Goal: Task Accomplishment & Management: Manage account settings

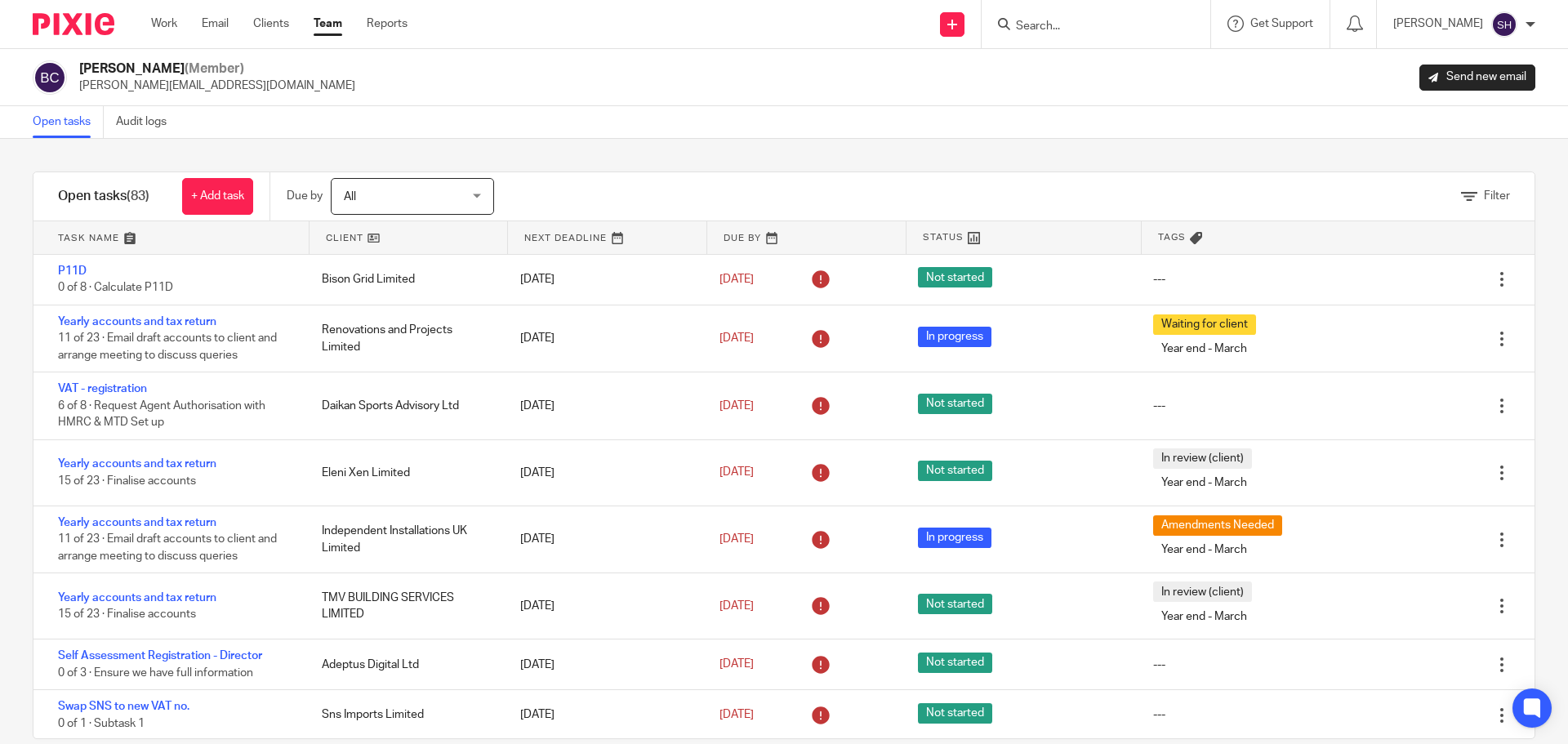
scroll to position [2286, 0]
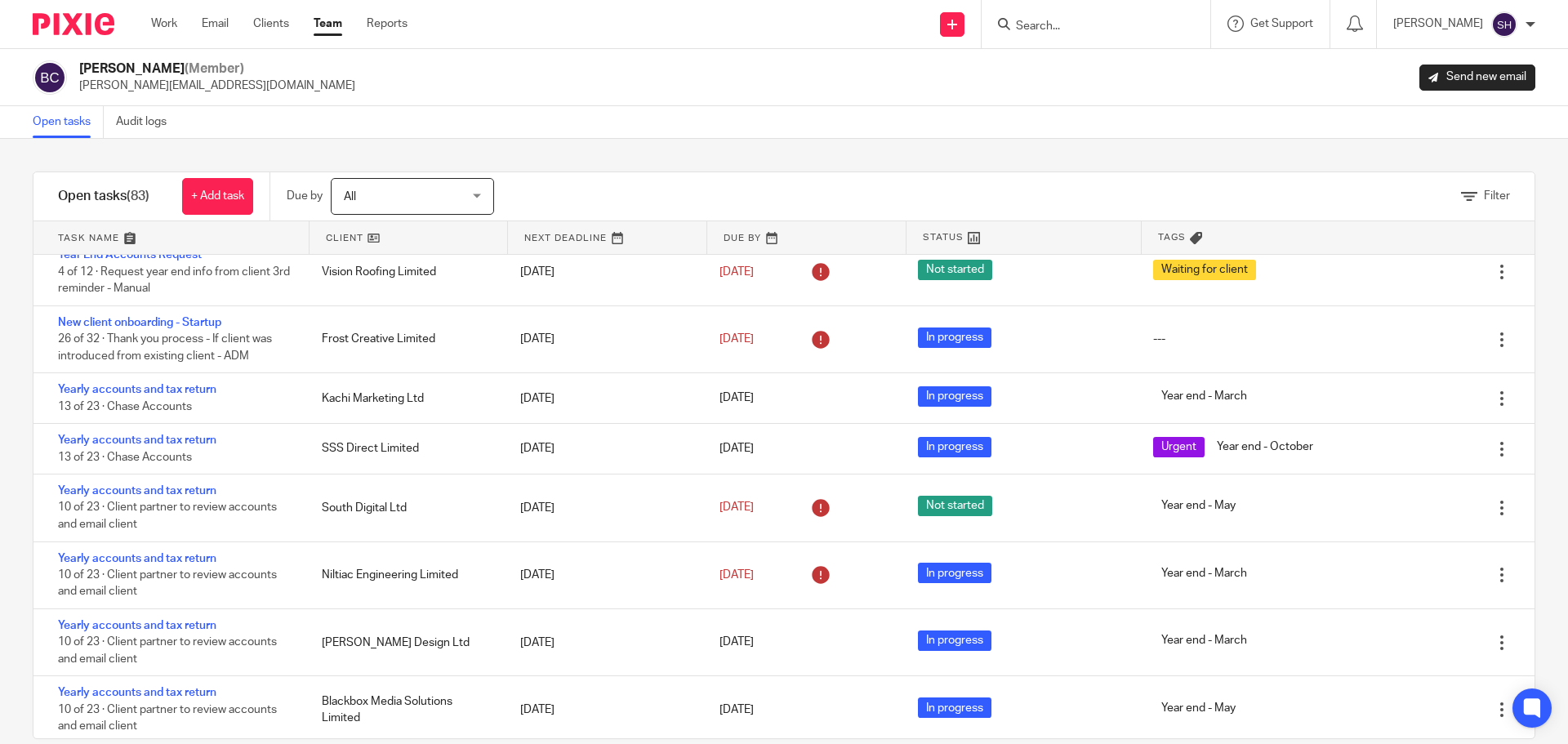
click at [318, 18] on link "Team" at bounding box center [328, 23] width 29 height 16
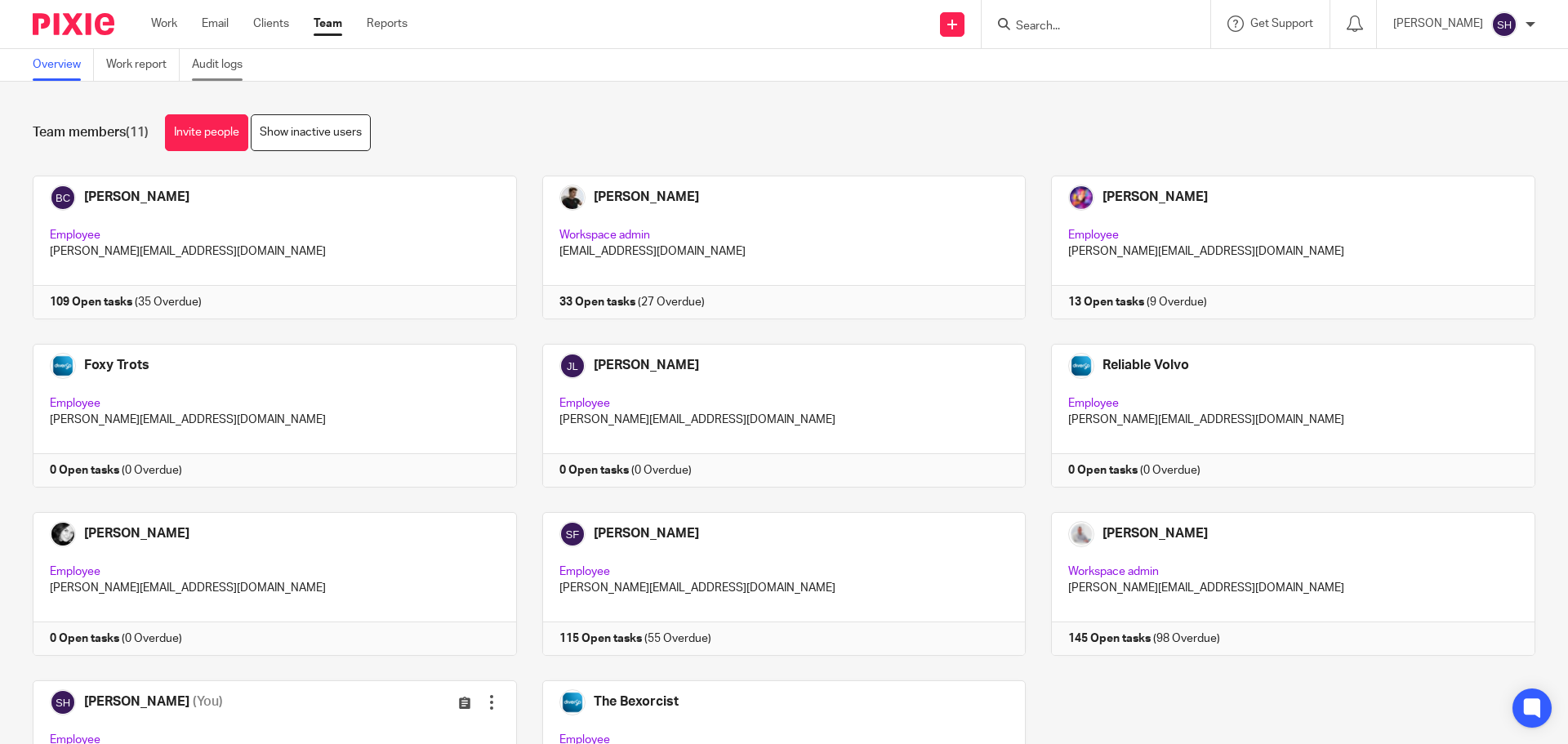
click at [221, 69] on link "Audit logs" at bounding box center [223, 64] width 62 height 32
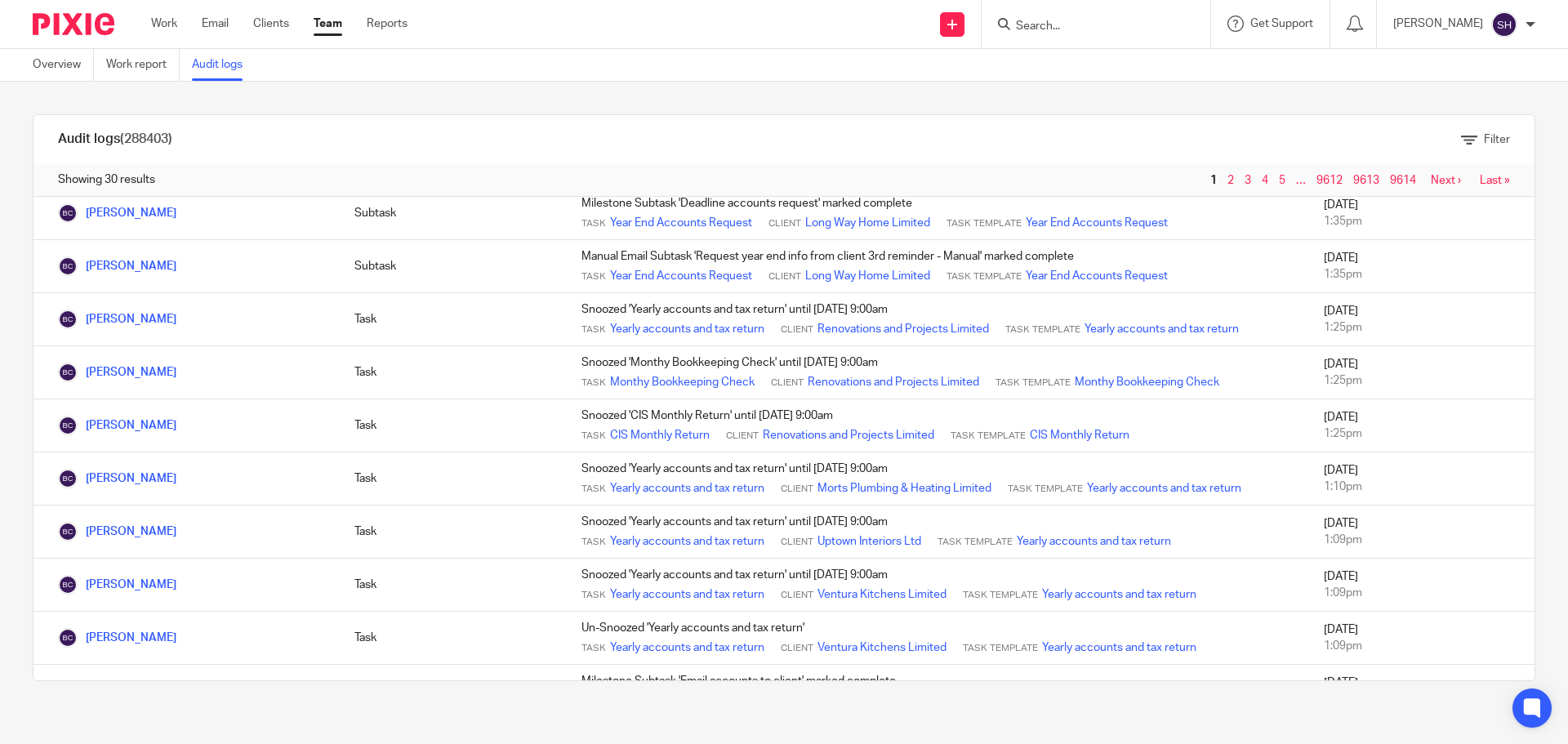
scroll to position [1141, 0]
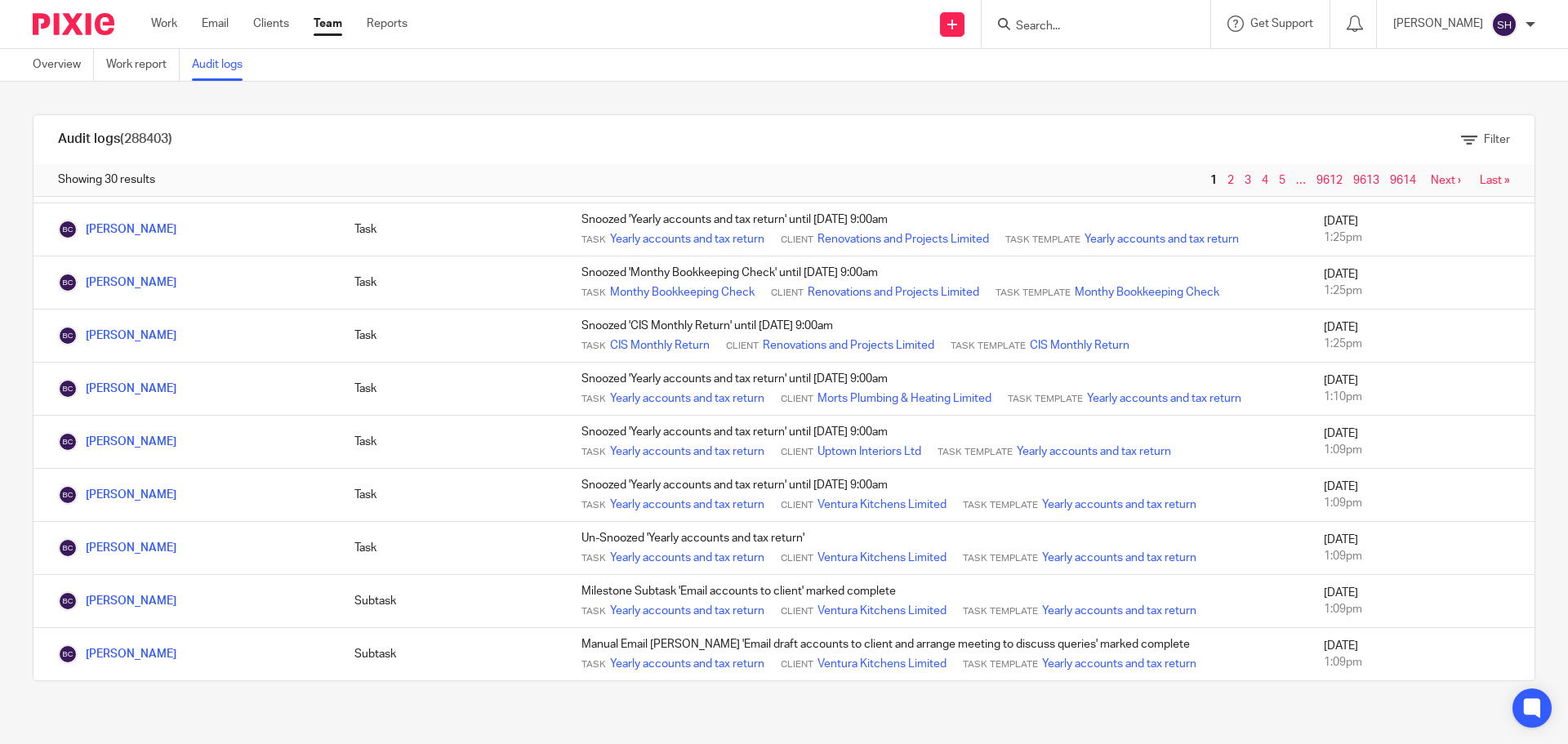
click at [1430, 177] on link "Next ›" at bounding box center [1445, 179] width 30 height 11
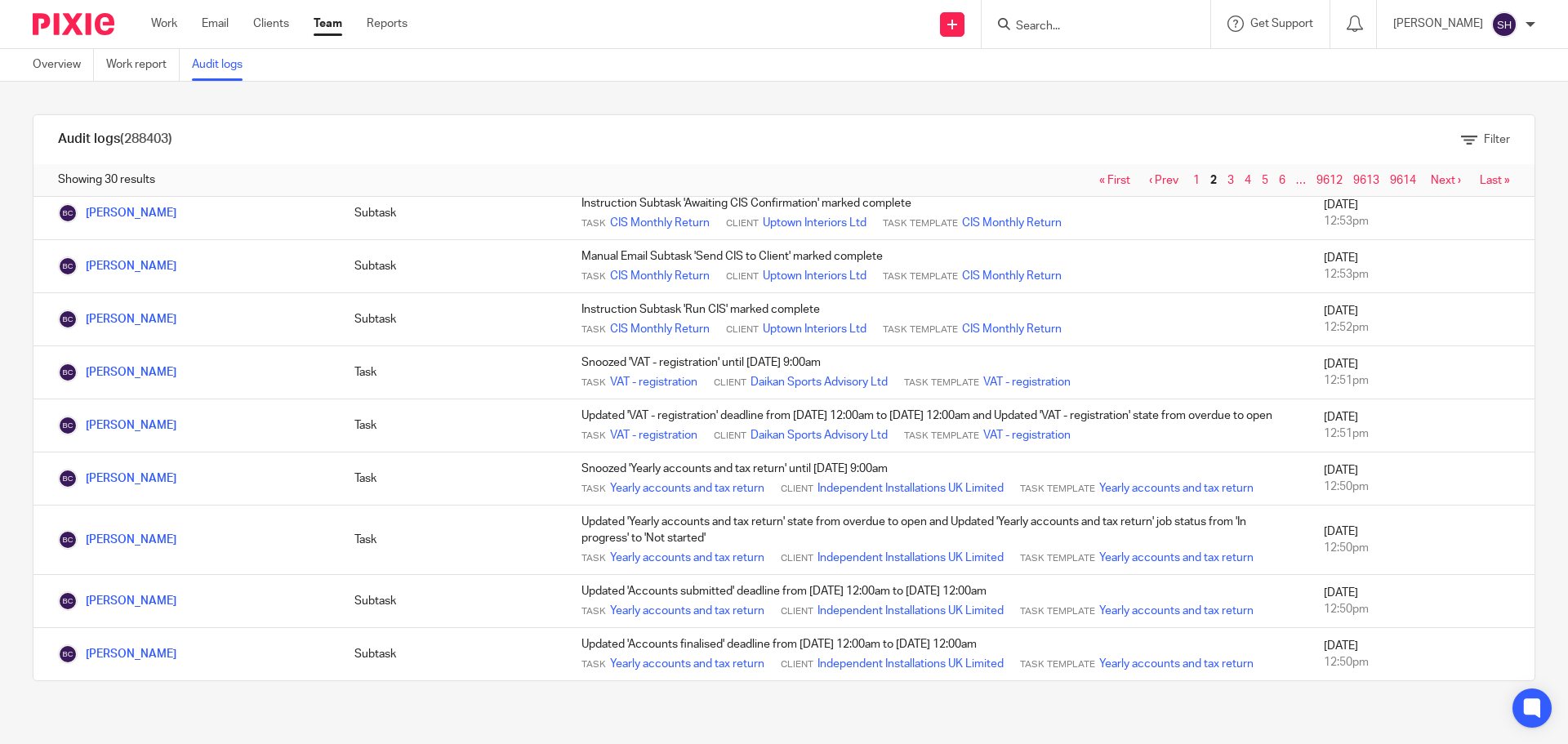
scroll to position [1241, 0]
click at [1430, 179] on link "Next ›" at bounding box center [1445, 179] width 30 height 11
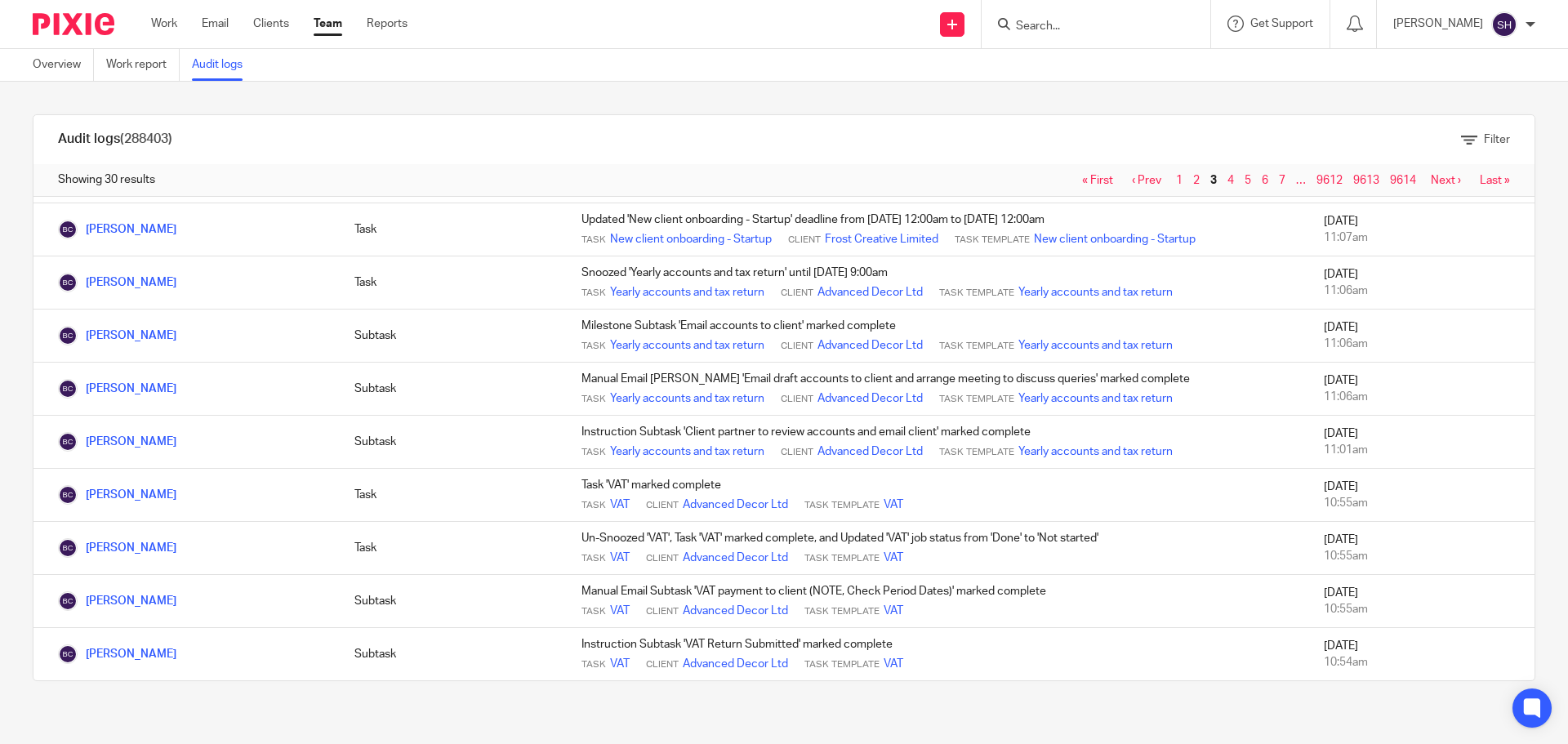
scroll to position [1275, 0]
click at [1430, 184] on link "Next ›" at bounding box center [1445, 179] width 30 height 11
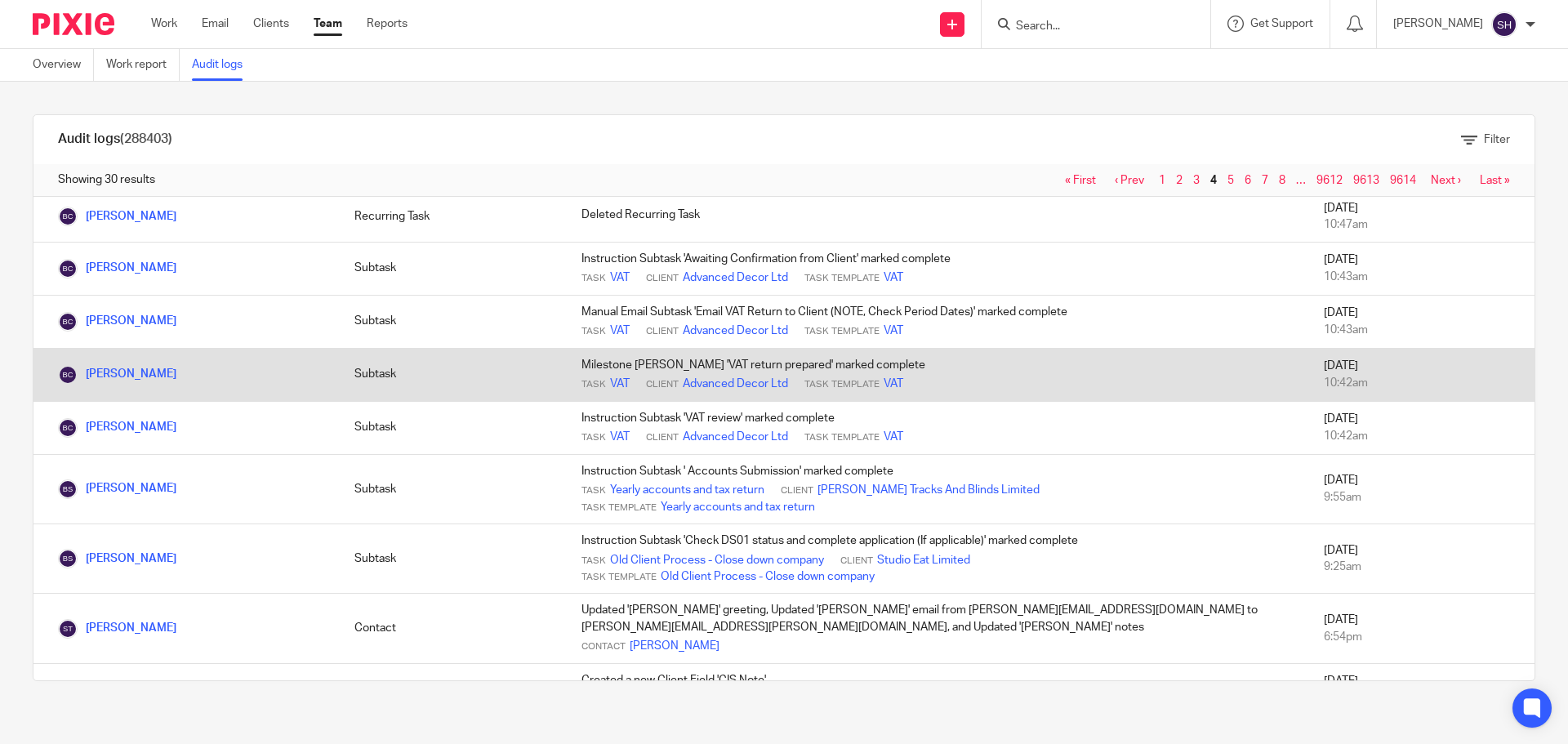
scroll to position [816, 0]
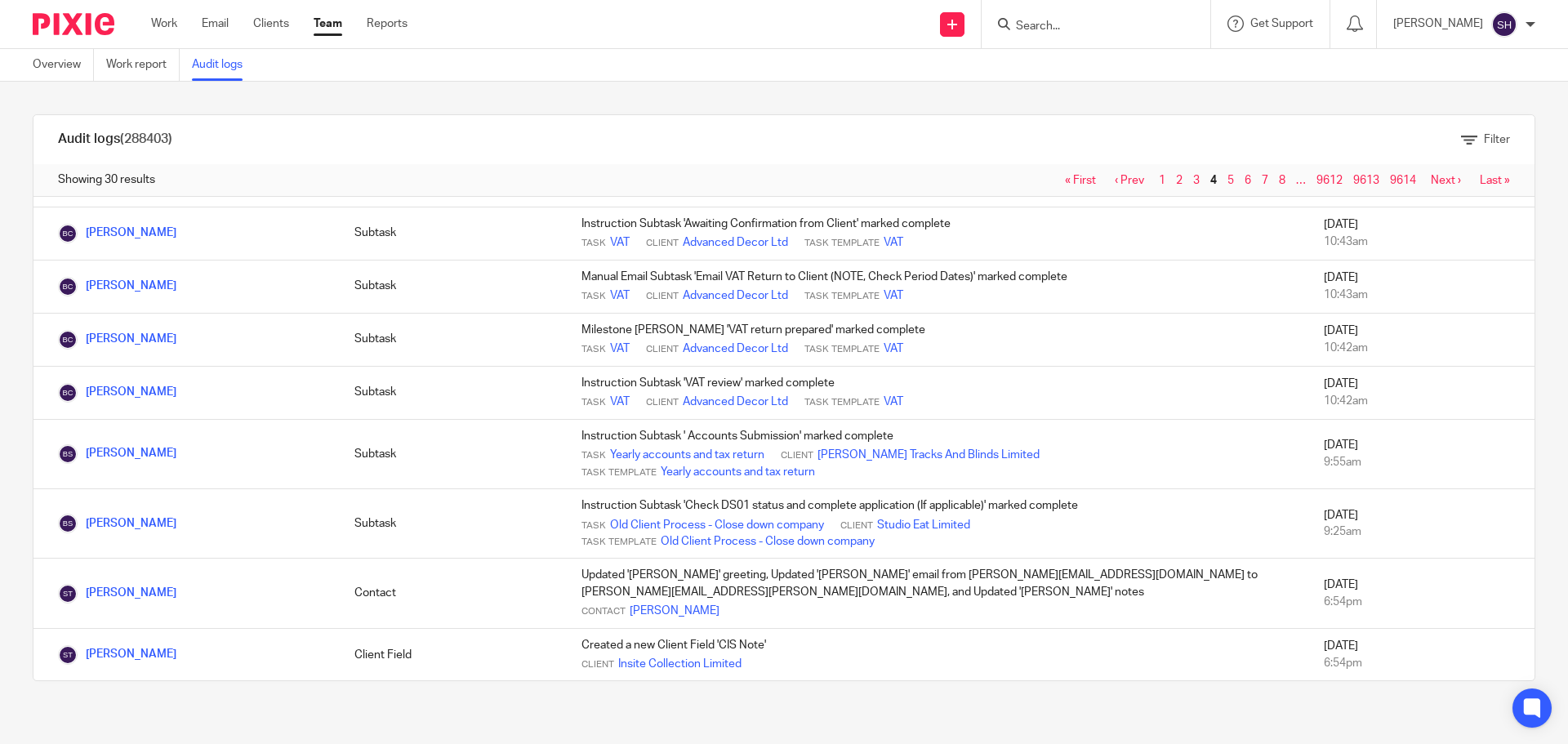
click at [1114, 175] on link "‹ Prev" at bounding box center [1129, 179] width 29 height 11
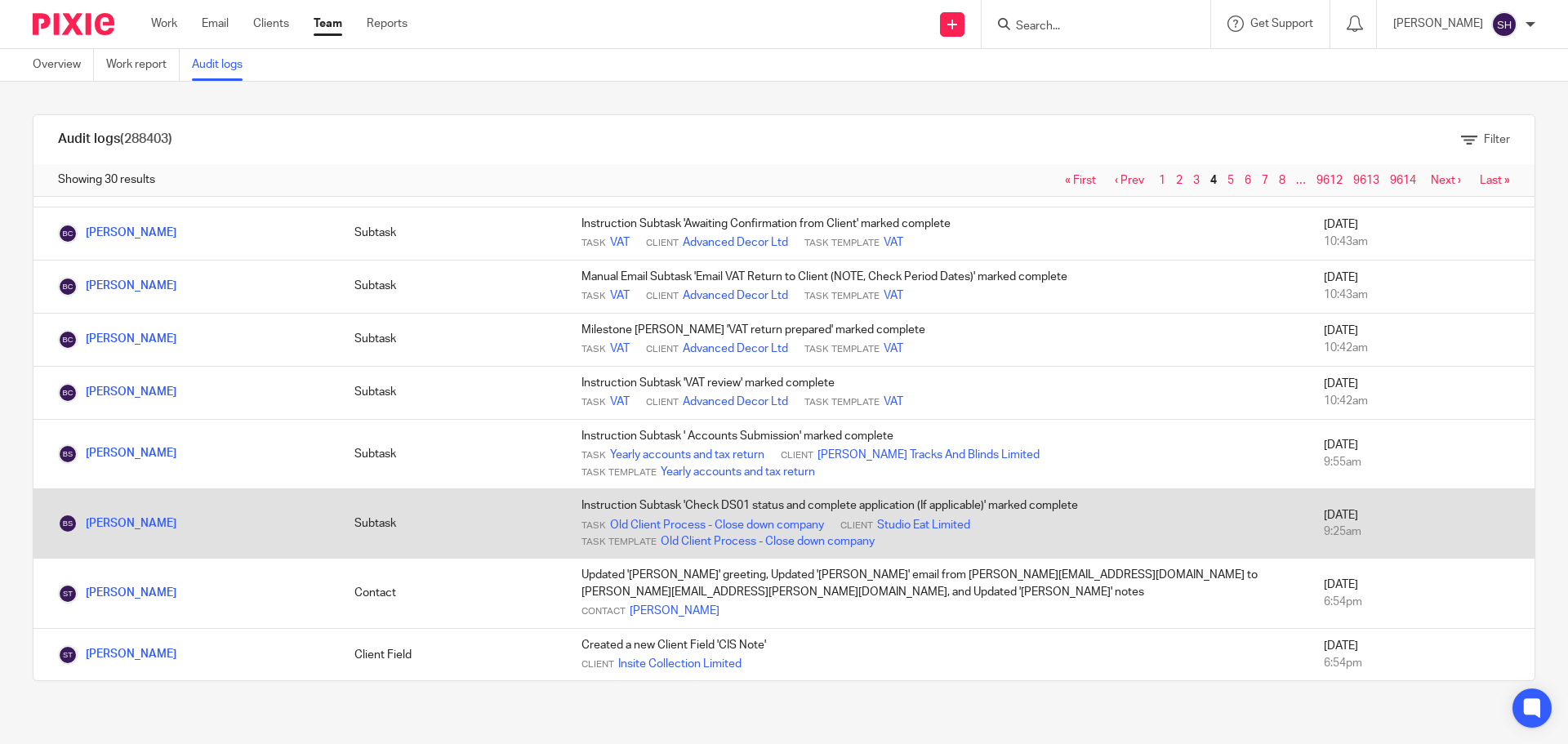
scroll to position [921, 0]
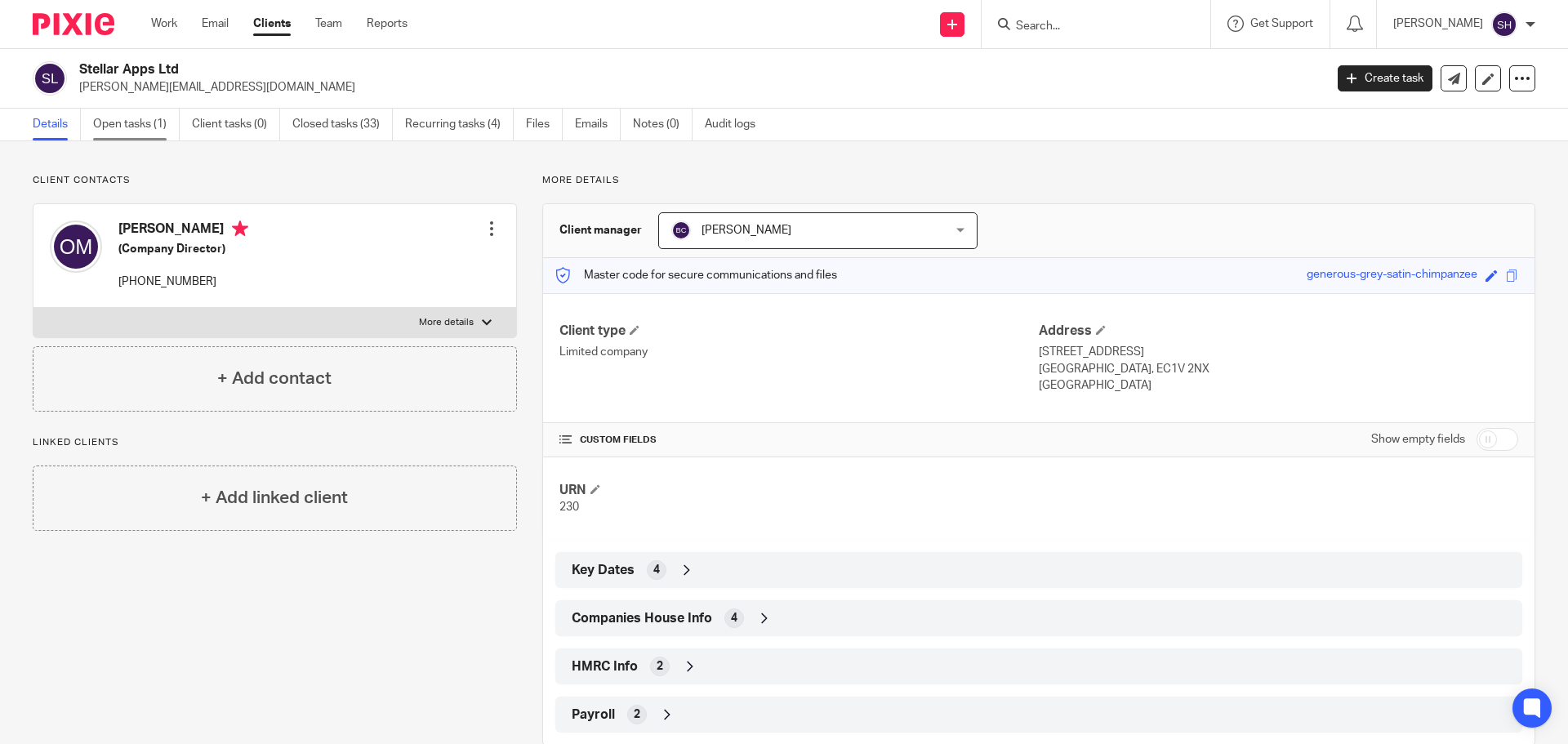
click at [129, 133] on link "Open tasks (1)" at bounding box center [136, 124] width 87 height 32
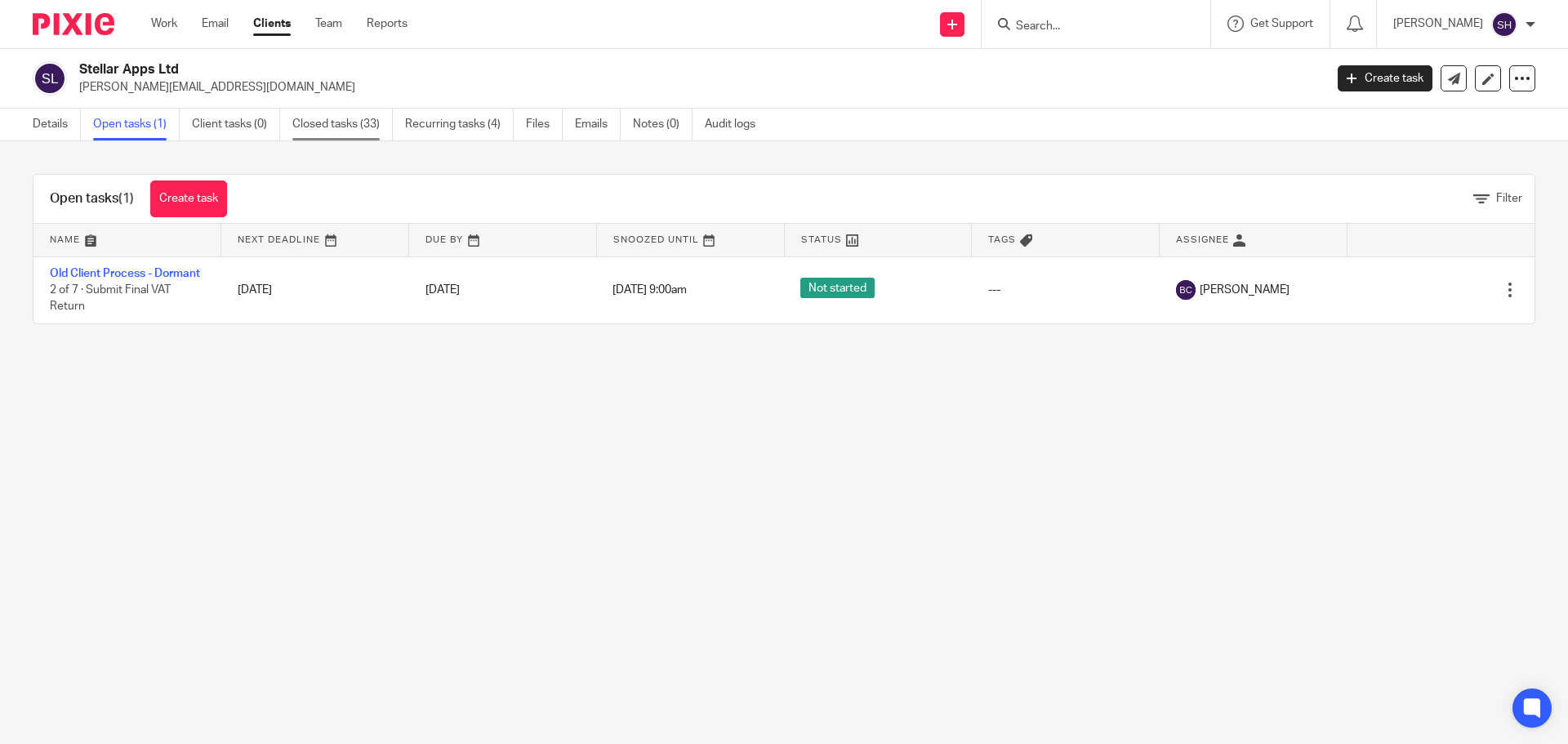
click at [330, 133] on link "Closed tasks (33)" at bounding box center [343, 124] width 101 height 32
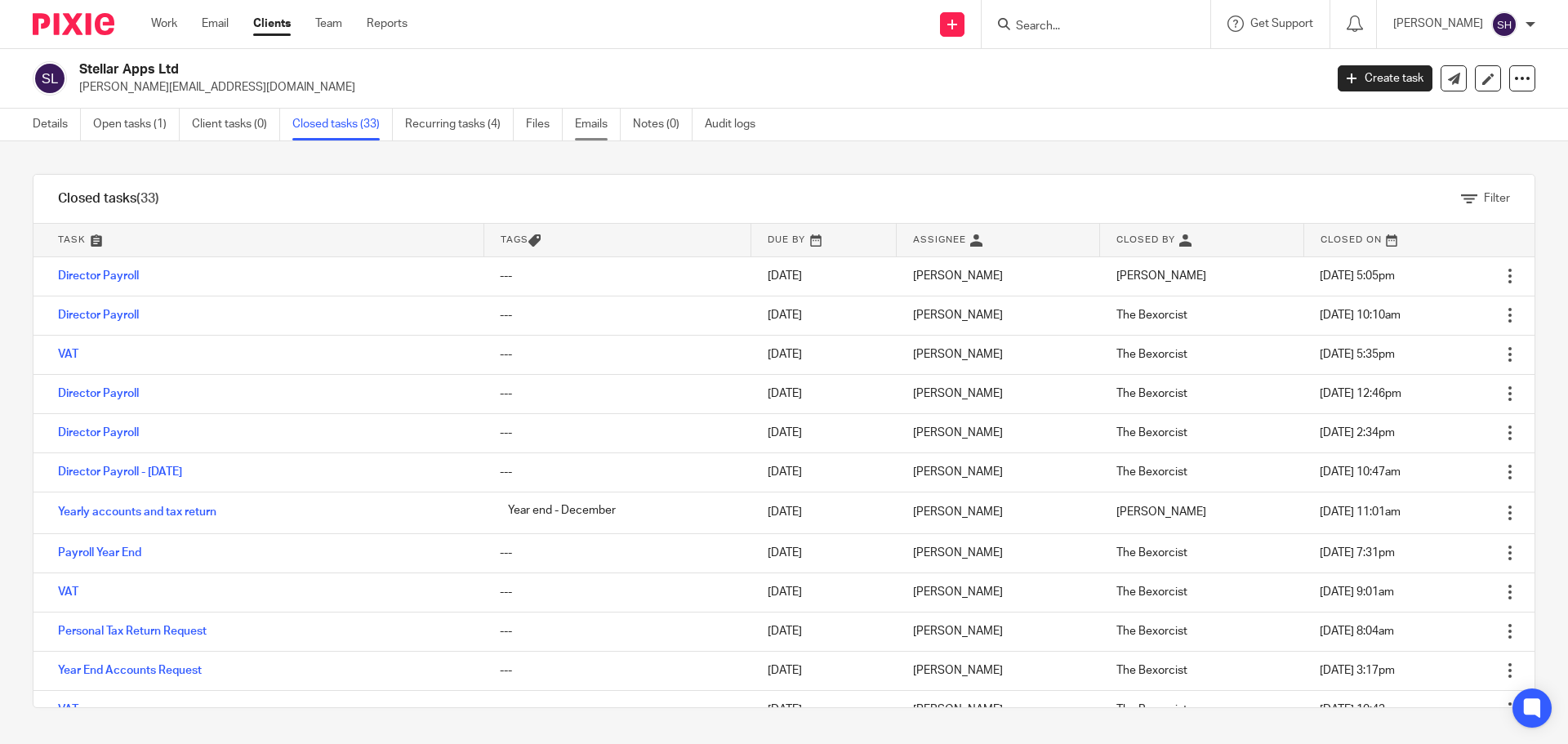
click at [602, 128] on link "Emails" at bounding box center [598, 124] width 46 height 32
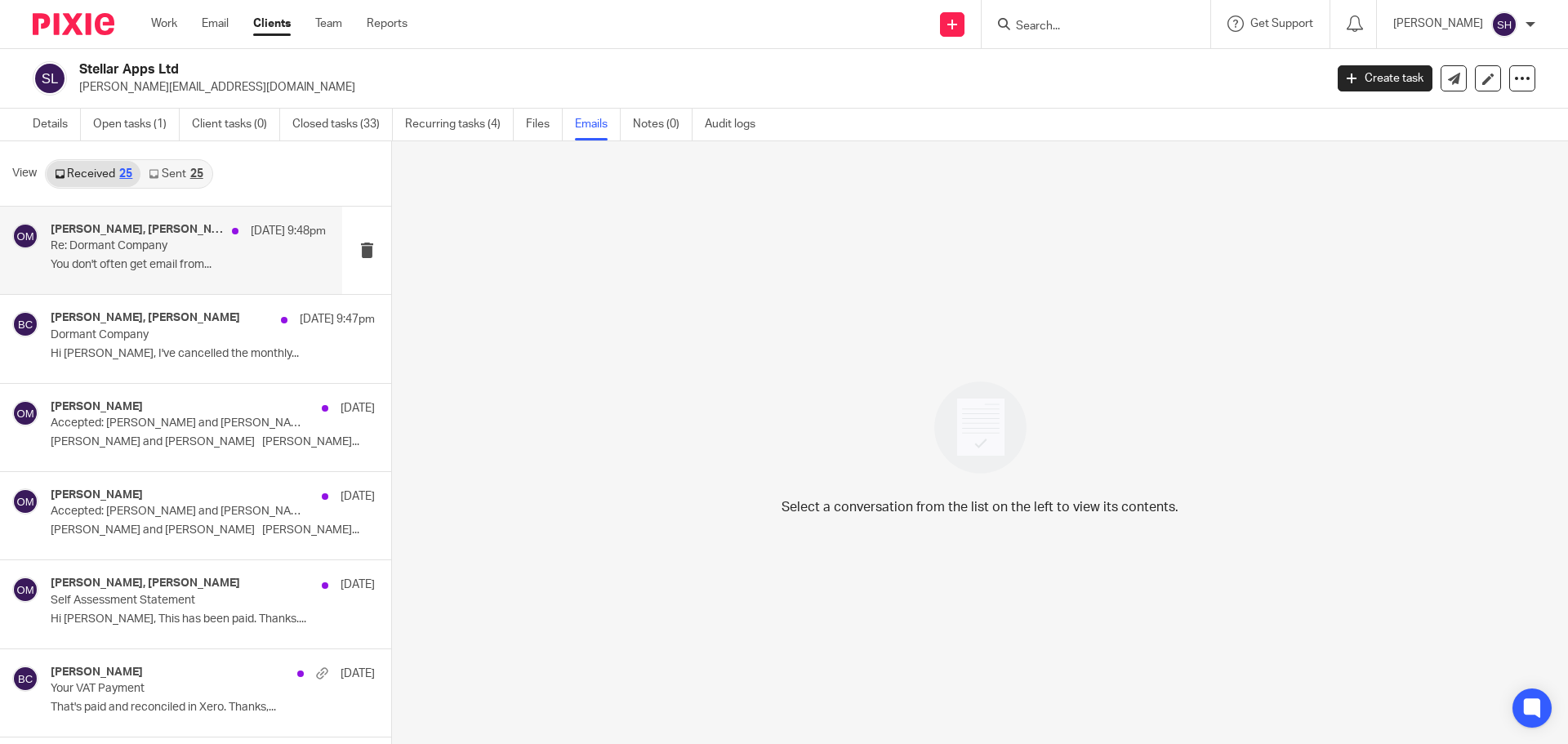
click at [199, 277] on div "Rebecca Cole, Oliver Mitchell 14 Aug 9:48pm Re: Dormant Company You don't often…" at bounding box center [187, 250] width 275 height 55
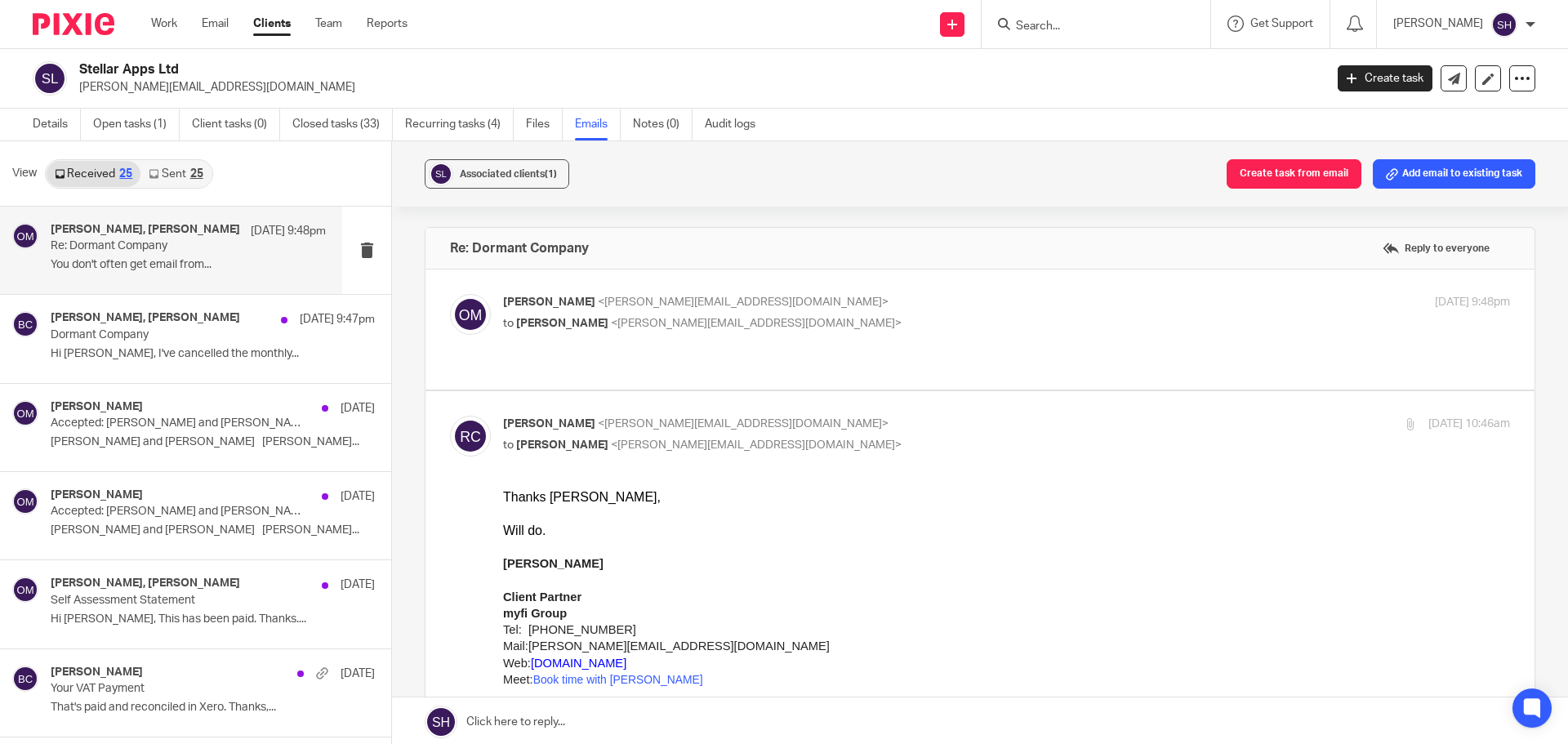
click at [794, 302] on p "Oliver Mitchell <oliver@stellarapps.co.uk>" at bounding box center [839, 303] width 671 height 17
checkbox input "true"
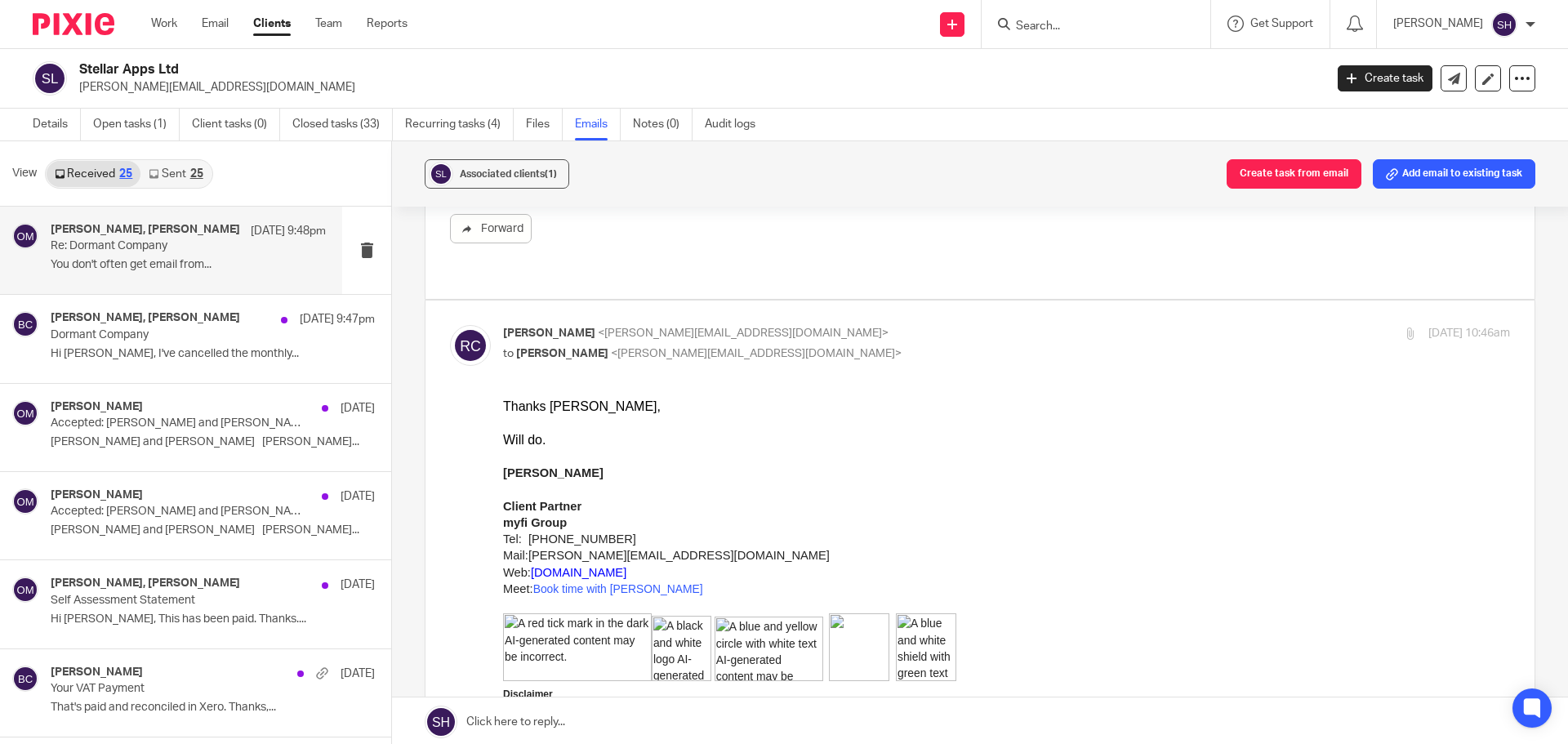
scroll to position [408, 0]
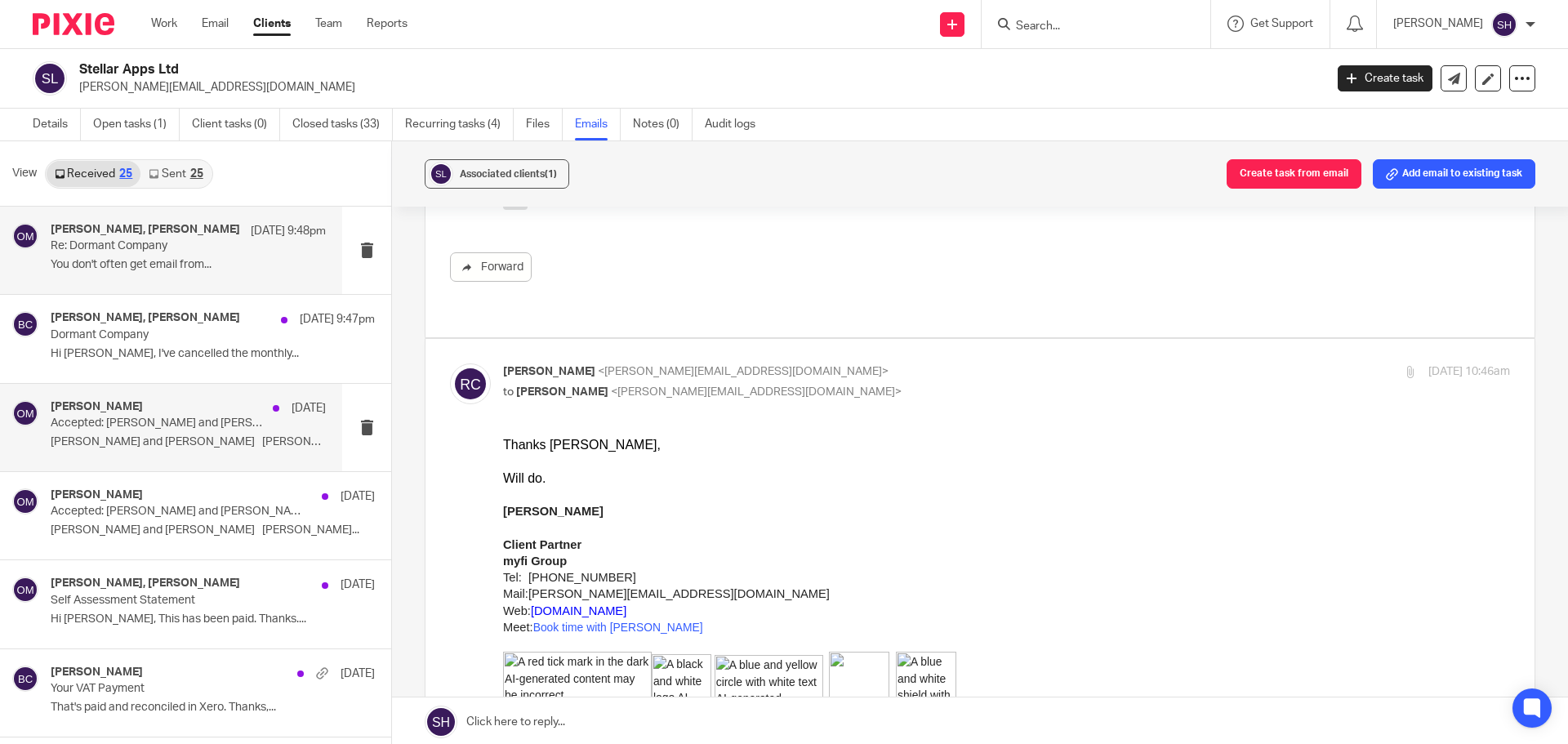
click at [193, 456] on div "Oliver Mitchell 7 Aug Accepted: Oliver and Becky Cole @ Tue 12 Aug 2025 3pm - 3…" at bounding box center [171, 427] width 342 height 88
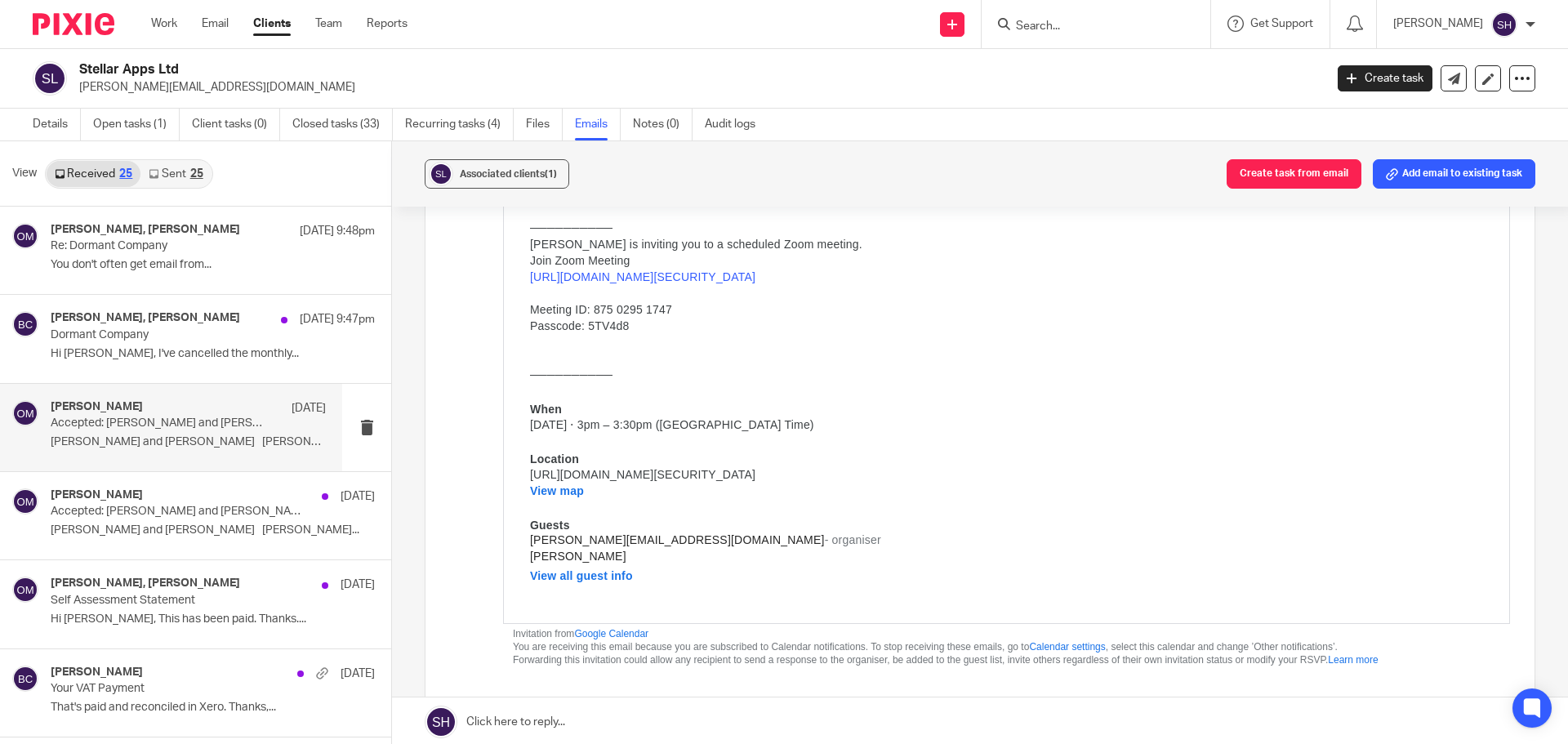
scroll to position [245, 0]
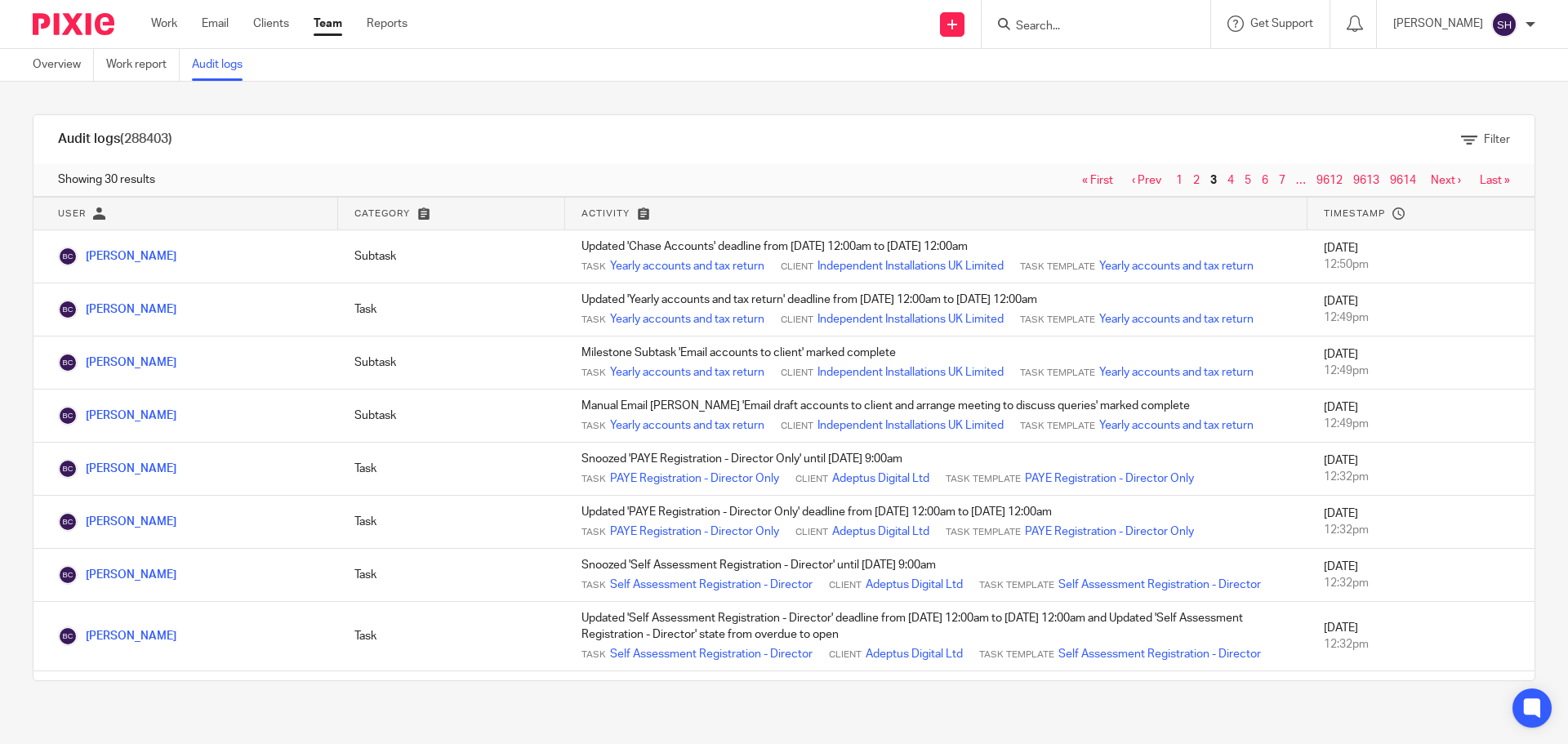
click at [1132, 174] on link "‹ Prev" at bounding box center [1147, 179] width 29 height 11
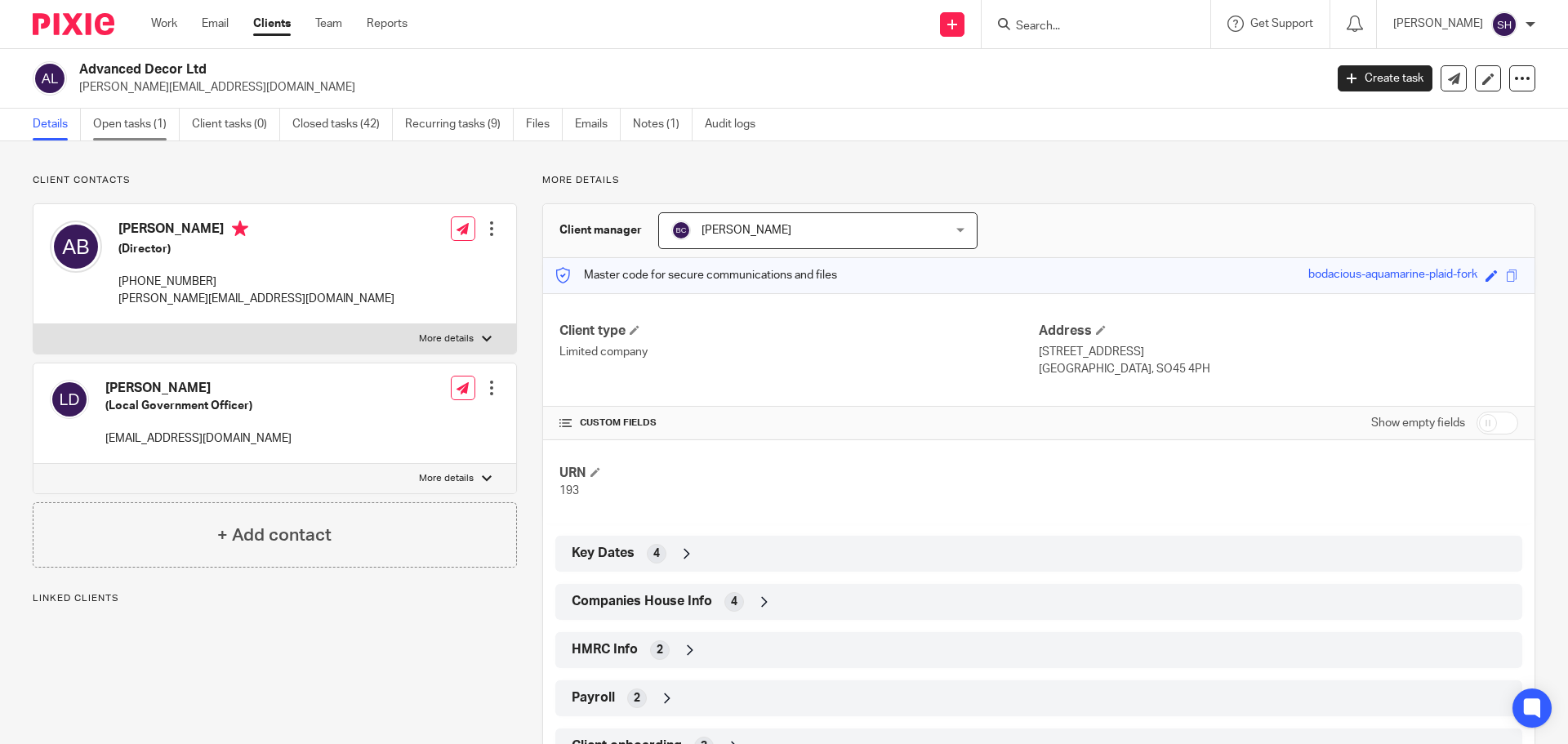
click at [141, 129] on link "Open tasks (1)" at bounding box center [136, 124] width 87 height 32
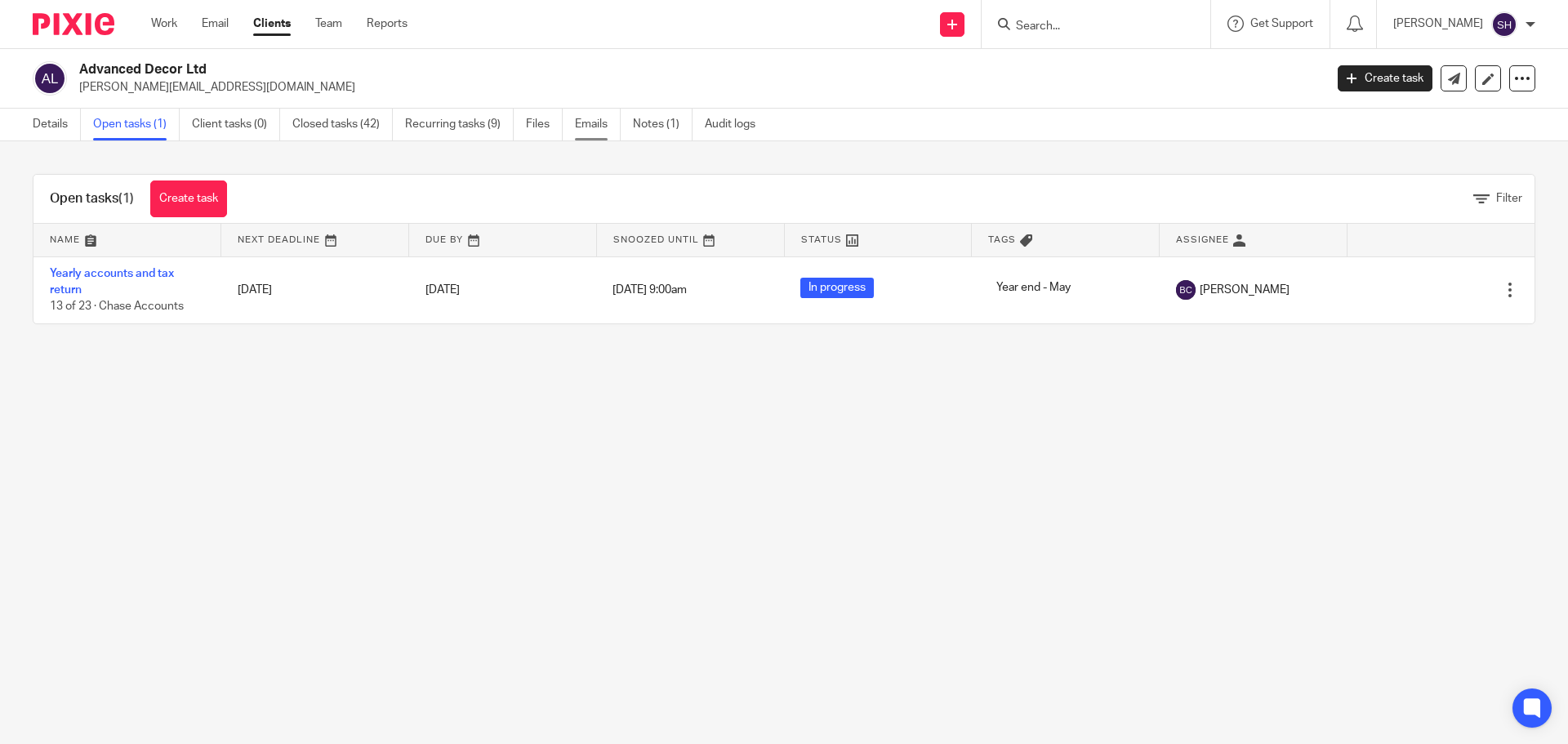
click at [612, 127] on link "Emails" at bounding box center [598, 124] width 46 height 32
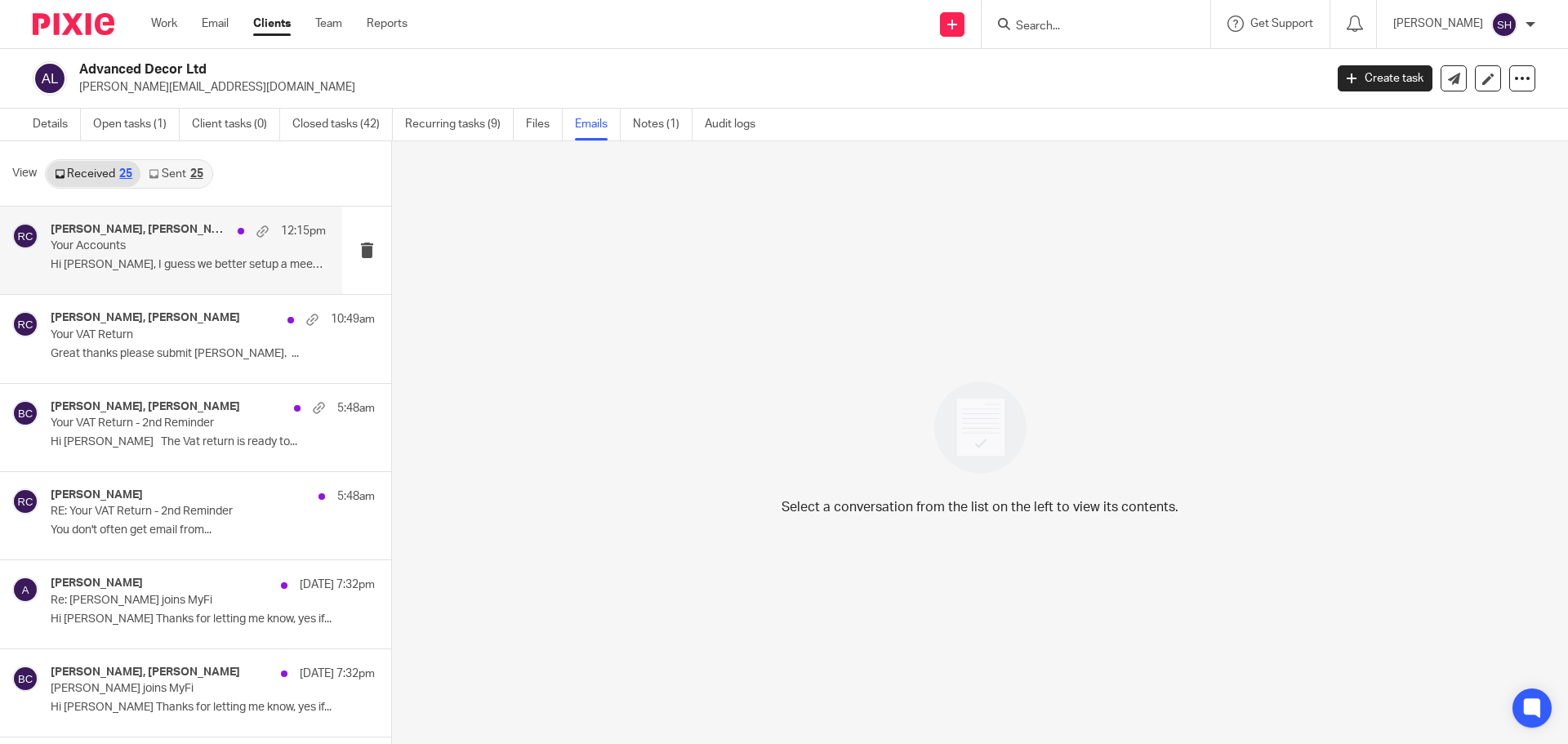
click at [199, 292] on div "andy, Rebecca Cole 12:15pm Your Accounts Hi becky, I guess we better setup a me…" at bounding box center [171, 250] width 342 height 88
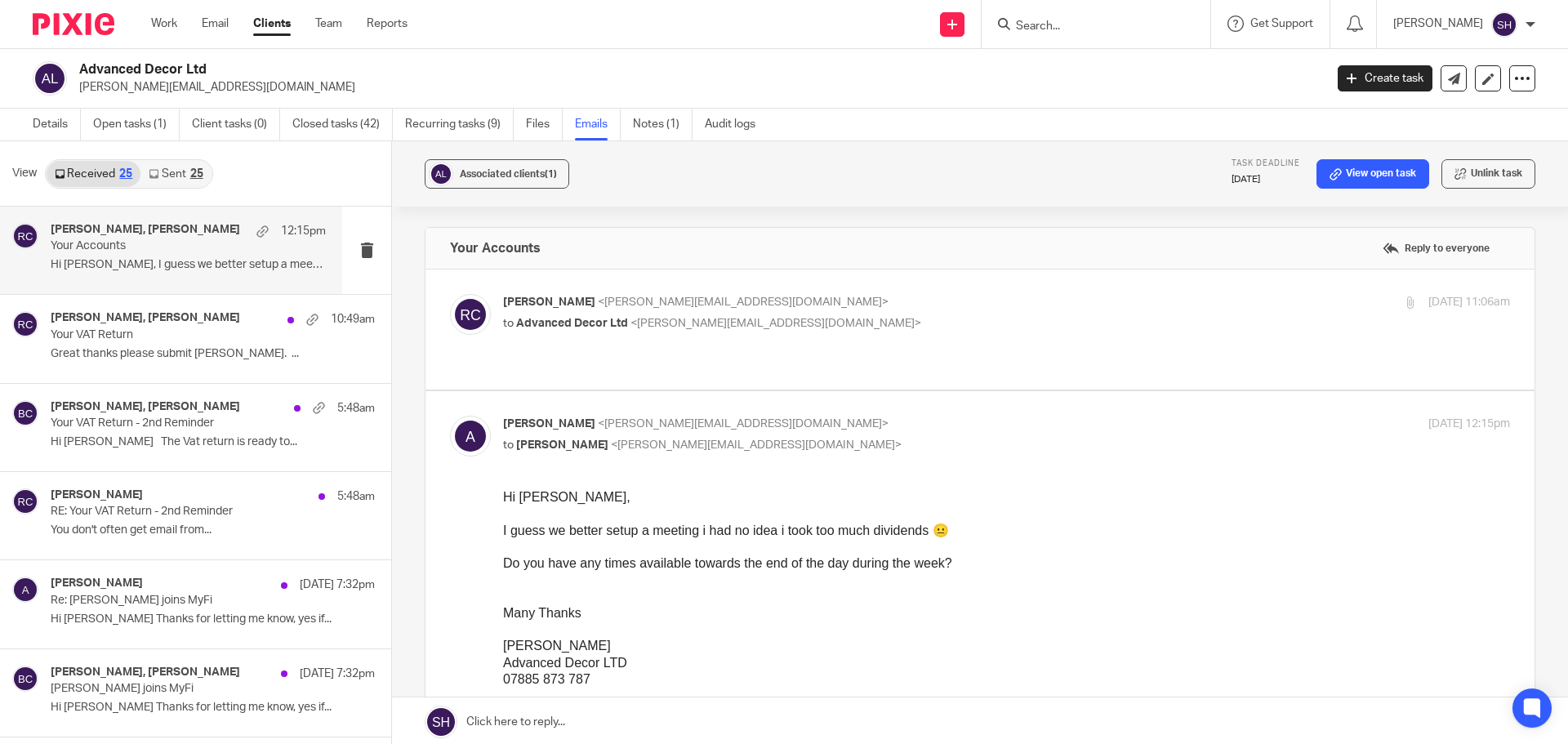
click at [840, 302] on p "Rebecca Cole <becky@myfigroup.com>" at bounding box center [839, 303] width 671 height 17
checkbox input "true"
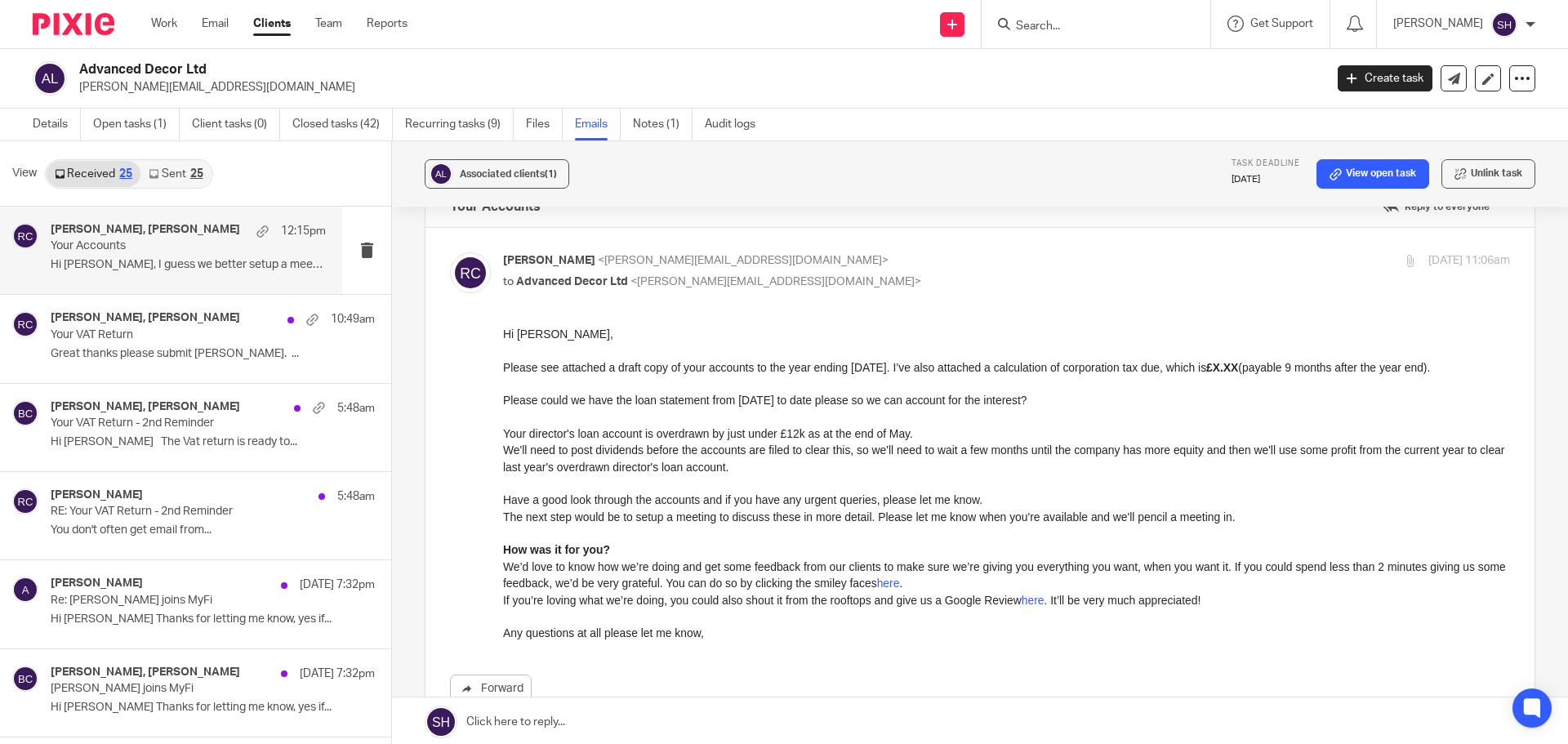
scroll to position [82, 0]
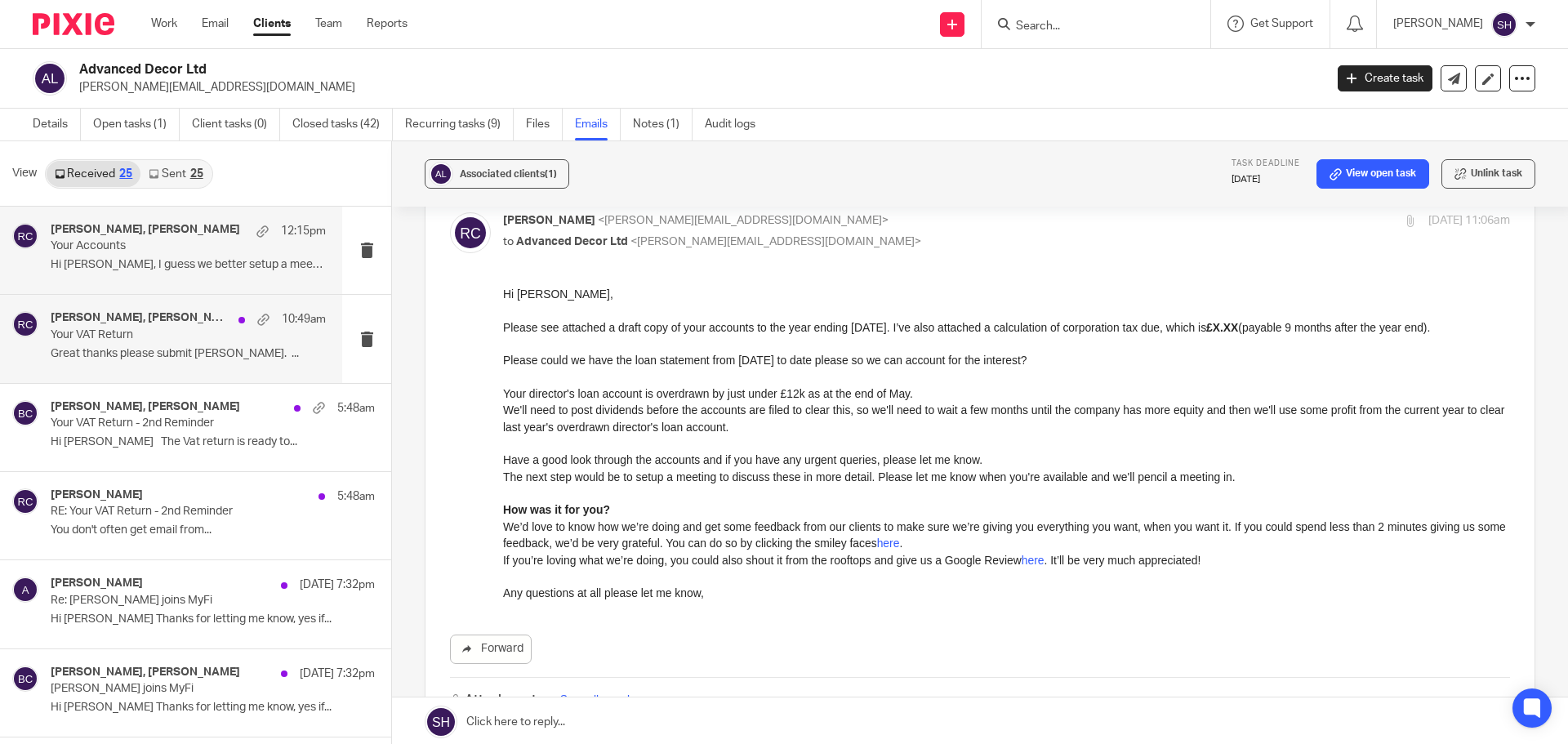
click at [168, 367] on div "andy, Rebecca Cole 10:49am Your VAT Return Great thanks please submit becky. ..." at bounding box center [171, 338] width 342 height 88
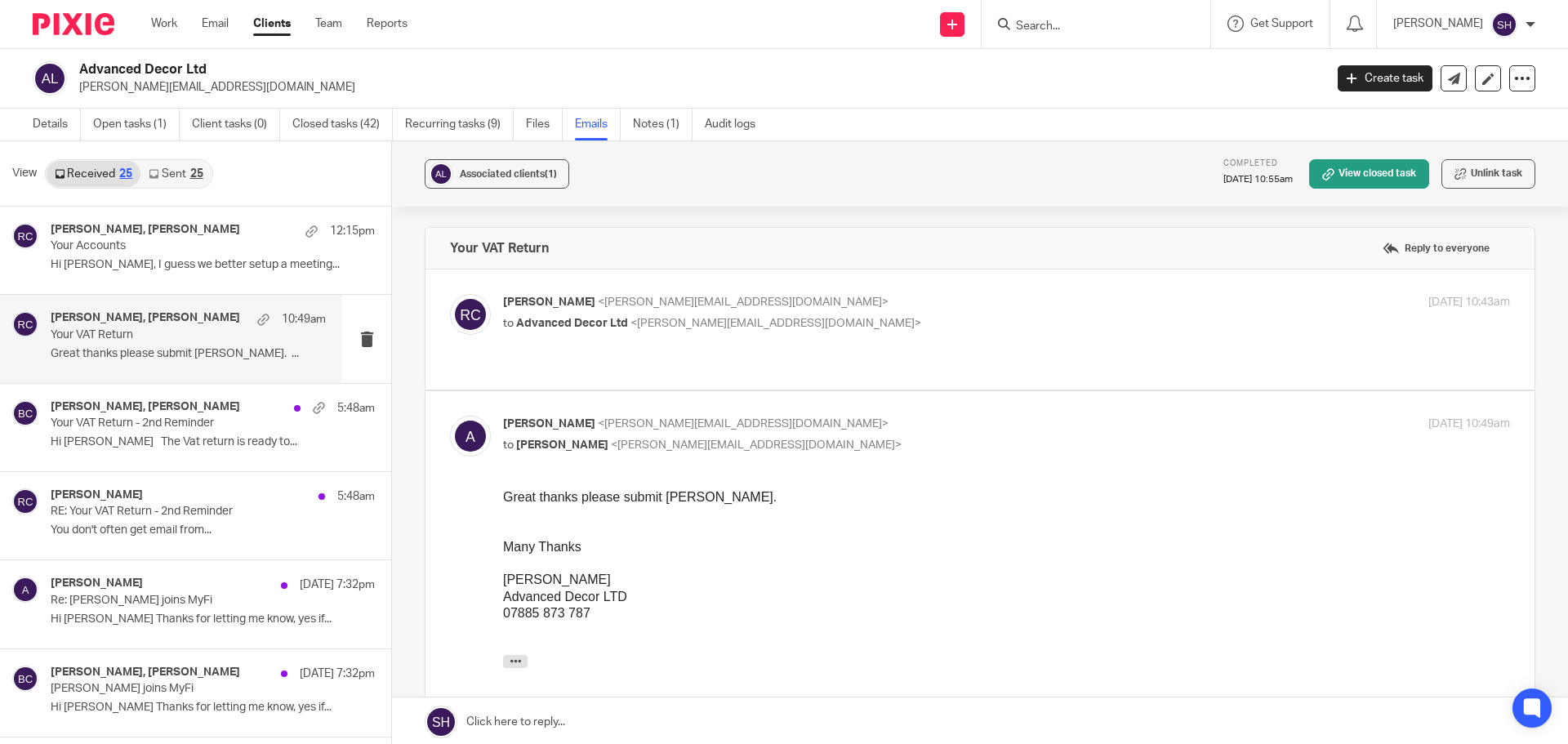
scroll to position [0, 0]
click at [152, 467] on div "Andy Branford, Becky Cole 5:48am Your VAT Return - 2nd Reminder Hi Becky The Va…" at bounding box center [171, 427] width 342 height 88
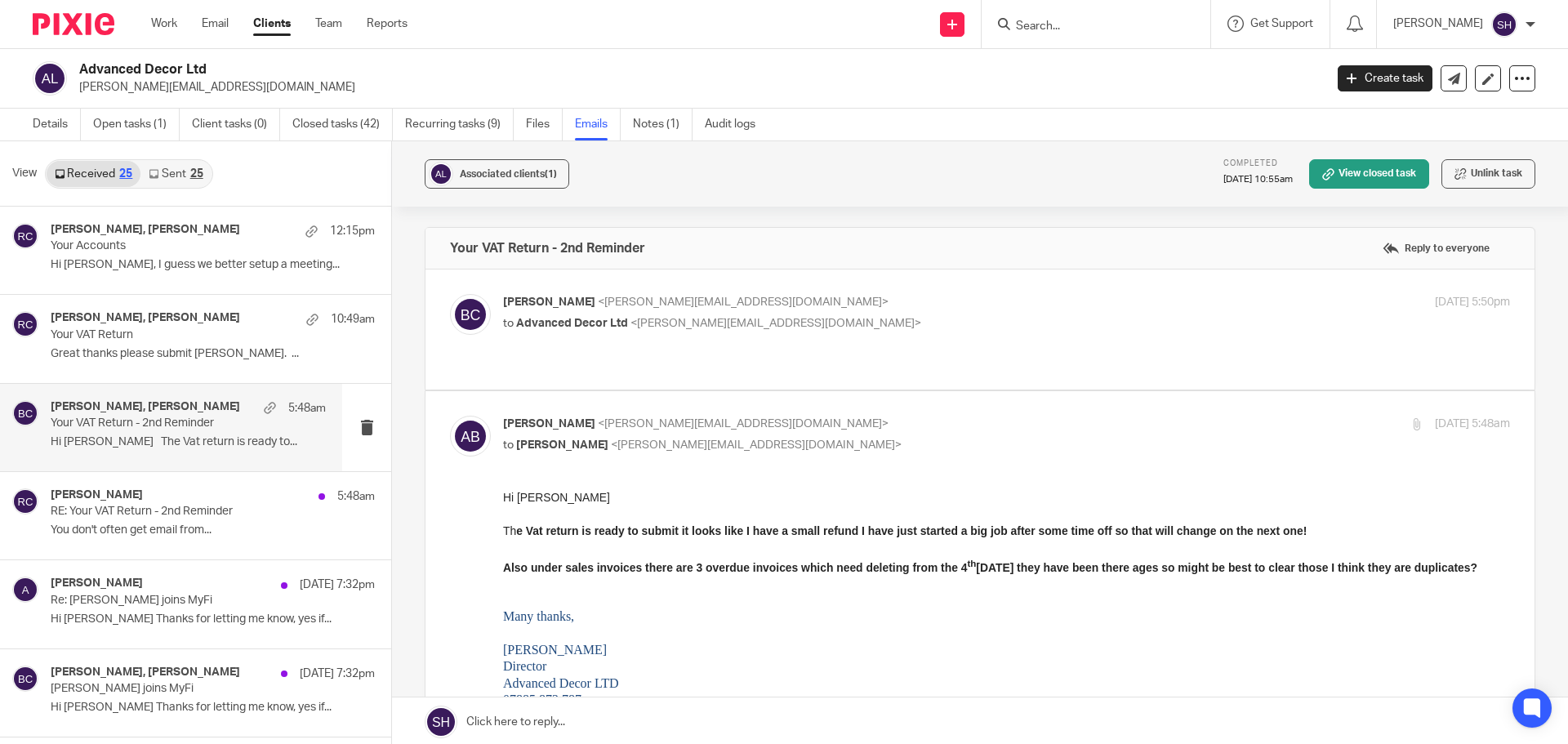
click at [867, 313] on div "Becky Cole <becky@wearediverso.com> to Advanced Decor Ltd <andy@advanceddecor.c…" at bounding box center [839, 312] width 671 height 37
checkbox input "true"
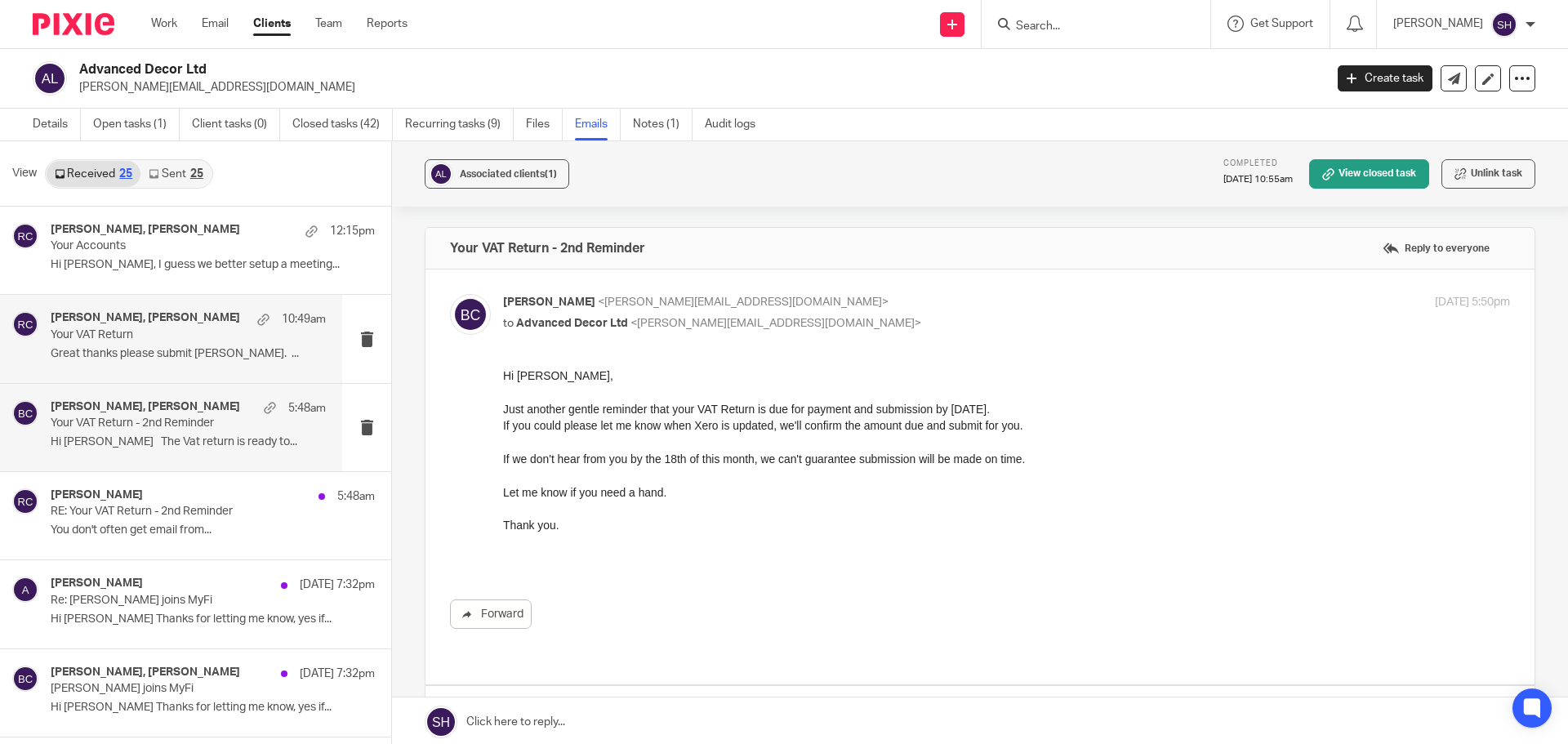
click at [188, 332] on p "Your VAT Return" at bounding box center [160, 335] width 220 height 14
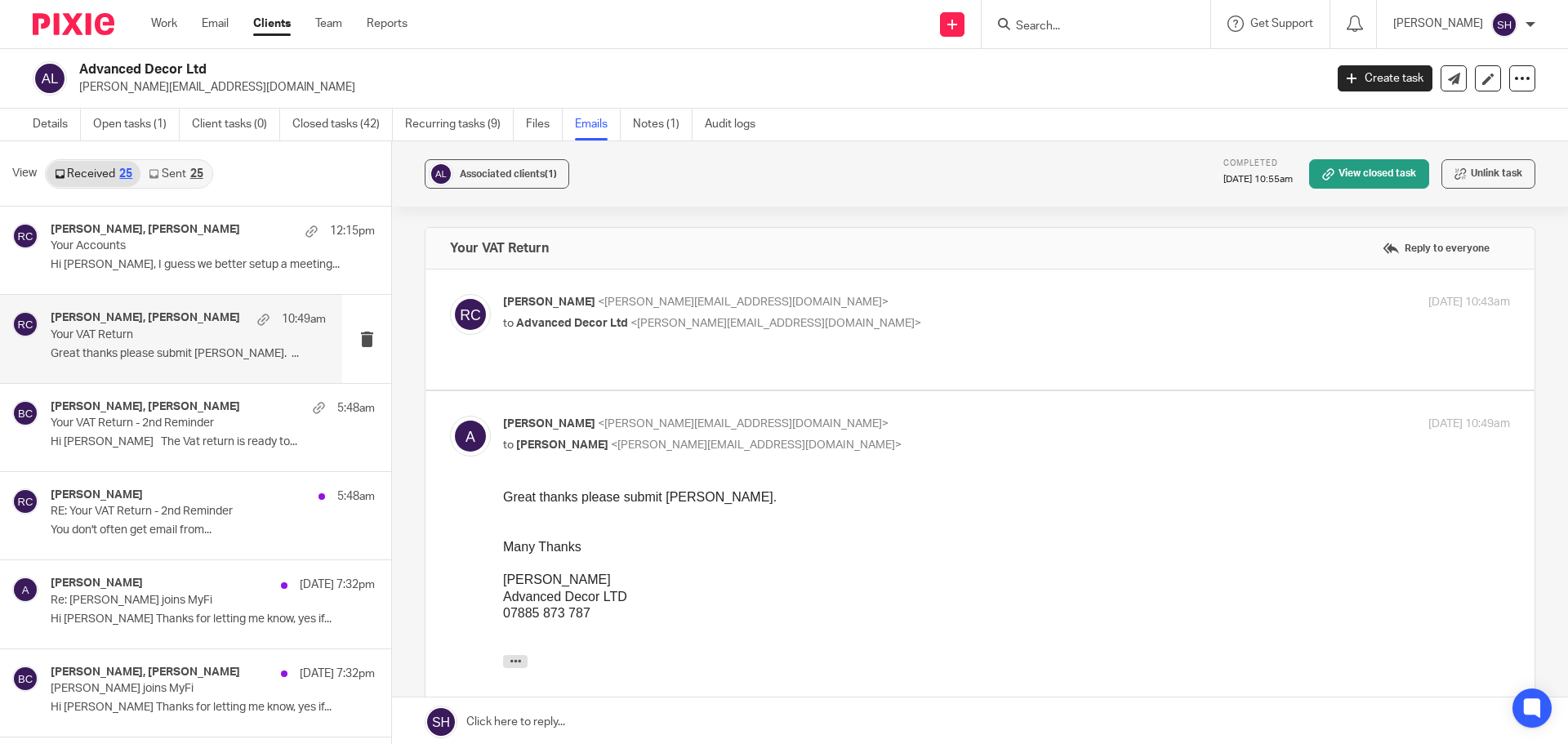
click at [867, 324] on p "to Advanced Decor Ltd <andy@advanceddecor.com>" at bounding box center [839, 323] width 671 height 17
checkbox input "true"
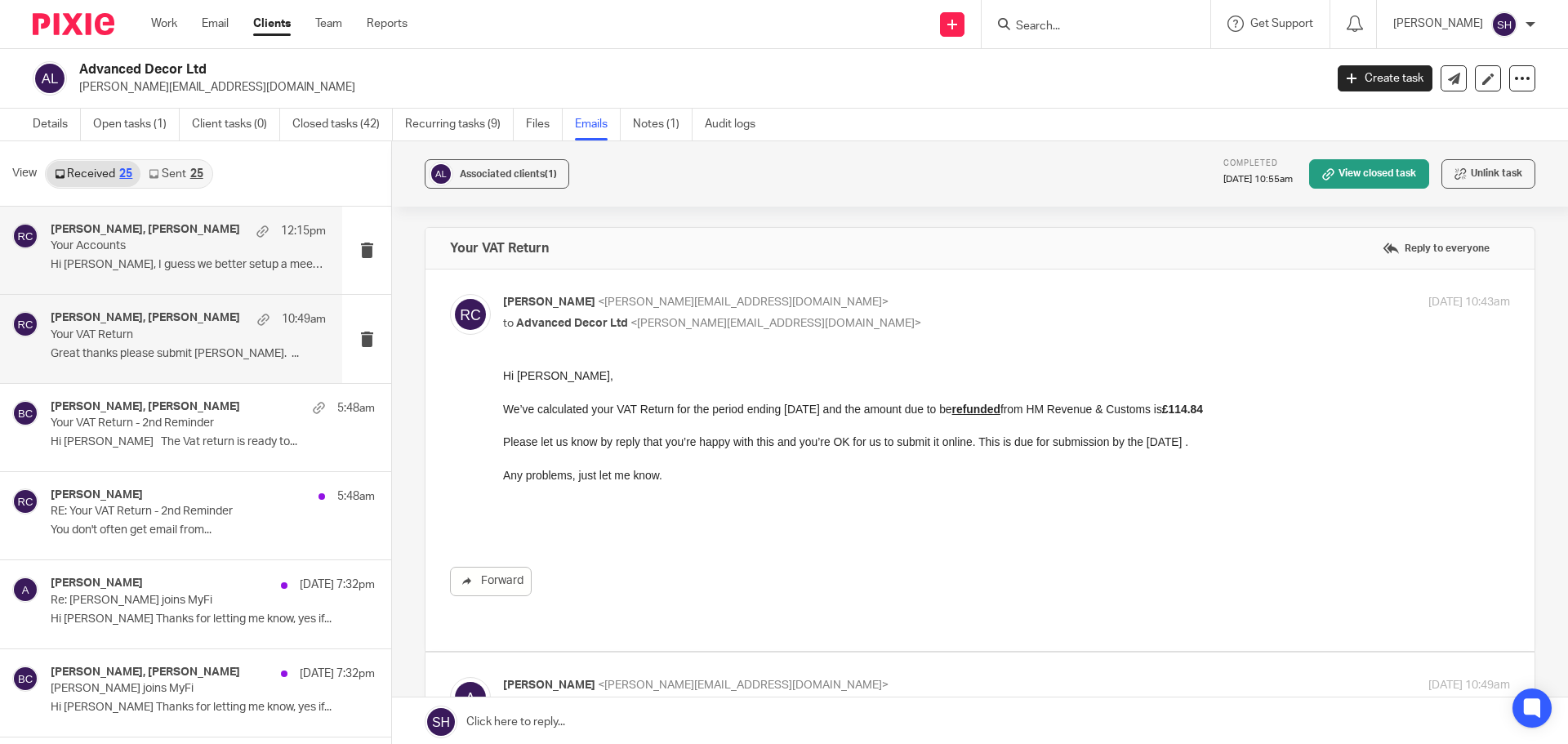
click at [216, 232] on div "andy, Rebecca Cole 12:15pm" at bounding box center [187, 231] width 275 height 16
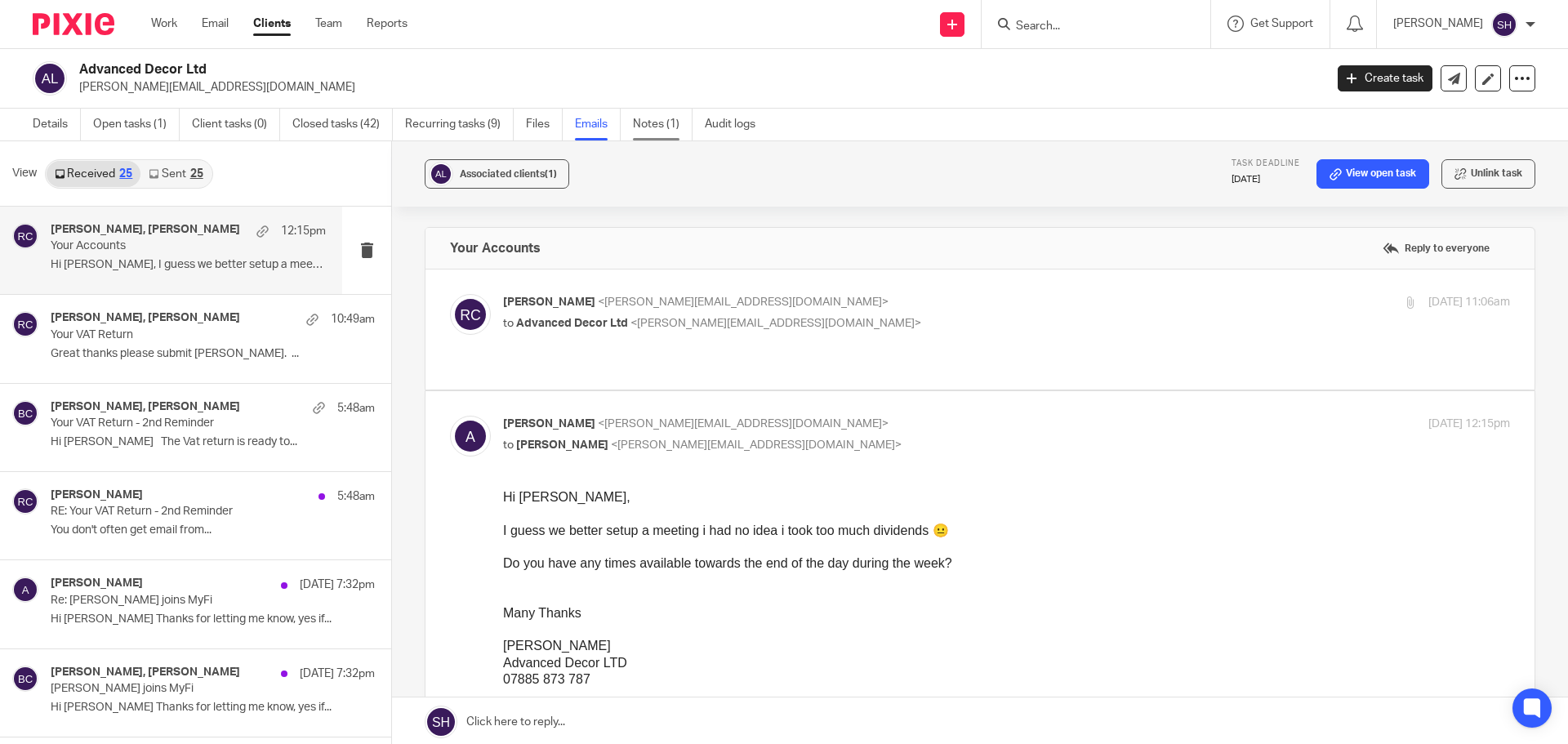
click at [671, 124] on link "Notes (1)" at bounding box center [663, 124] width 60 height 32
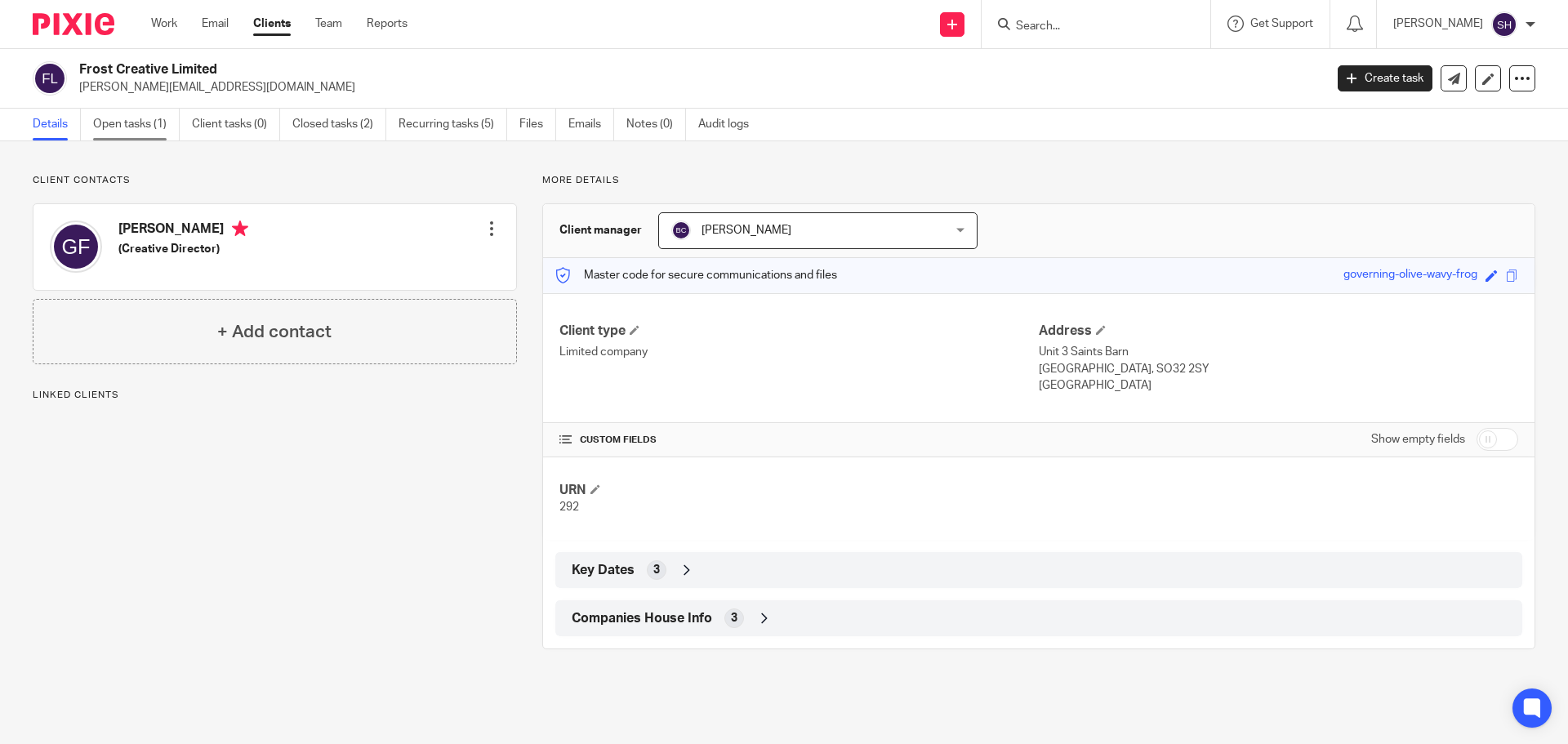
click at [156, 114] on link "Open tasks (1)" at bounding box center [136, 124] width 87 height 32
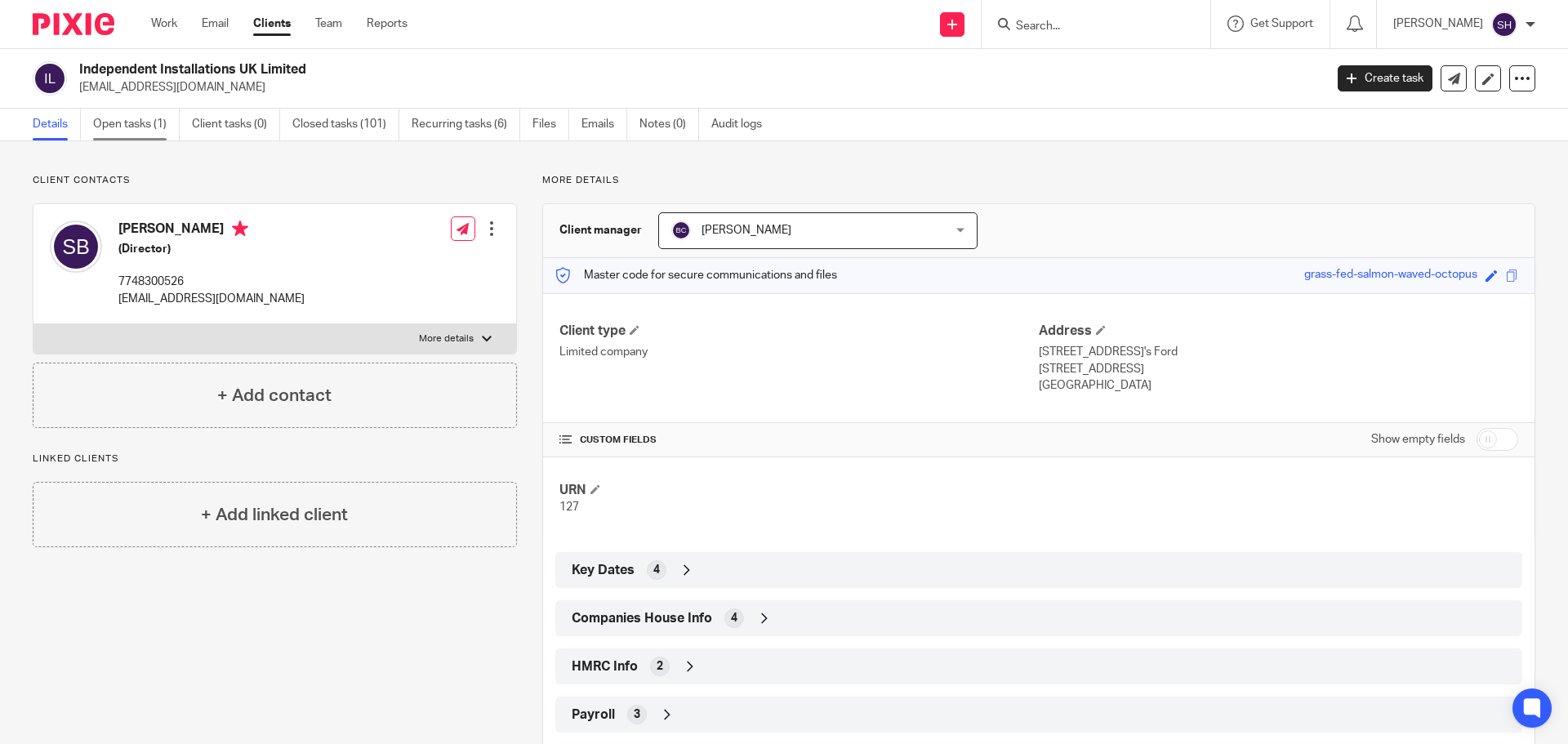
click at [147, 120] on link "Open tasks (1)" at bounding box center [136, 124] width 87 height 32
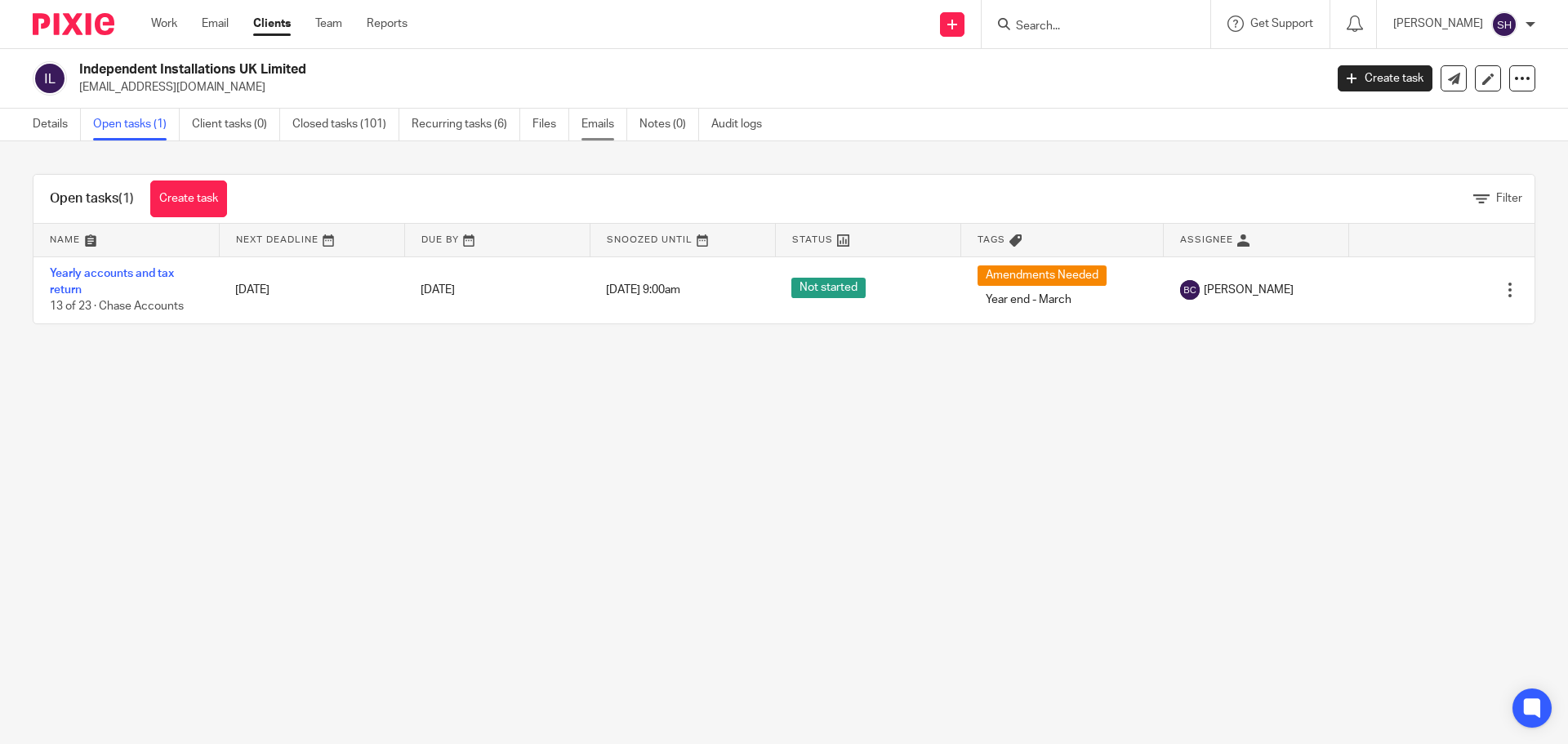
click at [609, 126] on link "Emails" at bounding box center [604, 124] width 46 height 32
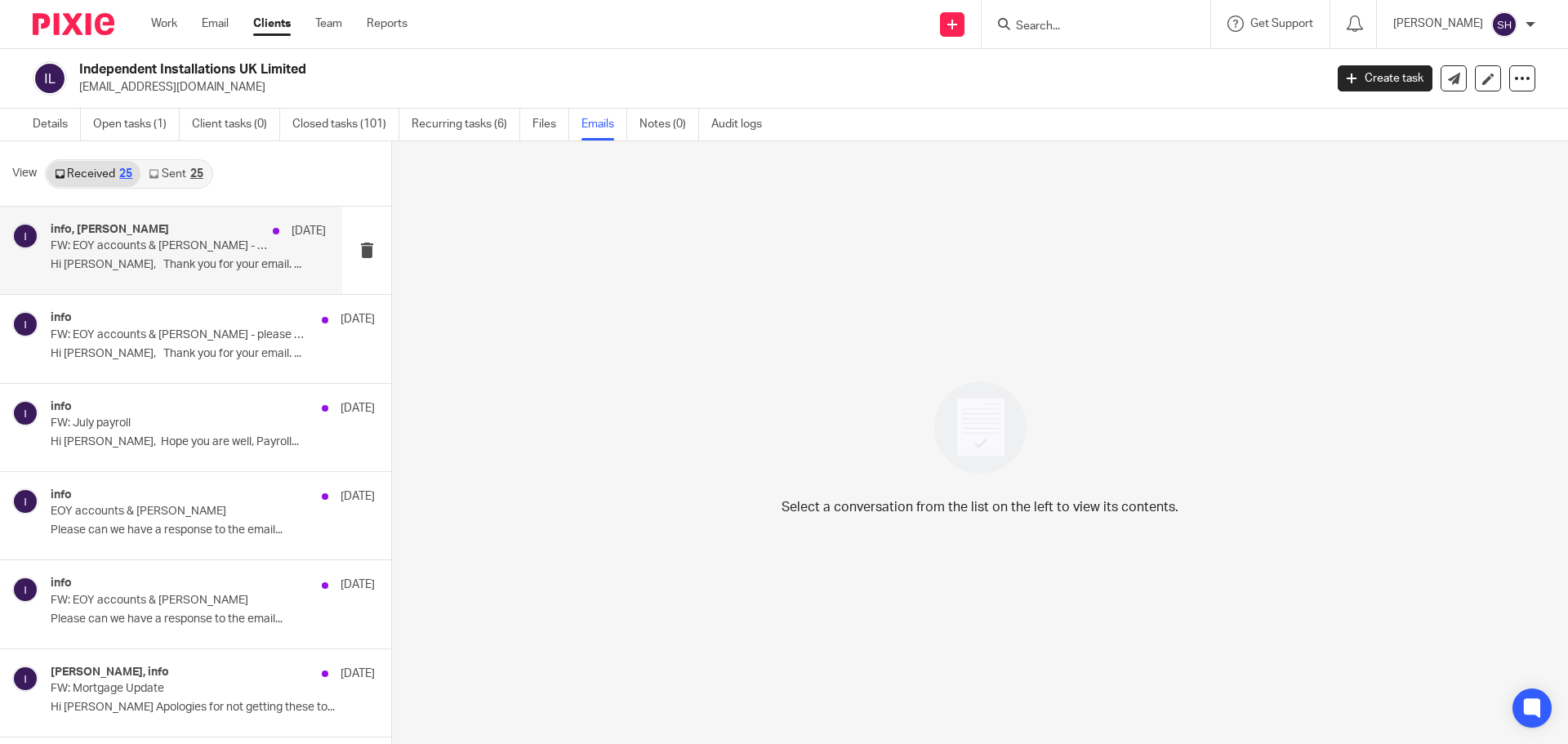
click at [117, 285] on div "info, [PERSON_NAME] [DATE] FW: EOY accounts & [PERSON_NAME] - please can we hav…" at bounding box center [171, 250] width 342 height 88
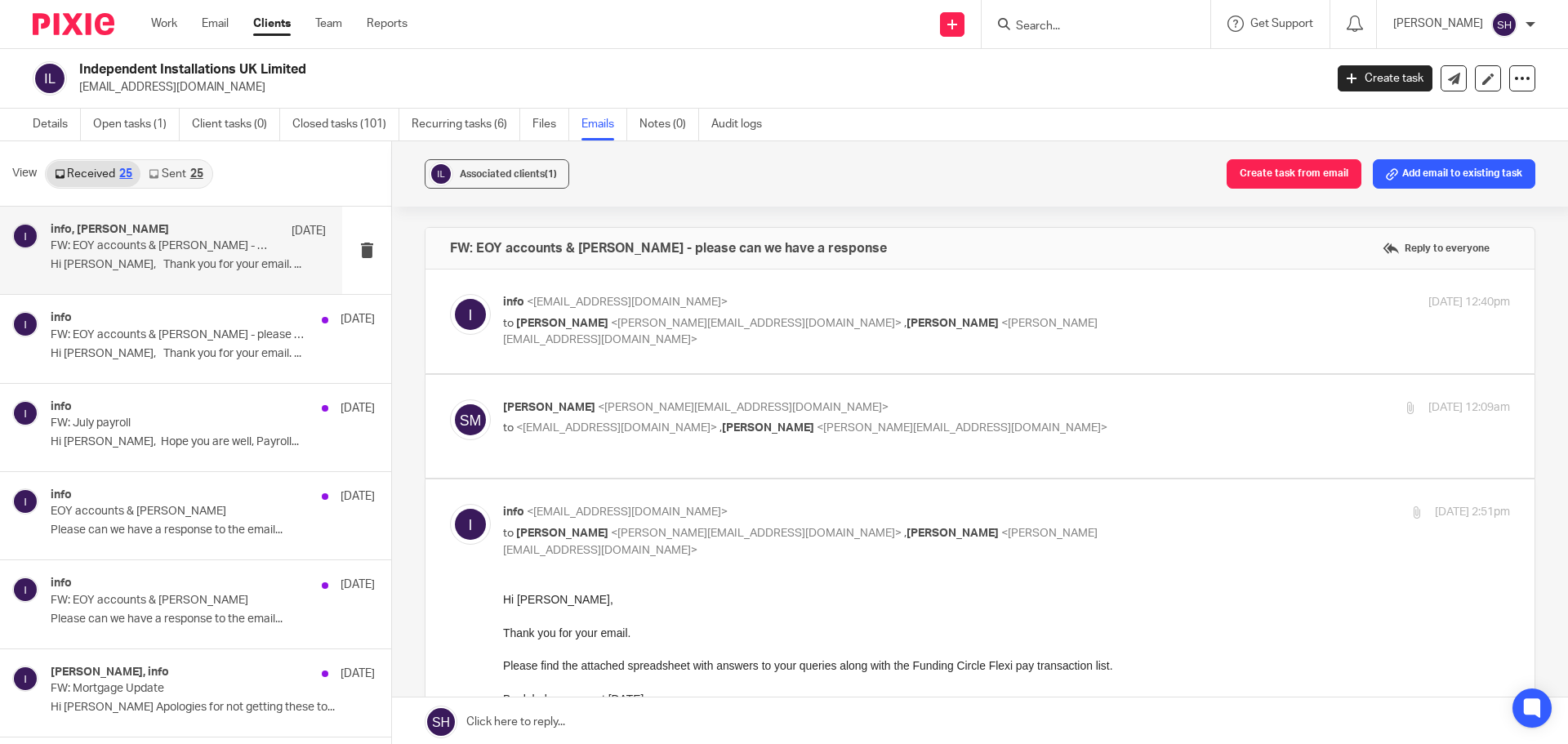
click at [994, 324] on p "to Sean Toomer <sean@wearediverso.com> , Sam McGaley <sam@wearediverso.com>" at bounding box center [839, 331] width 671 height 34
checkbox input "true"
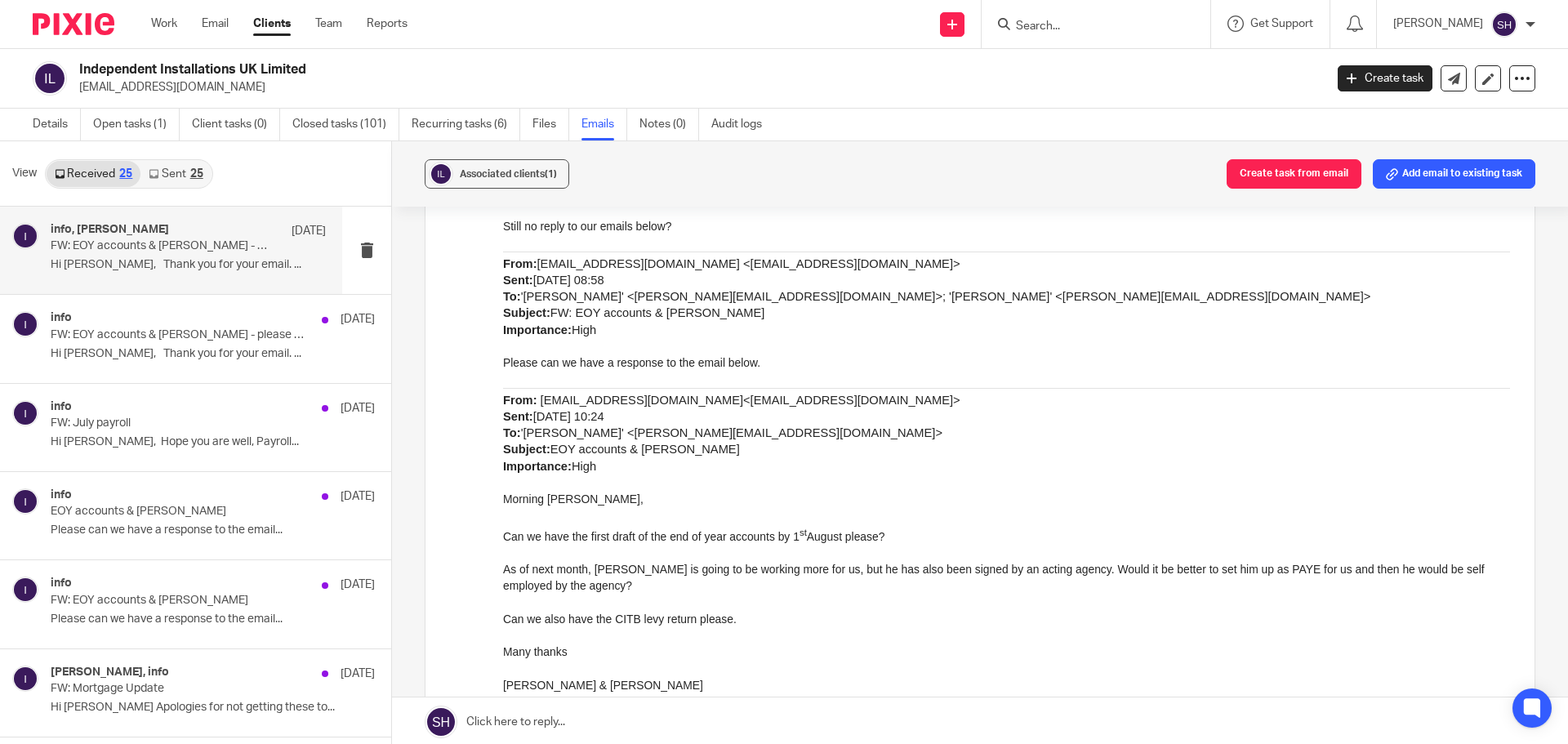
scroll to position [82, 0]
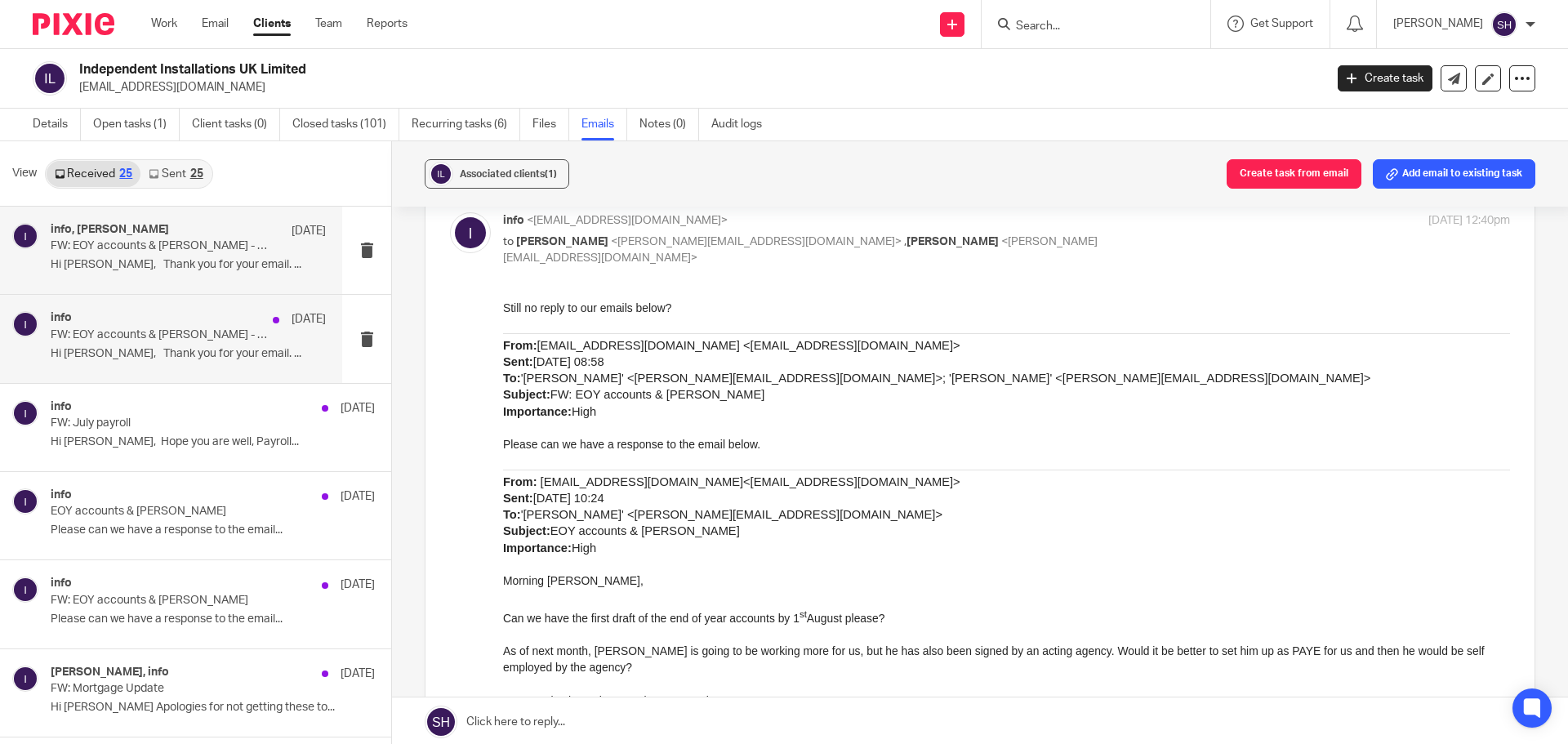
click at [187, 372] on div "info 1 Aug FW: EOY accounts & Jake - please can we have a response Hi Sam, Than…" at bounding box center [171, 338] width 342 height 88
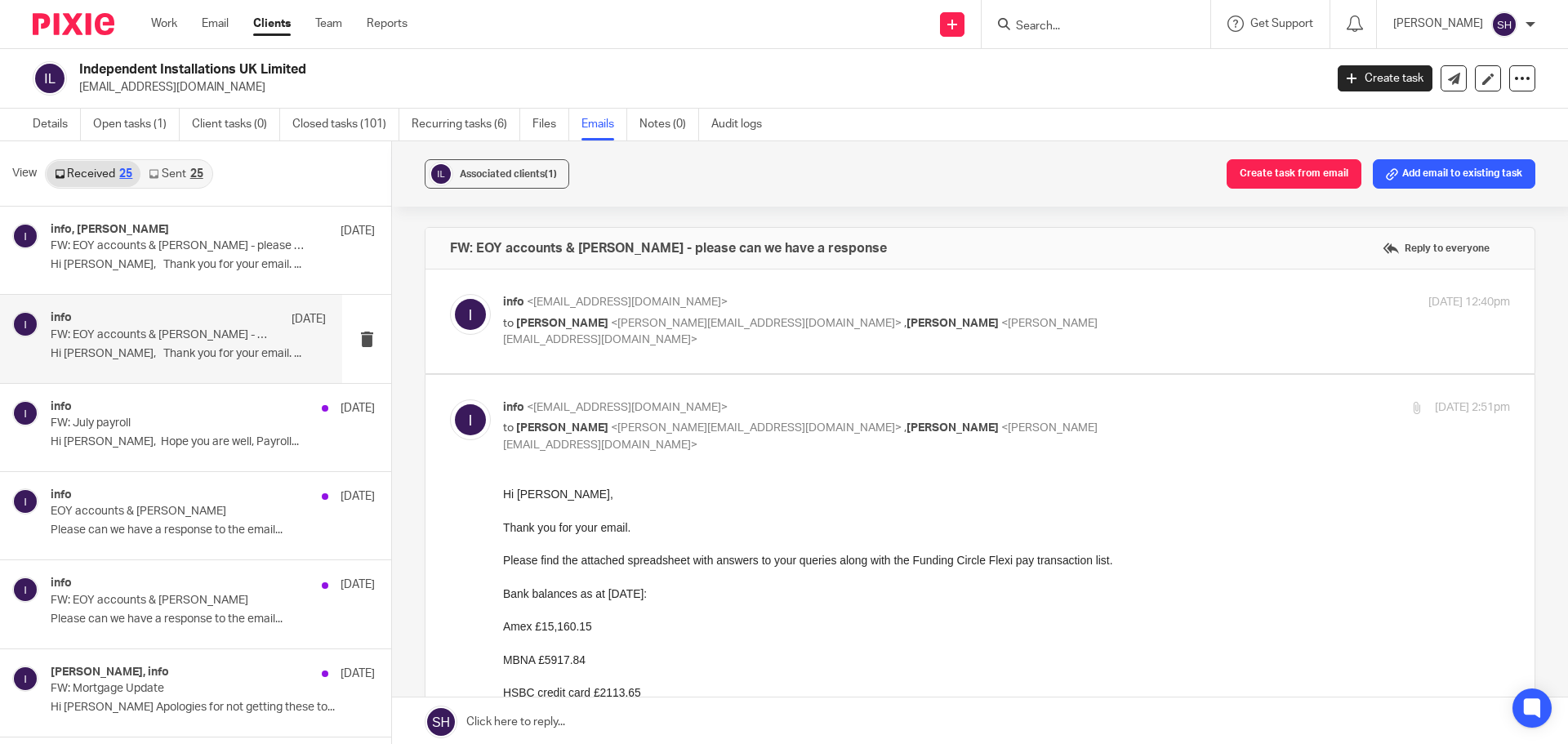
scroll to position [0, 0]
click at [1011, 356] on label at bounding box center [979, 322] width 1108 height 104
click at [450, 294] on input "checkbox" at bounding box center [449, 293] width 1 height 1
checkbox input "true"
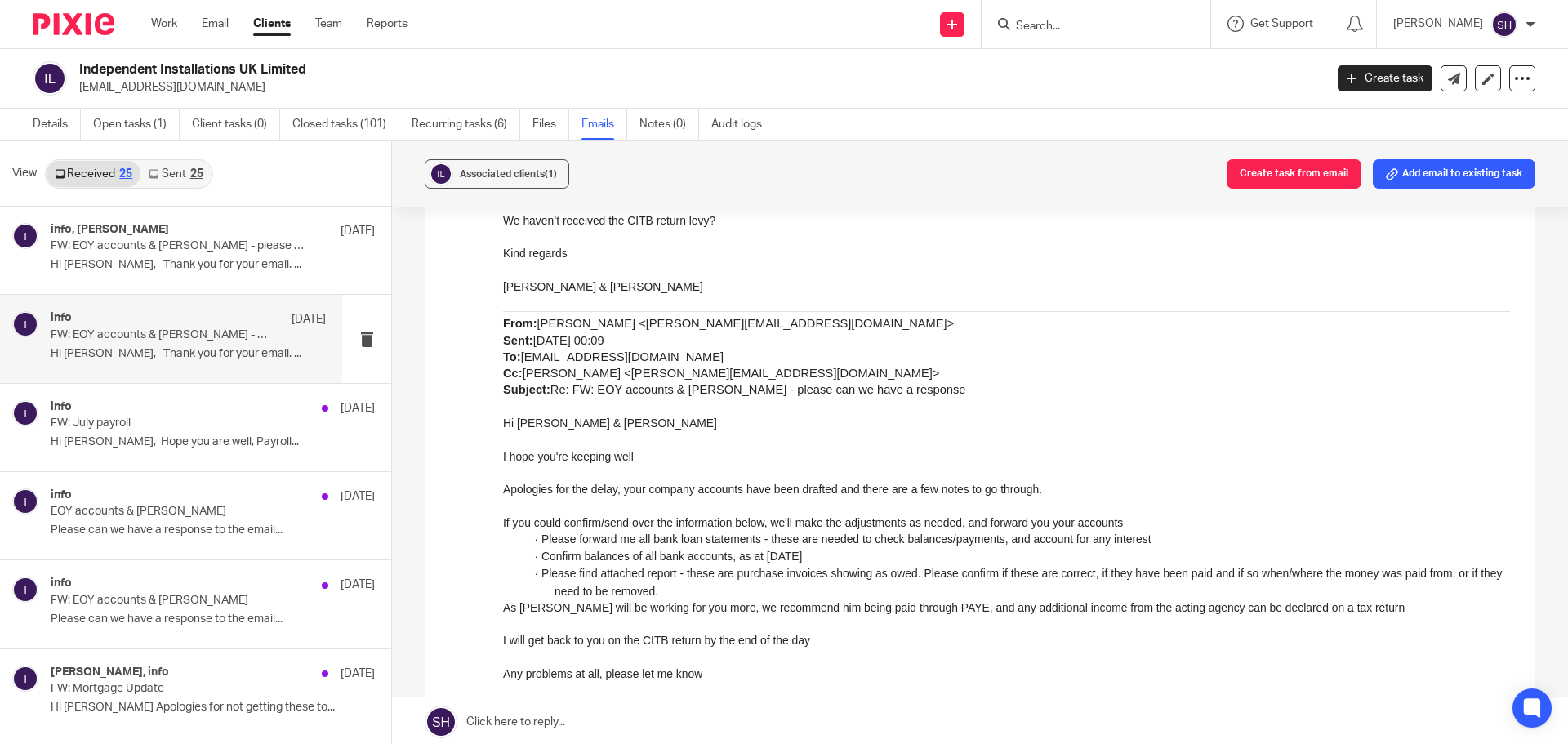
scroll to position [1387, 0]
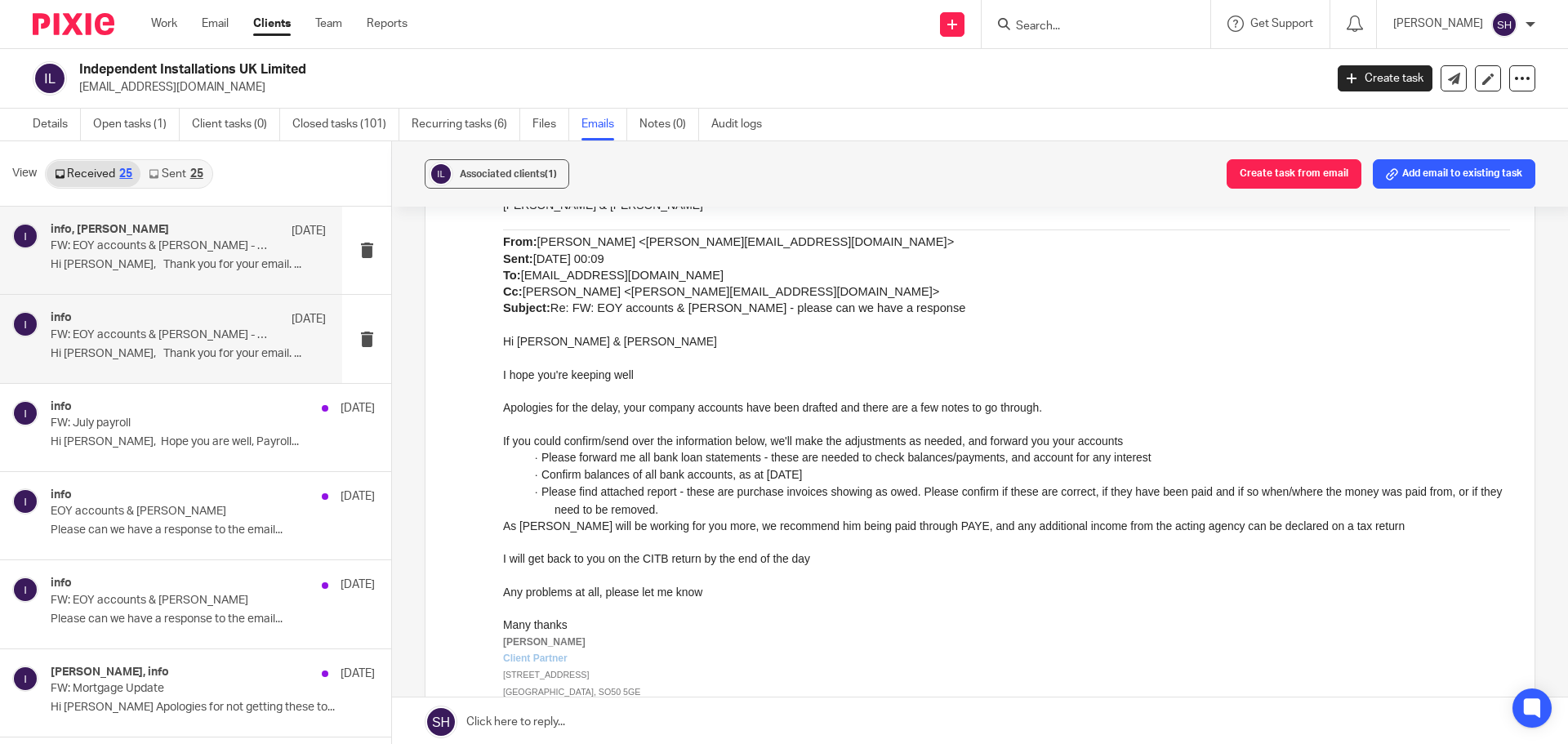
click at [263, 264] on p "Hi Sam, Thank you for your email. ..." at bounding box center [187, 264] width 275 height 14
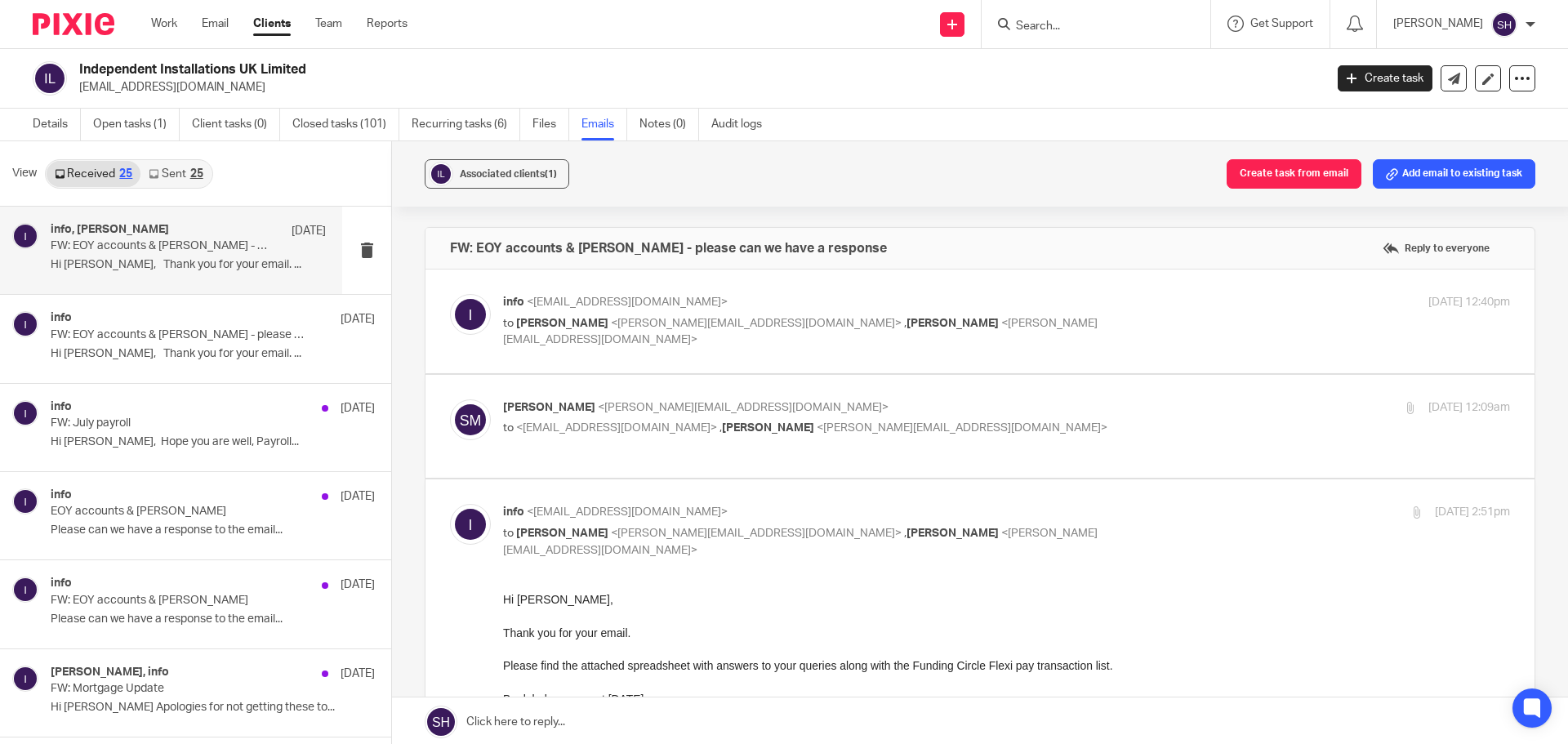
scroll to position [0, 0]
click at [186, 175] on link "Sent 25" at bounding box center [175, 173] width 70 height 26
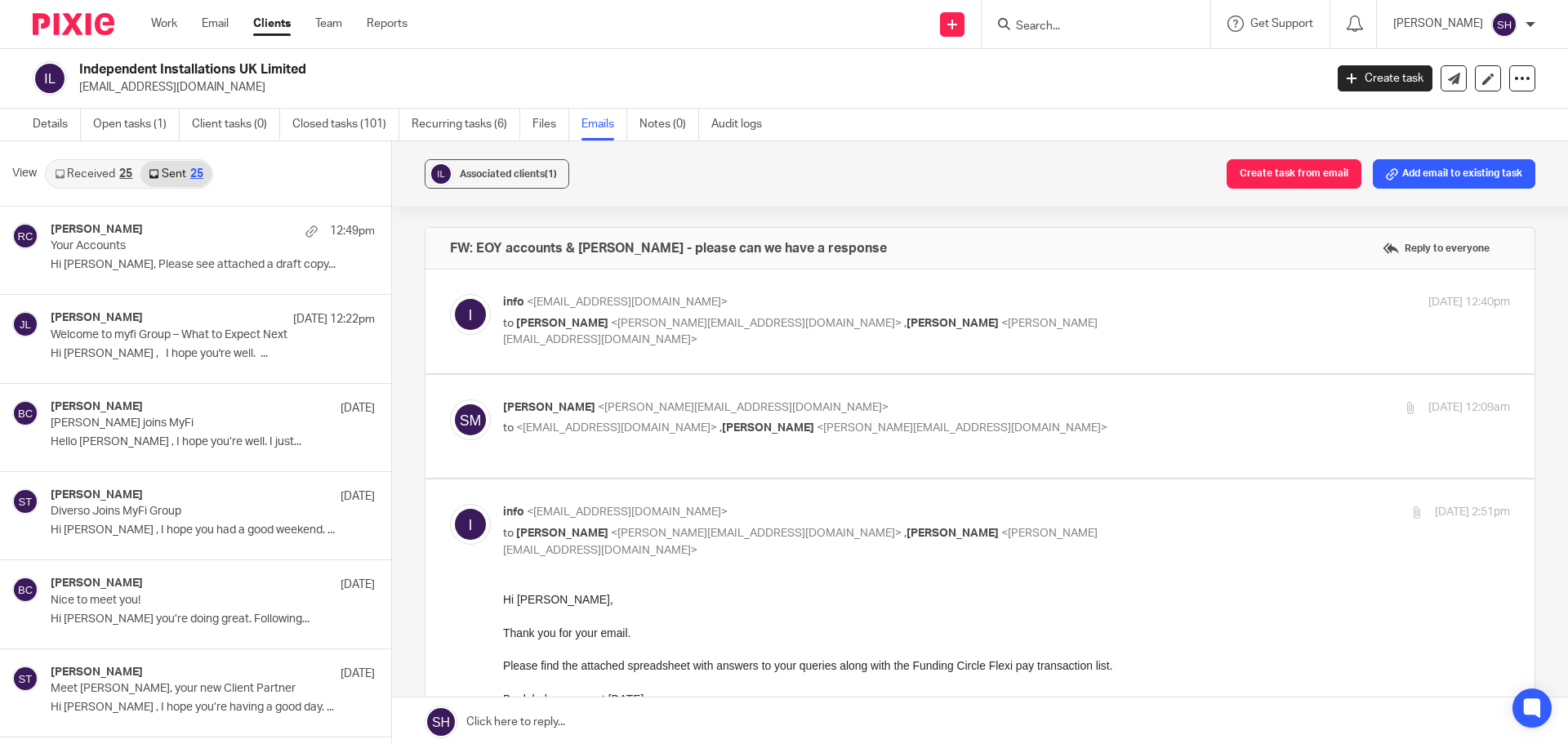
scroll to position [3, 0]
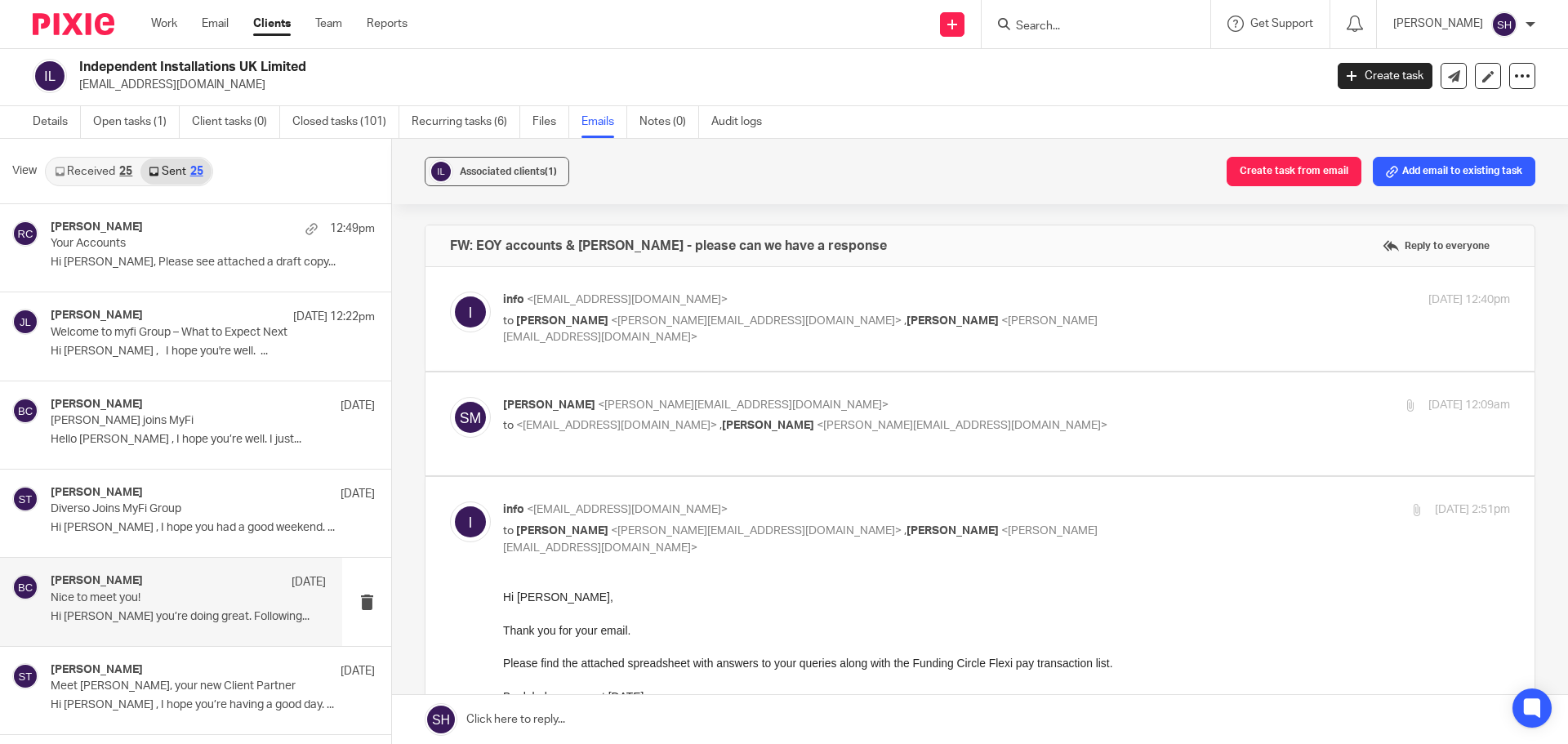
click at [189, 564] on div "Becky Cole 5 Aug Nice to meet you! Hi Scott , Hope you’re doing great. Followin…" at bounding box center [171, 601] width 342 height 88
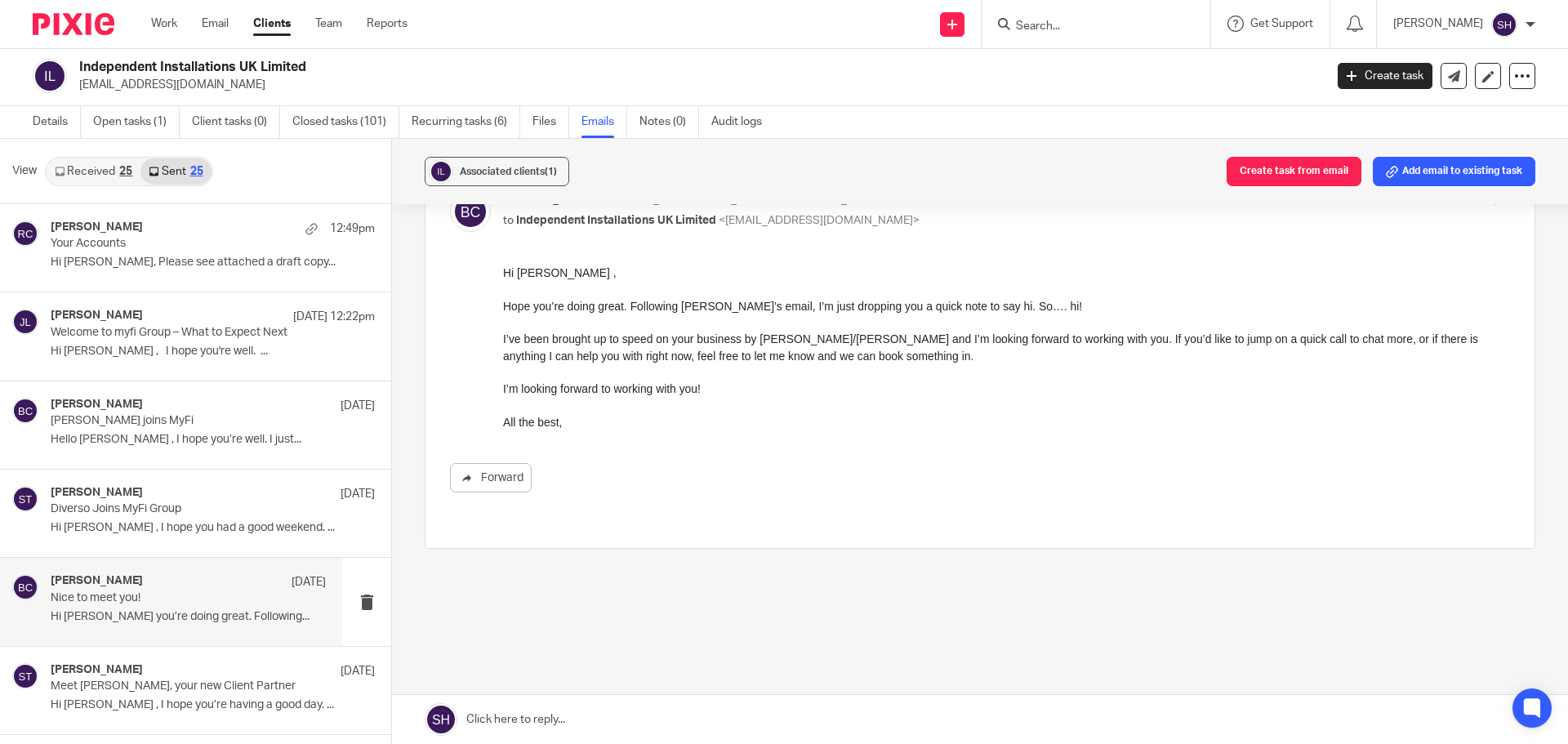
scroll to position [0, 0]
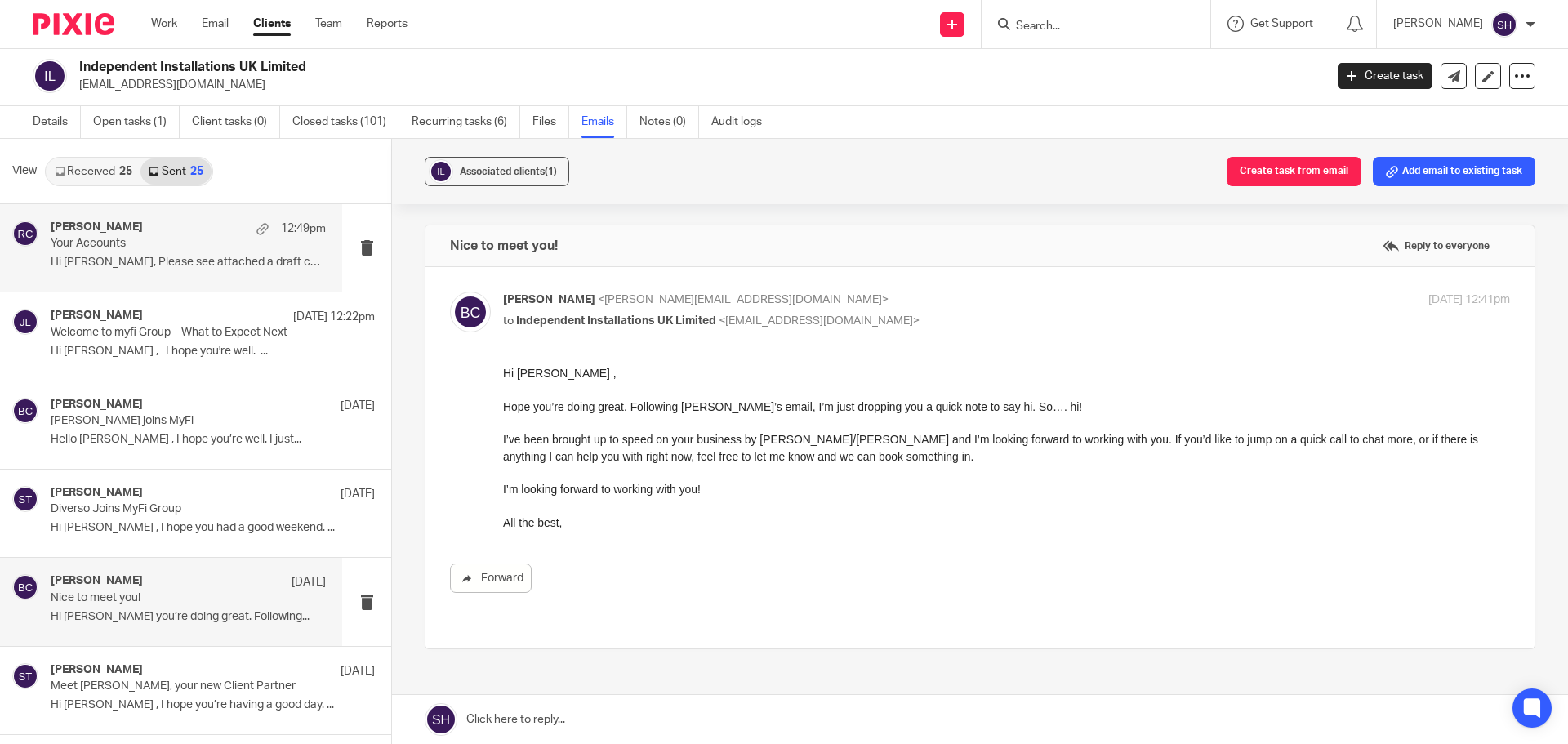
click at [186, 237] on p "Your Accounts" at bounding box center [160, 244] width 220 height 14
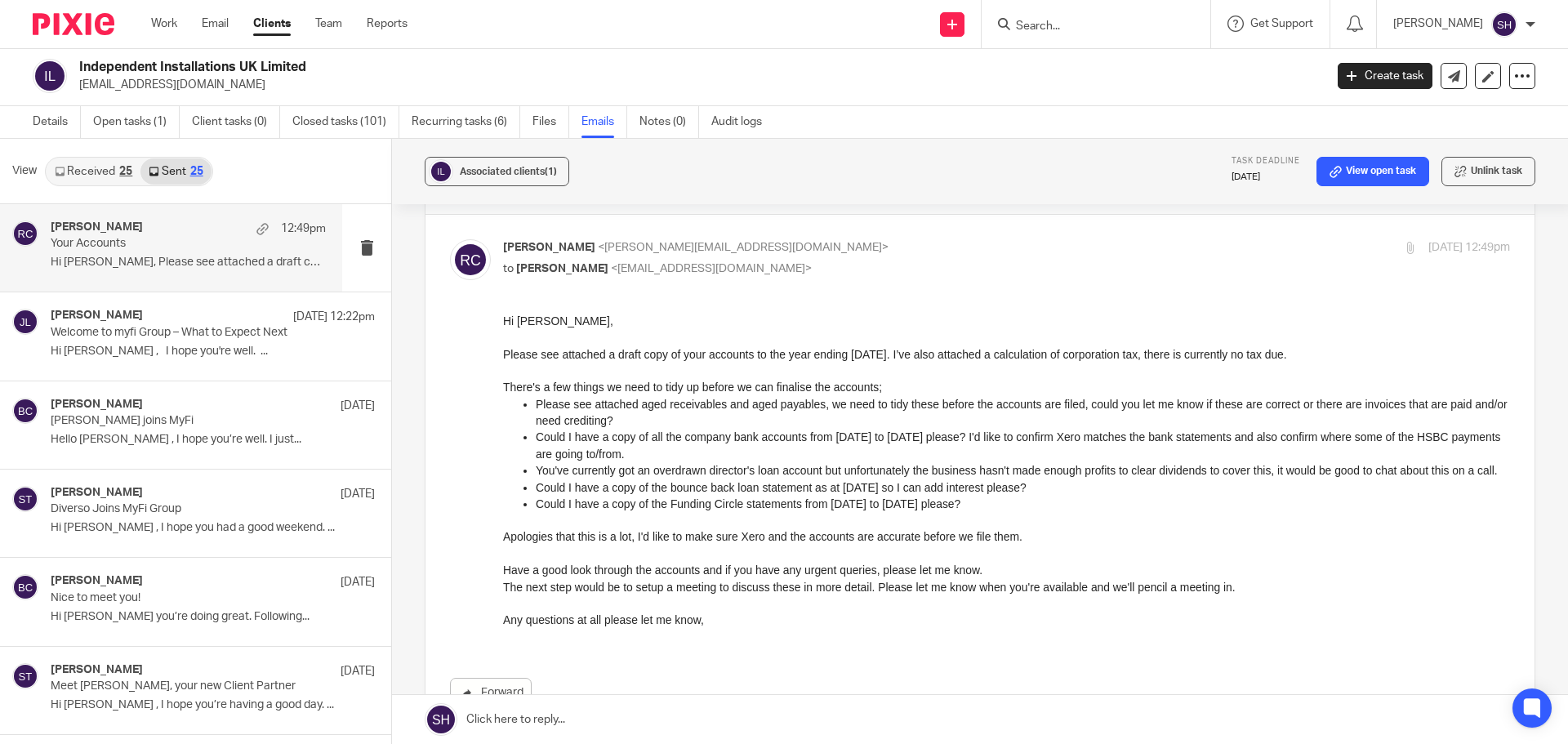
scroll to position [82, 0]
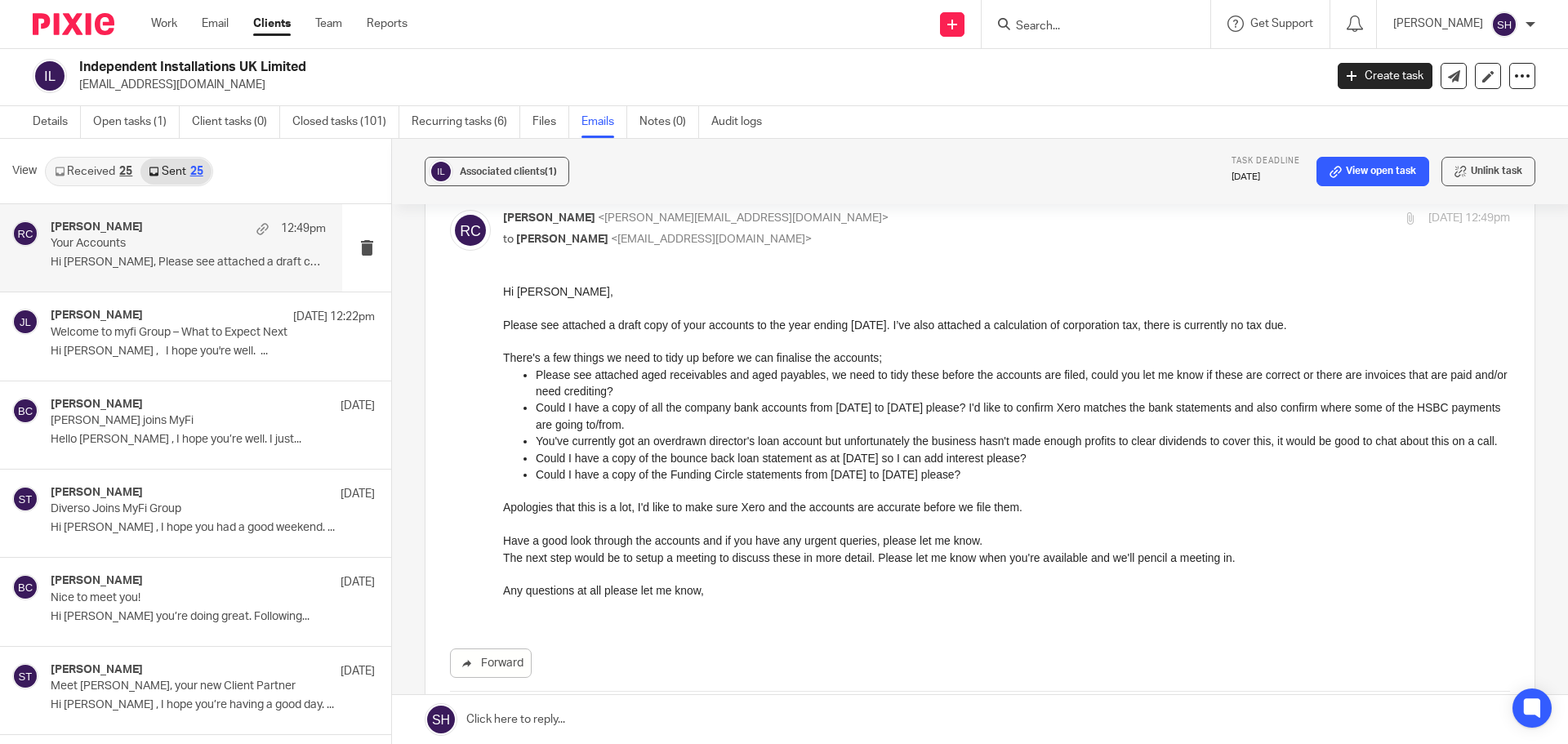
click at [97, 181] on link "Received 25" at bounding box center [94, 172] width 94 height 26
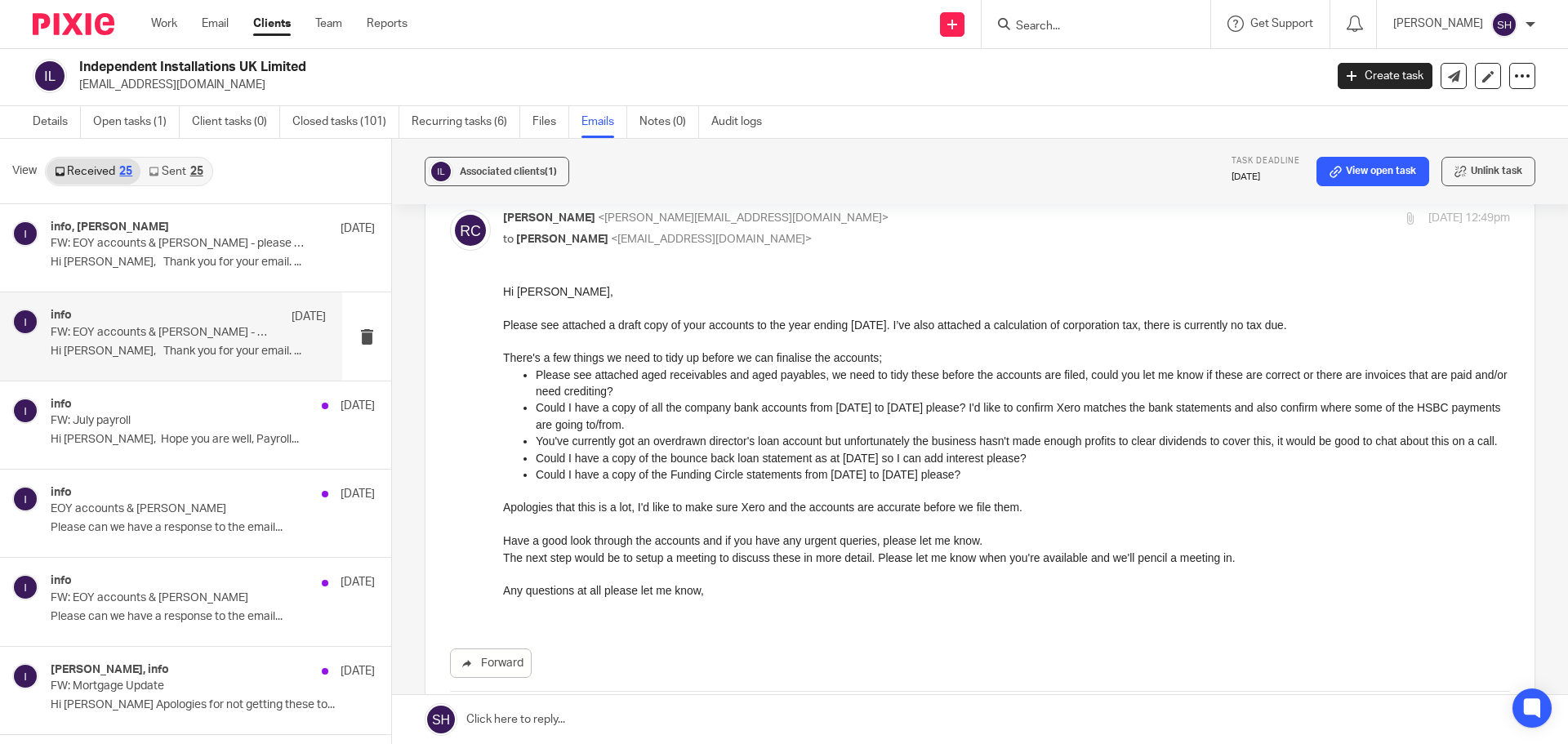
click at [133, 365] on div "info 1 Aug FW: EOY accounts & Jake - please can we have a response Hi Sam, Than…" at bounding box center [171, 336] width 342 height 88
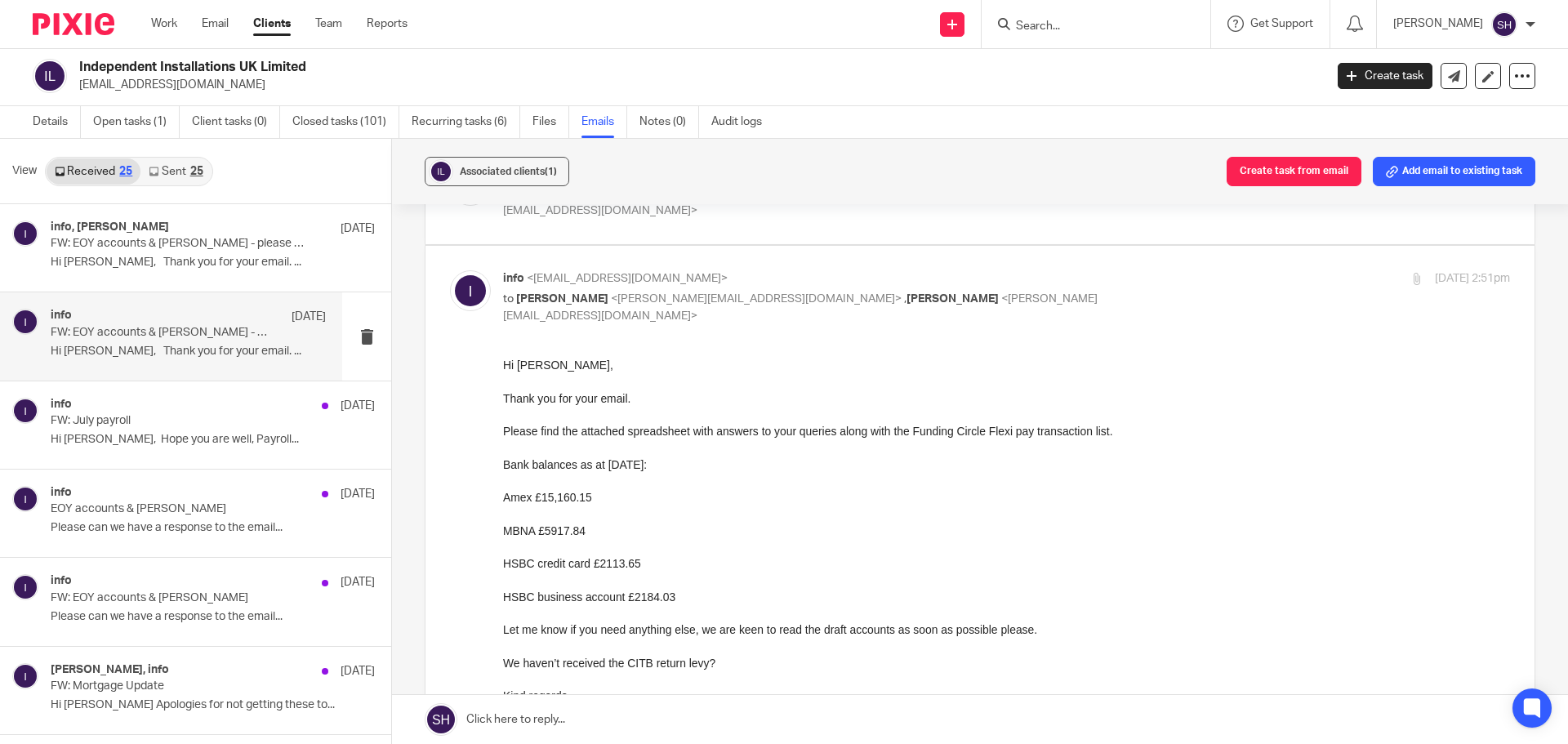
scroll to position [163, 0]
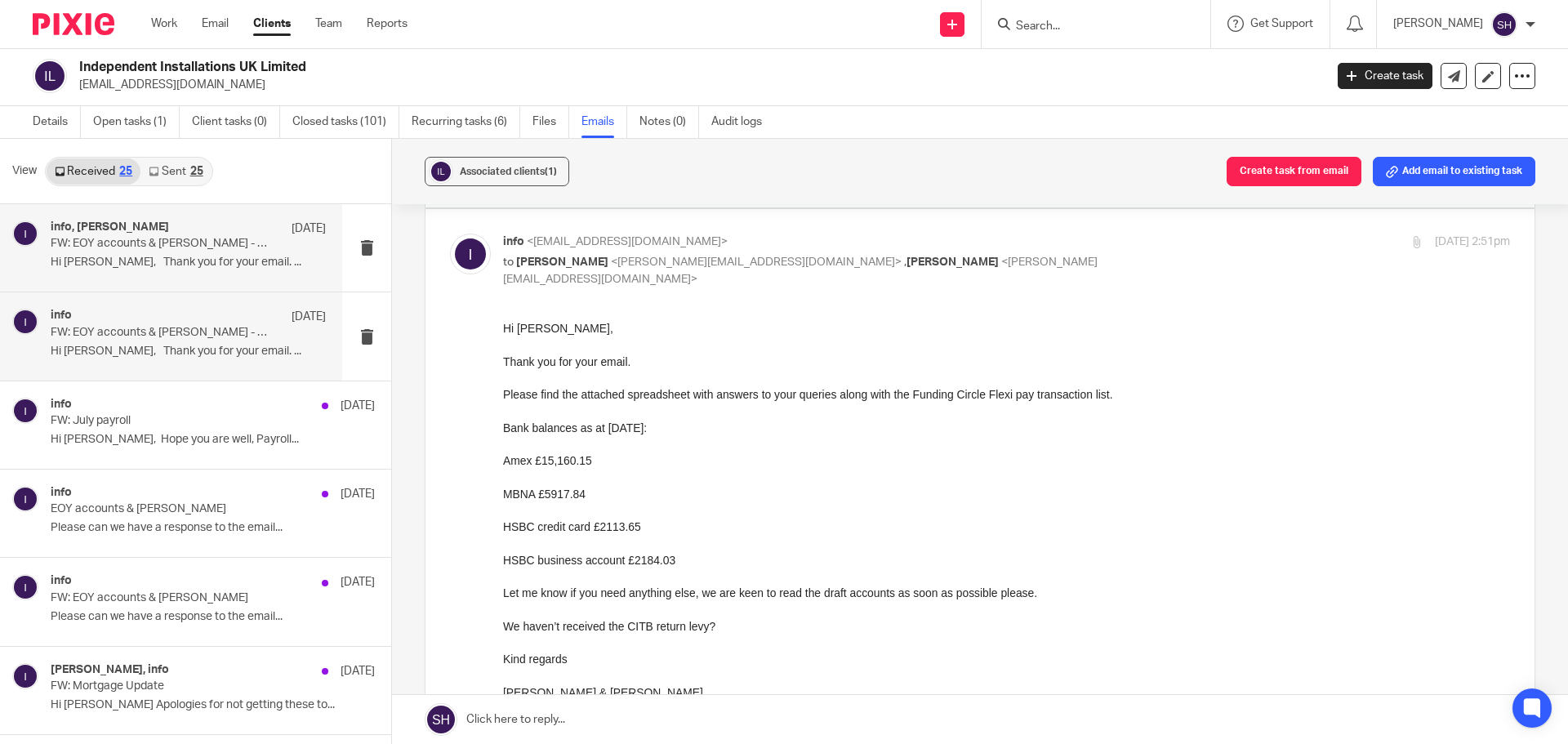
click at [193, 217] on div "info, Sam McGaley 1 Aug FW: EOY accounts & Jake - please can we have a response…" at bounding box center [171, 247] width 342 height 88
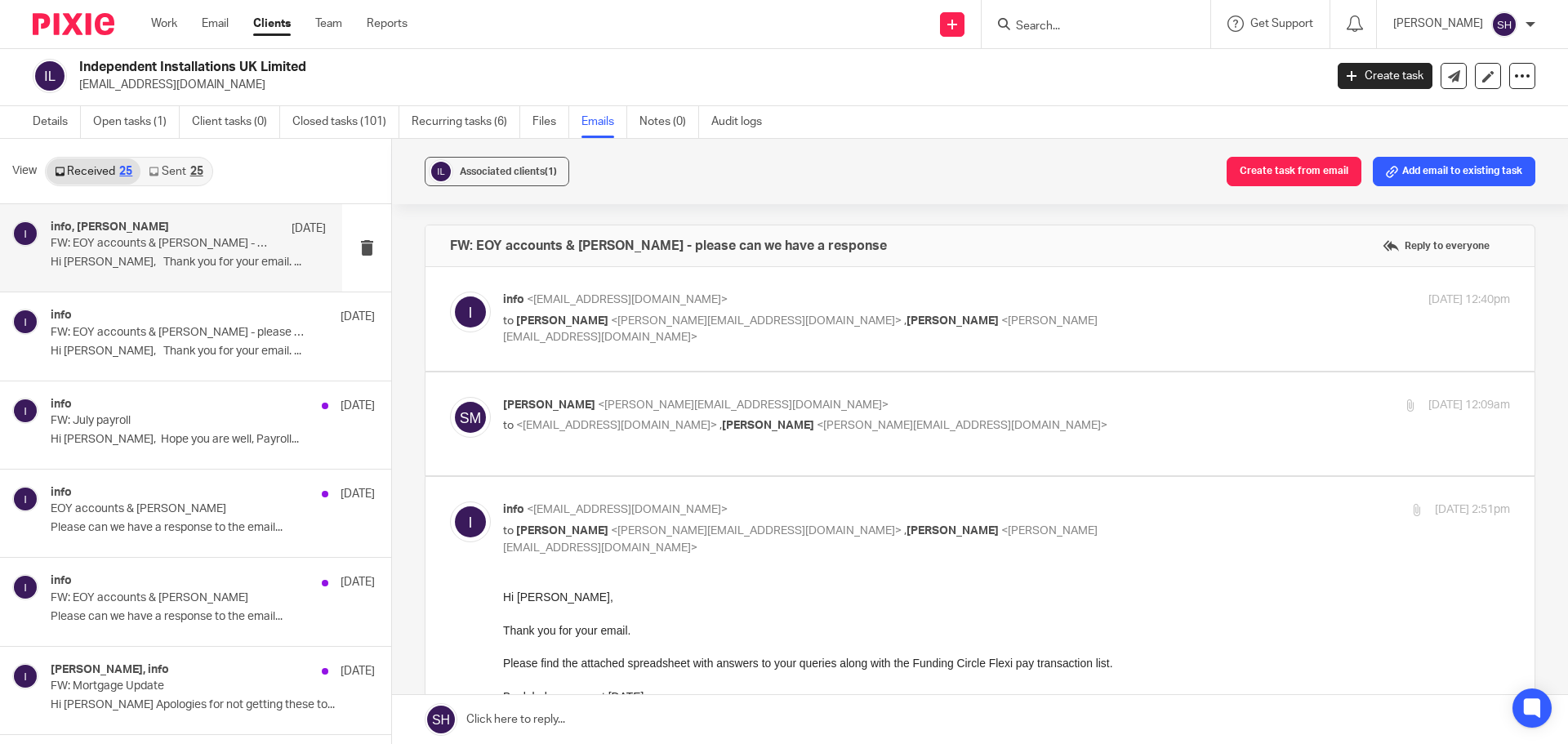
scroll to position [0, 0]
click at [216, 326] on p "FW: EOY accounts & Jake - please can we have a response" at bounding box center [160, 333] width 220 height 14
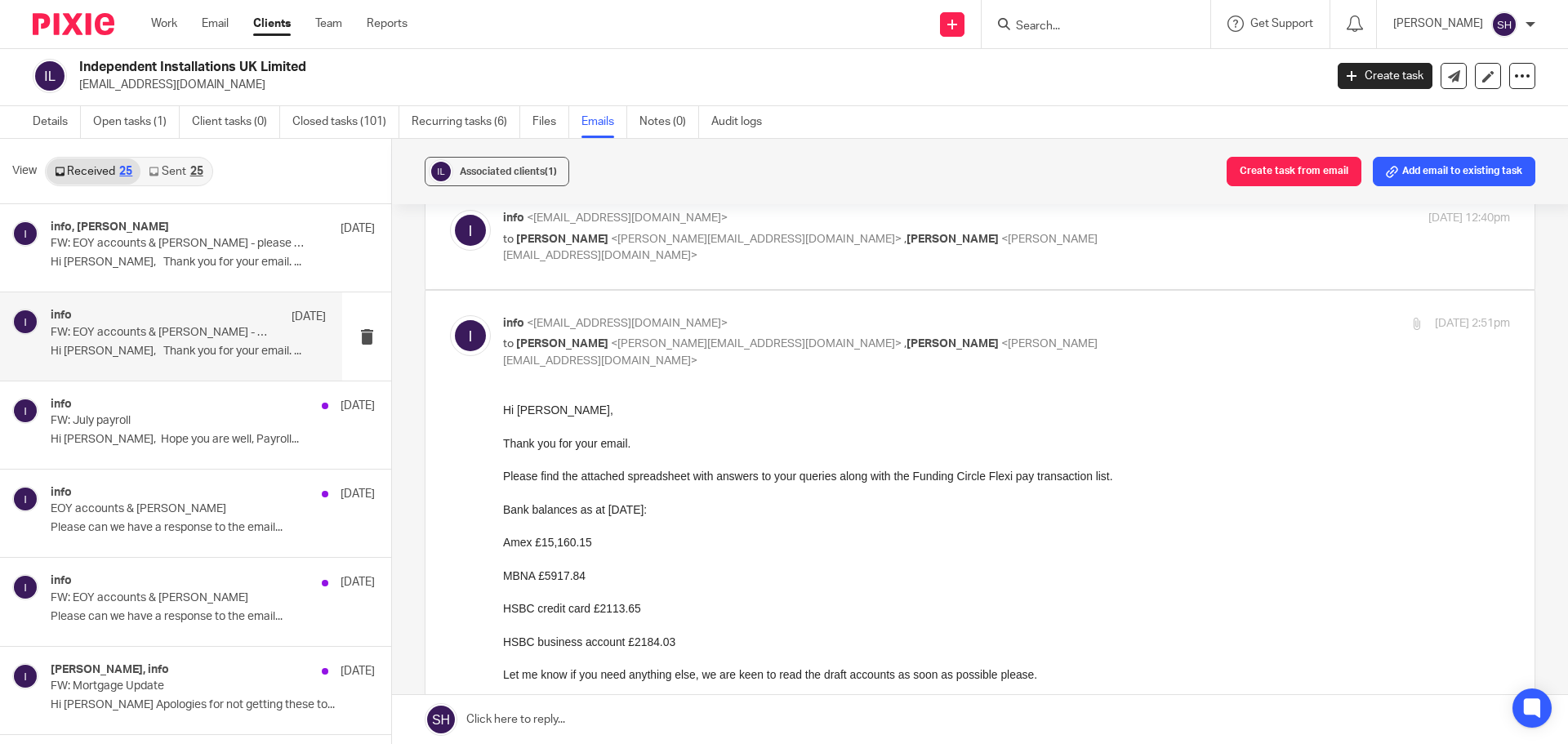
scroll to position [163, 0]
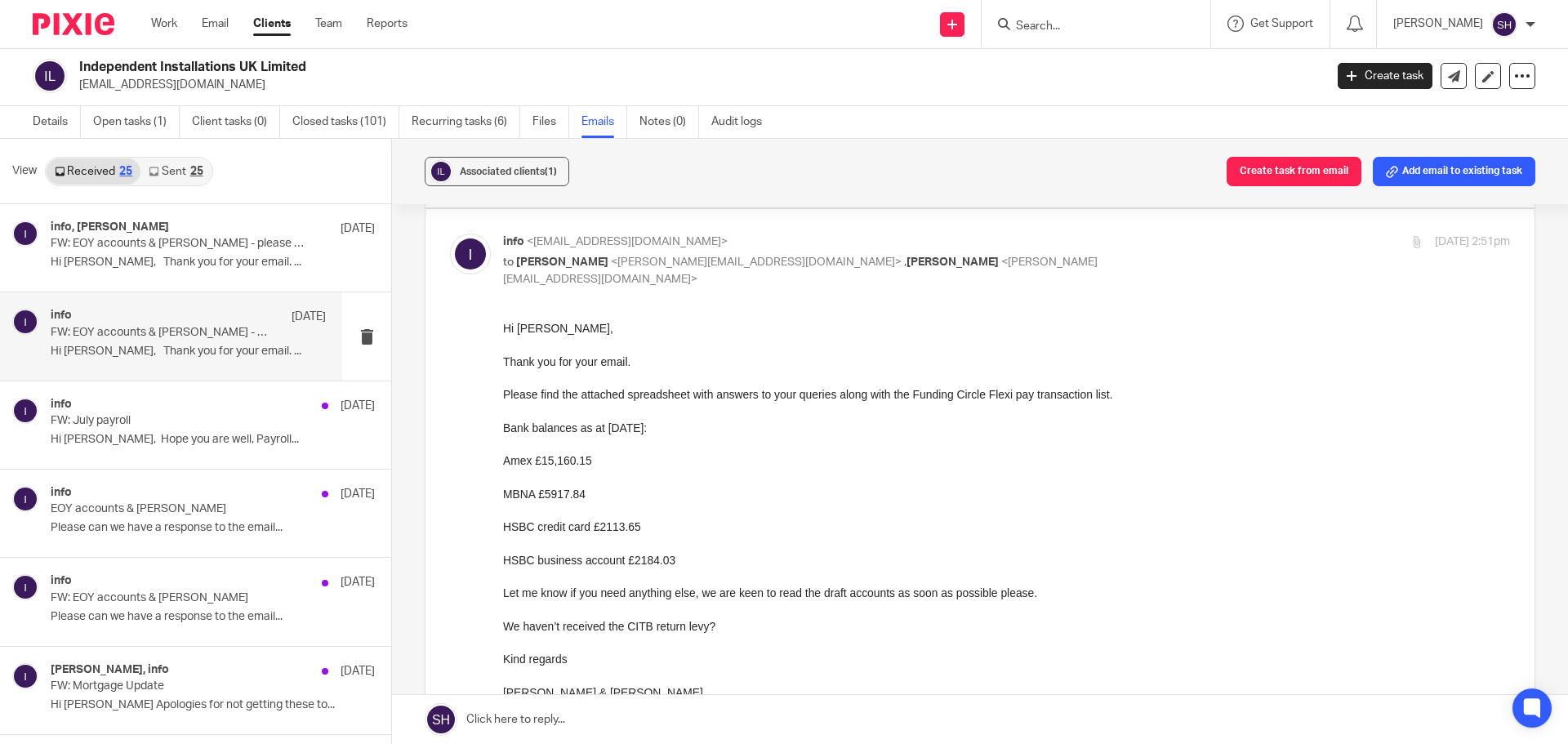
click at [173, 175] on link "Sent 25" at bounding box center [175, 172] width 70 height 26
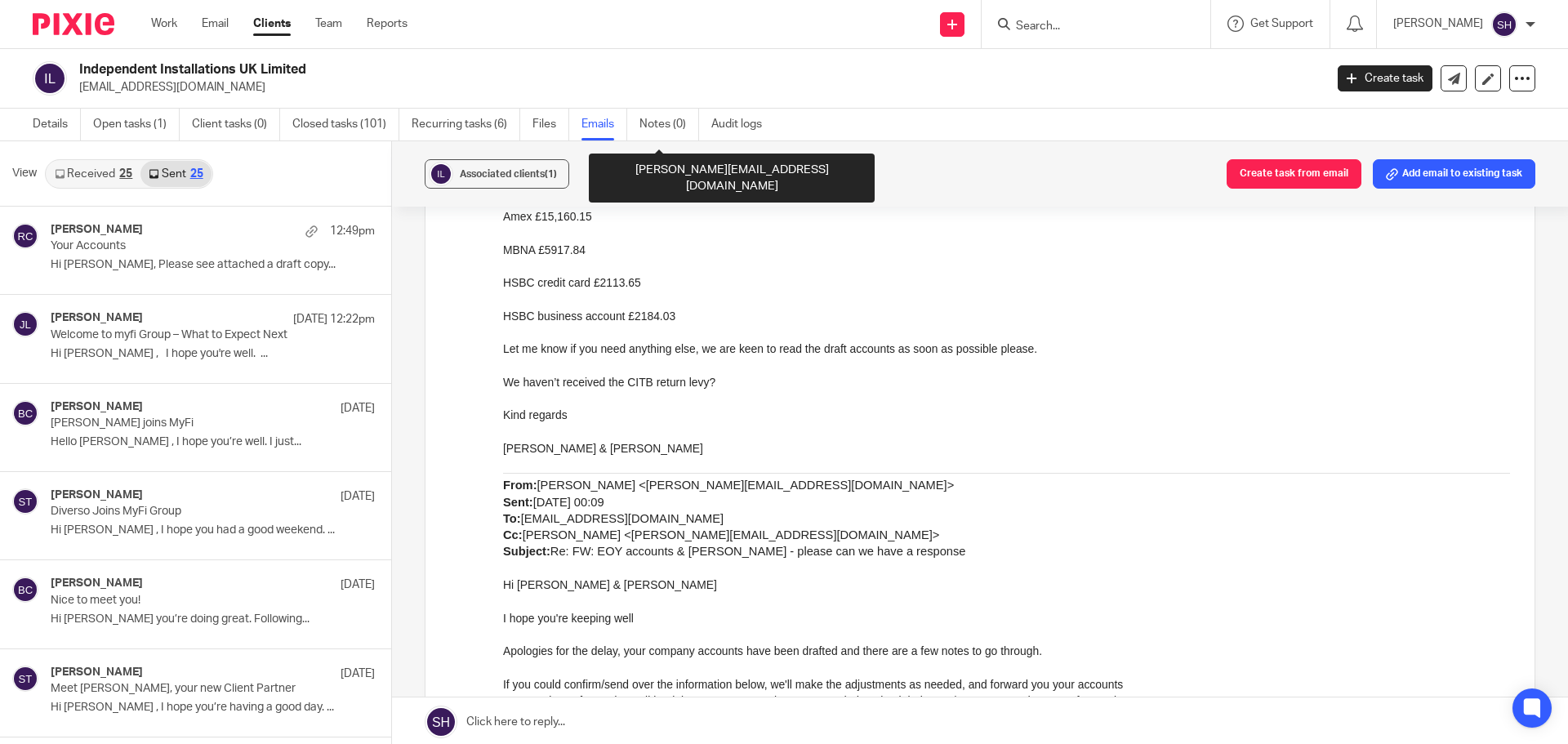
scroll to position [490, 0]
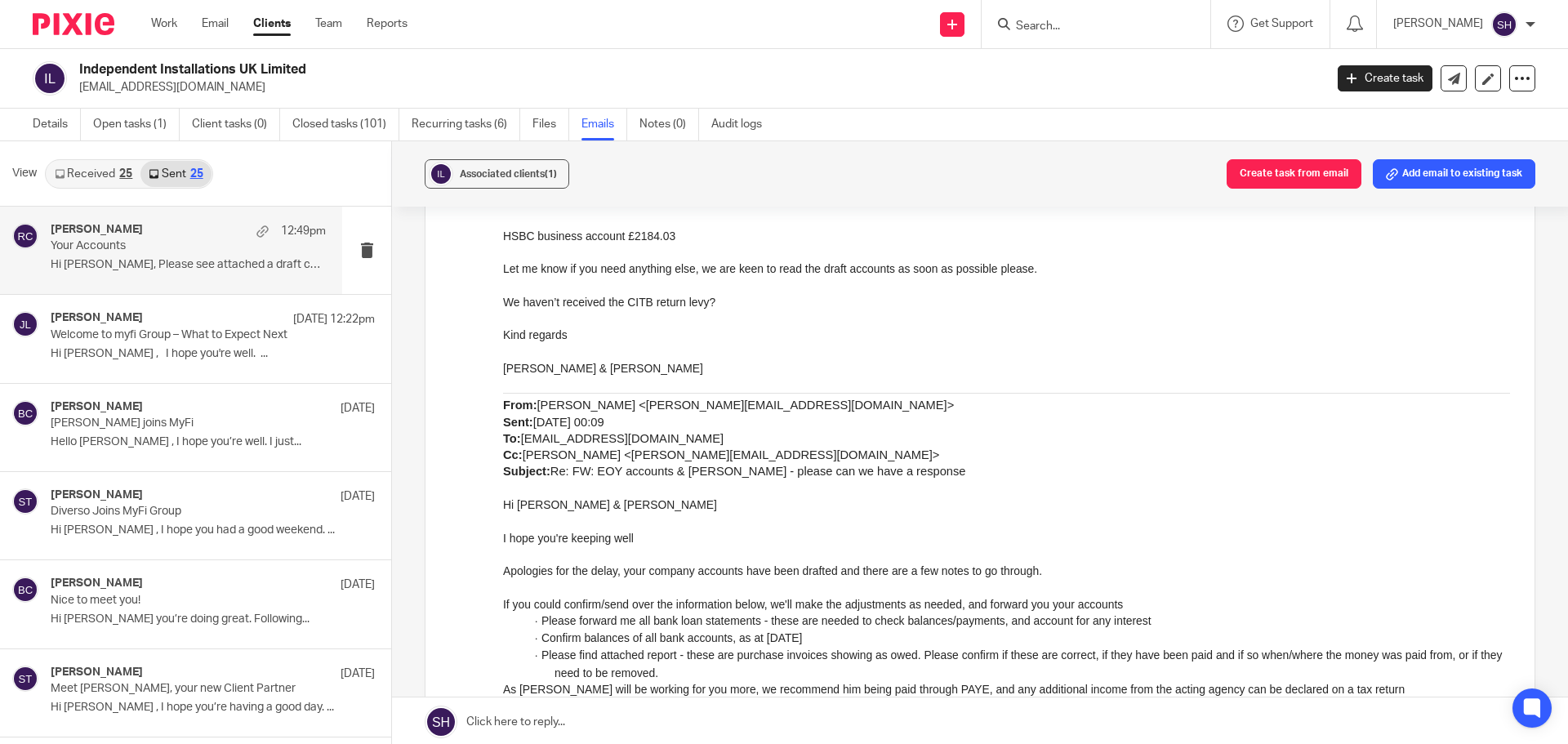
click at [245, 248] on p "Your Accounts" at bounding box center [160, 246] width 220 height 14
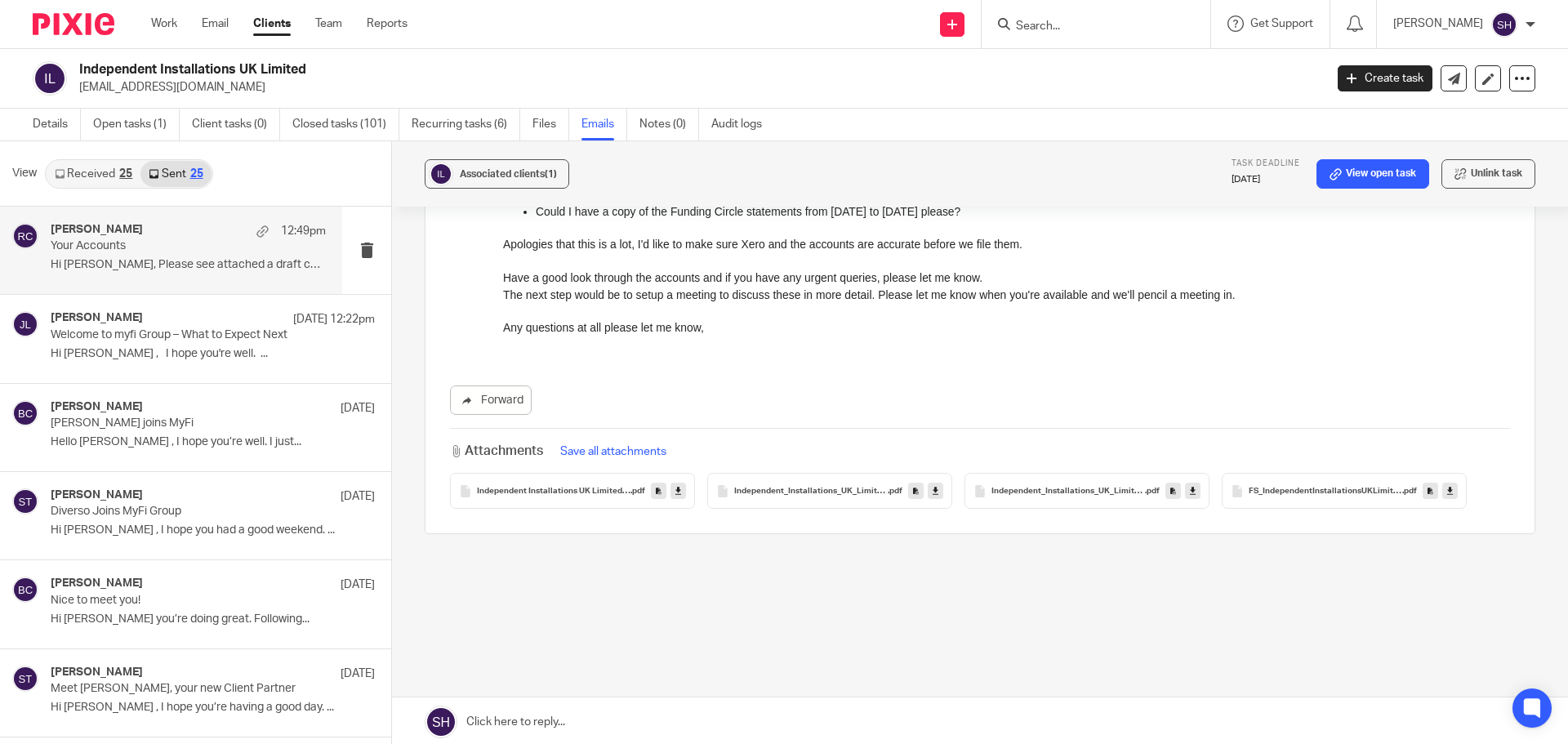
scroll to position [0, 0]
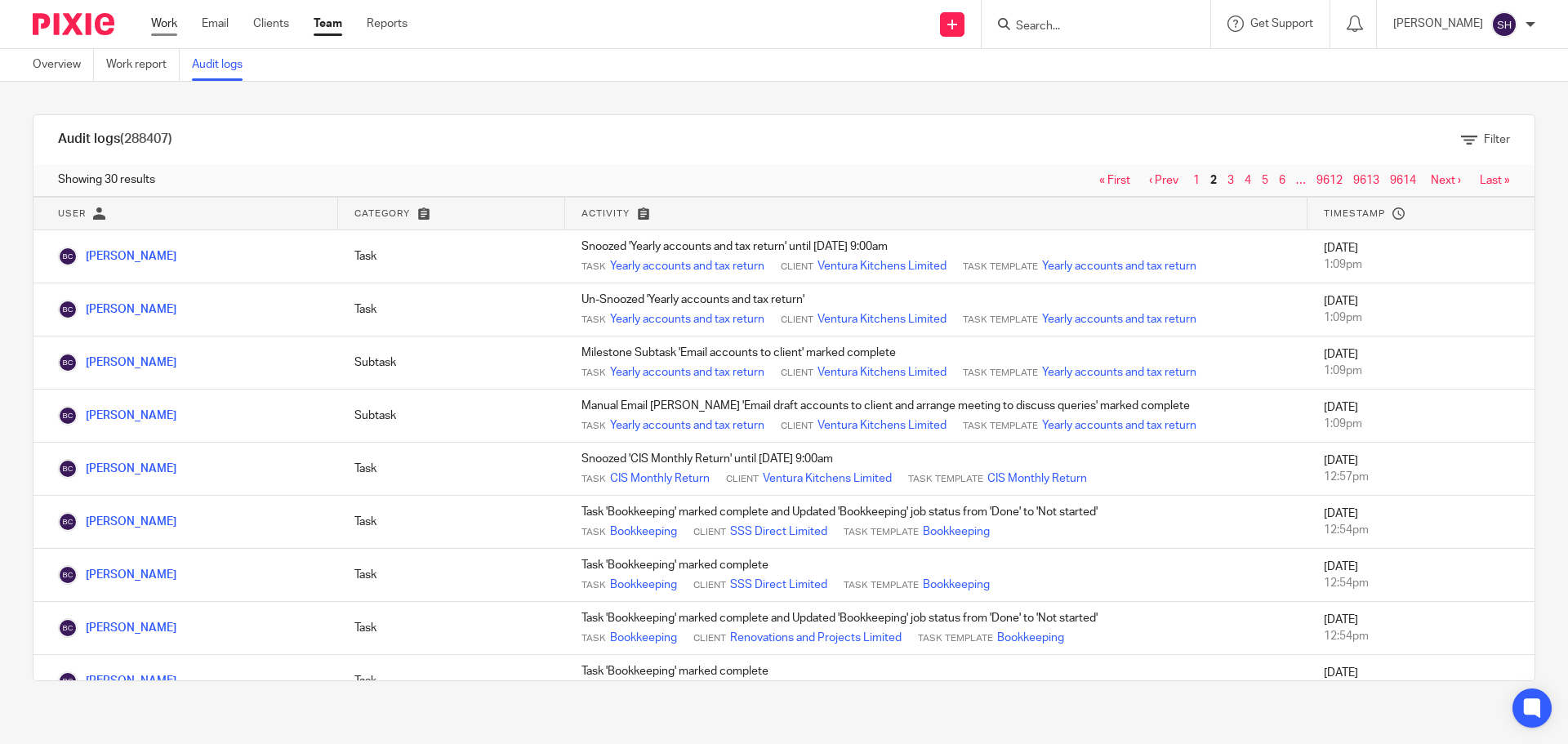
click at [175, 21] on link "Work" at bounding box center [164, 23] width 26 height 16
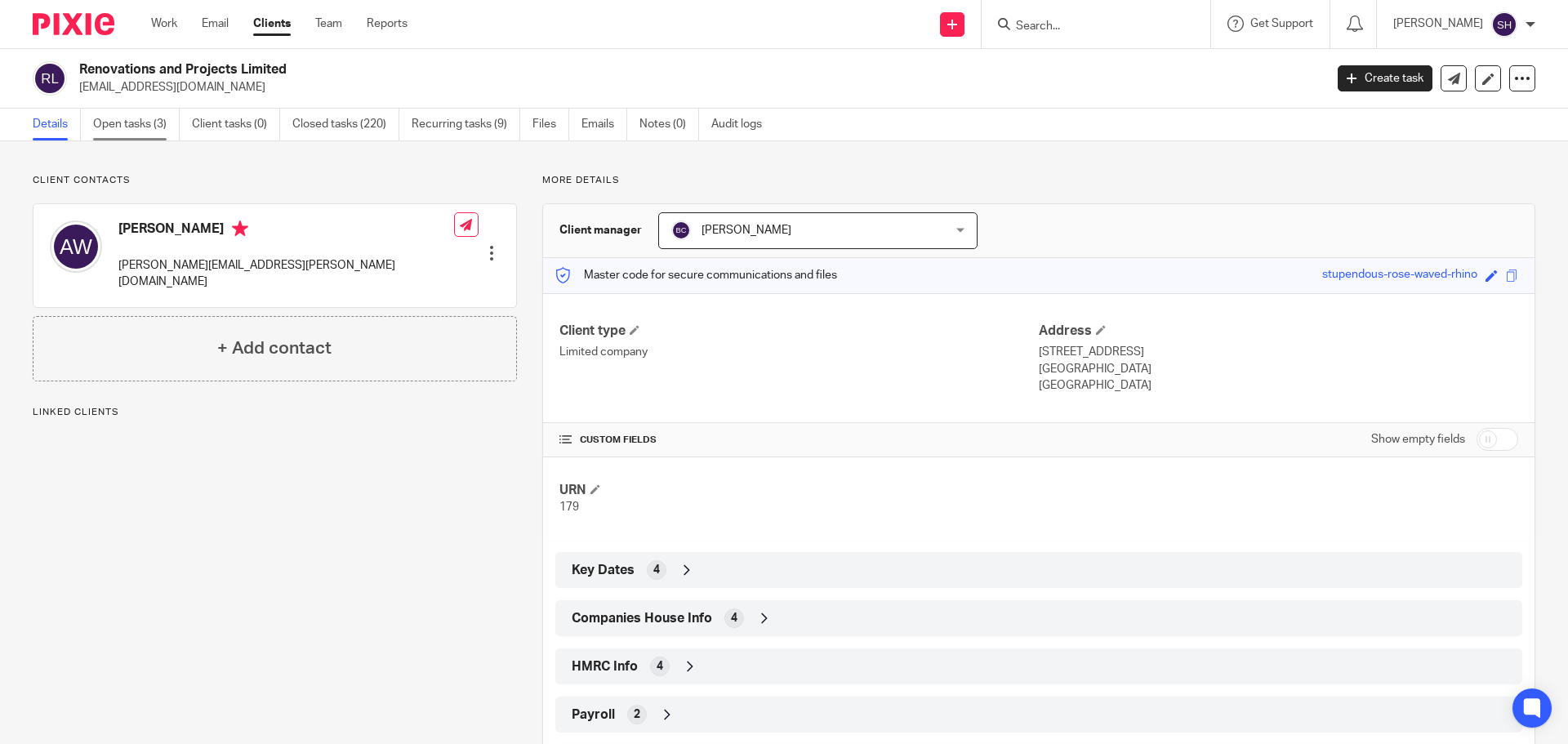
click at [147, 124] on link "Open tasks (3)" at bounding box center [136, 124] width 87 height 32
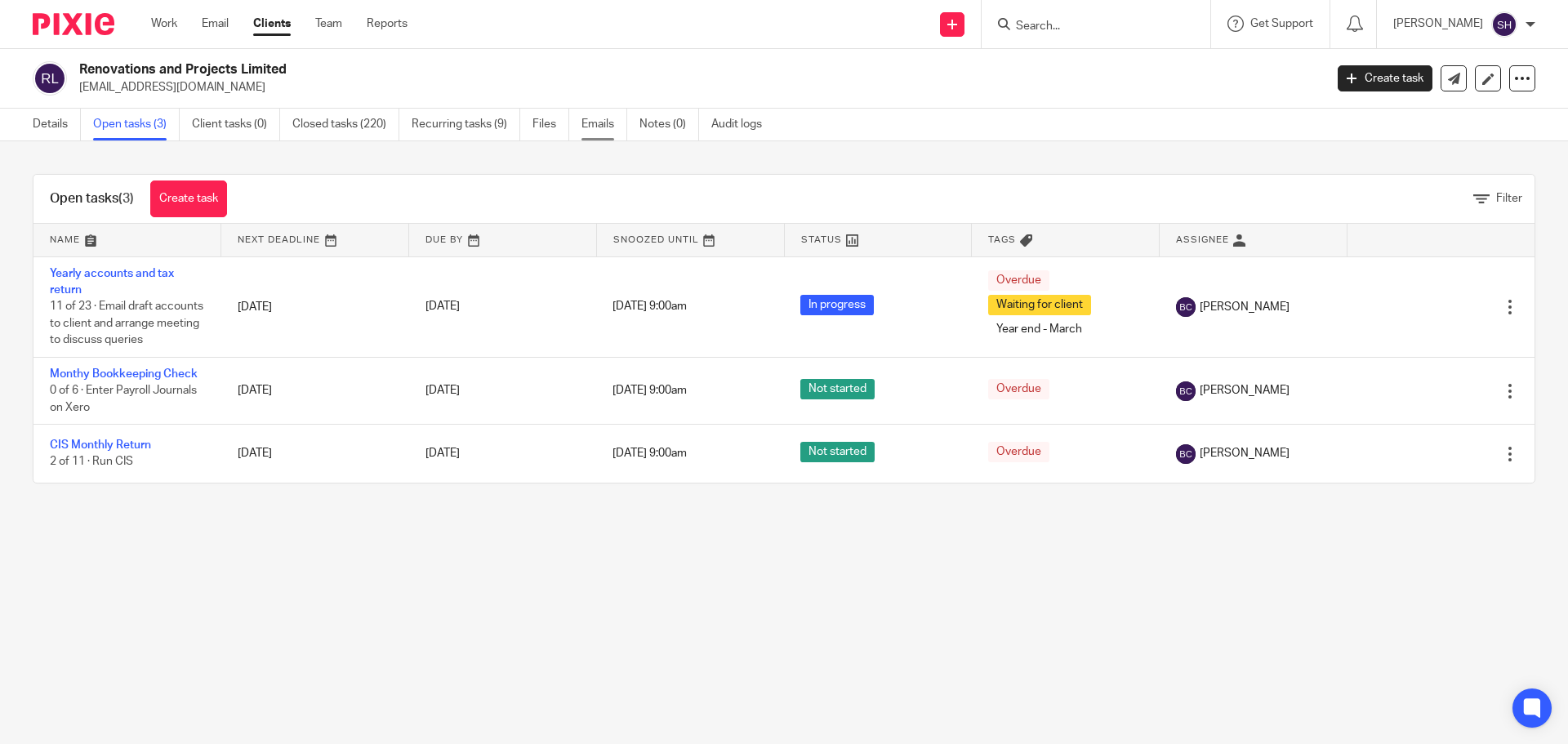
click at [612, 134] on link "Emails" at bounding box center [604, 124] width 46 height 32
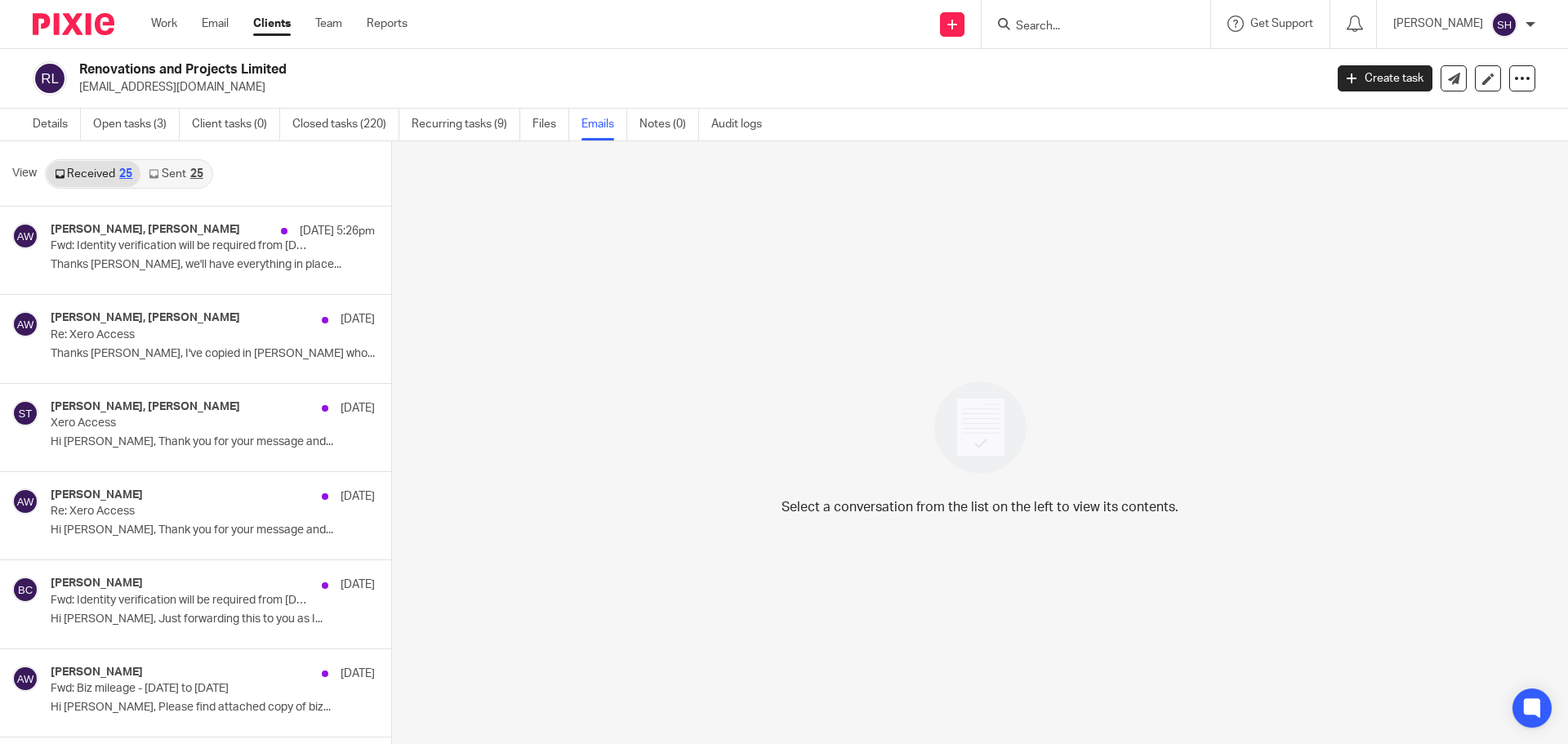
click at [182, 181] on link "Sent 25" at bounding box center [175, 173] width 70 height 26
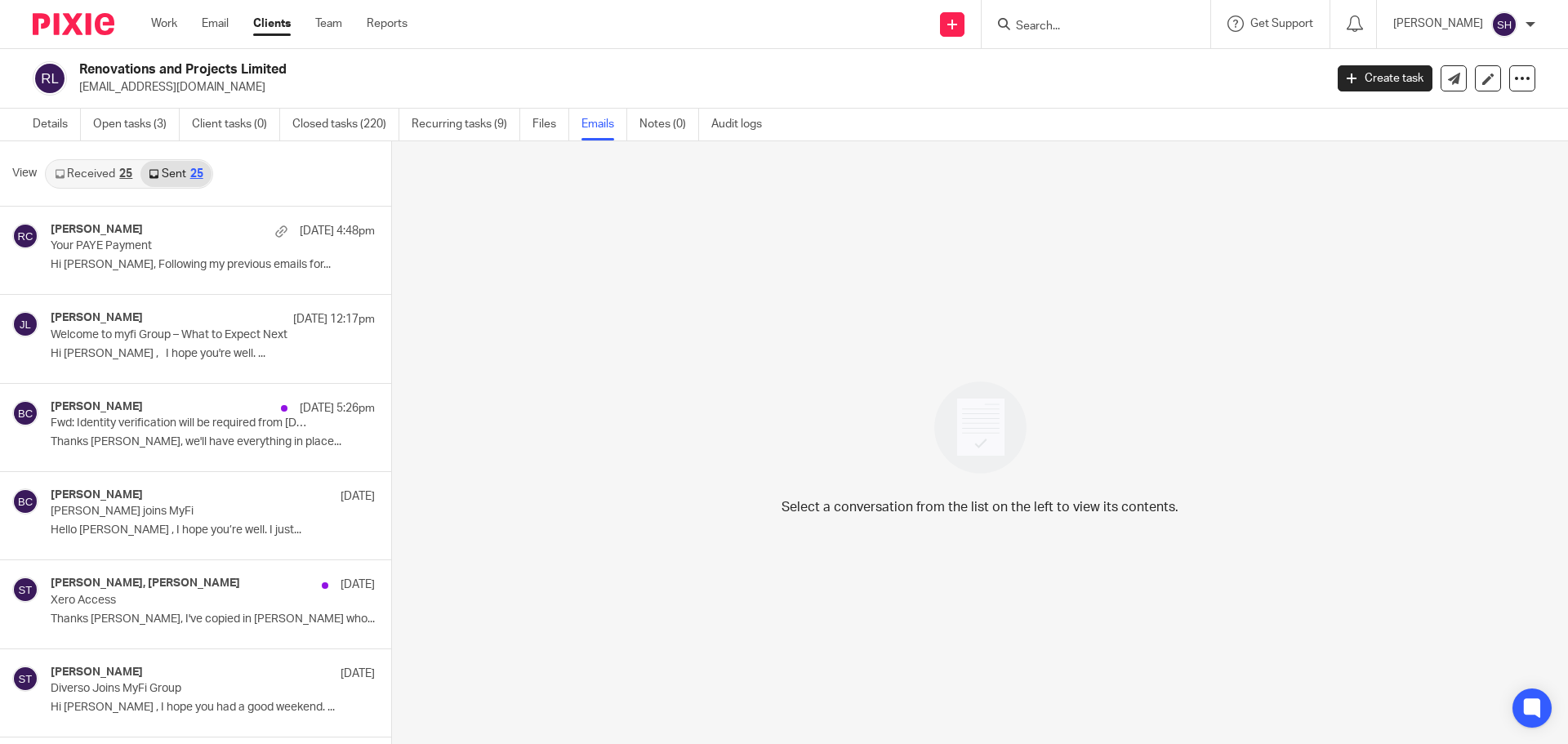
scroll to position [3, 0]
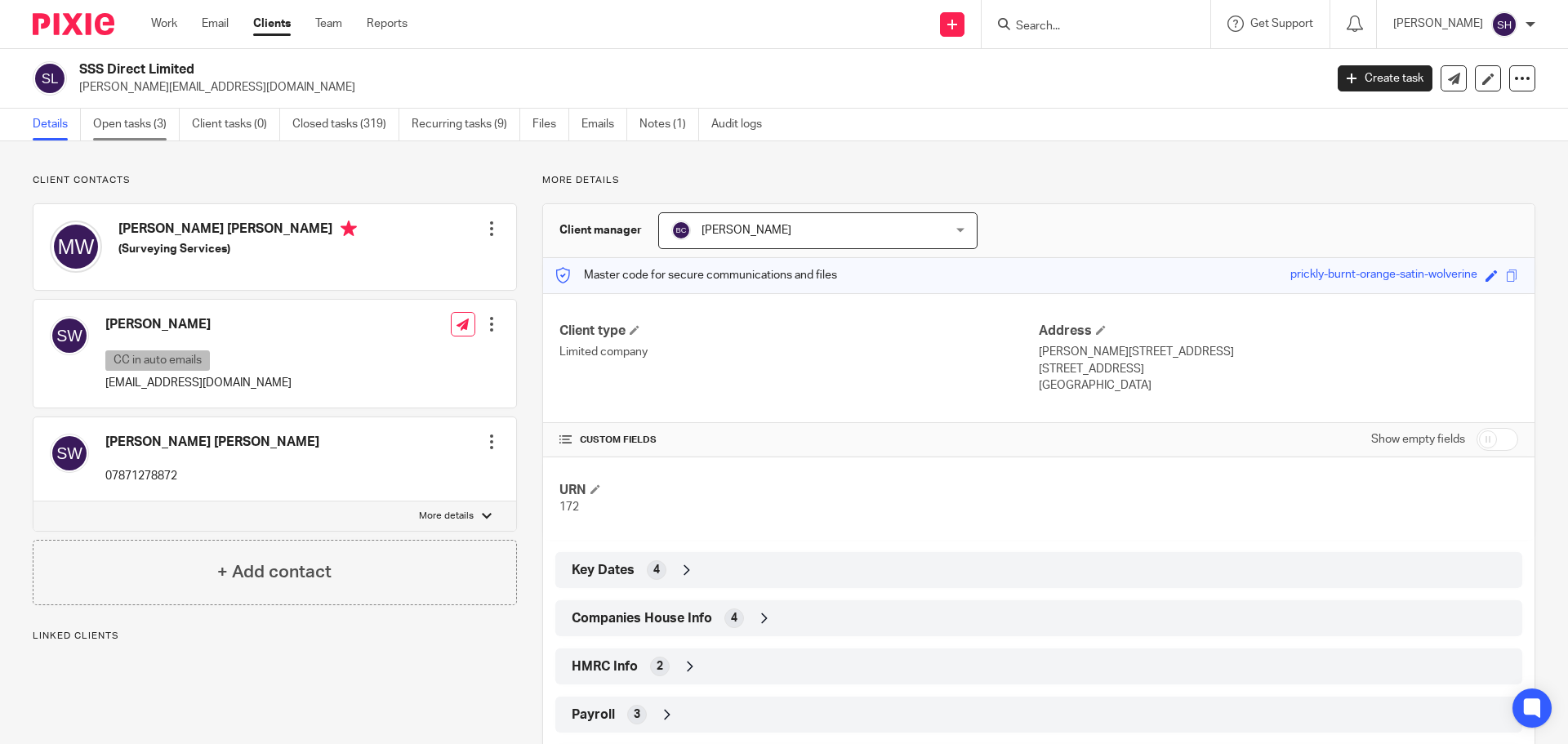
click at [127, 134] on link "Open tasks (3)" at bounding box center [136, 124] width 87 height 32
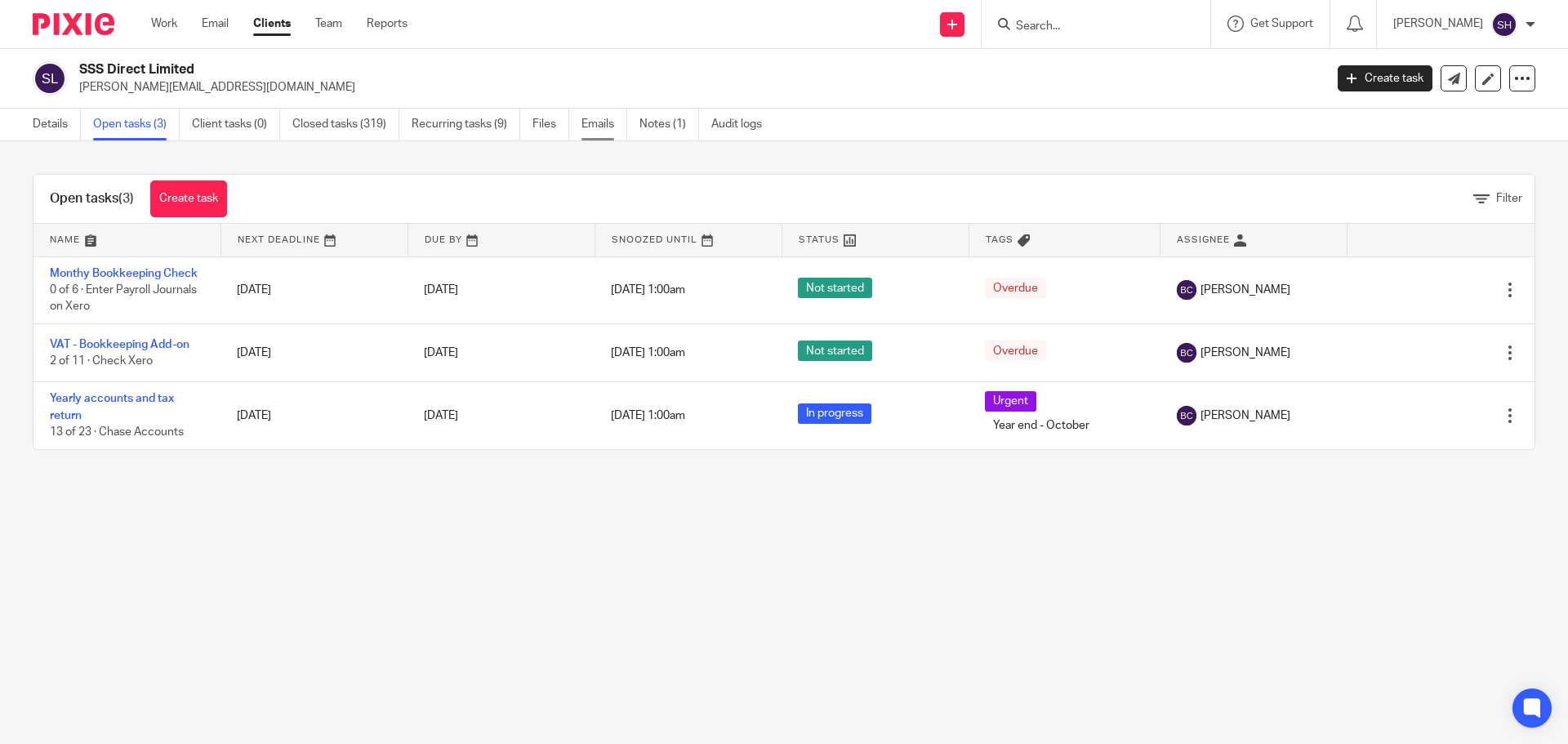
click at [606, 120] on link "Emails" at bounding box center [604, 124] width 46 height 32
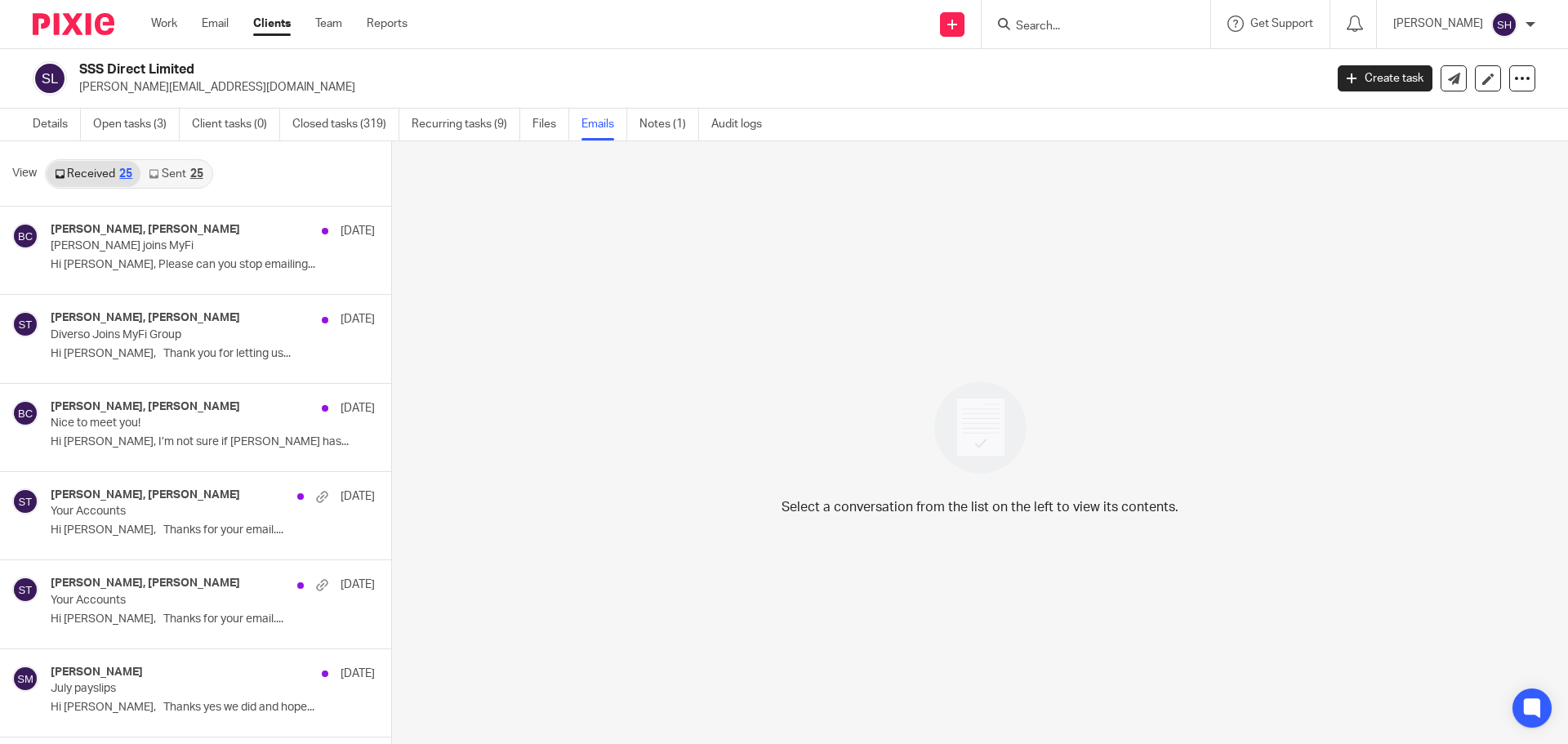
click at [175, 172] on link "Sent 25" at bounding box center [175, 173] width 70 height 26
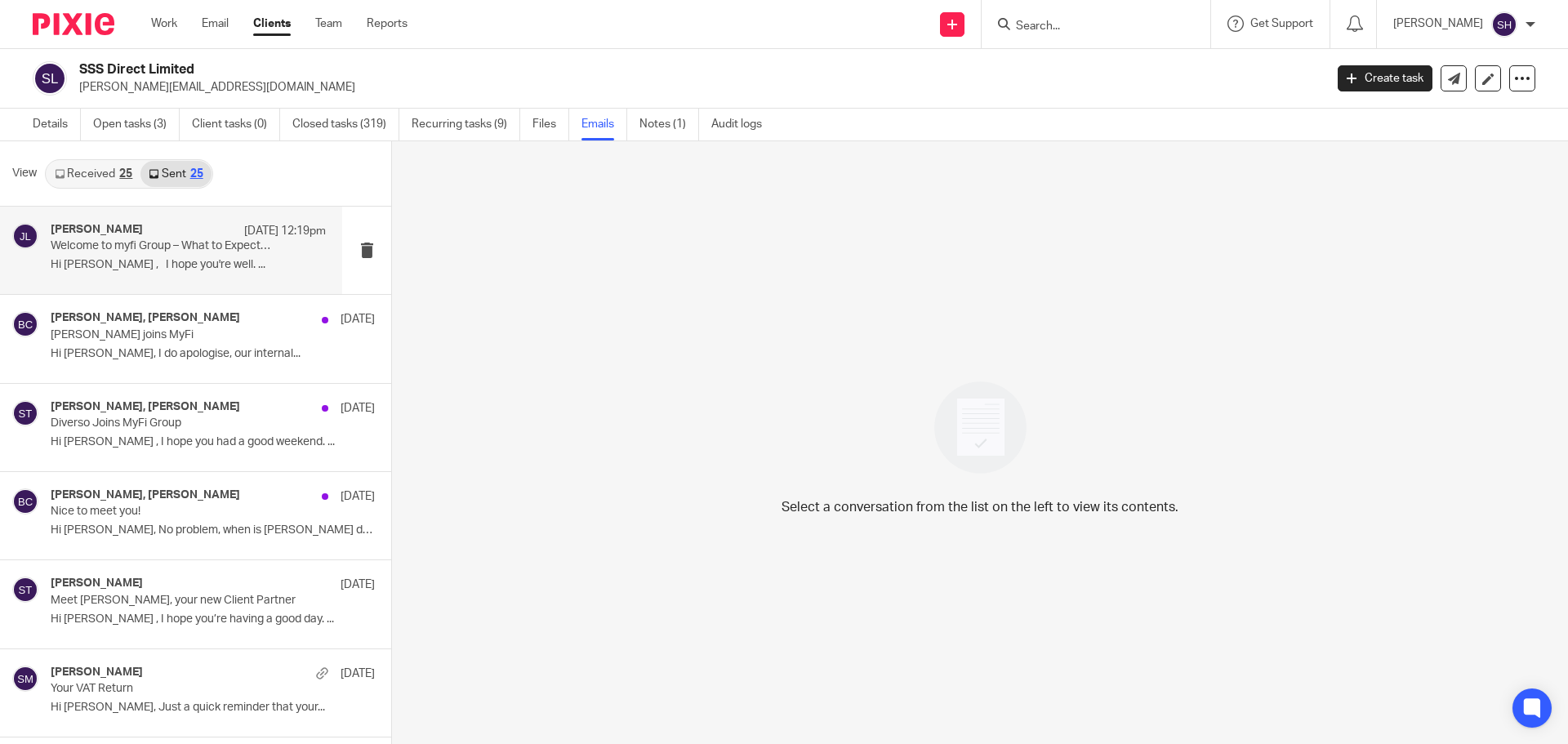
click at [174, 287] on div "James Lynch 13 Aug 12:19pm Welcome to myfi Group – What to Expect Next Hi Micha…" at bounding box center [171, 250] width 342 height 88
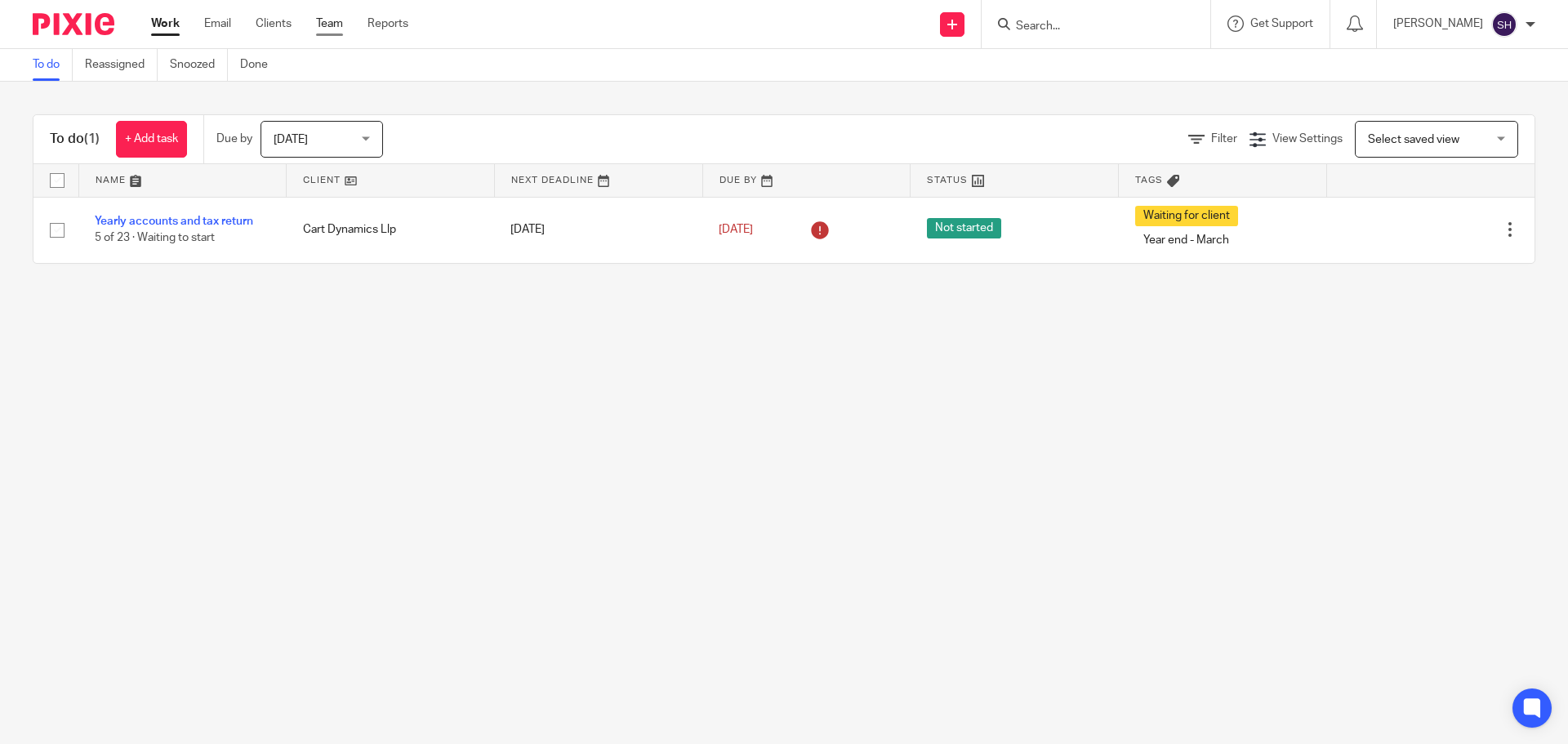
click at [330, 27] on link "Team" at bounding box center [329, 23] width 27 height 16
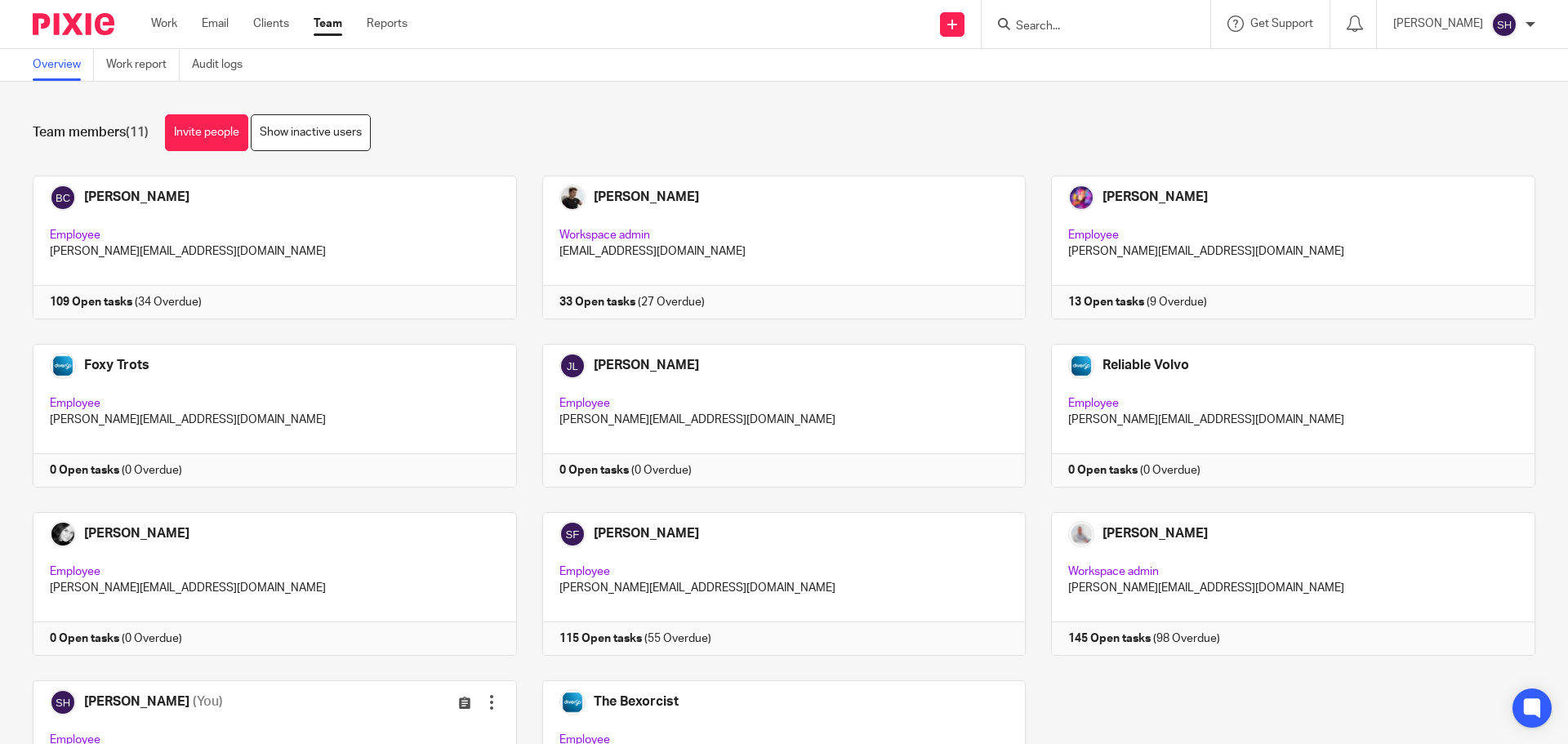
click at [1121, 29] on input "Search" at bounding box center [1087, 27] width 147 height 15
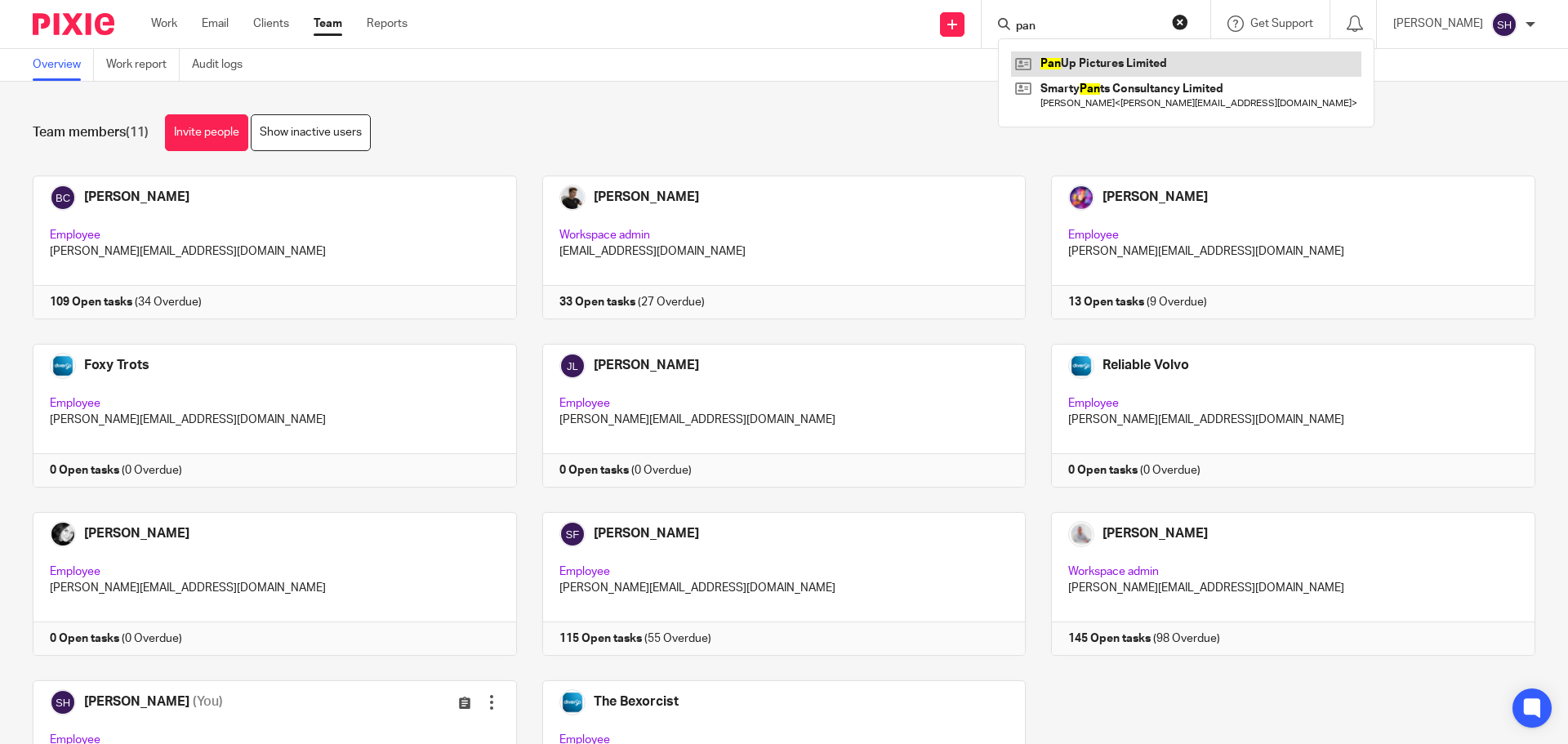
type input "pan"
click at [1079, 69] on link at bounding box center [1186, 63] width 350 height 24
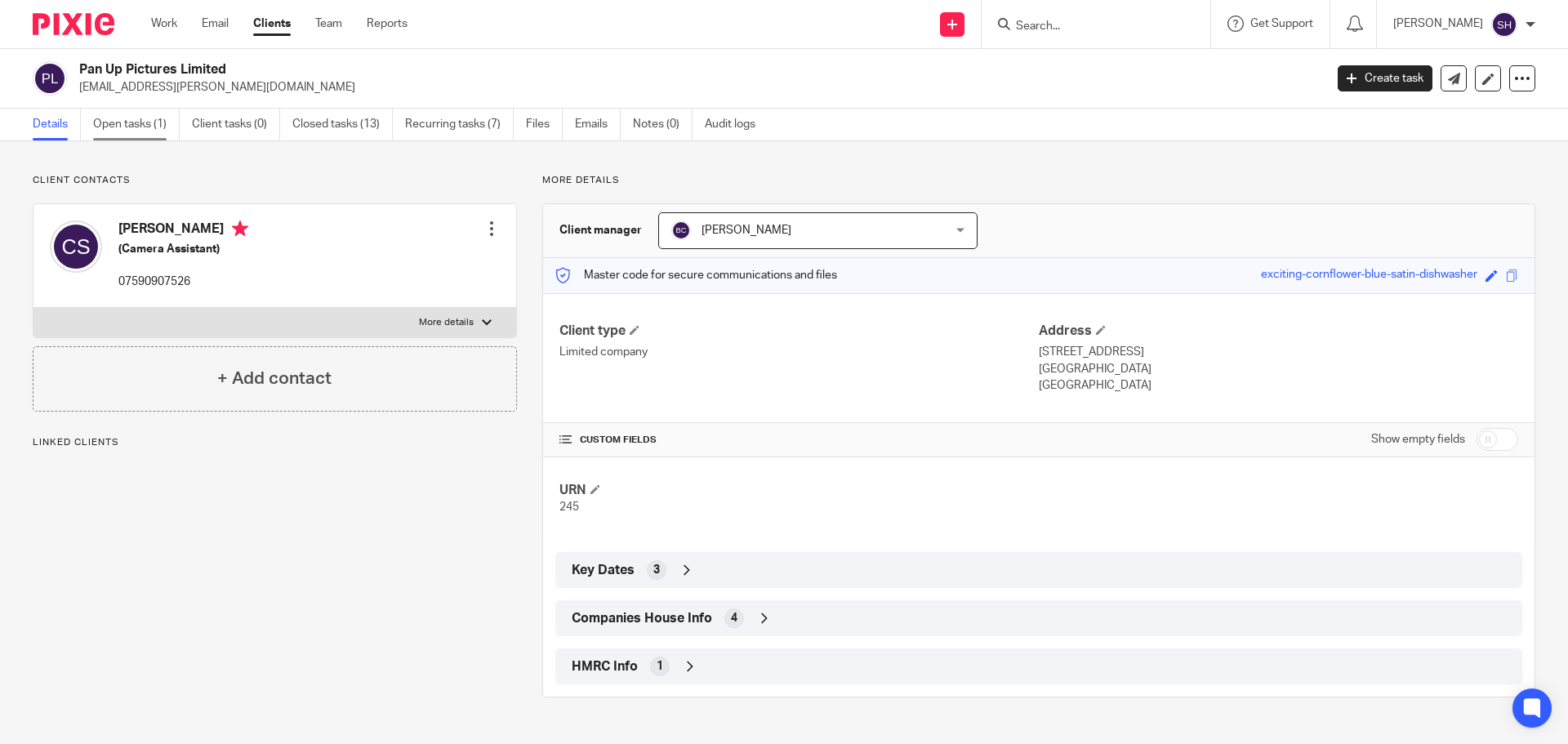
click at [154, 126] on link "Open tasks (1)" at bounding box center [136, 124] width 87 height 32
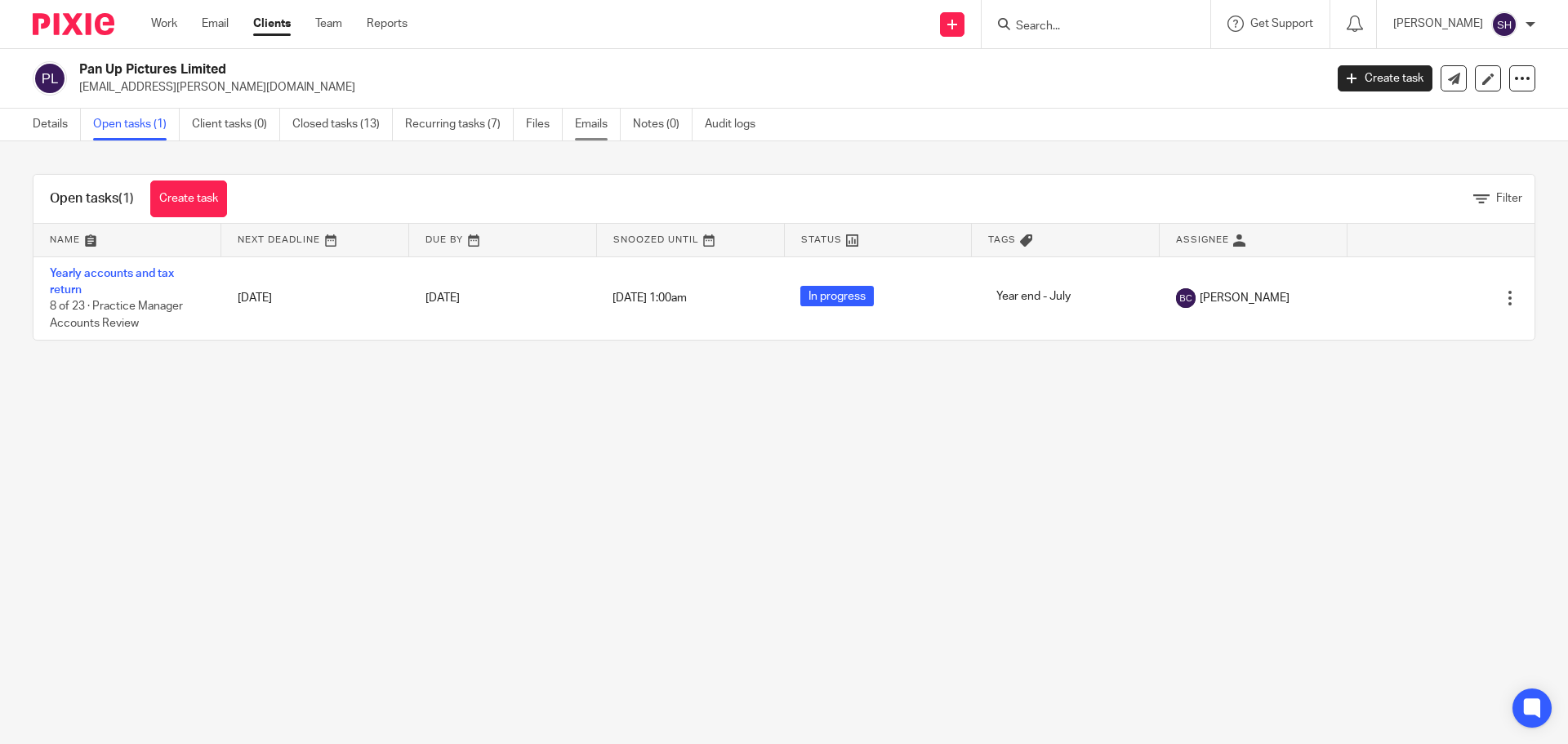
click at [607, 126] on link "Emails" at bounding box center [598, 124] width 46 height 32
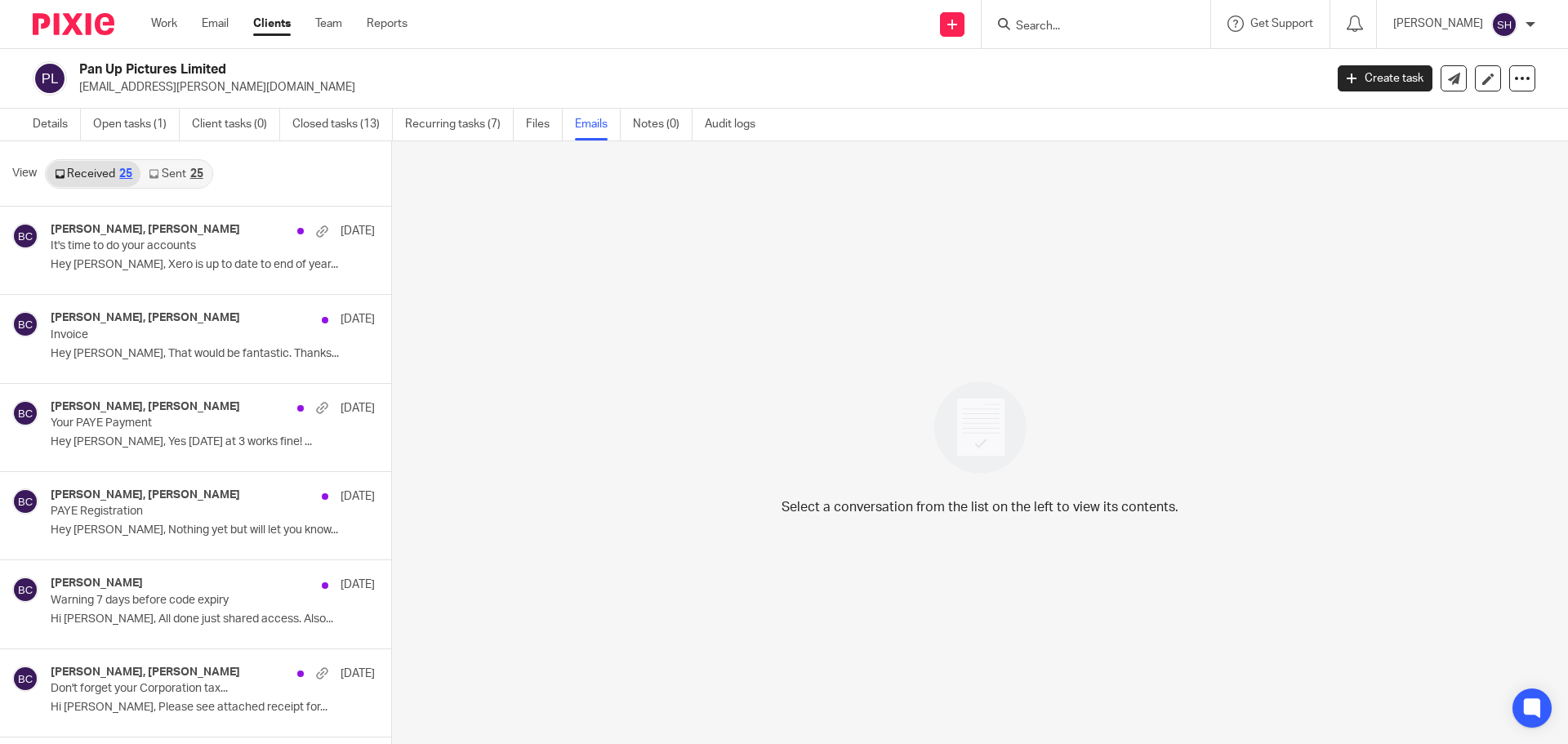
click at [187, 184] on link "Sent 25" at bounding box center [175, 173] width 70 height 26
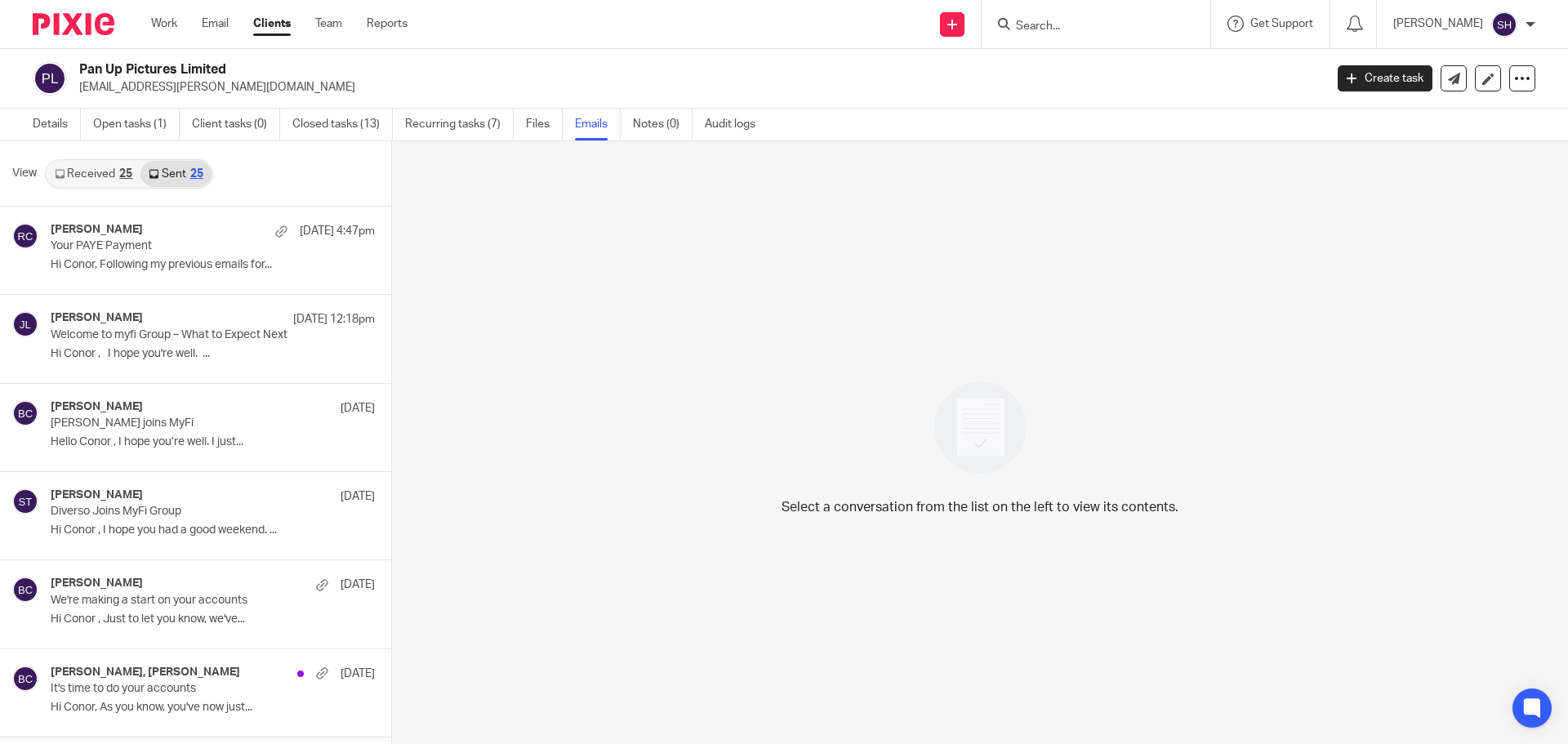
scroll to position [3, 0]
click at [1097, 28] on input "Search" at bounding box center [1087, 27] width 147 height 15
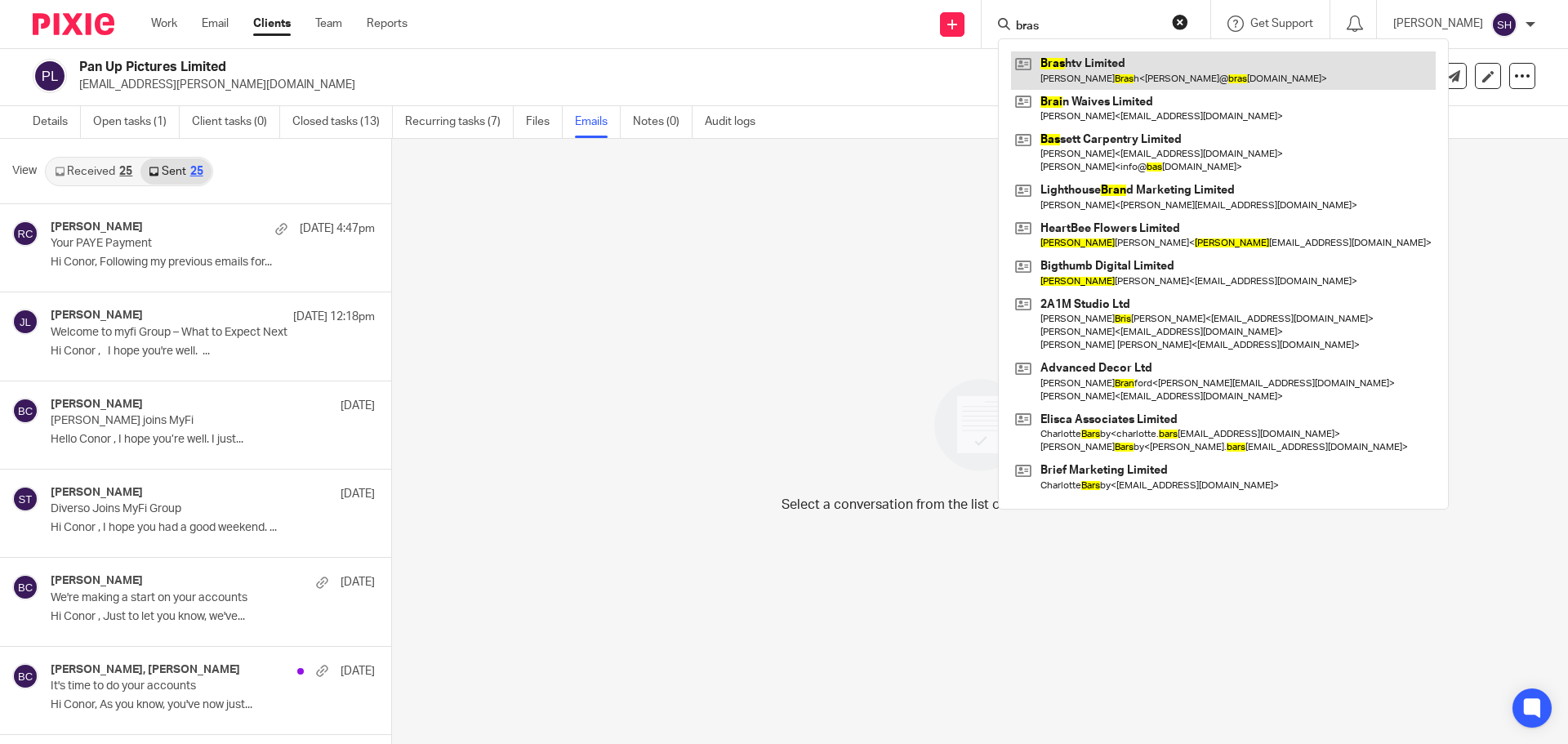
type input "bras"
click at [1095, 70] on link at bounding box center [1223, 69] width 425 height 37
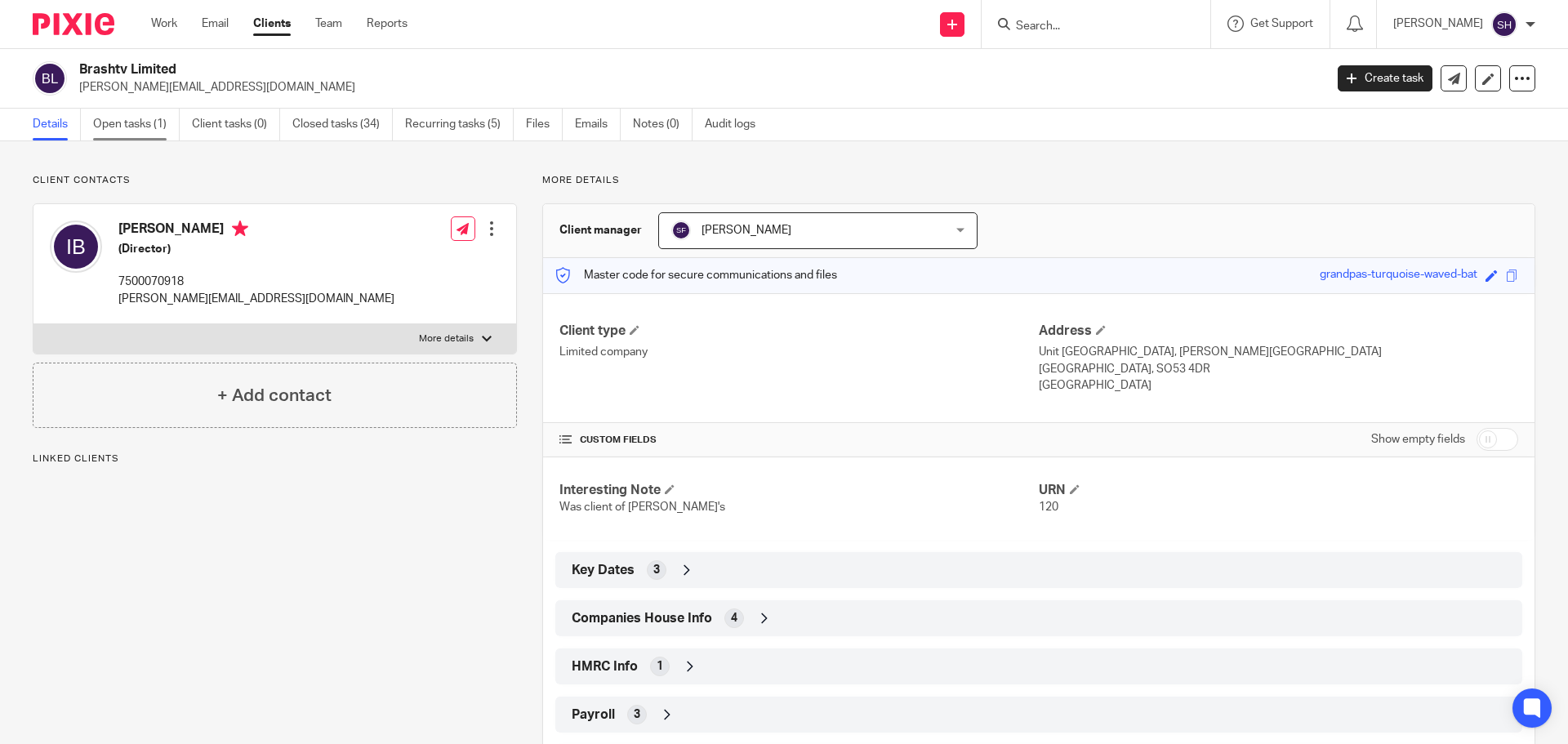
click at [152, 113] on link "Open tasks (1)" at bounding box center [136, 124] width 87 height 32
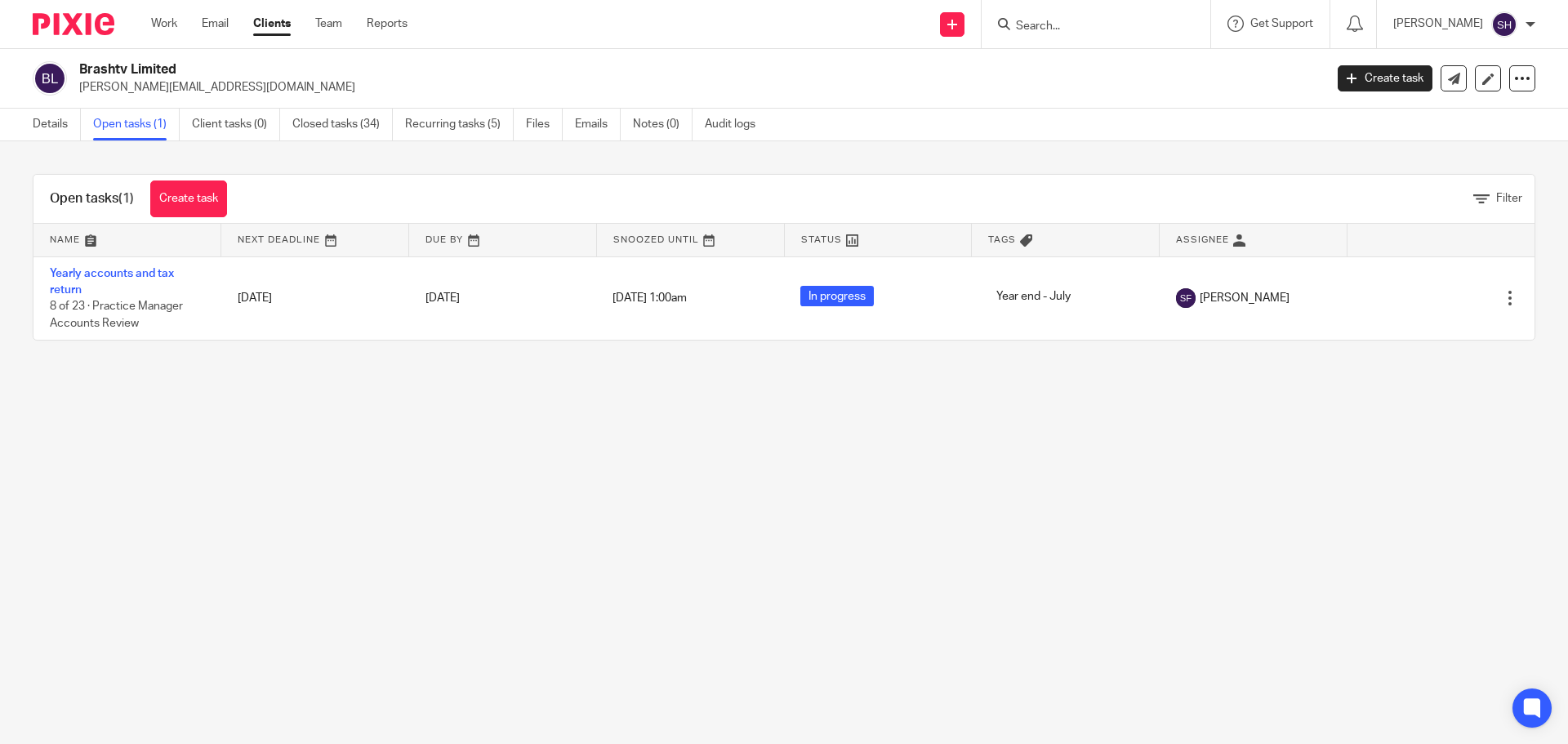
click at [1077, 8] on div at bounding box center [1096, 24] width 229 height 49
click at [1077, 23] on input "Search" at bounding box center [1087, 27] width 147 height 15
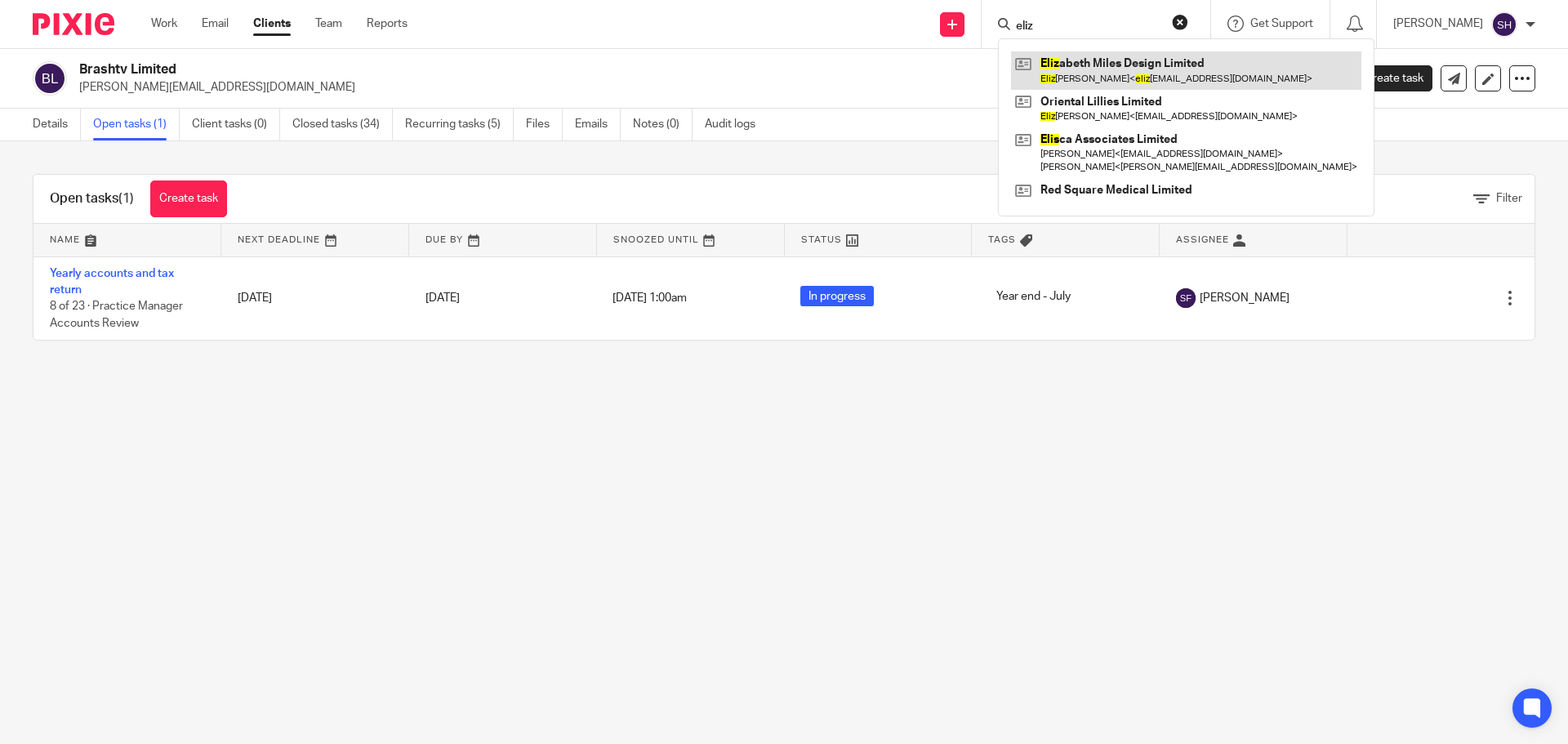
type input "eliz"
click at [1164, 73] on link at bounding box center [1186, 69] width 350 height 37
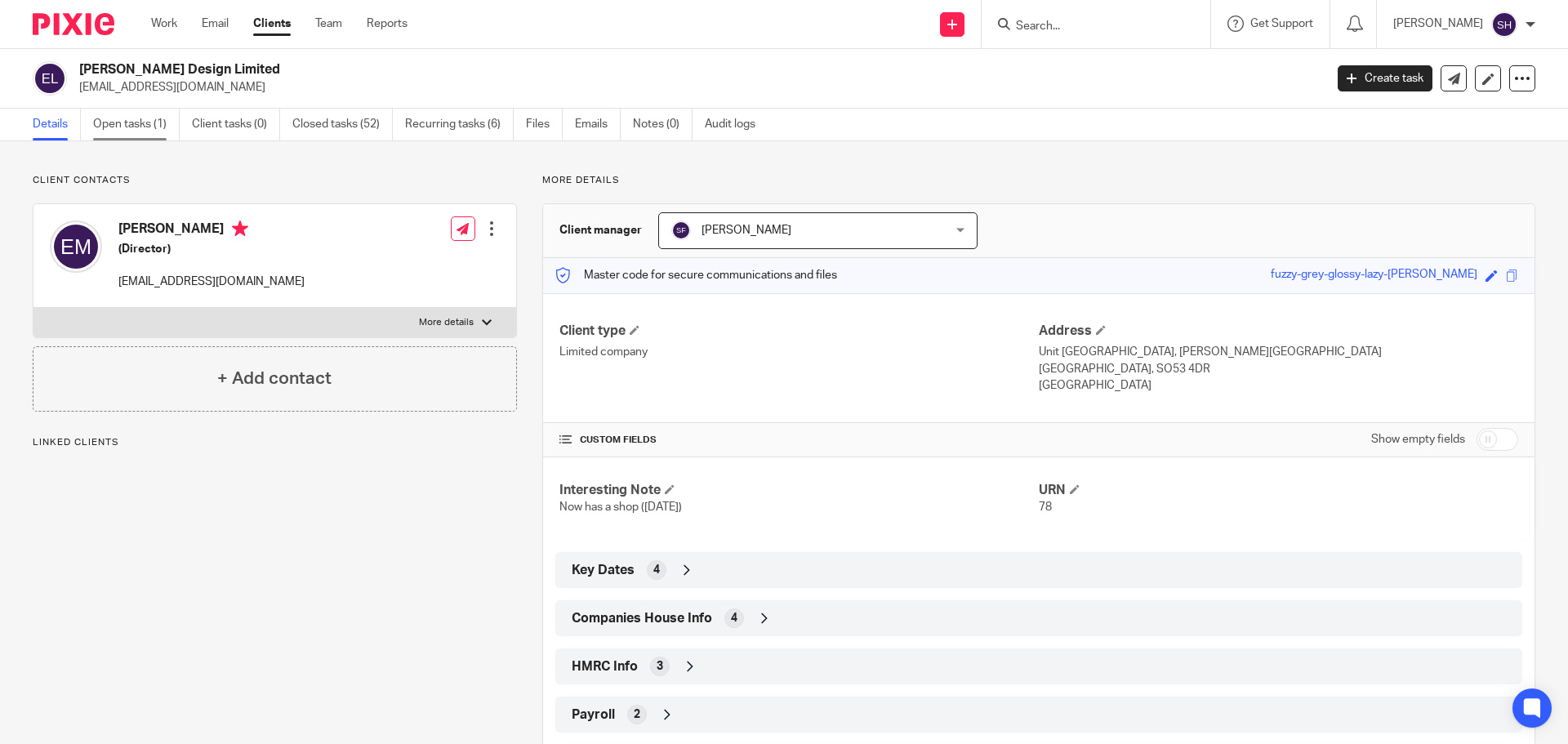
click at [129, 128] on link "Open tasks (1)" at bounding box center [136, 124] width 87 height 32
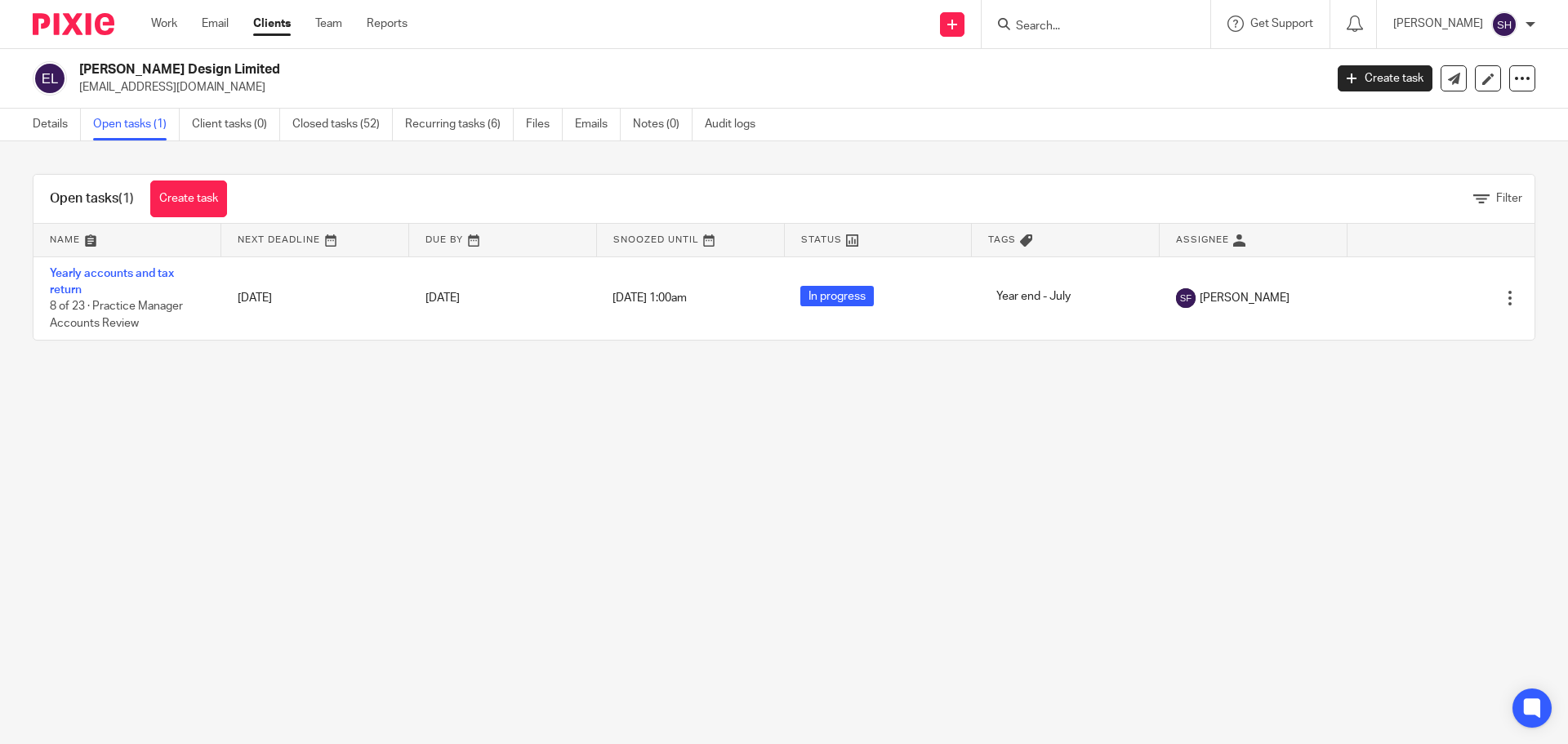
click at [1091, 23] on input "Search" at bounding box center [1087, 27] width 147 height 15
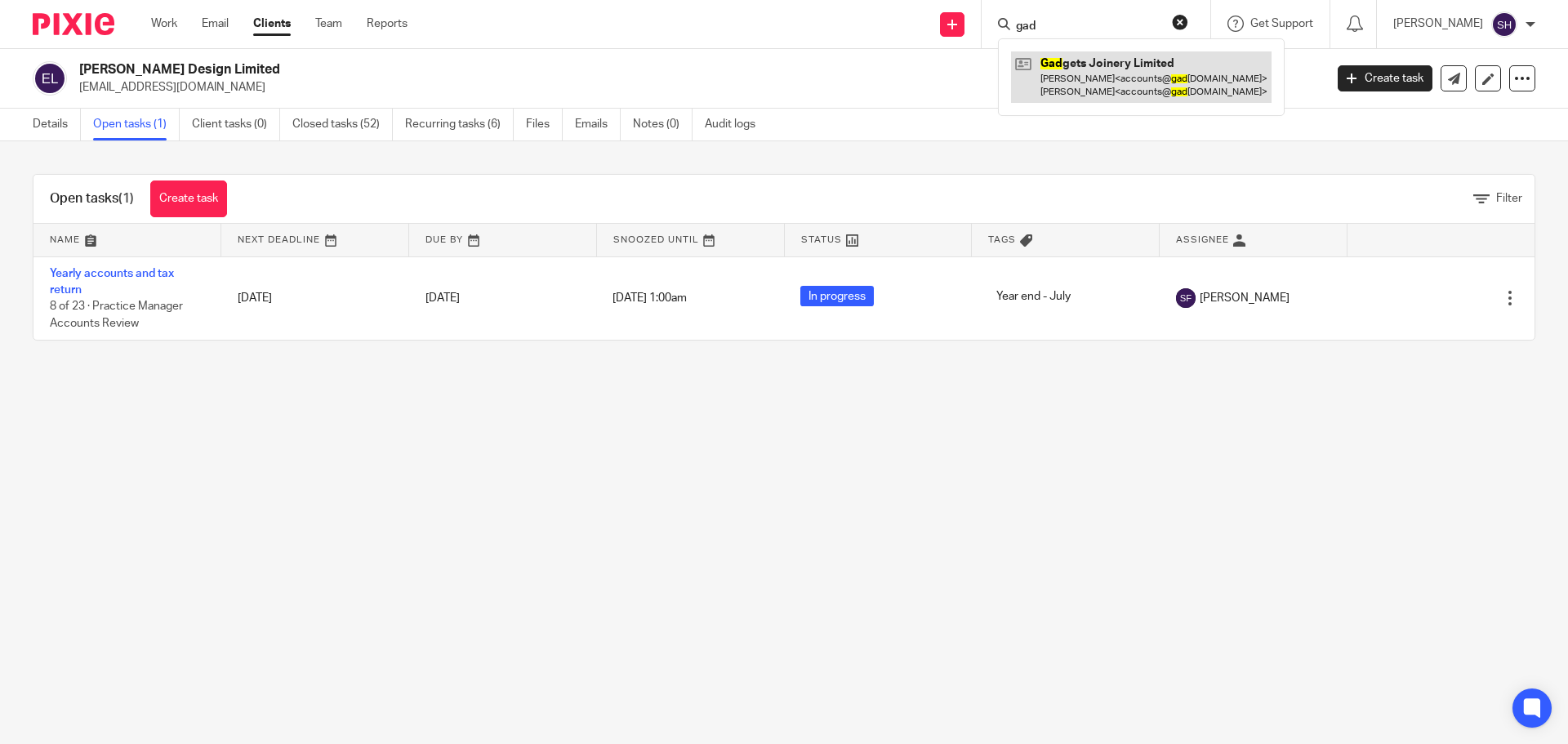
type input "gad"
click at [1125, 58] on link at bounding box center [1140, 76] width 260 height 50
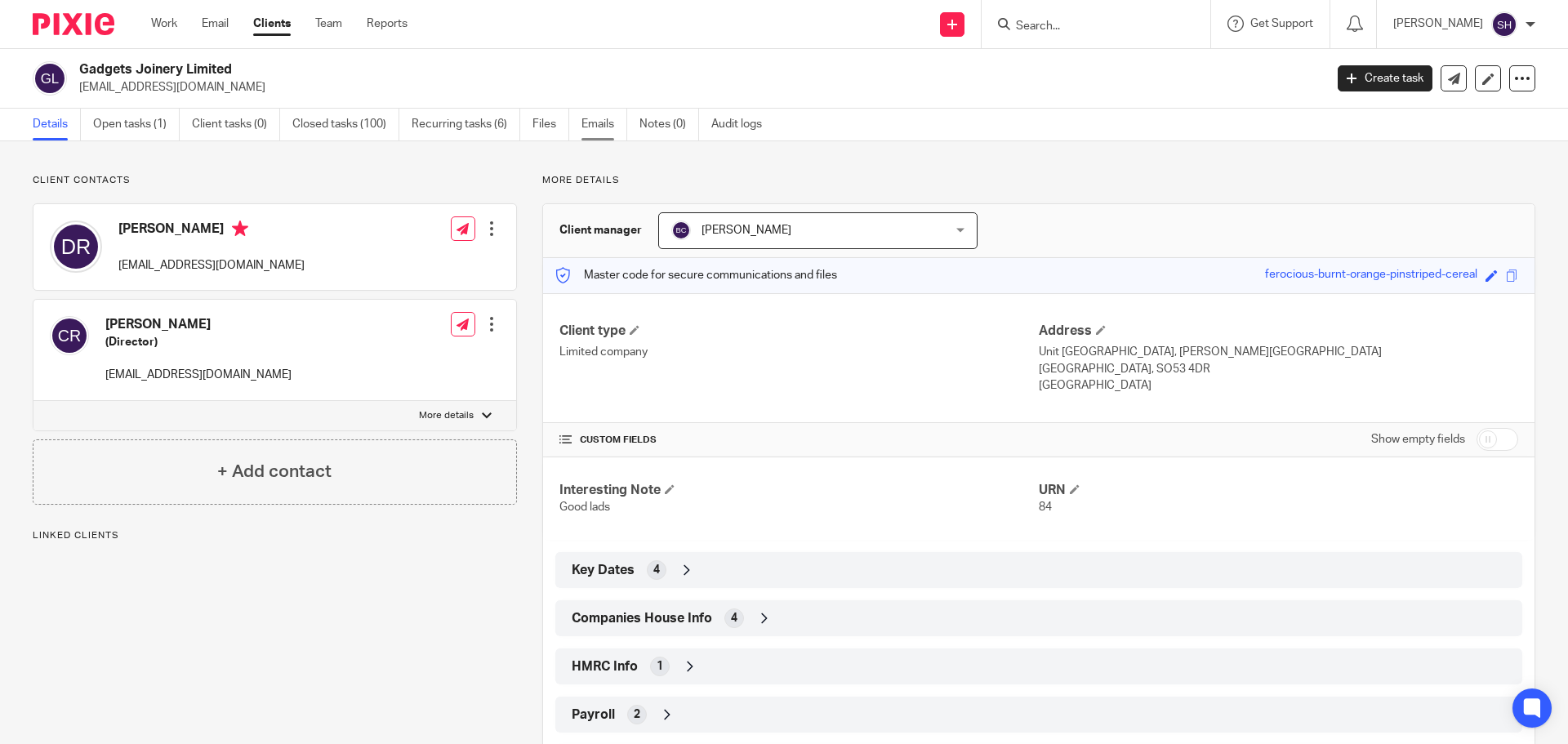
click at [598, 121] on link "Emails" at bounding box center [604, 124] width 46 height 32
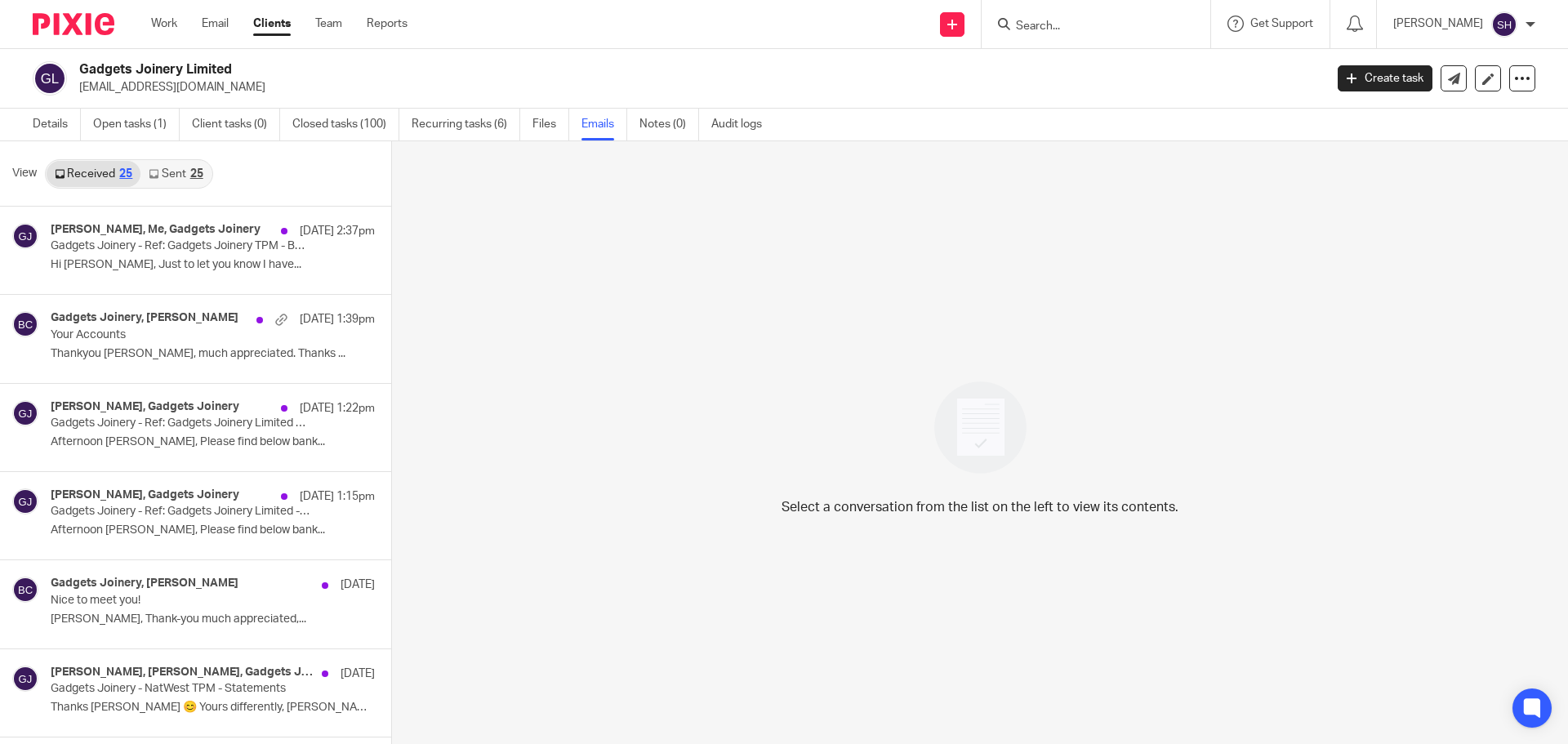
click at [171, 177] on link "Sent 25" at bounding box center [175, 173] width 70 height 26
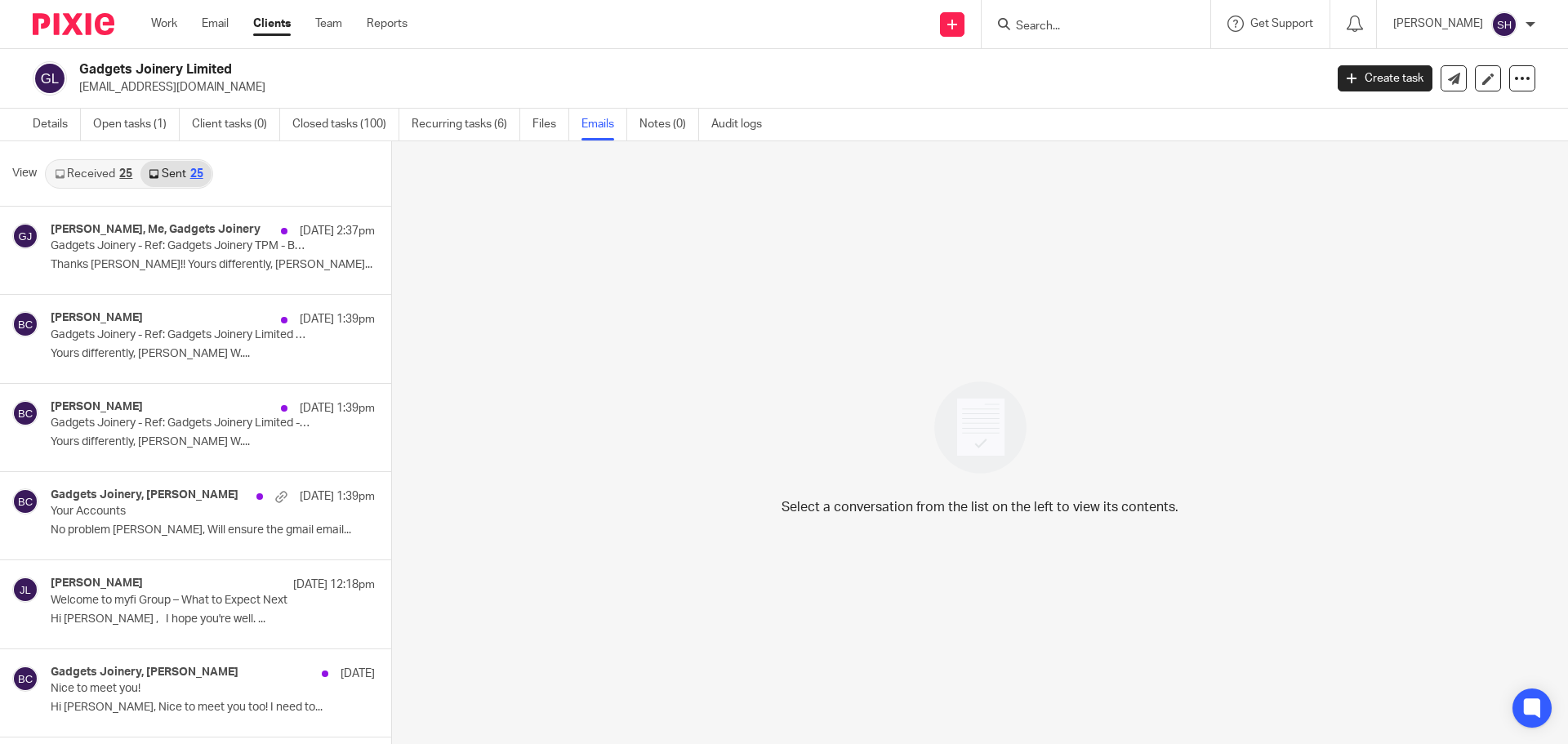
scroll to position [3, 0]
click at [119, 175] on div "25" at bounding box center [125, 171] width 13 height 11
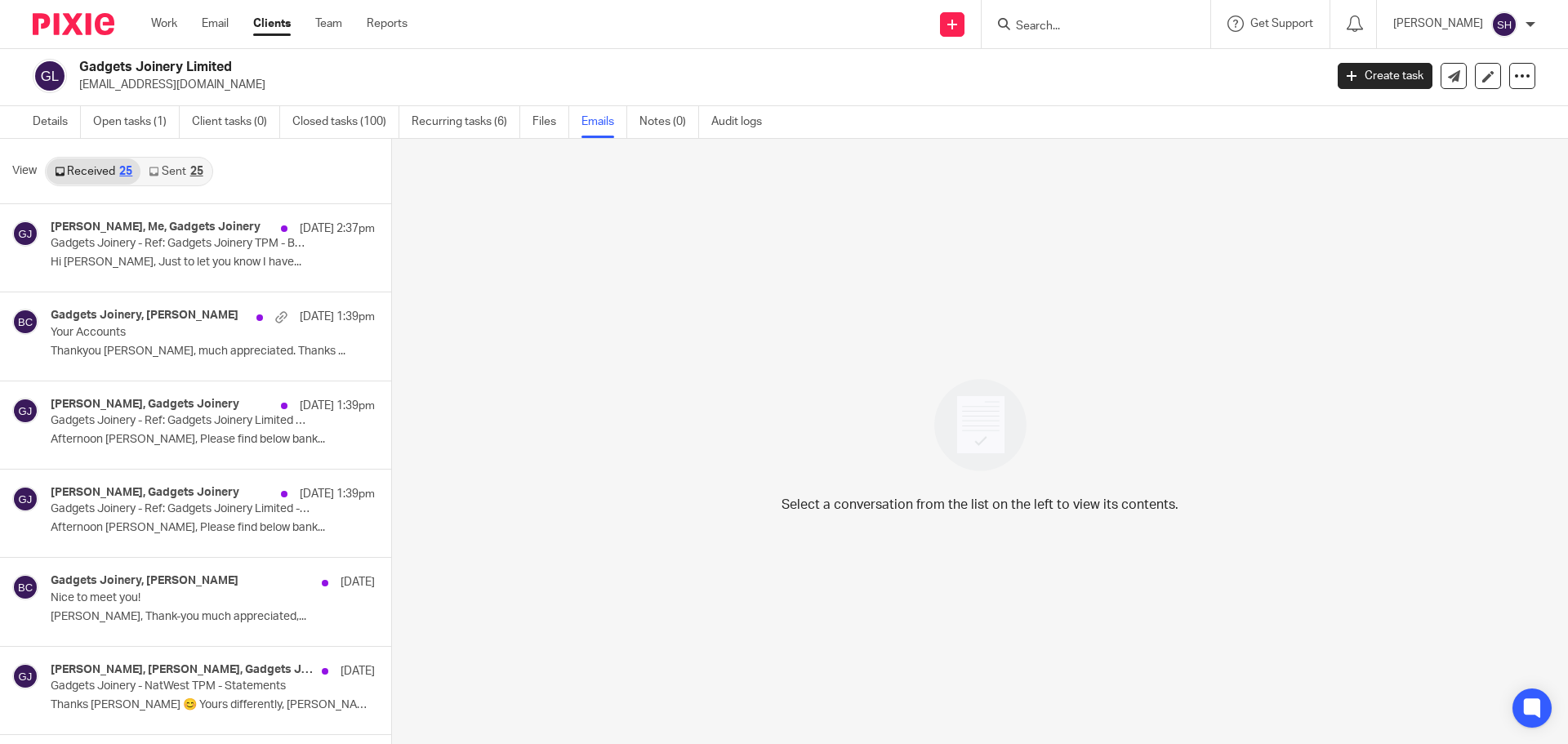
click at [1086, 22] on input "Search" at bounding box center [1087, 27] width 147 height 15
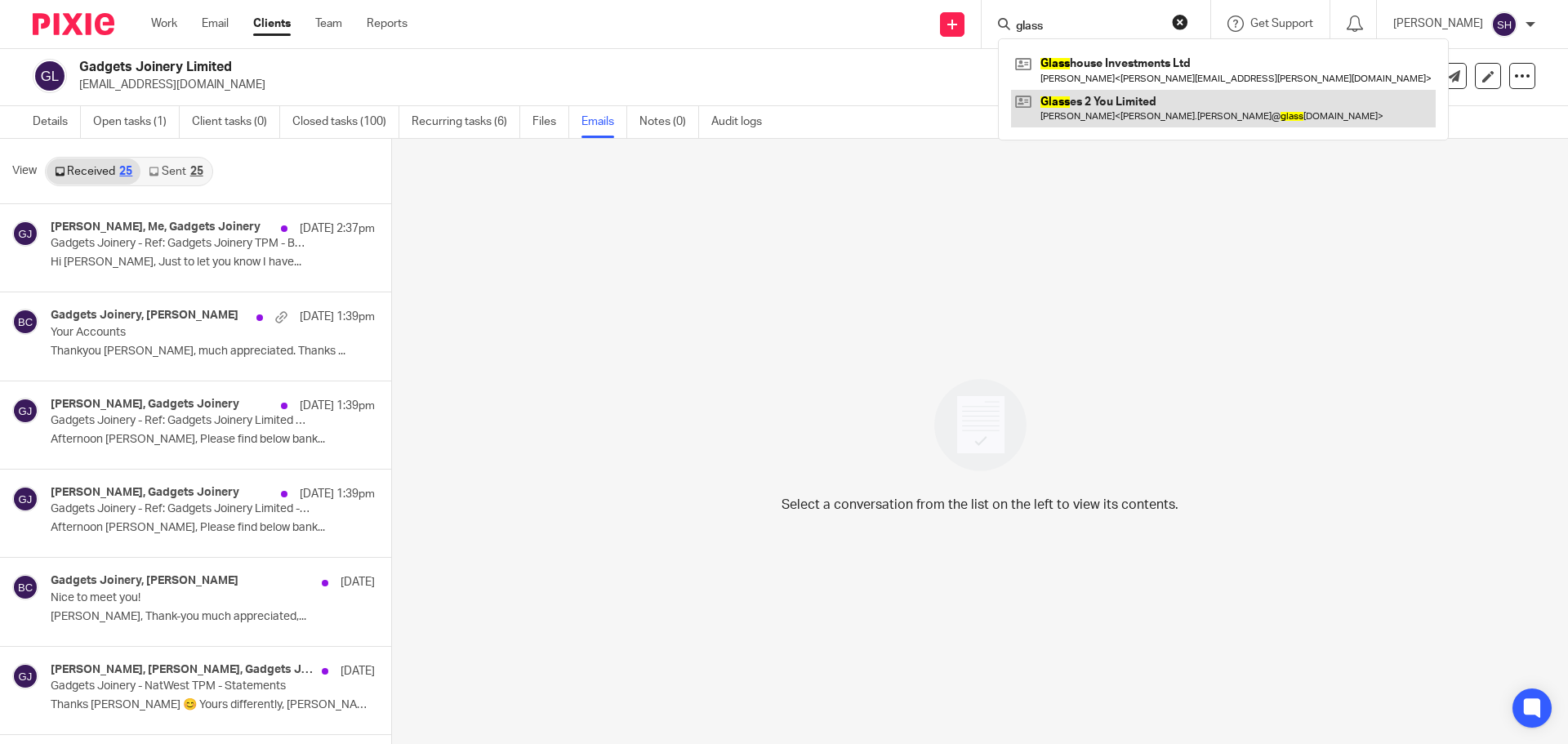
type input "glass"
click at [1134, 105] on link at bounding box center [1223, 108] width 425 height 37
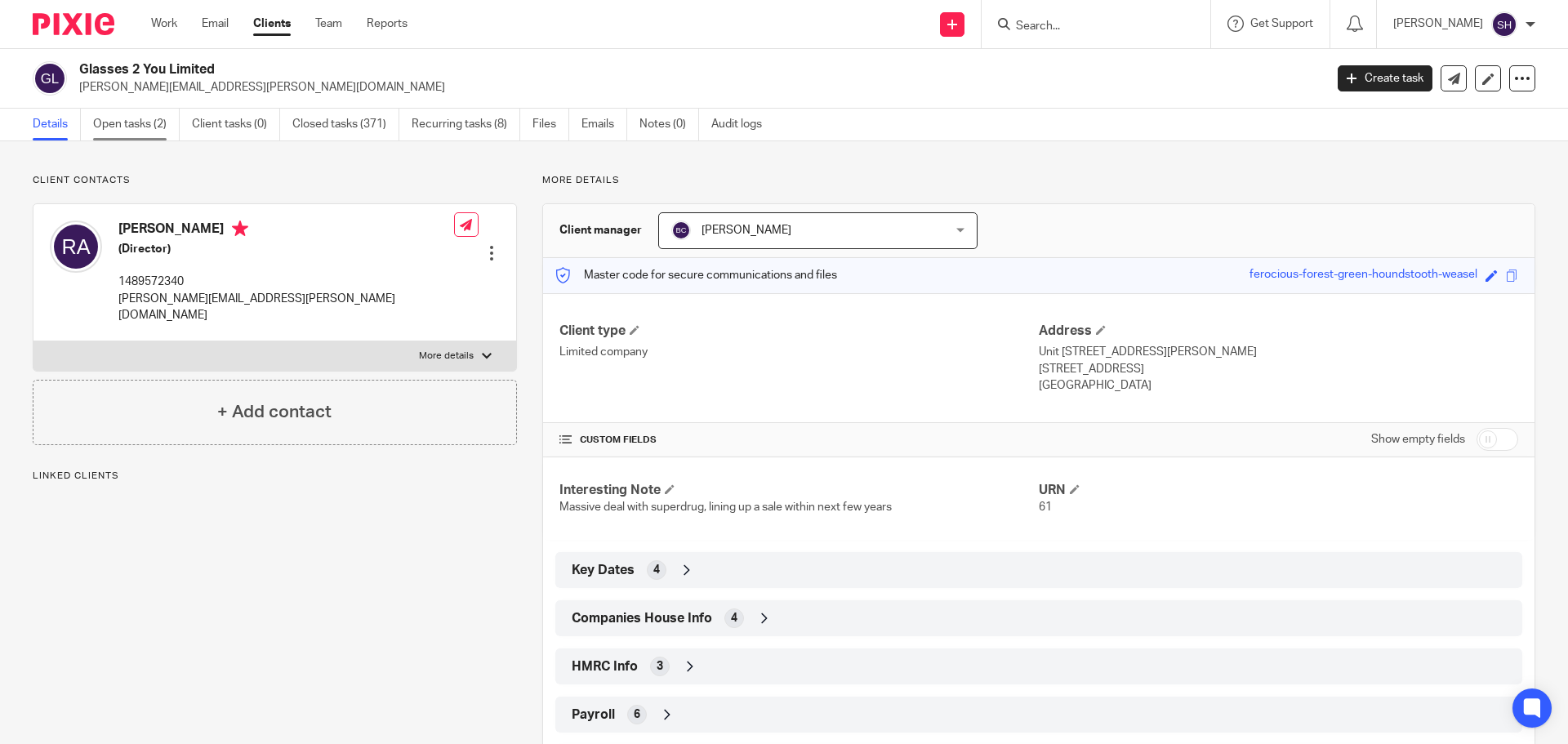
click at [148, 112] on link "Open tasks (2)" at bounding box center [136, 124] width 87 height 32
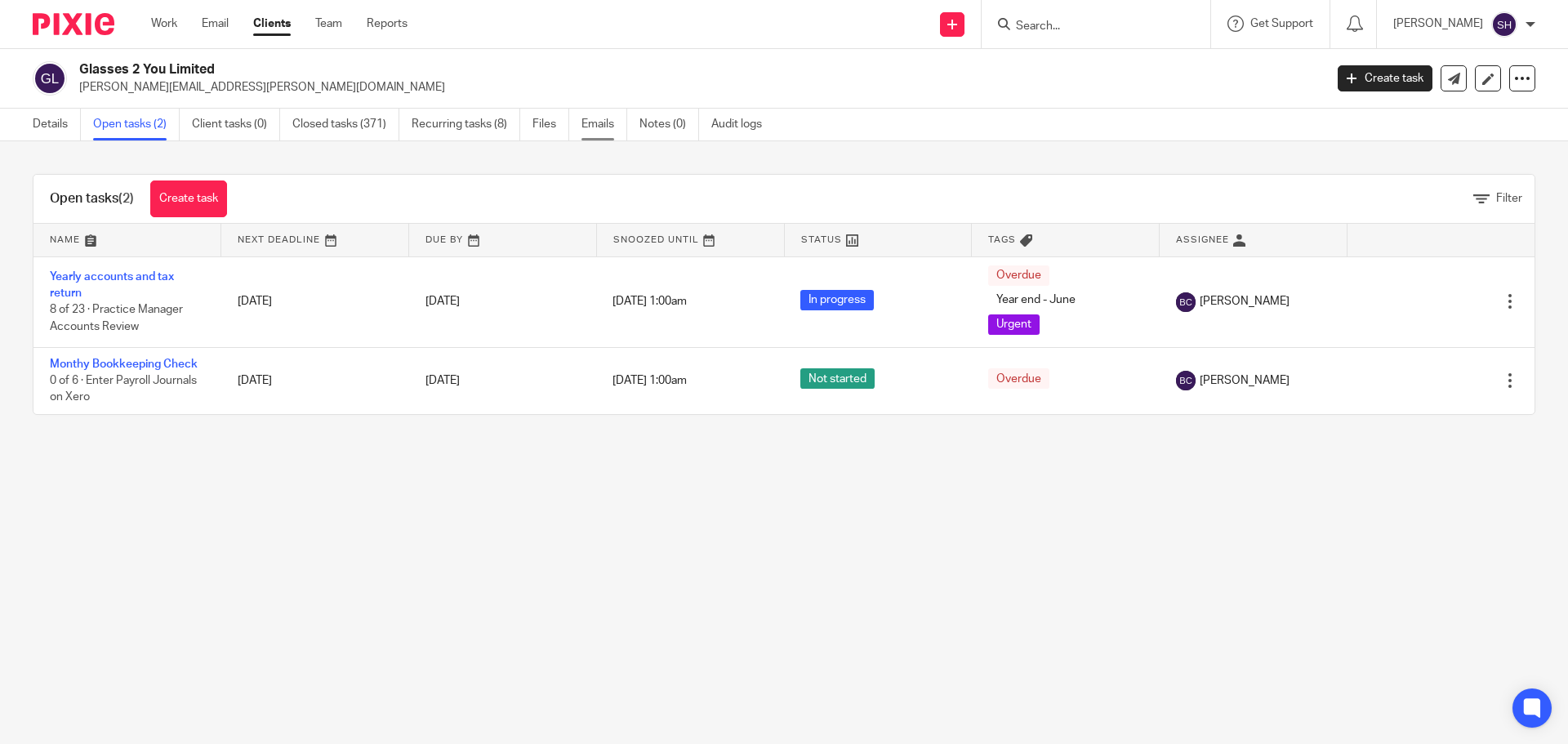
click at [620, 132] on link "Emails" at bounding box center [604, 124] width 46 height 32
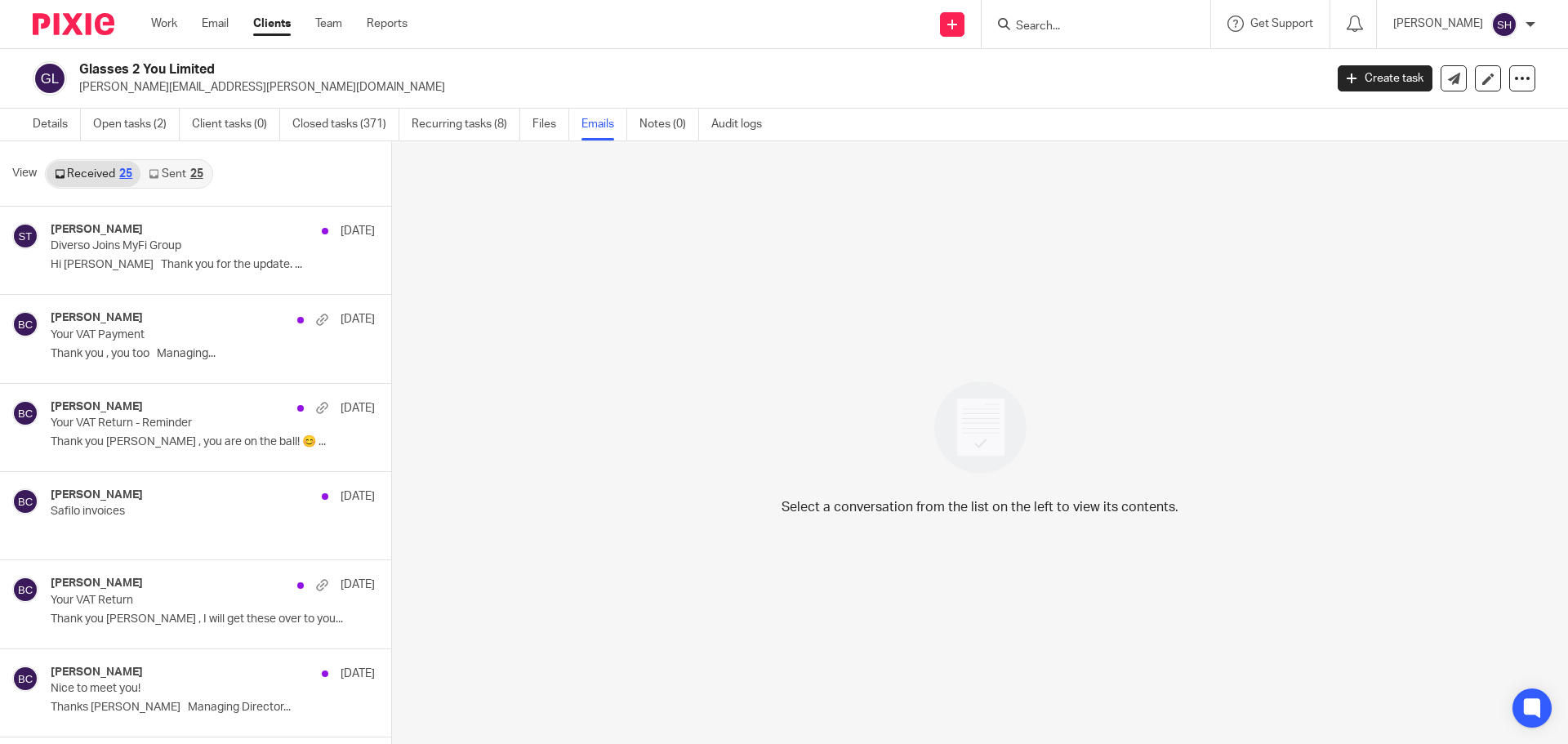
click at [165, 179] on link "Sent 25" at bounding box center [175, 173] width 70 height 26
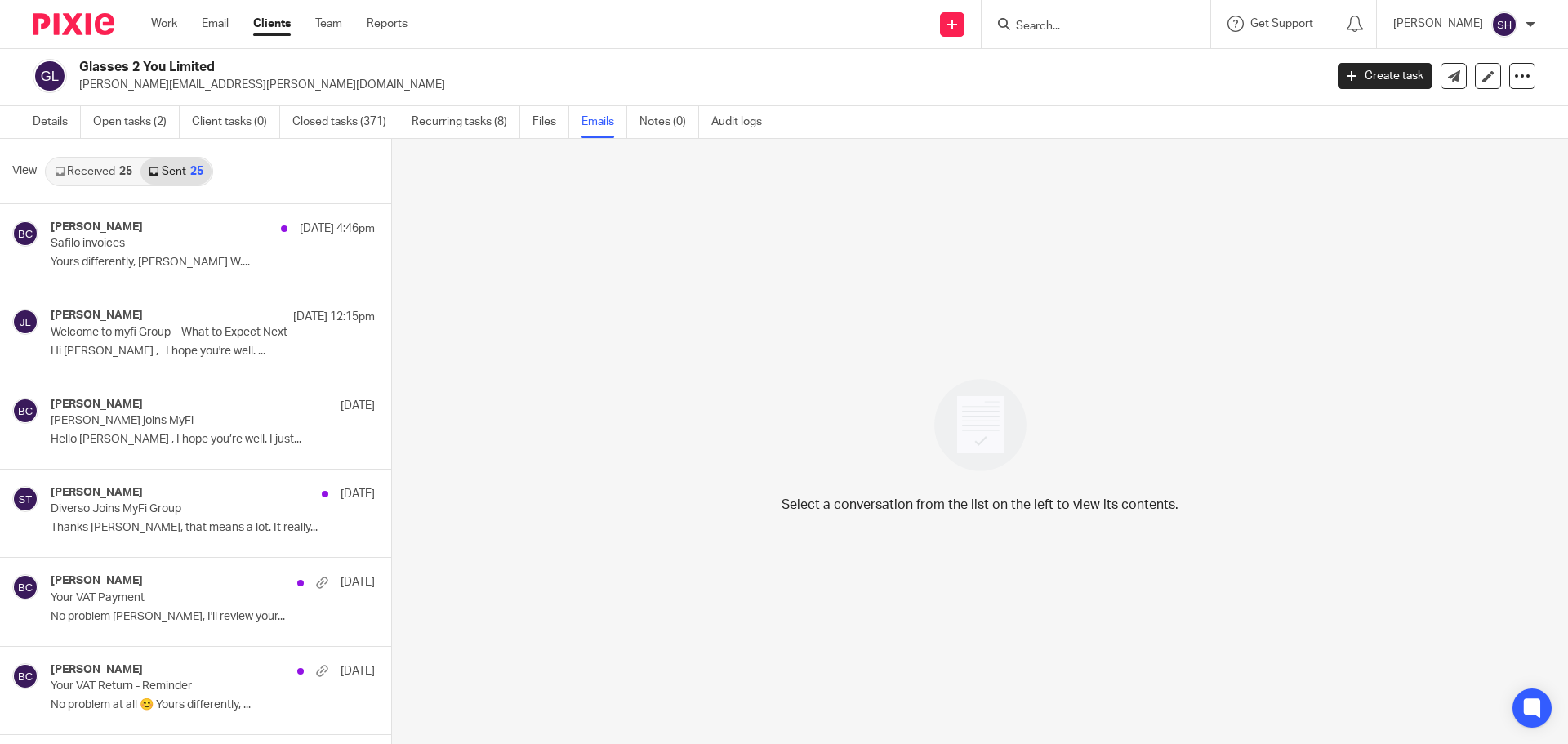
click at [1058, 18] on form at bounding box center [1101, 24] width 174 height 21
click at [1048, 35] on div at bounding box center [1096, 24] width 229 height 49
click at [1074, 12] on div at bounding box center [1096, 24] width 229 height 49
click at [1073, 29] on input "Search" at bounding box center [1087, 27] width 147 height 15
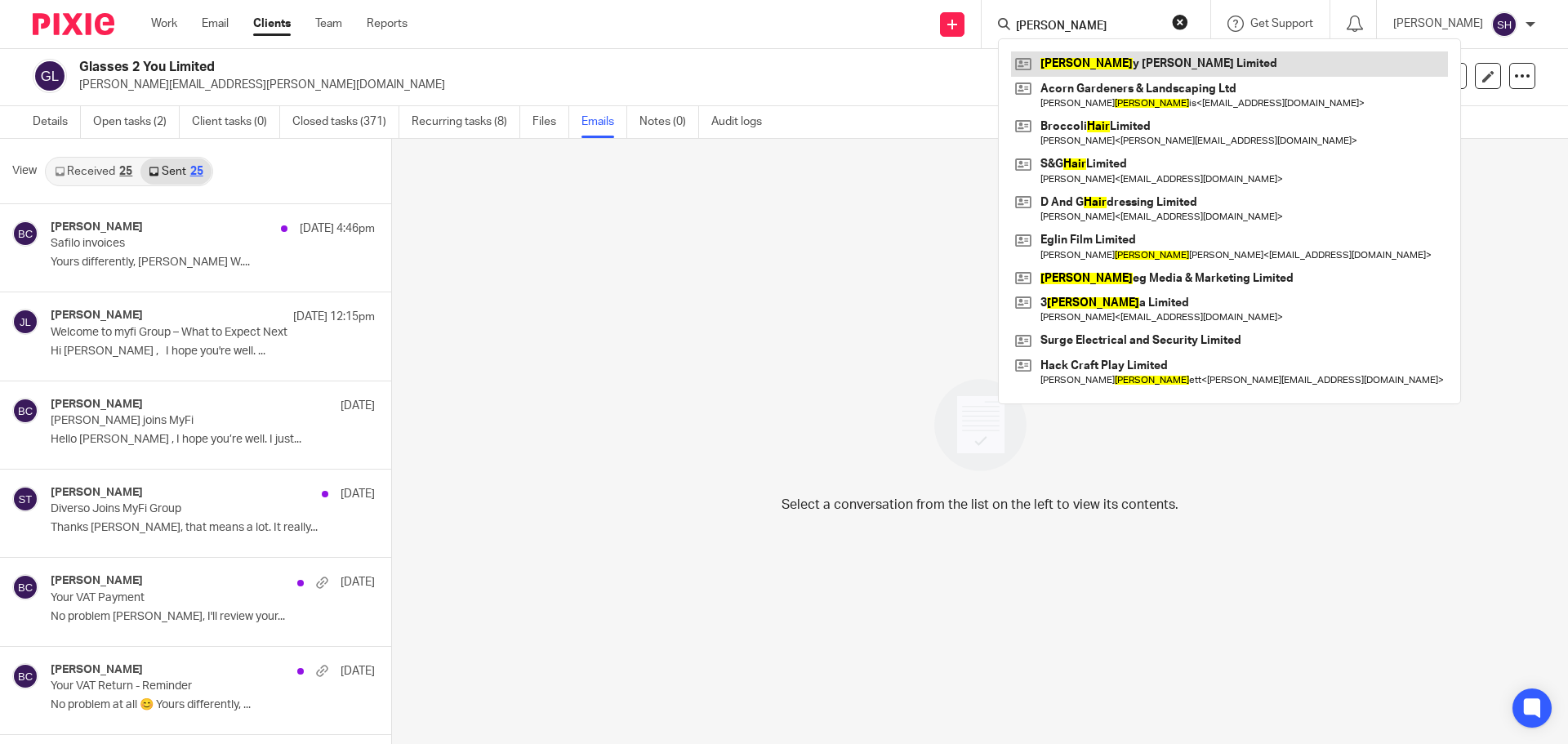
type input "harr"
click at [1055, 53] on link at bounding box center [1229, 63] width 437 height 24
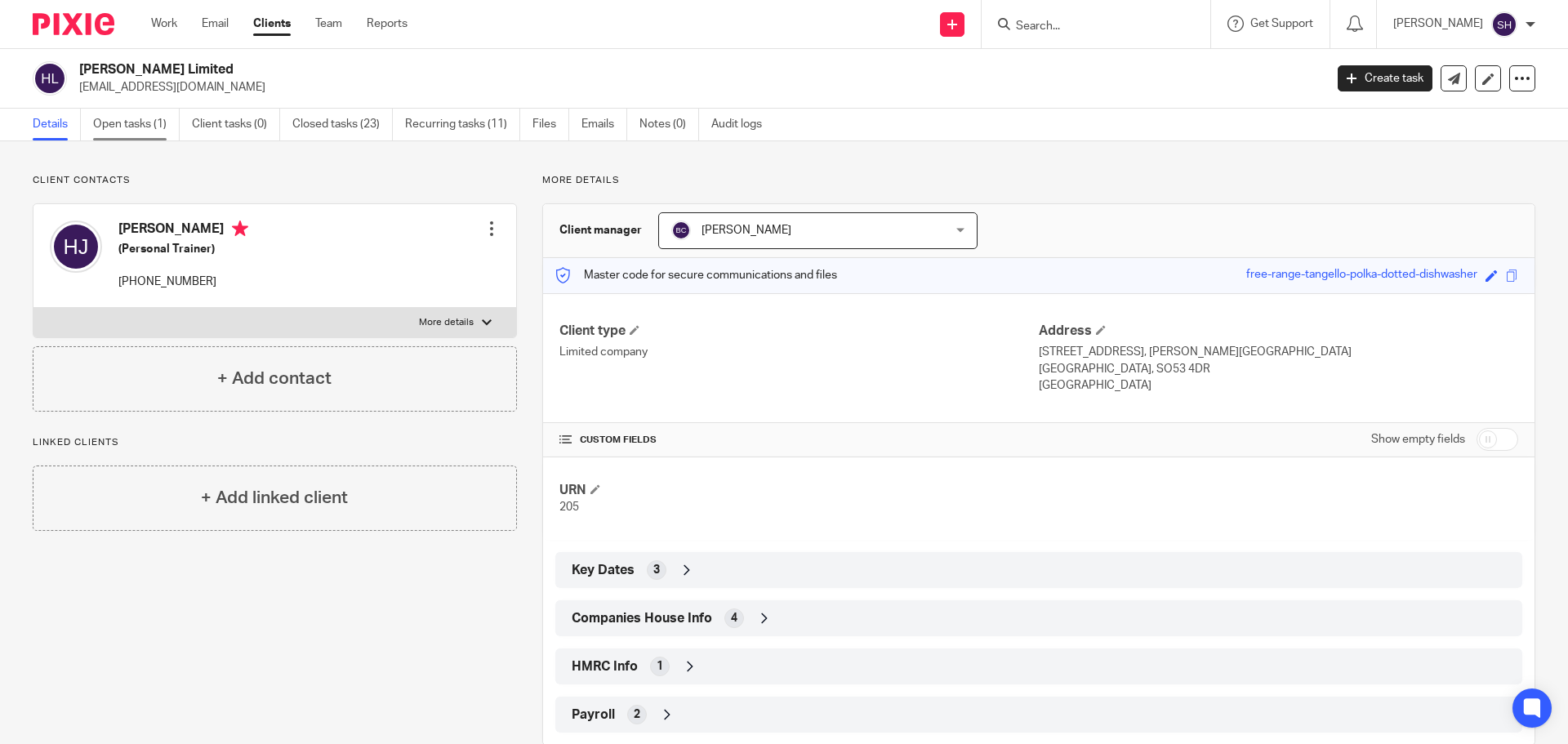
click at [127, 127] on link "Open tasks (1)" at bounding box center [136, 124] width 87 height 32
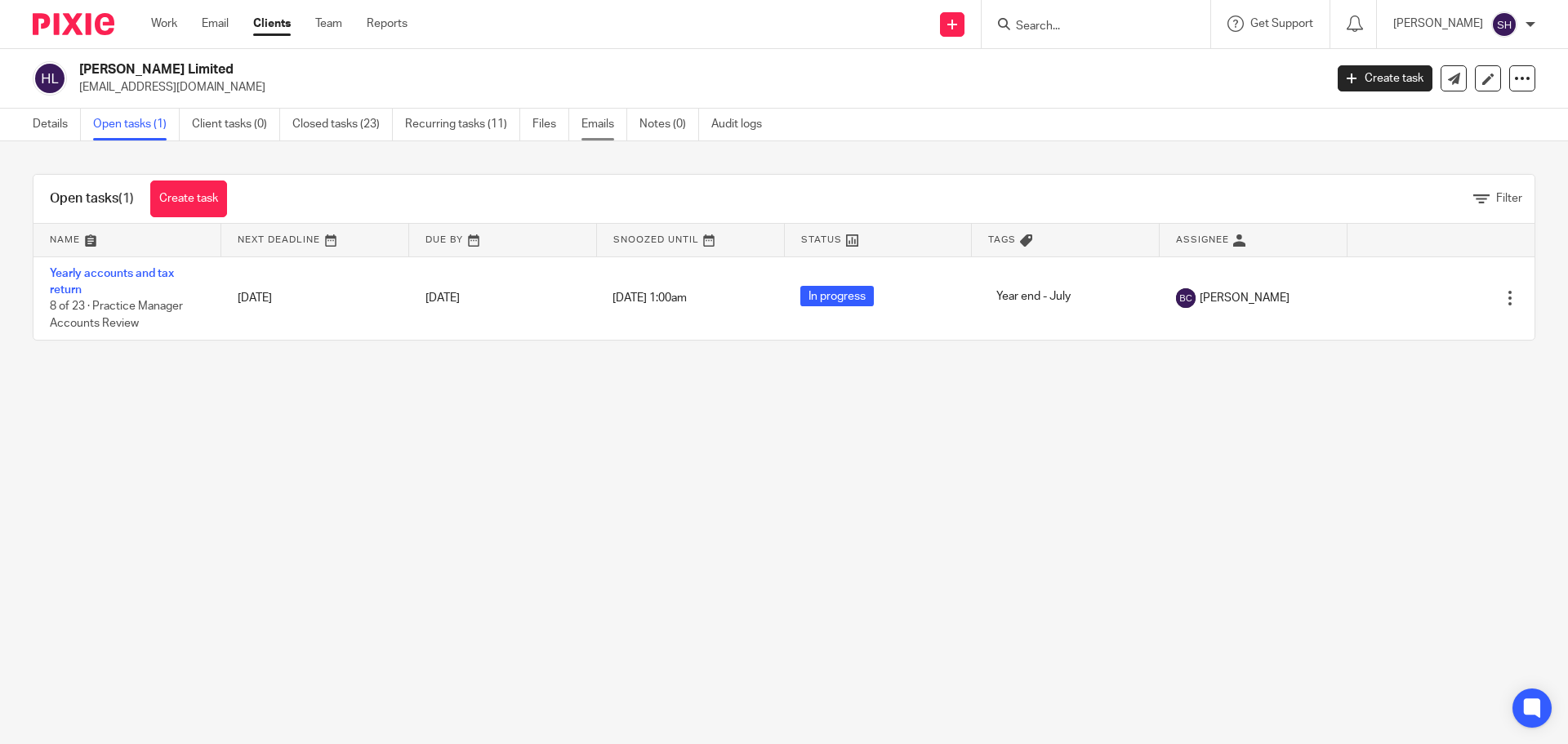
click at [593, 126] on link "Emails" at bounding box center [604, 124] width 46 height 32
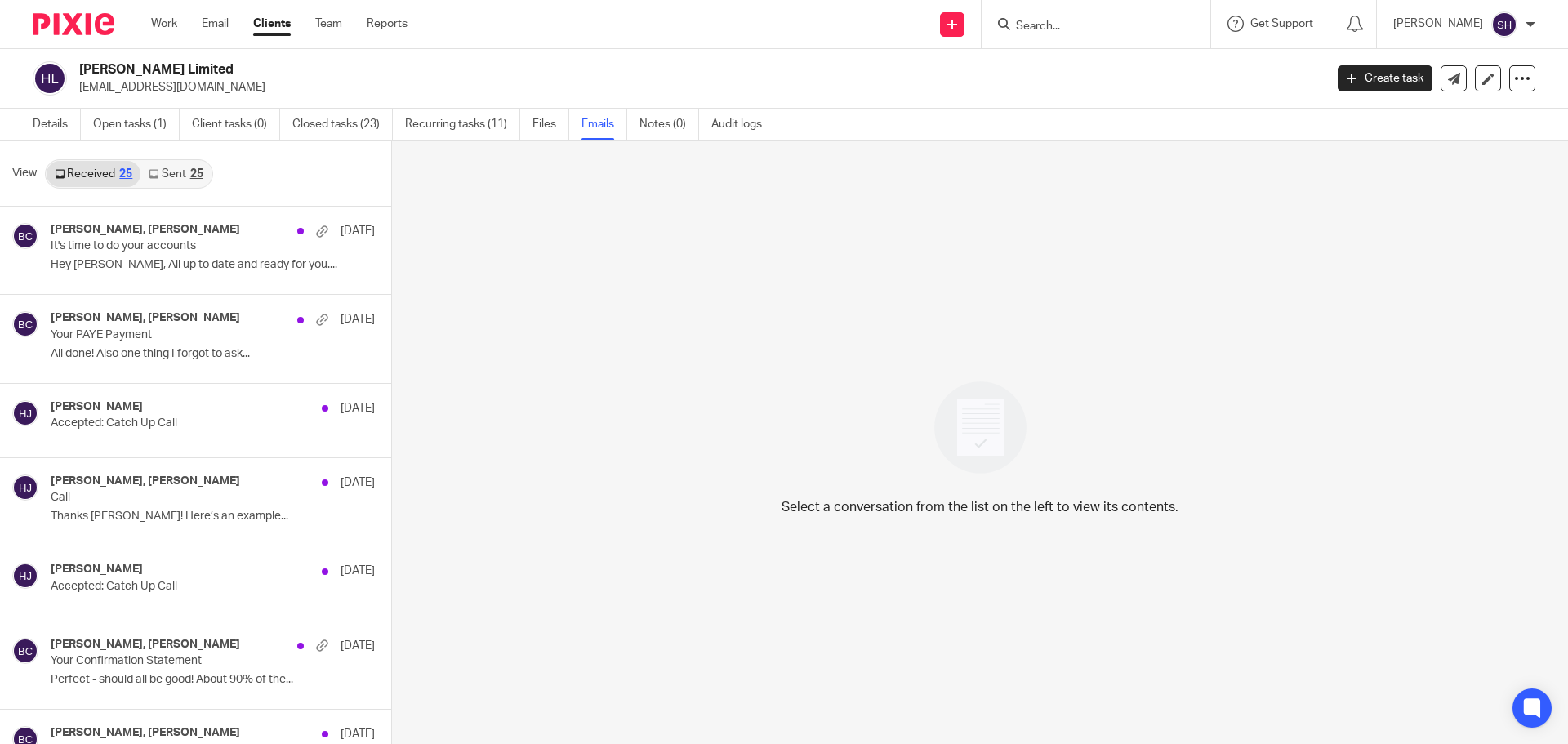
click at [196, 175] on div "25" at bounding box center [196, 173] width 13 height 11
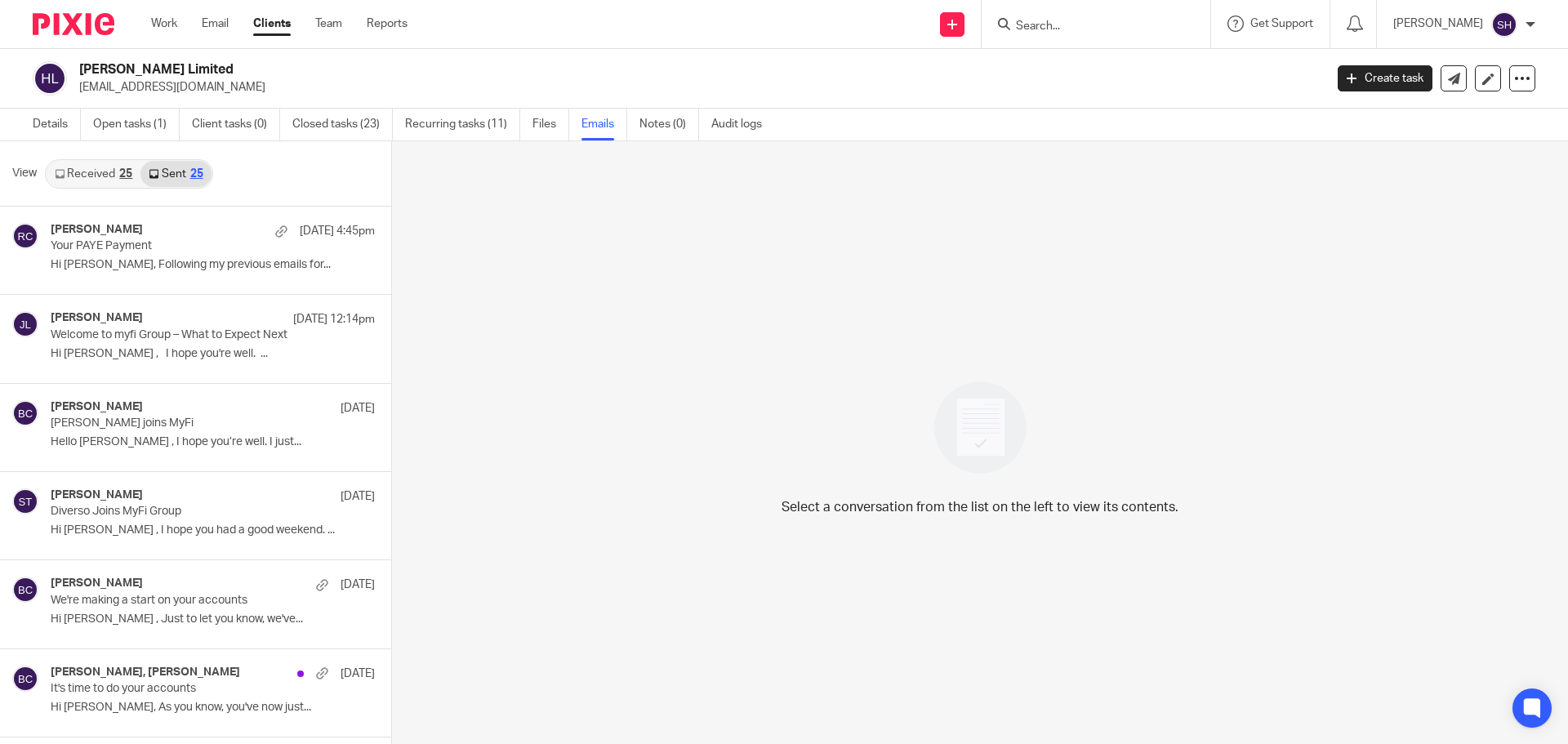
scroll to position [3, 0]
click at [1118, 35] on form at bounding box center [1101, 24] width 174 height 21
click at [1070, 31] on input "Search" at bounding box center [1087, 27] width 147 height 15
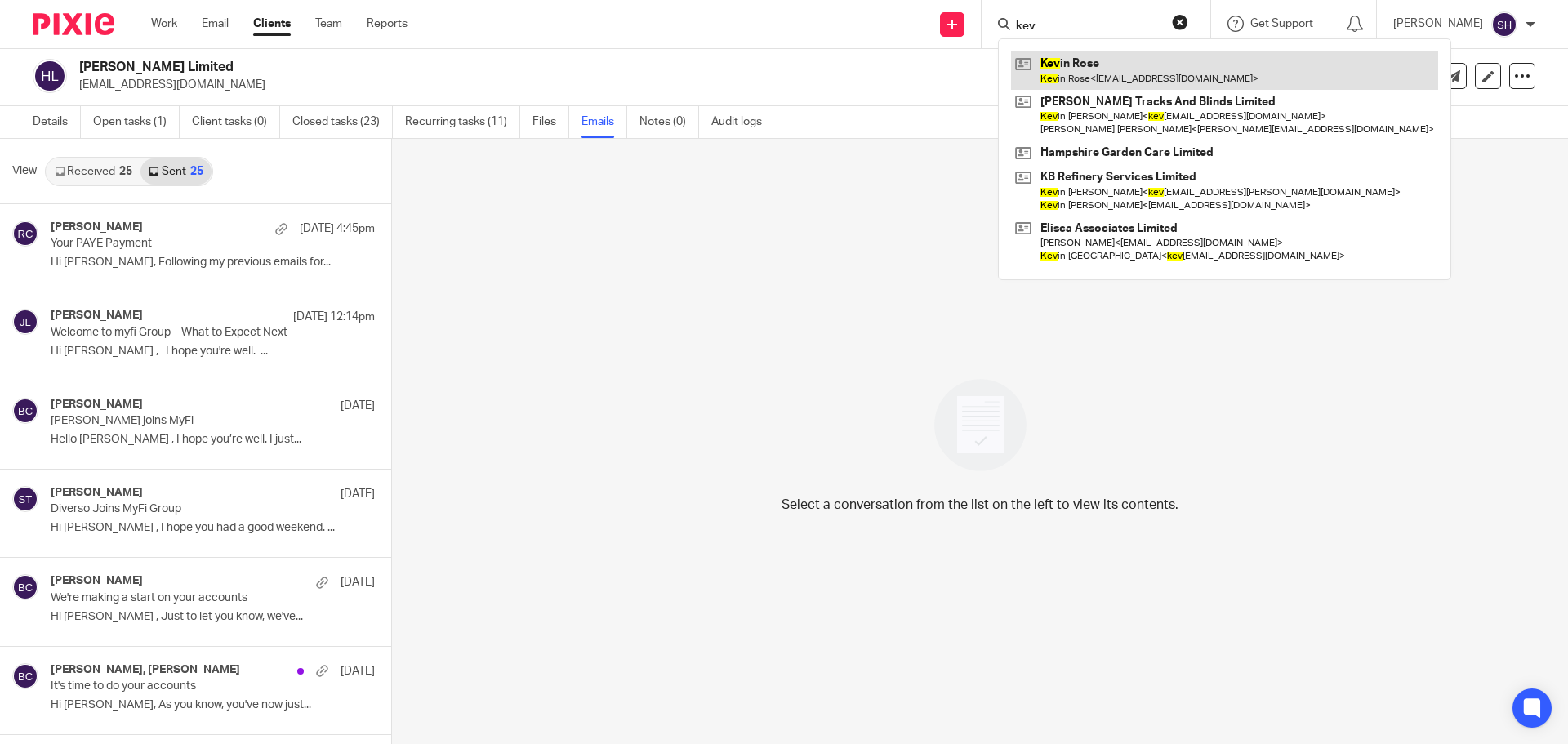
type input "kev"
click at [1062, 69] on link at bounding box center [1224, 69] width 427 height 37
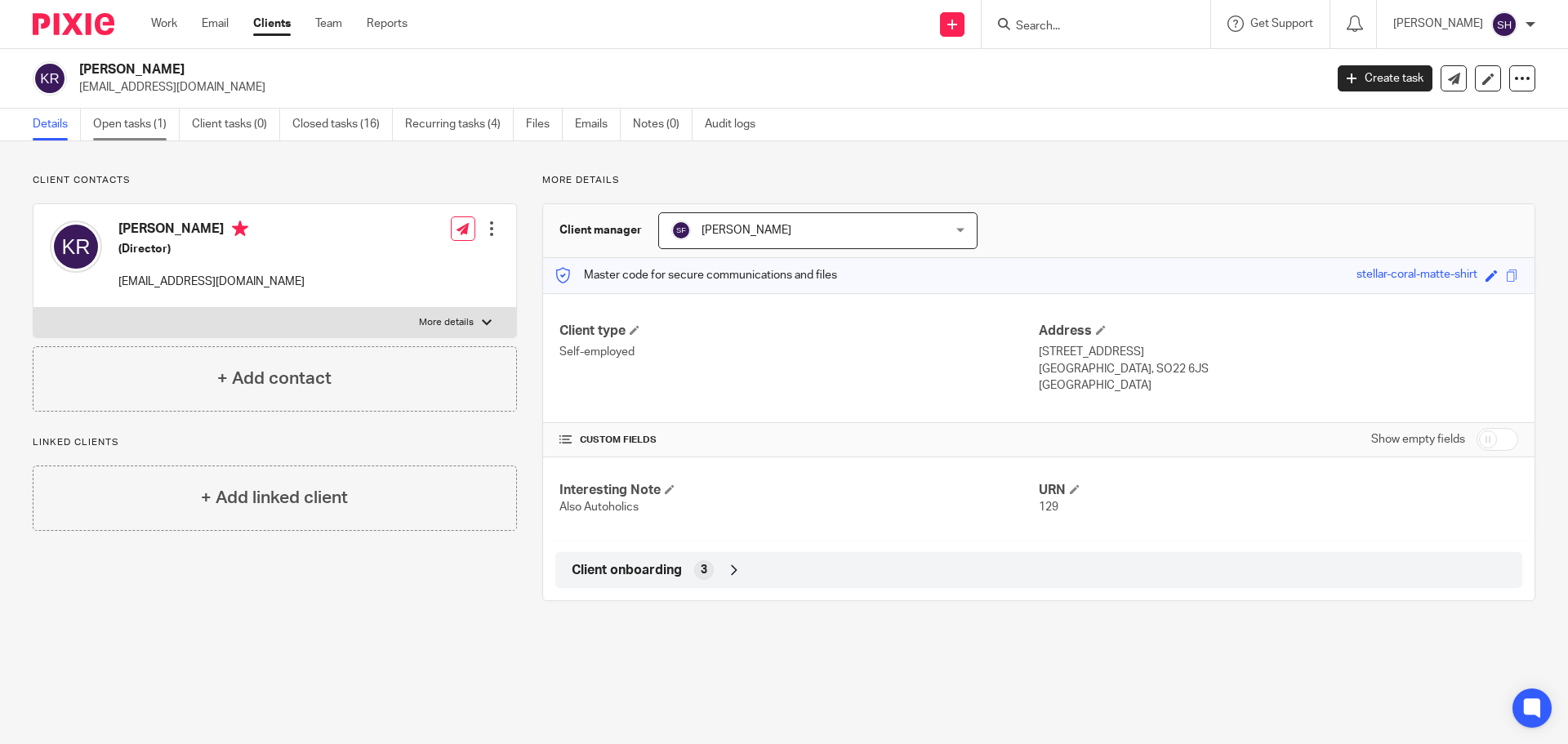
click at [135, 127] on link "Open tasks (1)" at bounding box center [136, 124] width 87 height 32
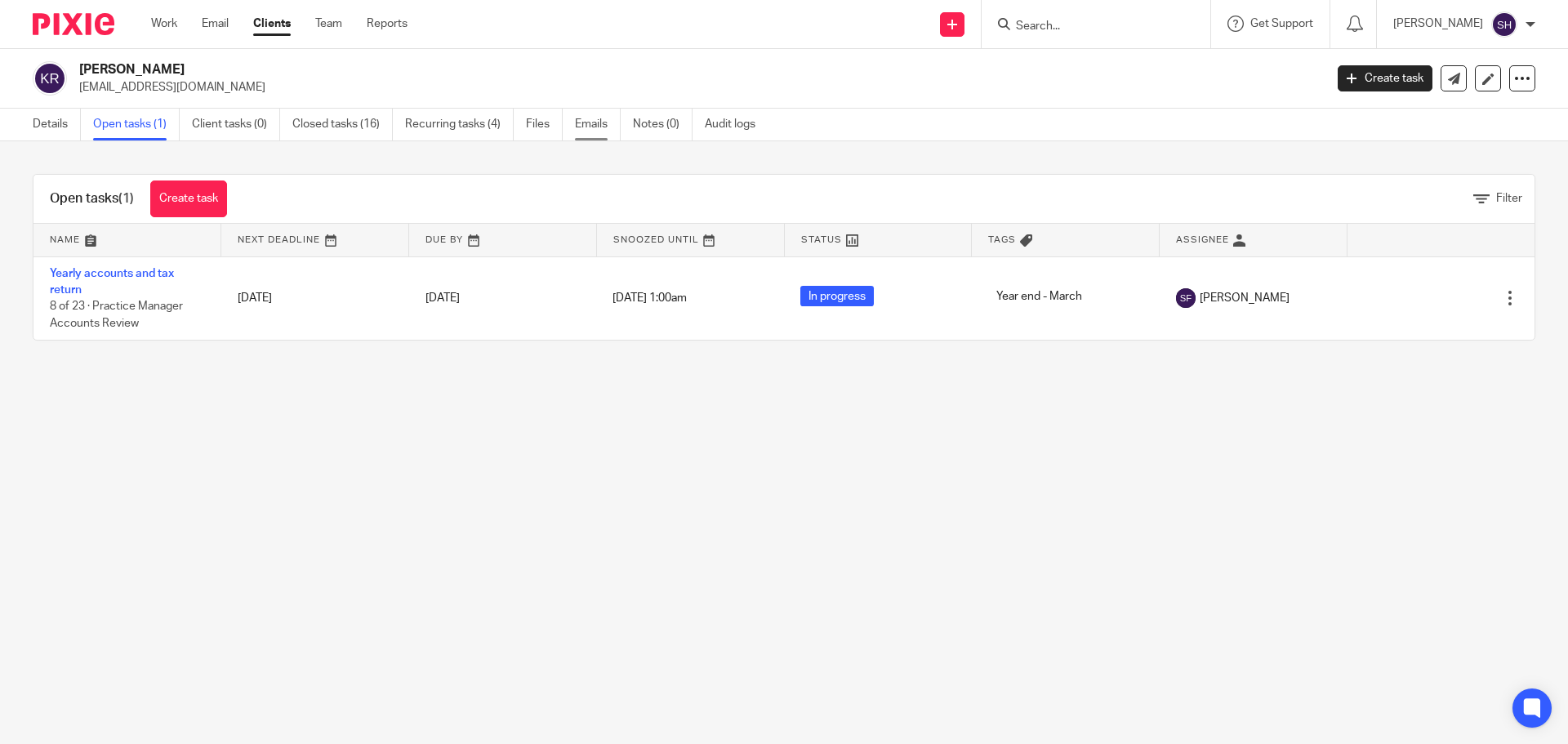
click at [608, 127] on link "Emails" at bounding box center [598, 124] width 46 height 32
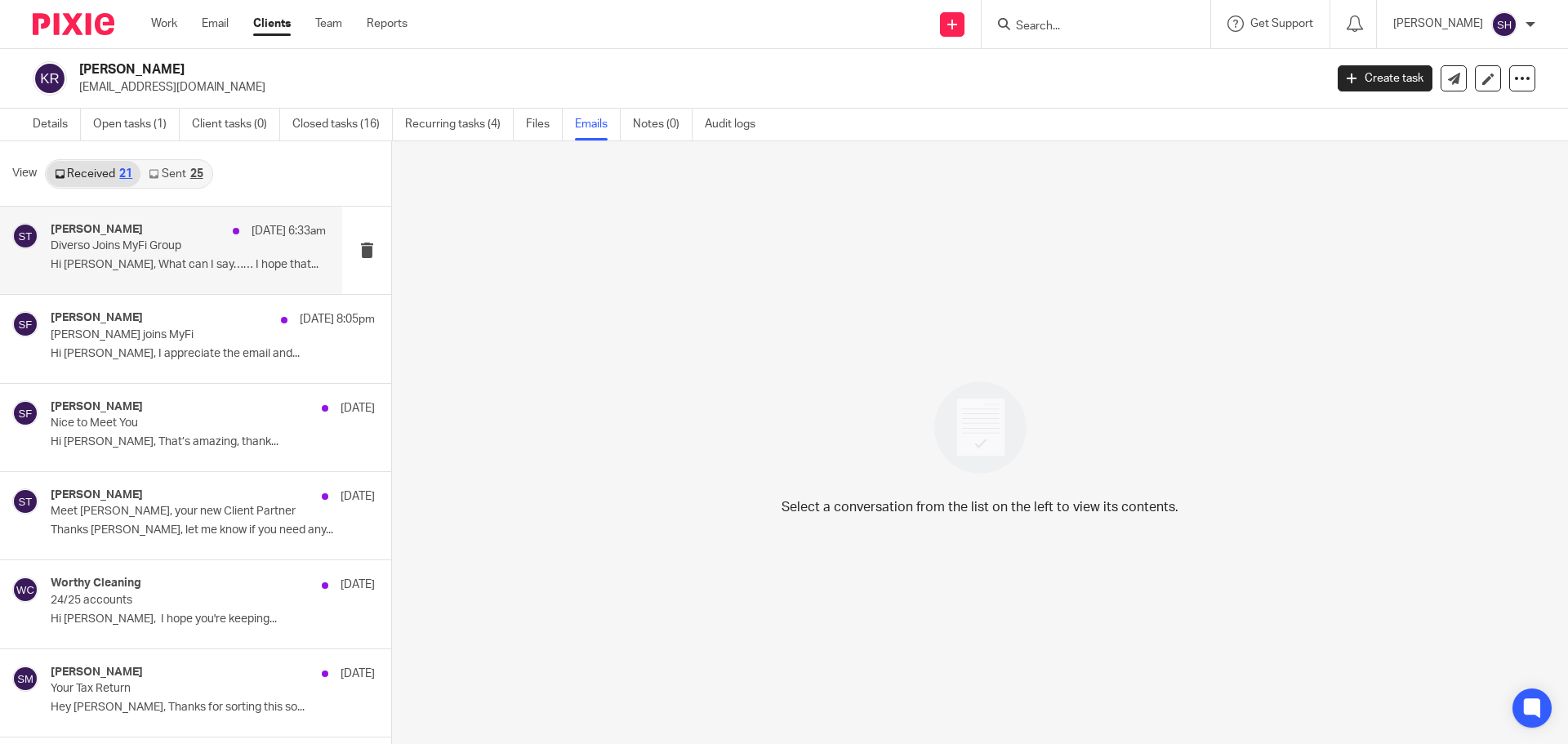
click at [176, 216] on div "Sean Toomer 13 Aug 6:33am Diverso Joins MyFi Group Hi Sean, What can I say…… I …" at bounding box center [171, 250] width 342 height 88
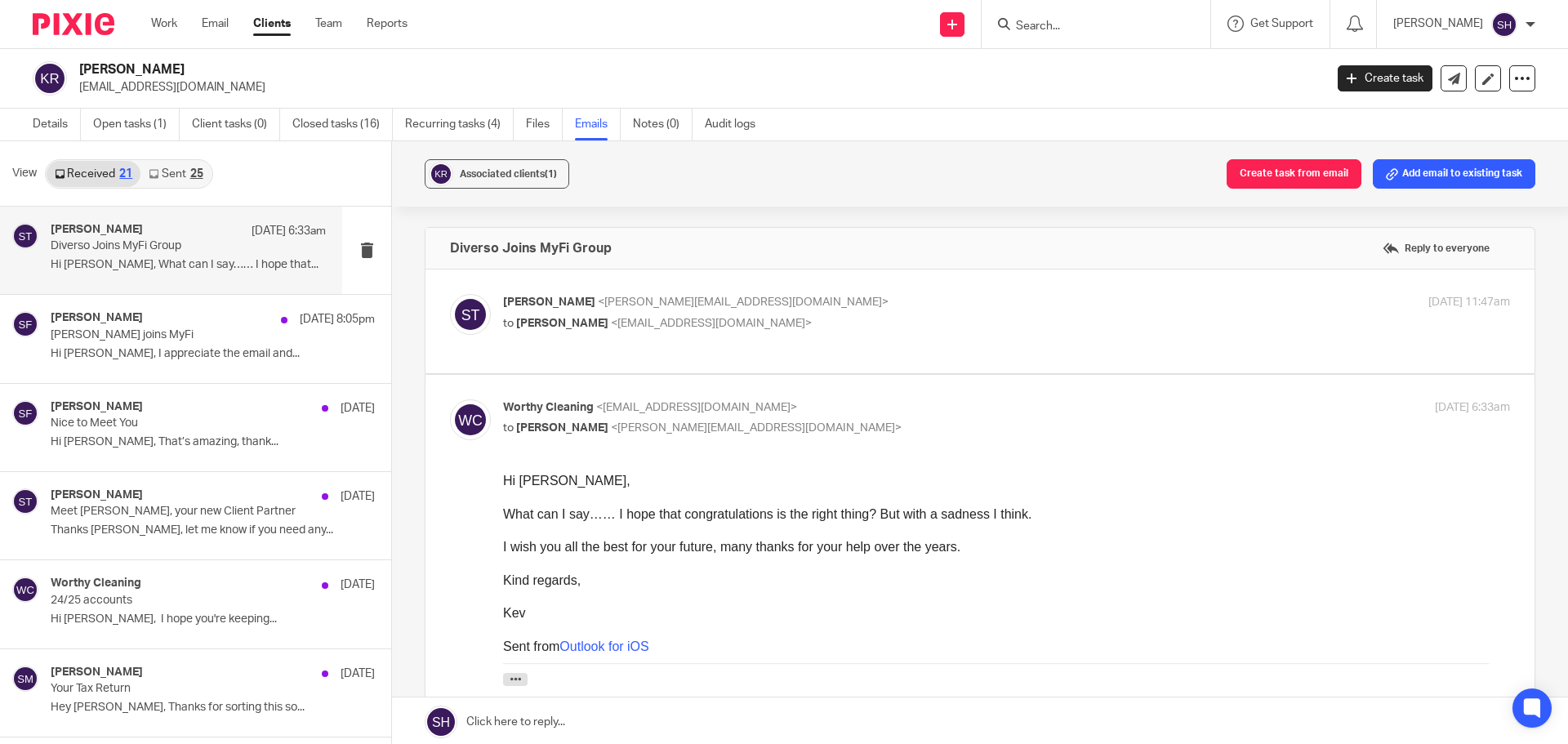
click at [177, 162] on link "Sent 25" at bounding box center [175, 173] width 70 height 26
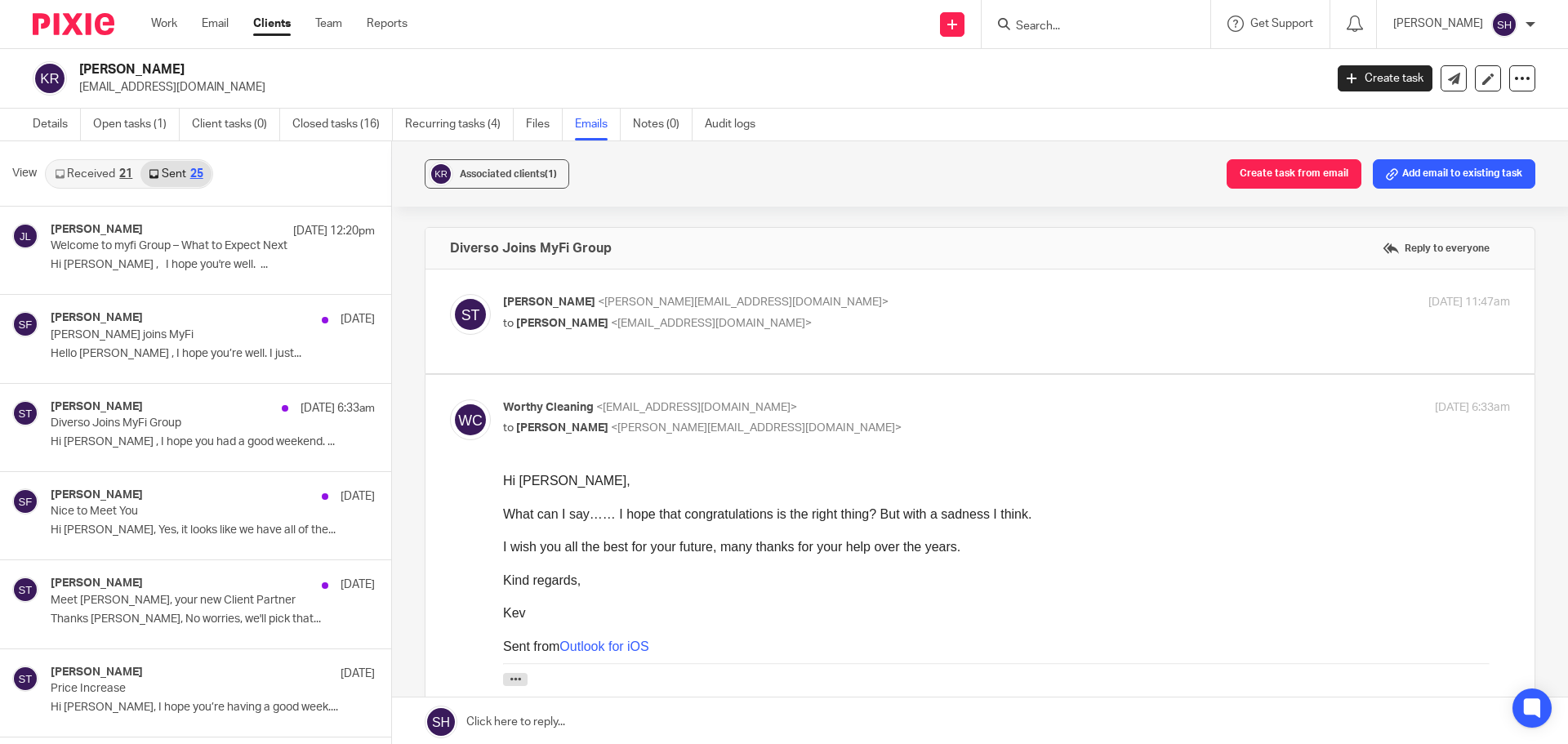
scroll to position [3, 0]
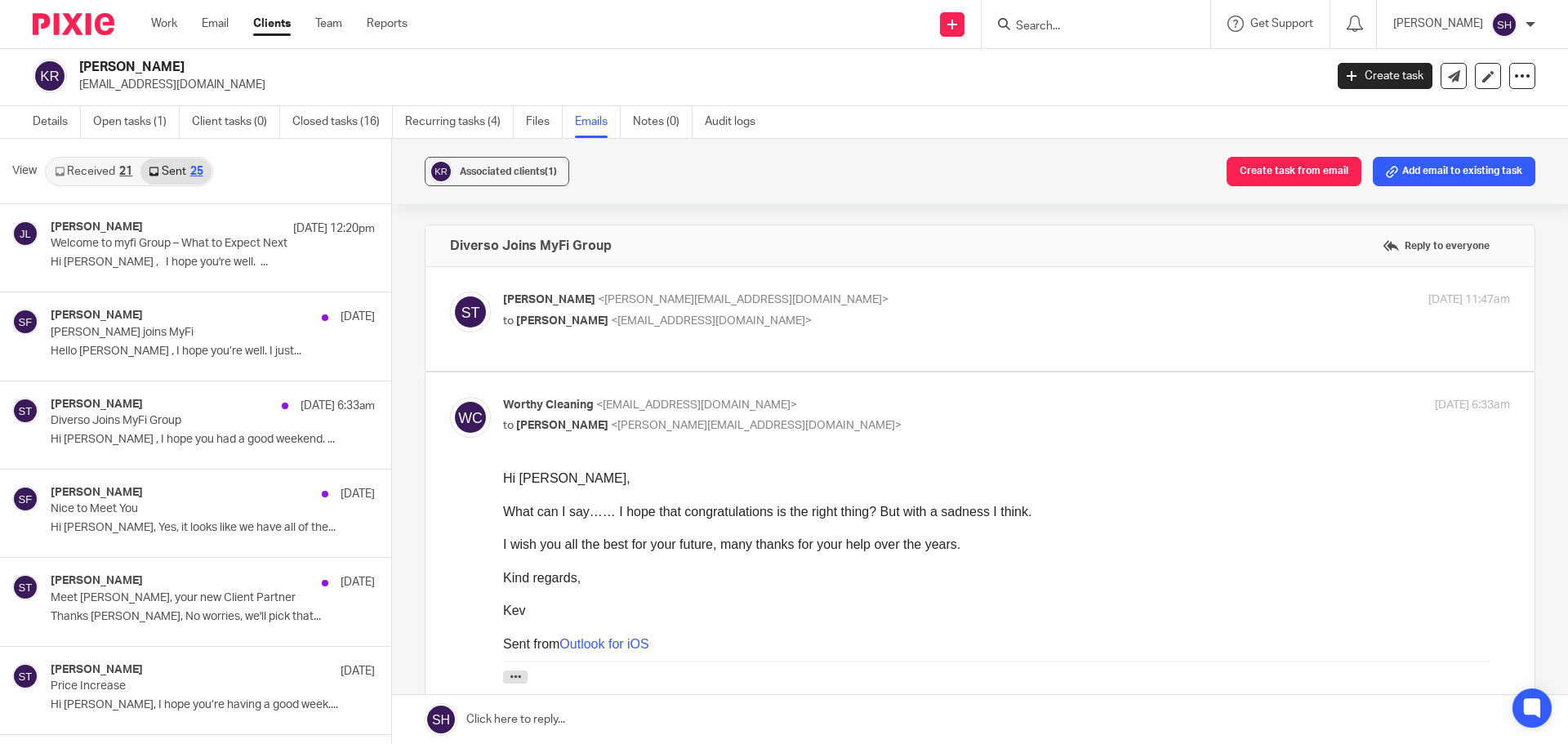
click at [1054, 23] on input "Search" at bounding box center [1087, 27] width 147 height 15
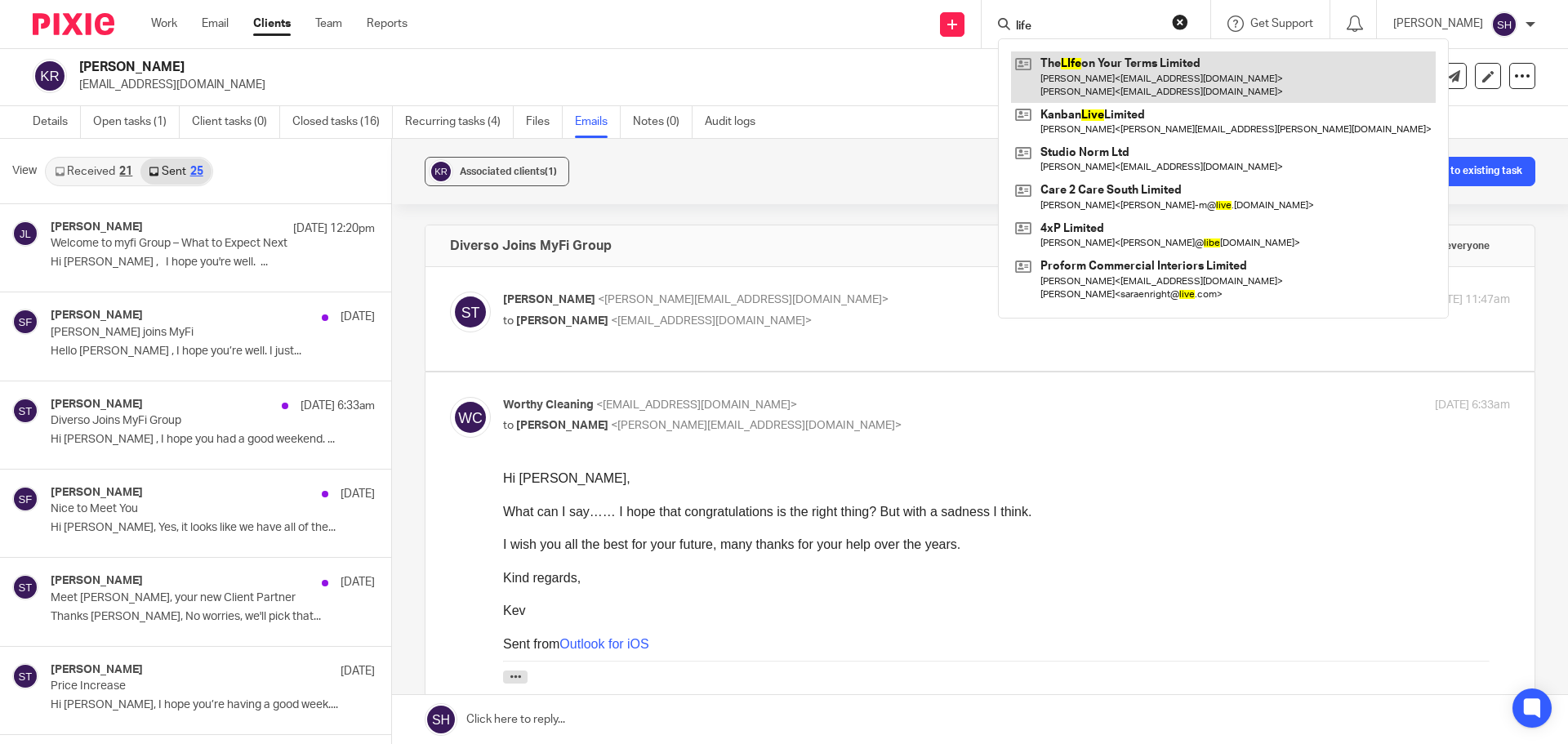
type input "life"
click at [1114, 76] on link at bounding box center [1223, 76] width 425 height 50
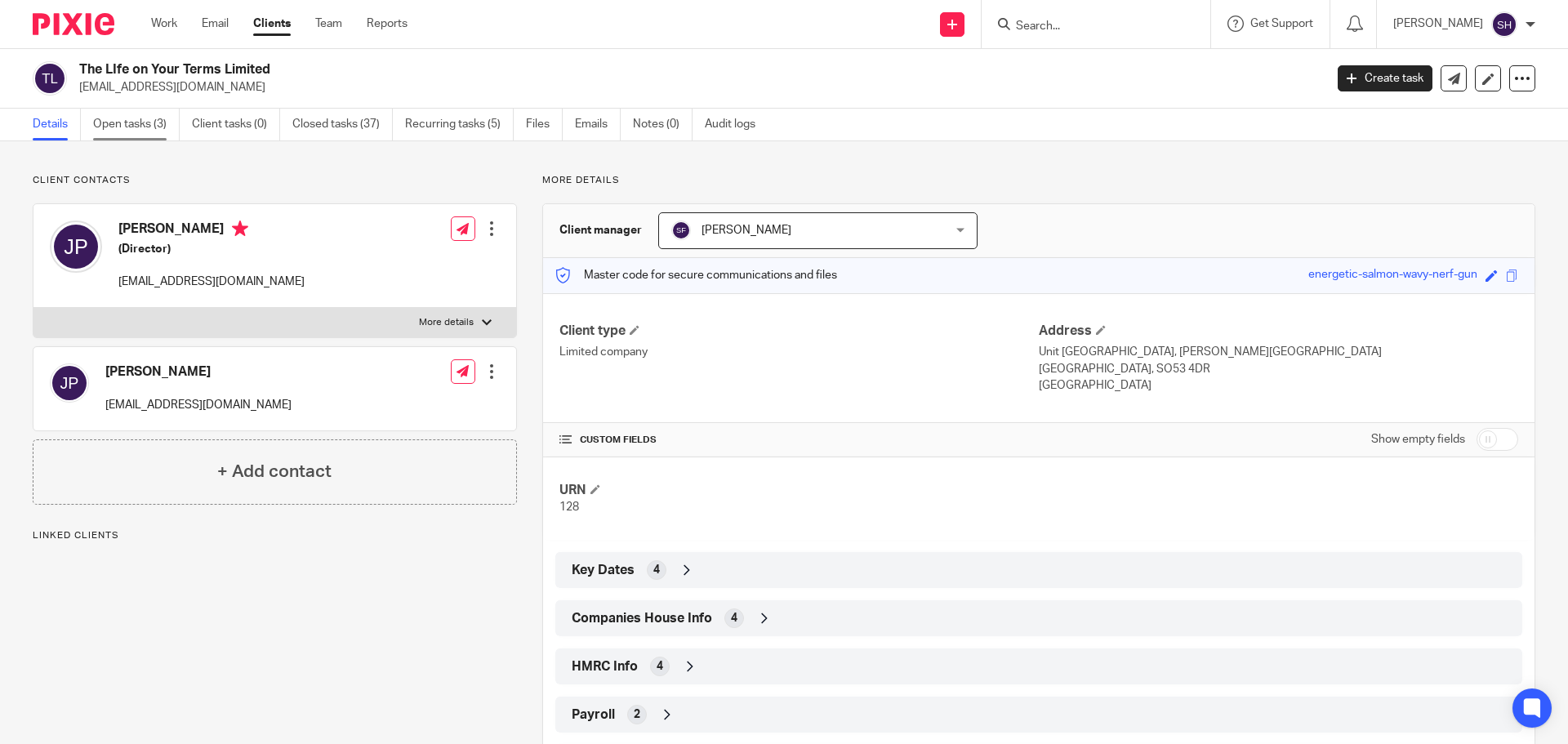
click at [161, 127] on link "Open tasks (3)" at bounding box center [136, 124] width 87 height 32
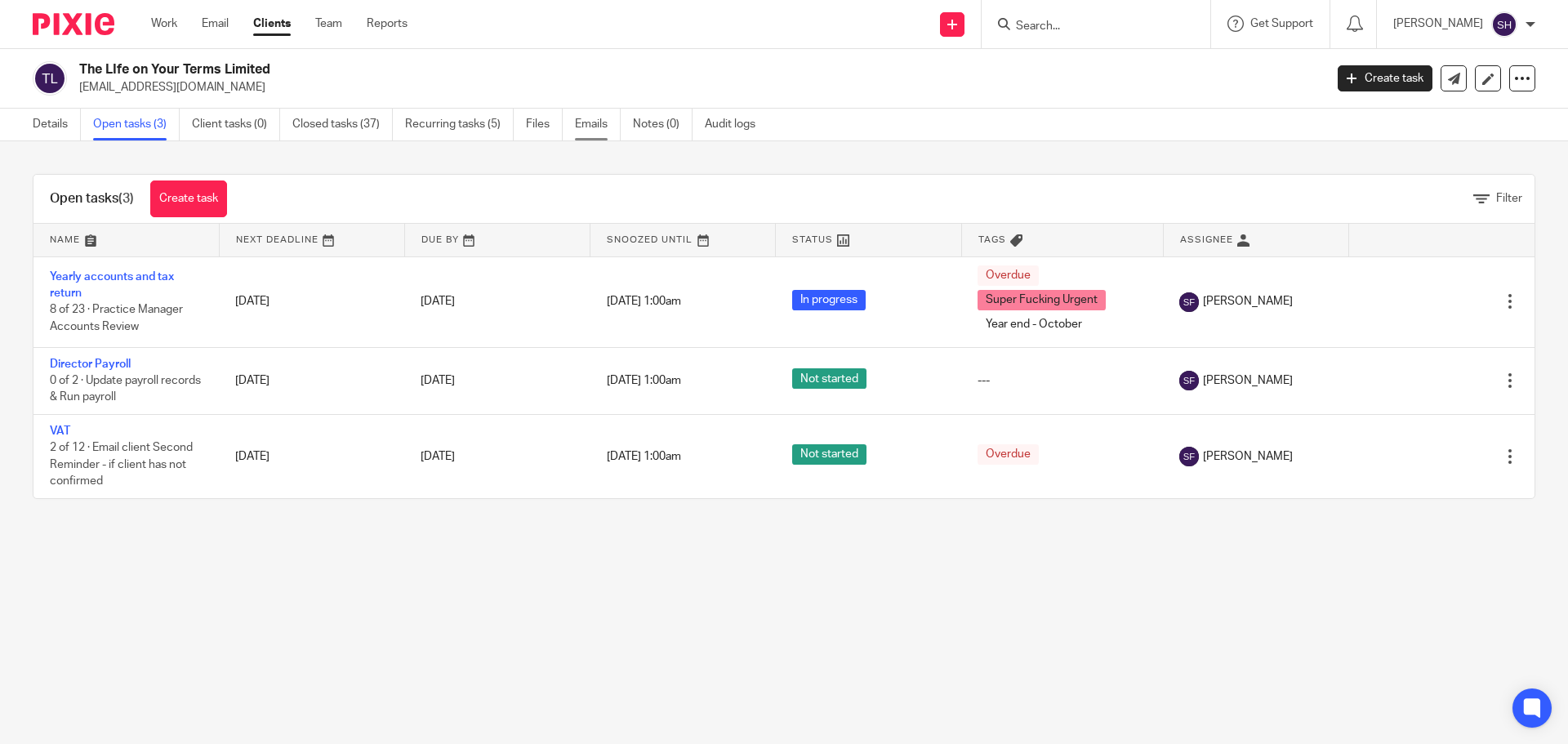
click at [617, 119] on link "Emails" at bounding box center [598, 124] width 46 height 32
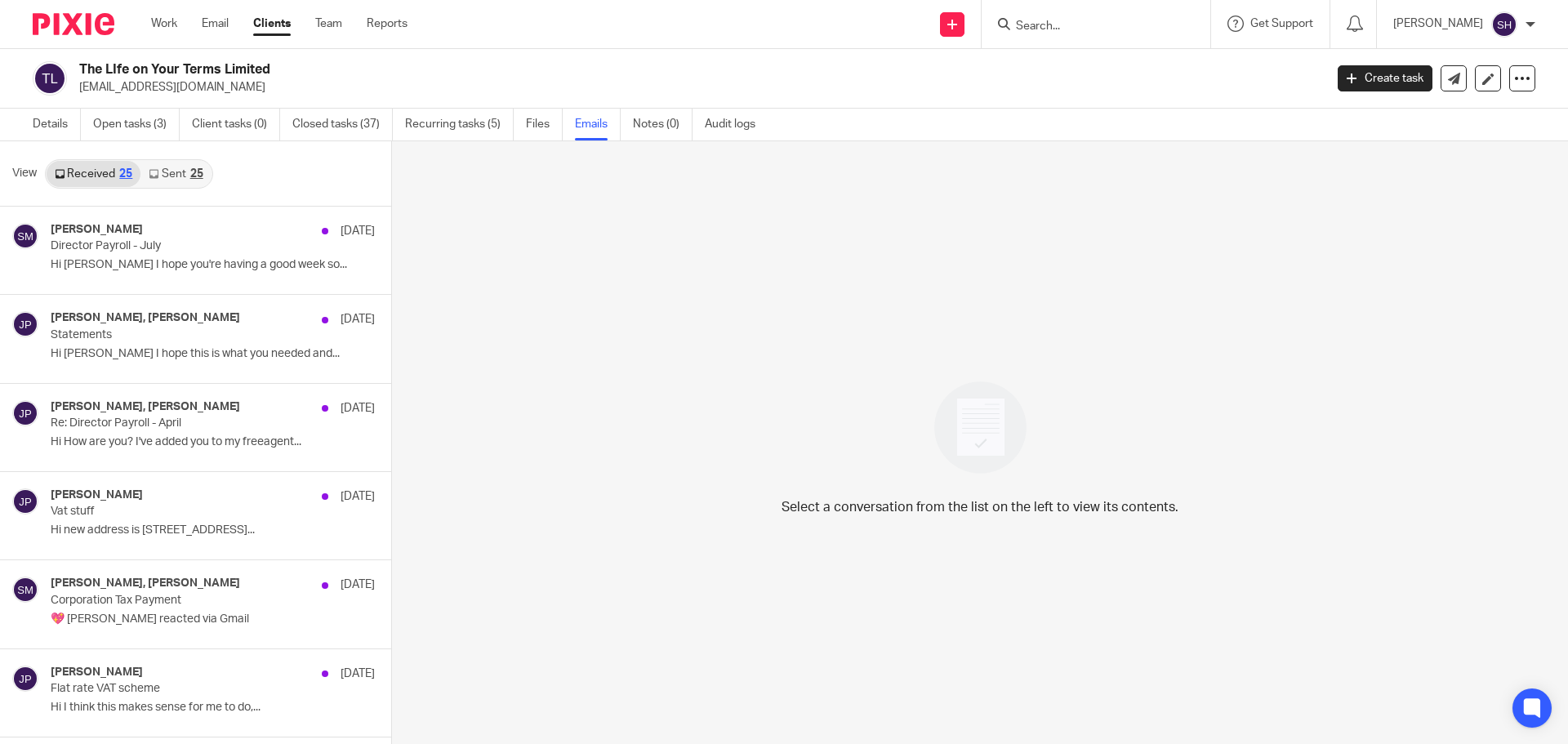
click at [164, 167] on link "Sent 25" at bounding box center [175, 173] width 70 height 26
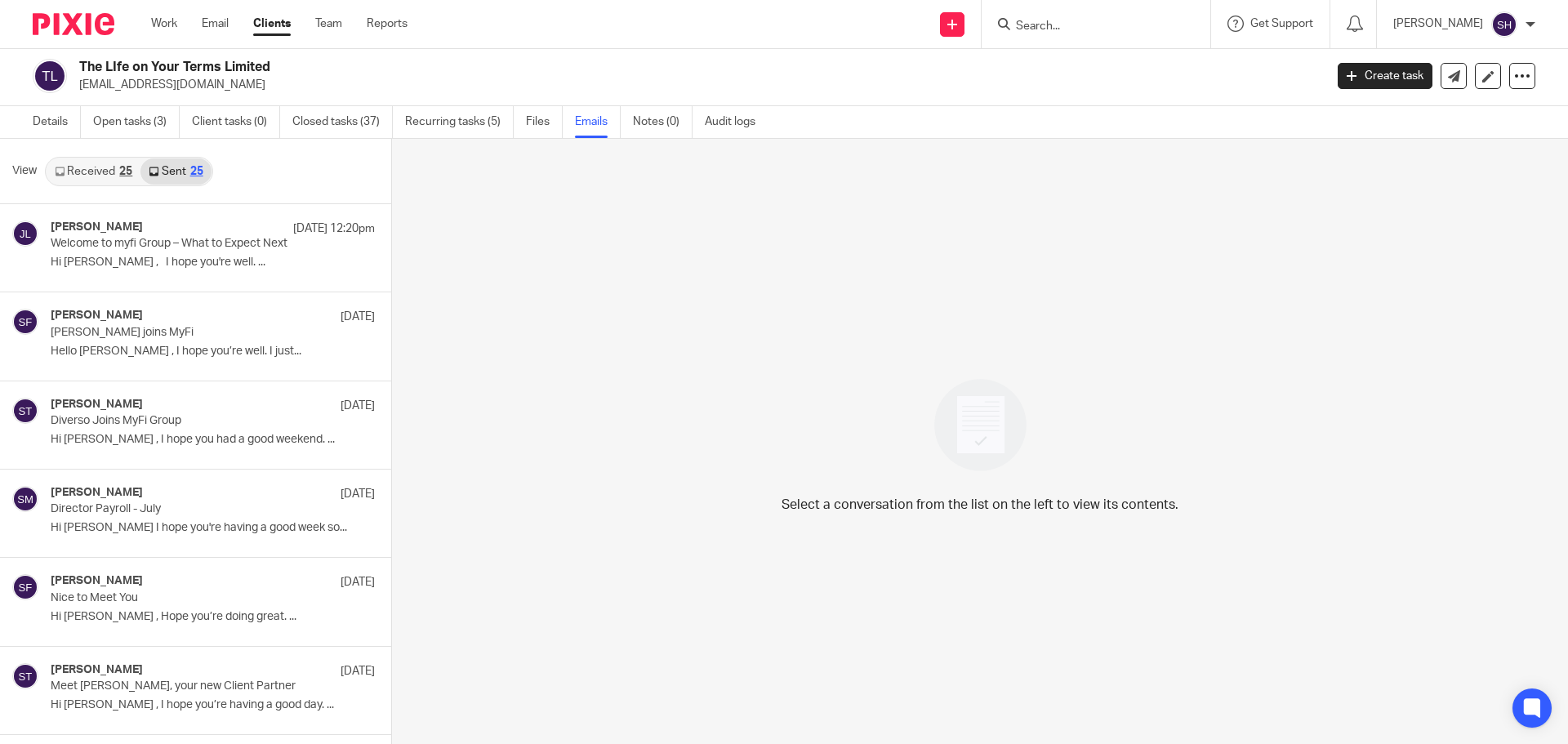
click at [1060, 20] on input "Search" at bounding box center [1087, 27] width 147 height 15
click at [1101, 28] on input "Search" at bounding box center [1087, 27] width 147 height 15
type input "r j"
click at [1086, 64] on link at bounding box center [1160, 63] width 301 height 24
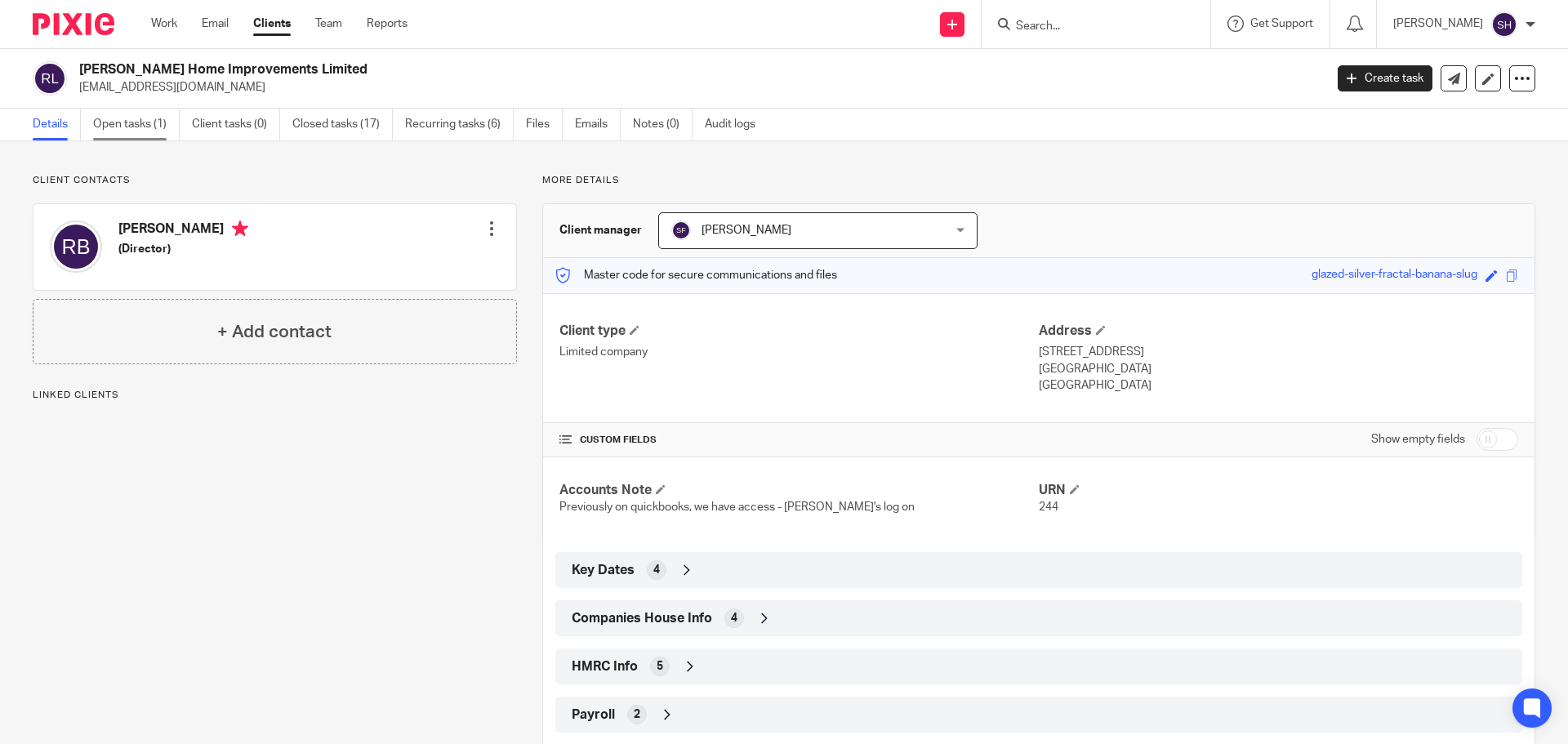
drag, startPoint x: 0, startPoint y: 0, endPoint x: 158, endPoint y: 115, distance: 195.4
click at [158, 115] on link "Open tasks (1)" at bounding box center [136, 124] width 87 height 32
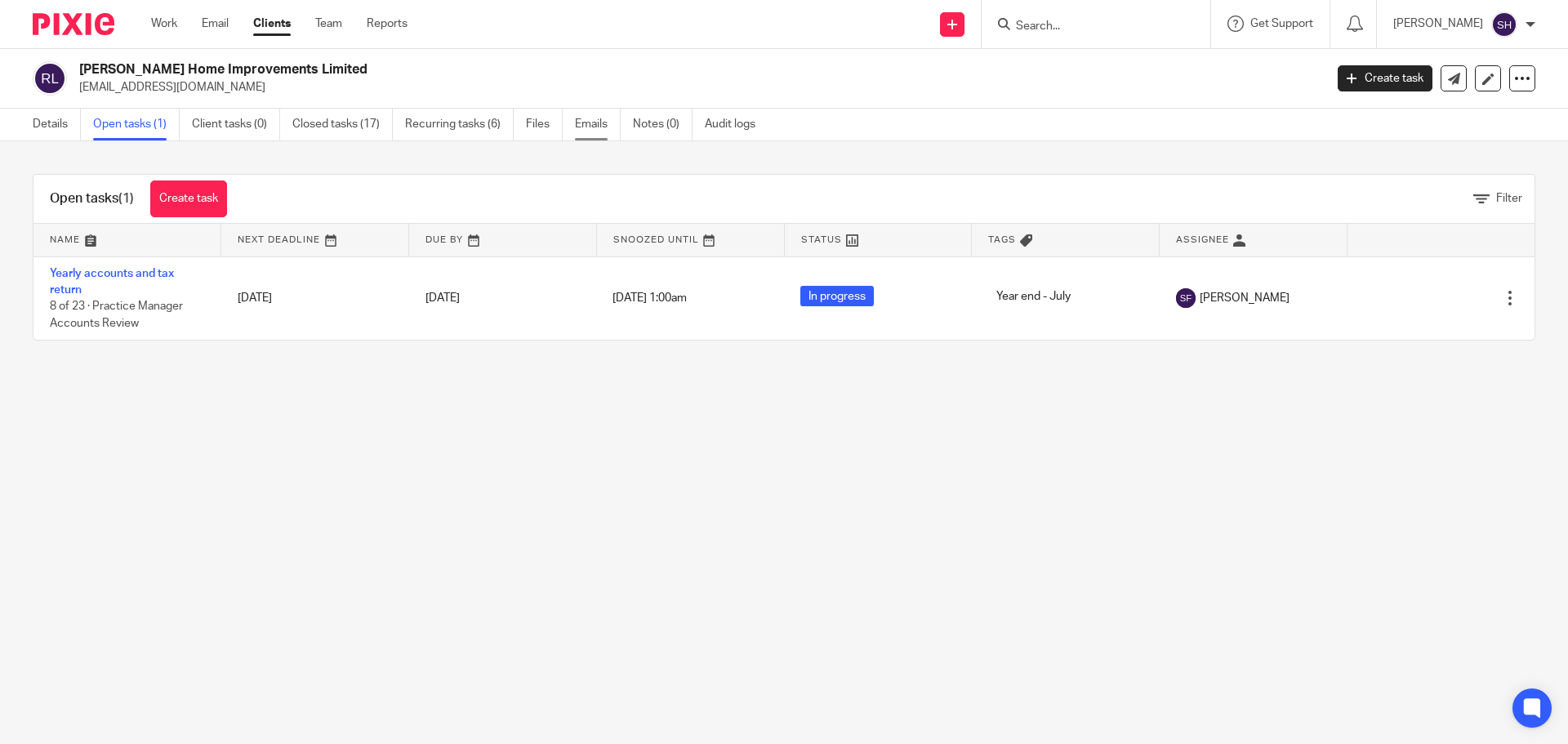
click at [582, 128] on link "Emails" at bounding box center [598, 124] width 46 height 32
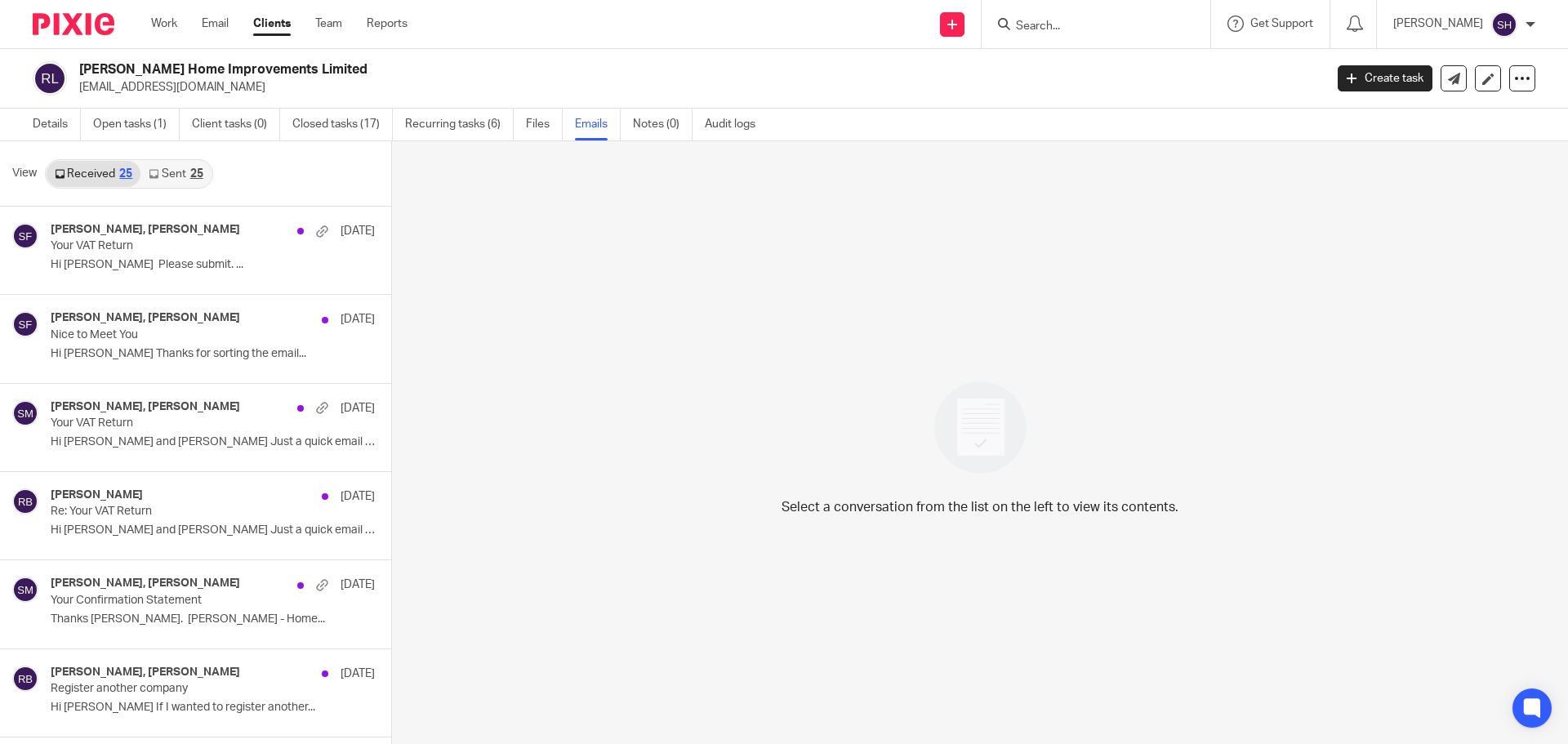
click at [164, 175] on link "Sent 25" at bounding box center [175, 173] width 70 height 26
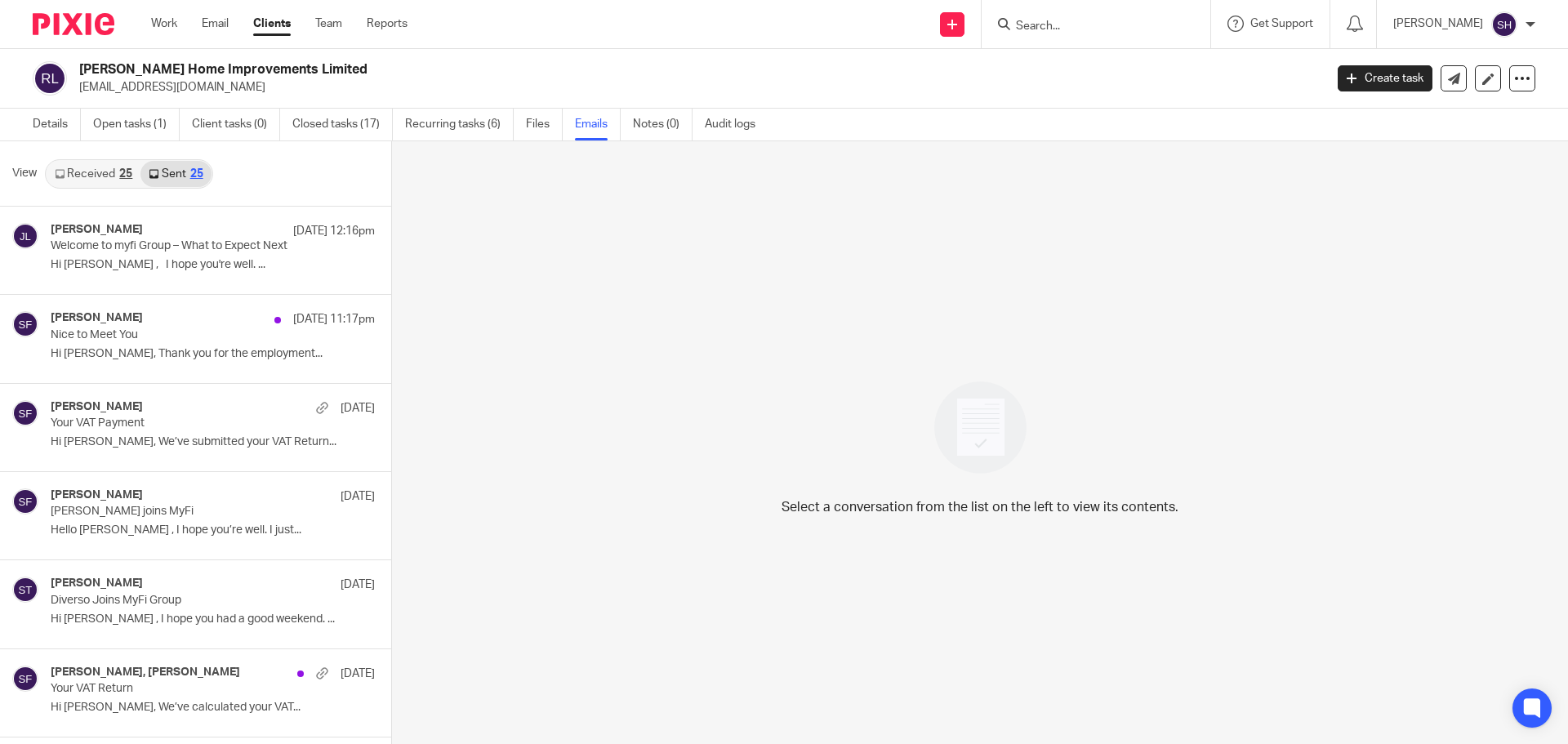
scroll to position [3, 0]
click at [1033, 20] on input "Search" at bounding box center [1087, 27] width 147 height 15
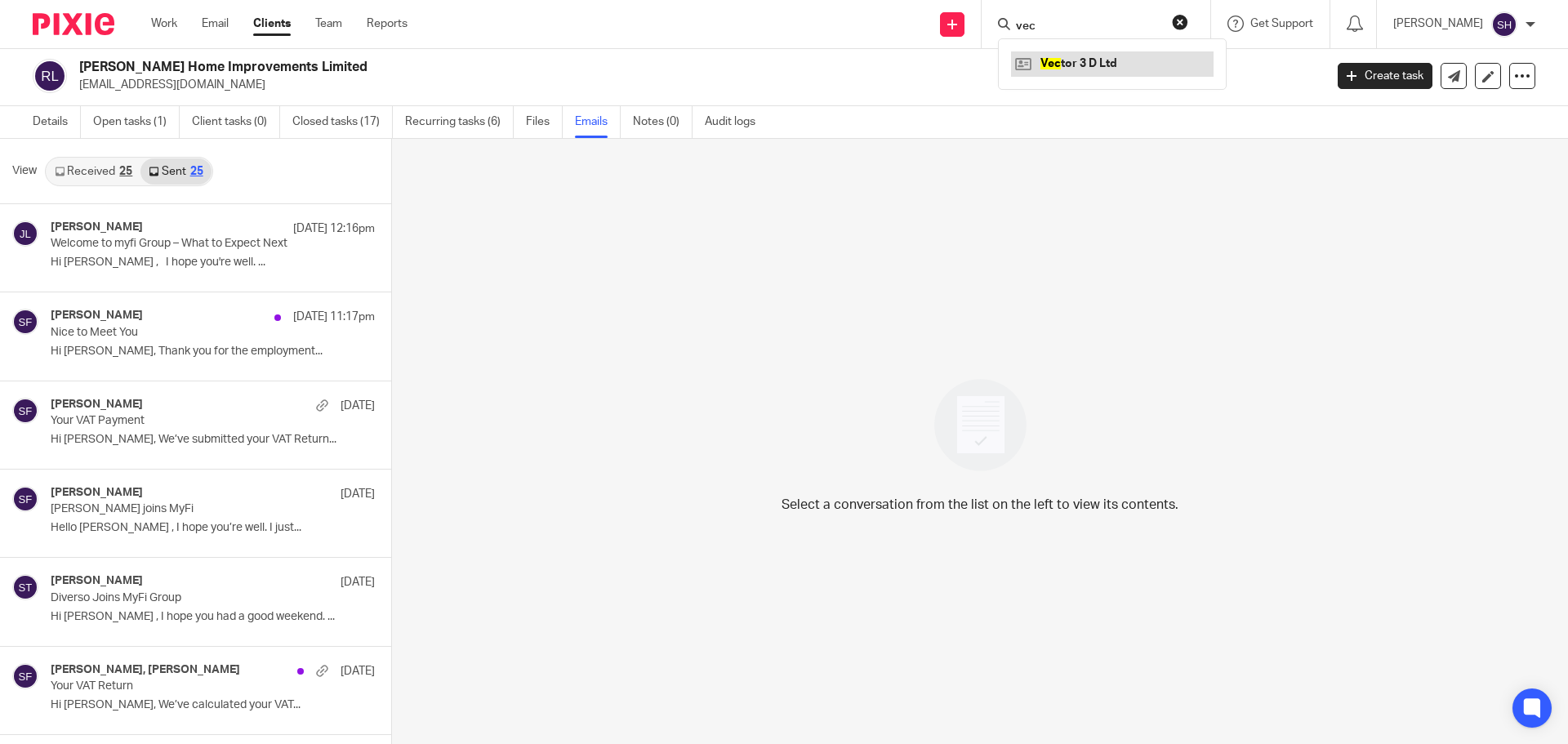
type input "vec"
click at [1091, 76] on link at bounding box center [1111, 63] width 202 height 24
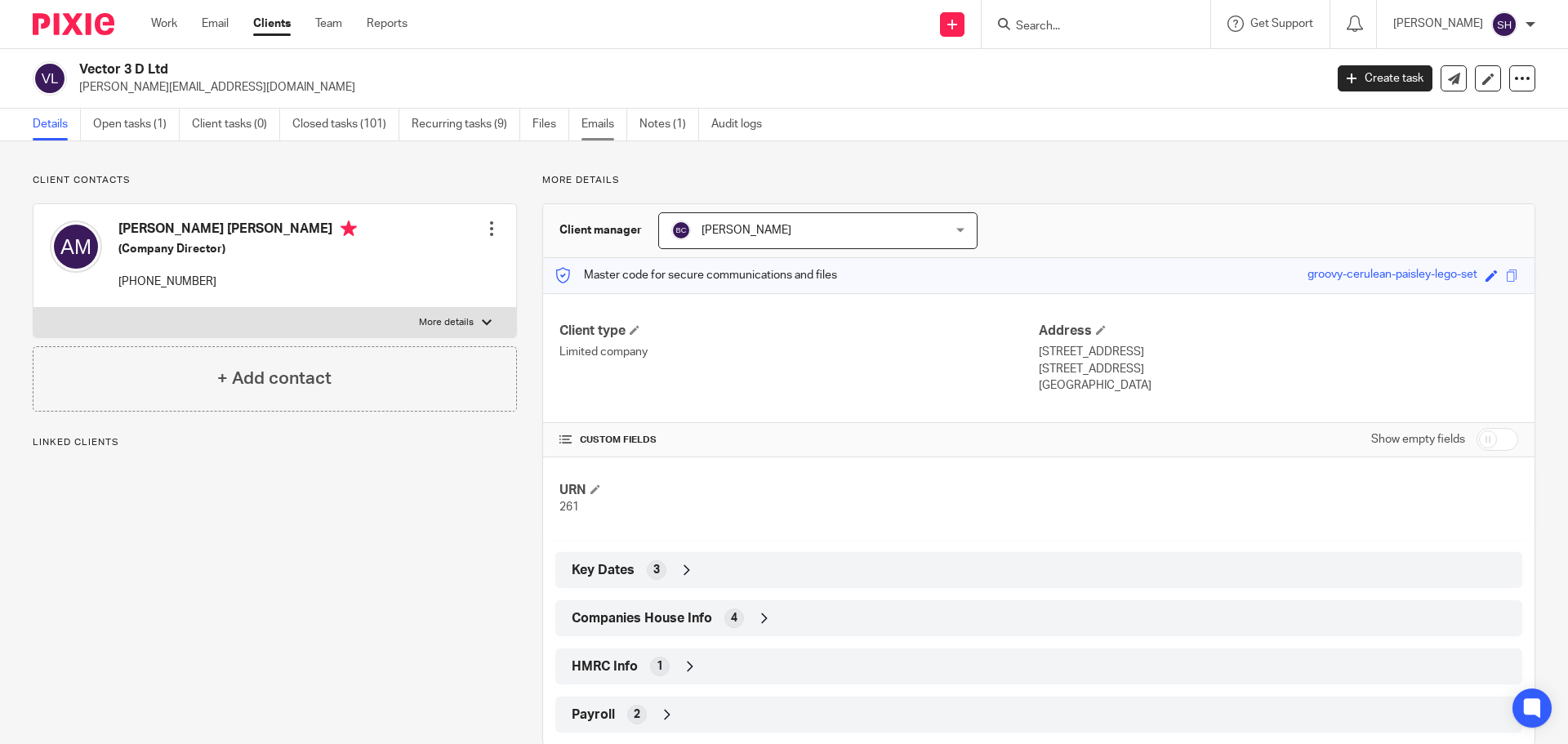
click at [619, 118] on link "Emails" at bounding box center [604, 124] width 46 height 32
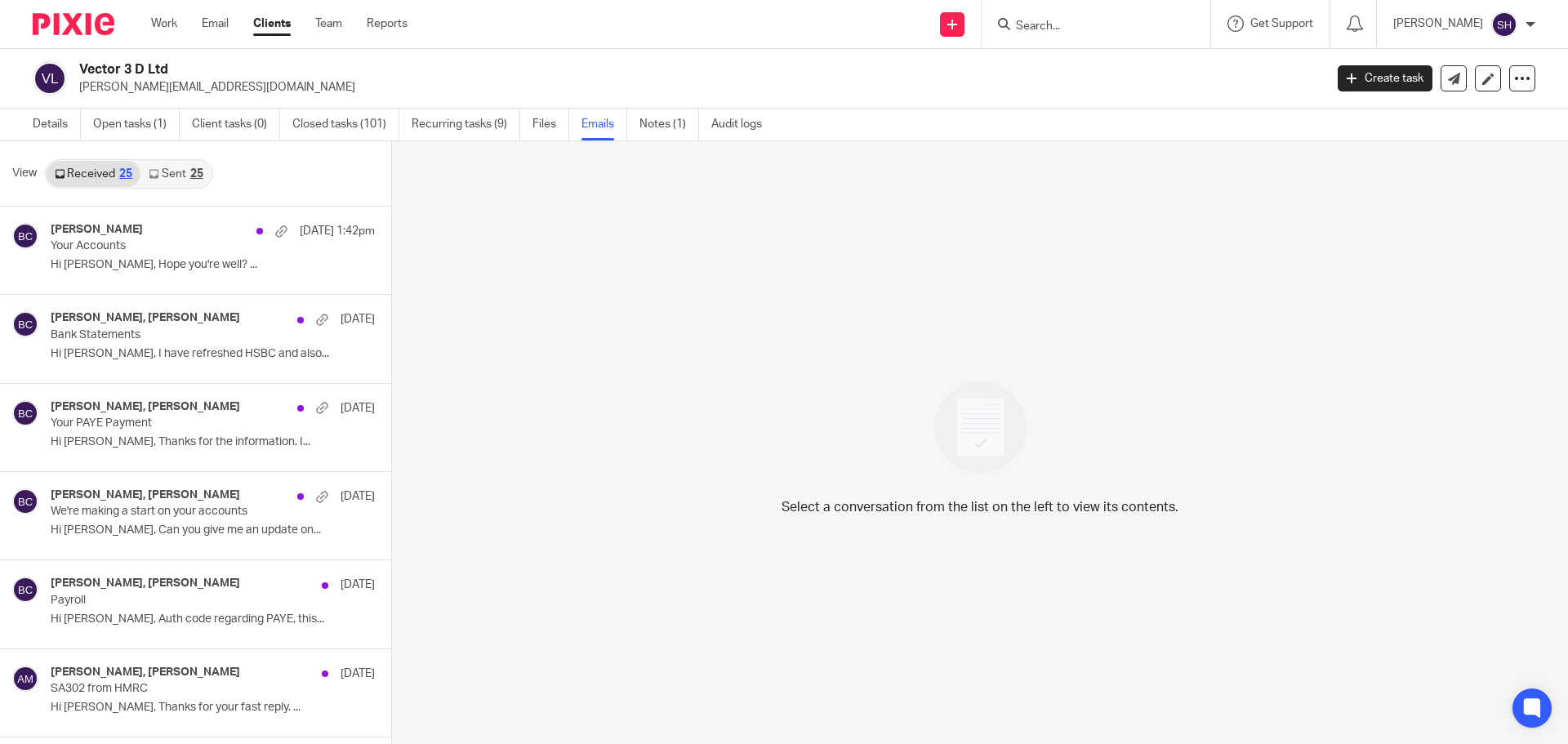
click at [194, 173] on div "25" at bounding box center [196, 173] width 13 height 11
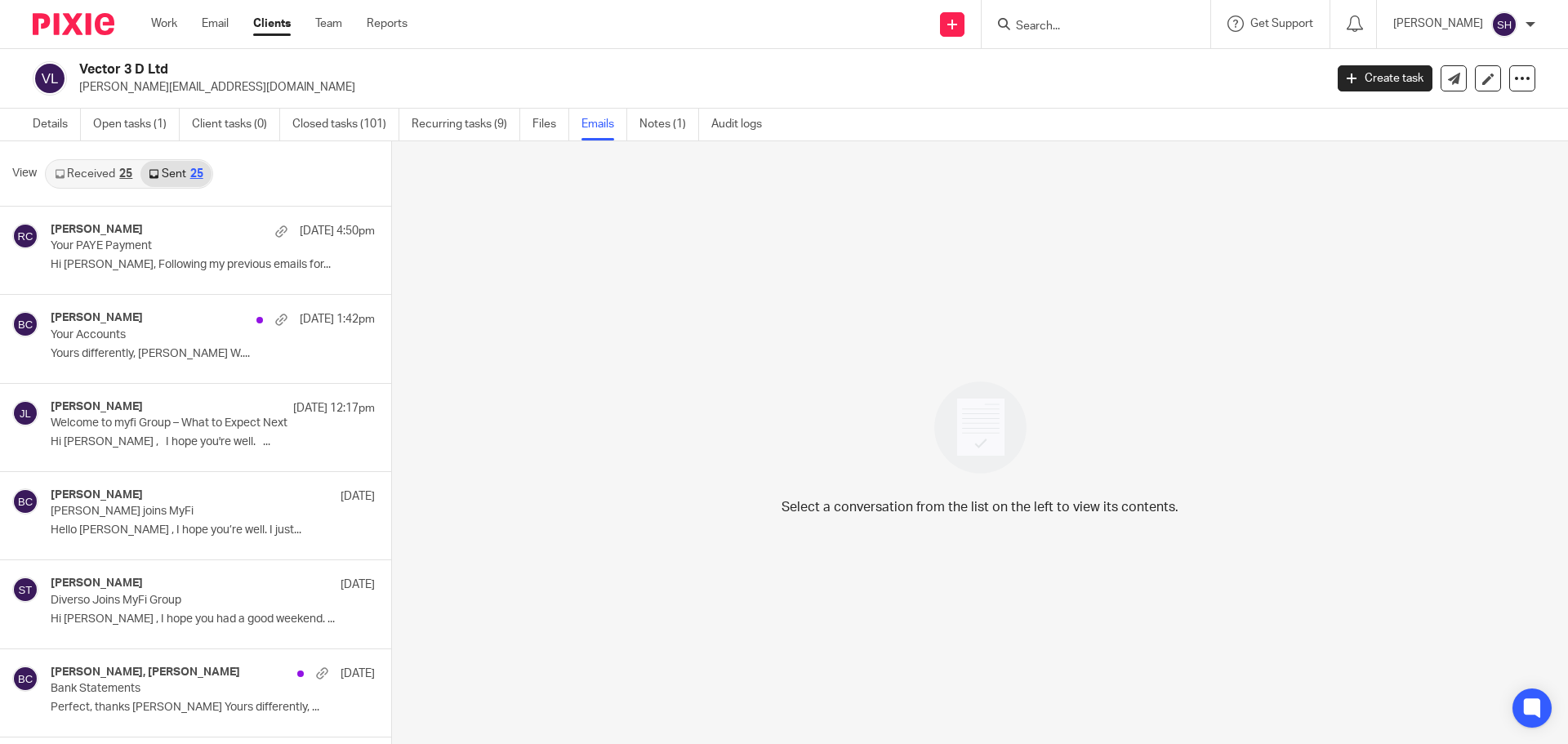
scroll to position [3, 0]
click at [89, 182] on link "Received 25" at bounding box center [94, 172] width 94 height 26
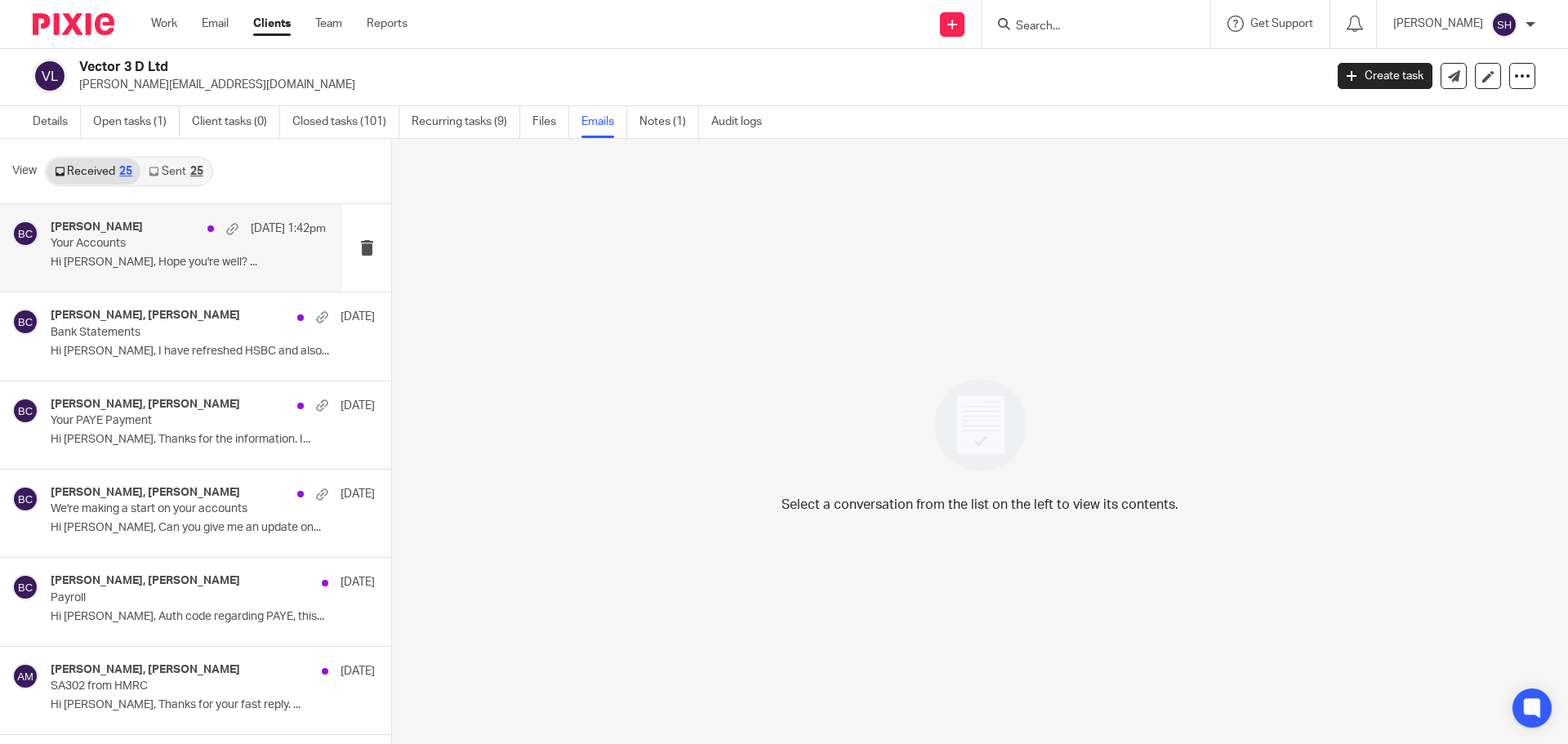
click at [131, 251] on p "Your Accounts" at bounding box center [160, 244] width 220 height 14
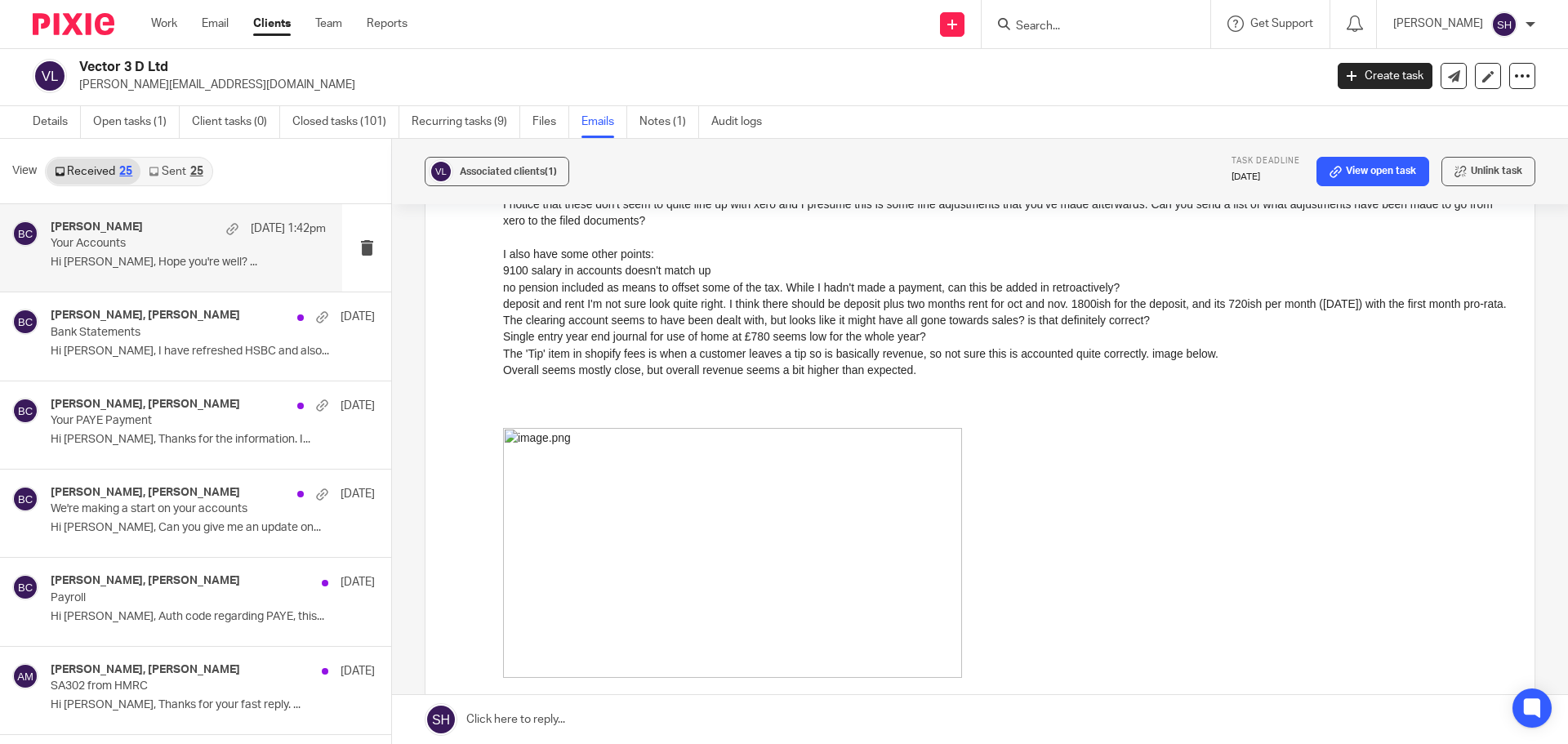
scroll to position [1818, 0]
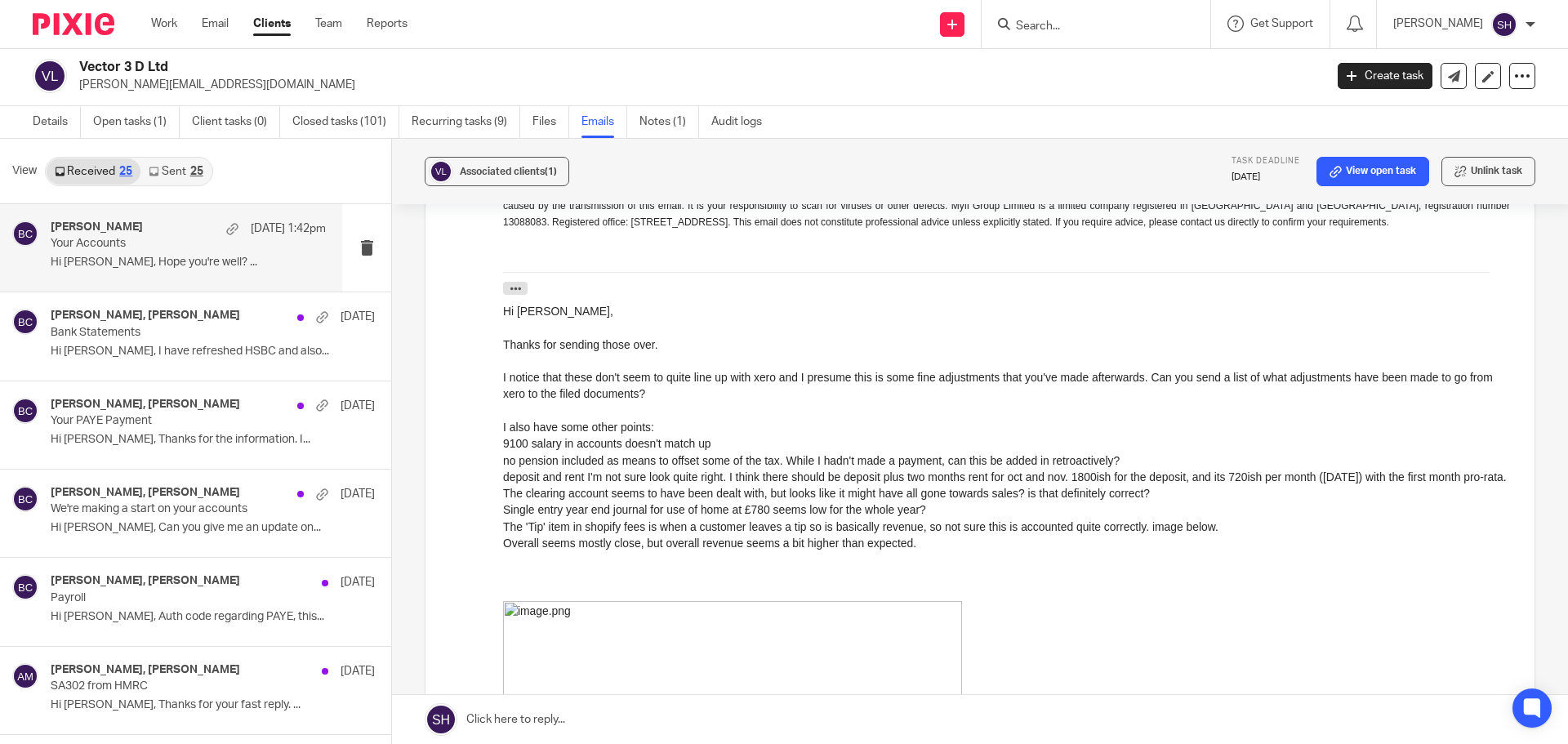
click at [187, 171] on link "Sent 25" at bounding box center [175, 172] width 70 height 26
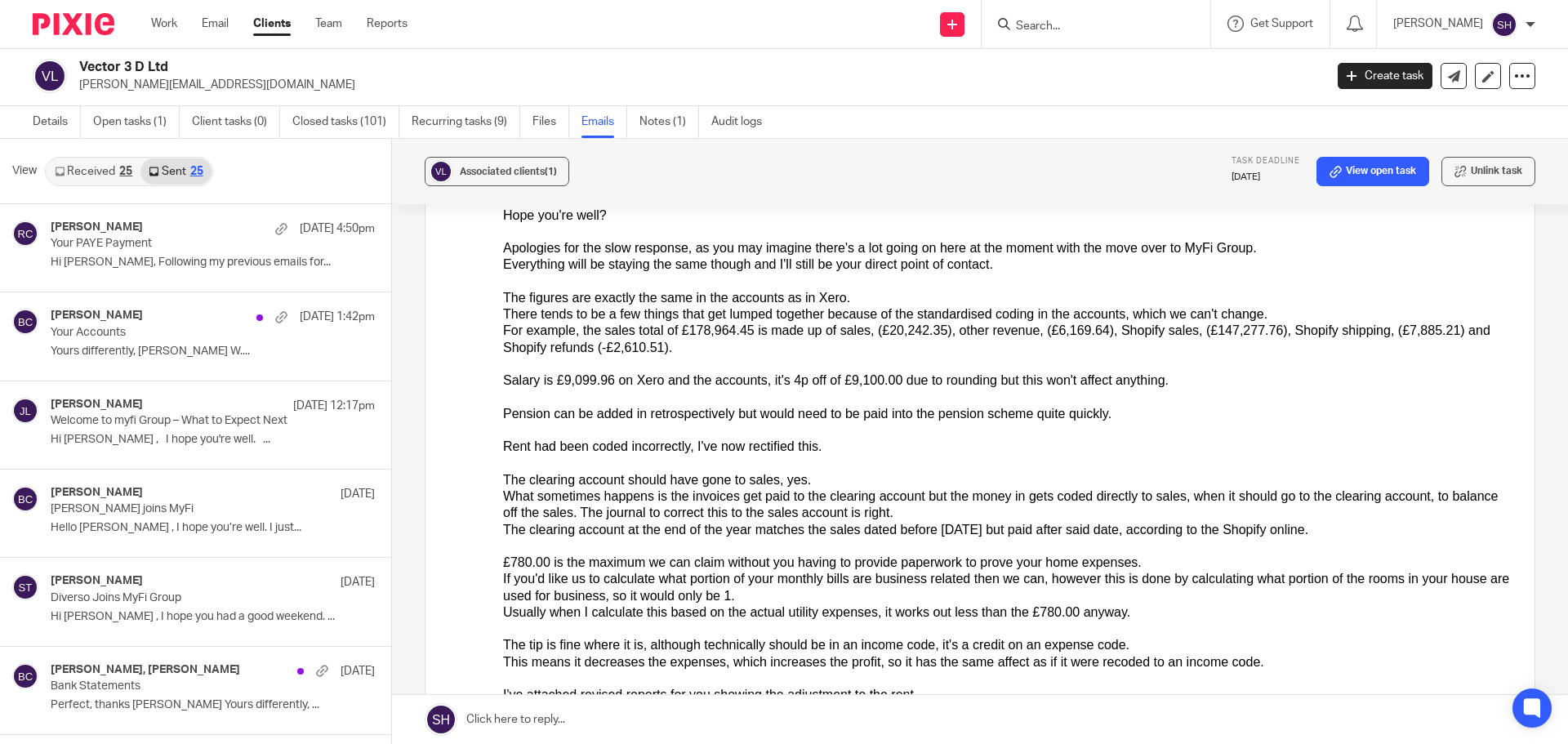
scroll to position [921, 0]
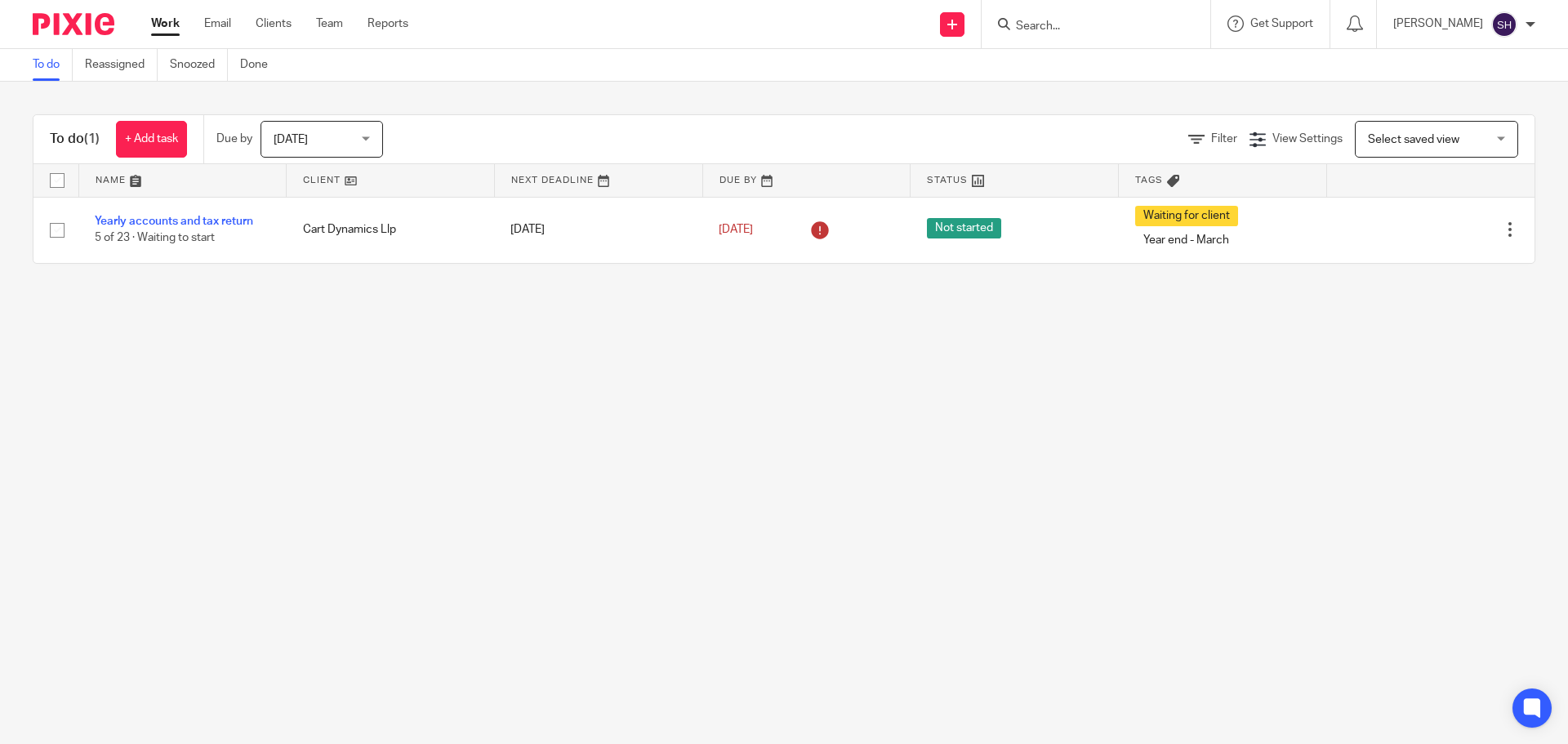
click at [1066, 29] on input "Search" at bounding box center [1087, 27] width 147 height 15
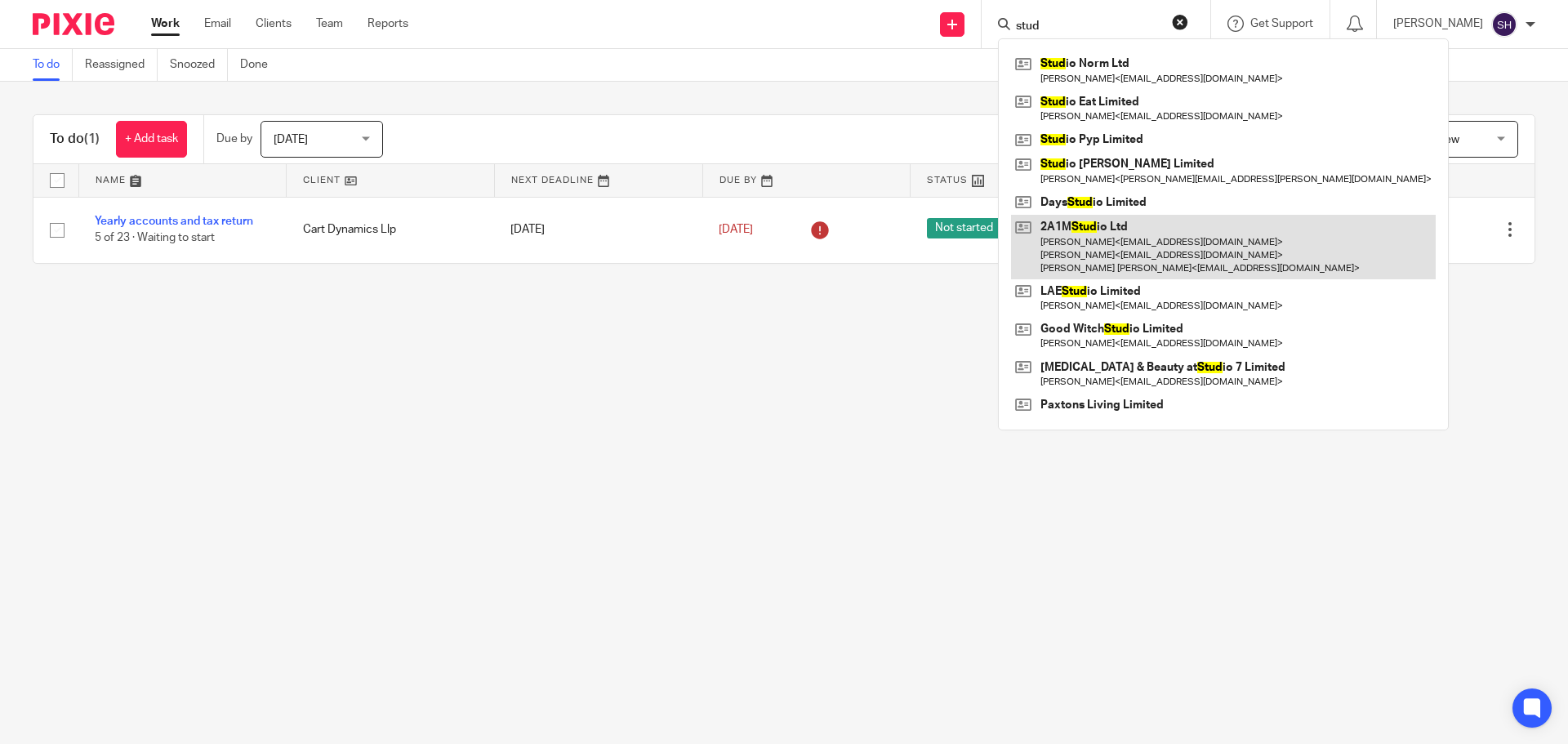
type input "stud"
click at [1107, 226] on link at bounding box center [1223, 247] width 425 height 64
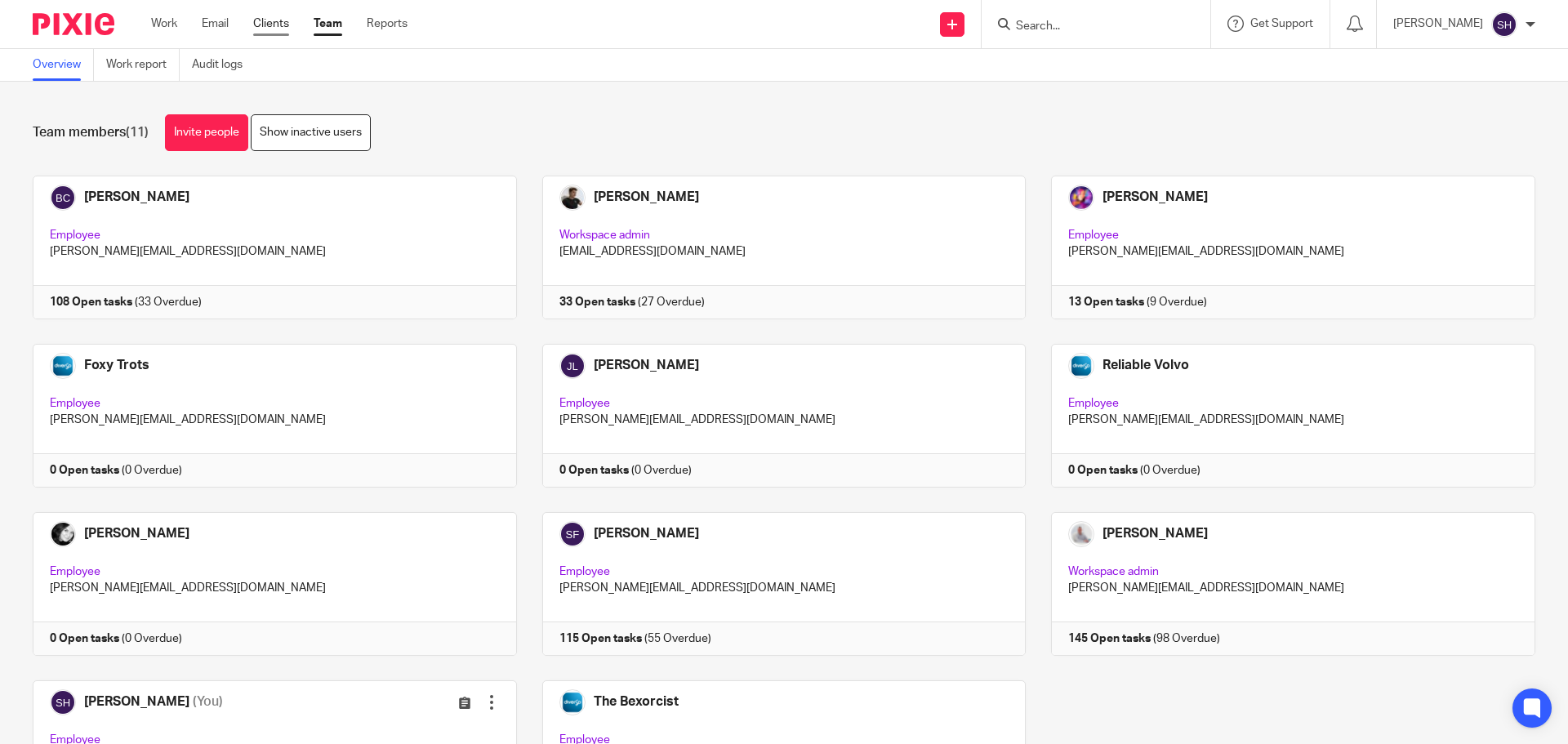
click at [273, 26] on link "Clients" at bounding box center [271, 23] width 36 height 16
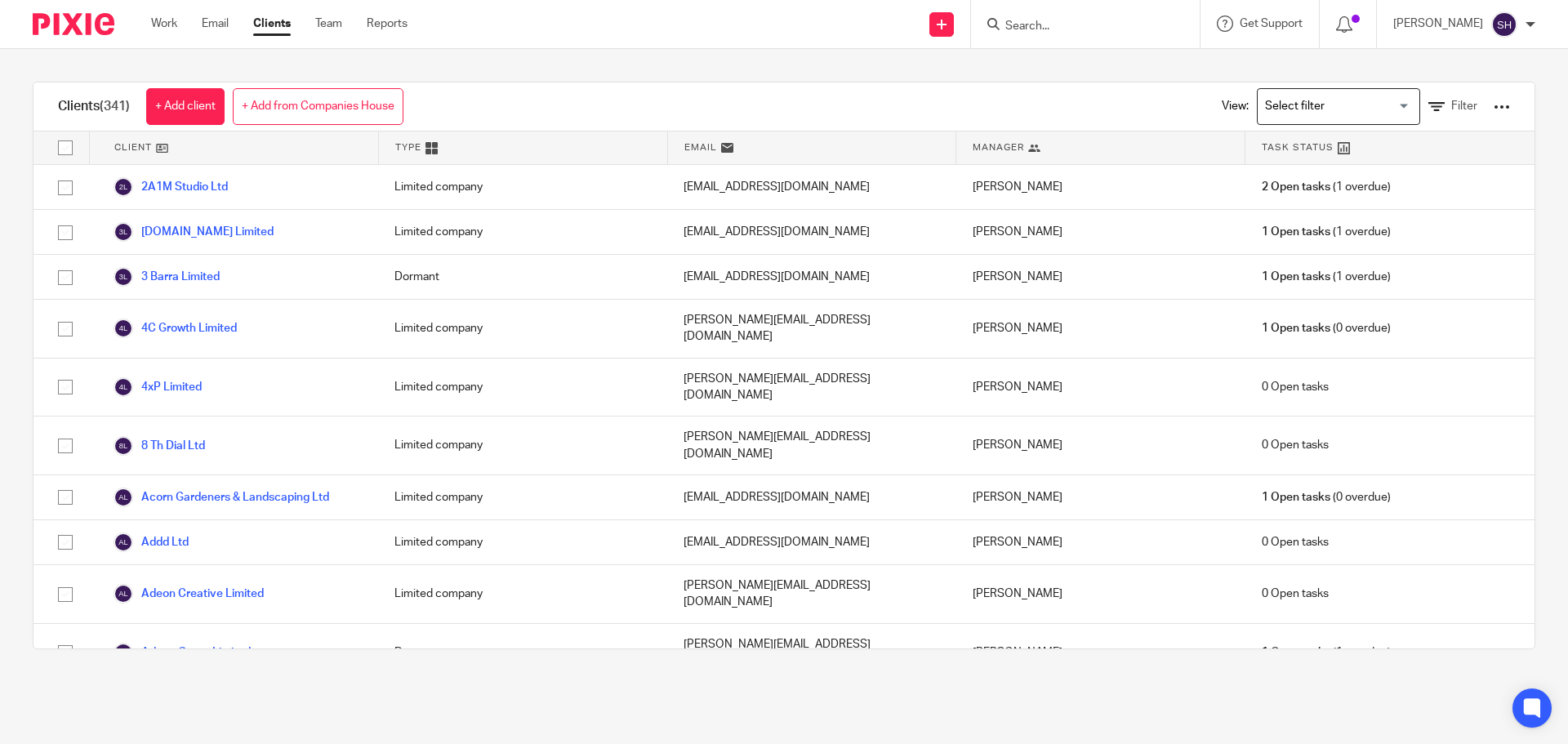
click at [1362, 105] on input "Search for option" at bounding box center [1335, 106] width 151 height 29
click at [1451, 108] on span "Filter" at bounding box center [1464, 106] width 26 height 11
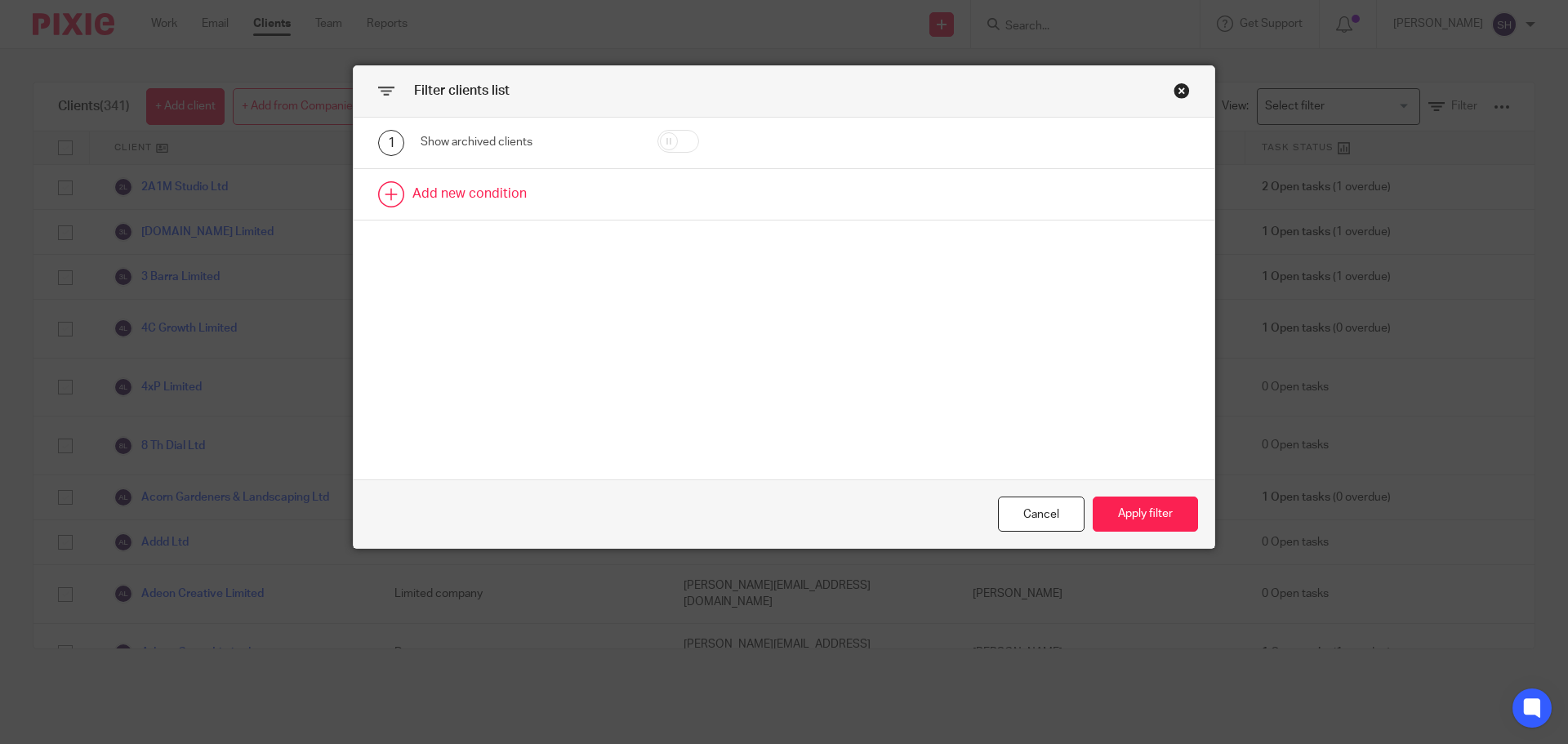
click at [474, 188] on link at bounding box center [784, 194] width 860 height 50
click at [479, 199] on div "Field" at bounding box center [513, 199] width 158 height 35
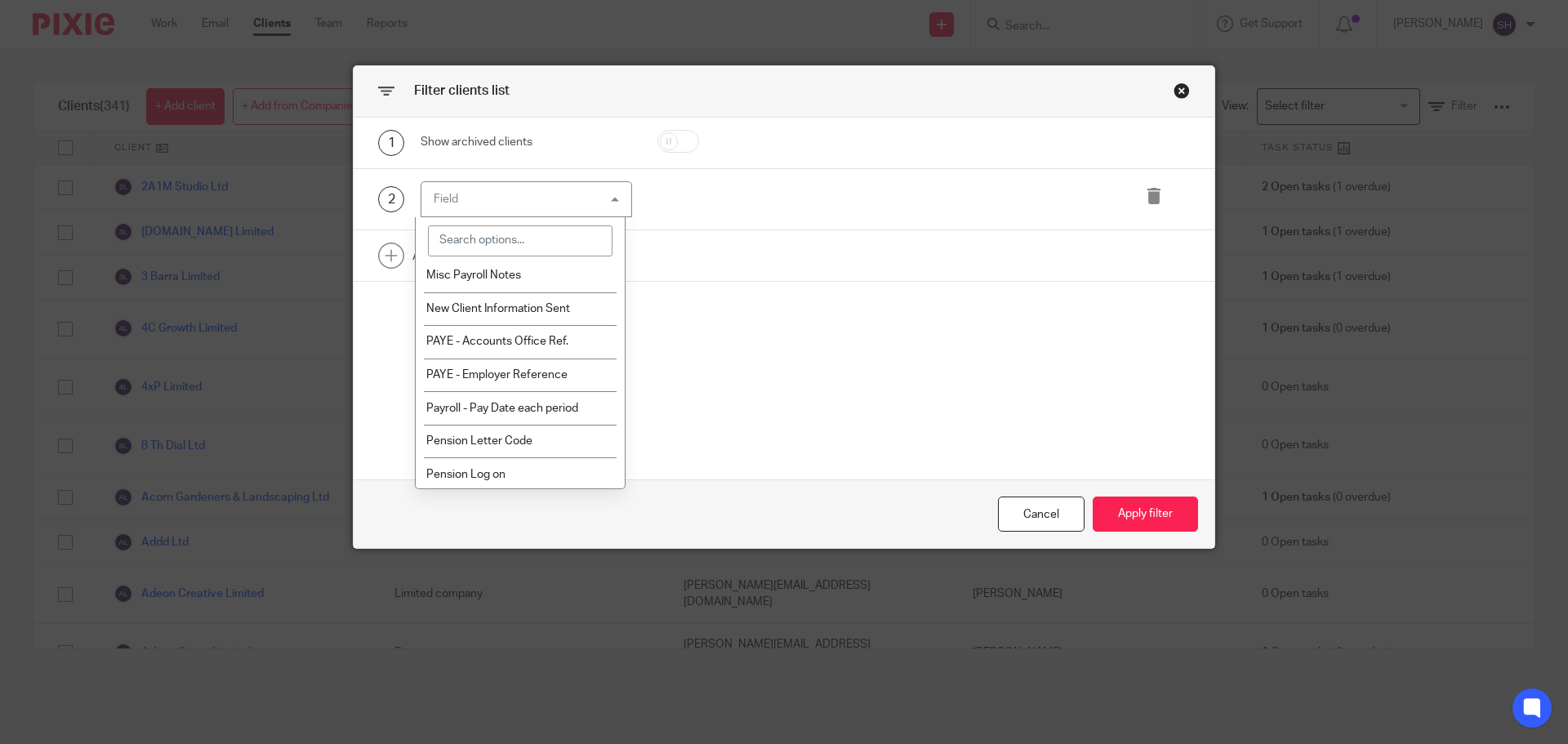
scroll to position [969, 0]
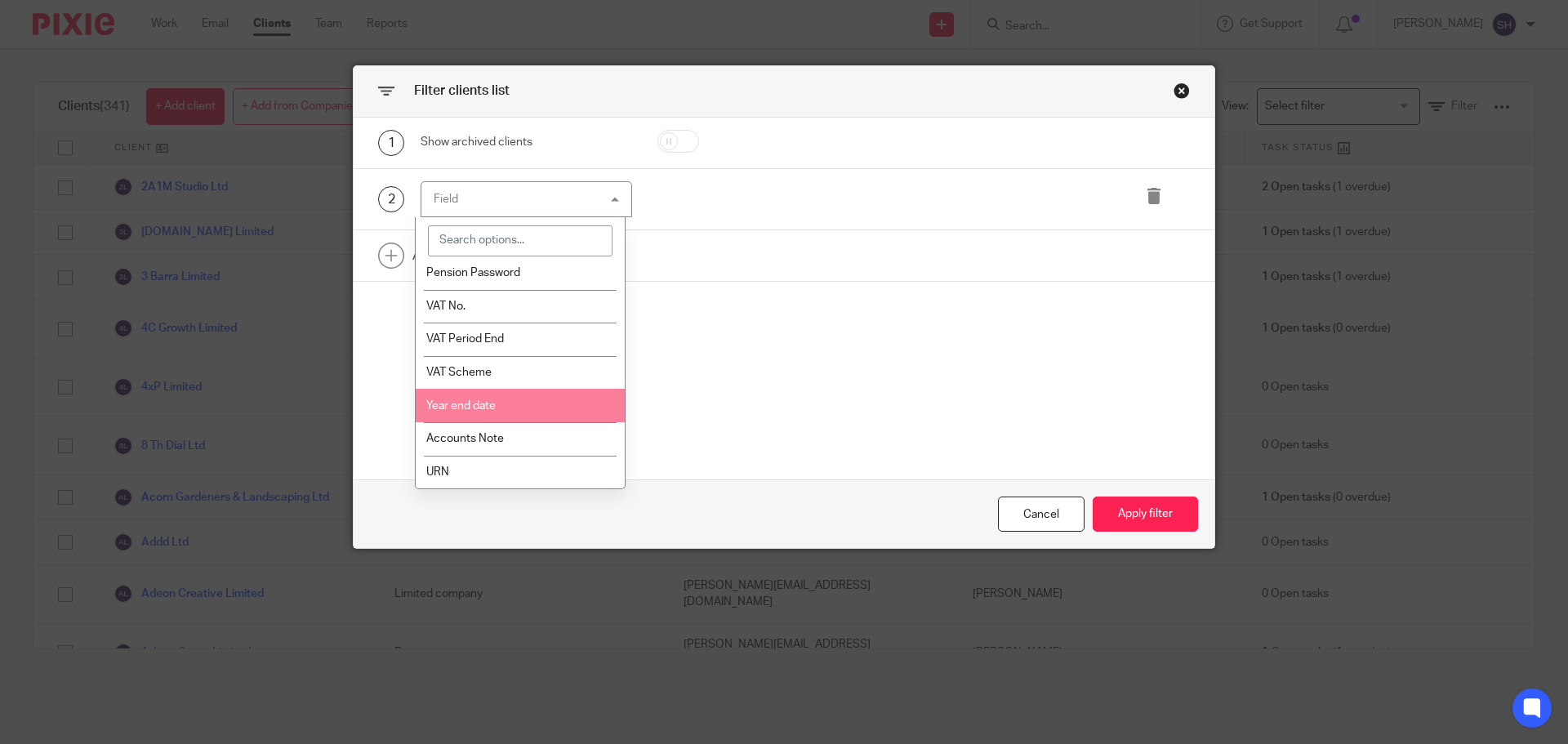
click at [539, 401] on li "Year end date" at bounding box center [520, 405] width 210 height 34
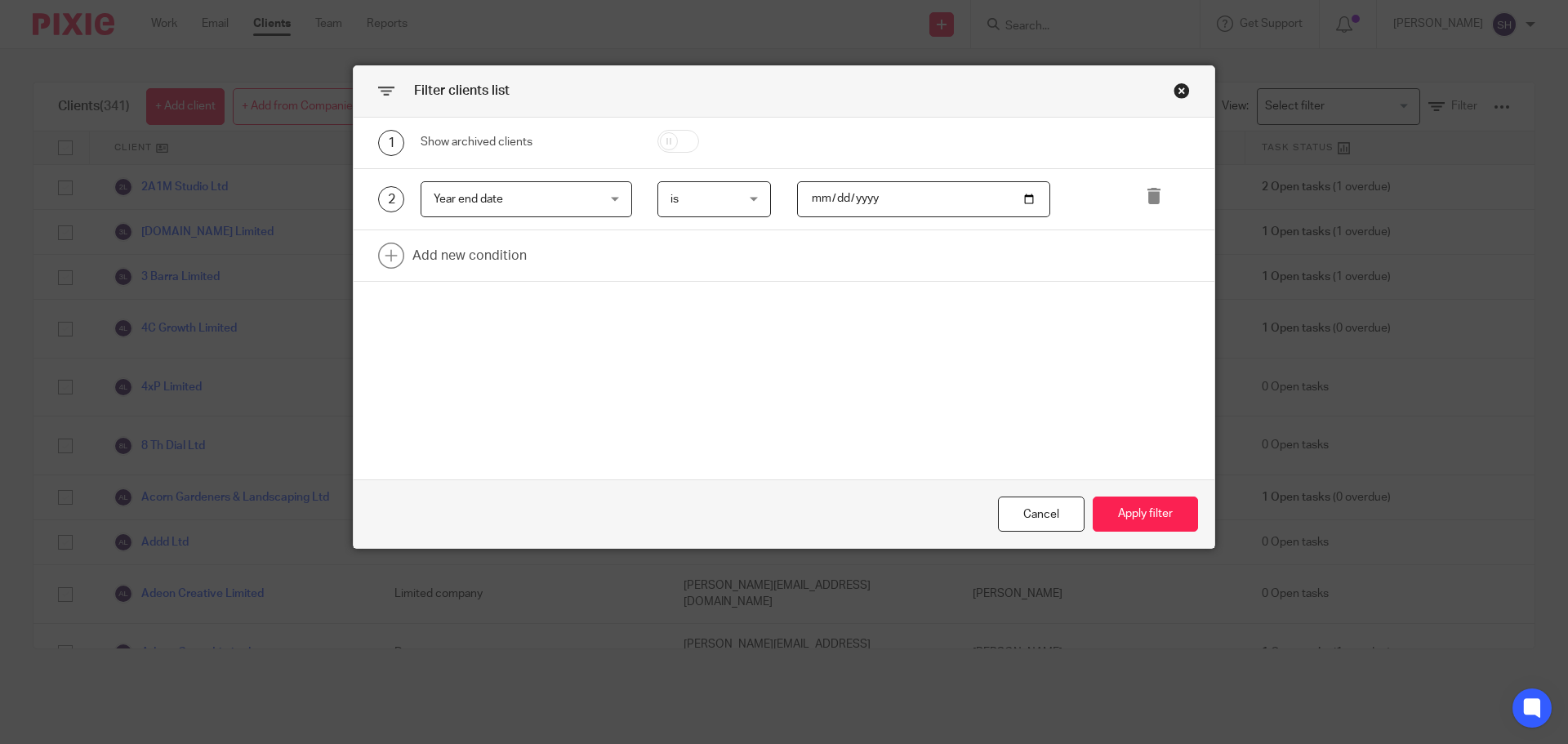
click at [741, 201] on span "is" at bounding box center [710, 199] width 80 height 35
click at [850, 202] on input "date" at bounding box center [924, 199] width 254 height 36
click at [1173, 90] on div "Close this dialog window" at bounding box center [1181, 90] width 16 height 16
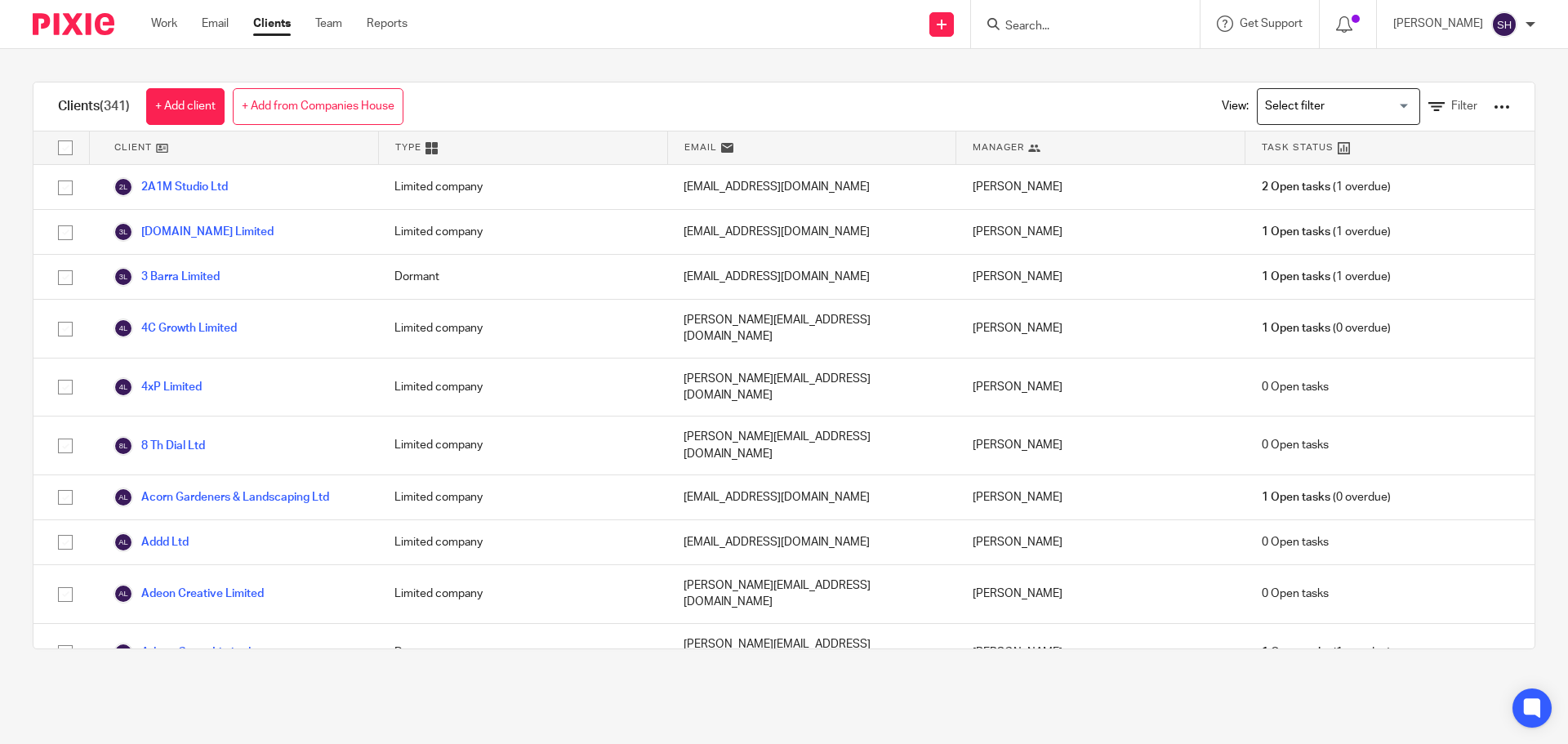
click at [1493, 111] on div at bounding box center [1501, 107] width 16 height 16
click at [1024, 111] on div "Clients (341) + Add client + Add from Companies House View: Loading... Filter" at bounding box center [784, 107] width 1500 height 49
click at [1451, 104] on span "Filter" at bounding box center [1464, 106] width 26 height 11
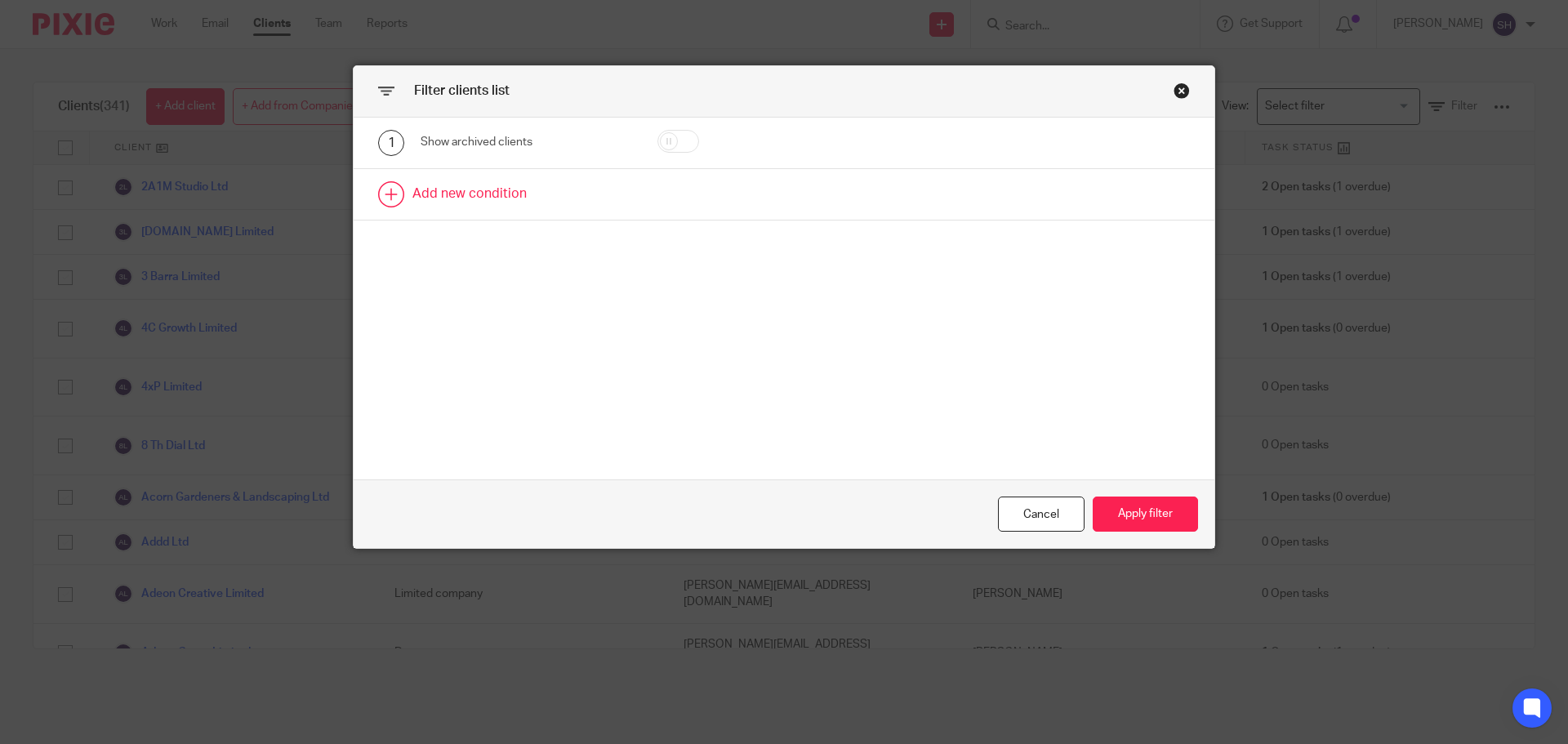
click at [433, 198] on link at bounding box center [784, 194] width 860 height 50
click at [487, 205] on div "Field" at bounding box center [513, 199] width 158 height 35
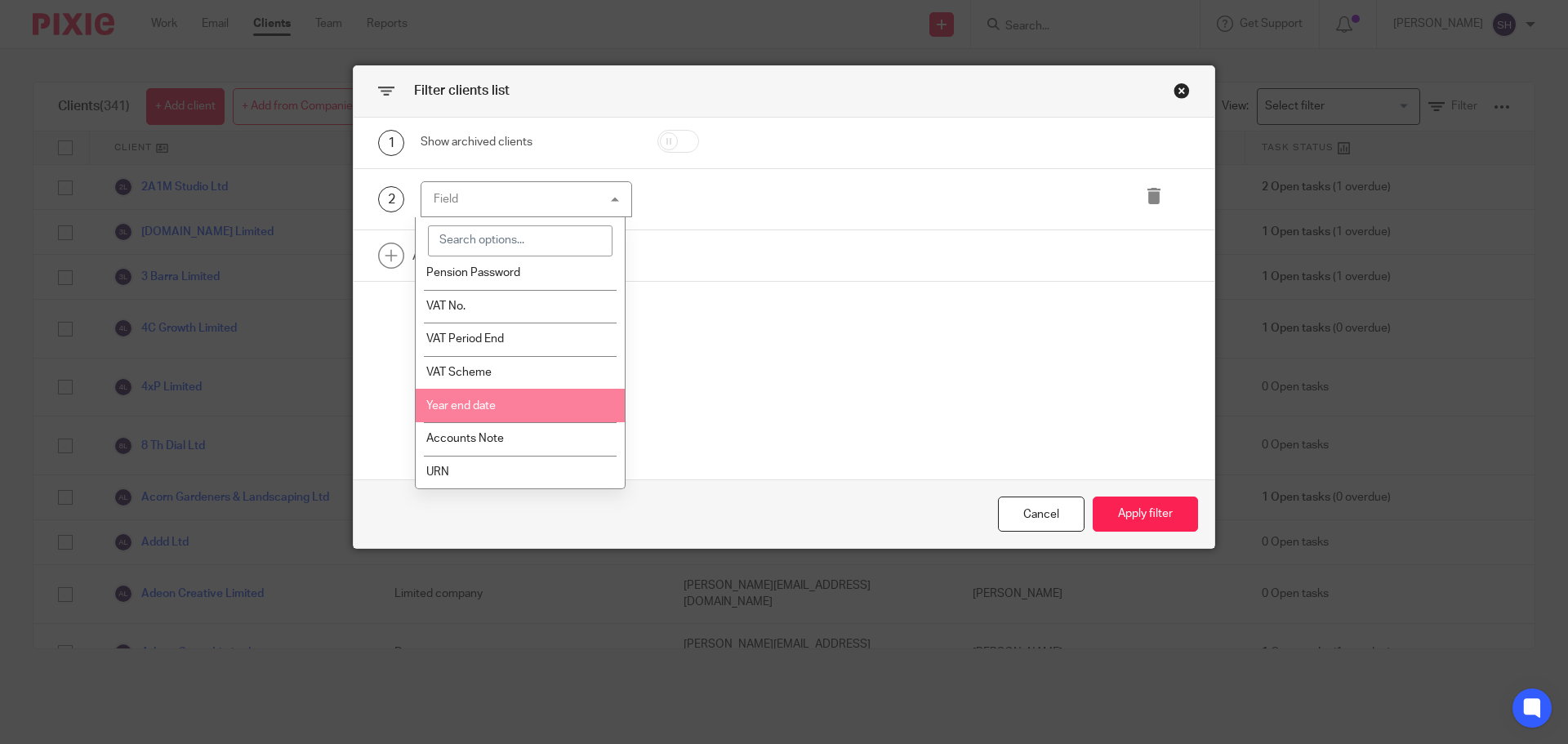
click at [477, 408] on span "Year end date" at bounding box center [461, 405] width 69 height 11
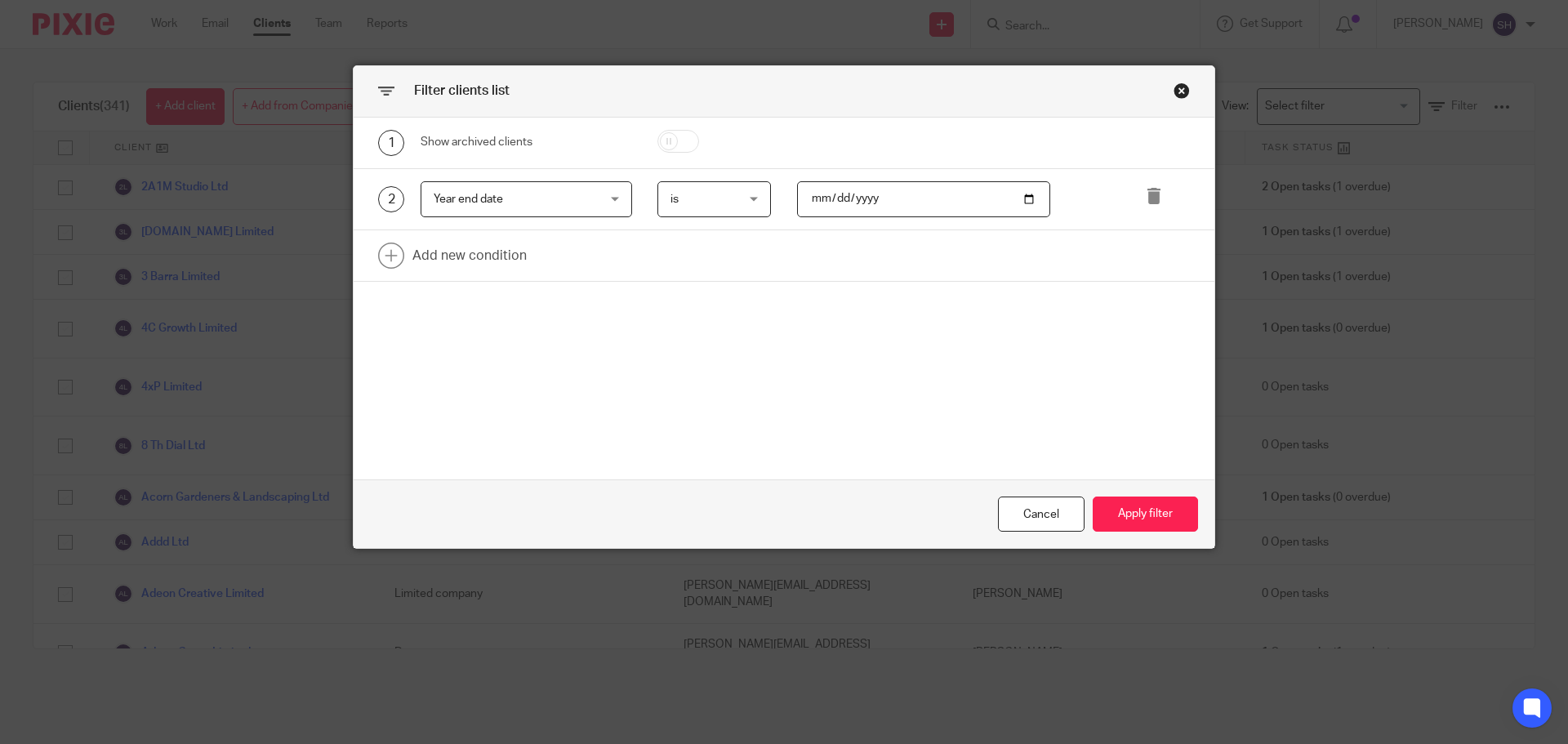
click at [883, 198] on input "date" at bounding box center [924, 199] width 254 height 36
drag, startPoint x: 883, startPoint y: 198, endPoint x: 826, endPoint y: 200, distance: 57.0
click at [826, 200] on input "date" at bounding box center [924, 199] width 254 height 36
click at [888, 199] on input "date" at bounding box center [924, 199] width 254 height 36
type input "2025-07-31"
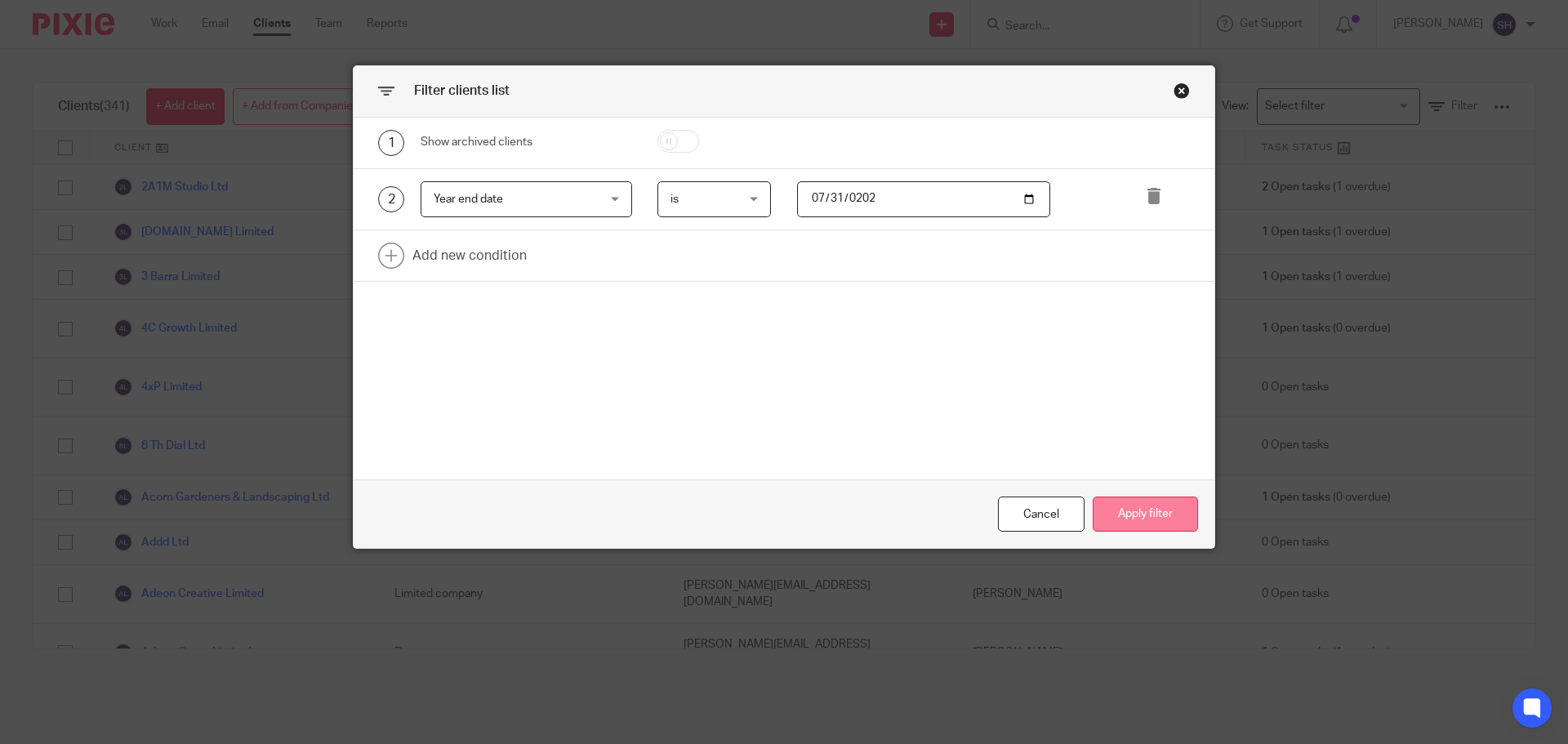
click at [1164, 499] on button "Apply filter" at bounding box center [1145, 513] width 105 height 35
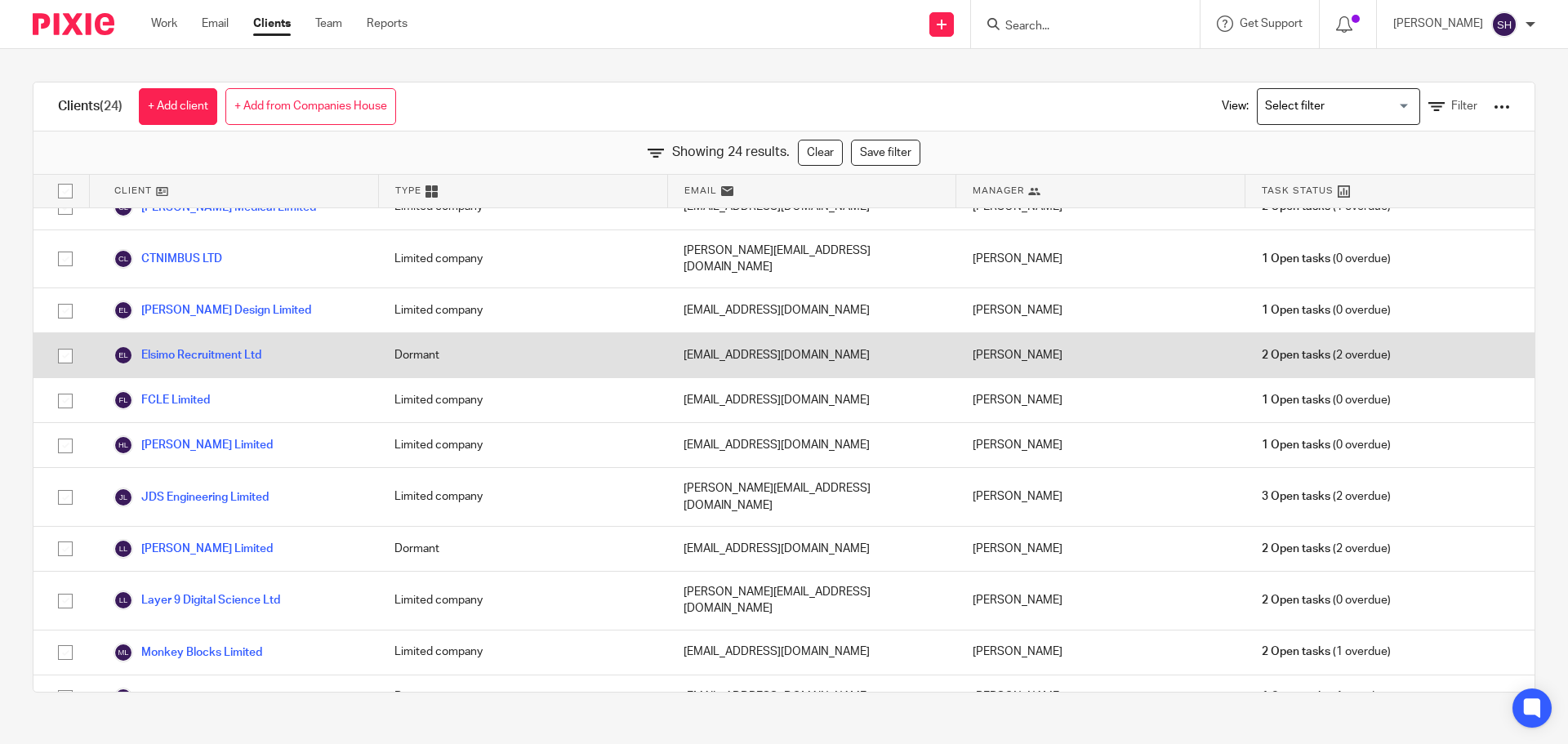
scroll to position [245, 0]
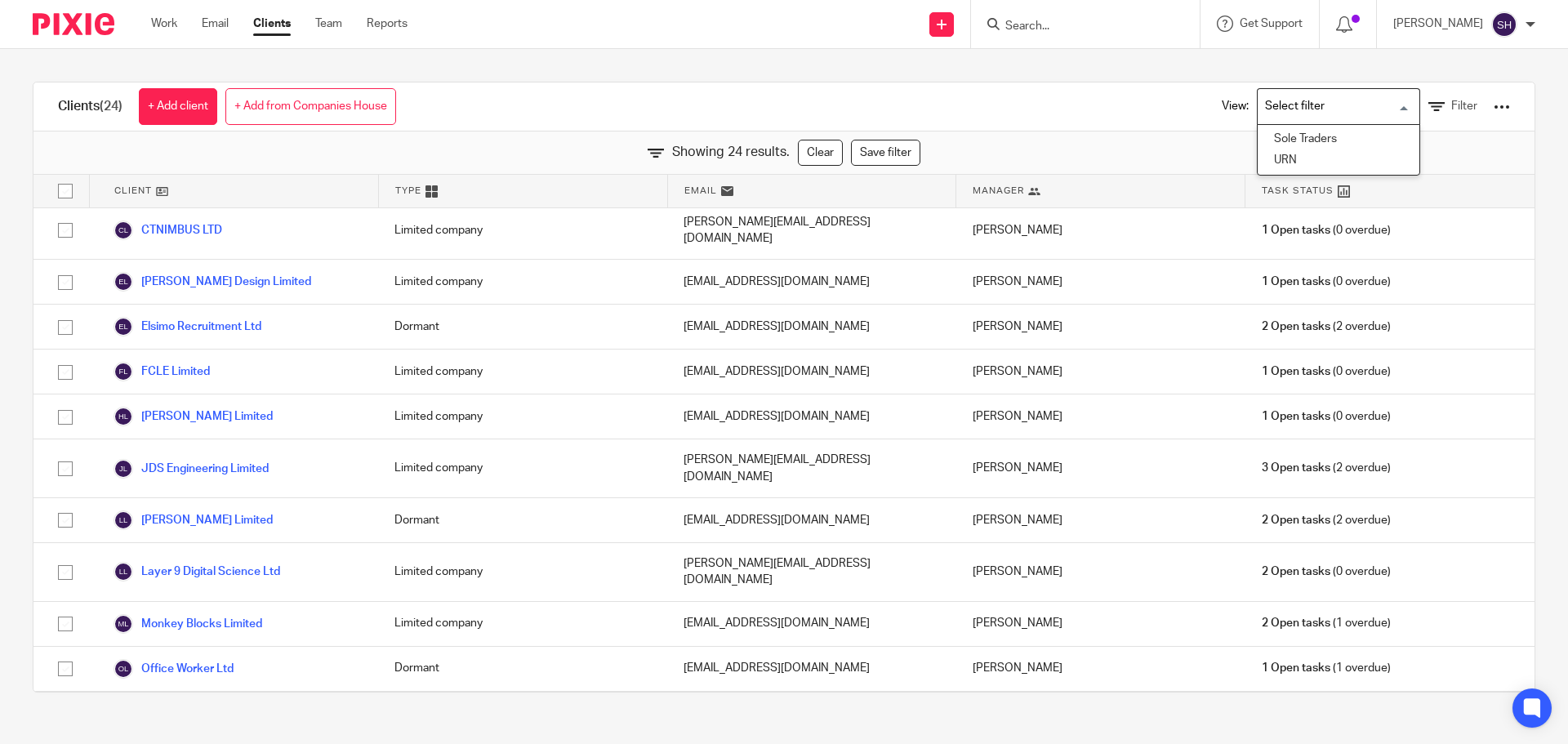
click at [1313, 104] on input "Search for option" at bounding box center [1335, 106] width 151 height 29
click at [1428, 104] on icon at bounding box center [1436, 107] width 16 height 16
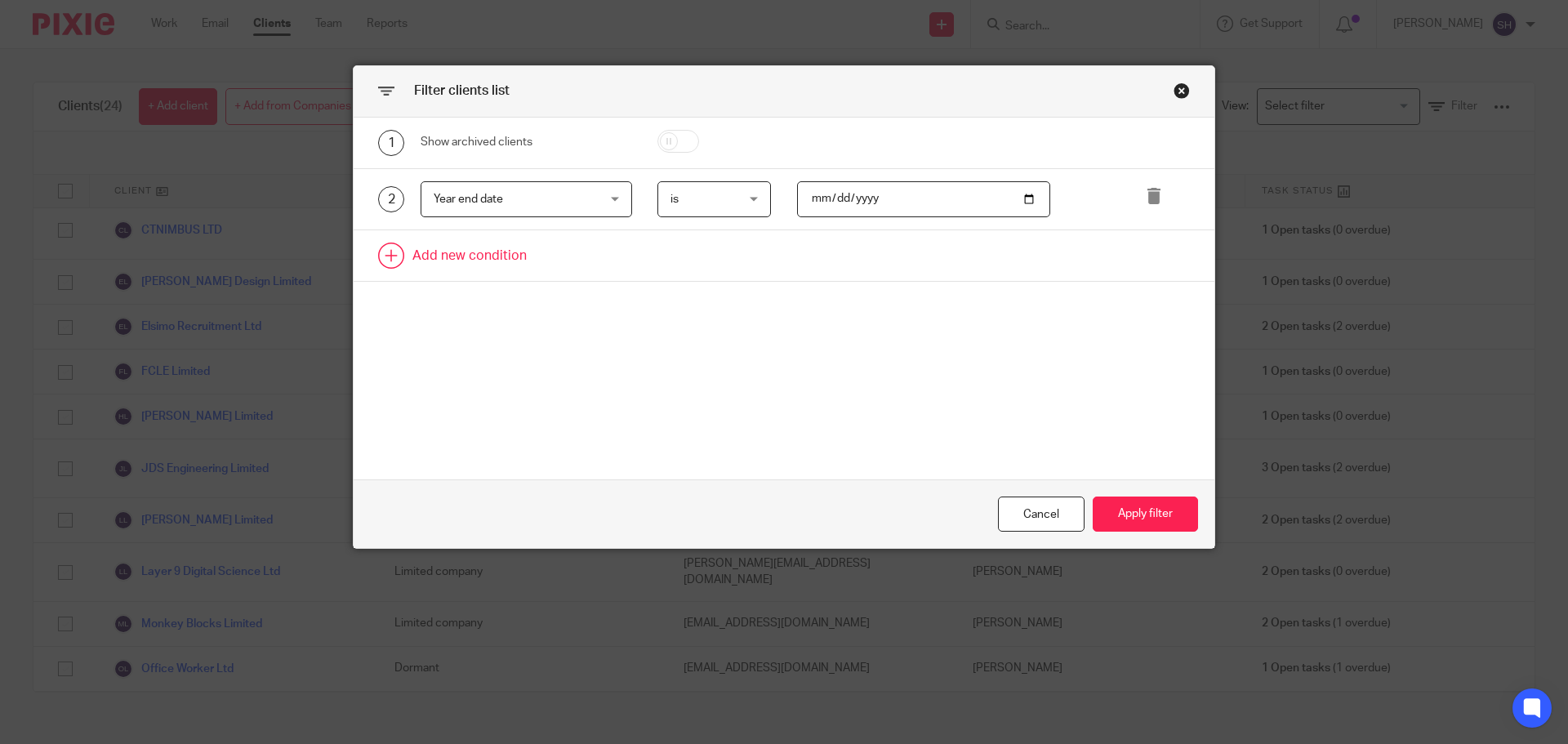
click at [446, 249] on link at bounding box center [784, 255] width 860 height 50
click at [604, 259] on div "Field" at bounding box center [526, 261] width 212 height 36
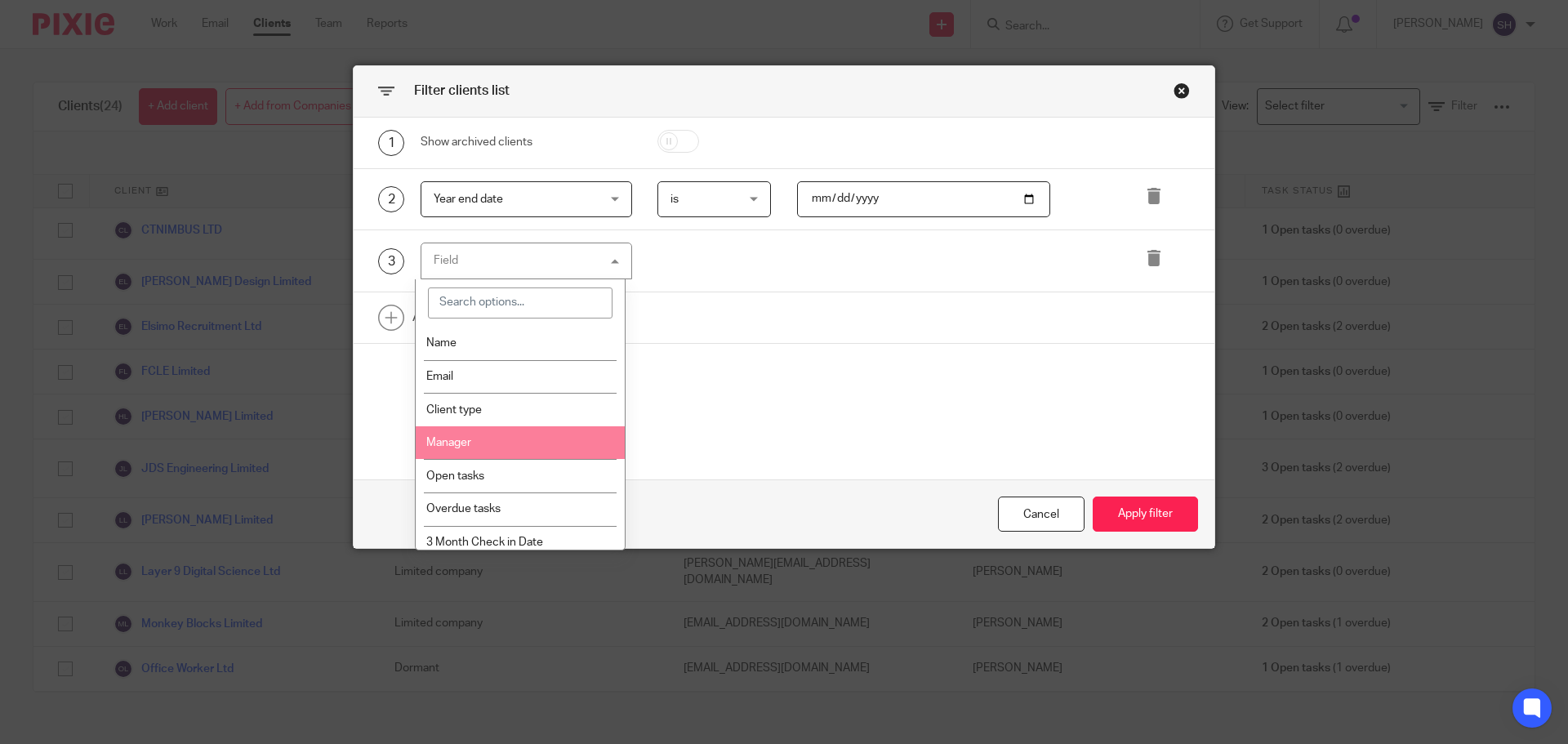
click at [482, 439] on li "Manager" at bounding box center [520, 442] width 210 height 34
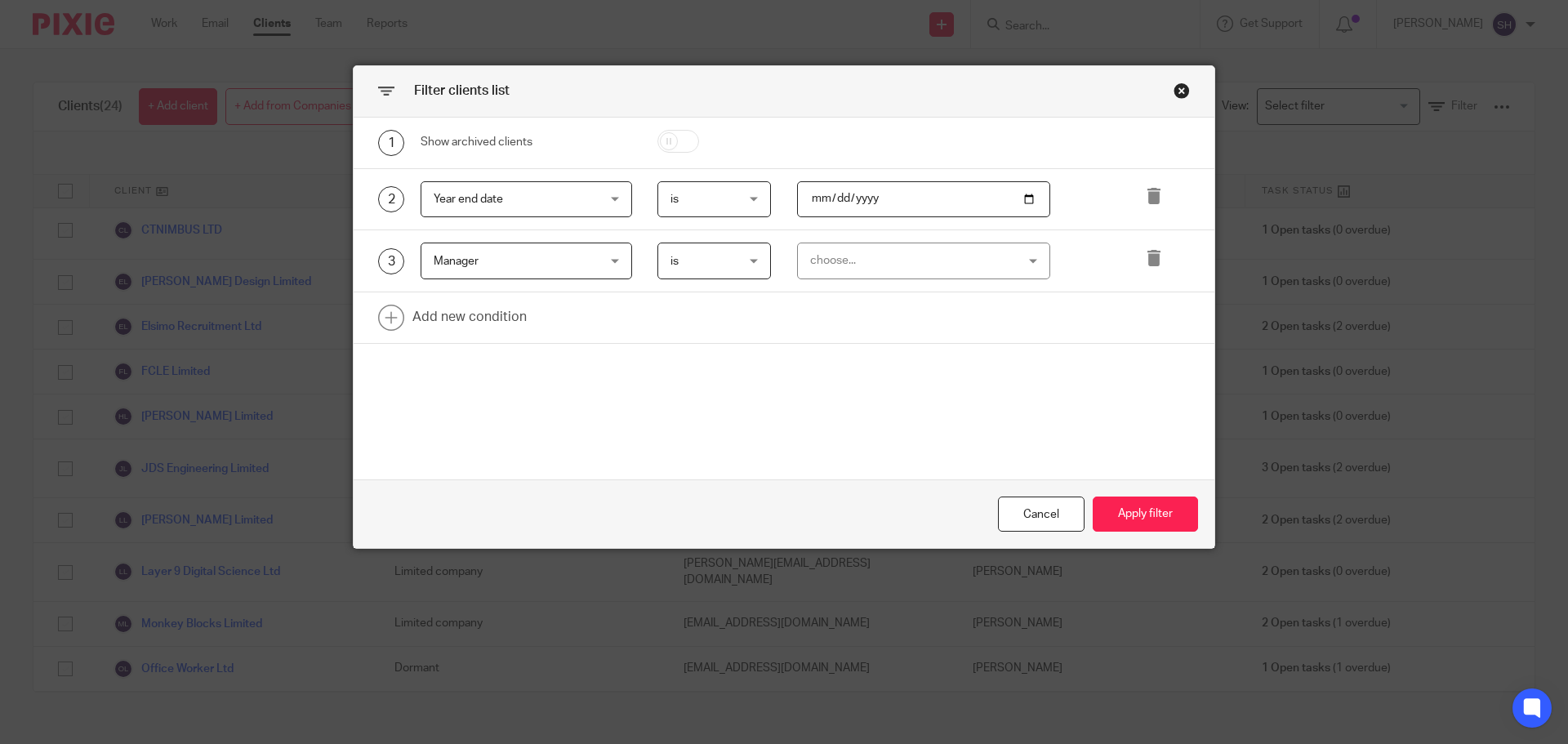
click at [833, 252] on div "choose..." at bounding box center [905, 261] width 192 height 35
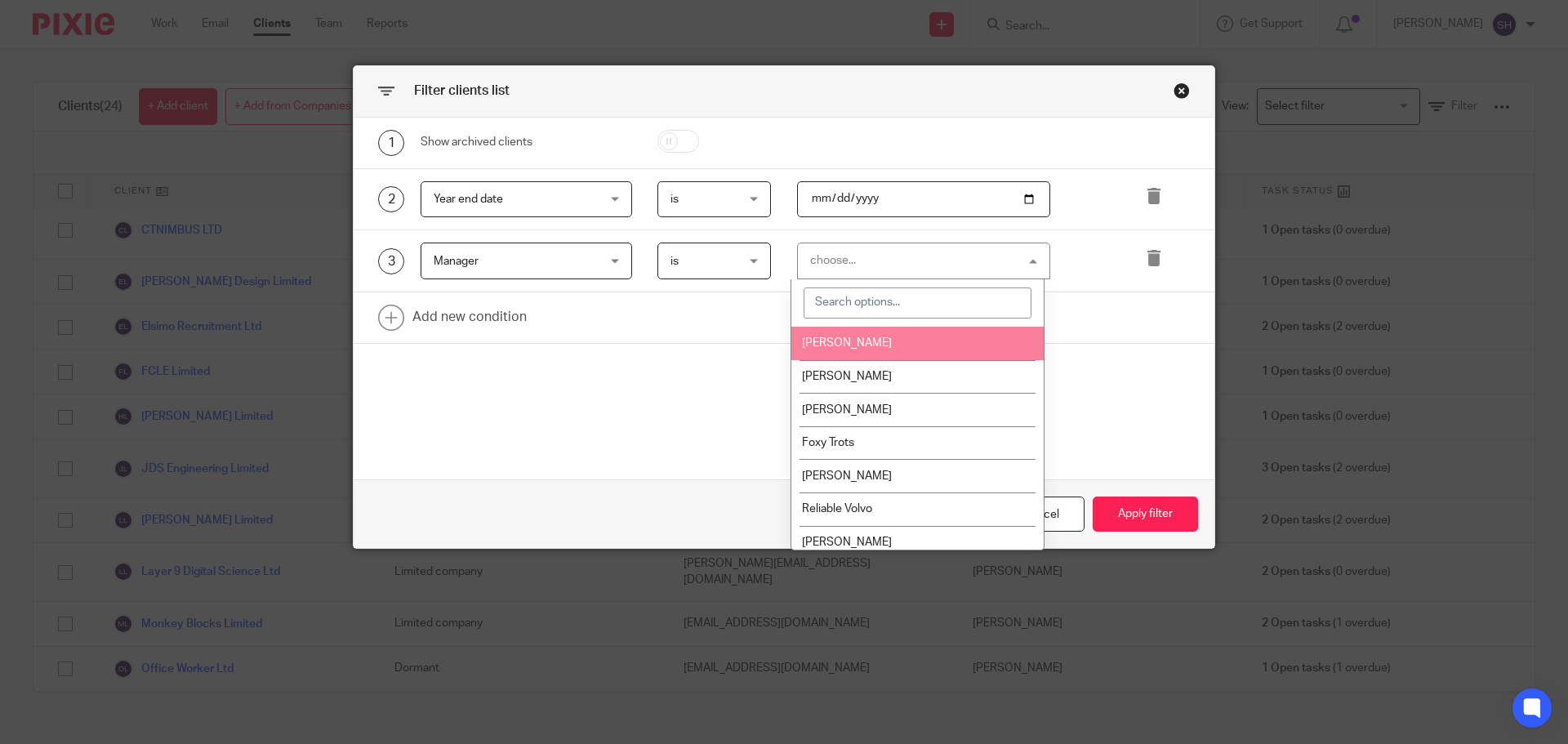
click at [851, 343] on span "[PERSON_NAME]" at bounding box center [846, 343] width 90 height 11
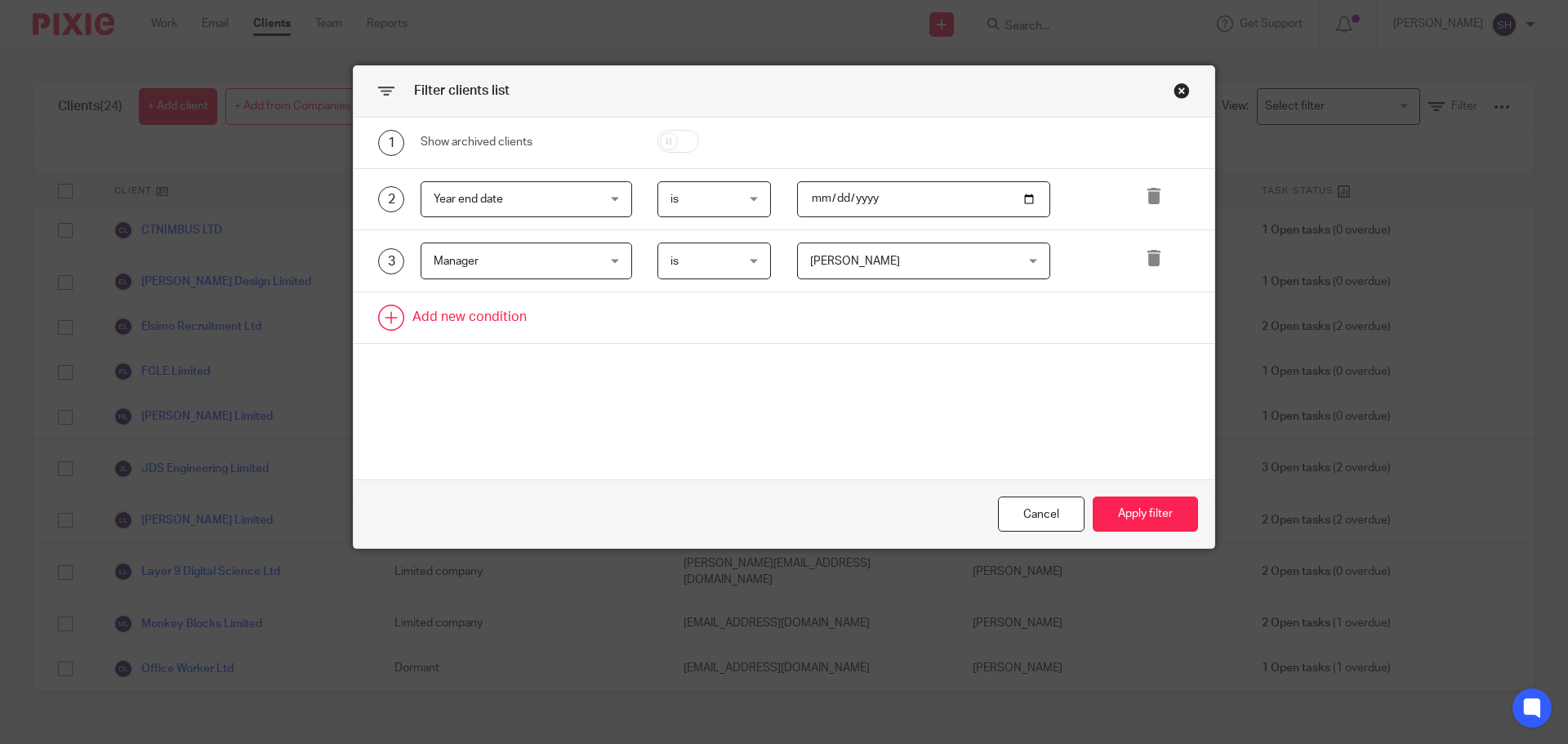
click at [450, 304] on link at bounding box center [784, 317] width 860 height 50
click at [451, 330] on div "Field" at bounding box center [513, 323] width 158 height 35
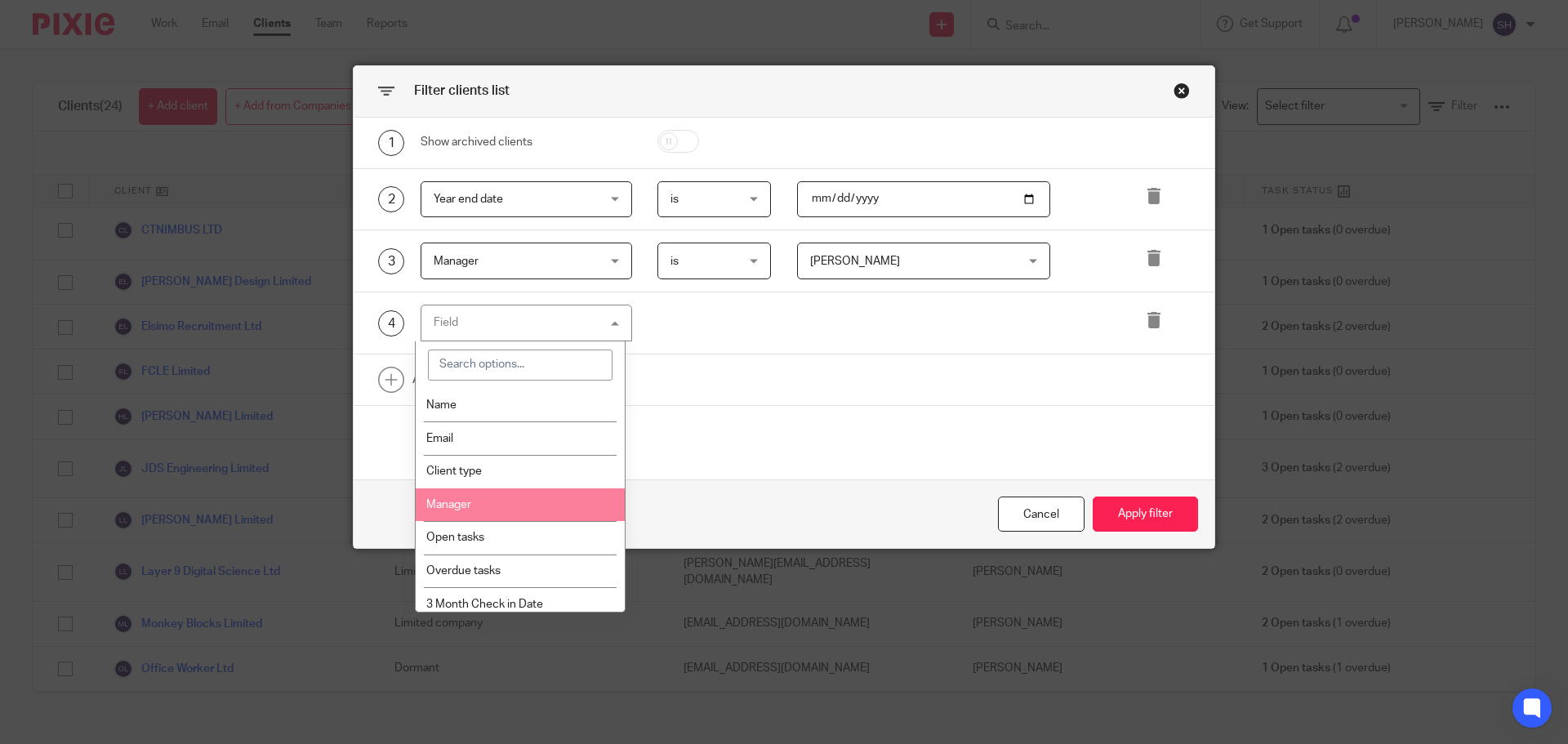
click at [468, 502] on span "Manager" at bounding box center [448, 504] width 45 height 11
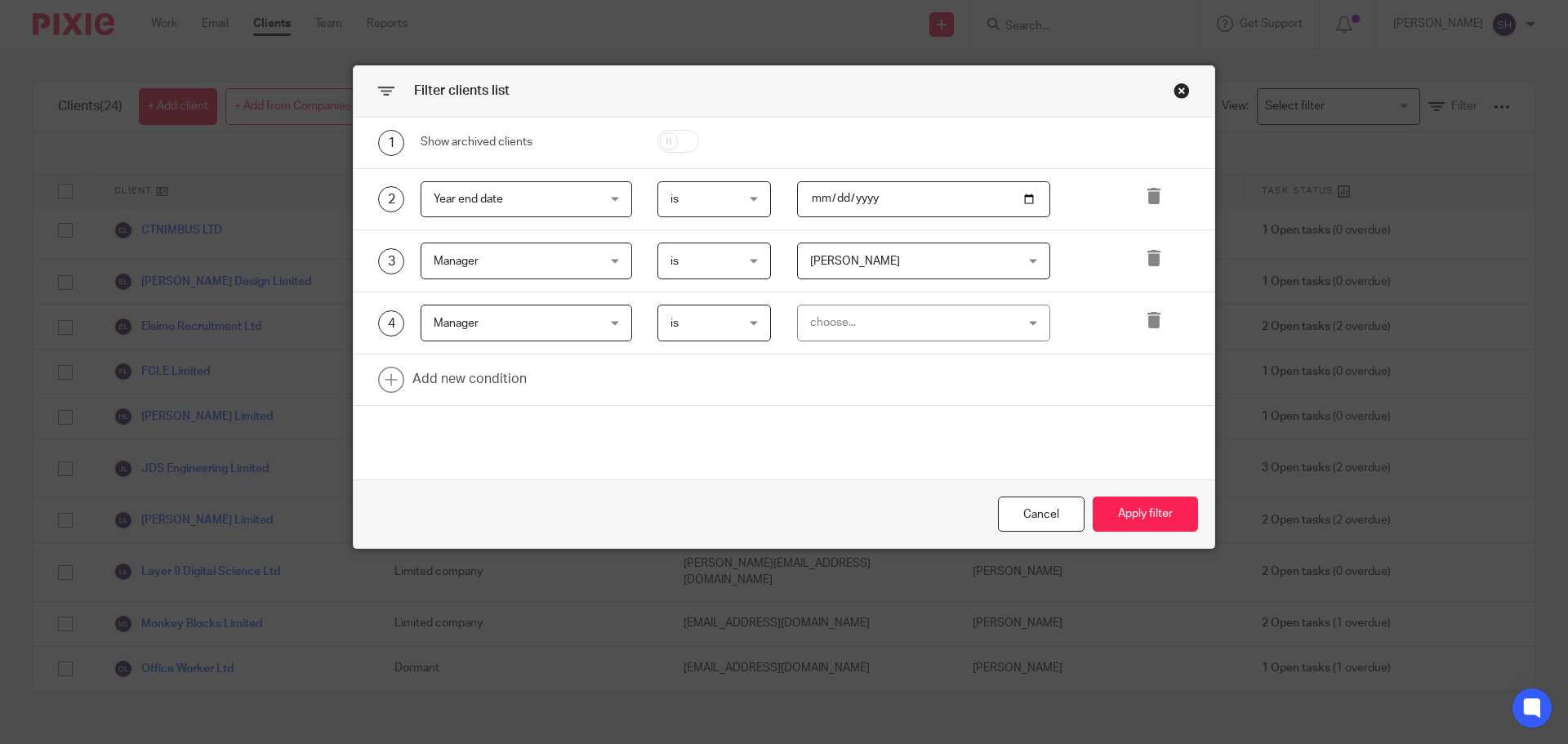
click at [843, 305] on div "choose..." at bounding box center [905, 323] width 192 height 35
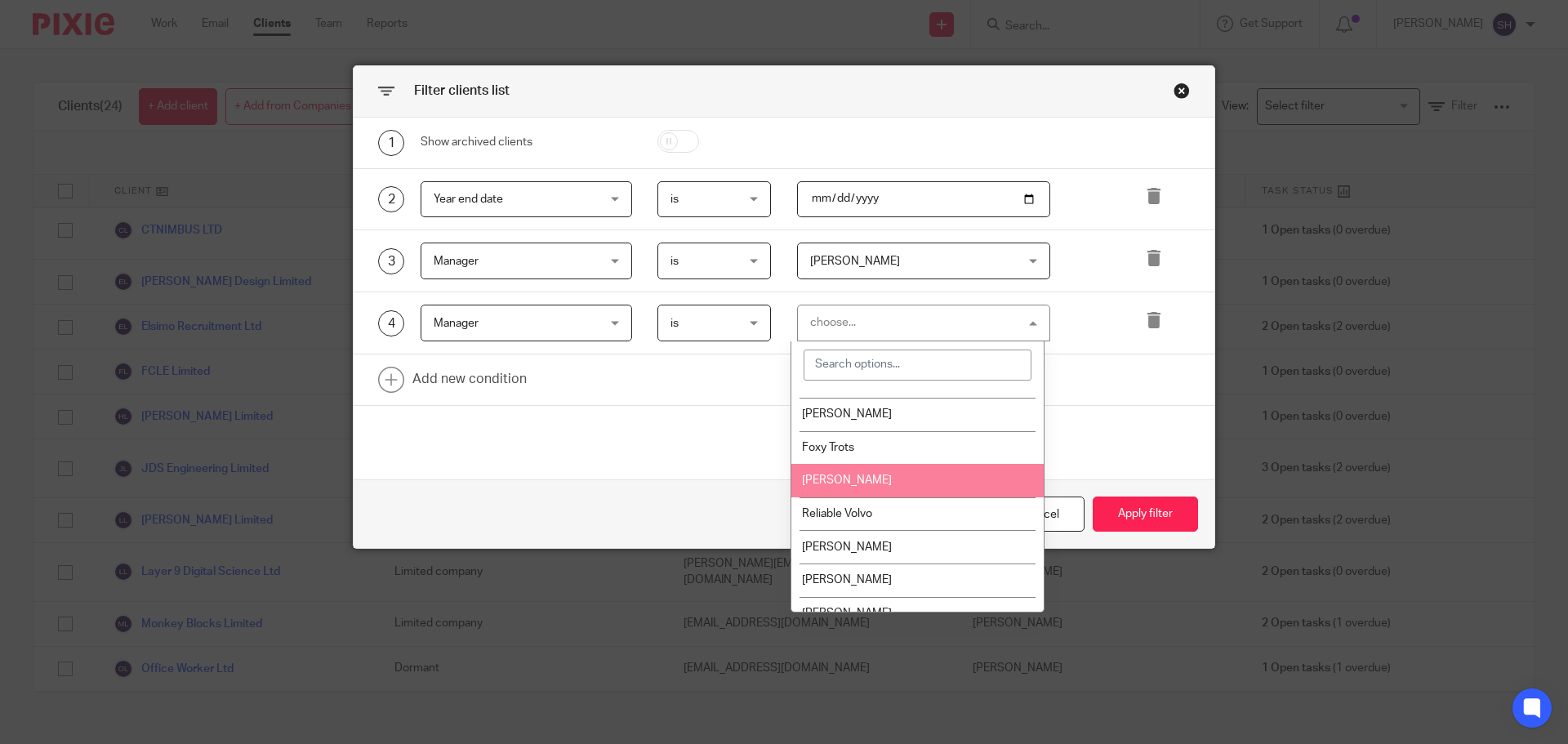
scroll to position [82, 0]
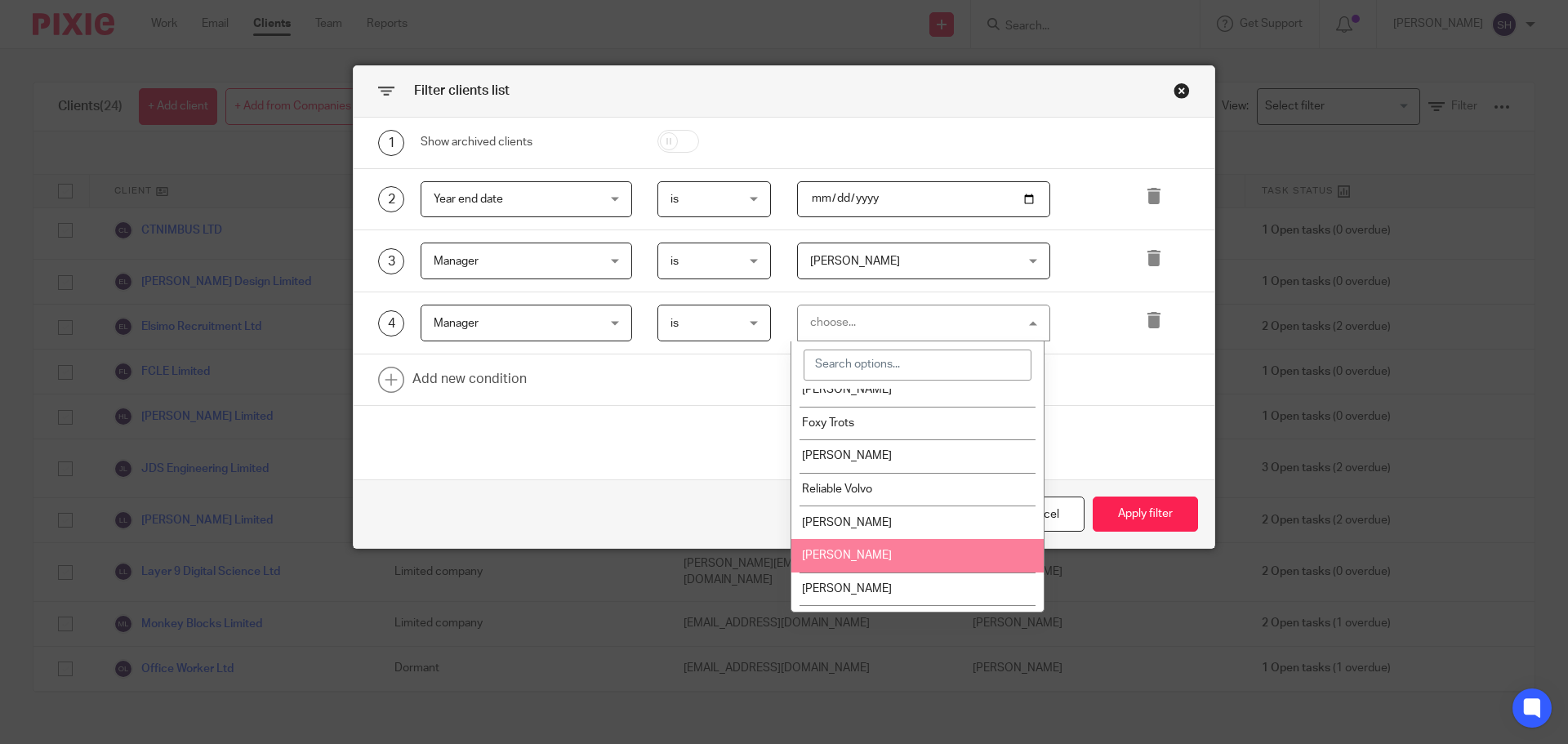
click at [879, 545] on li "[PERSON_NAME]" at bounding box center [917, 555] width 252 height 34
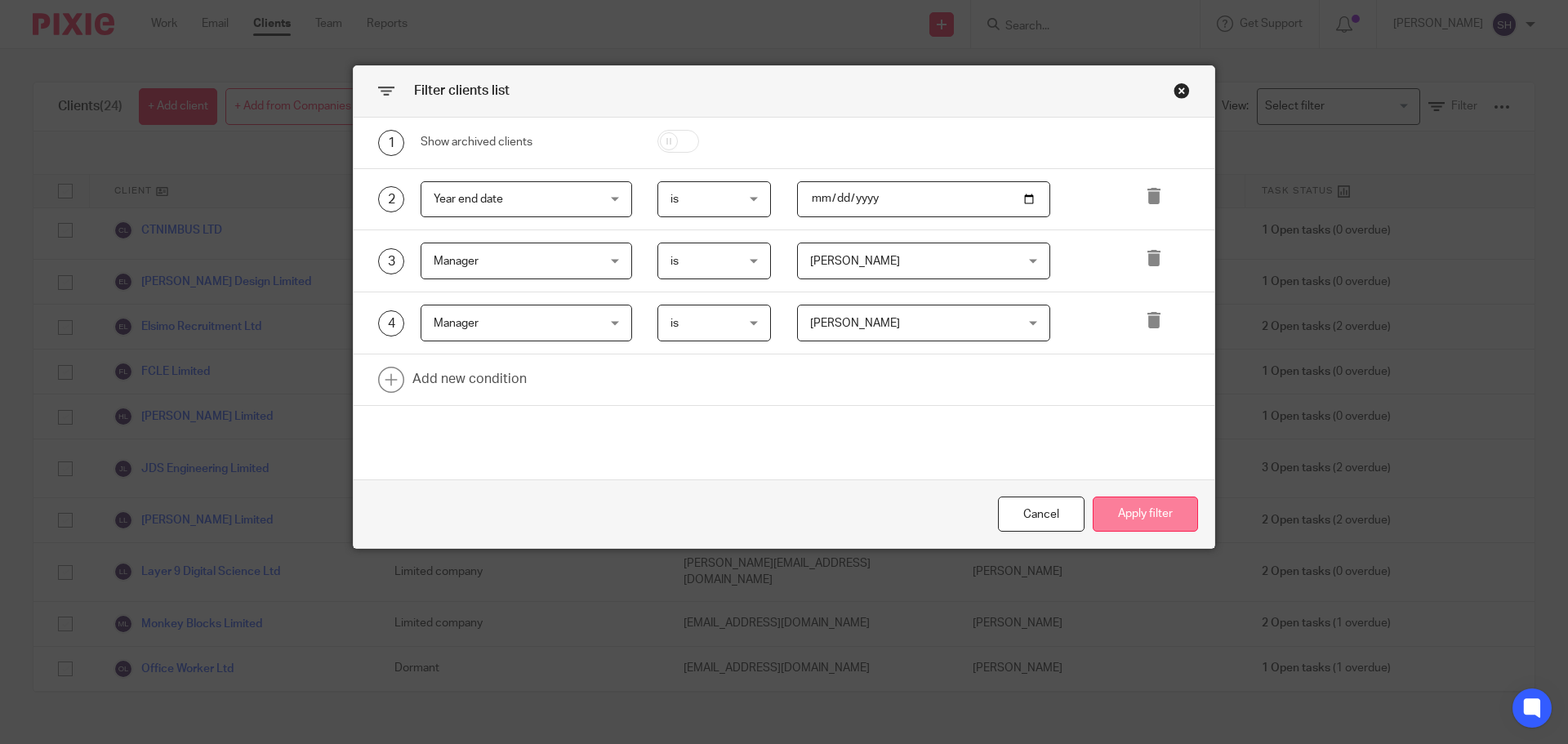
click at [1120, 515] on button "Apply filter" at bounding box center [1145, 513] width 105 height 35
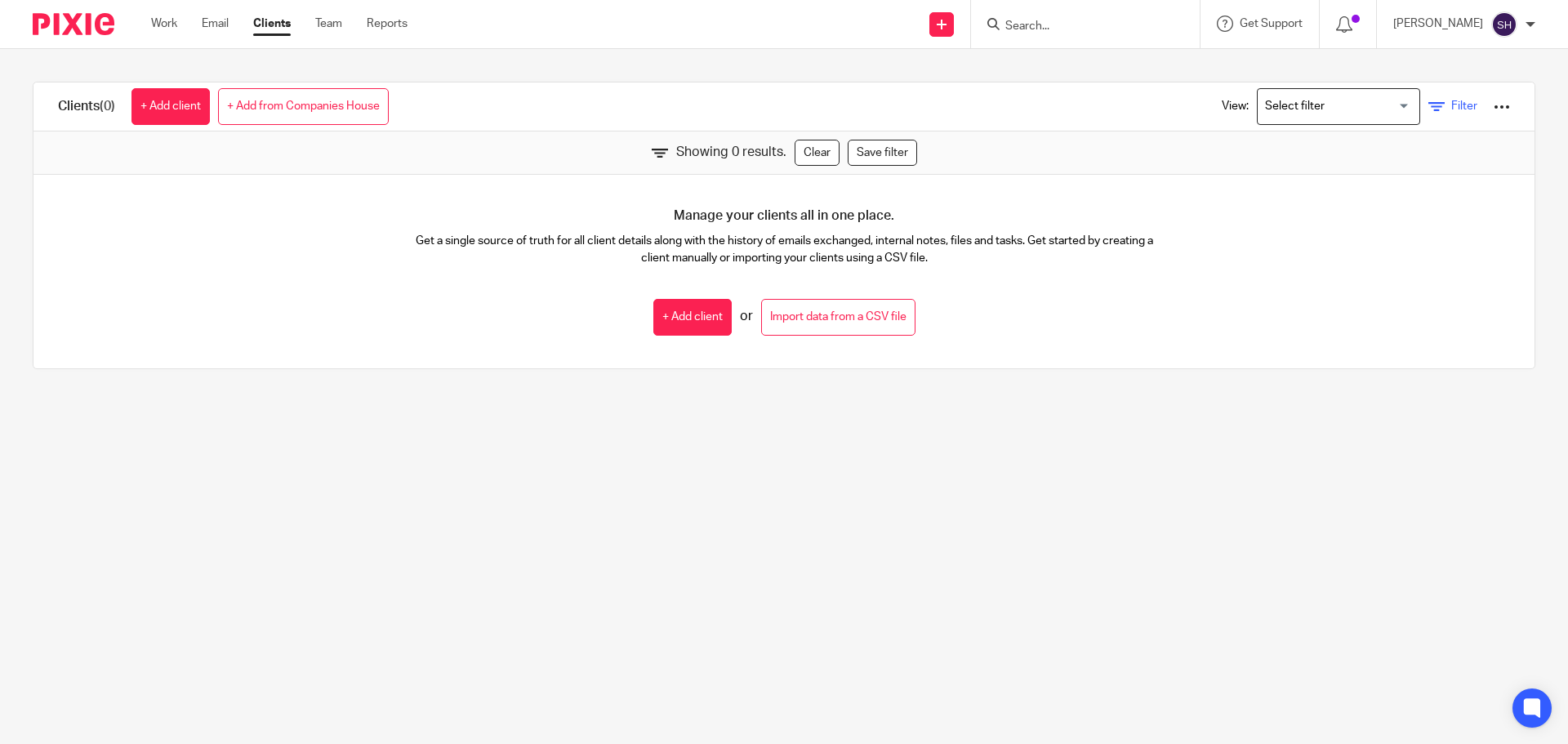
click at [1428, 101] on icon at bounding box center [1436, 107] width 16 height 16
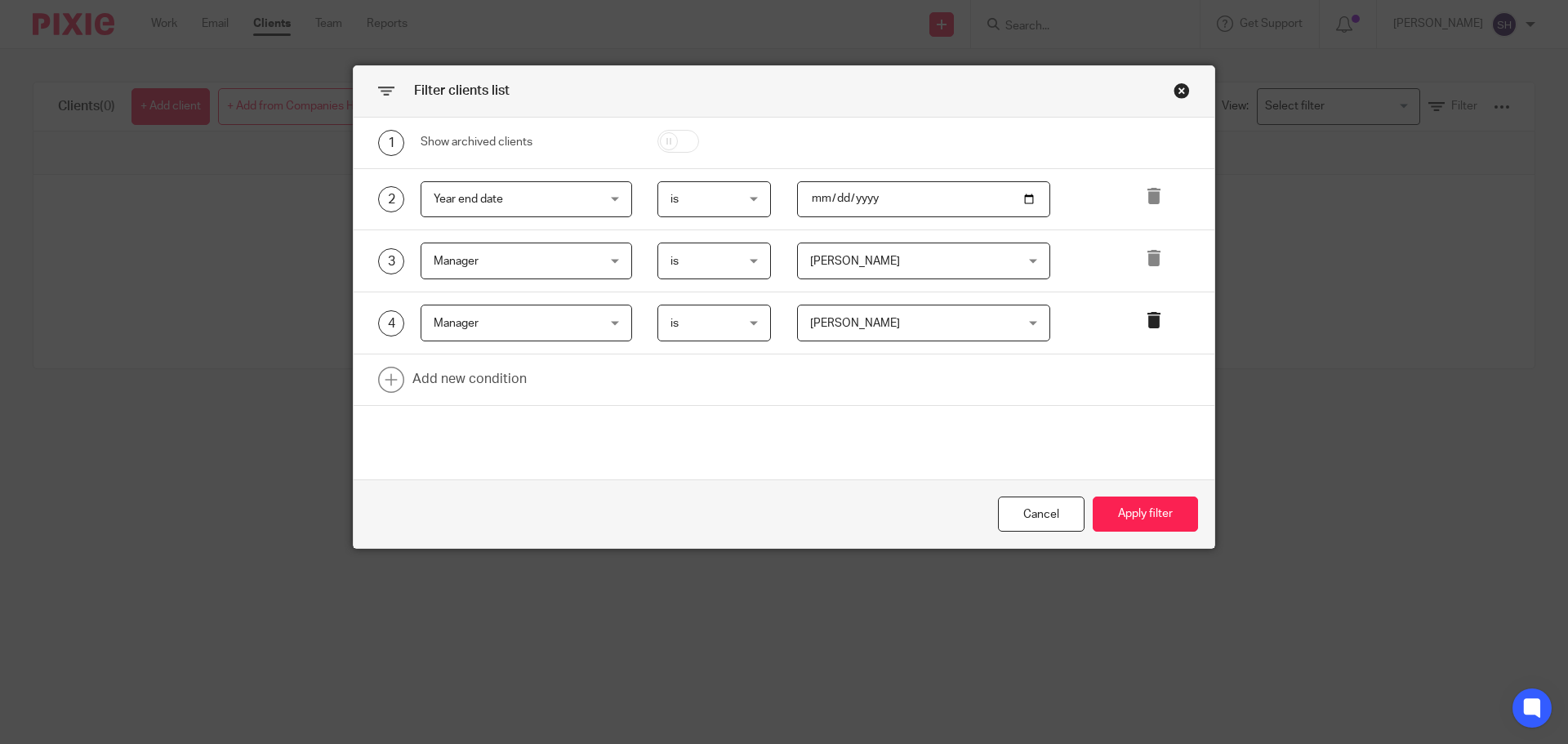
click at [1151, 317] on icon at bounding box center [1153, 320] width 16 height 16
click at [1147, 515] on button "Apply filter" at bounding box center [1145, 513] width 105 height 35
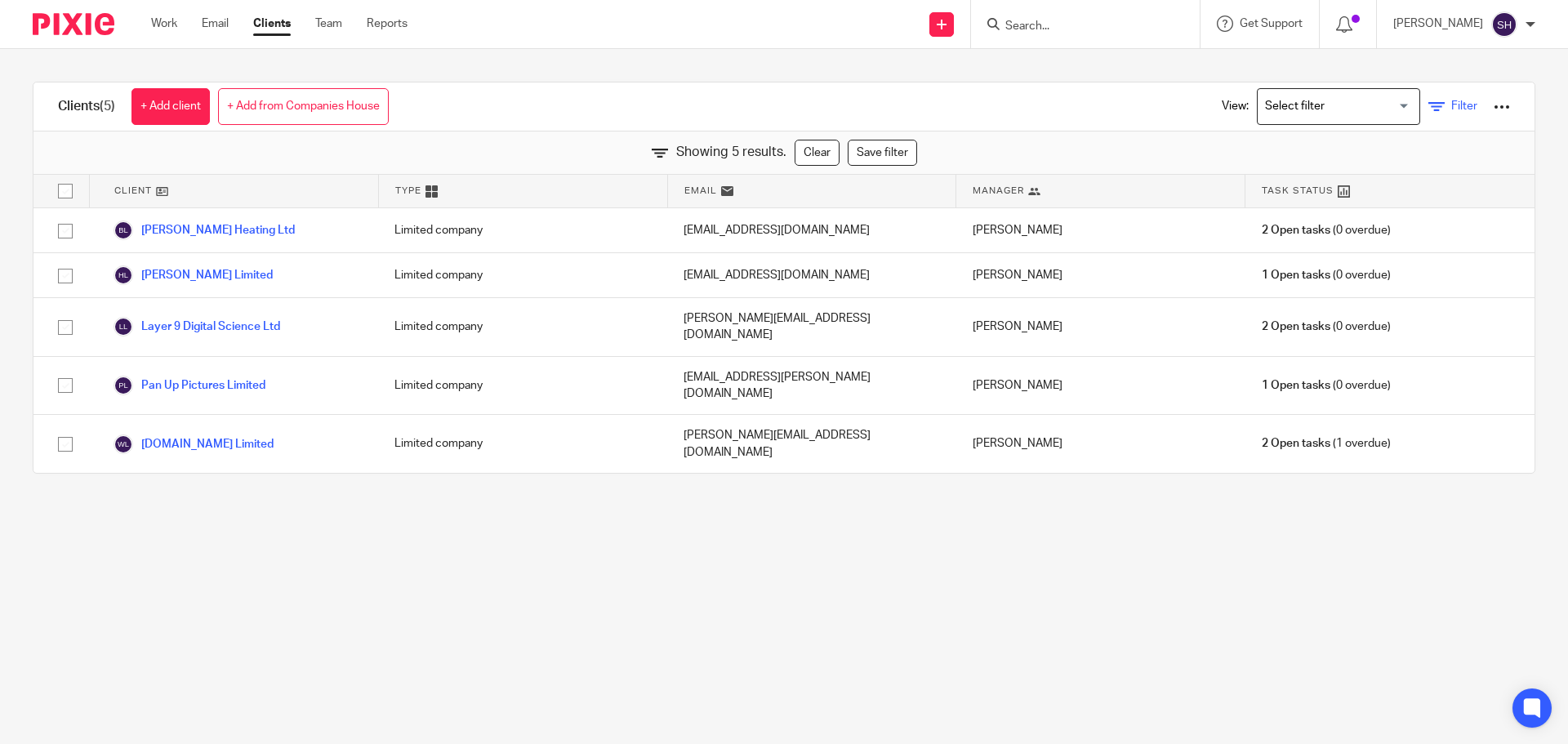
click at [1451, 105] on span "Filter" at bounding box center [1464, 106] width 26 height 11
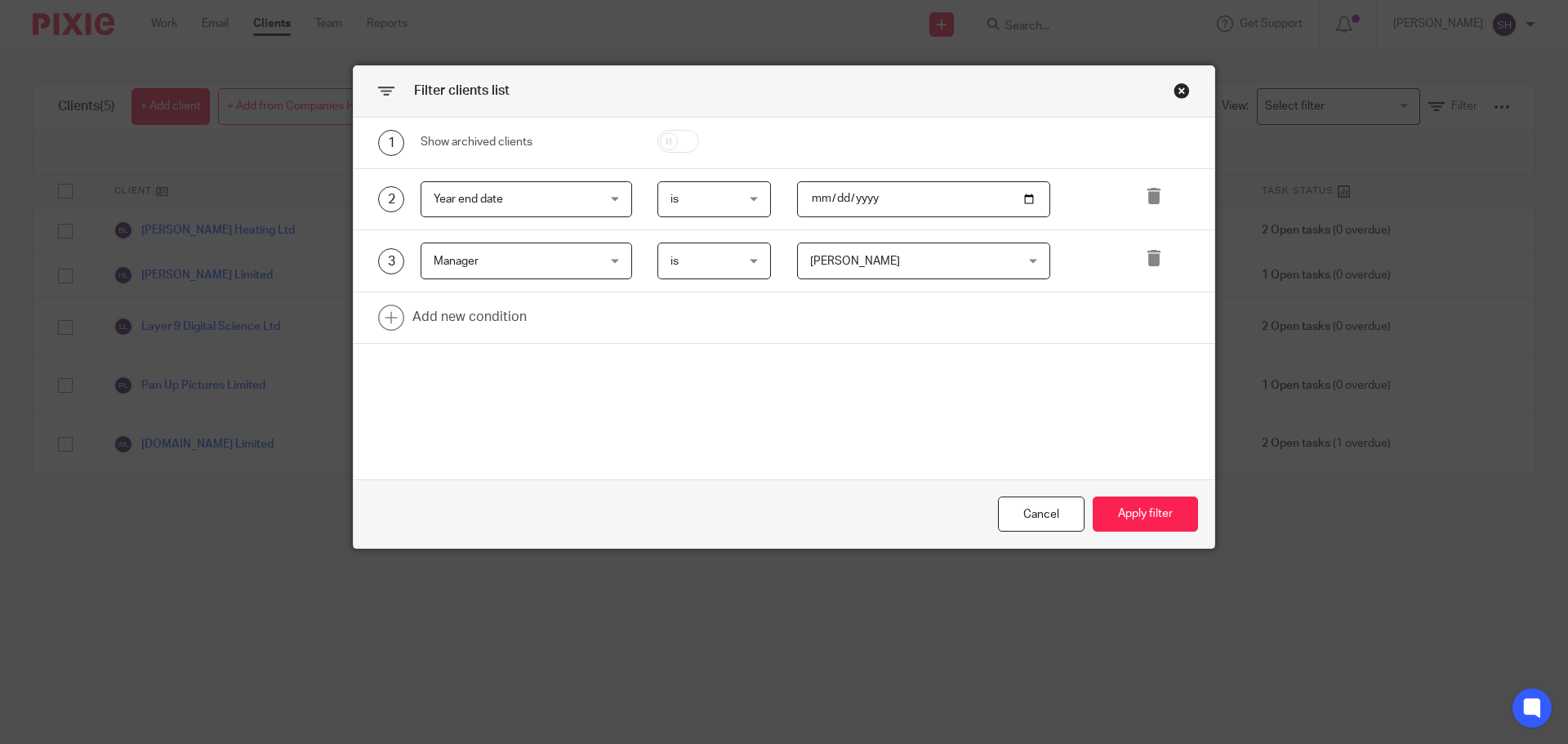
click at [951, 252] on span "[PERSON_NAME]" at bounding box center [905, 261] width 192 height 35
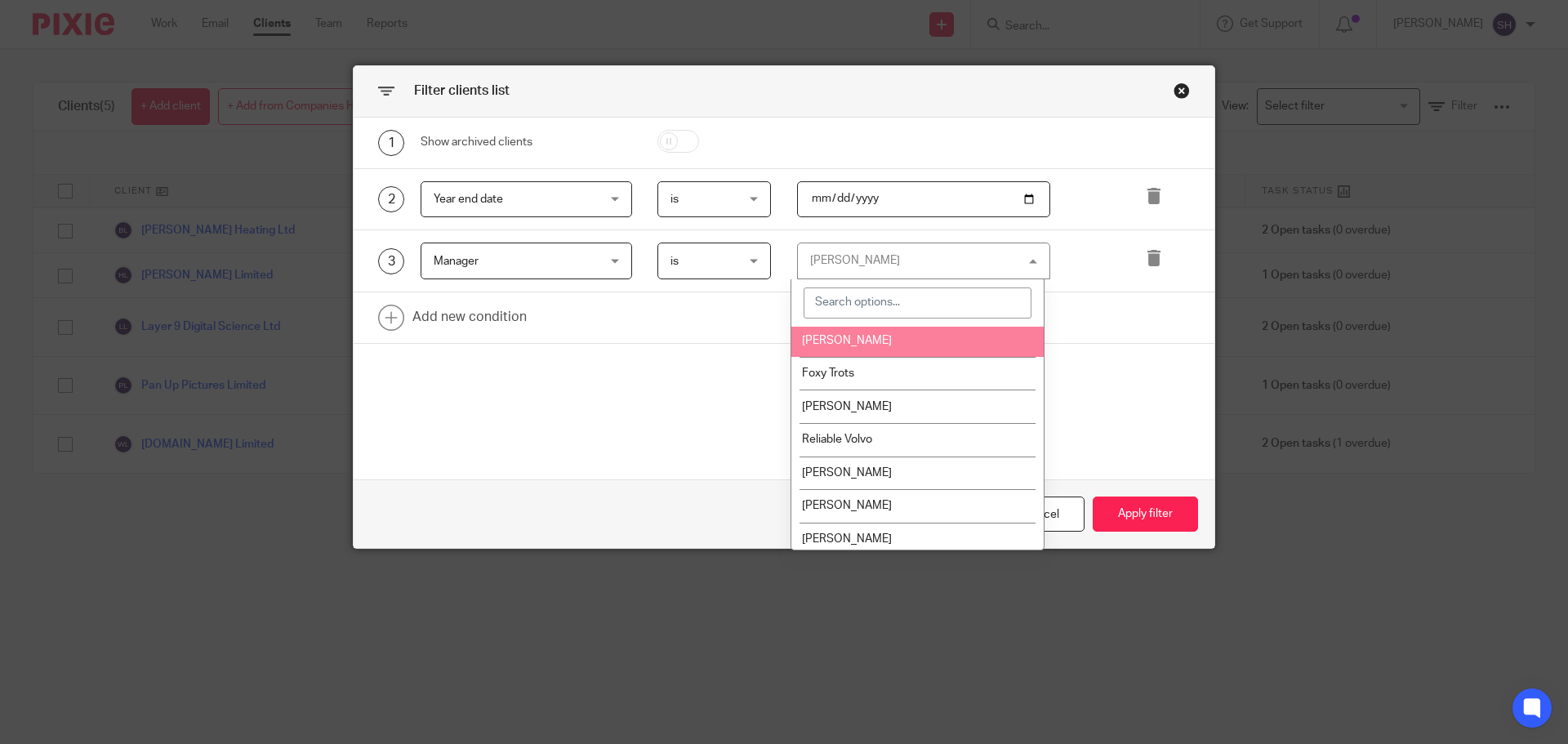
scroll to position [141, 0]
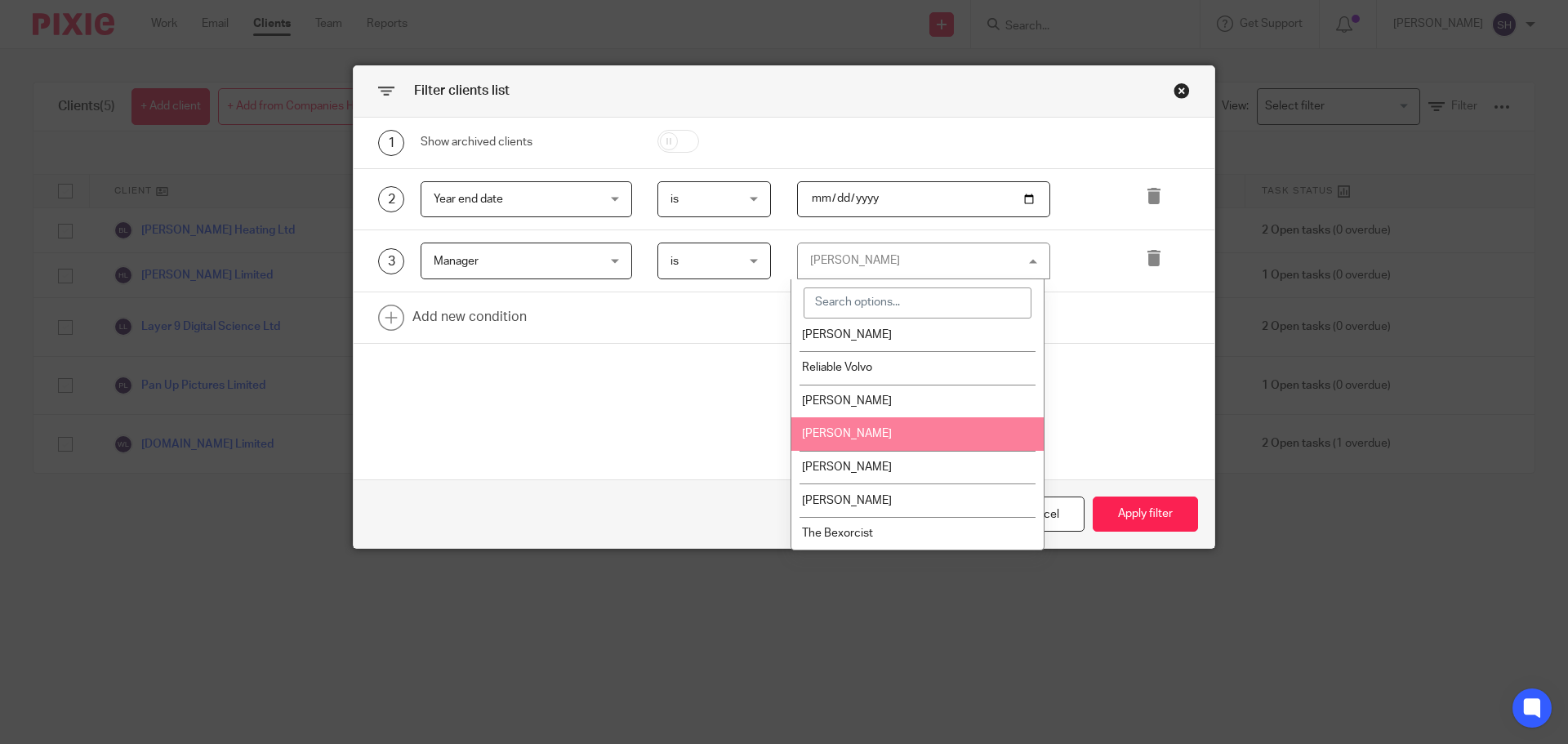
click at [872, 428] on li "Sarah Fox" at bounding box center [917, 434] width 252 height 34
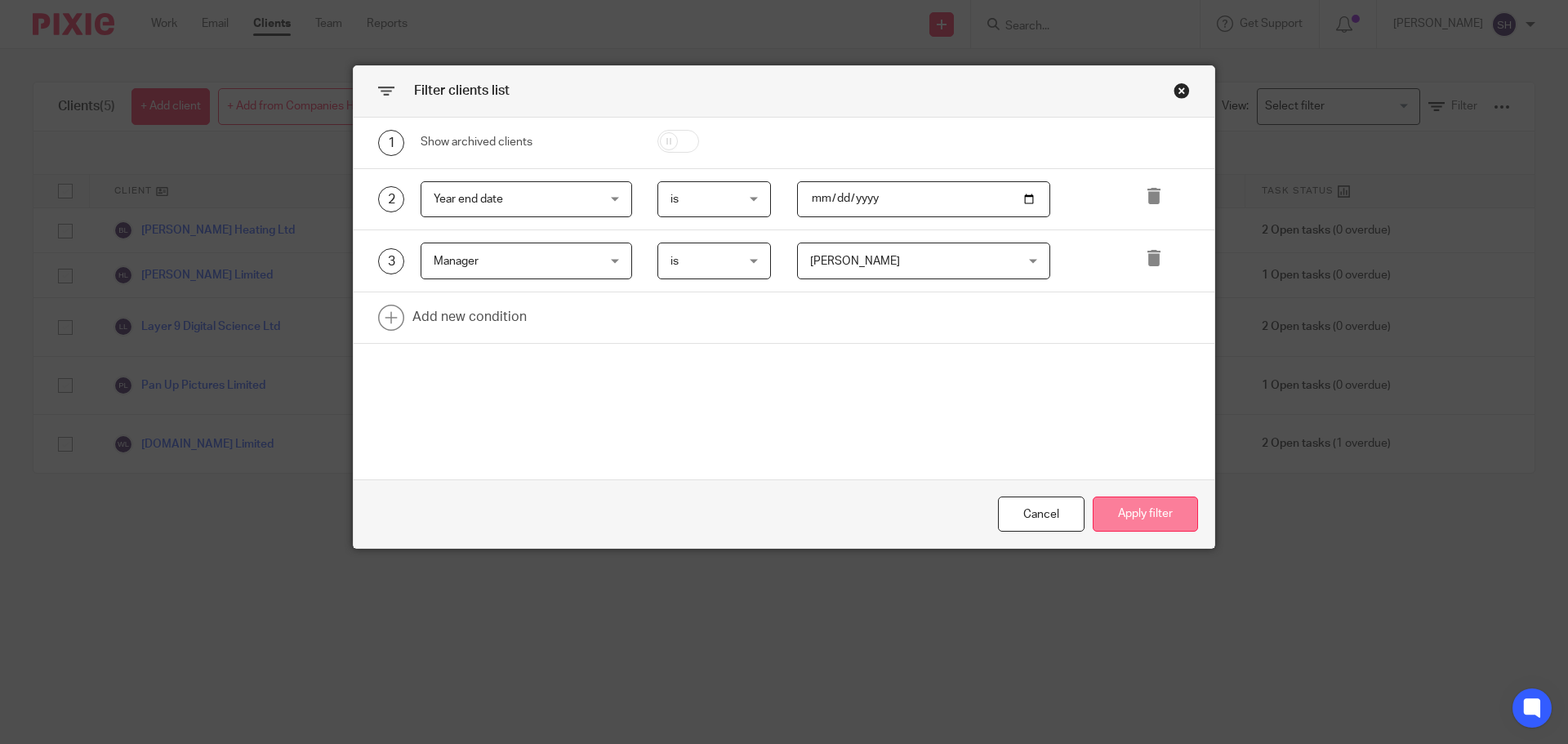
click at [1147, 506] on button "Apply filter" at bounding box center [1145, 513] width 105 height 35
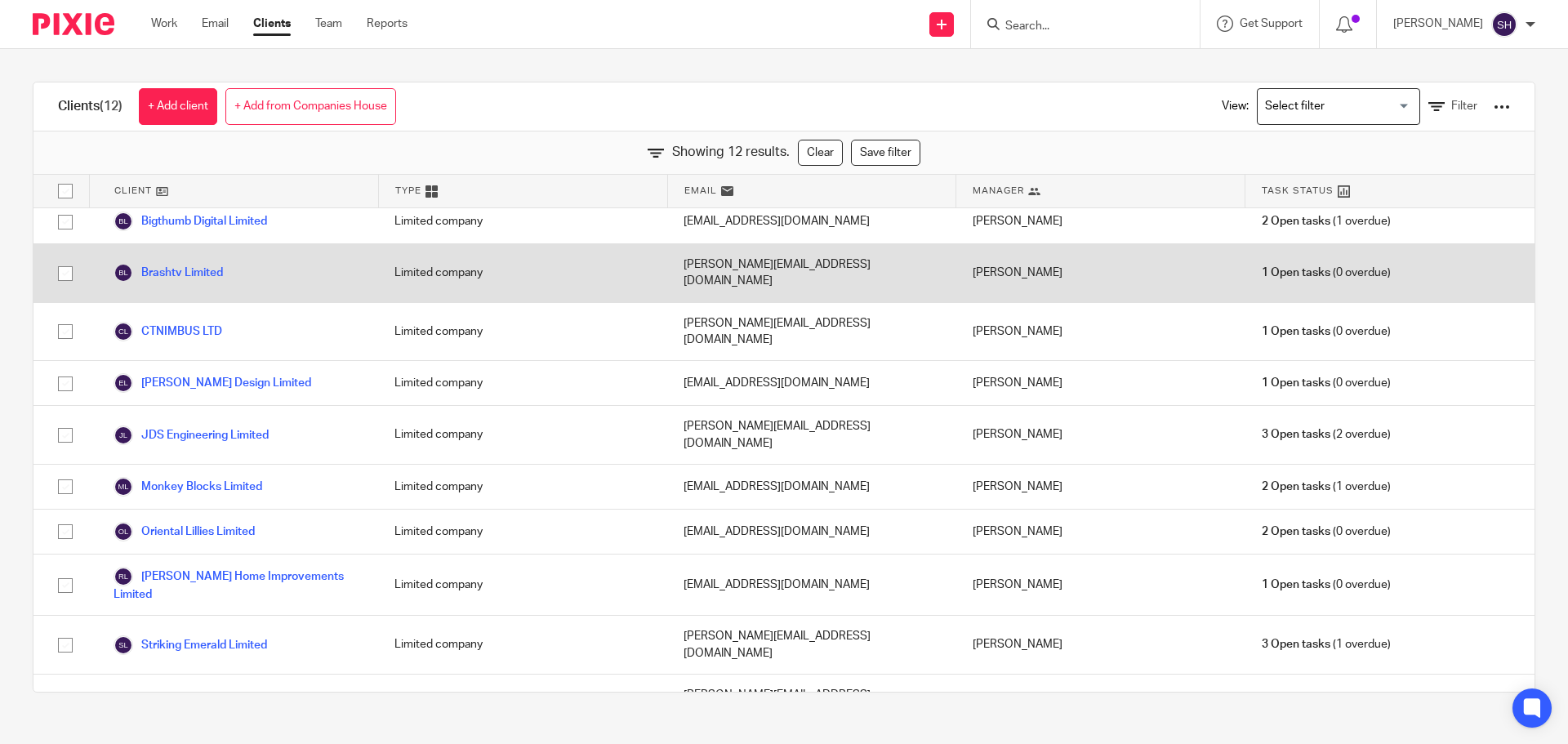
scroll to position [55, 0]
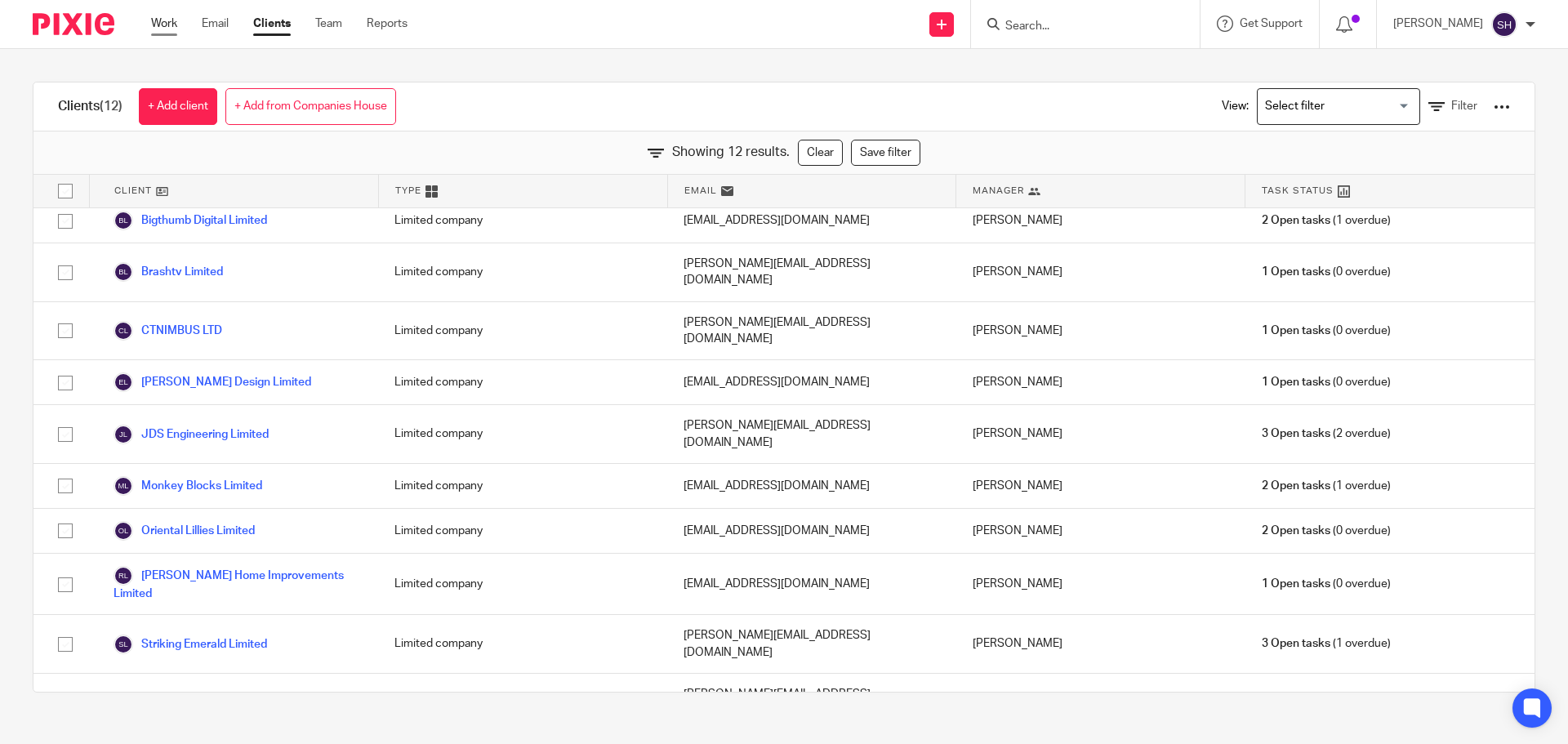
click at [154, 19] on link "Work" at bounding box center [164, 23] width 26 height 16
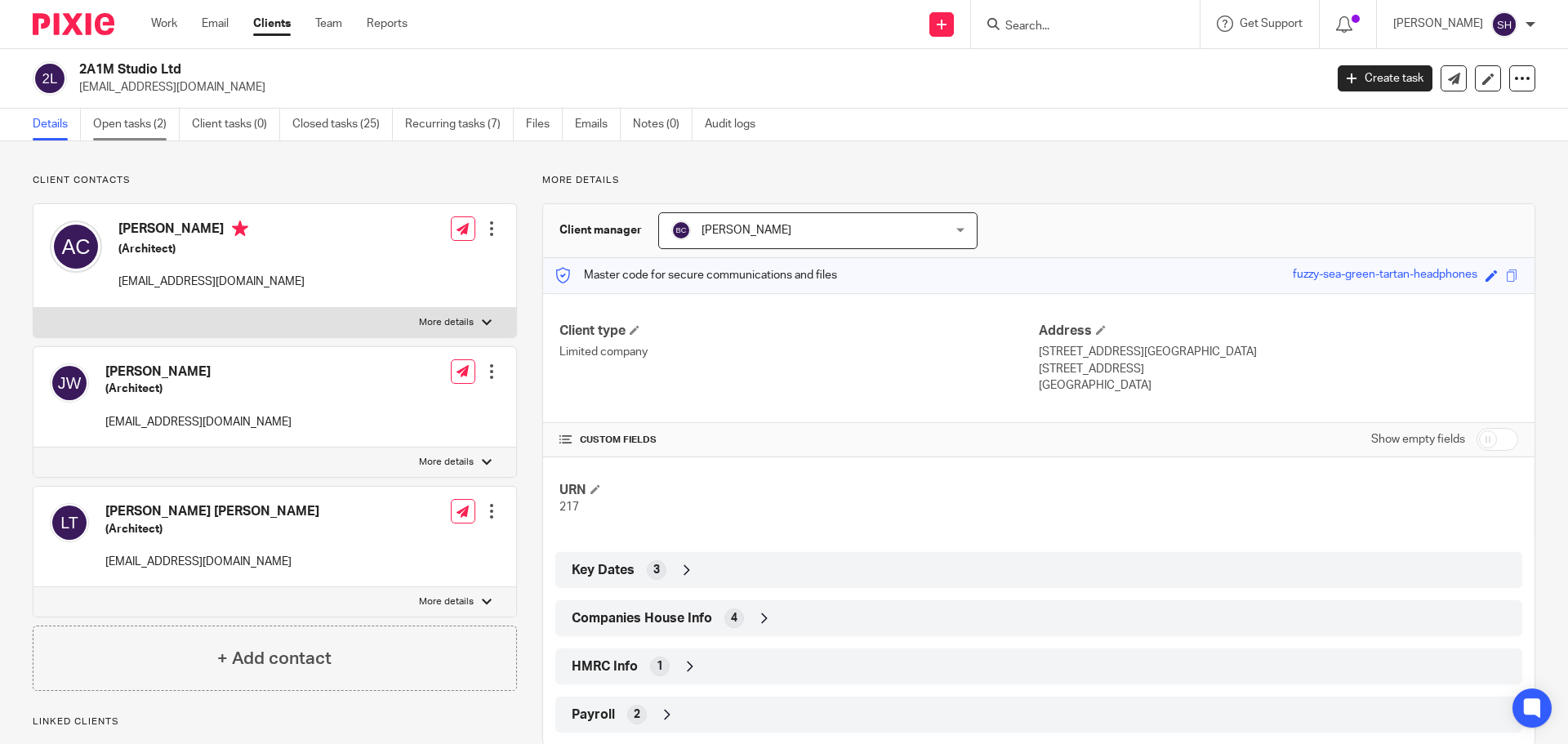
click at [148, 135] on link "Open tasks (2)" at bounding box center [136, 124] width 87 height 32
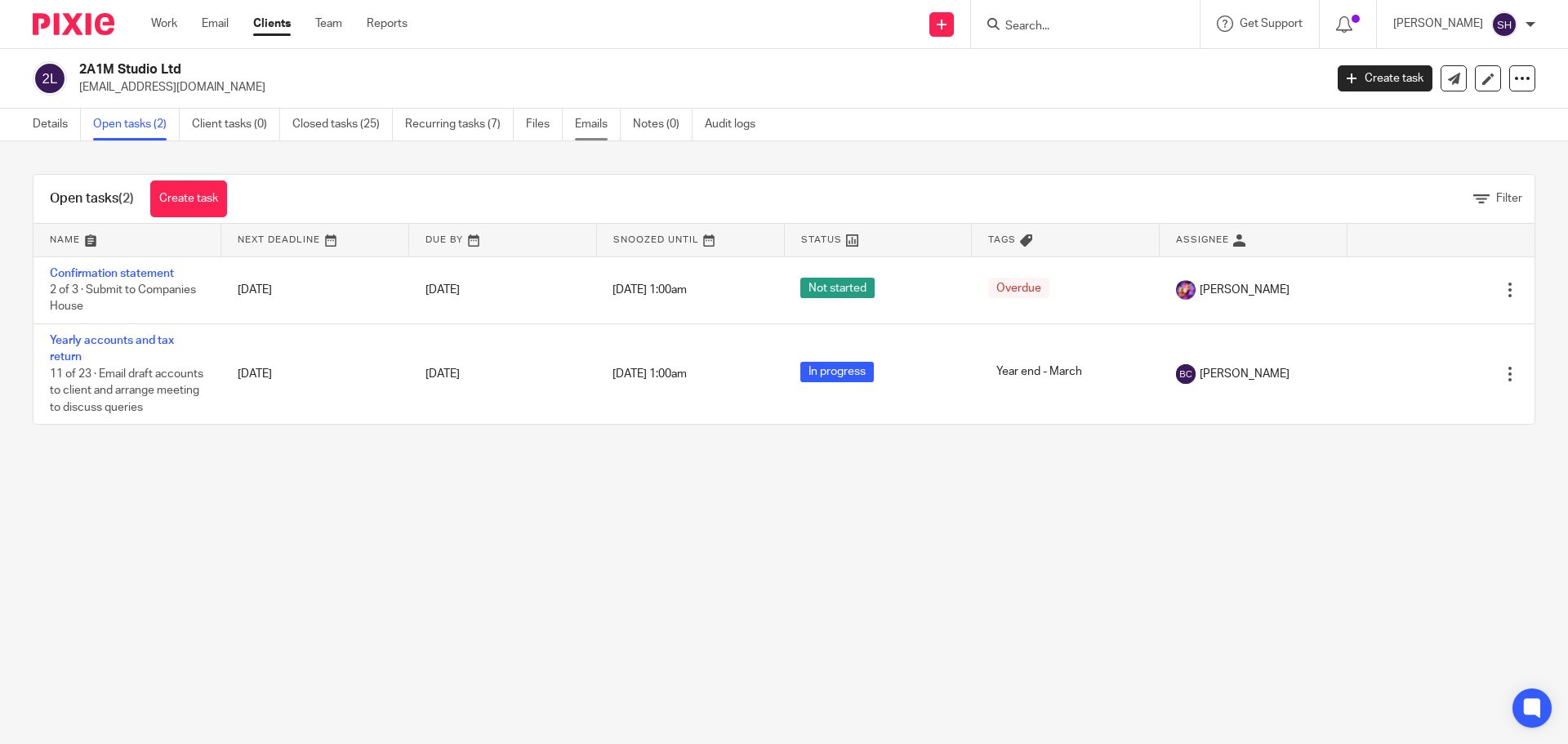
click at [589, 124] on link "Emails" at bounding box center [598, 124] width 46 height 32
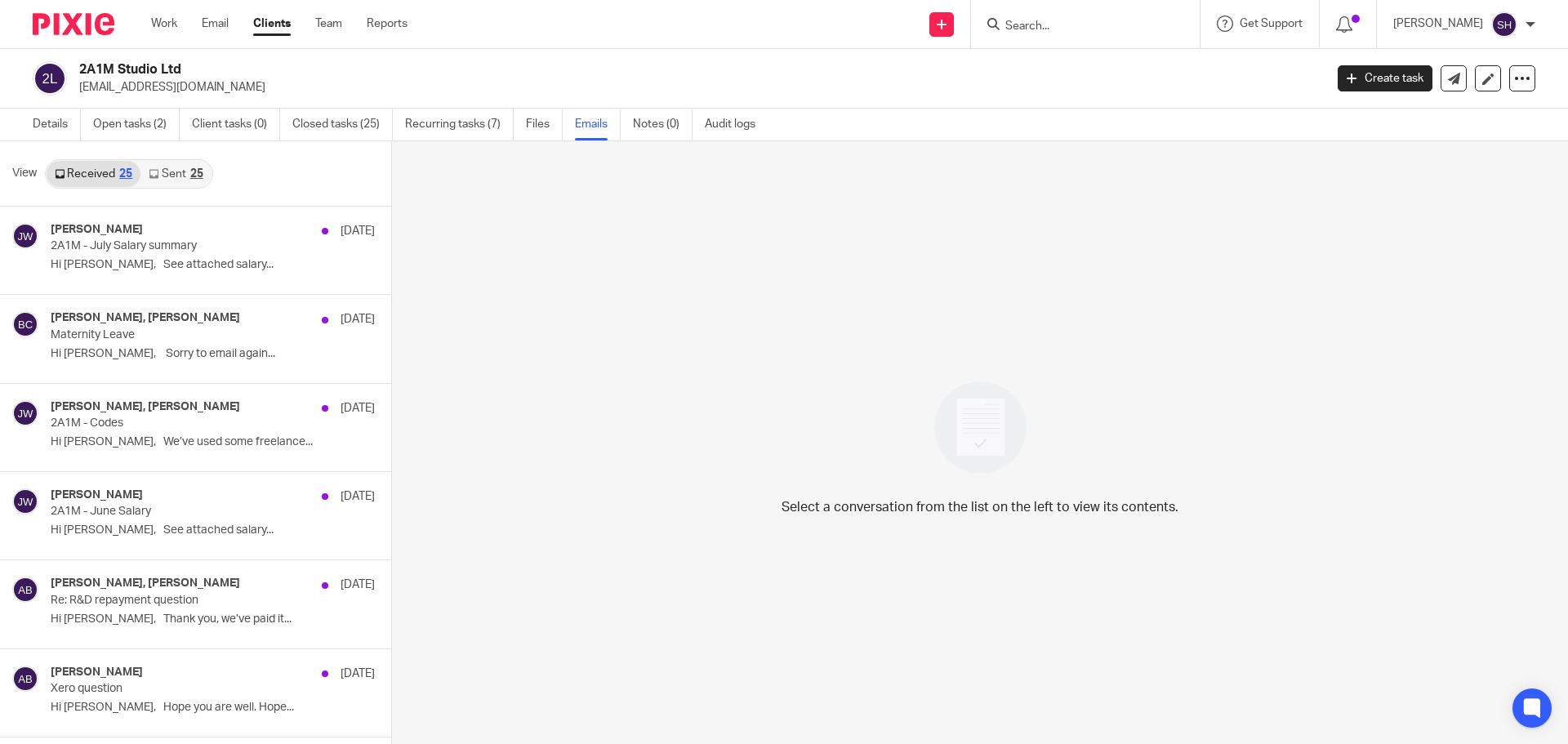
click at [174, 174] on link "Sent 25" at bounding box center [175, 173] width 70 height 26
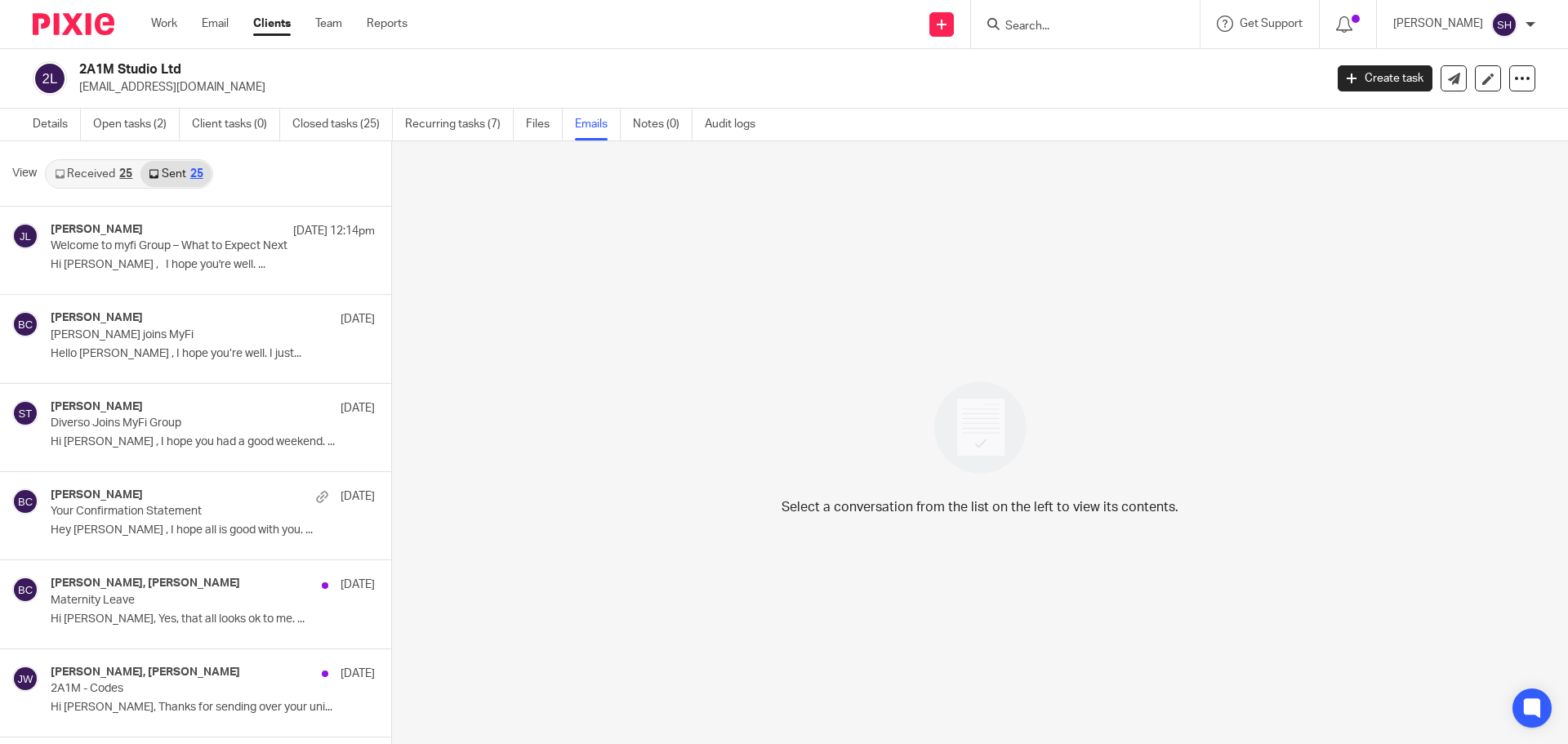
scroll to position [3, 0]
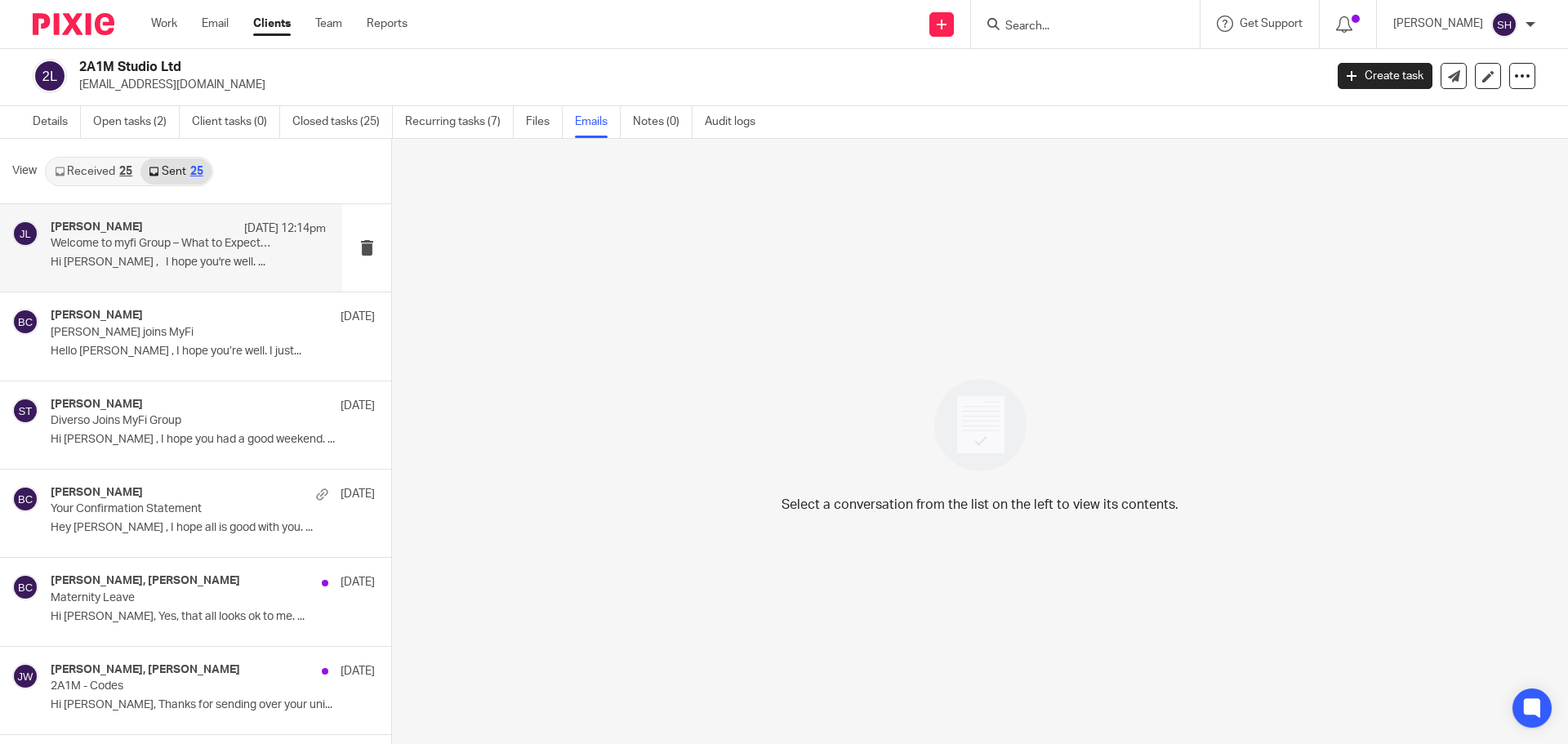
click at [227, 271] on div "James Lynch 13 Aug 12:14pm Welcome to myfi Group – What to Expect Next Hi Adria…" at bounding box center [187, 247] width 275 height 55
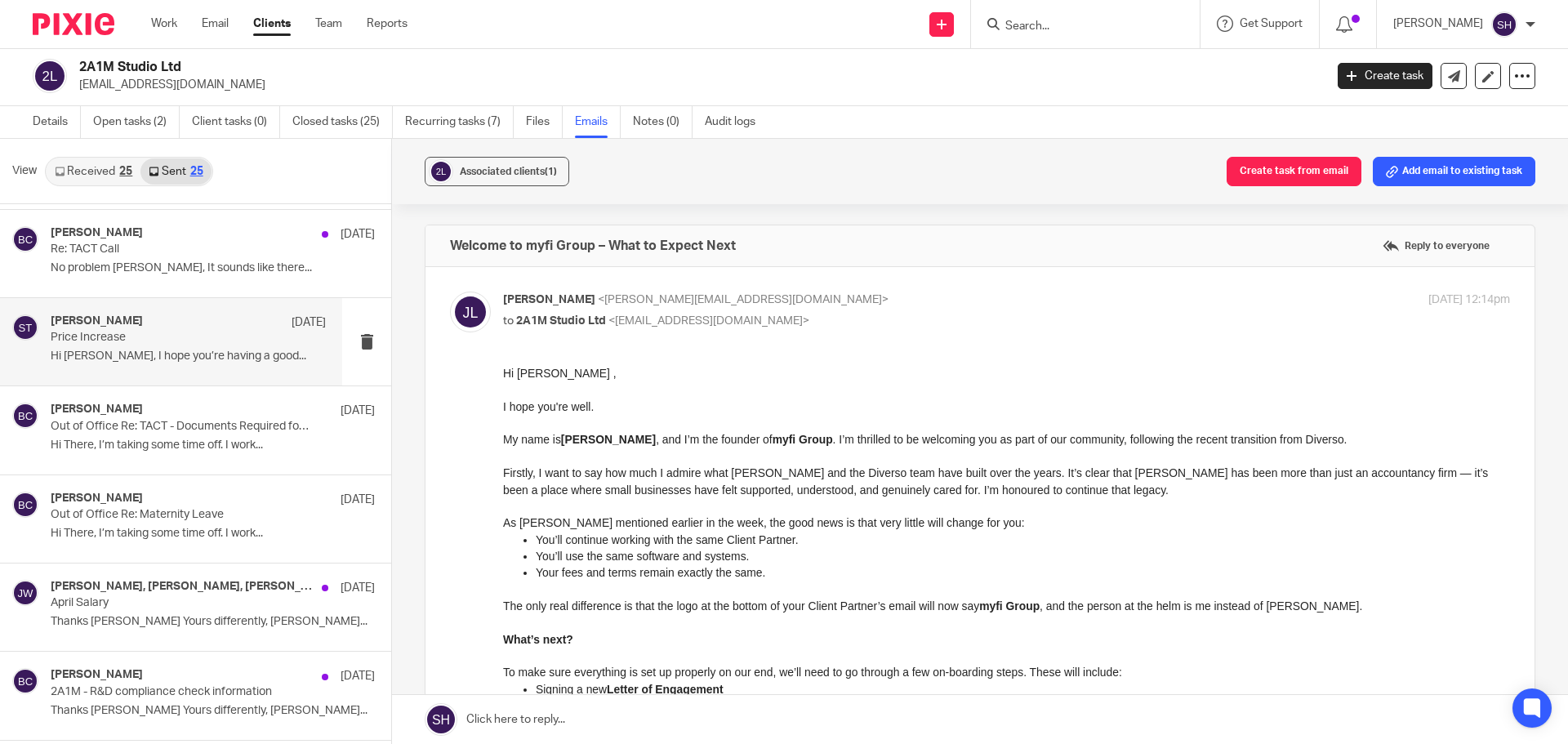
scroll to position [898, 0]
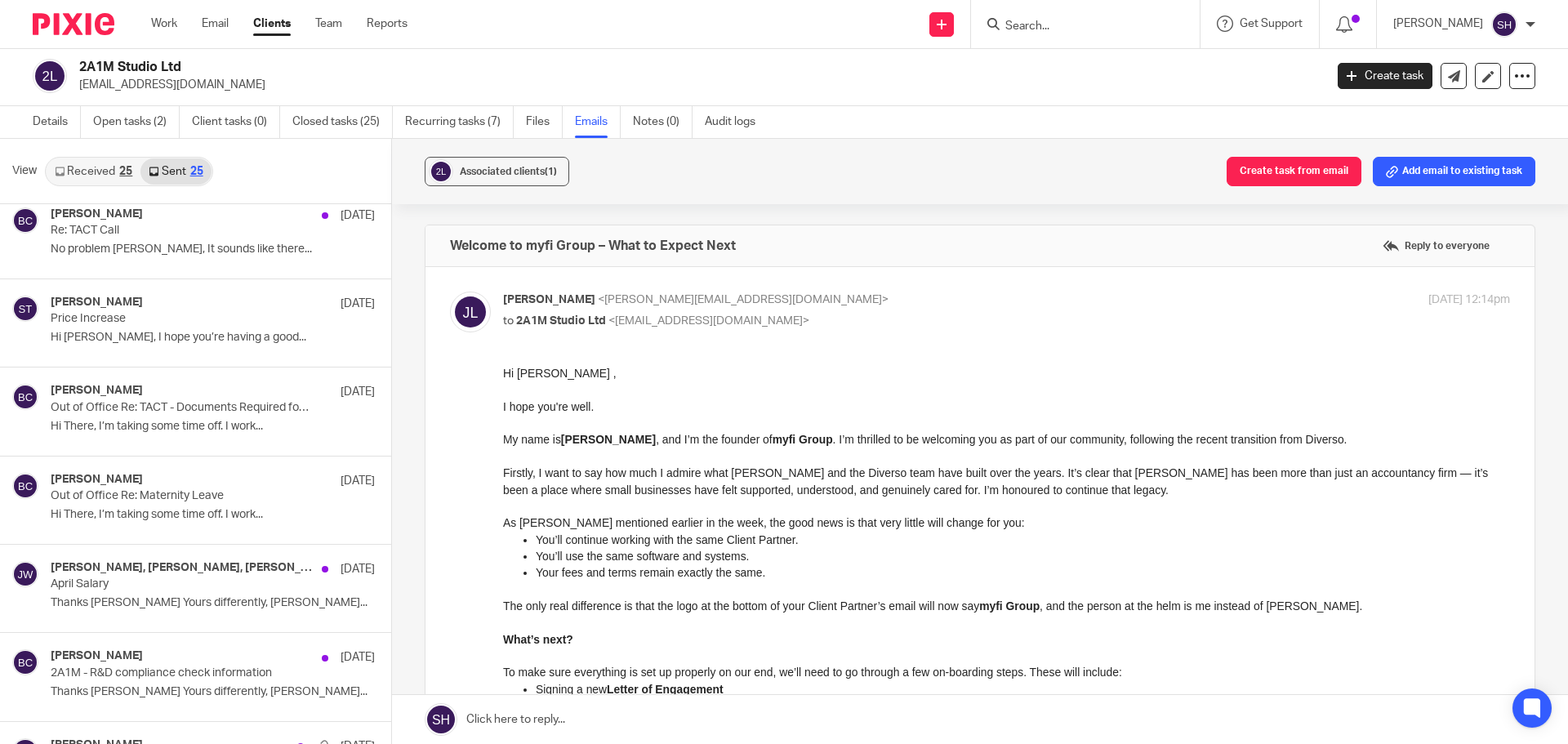
click at [88, 166] on link "Received 25" at bounding box center [94, 172] width 94 height 26
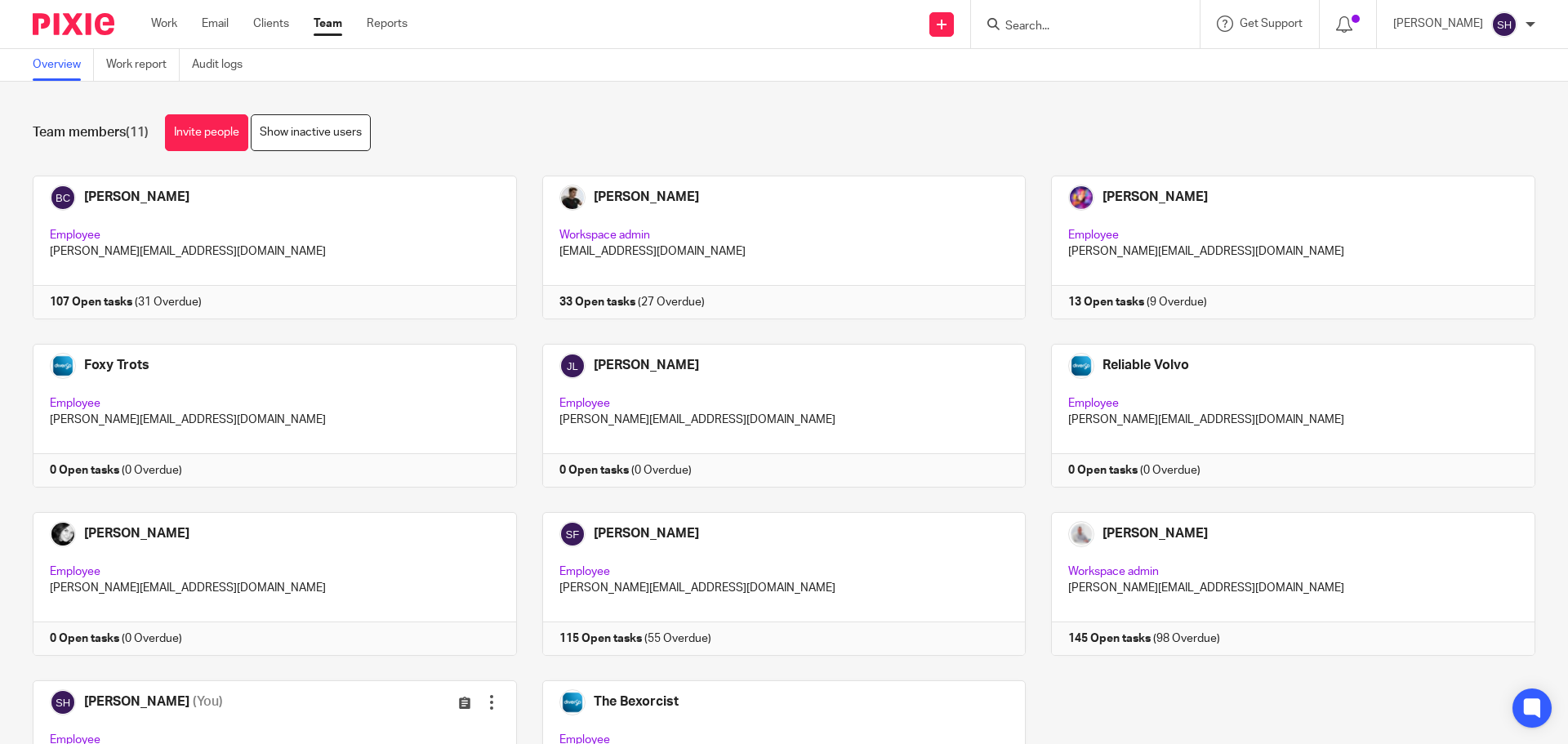
click at [1083, 27] on input "Search" at bounding box center [1076, 27] width 147 height 15
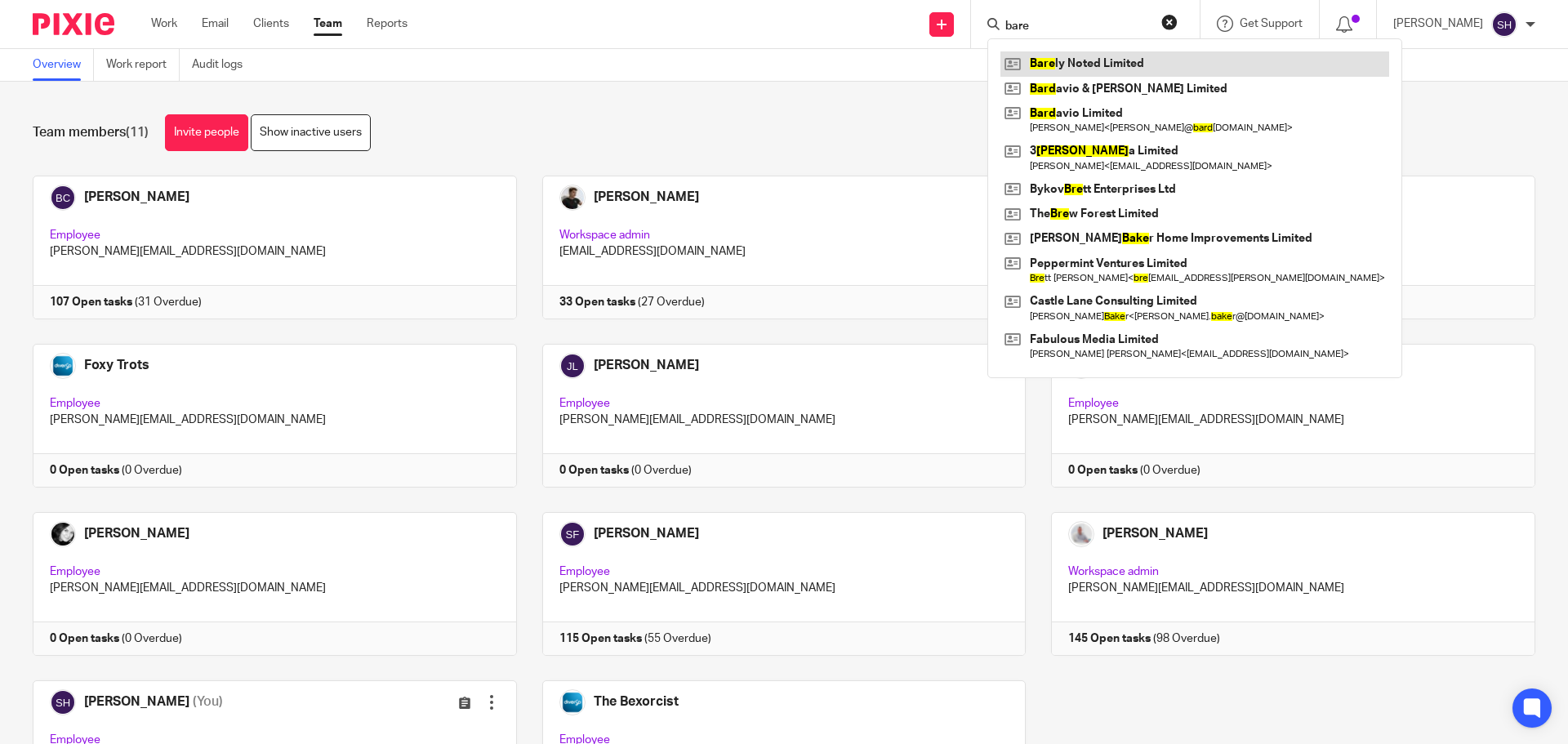
type input "bare"
click at [1051, 58] on link at bounding box center [1194, 63] width 389 height 24
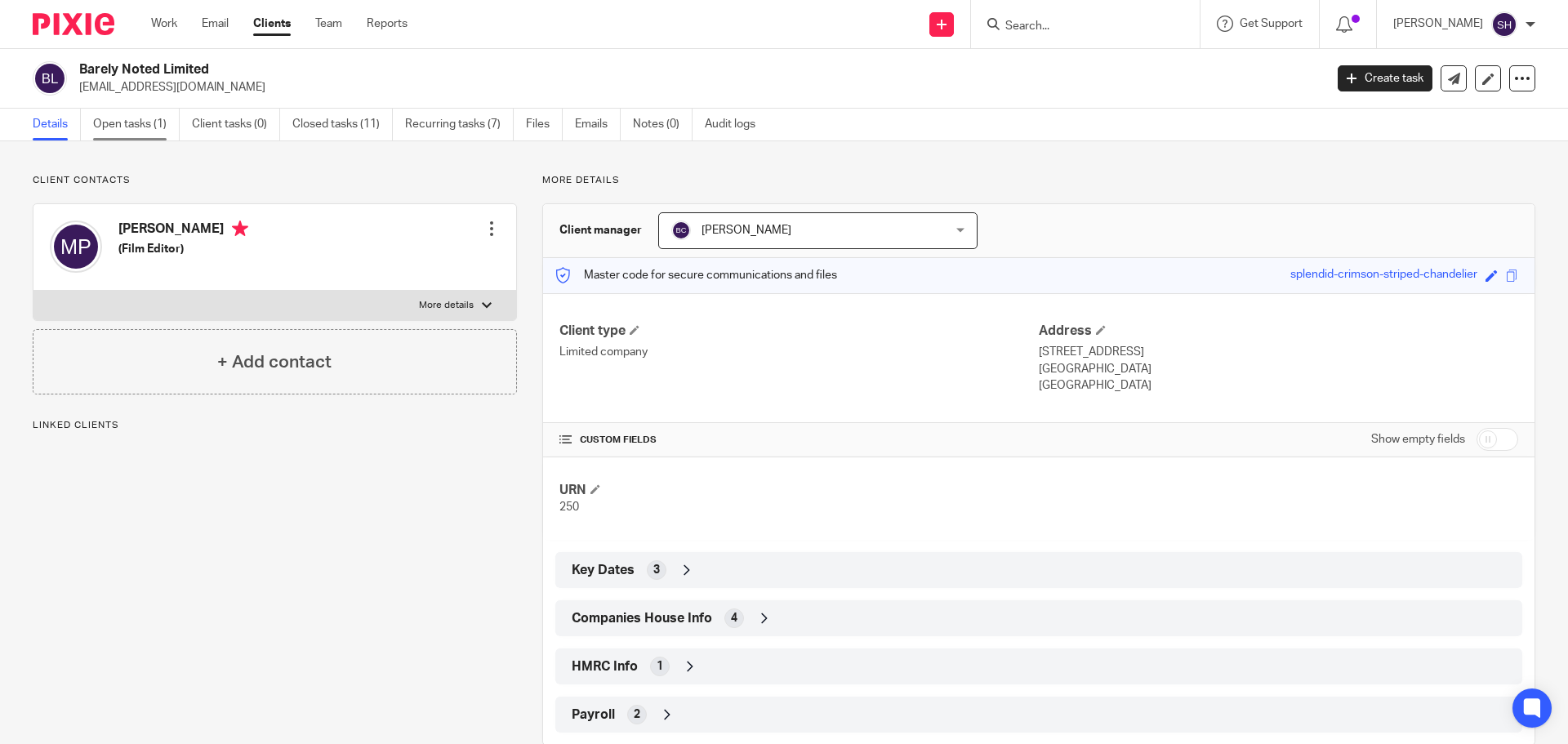
click at [132, 133] on link "Open tasks (1)" at bounding box center [136, 124] width 87 height 32
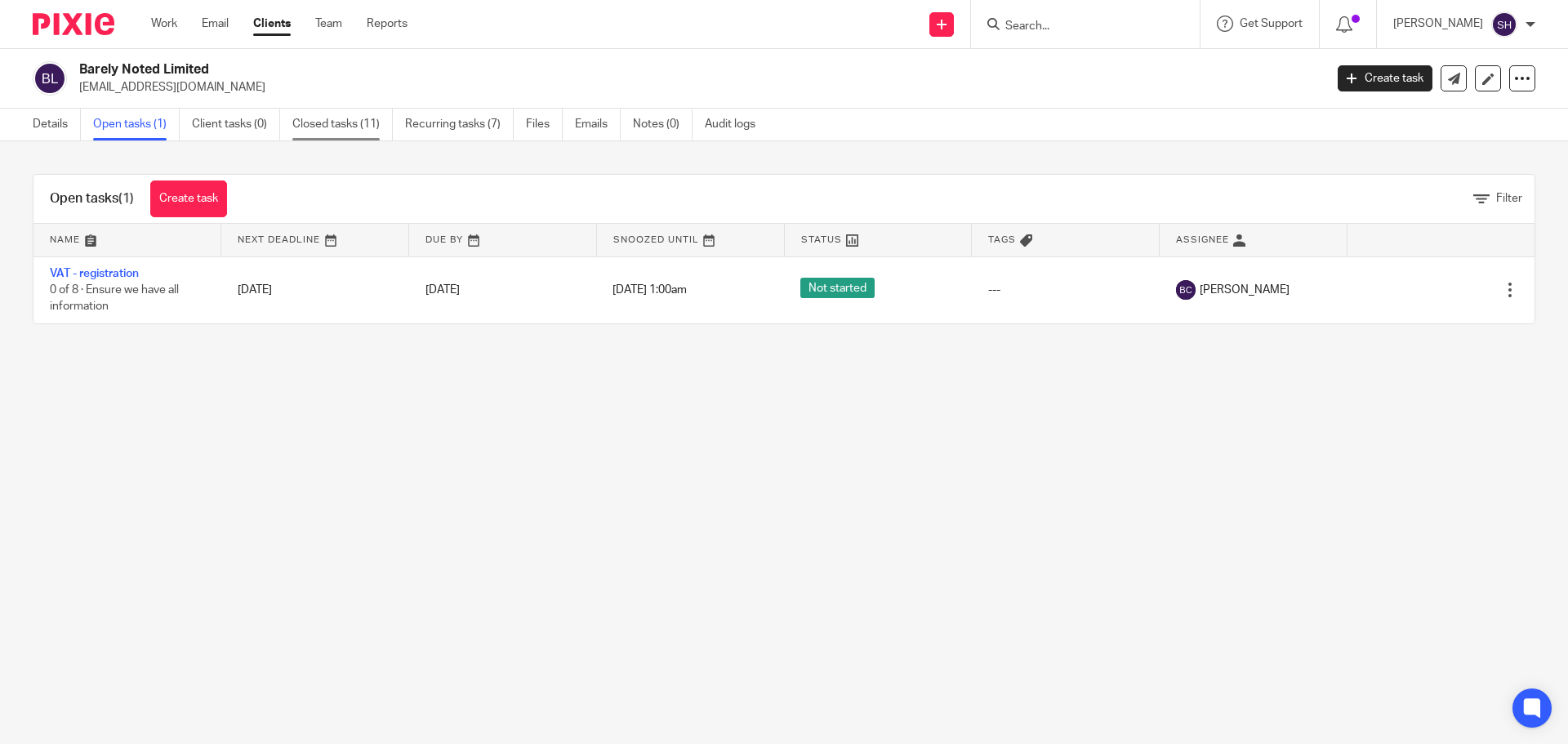
click at [301, 120] on link "Closed tasks (11)" at bounding box center [343, 124] width 101 height 32
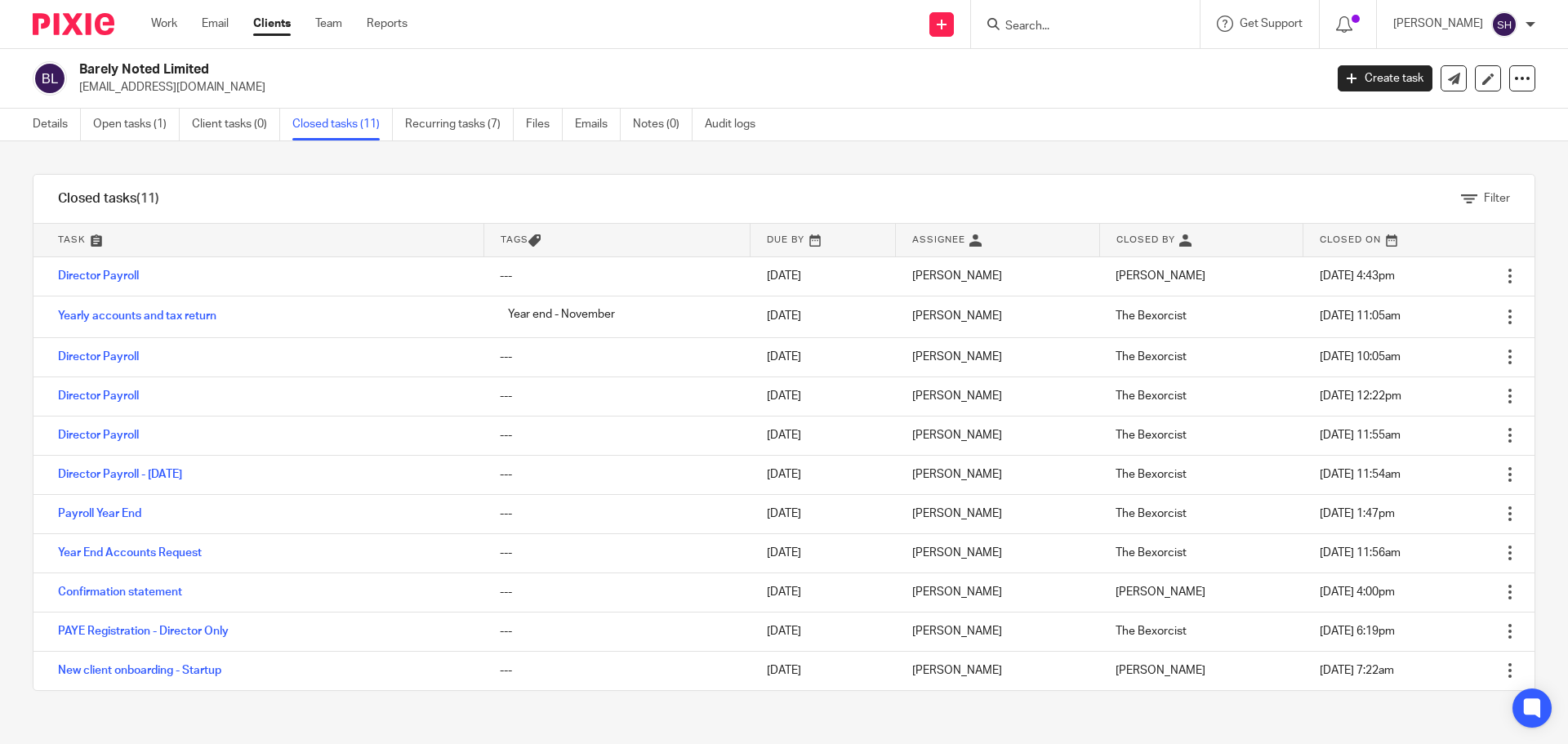
click at [572, 127] on ul "Details Open tasks (1) Client tasks (0) Closed tasks (11) Recurring tasks (7) F…" at bounding box center [406, 124] width 747 height 32
click at [592, 124] on link "Emails" at bounding box center [598, 124] width 46 height 32
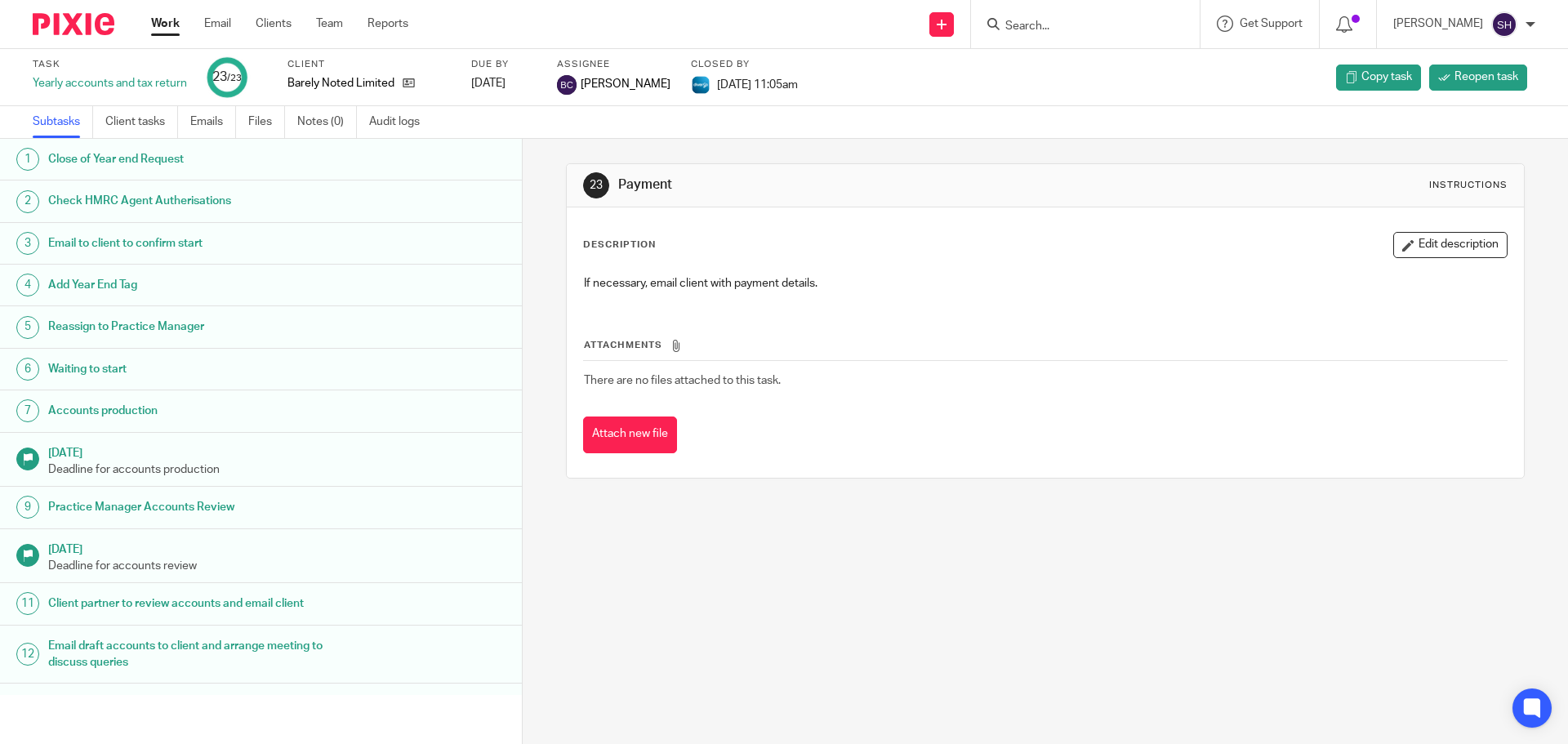
click at [1111, 28] on input "Search" at bounding box center [1076, 27] width 147 height 15
type input "haz"
click at [1092, 64] on link at bounding box center [1101, 63] width 202 height 24
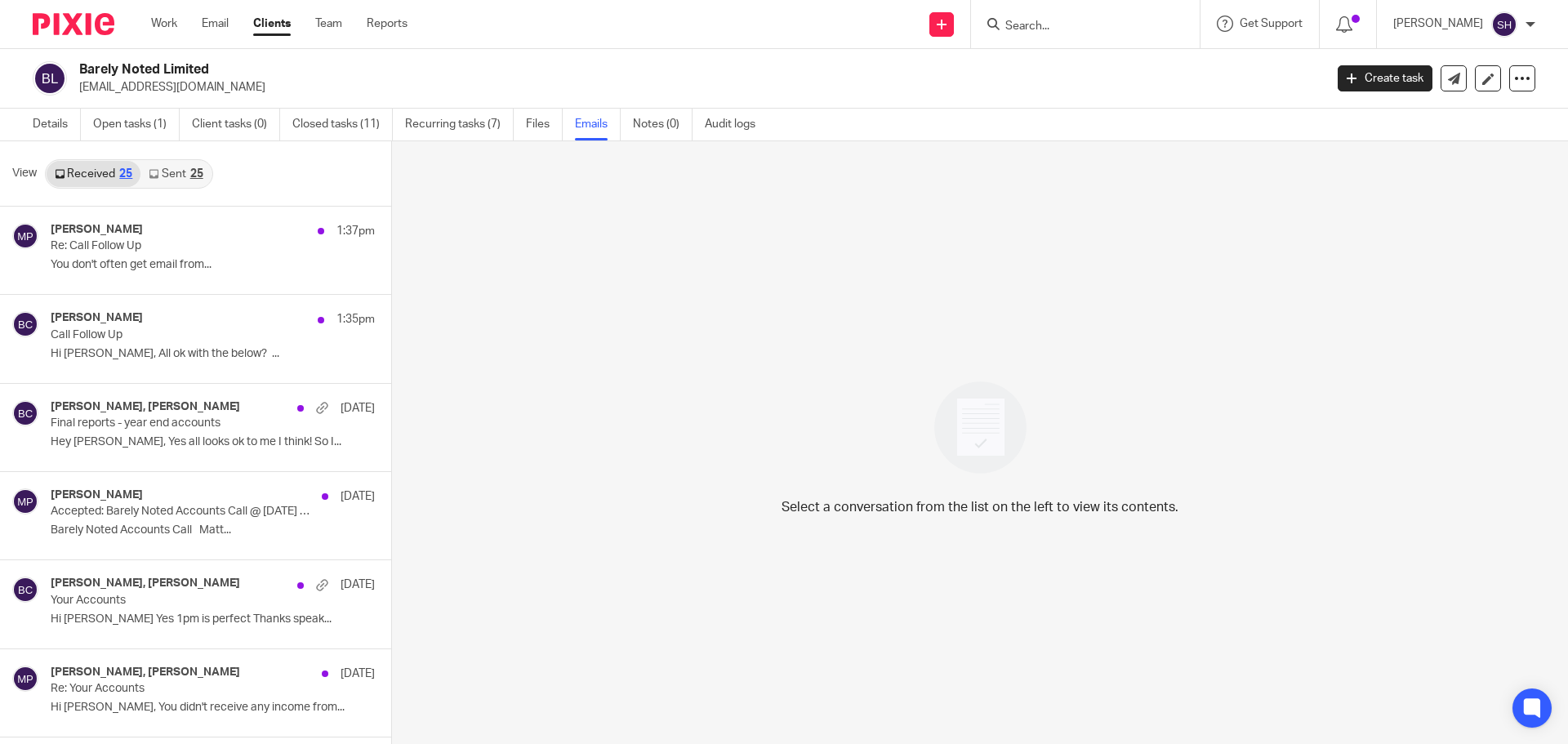
click at [160, 14] on div "Work Email Clients Team Reports Work Email Clients Team Reports Settings" at bounding box center [283, 24] width 297 height 49
click at [165, 28] on link "Work" at bounding box center [164, 23] width 26 height 16
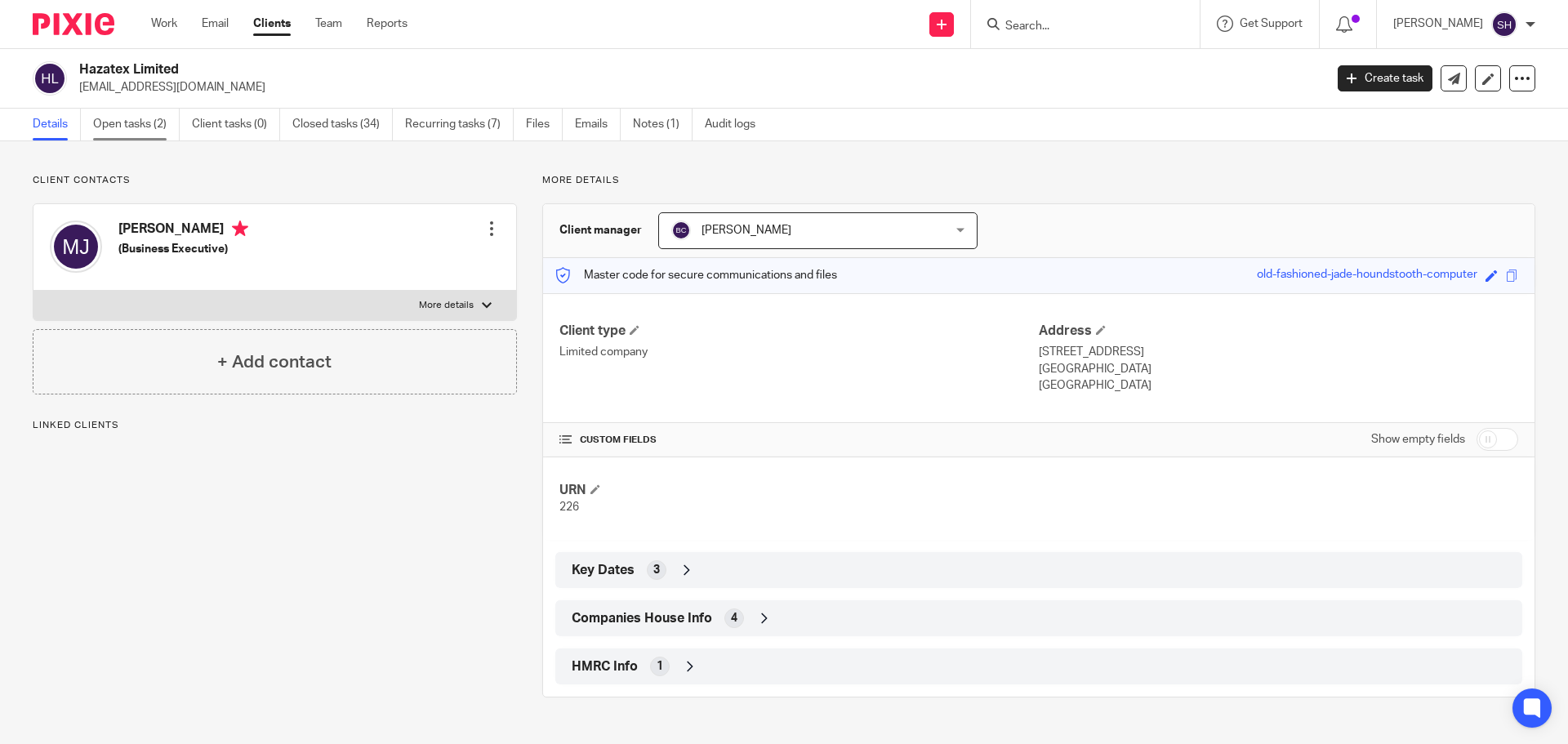
click at [161, 137] on link "Open tasks (2)" at bounding box center [136, 124] width 87 height 32
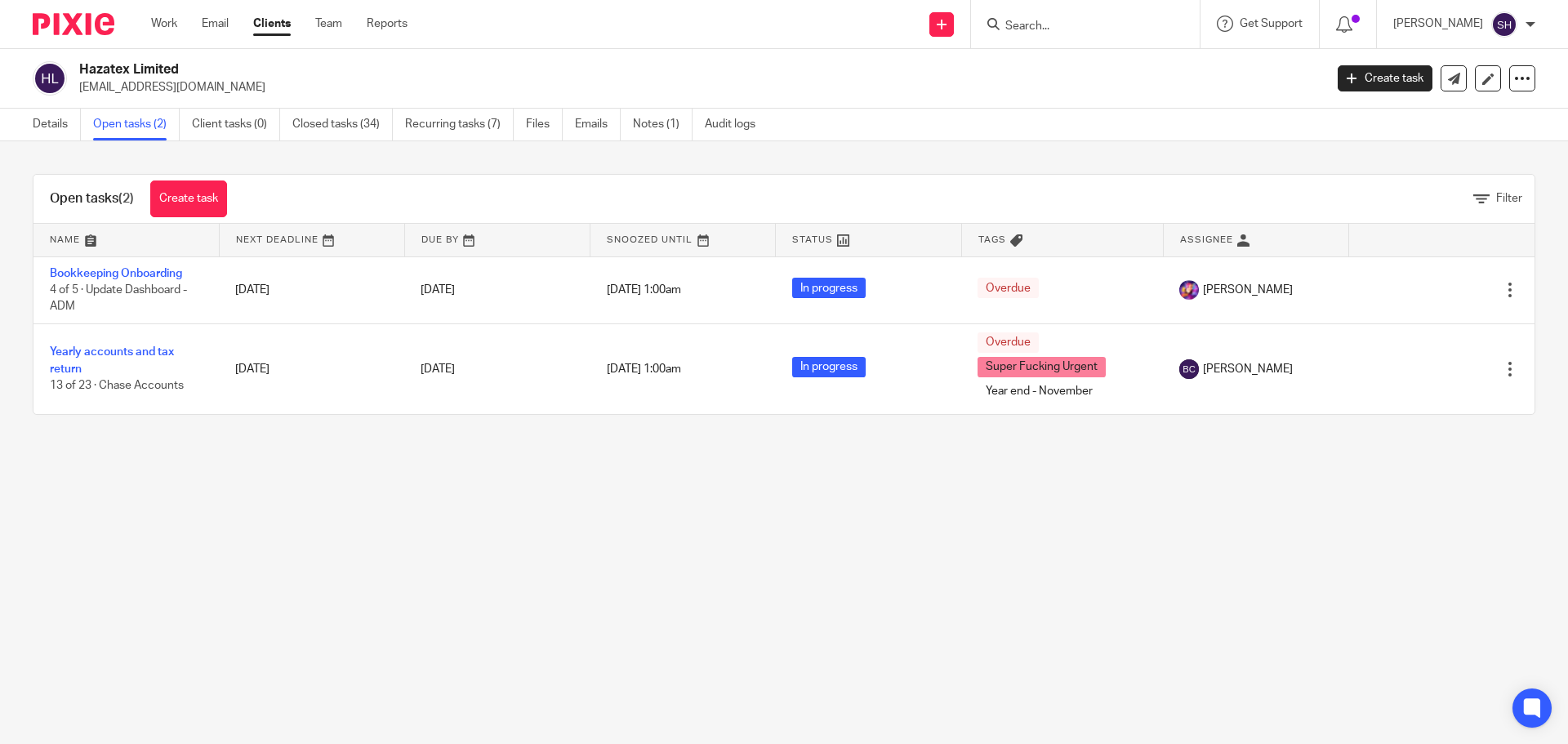
click at [1055, 35] on div at bounding box center [1085, 24] width 229 height 49
click at [1053, 24] on input "Search" at bounding box center [1076, 27] width 147 height 15
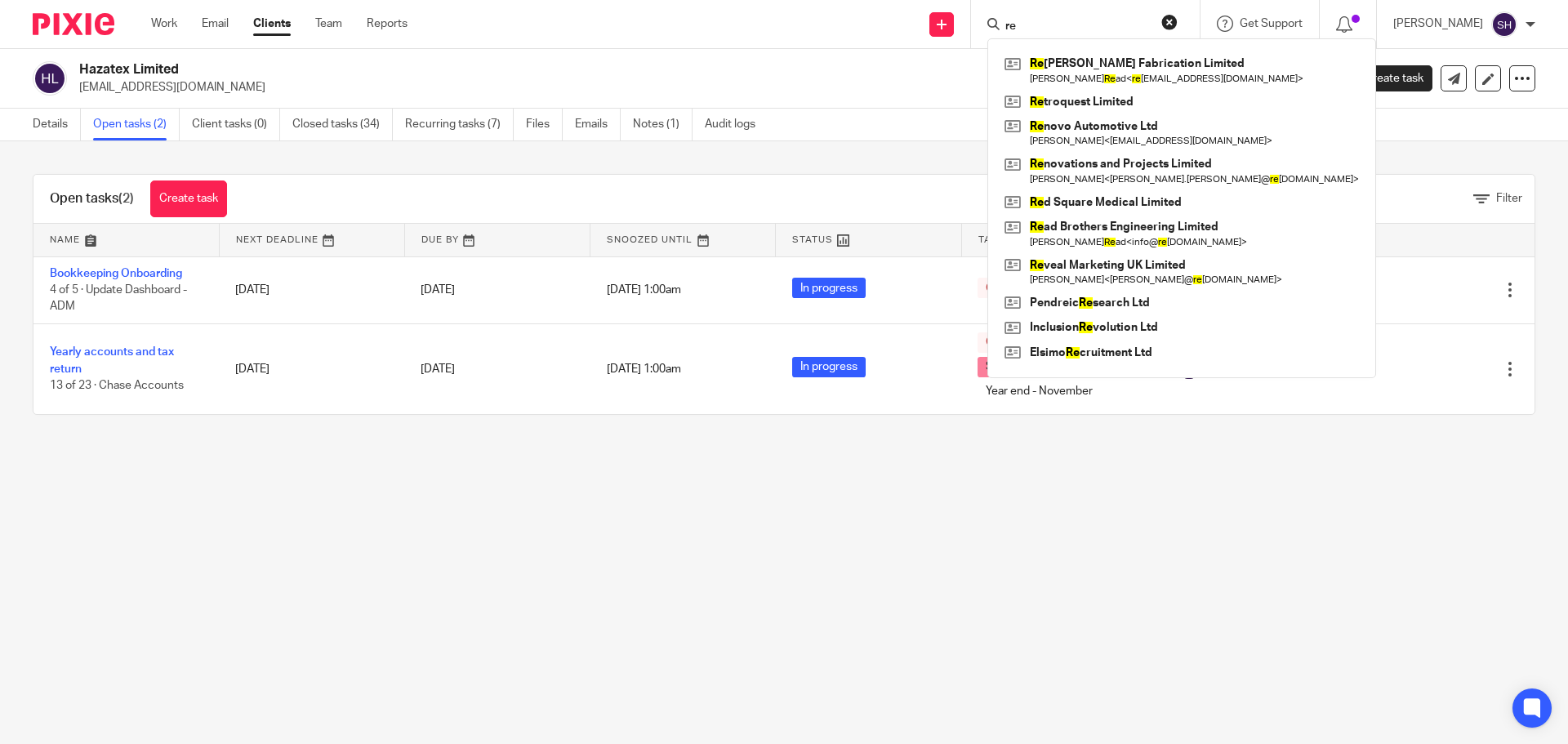
type input "r"
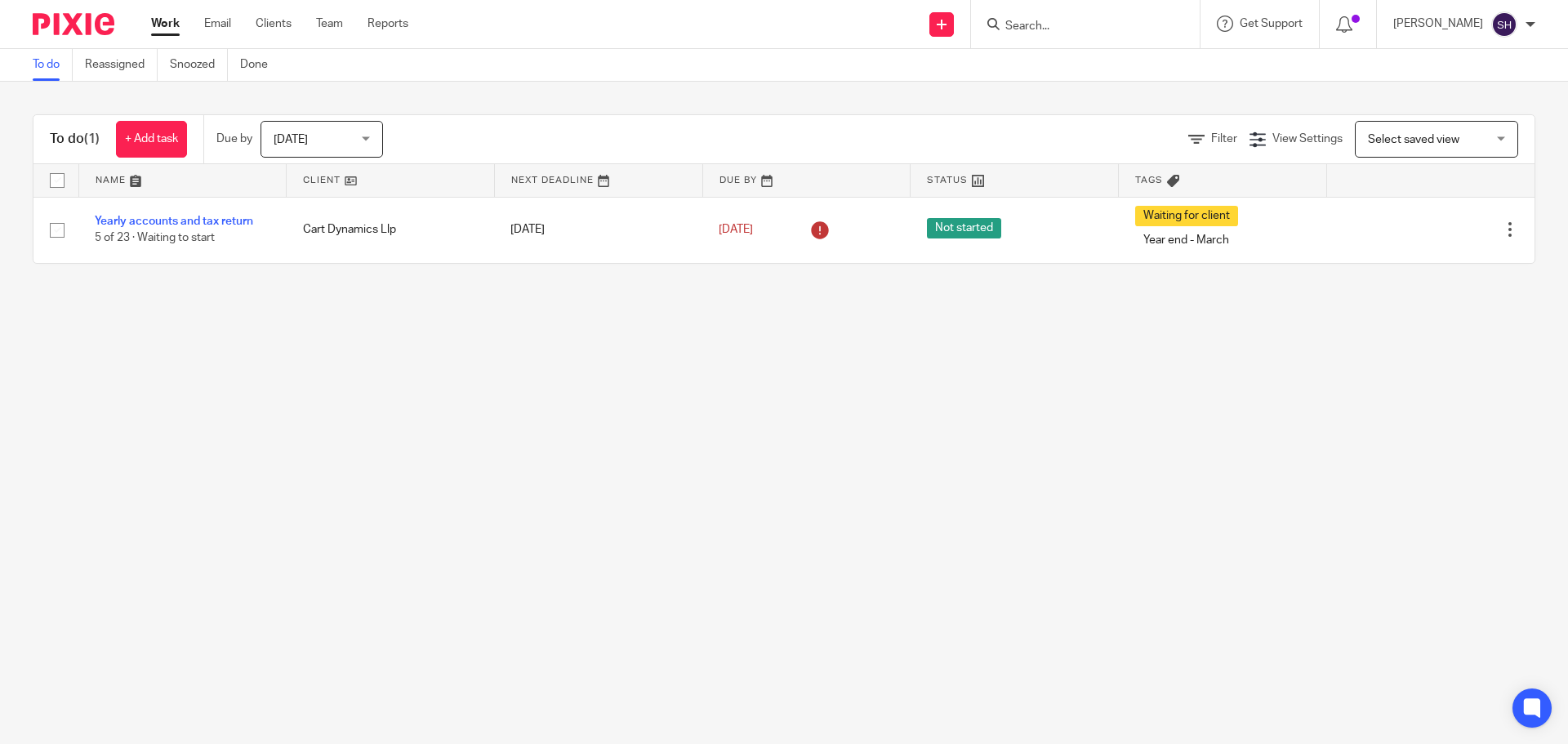
click at [315, 129] on span "Today" at bounding box center [317, 139] width 87 height 35
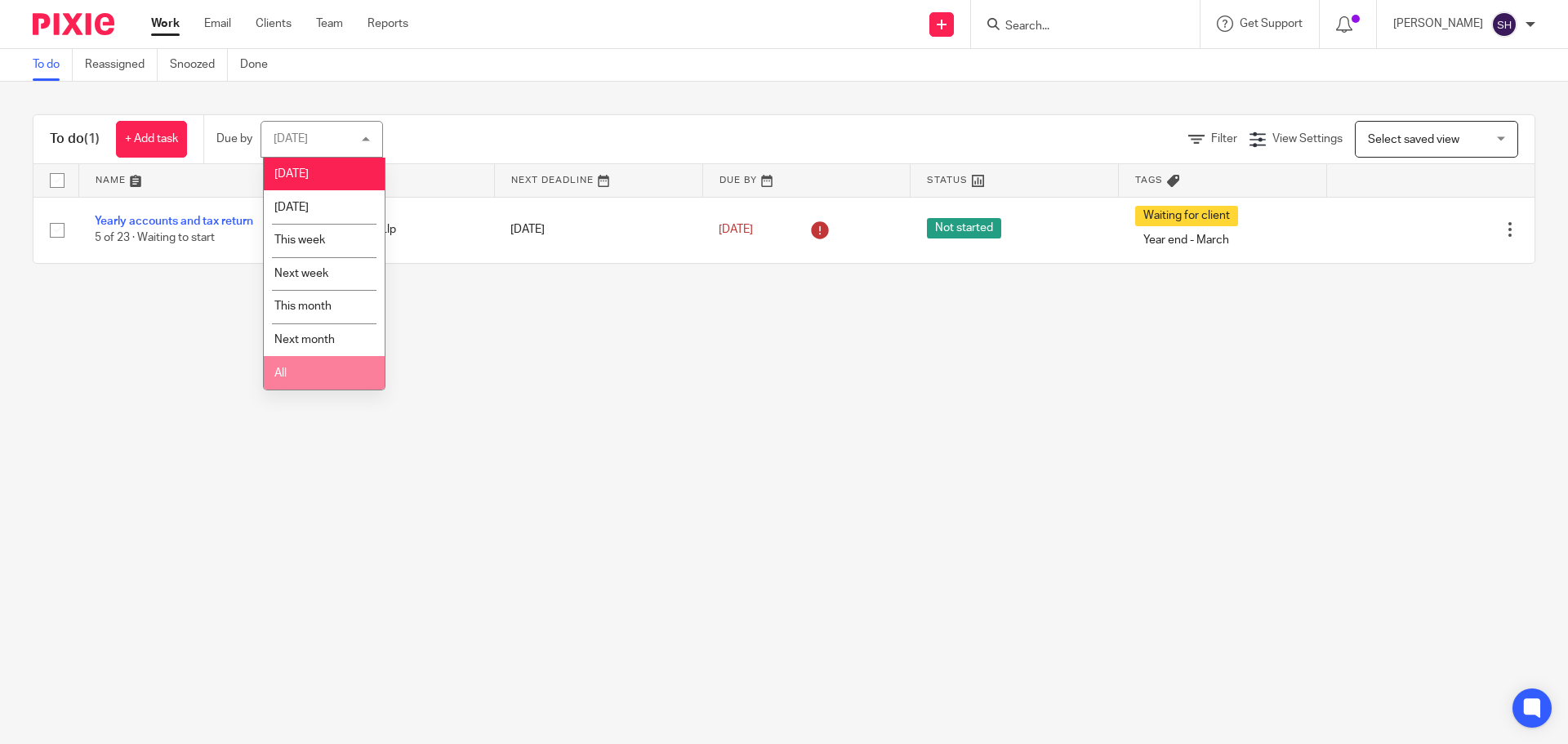
click at [274, 367] on li "All" at bounding box center [323, 372] width 121 height 34
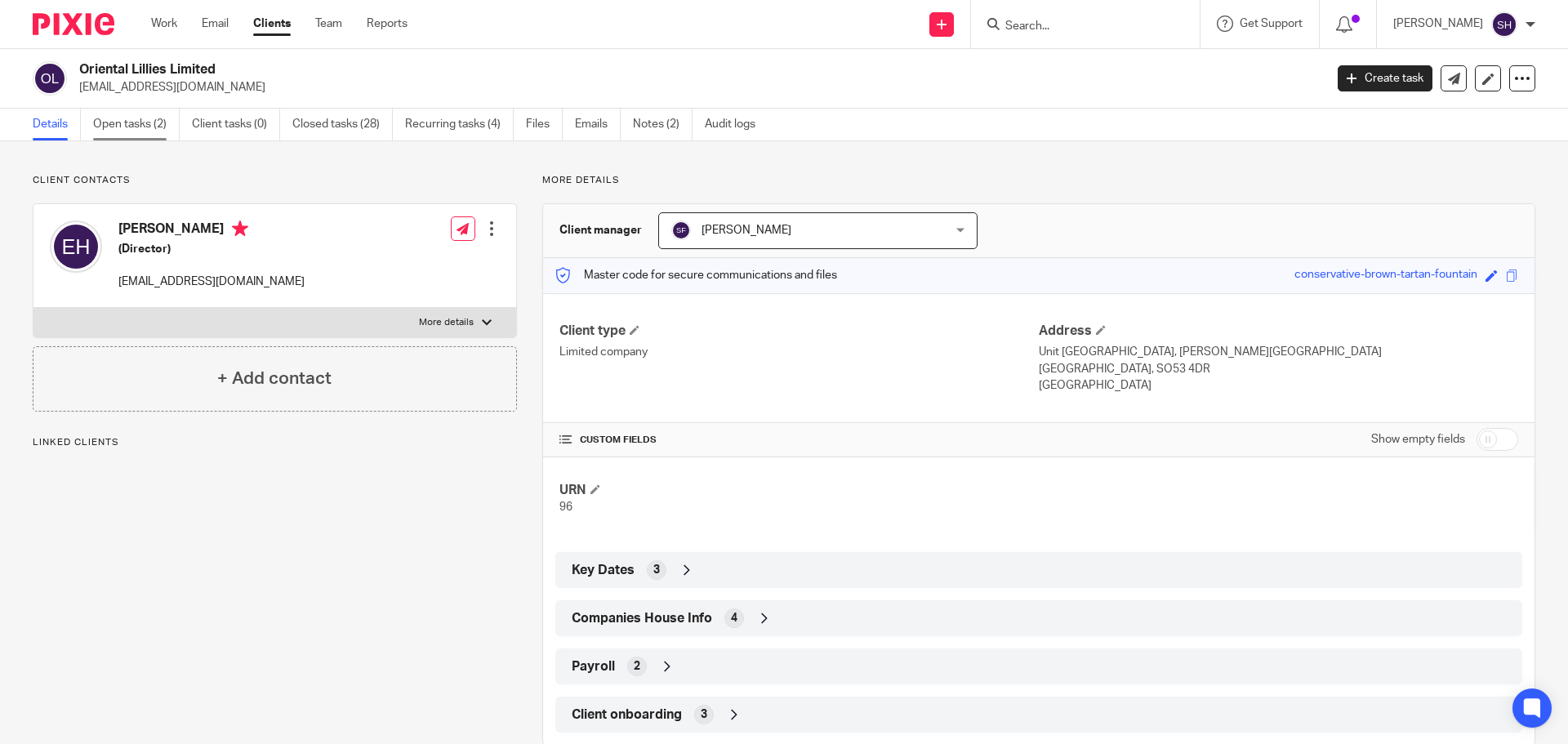
click at [148, 125] on link "Open tasks (2)" at bounding box center [136, 124] width 87 height 32
click at [166, 119] on link "Open tasks (1)" at bounding box center [136, 124] width 87 height 32
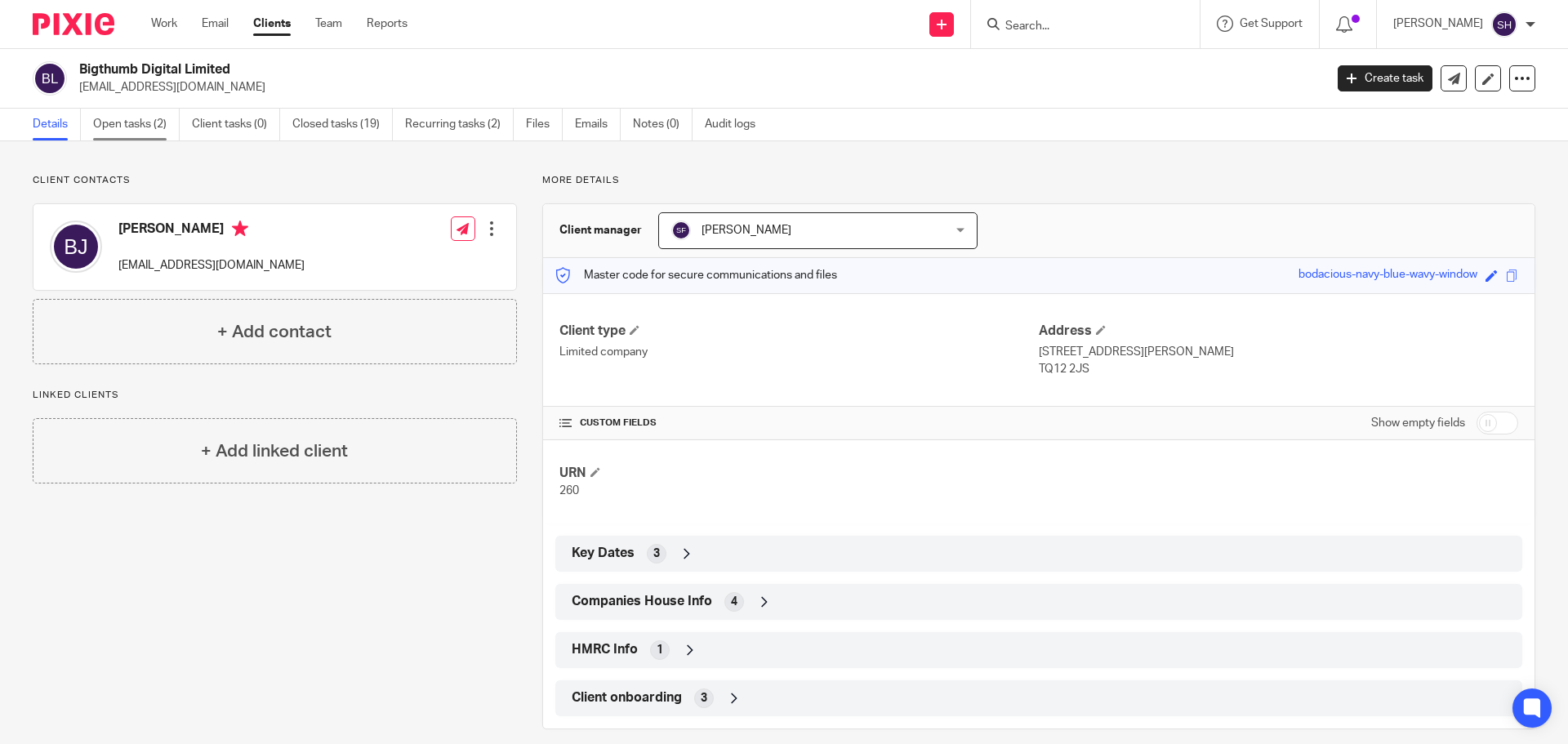
click at [159, 132] on link "Open tasks (2)" at bounding box center [136, 124] width 87 height 32
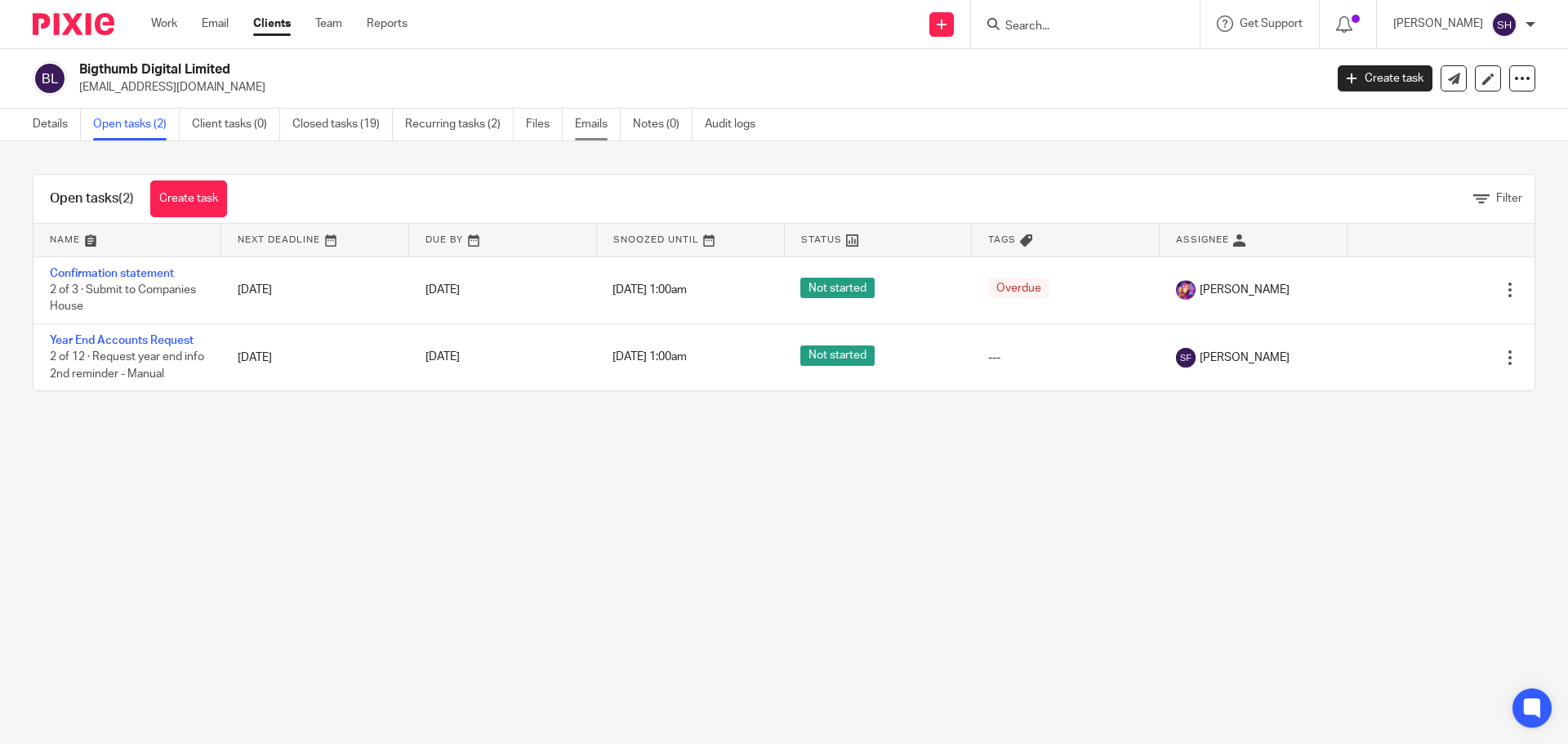
click at [598, 128] on link "Emails" at bounding box center [598, 124] width 46 height 32
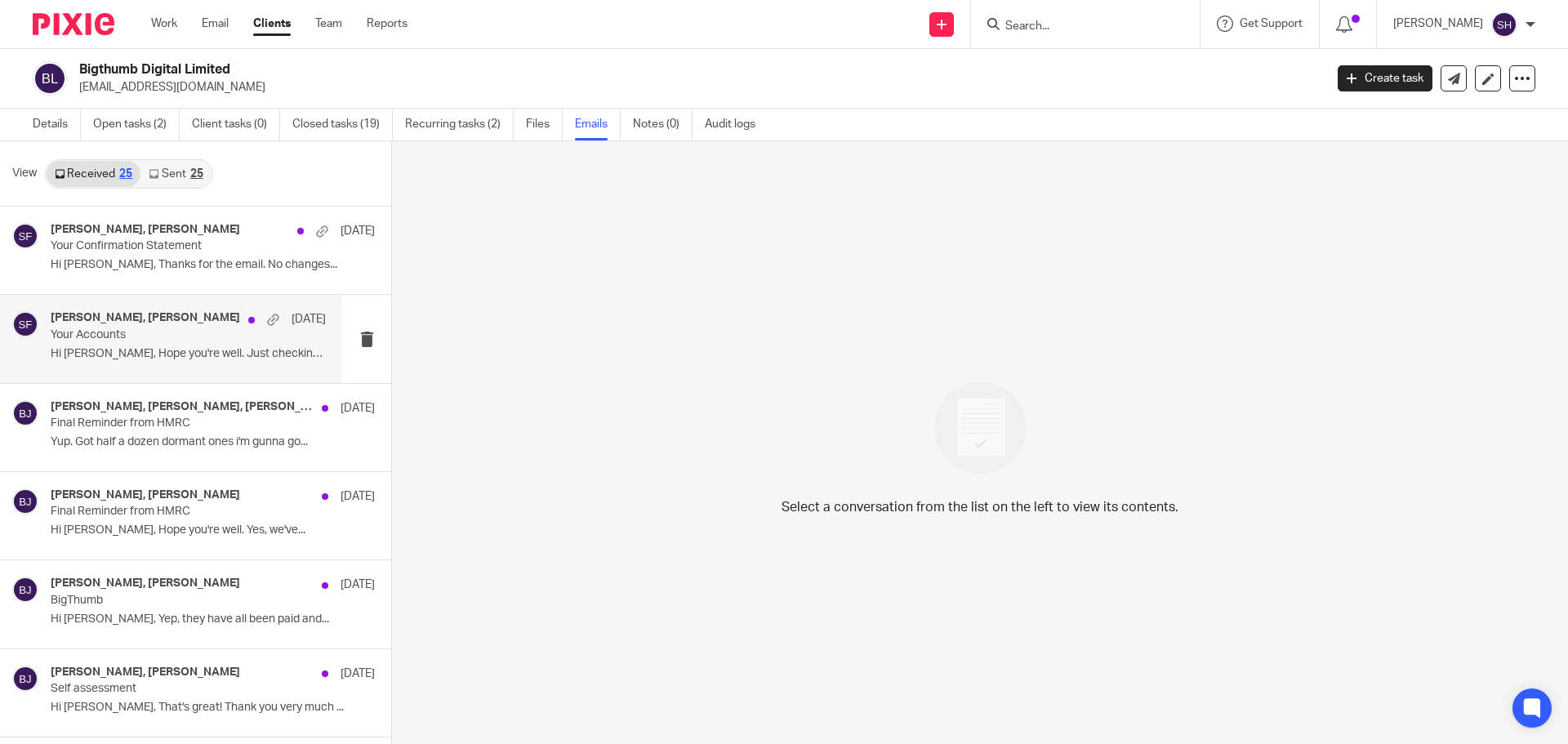
click at [160, 372] on div "[PERSON_NAME], [PERSON_NAME] [DATE] Your Accounts Hi [PERSON_NAME], Hope you're…" at bounding box center [171, 338] width 342 height 88
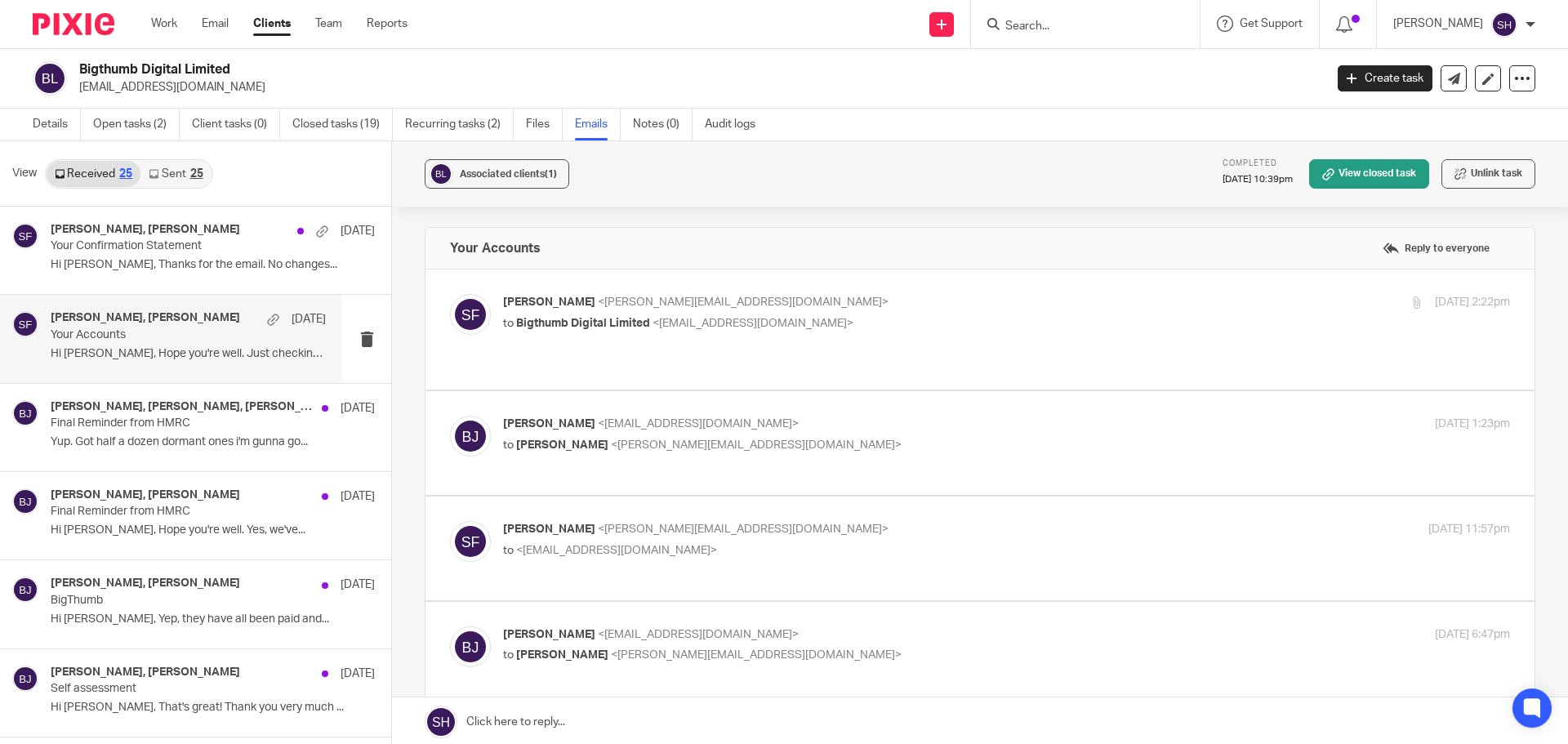
click at [821, 311] on div "[PERSON_NAME] <[PERSON_NAME][EMAIL_ADDRESS][DOMAIN_NAME]> to Bigthumb Digital L…" at bounding box center [839, 312] width 671 height 37
checkbox input "true"
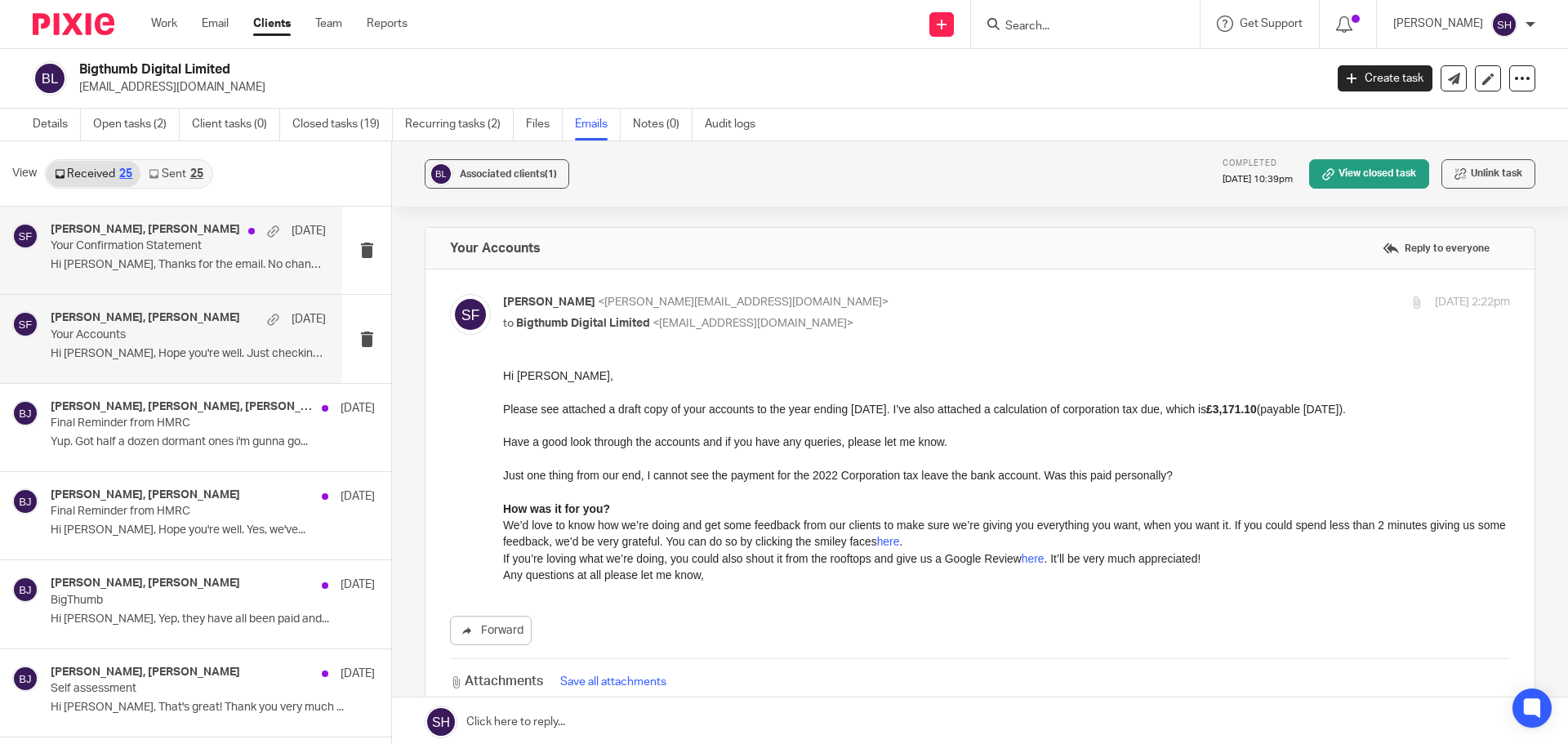
click at [183, 283] on div "Bradley Jennings, Sarah Fox 29 Jul Your Confirmation Statement Hi Sarah, Thanks…" at bounding box center [171, 250] width 342 height 88
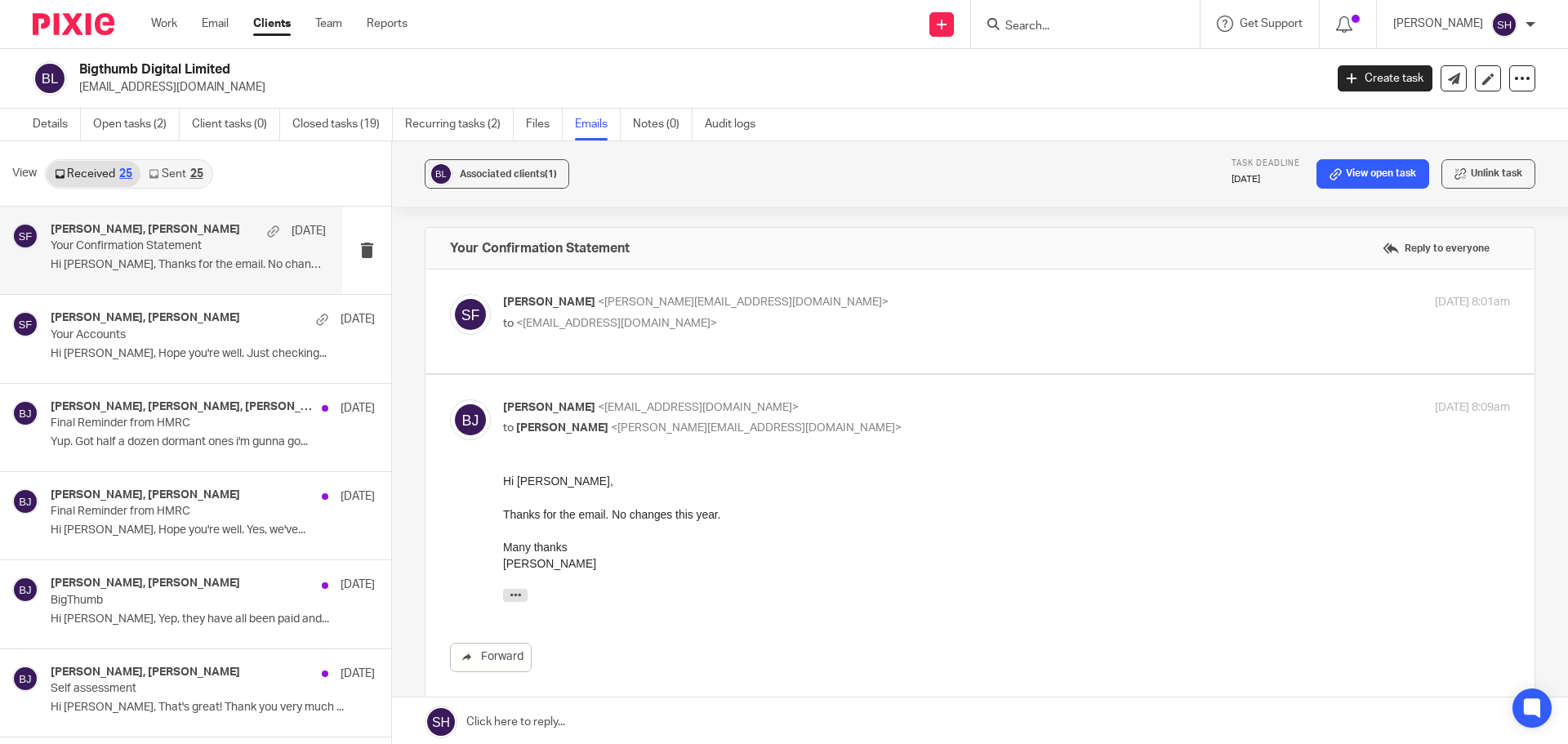
click at [186, 183] on link "Sent 25" at bounding box center [175, 173] width 70 height 26
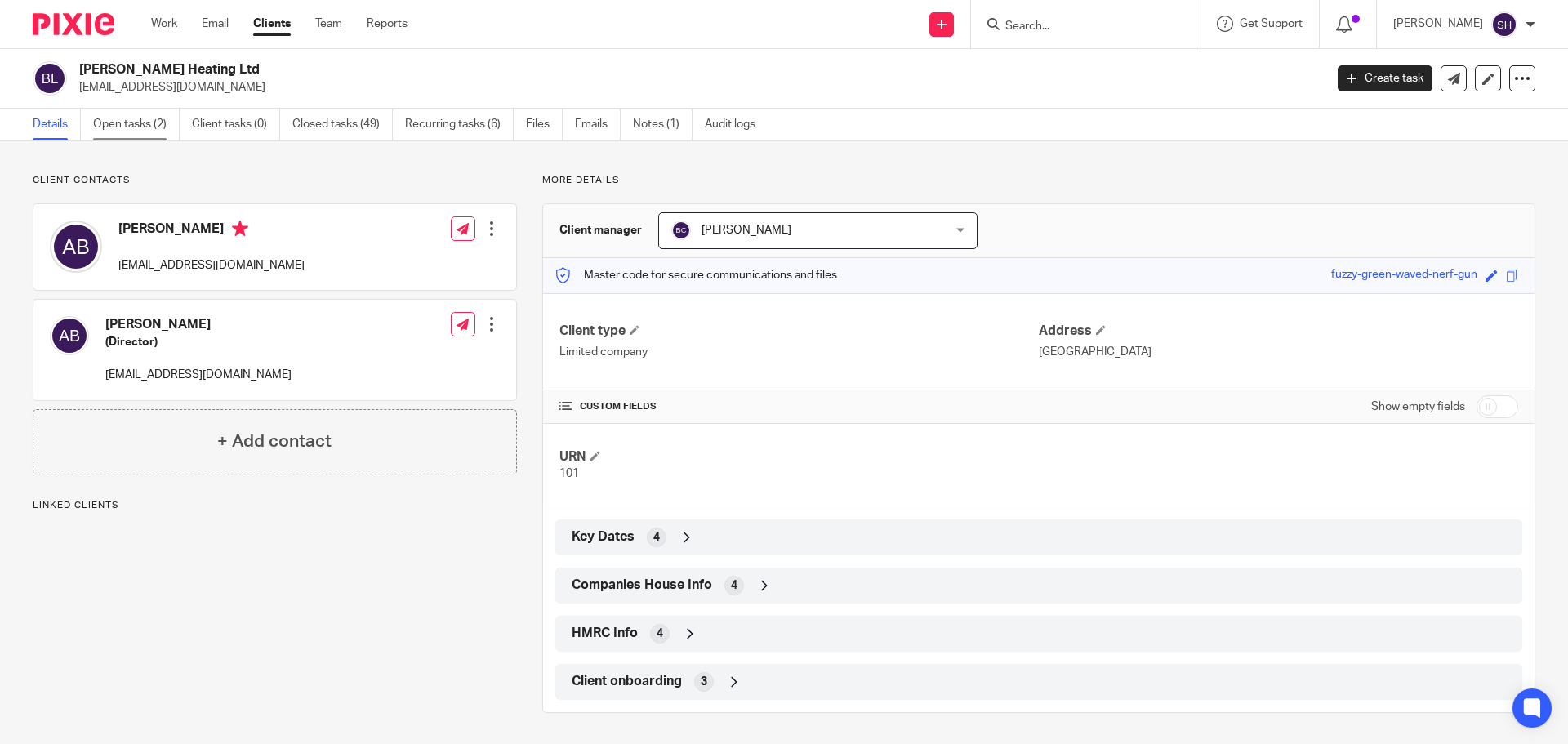
click at [110, 133] on link "Open tasks (2)" at bounding box center [136, 124] width 87 height 32
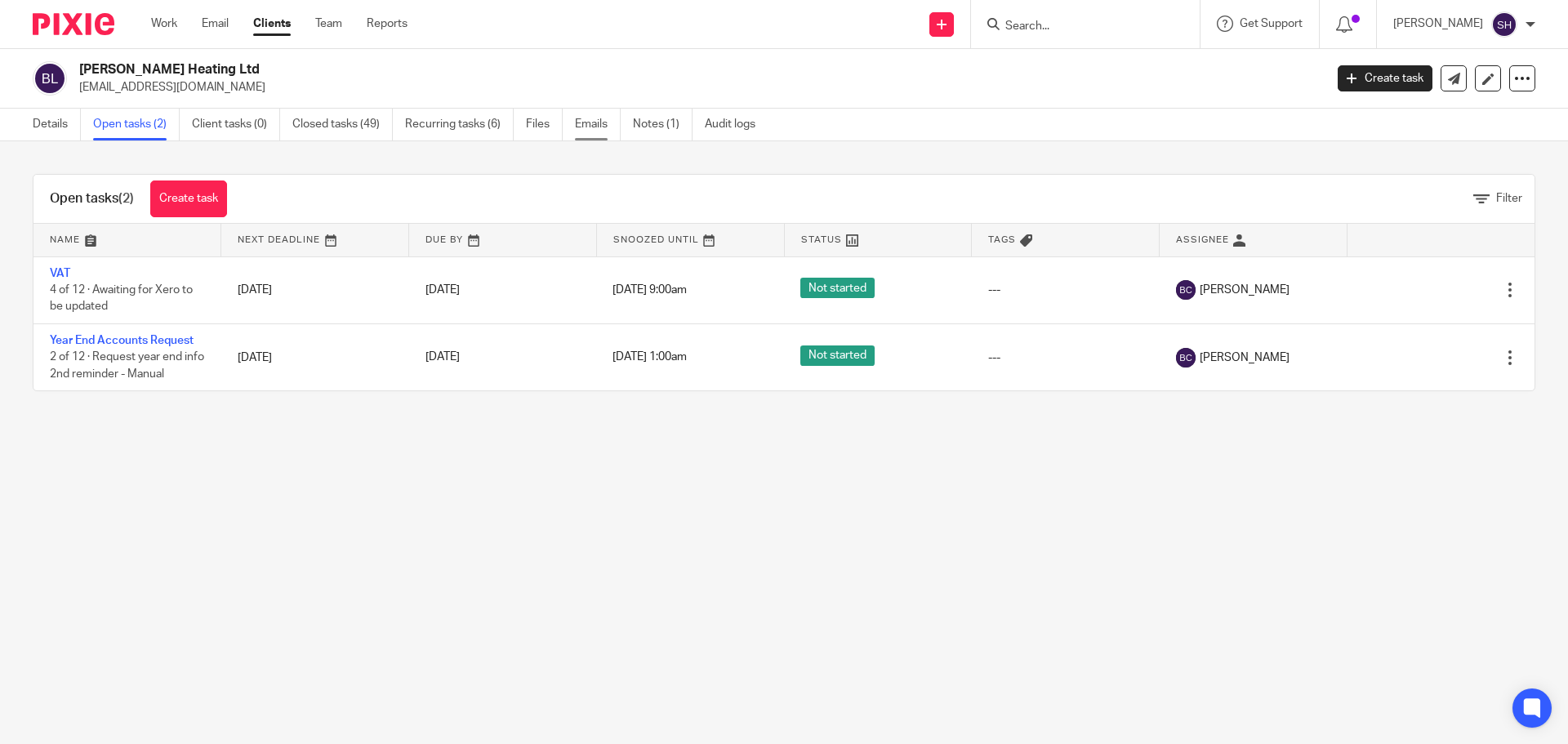
click at [611, 116] on link "Emails" at bounding box center [598, 124] width 46 height 32
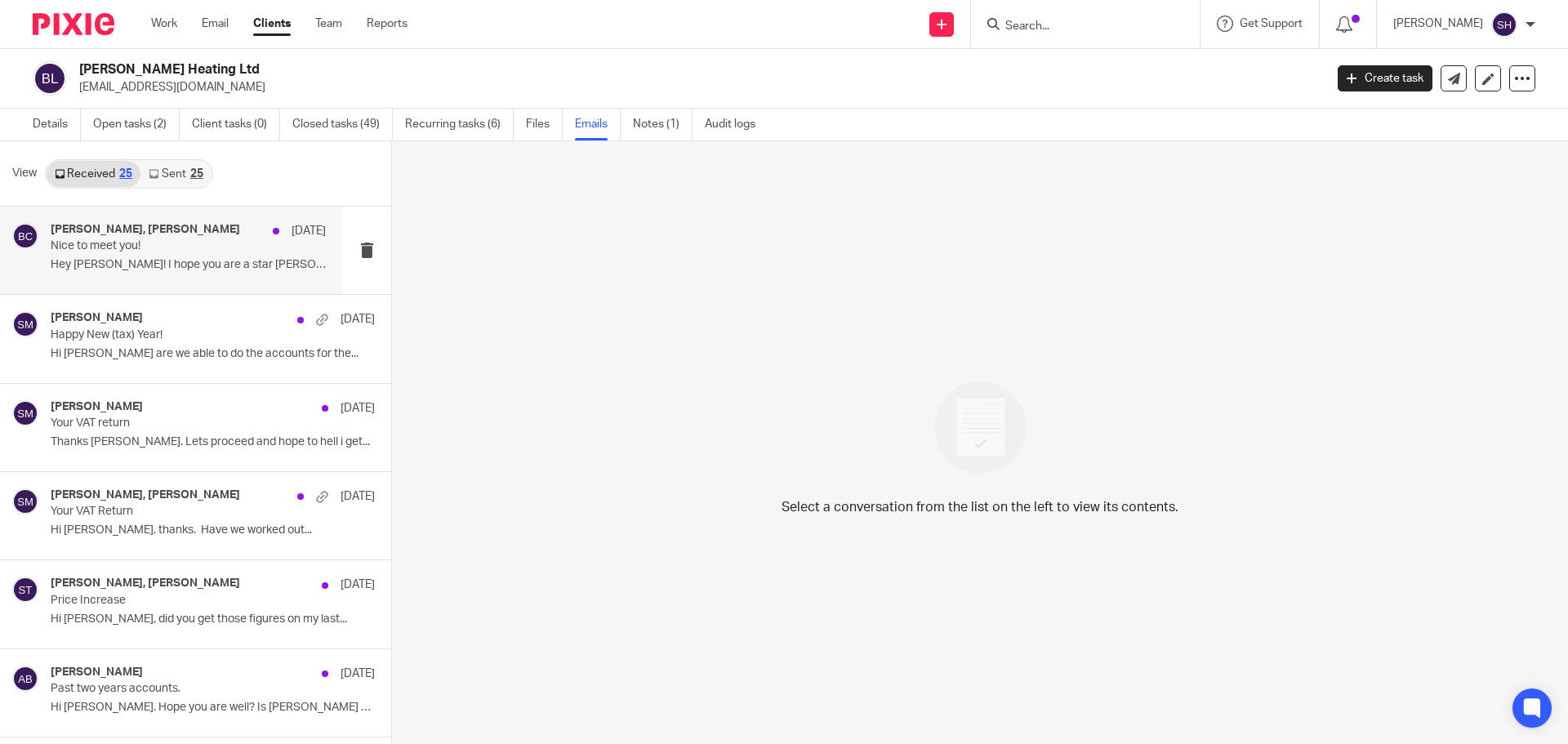
click at [180, 278] on div "Becky Cole, Alistair Byron 5 Aug Nice to meet you! Hey Becky! I hope you are a …" at bounding box center [171, 250] width 342 height 88
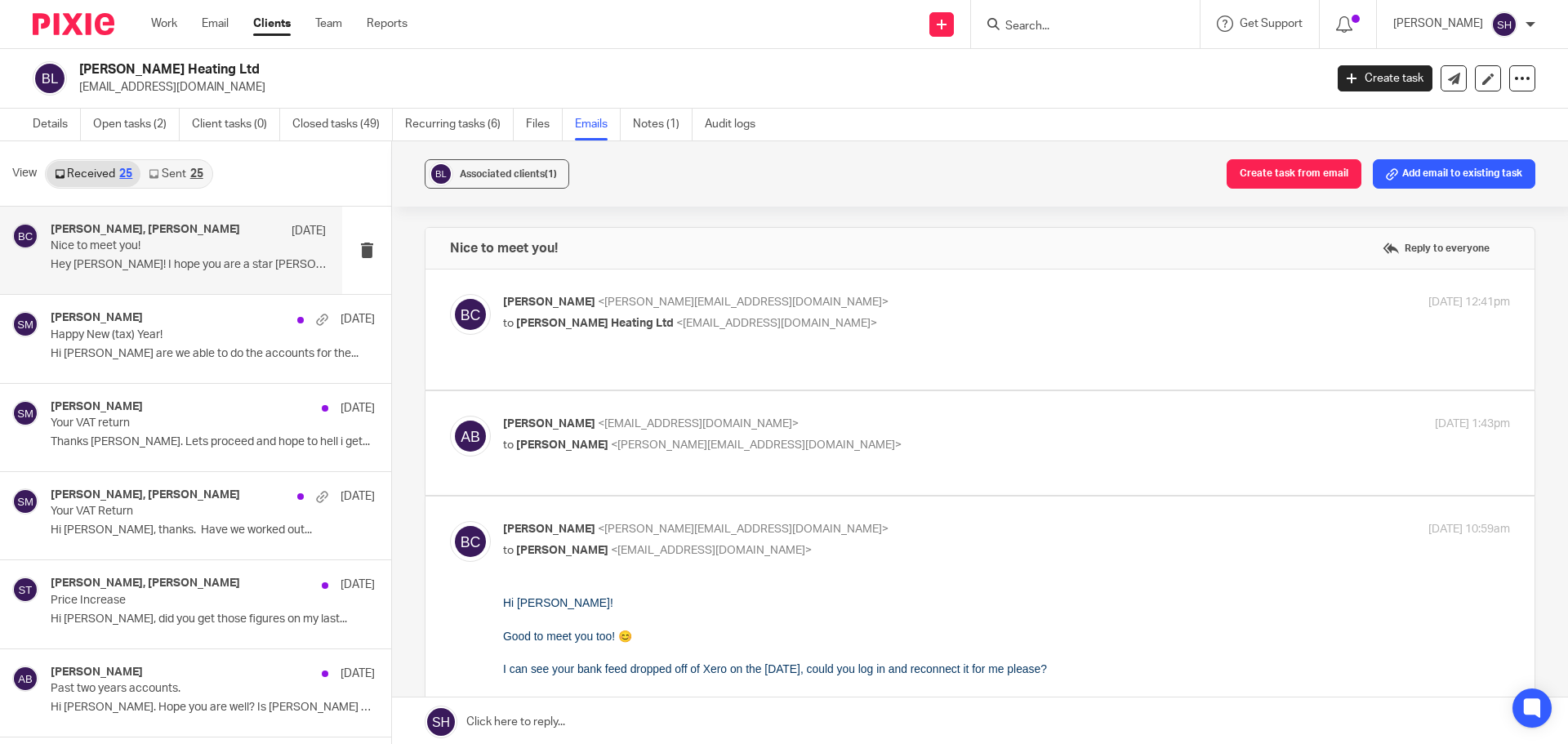
scroll to position [82, 0]
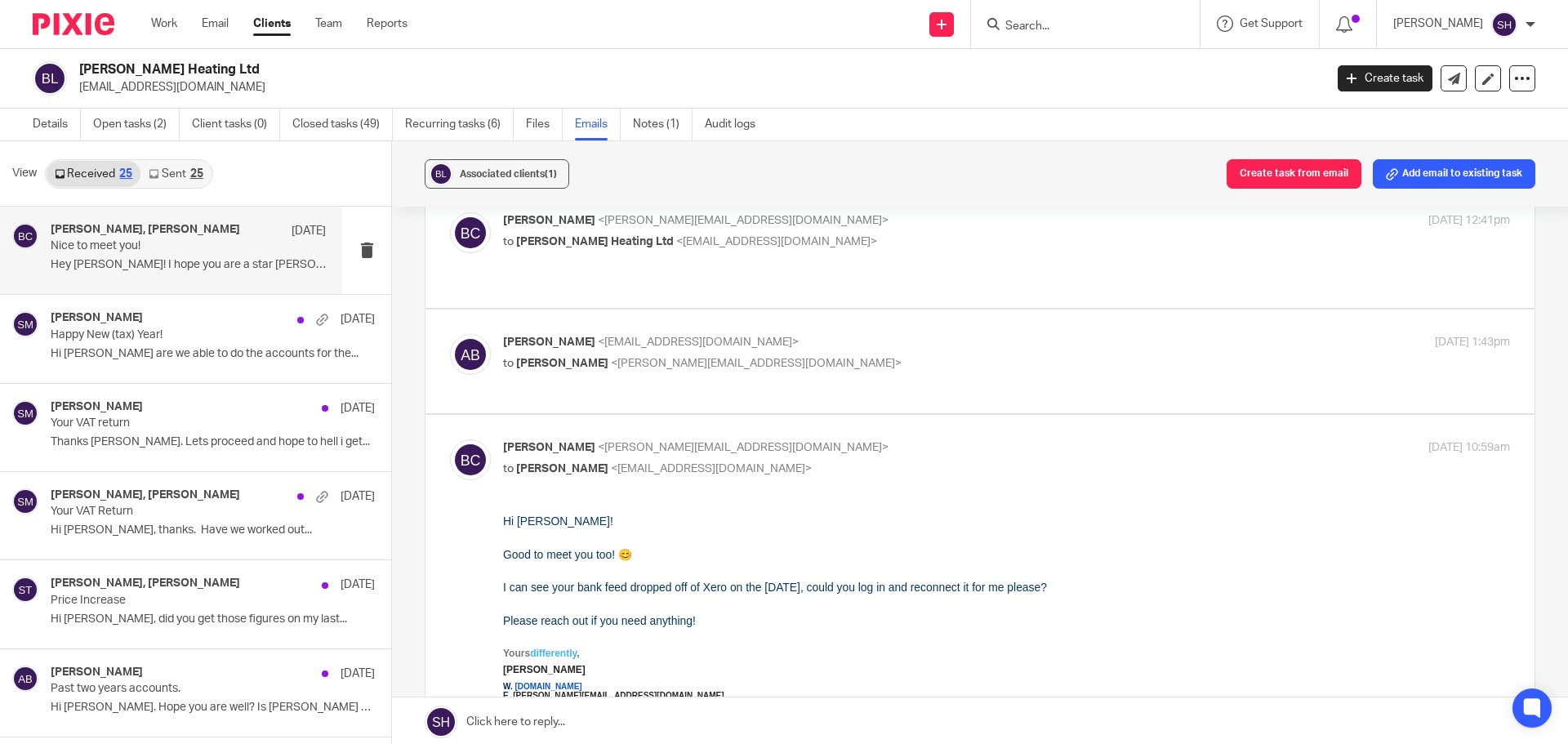
click at [799, 356] on div "Alistair Byron <byronheatingltd@gmail.com> to Becky Cole <becky@wearediverso.co…" at bounding box center [1006, 354] width 1007 height 41
checkbox input "true"
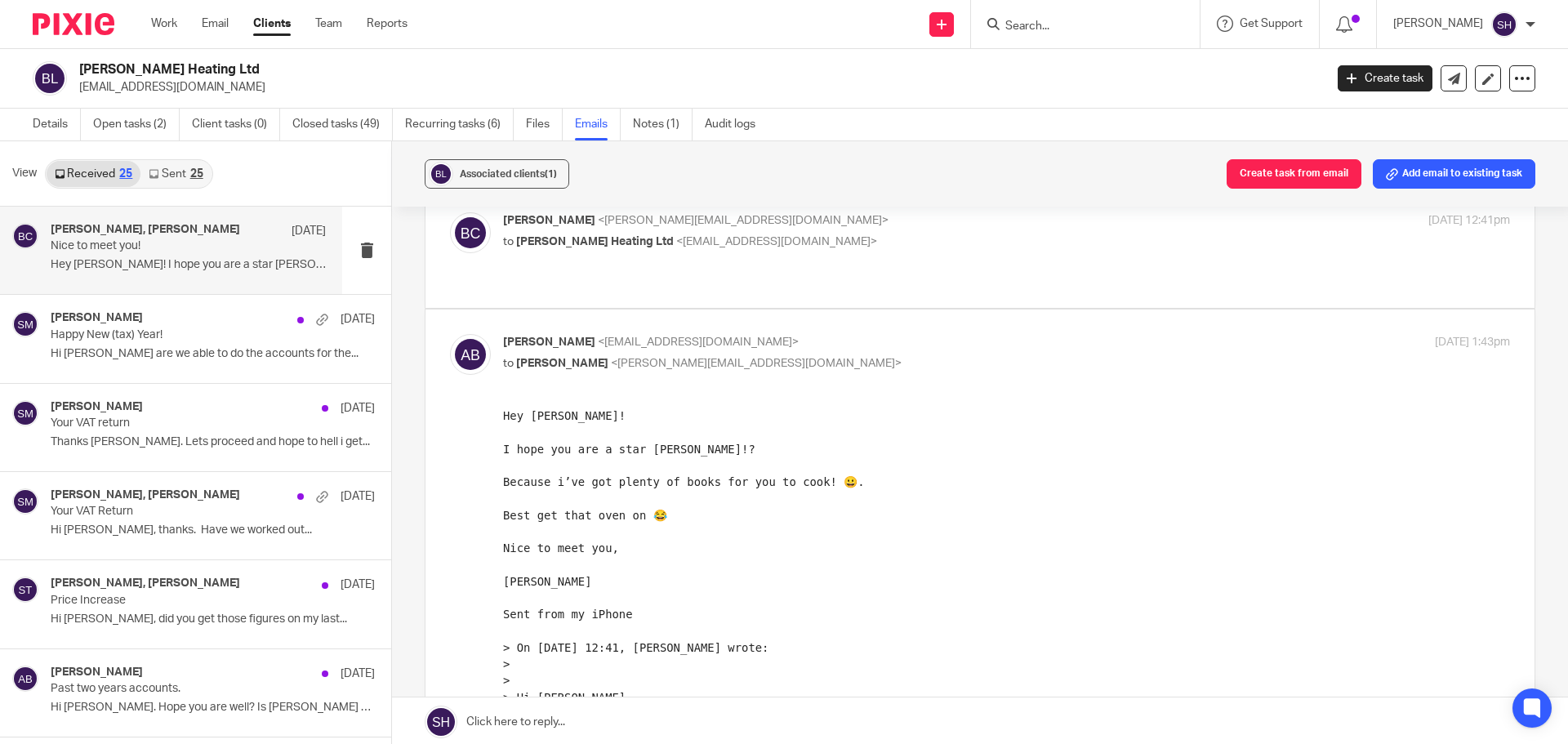
scroll to position [0, 0]
click at [814, 249] on p "to Byron Heating Ltd <byronheatingltd@gmail.com>" at bounding box center [839, 242] width 671 height 17
checkbox input "true"
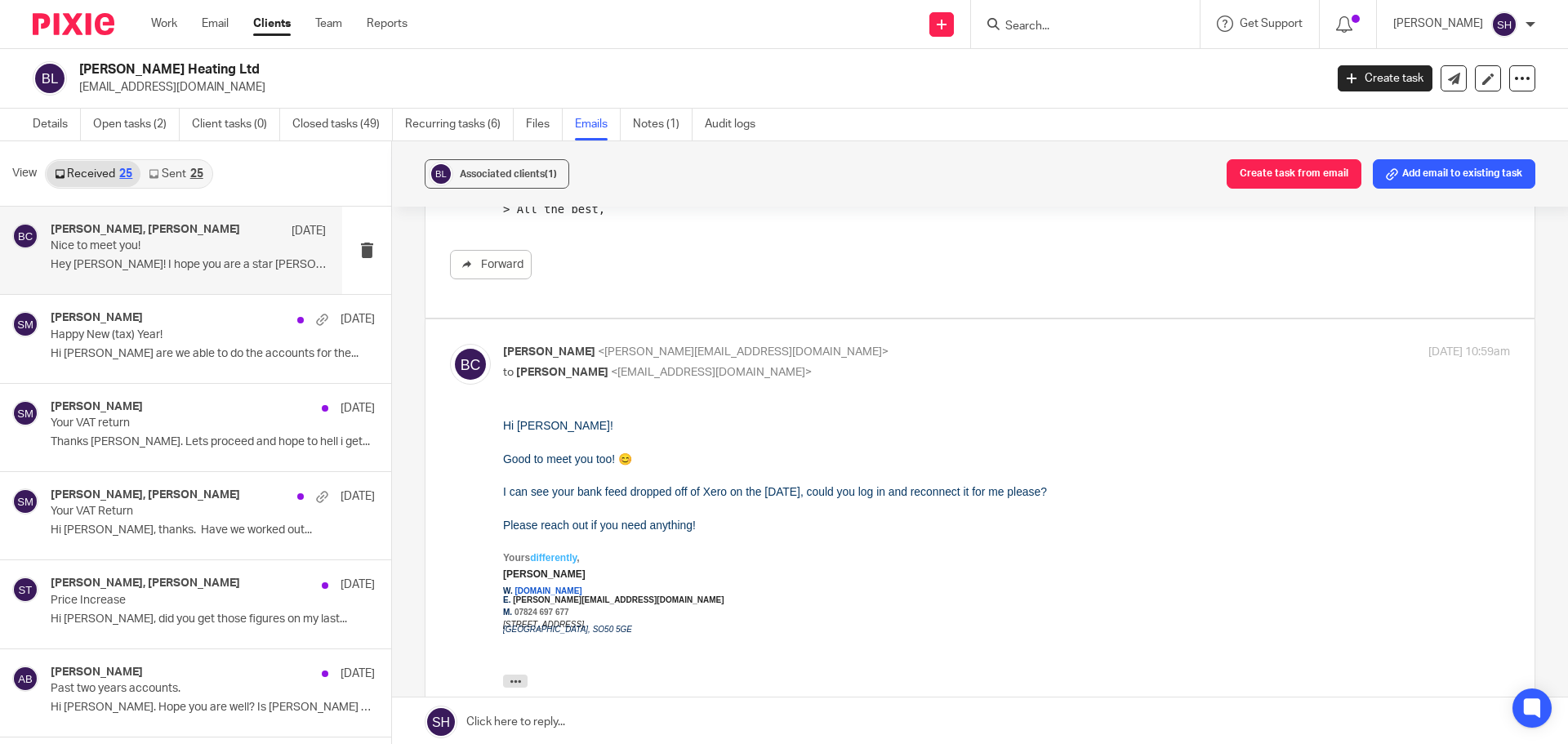
scroll to position [734, 0]
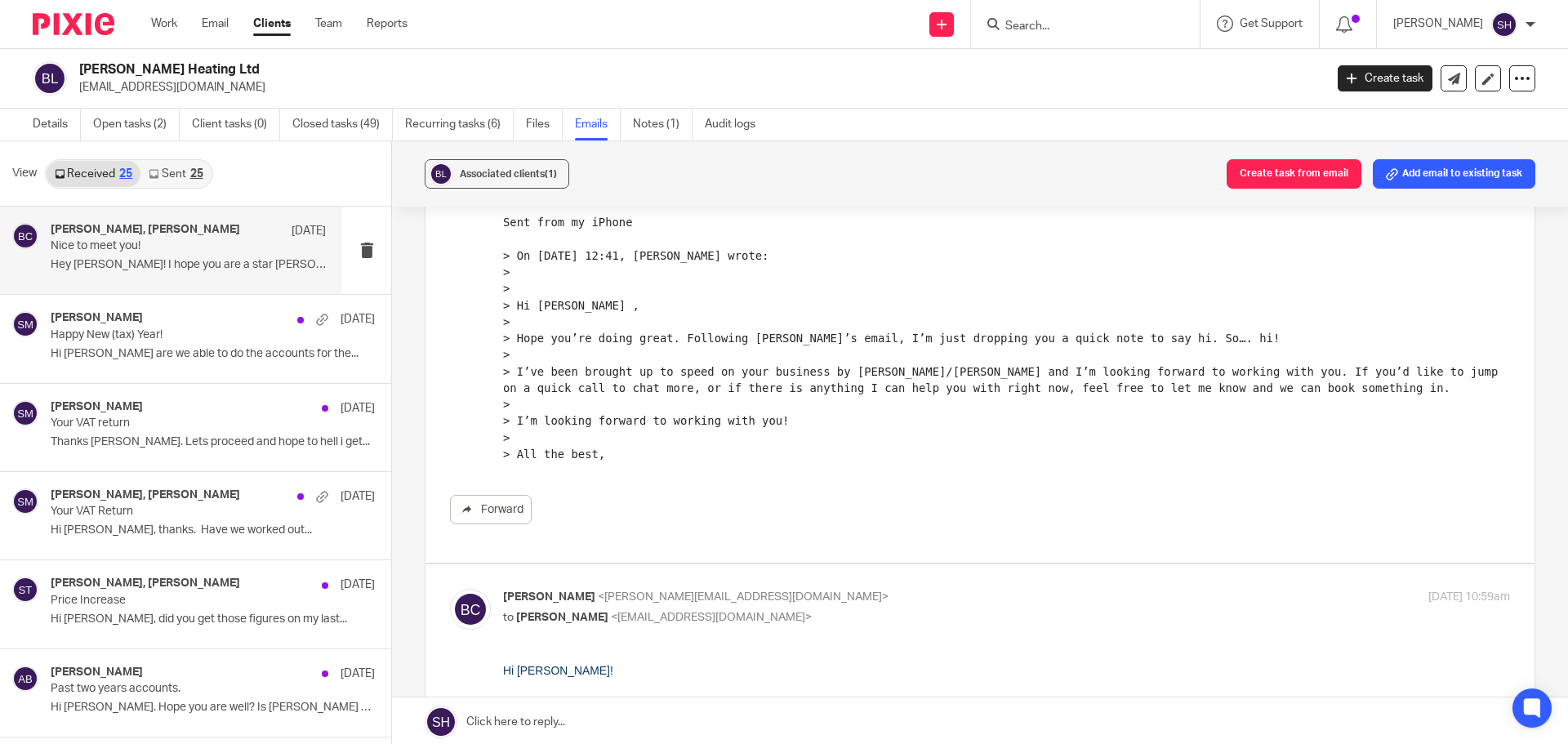
click at [194, 173] on div "25" at bounding box center [196, 173] width 13 height 11
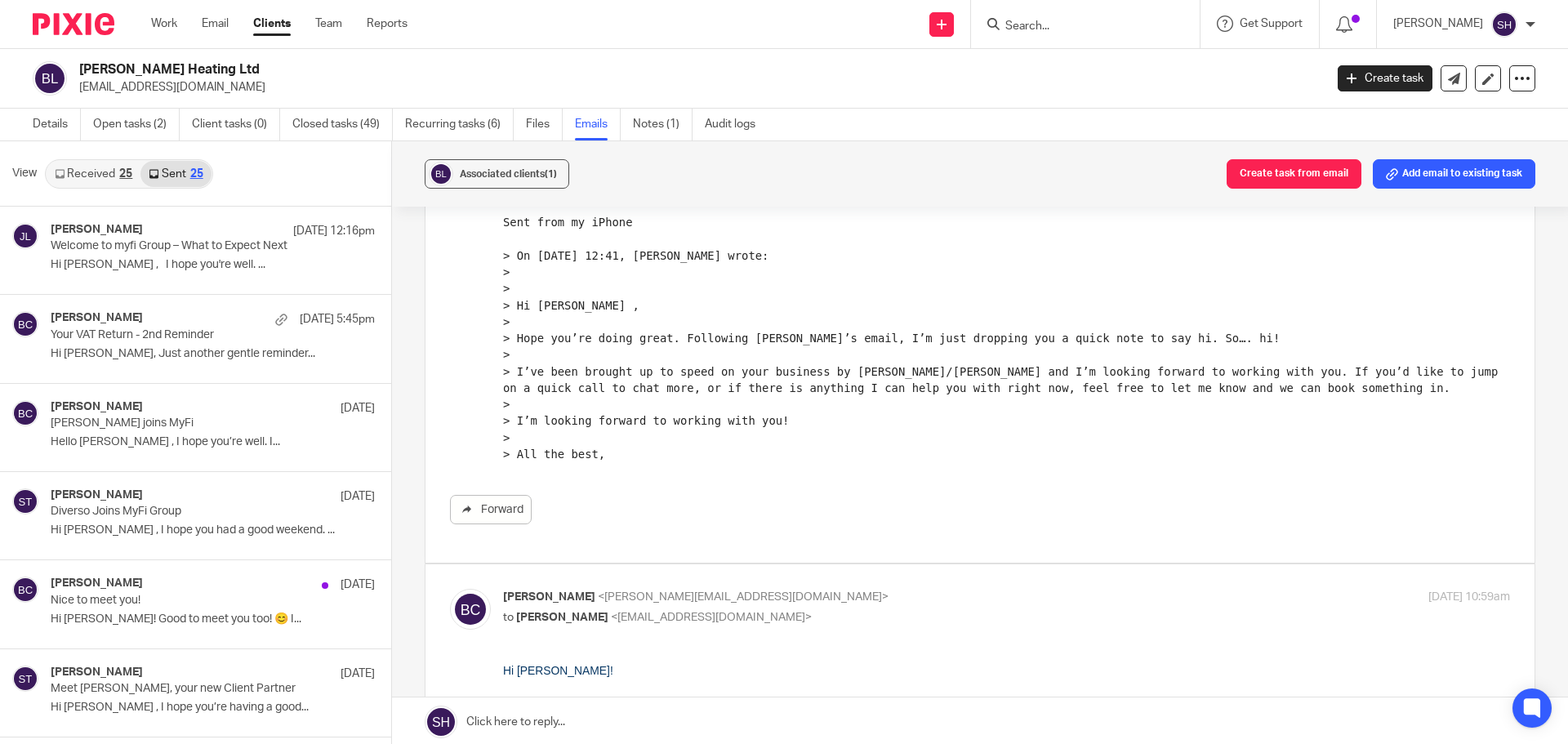
scroll to position [3, 0]
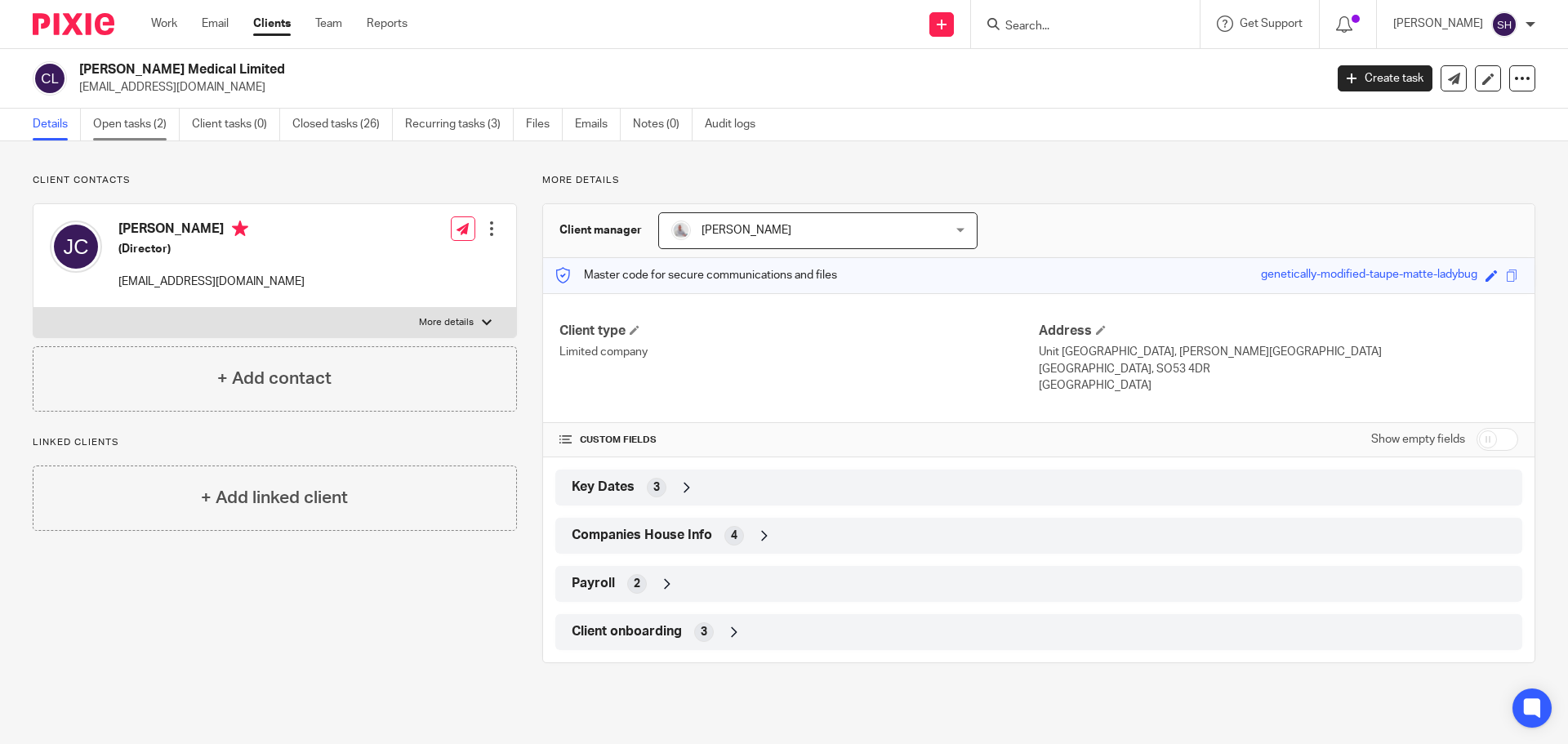
click at [148, 126] on link "Open tasks (2)" at bounding box center [136, 124] width 87 height 32
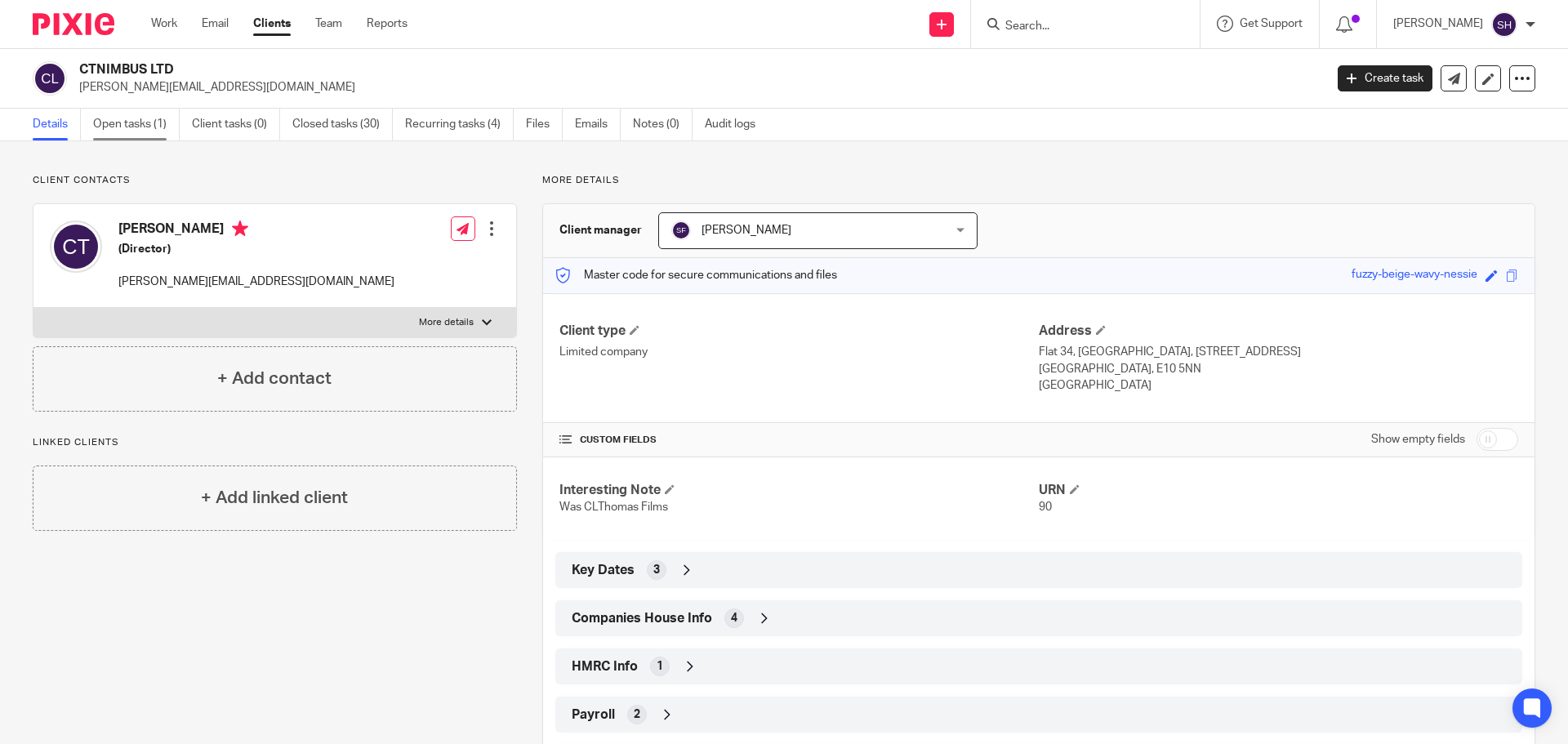
click at [161, 129] on link "Open tasks (1)" at bounding box center [136, 124] width 87 height 32
click at [147, 123] on link "Open tasks (1)" at bounding box center [136, 124] width 87 height 32
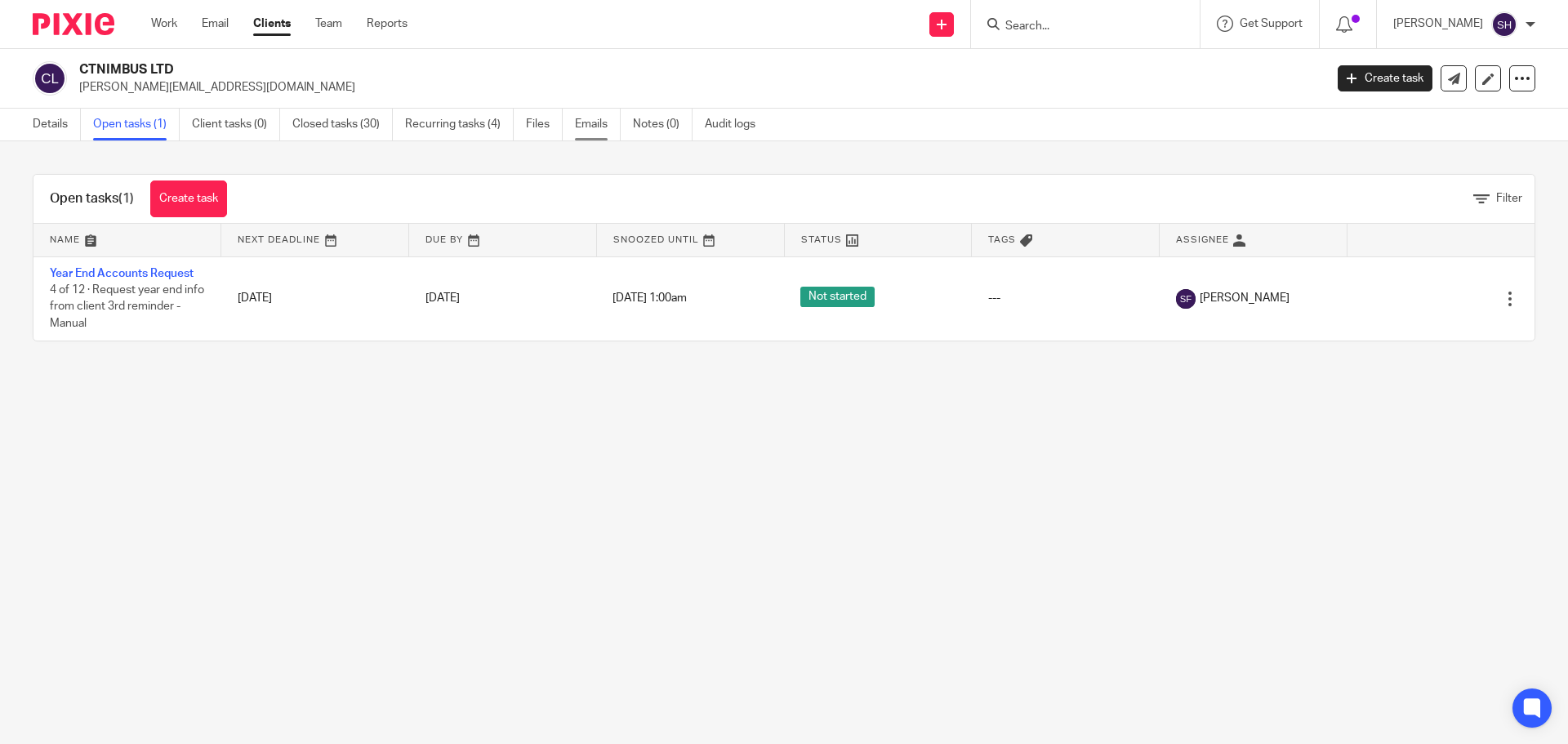
click at [584, 114] on link "Emails" at bounding box center [598, 124] width 46 height 32
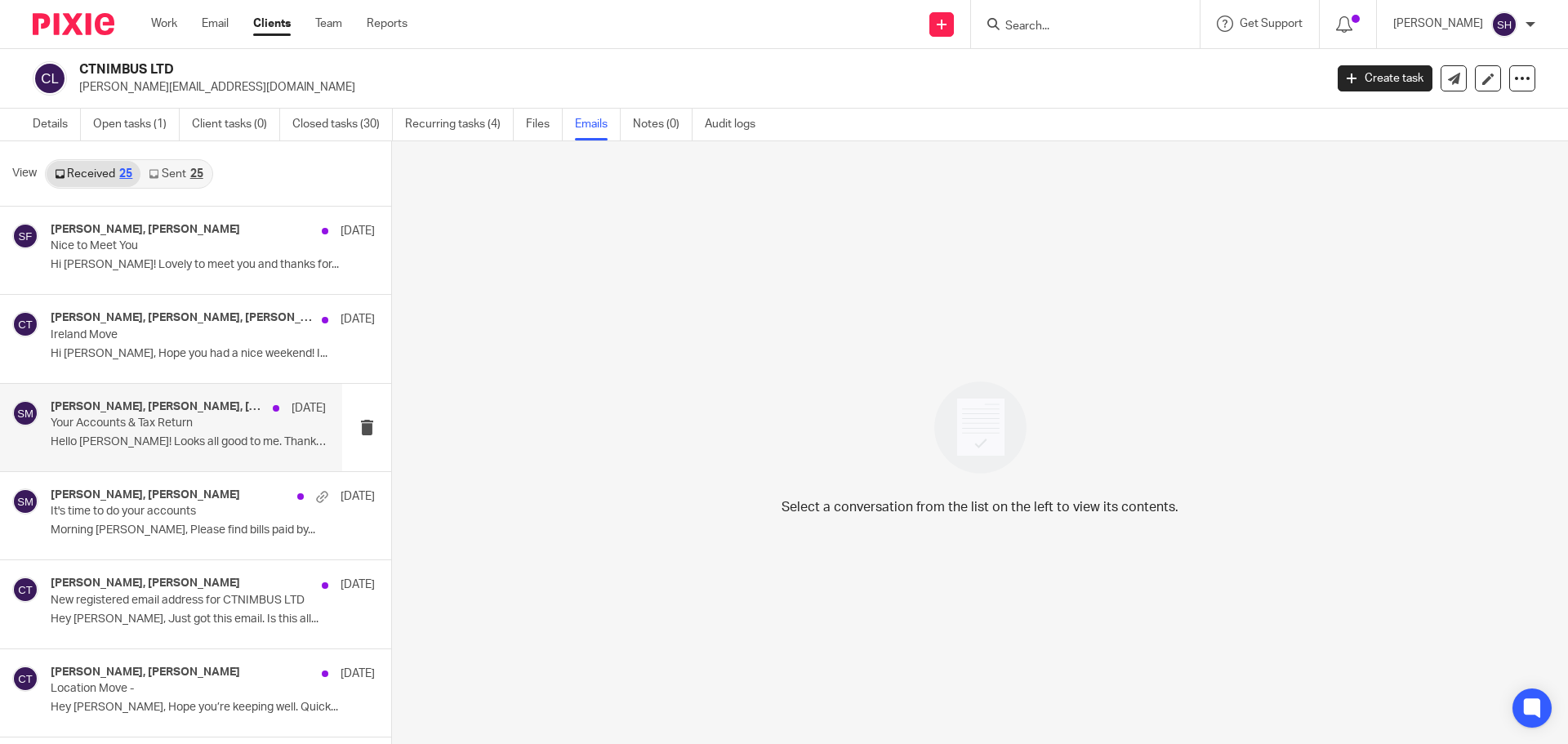
click at [141, 453] on div "Sam McGaley, Christopher Thomas, Chris Thomas 28 Jan Your Accounts & Tax Return…" at bounding box center [187, 427] width 275 height 55
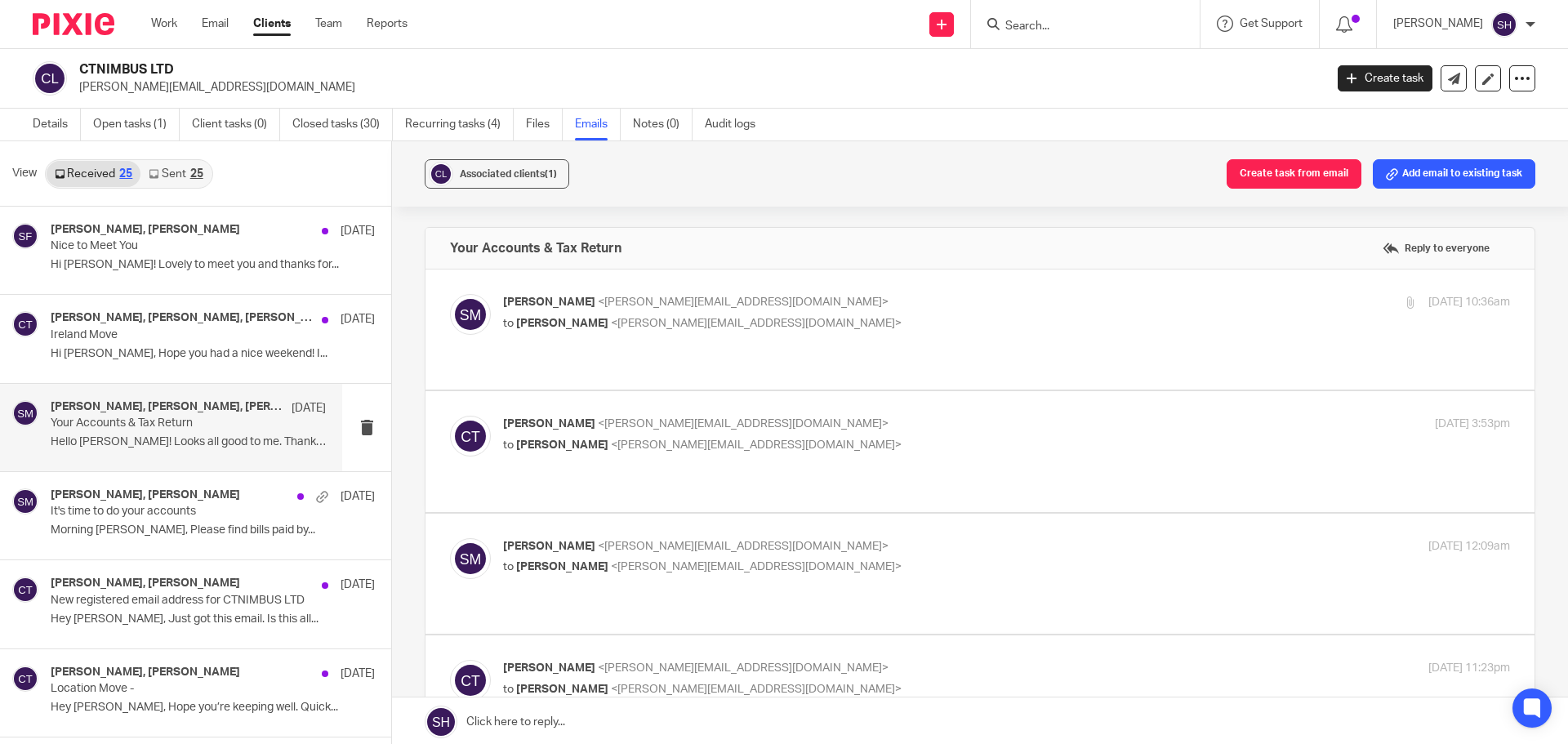
click at [799, 332] on div "Sam McGaley <sam@wearediverso.com> to Chris Thomas <chris@clthomas.co.uk> 21 Ja…" at bounding box center [1006, 314] width 1007 height 41
checkbox input "true"
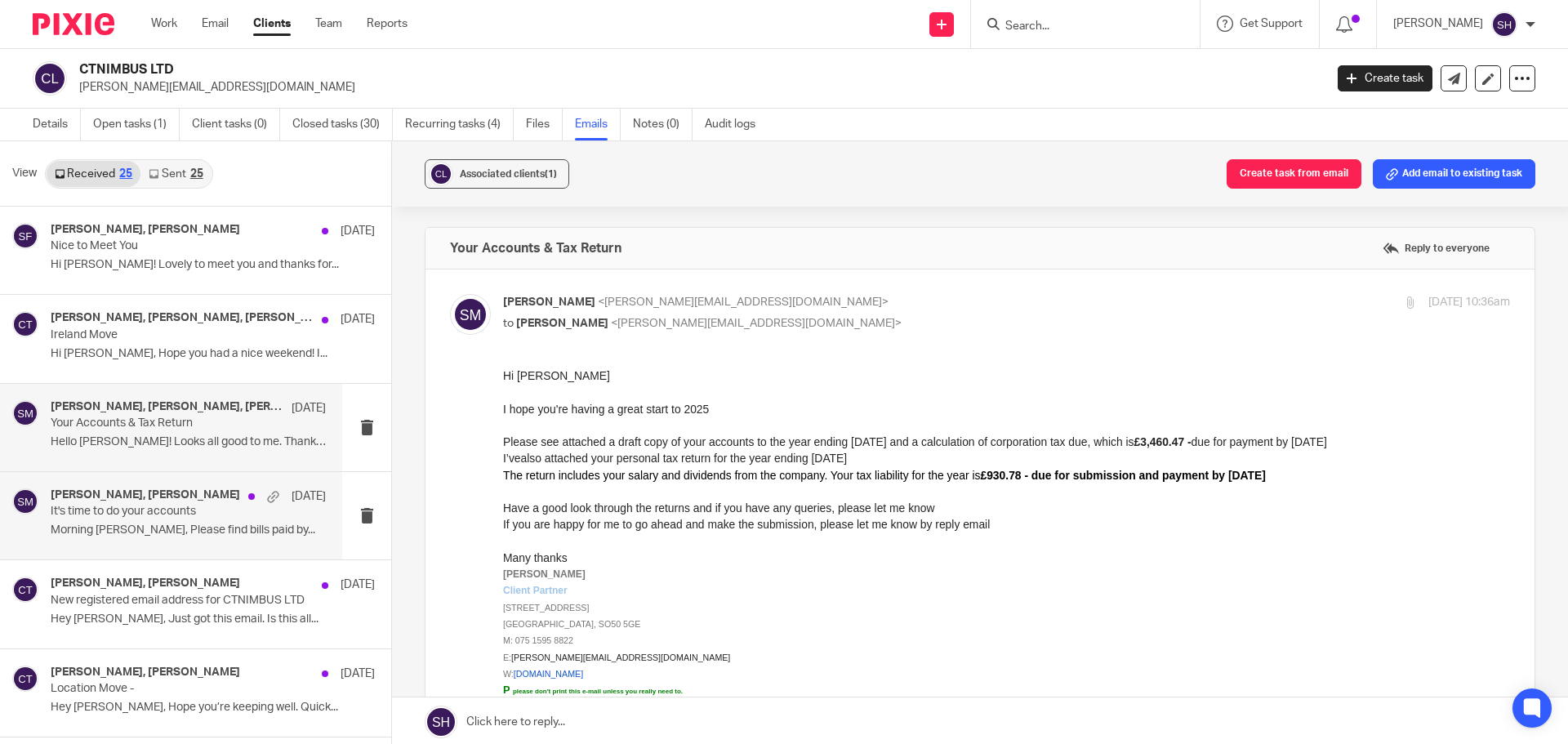
click at [137, 539] on div "Chris Thomas, Sam McGaley 7 Jan It's time to do your accounts Morning Sam, Plea…" at bounding box center [187, 515] width 275 height 55
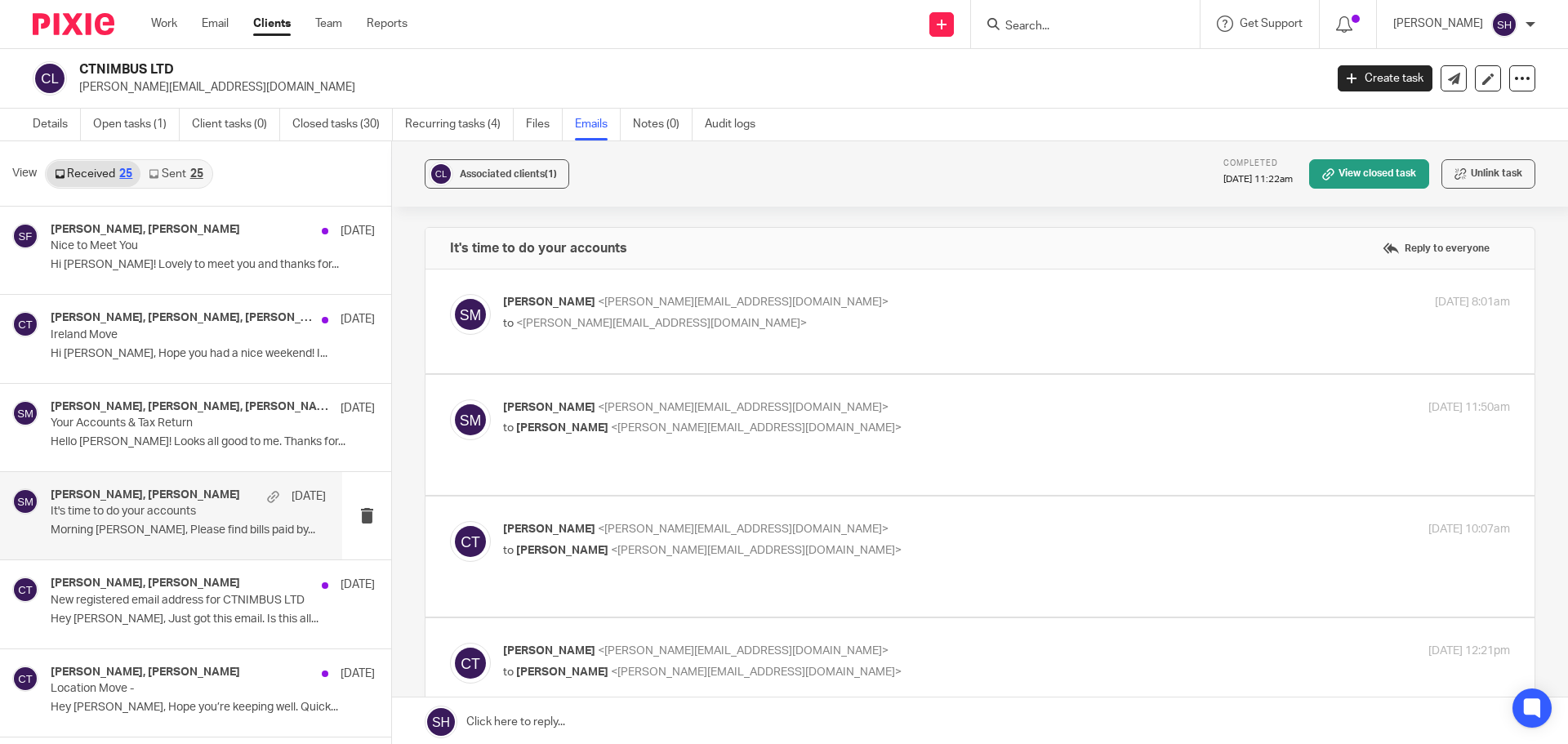
click at [807, 337] on div "Sam McGaley <sam@wearediverso.com> to <chris@clthomas.co.uk> 1 Aug 2024 8:01am …" at bounding box center [980, 321] width 1060 height 55
click at [770, 320] on p "to <chris@clthomas.co.uk>" at bounding box center [839, 323] width 671 height 17
checkbox input "true"
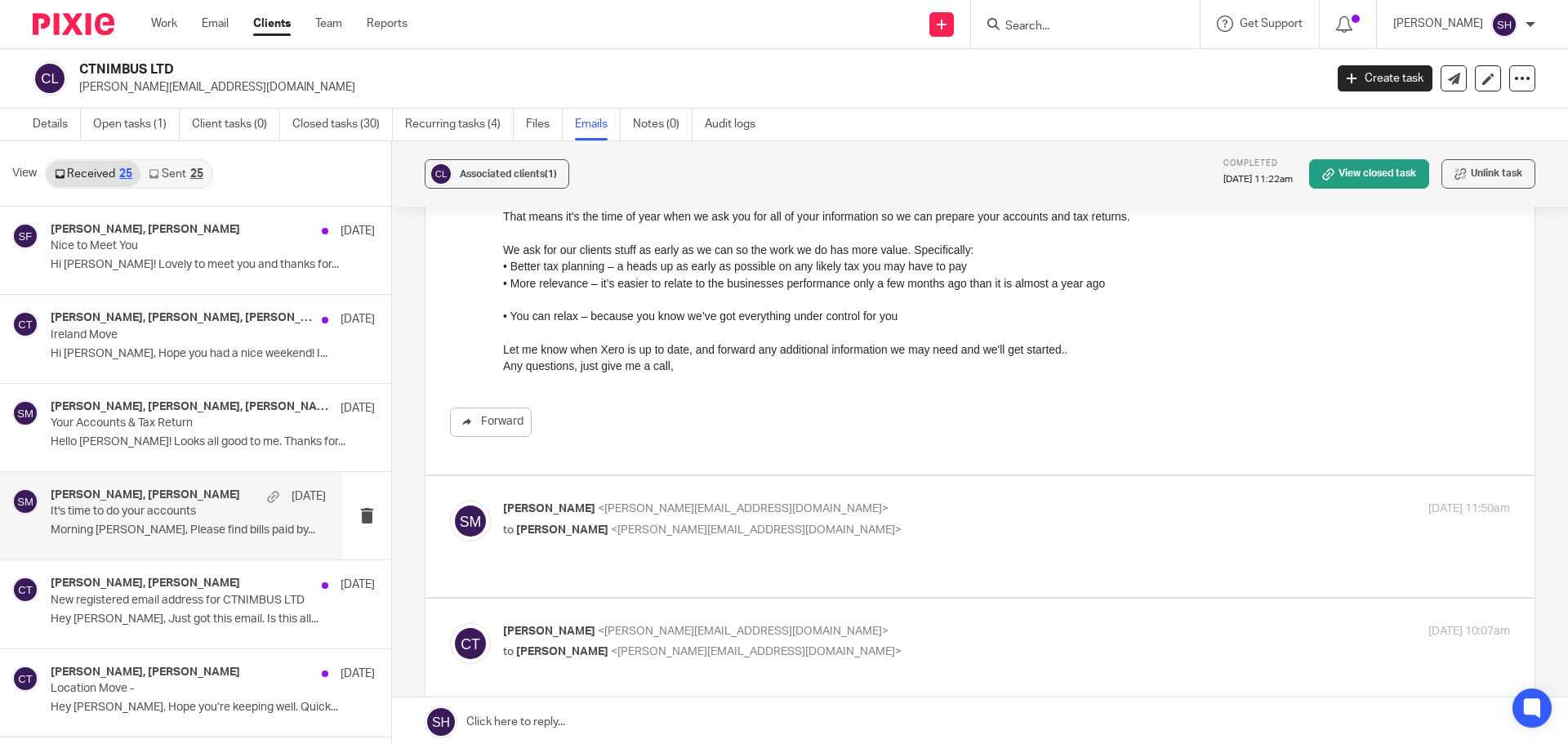
scroll to position [245, 0]
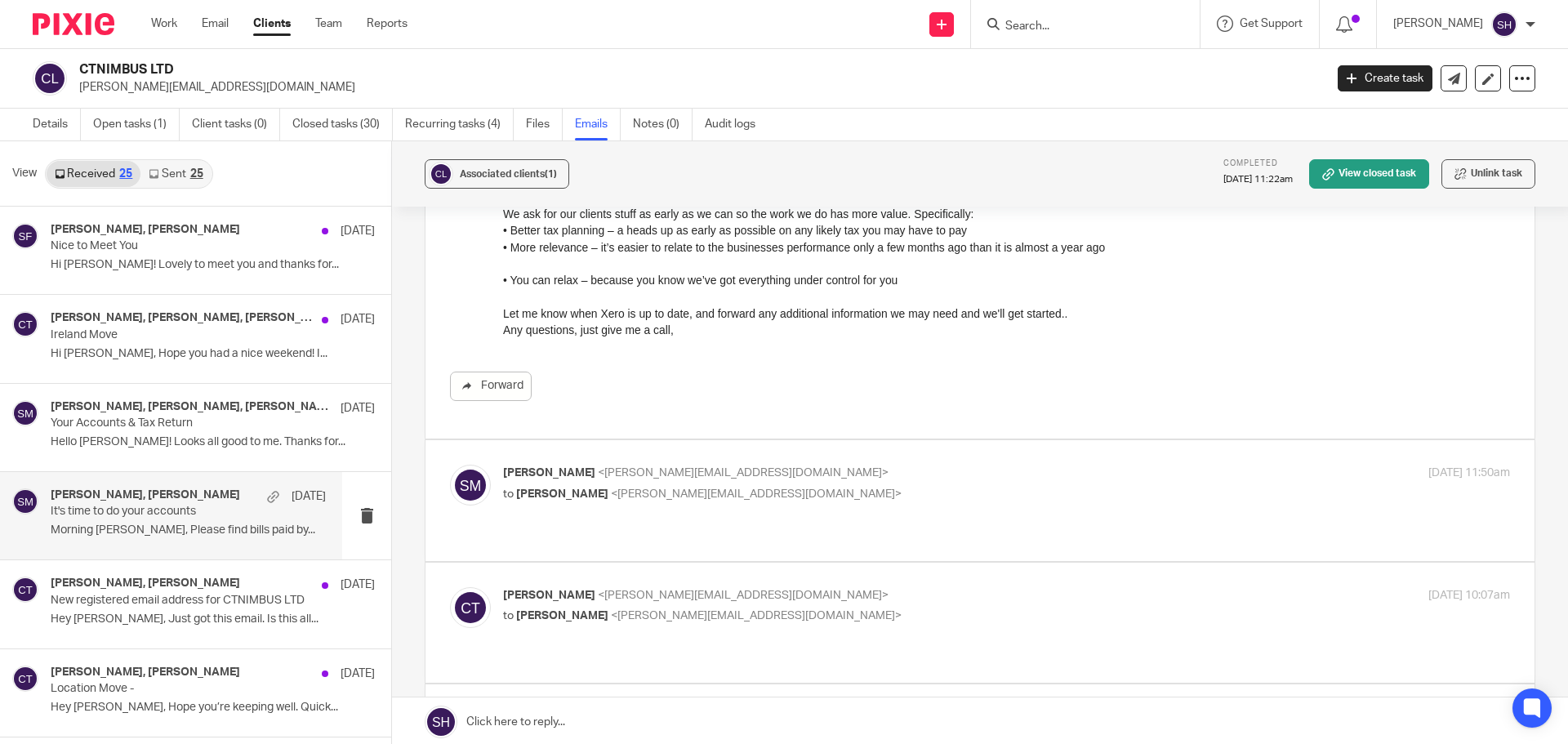
click at [802, 473] on p "Sam McGaley <sam@wearediverso.com>" at bounding box center [839, 473] width 671 height 17
checkbox input "true"
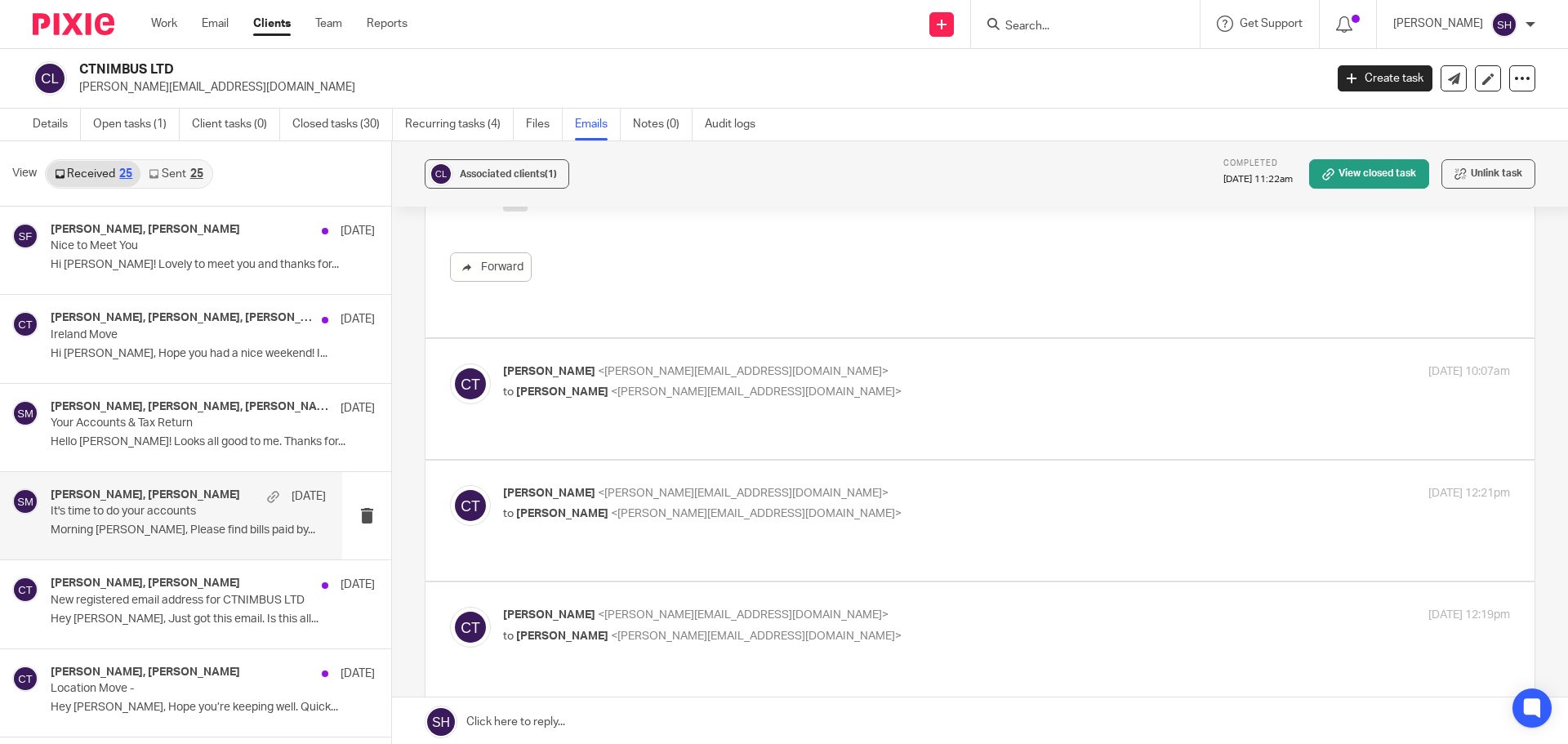
scroll to position [980, 0]
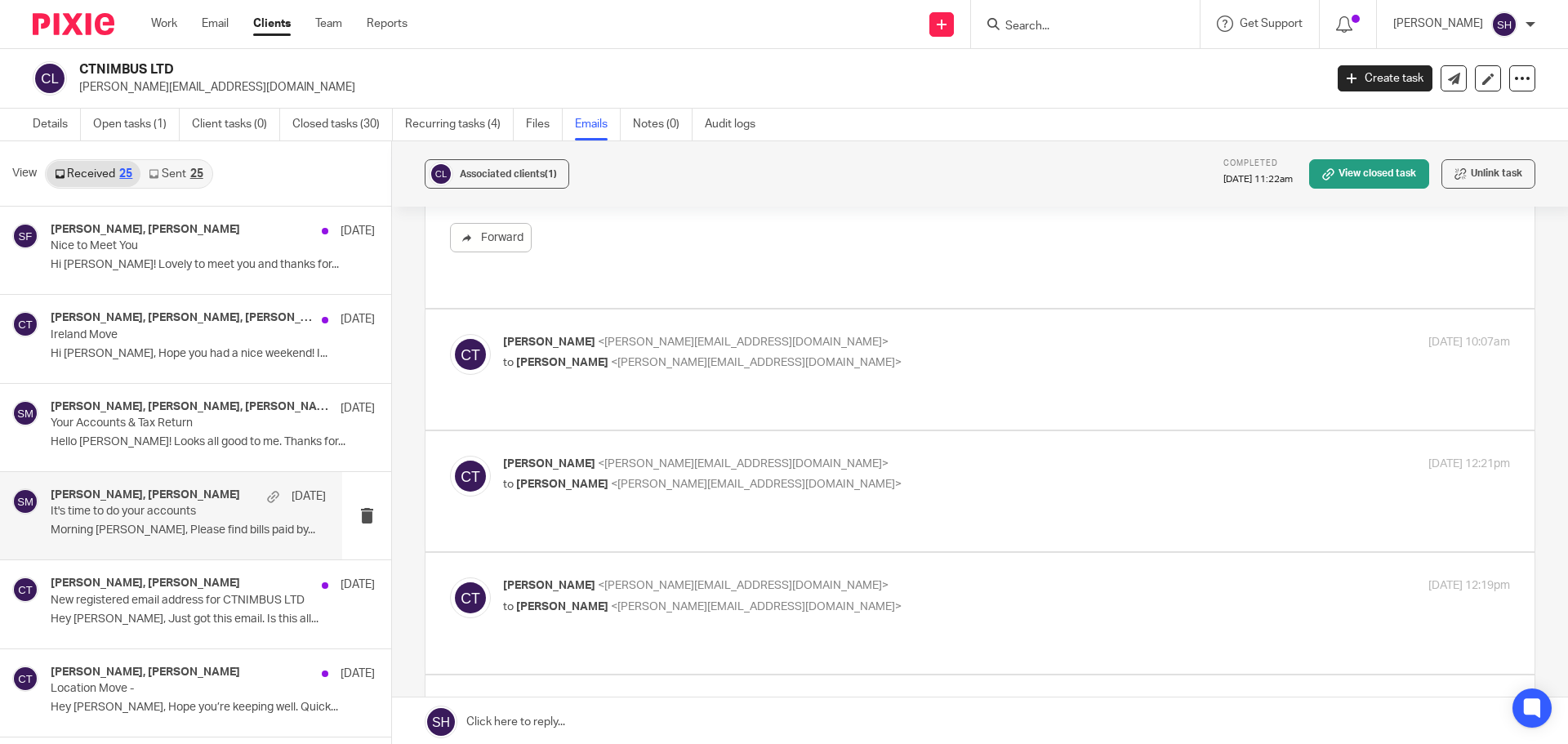
click at [803, 334] on div "Chris Thomas <chris@clthomas.co.uk> to Sam McGaley <sam@wearediverso.com>" at bounding box center [839, 352] width 671 height 37
checkbox input "true"
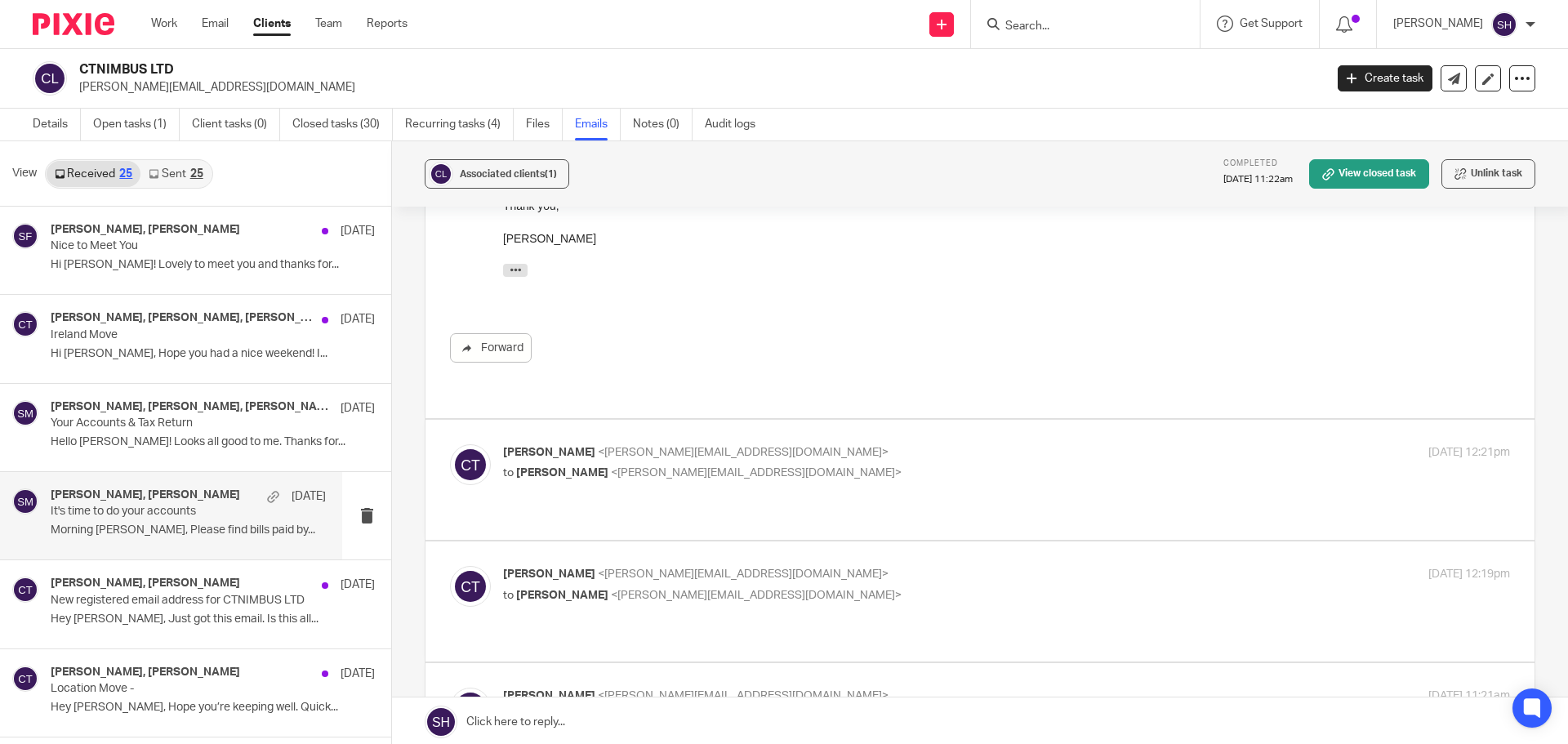
scroll to position [1306, 0]
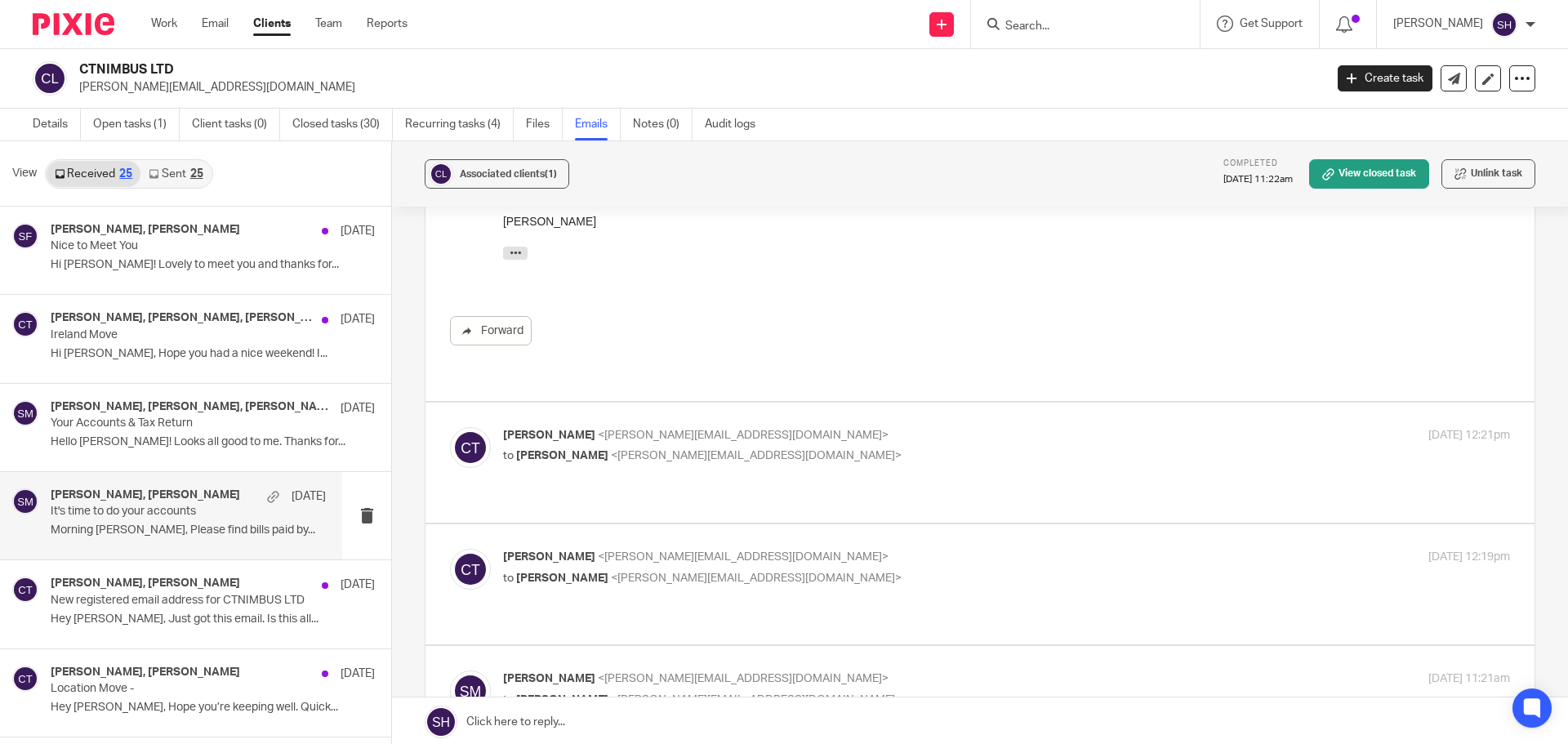
click at [805, 427] on p "Chris Thomas <chris@clthomas.co.uk>" at bounding box center [839, 435] width 671 height 17
checkbox input "true"
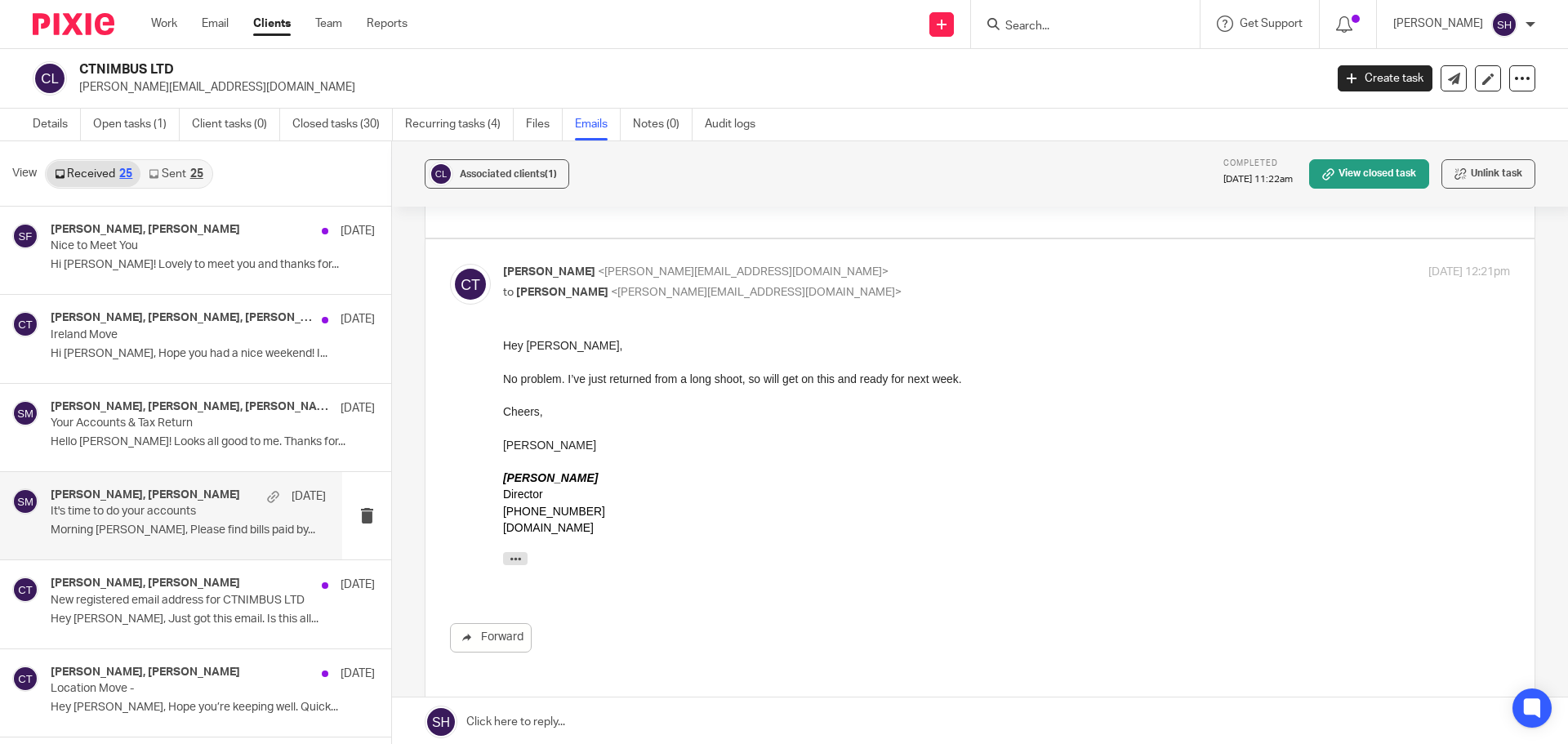
scroll to position [1714, 0]
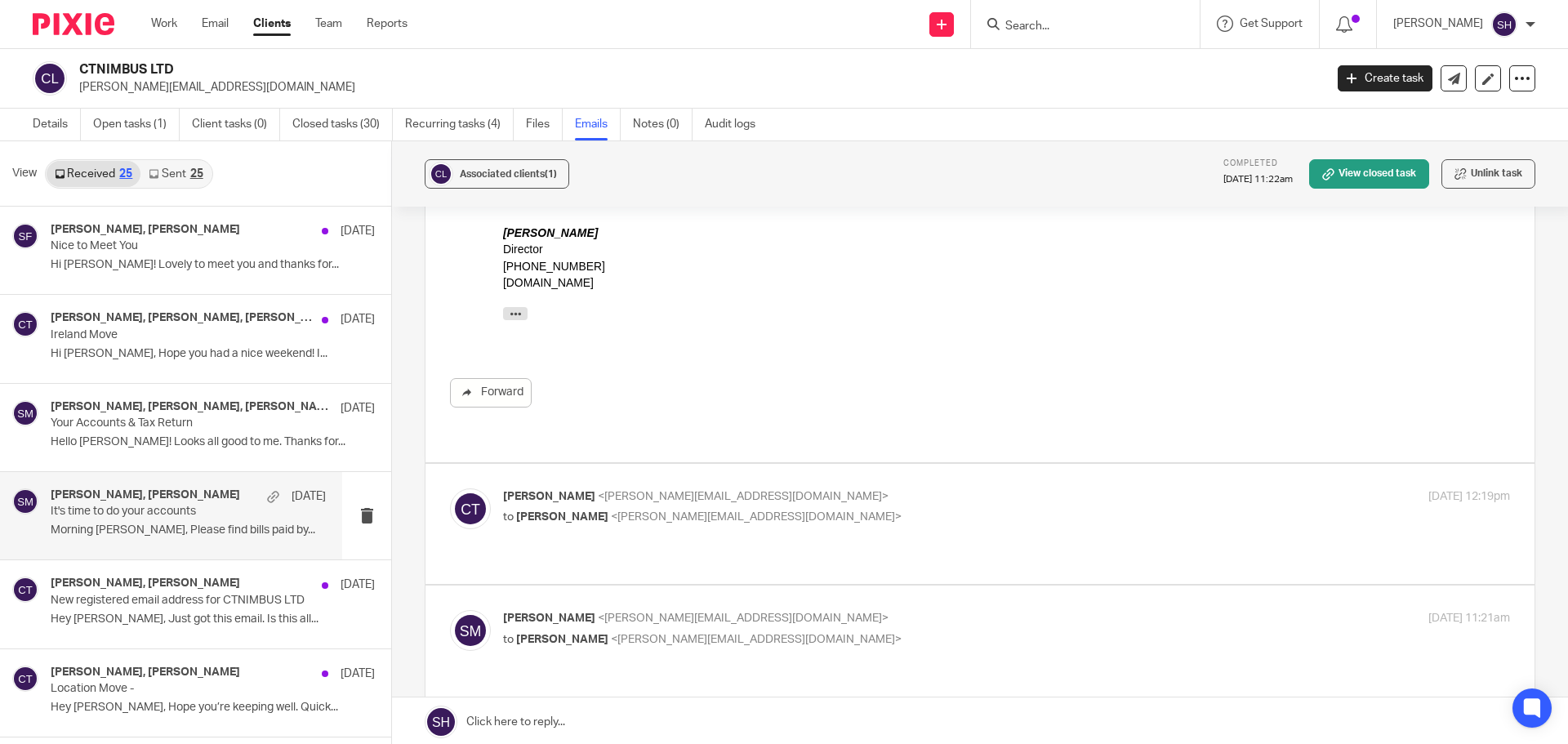
click at [805, 488] on p "Chris Thomas <chris@clthomas.co.uk>" at bounding box center [839, 497] width 671 height 17
checkbox input "true"
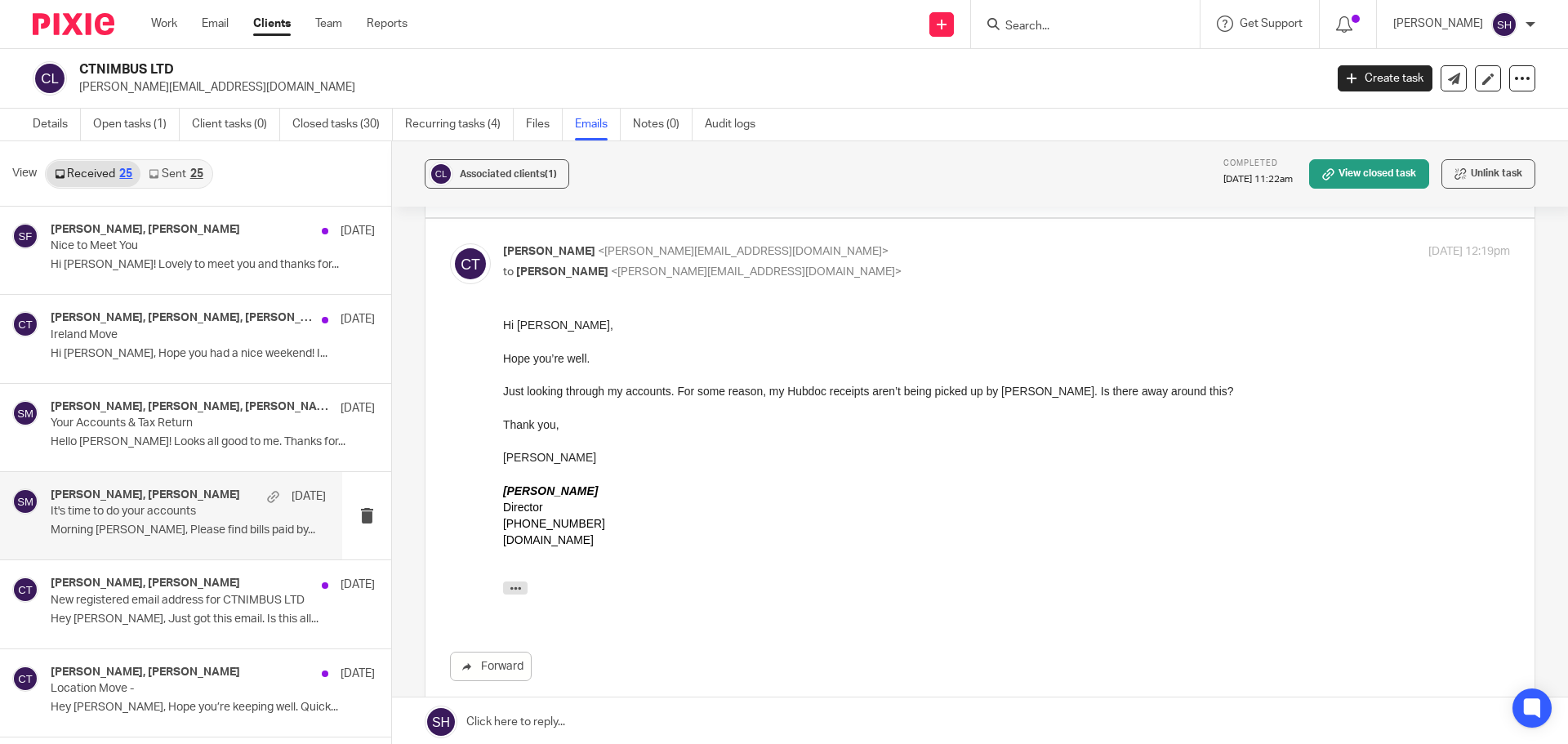
scroll to position [2123, 0]
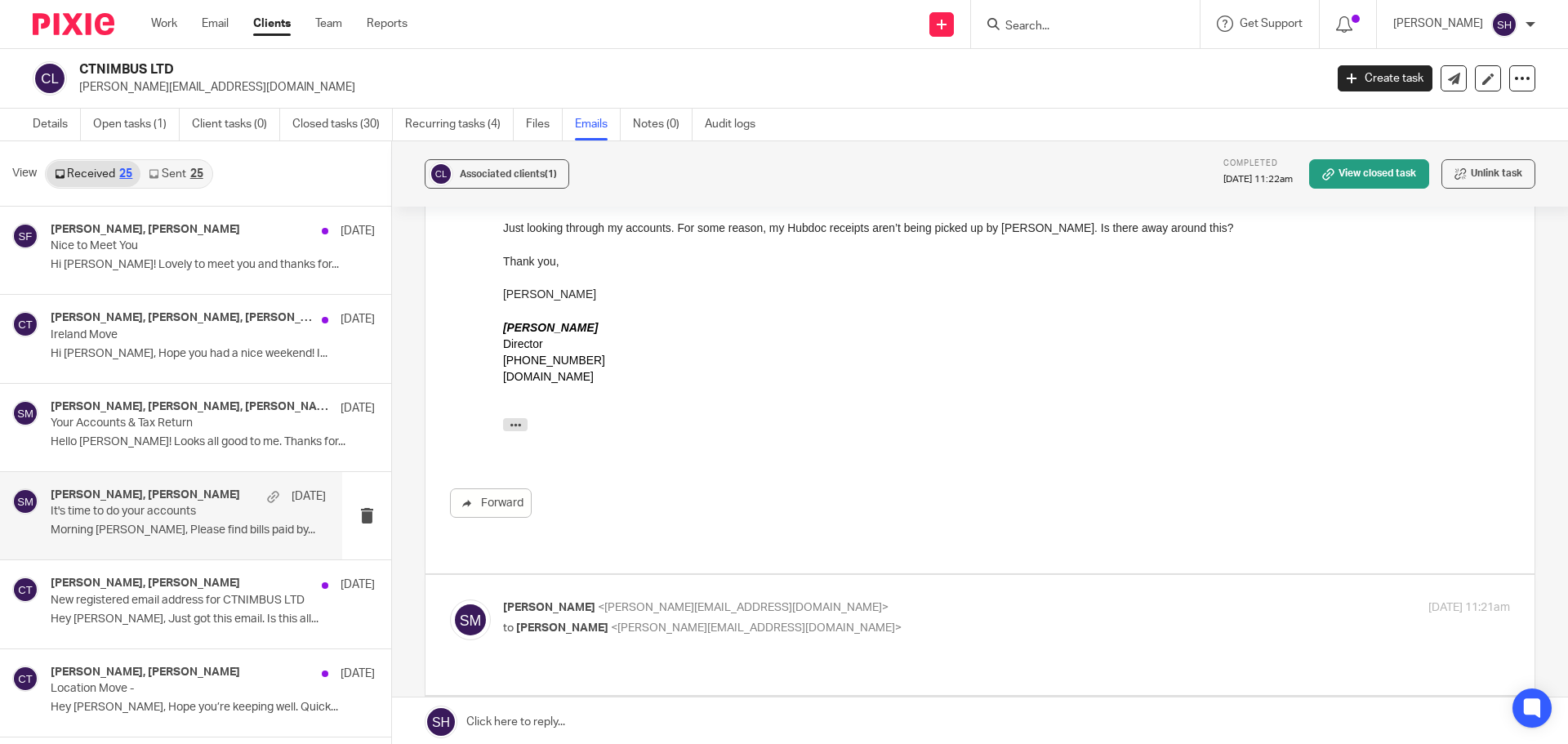
click at [800, 599] on p "Sam McGaley <sam@wearediverso.com>" at bounding box center [839, 608] width 671 height 17
checkbox input "true"
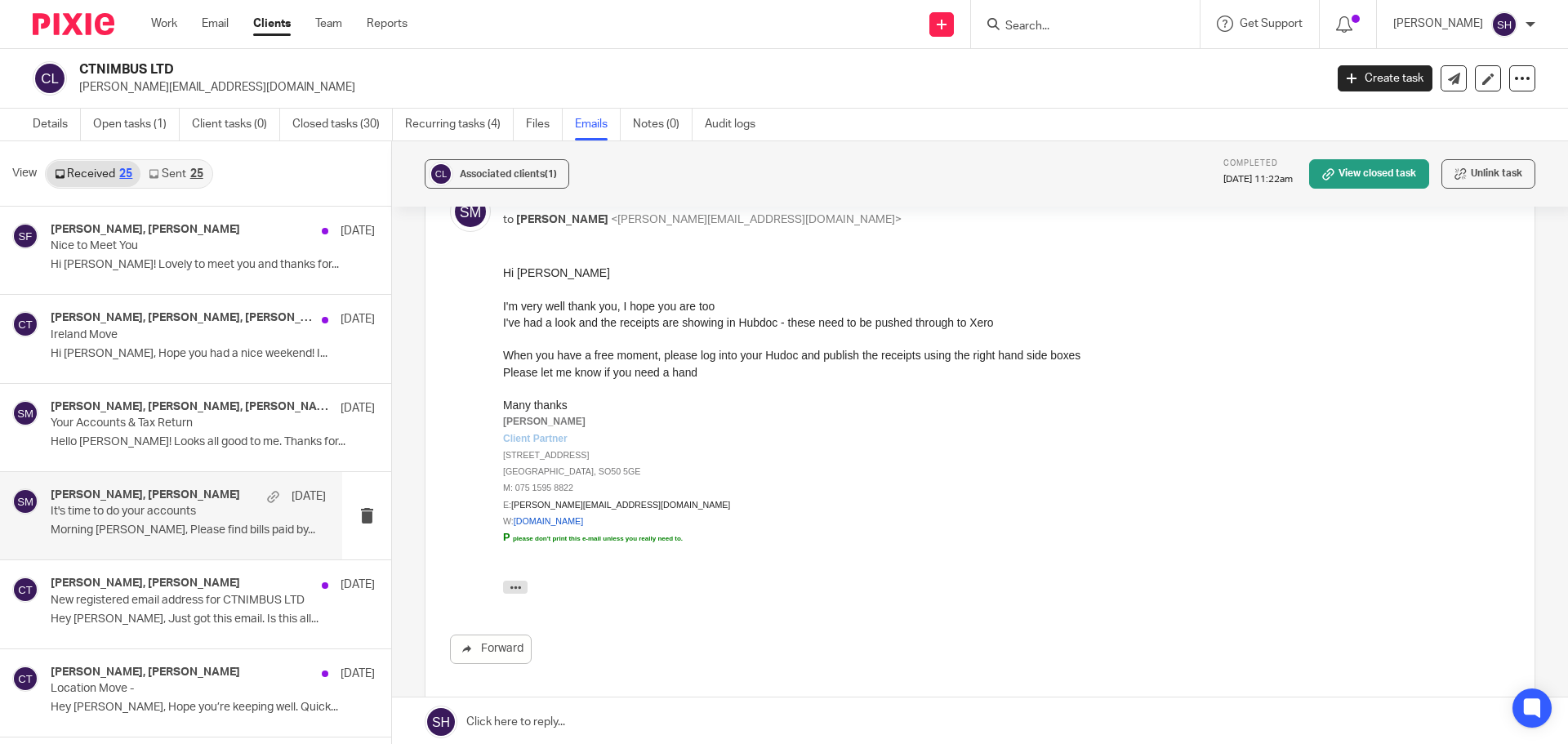
scroll to position [2694, 0]
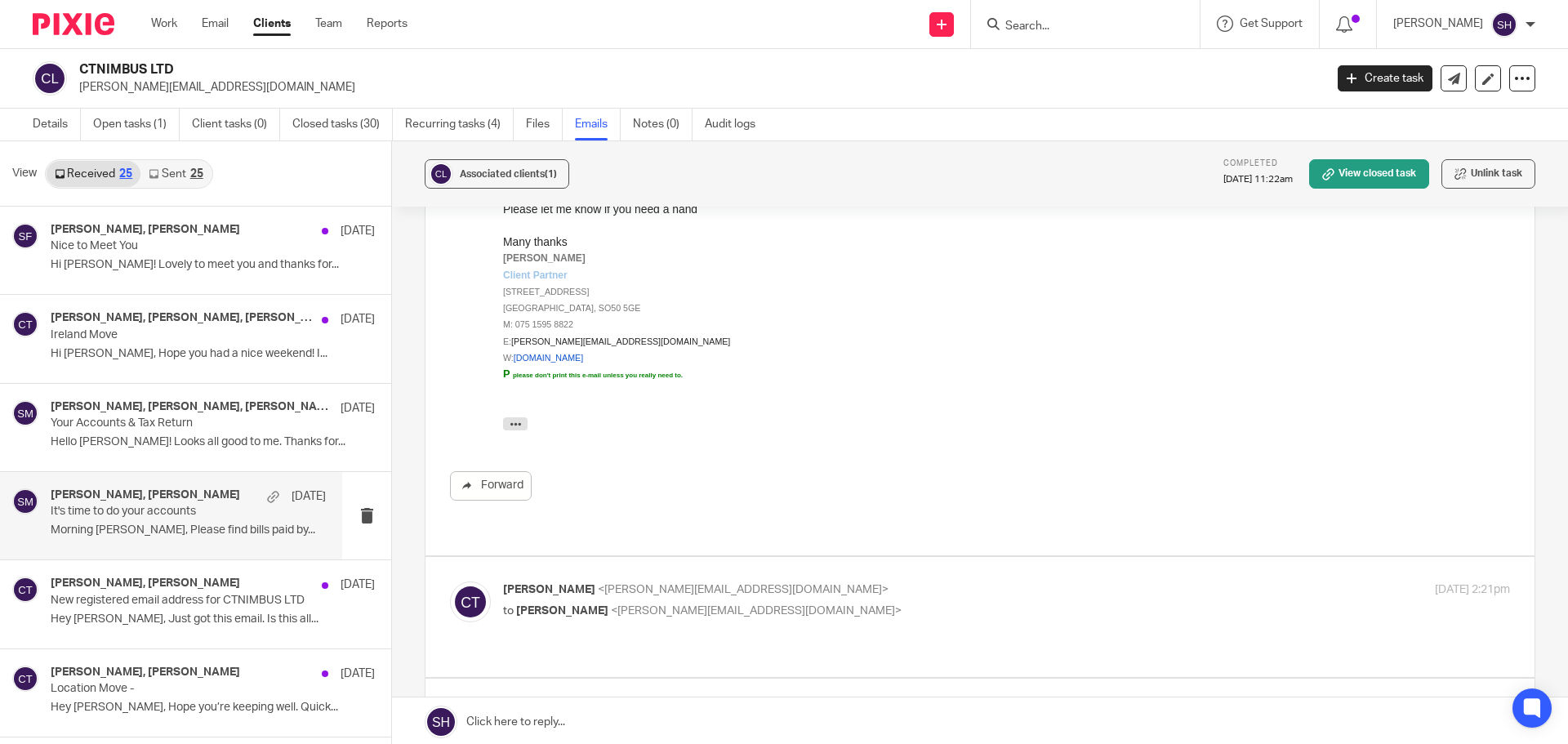
click at [781, 581] on p "Chris Thomas <chris@clthomas.co.uk>" at bounding box center [839, 590] width 671 height 17
checkbox input "true"
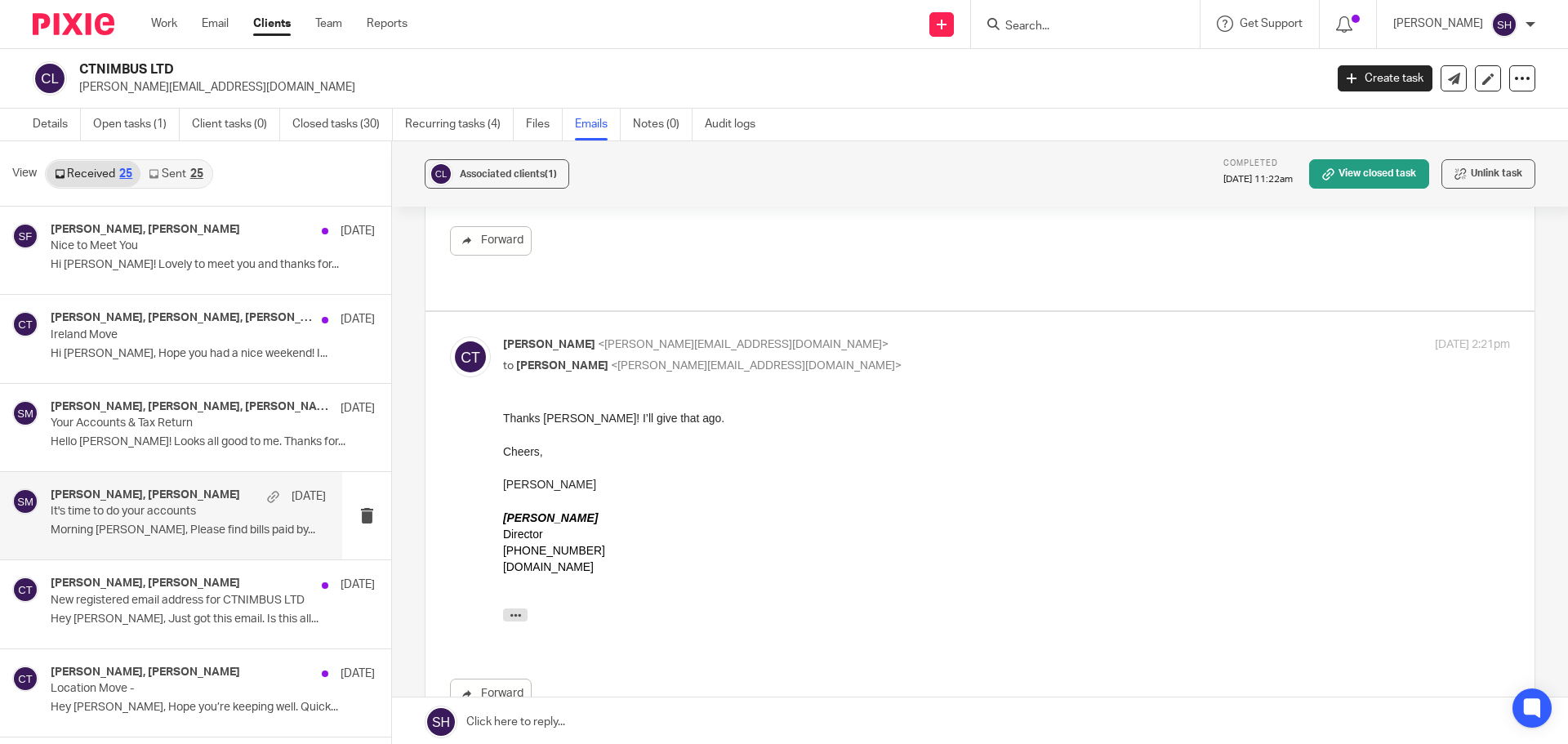
scroll to position [3184, 0]
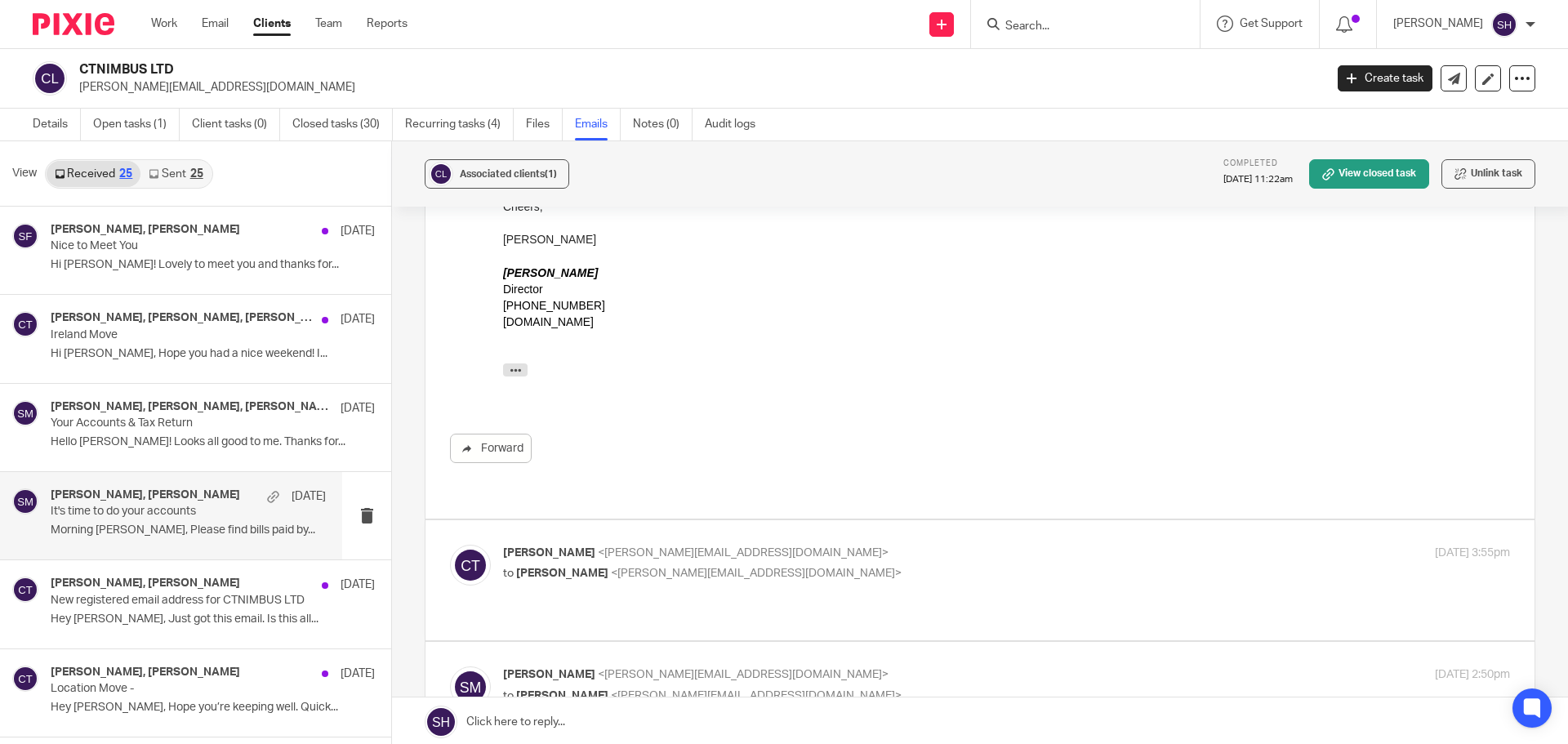
click at [797, 565] on p "to Sam McGaley <sam@wearediverso.com>" at bounding box center [839, 573] width 671 height 17
checkbox input "true"
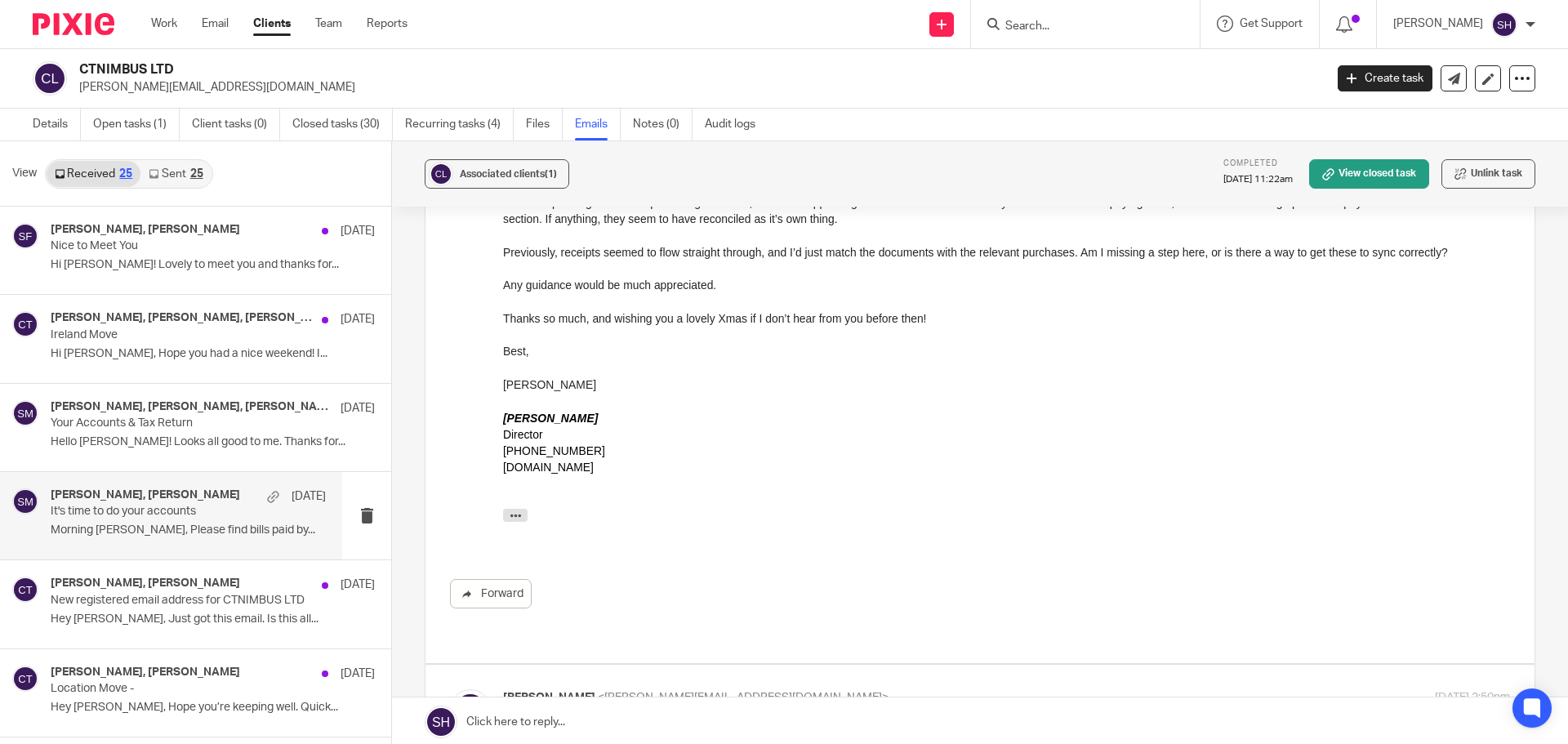
scroll to position [3837, 0]
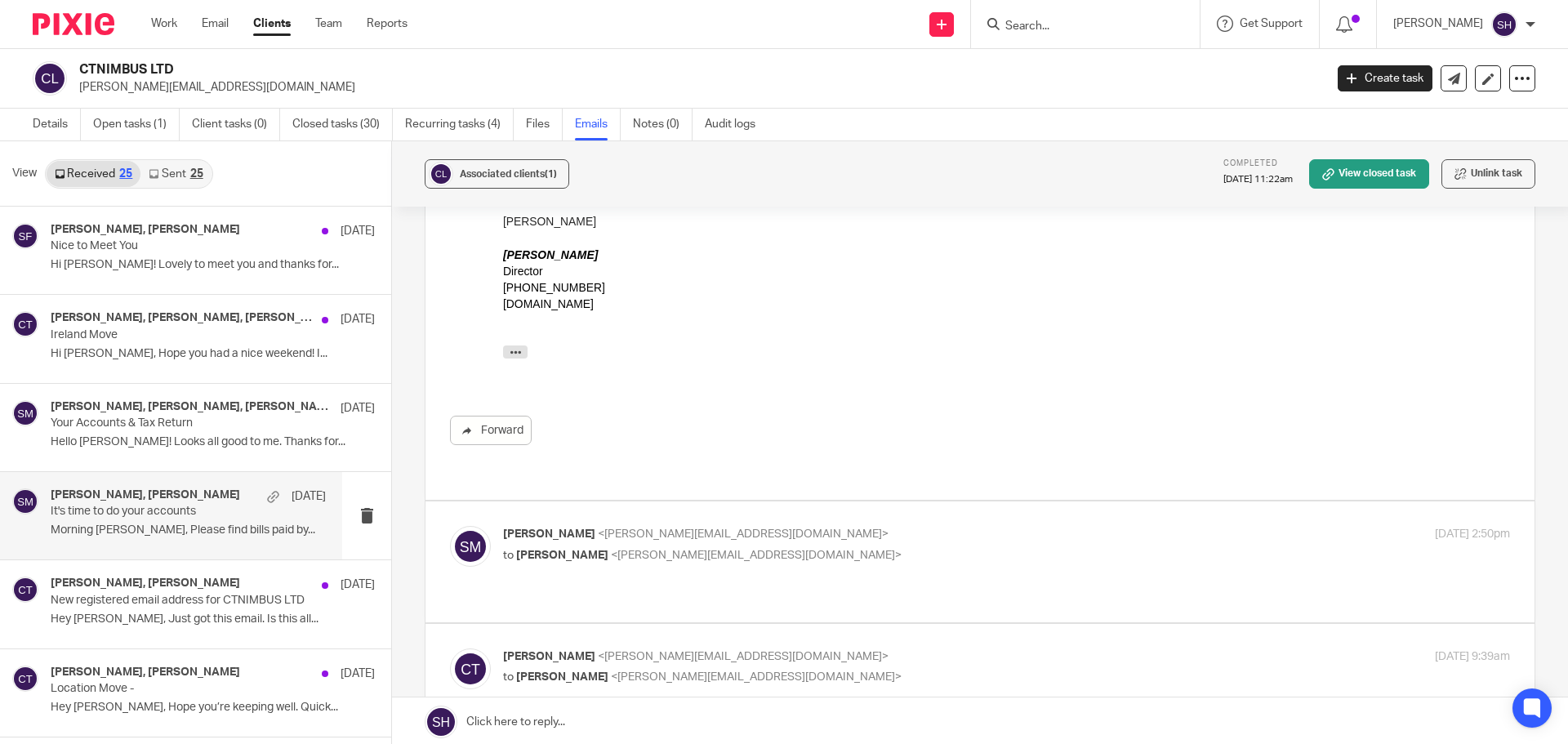
click at [807, 547] on p "to Chris Thomas <chris@clthomas.co.uk>" at bounding box center [839, 556] width 671 height 17
checkbox input "true"
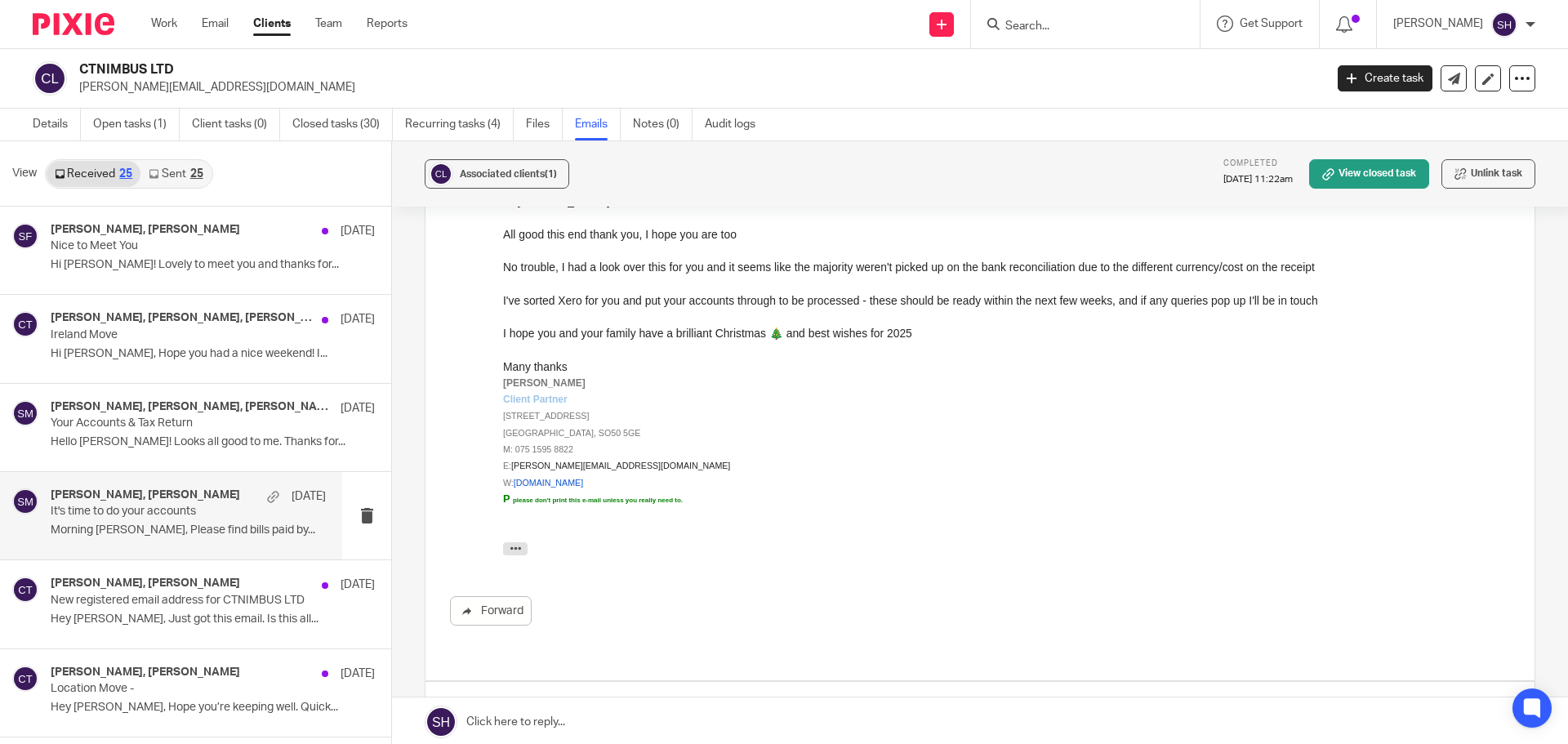
scroll to position [4245, 0]
click at [848, 704] on p "Chris Thomas <chris@clthomas.co.uk>" at bounding box center [839, 713] width 671 height 17
checkbox input "true"
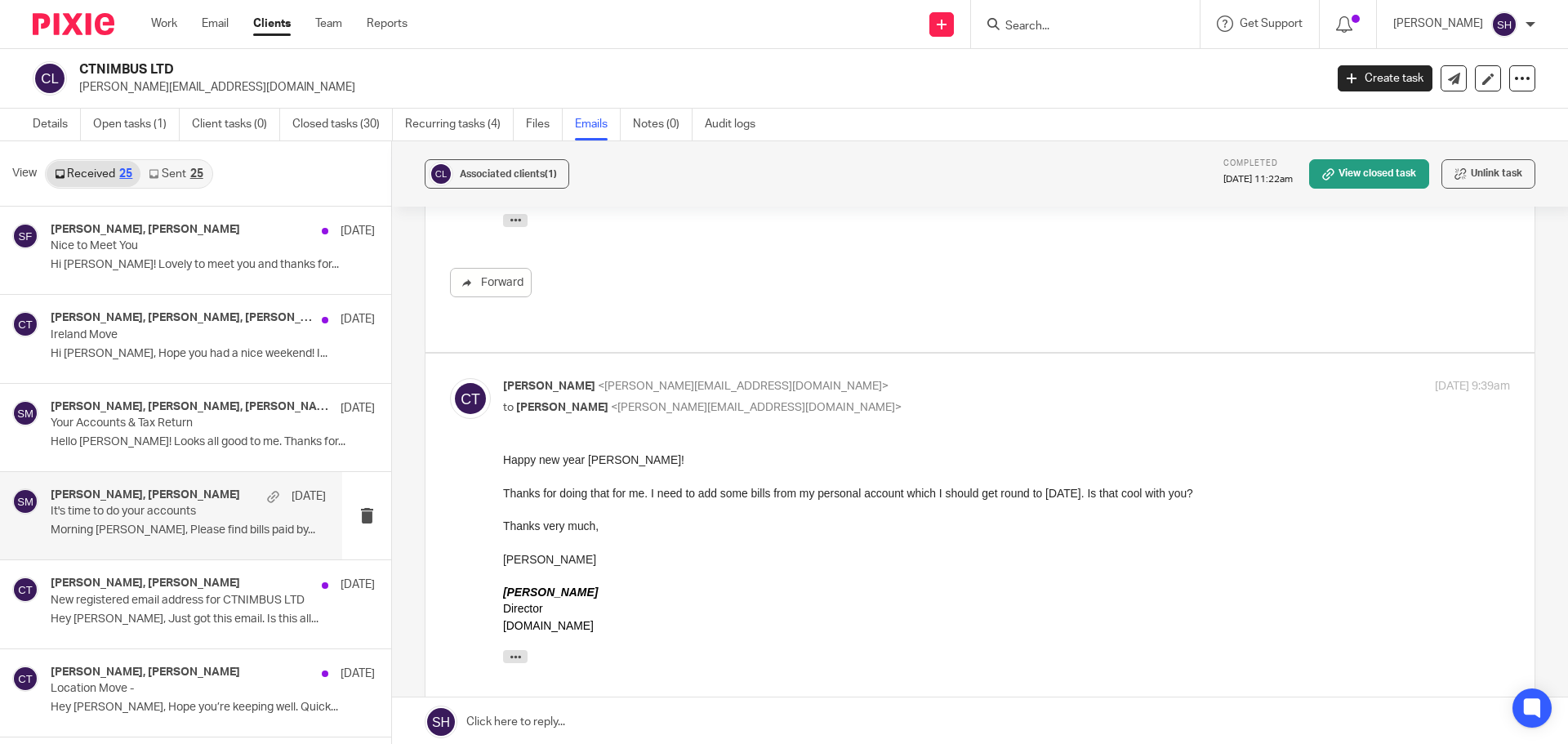
scroll to position [4816, 0]
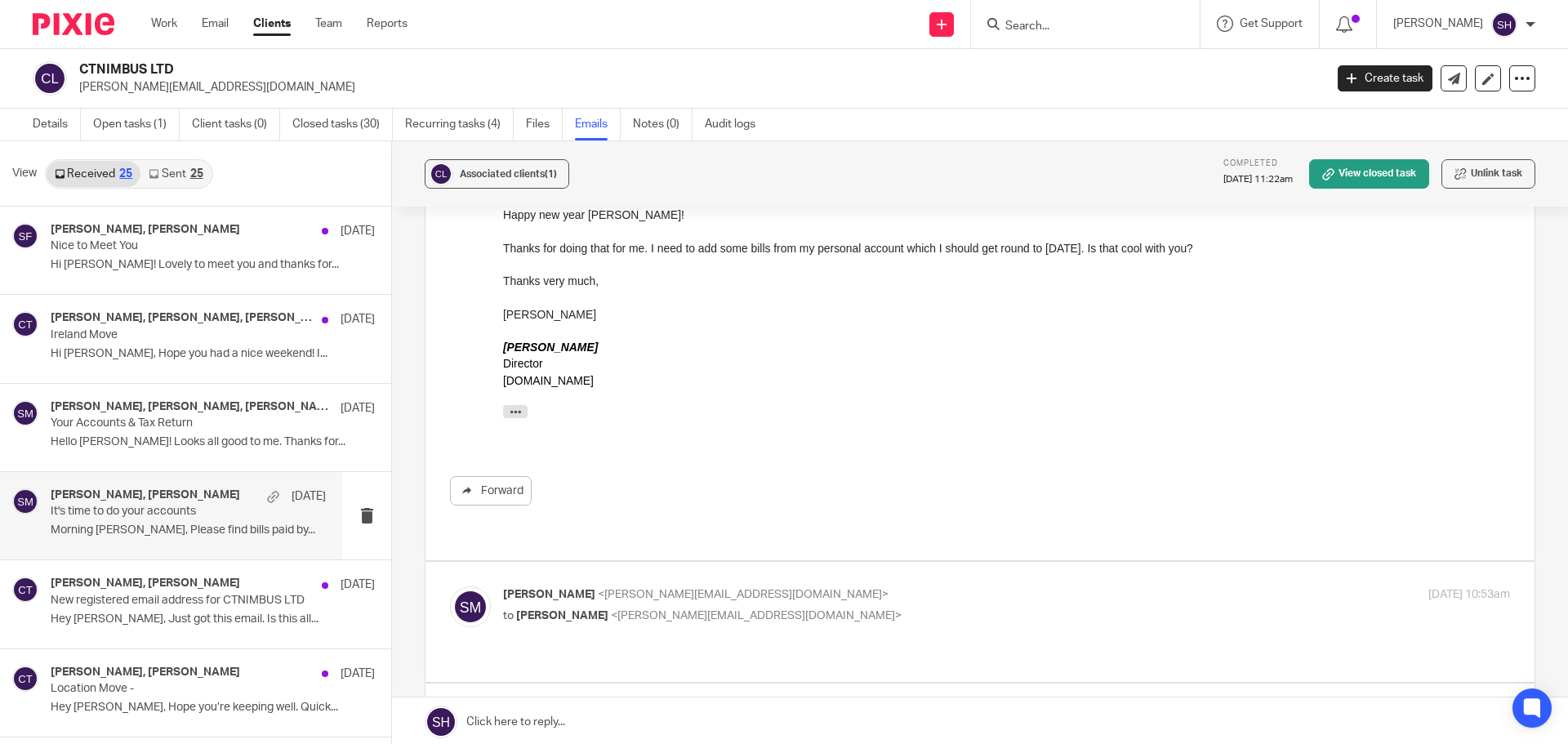
click at [864, 586] on div "Sam McGaley <sam@wearediverso.com> to Chris Thomas <chris@clthomas.co.uk> 6 Jan…" at bounding box center [980, 622] width 1060 height 71
click at [850, 607] on p "to Chris Thomas <chris@clthomas.co.uk>" at bounding box center [839, 616] width 671 height 17
checkbox input "true"
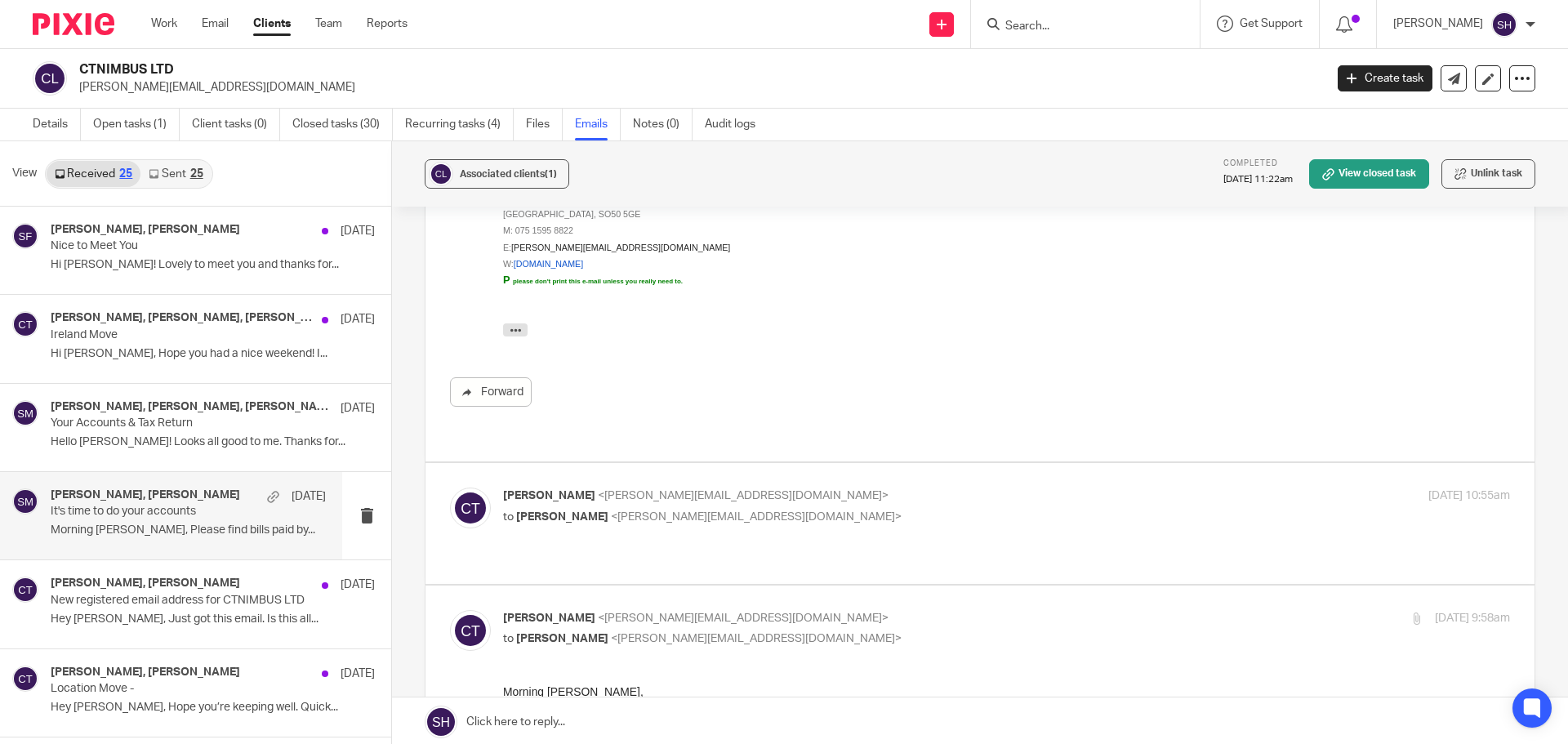
scroll to position [5469, 0]
click at [820, 486] on p "Chris Thomas <chris@clthomas.co.uk>" at bounding box center [839, 495] width 671 height 17
checkbox input "true"
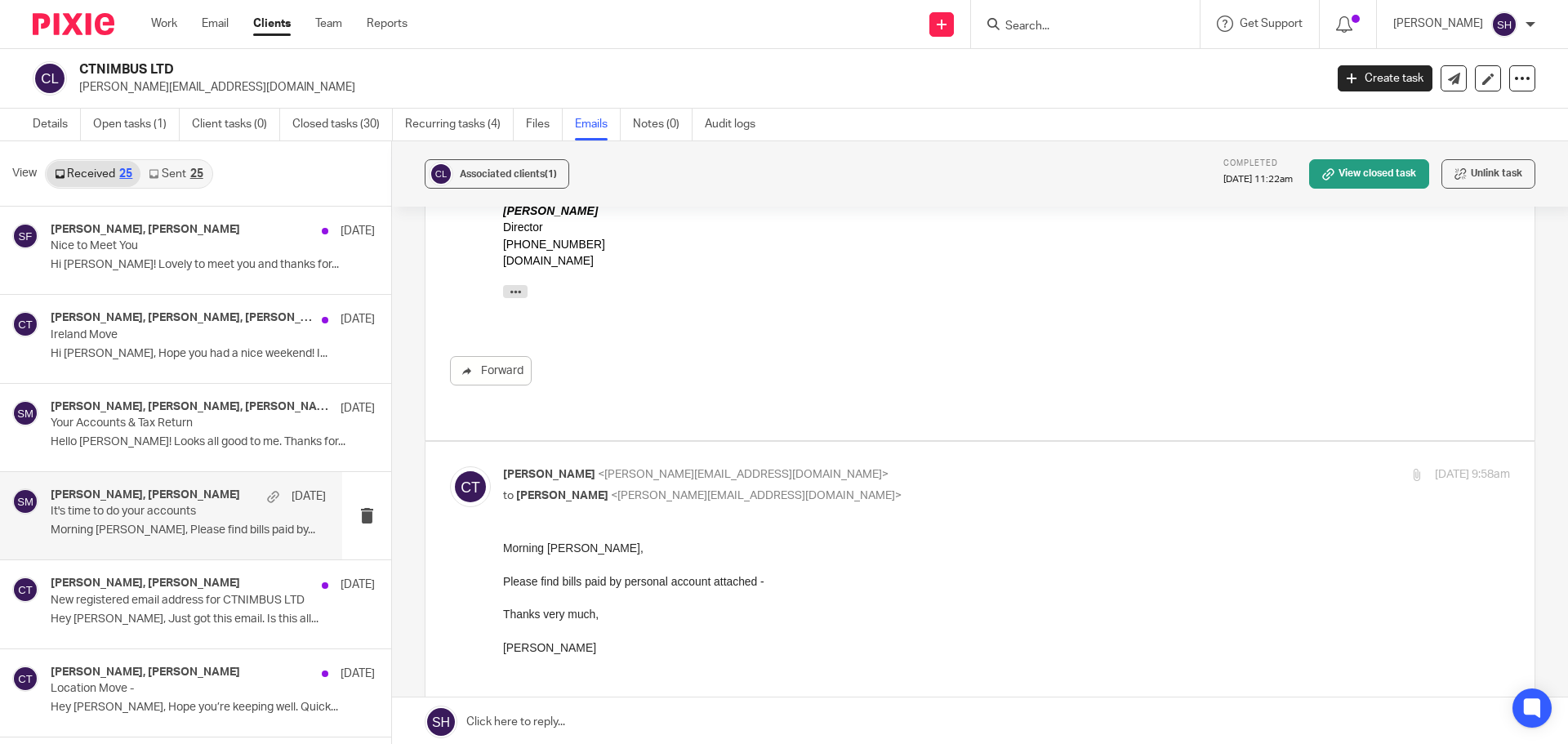
scroll to position [6084, 0]
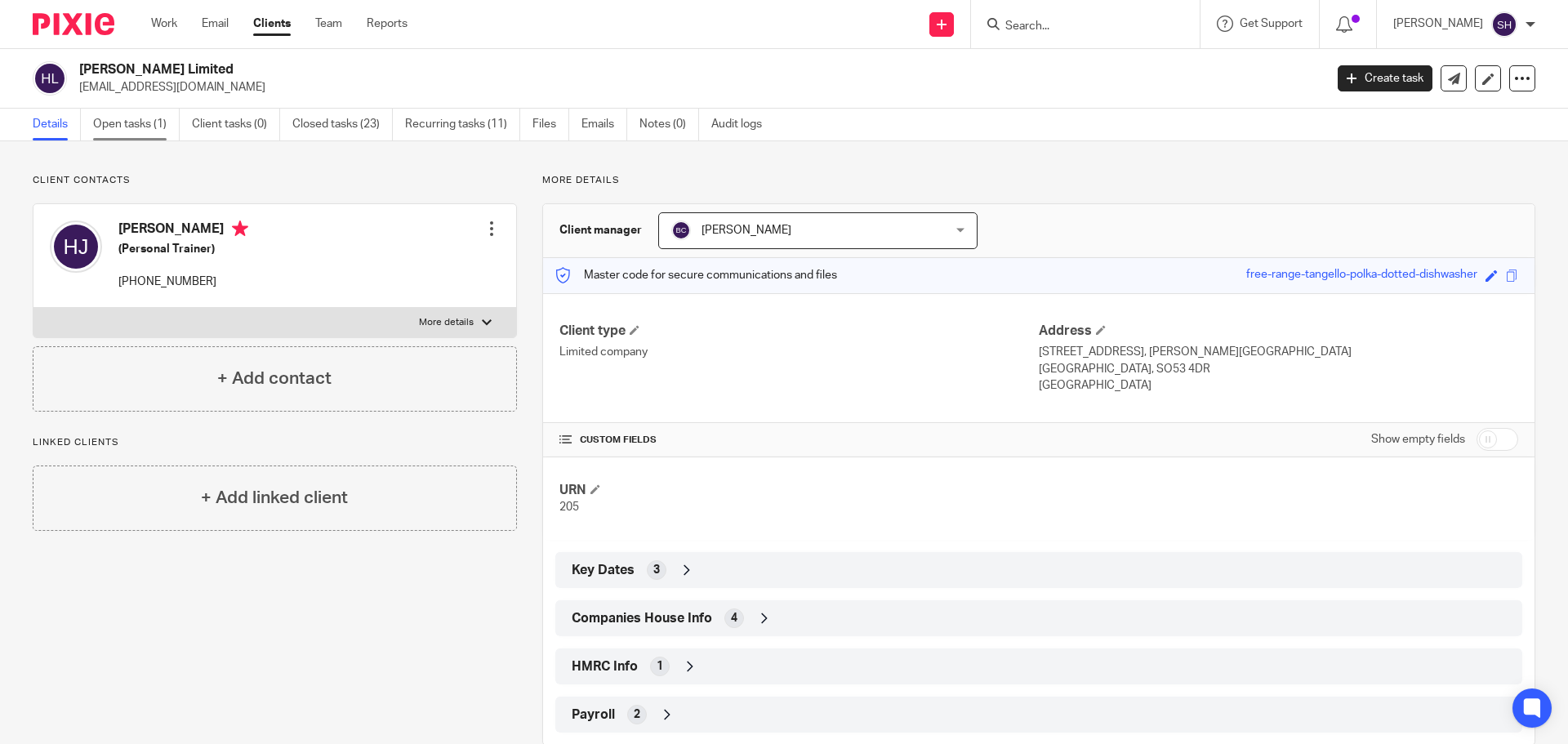
click at [133, 121] on link "Open tasks (1)" at bounding box center [136, 124] width 87 height 32
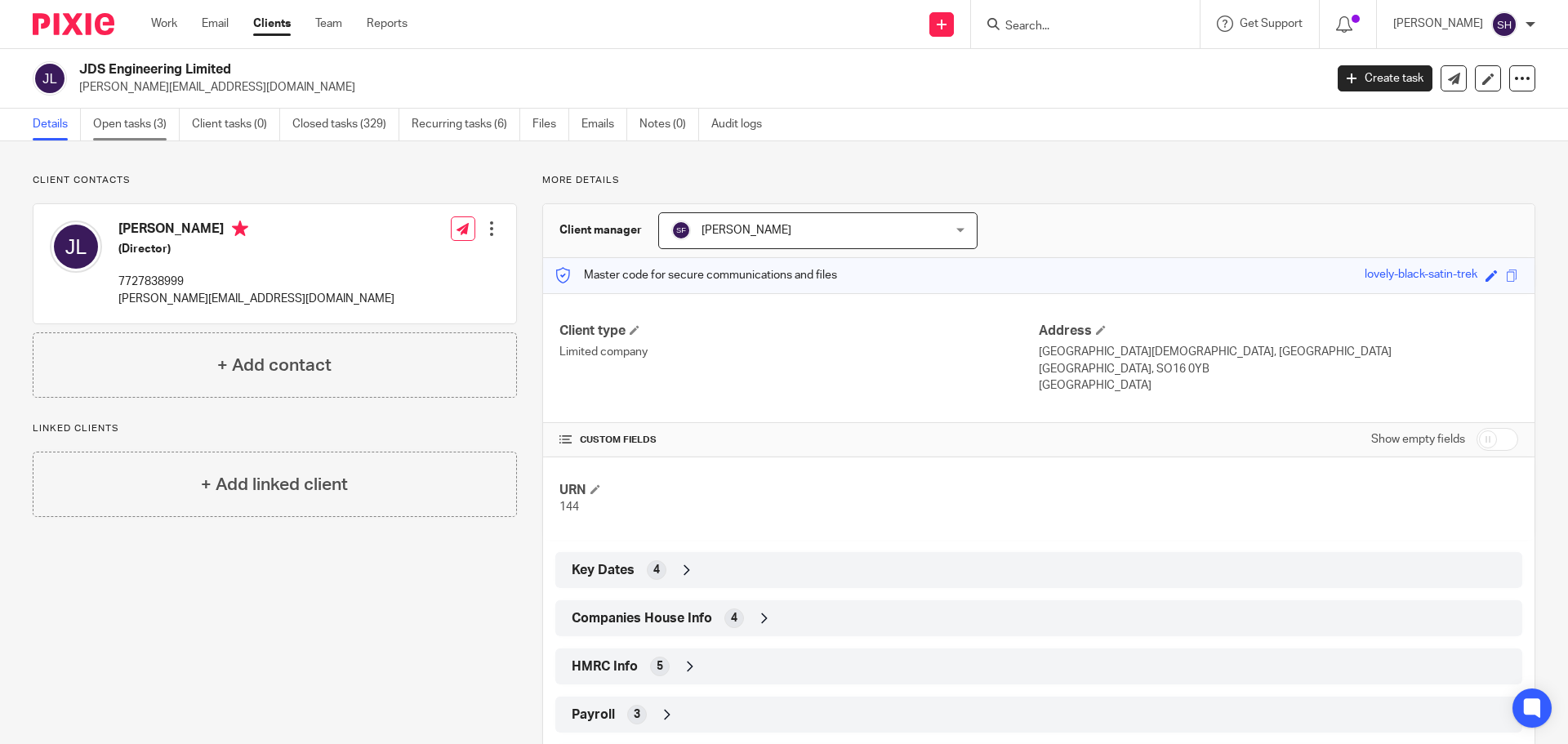
click at [121, 115] on link "Open tasks (3)" at bounding box center [136, 124] width 87 height 32
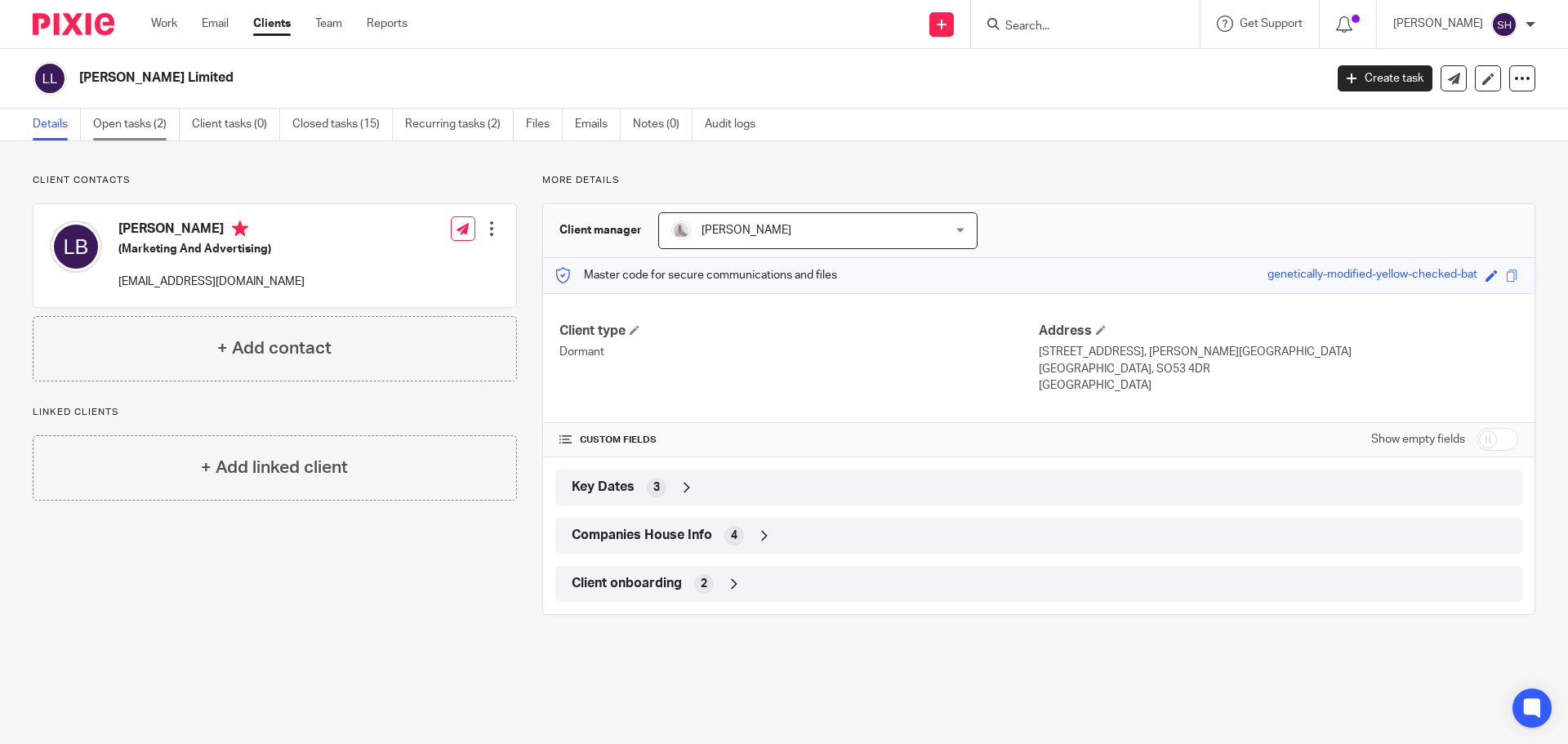
click at [137, 114] on link "Open tasks (2)" at bounding box center [136, 124] width 87 height 32
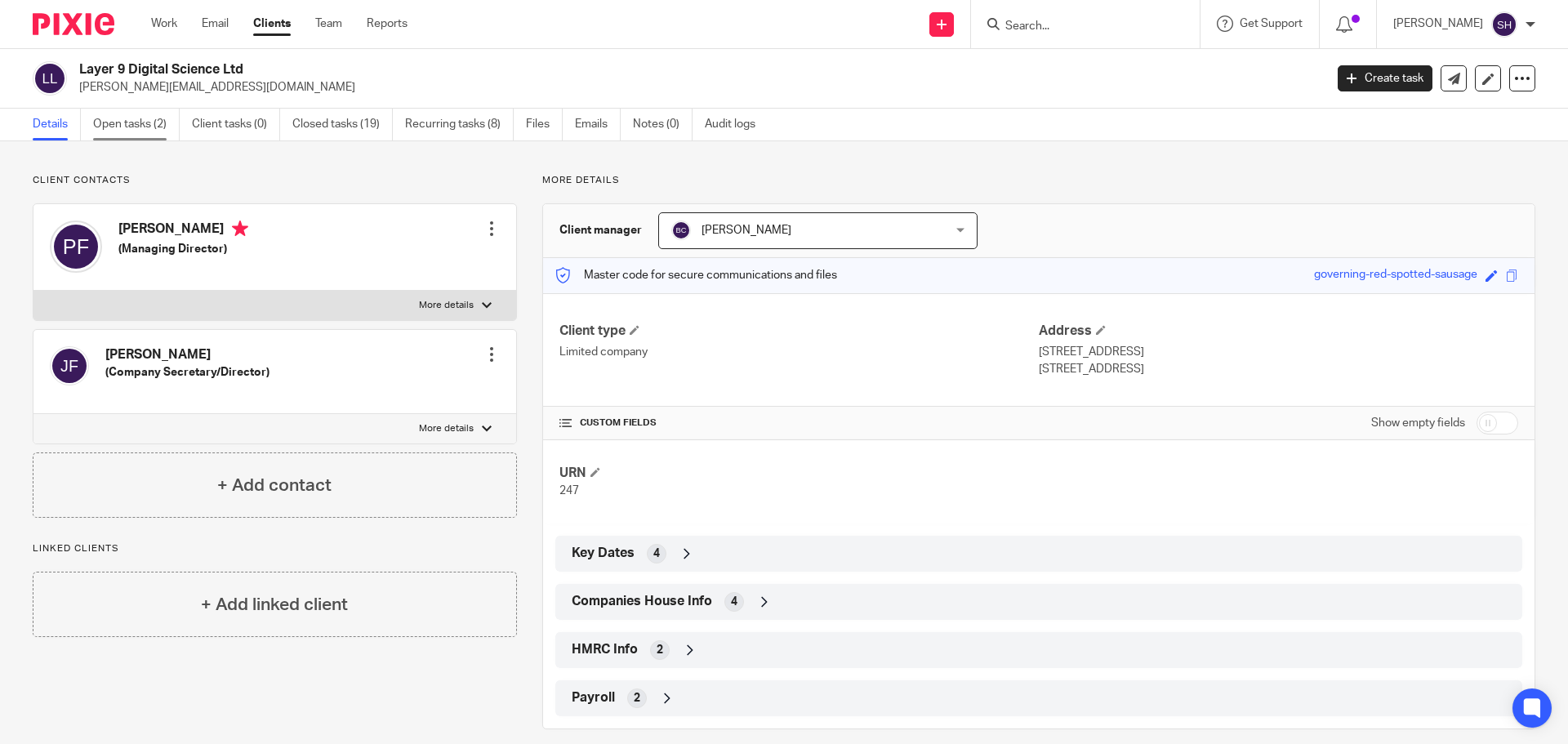
click at [124, 127] on link "Open tasks (2)" at bounding box center [136, 124] width 87 height 32
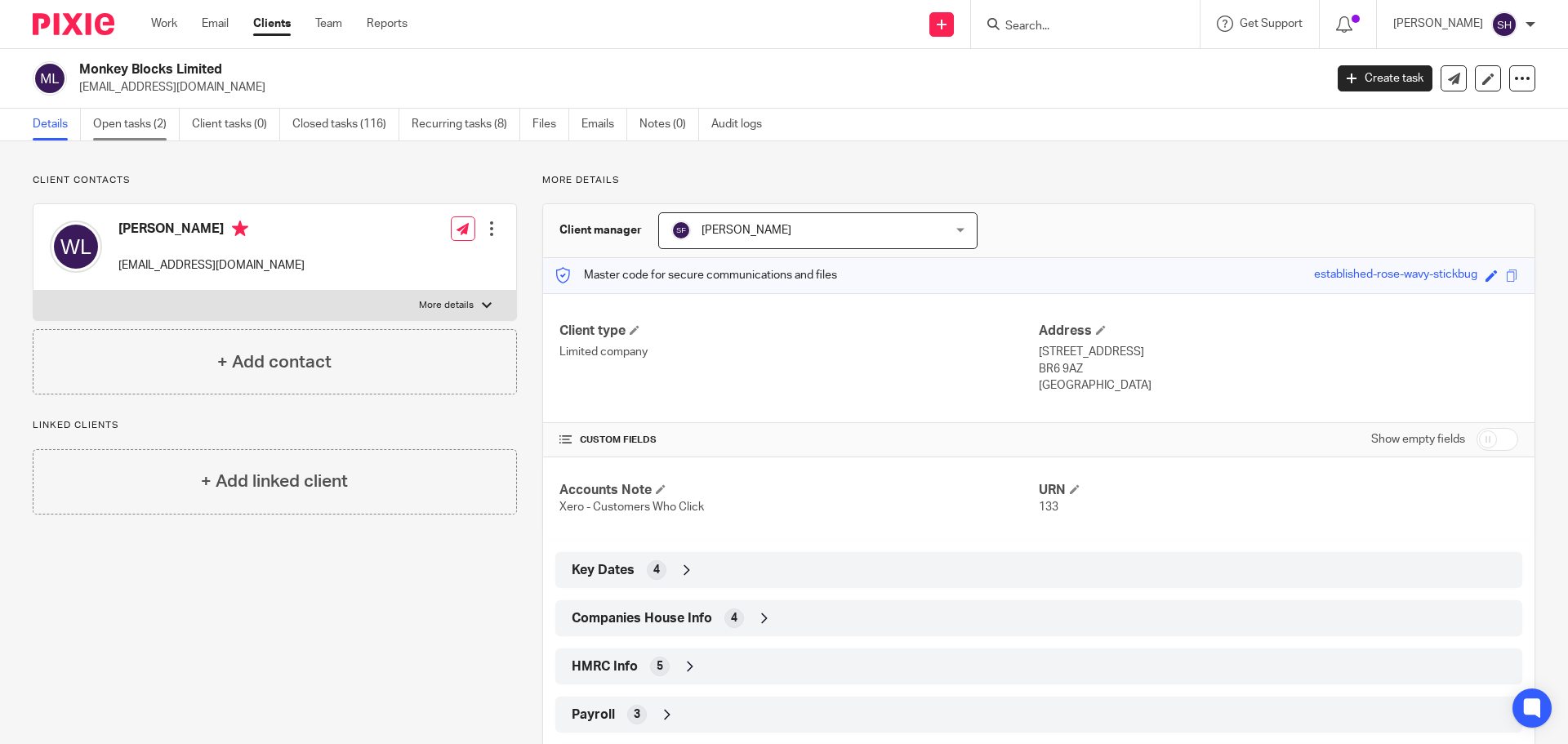
click at [119, 115] on link "Open tasks (2)" at bounding box center [136, 124] width 87 height 32
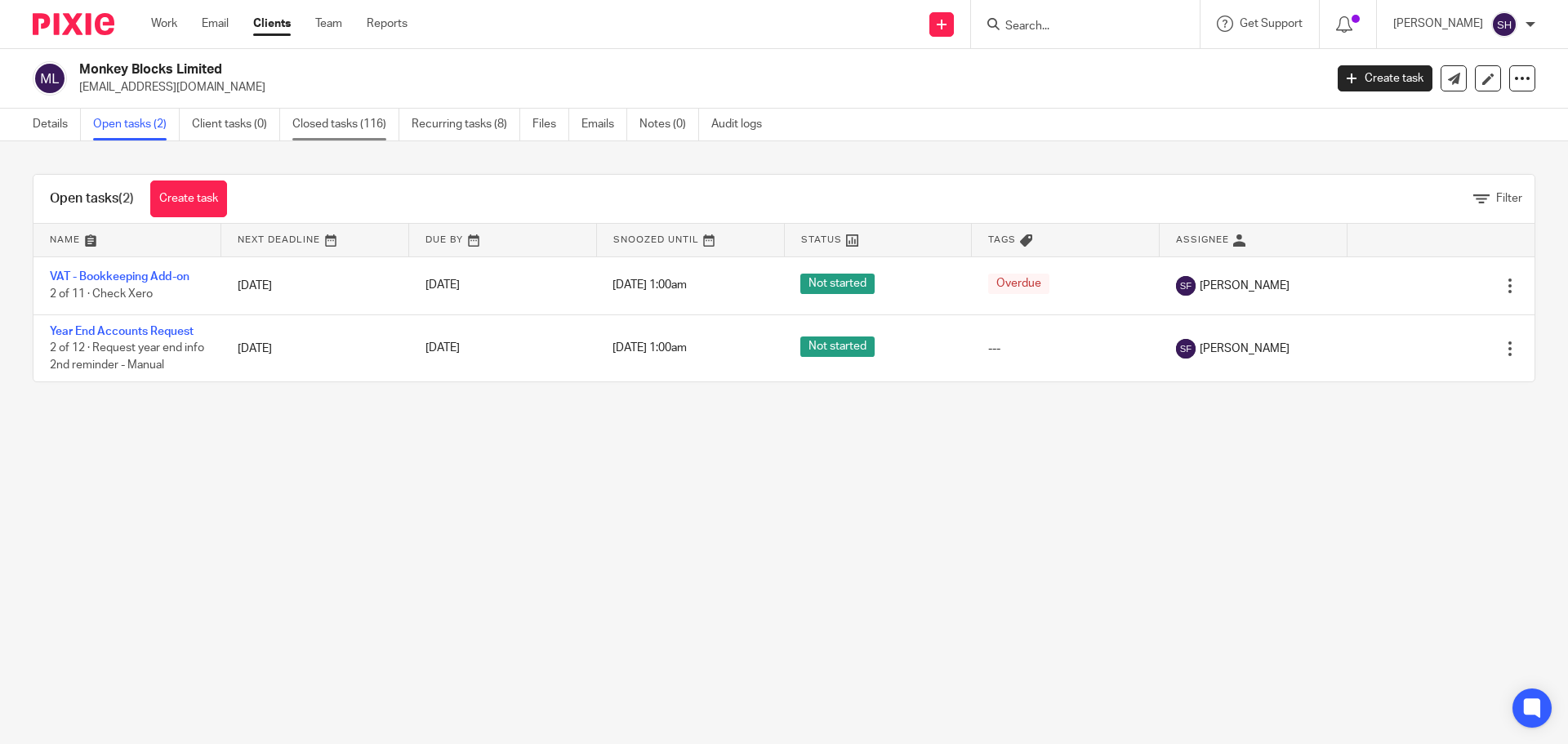
click at [323, 123] on link "Closed tasks (116)" at bounding box center [345, 124] width 107 height 32
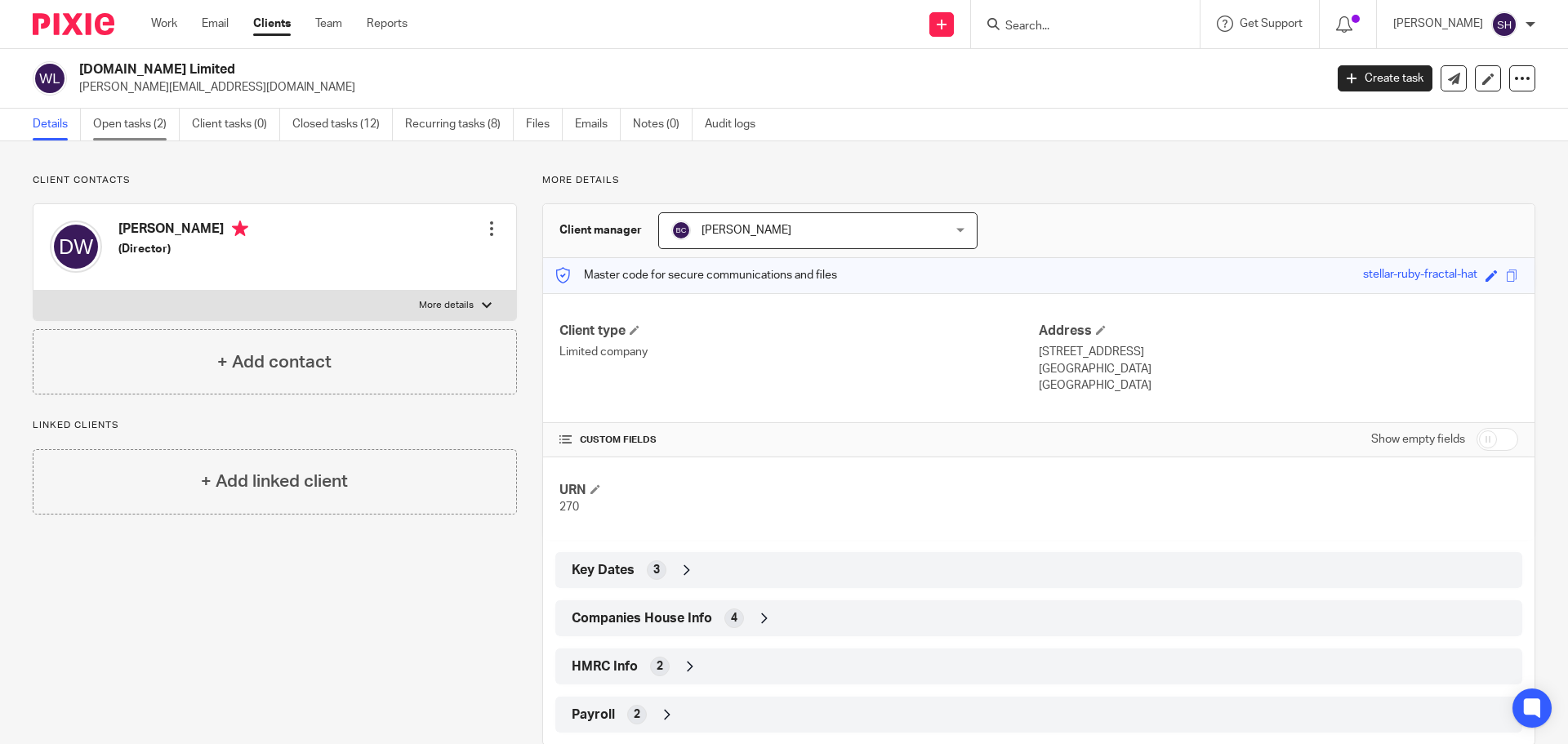
click at [135, 127] on link "Open tasks (2)" at bounding box center [136, 124] width 87 height 32
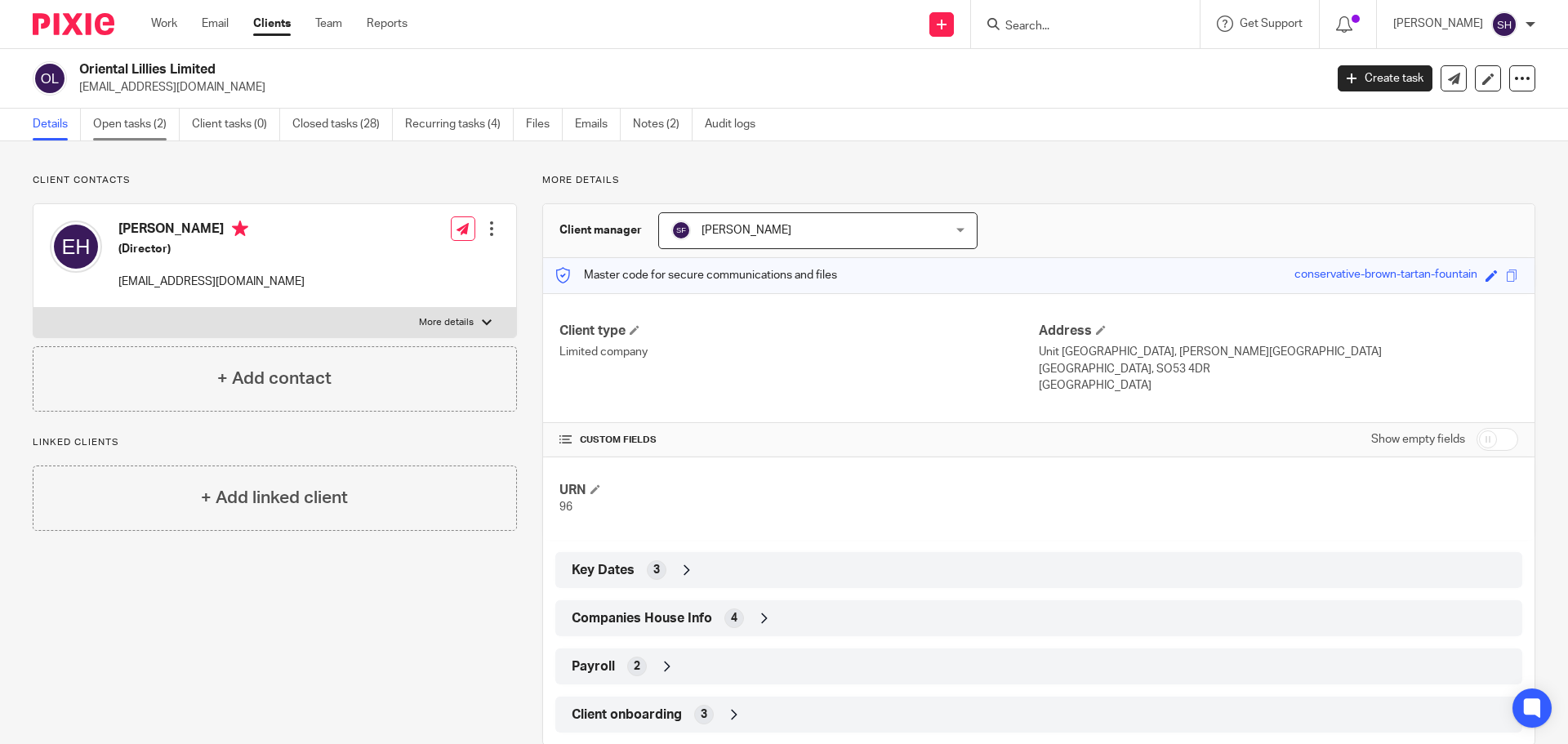
click at [124, 134] on link "Open tasks (2)" at bounding box center [136, 124] width 87 height 32
click at [146, 127] on link "Open tasks (3)" at bounding box center [136, 124] width 87 height 32
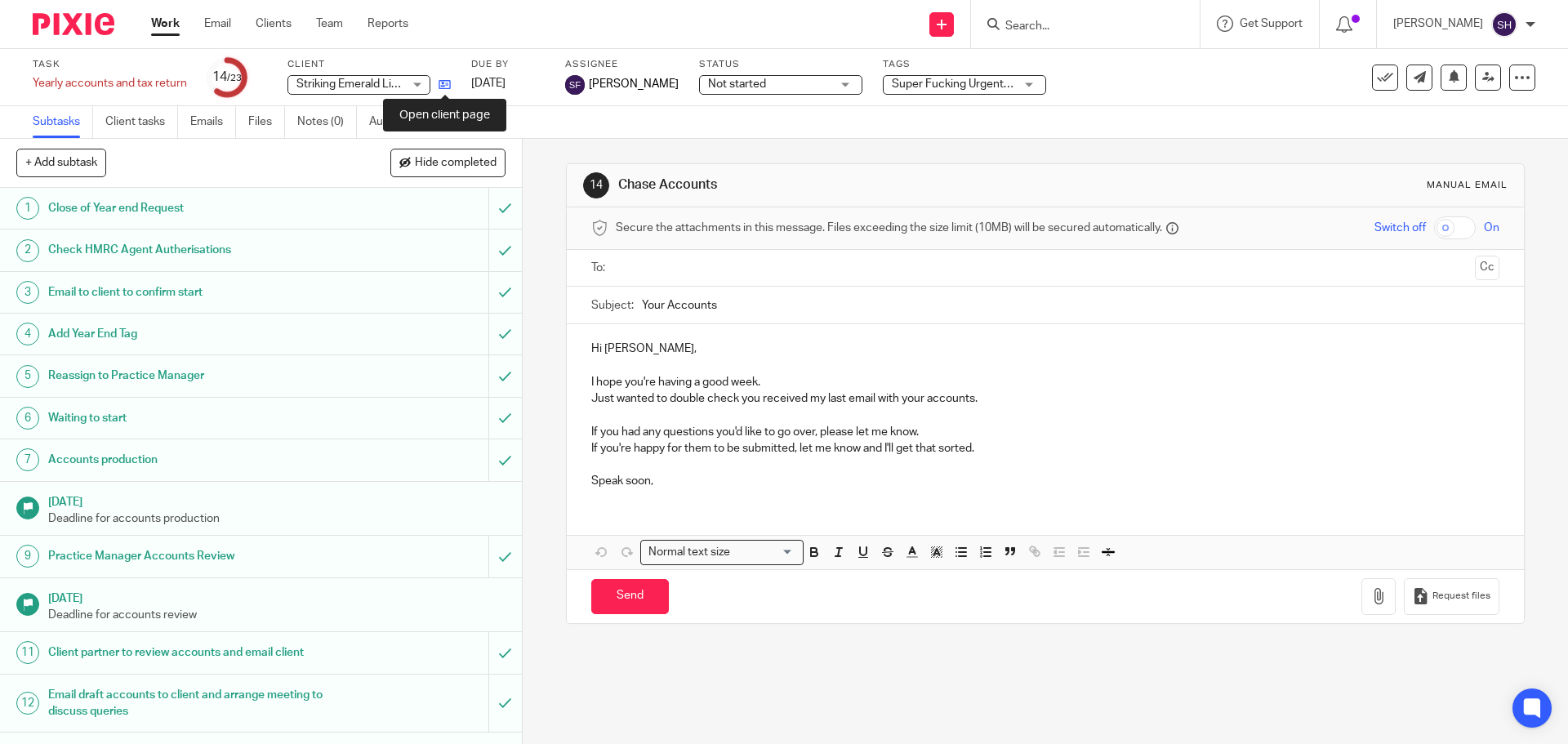
click at [446, 86] on icon at bounding box center [445, 84] width 12 height 12
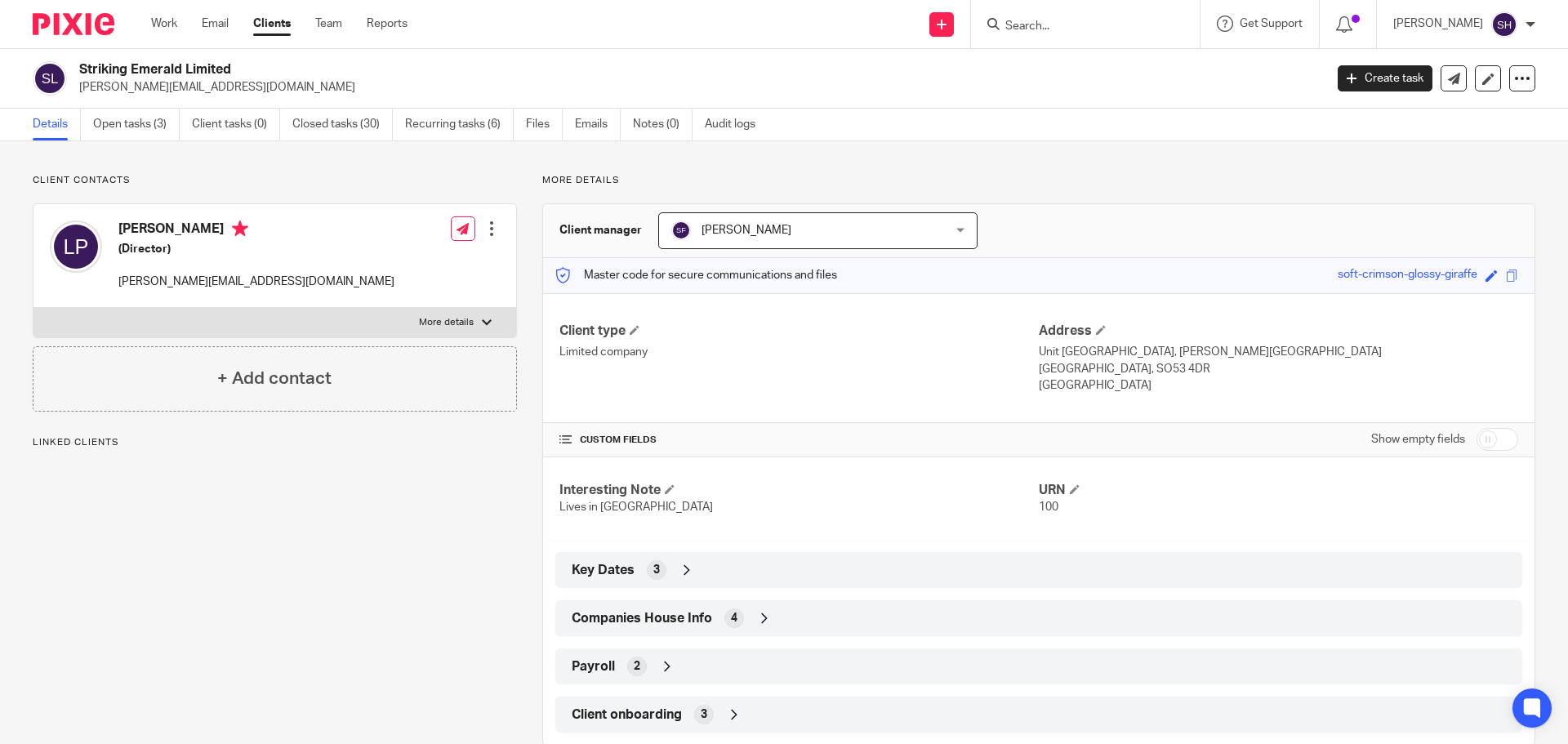
click at [749, 630] on div "Companies House Info 4" at bounding box center [1038, 618] width 942 height 28
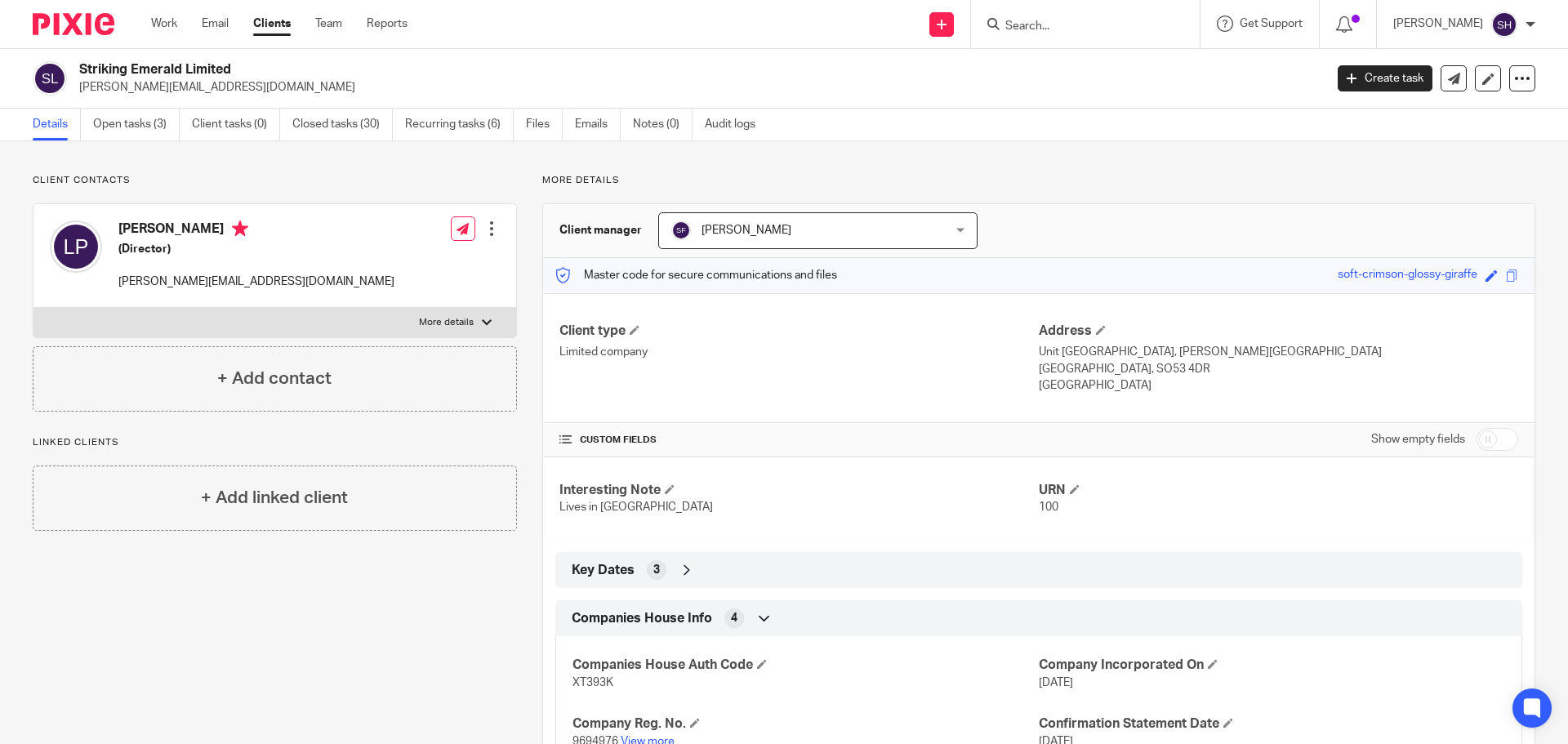
click at [651, 736] on link "View more" at bounding box center [647, 741] width 54 height 11
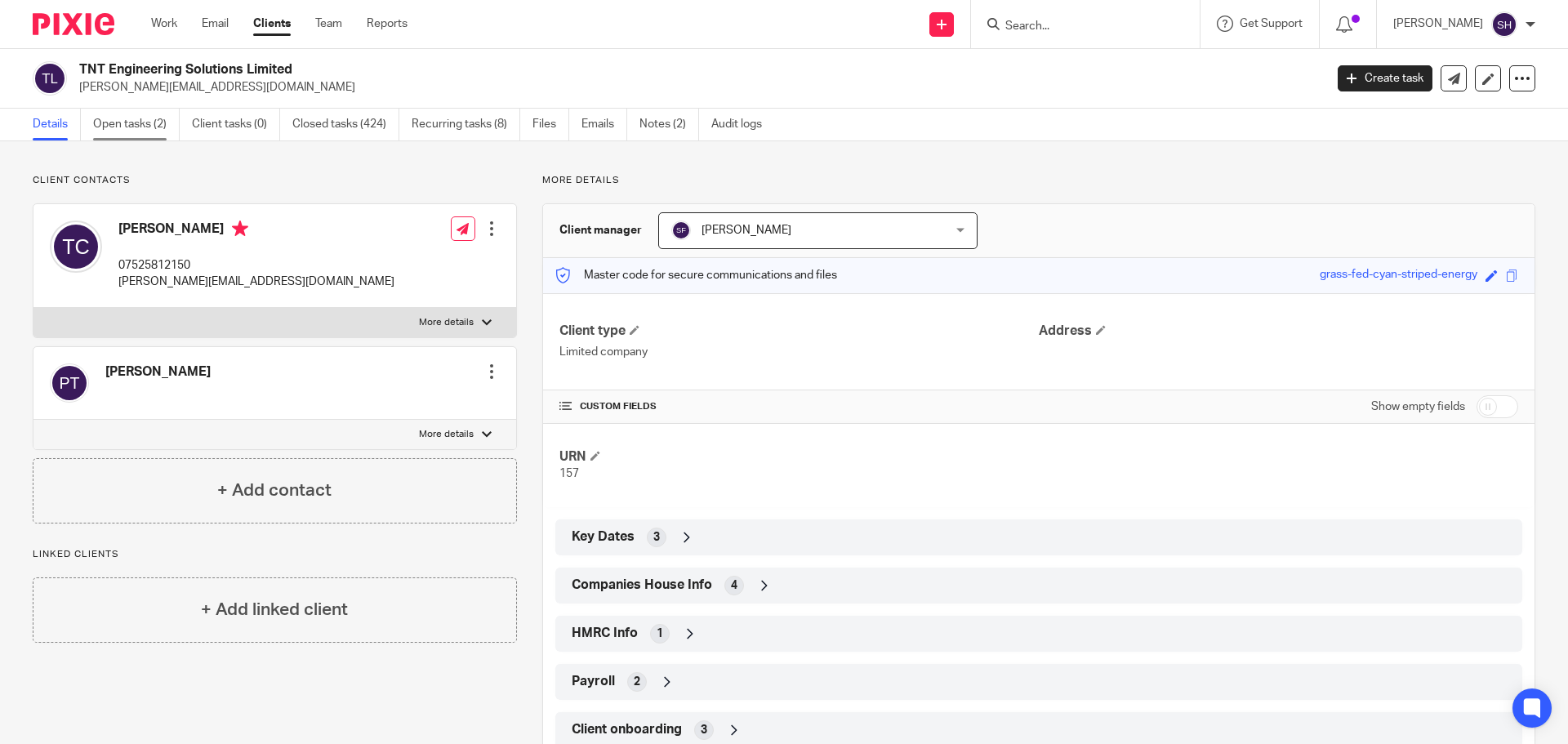
click at [154, 122] on link "Open tasks (2)" at bounding box center [136, 124] width 87 height 32
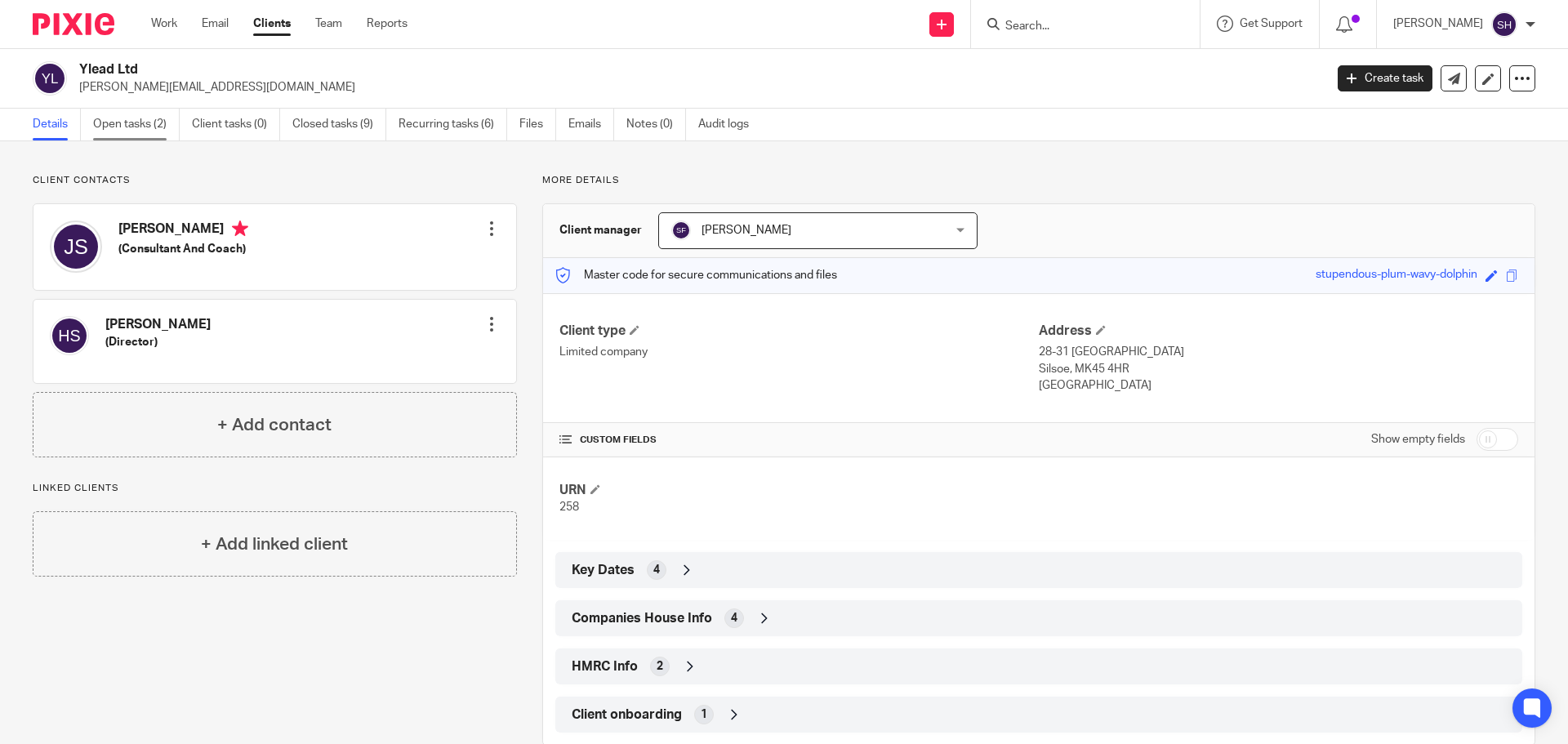
click at [124, 134] on link "Open tasks (2)" at bounding box center [136, 124] width 87 height 32
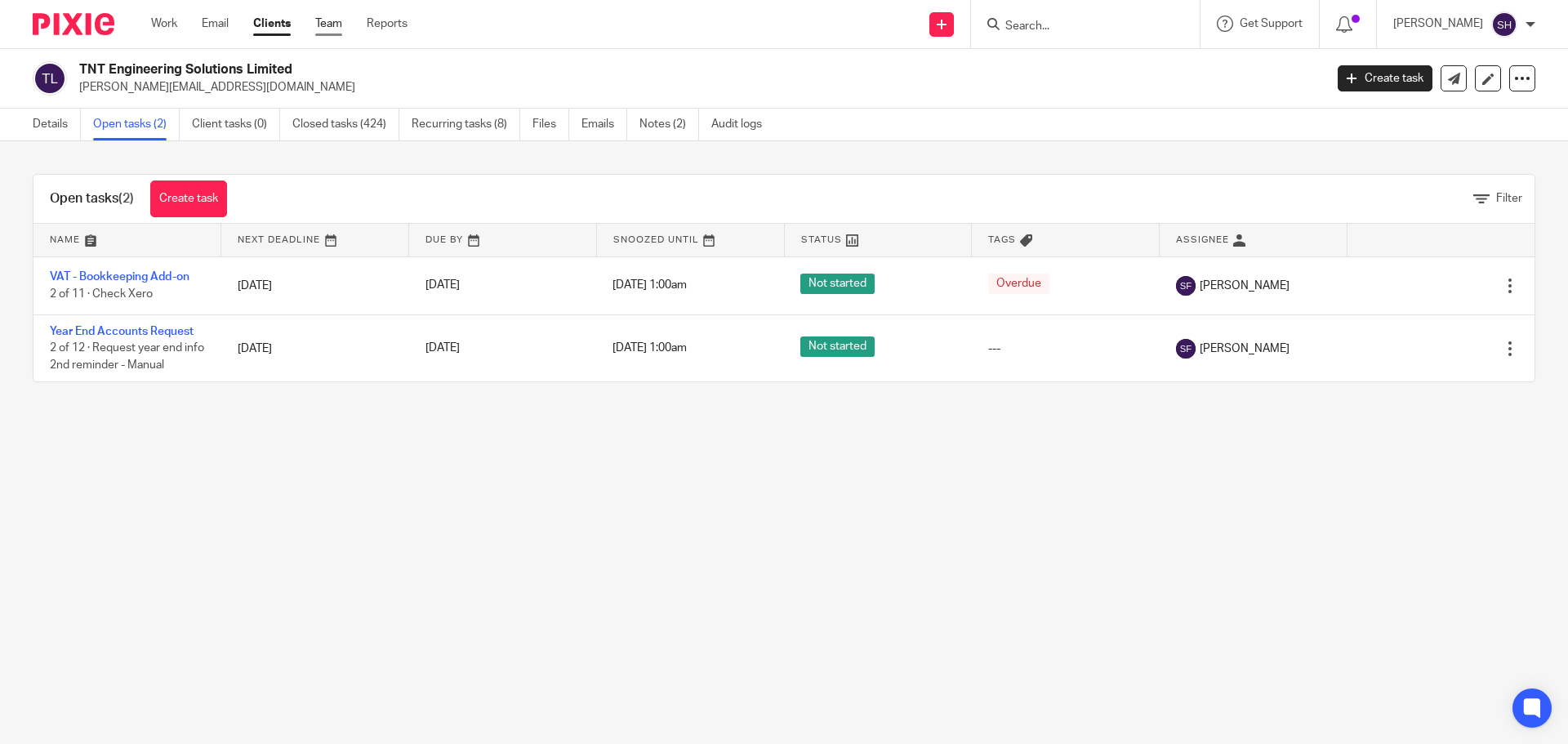
click at [335, 21] on link "Team" at bounding box center [328, 23] width 27 height 16
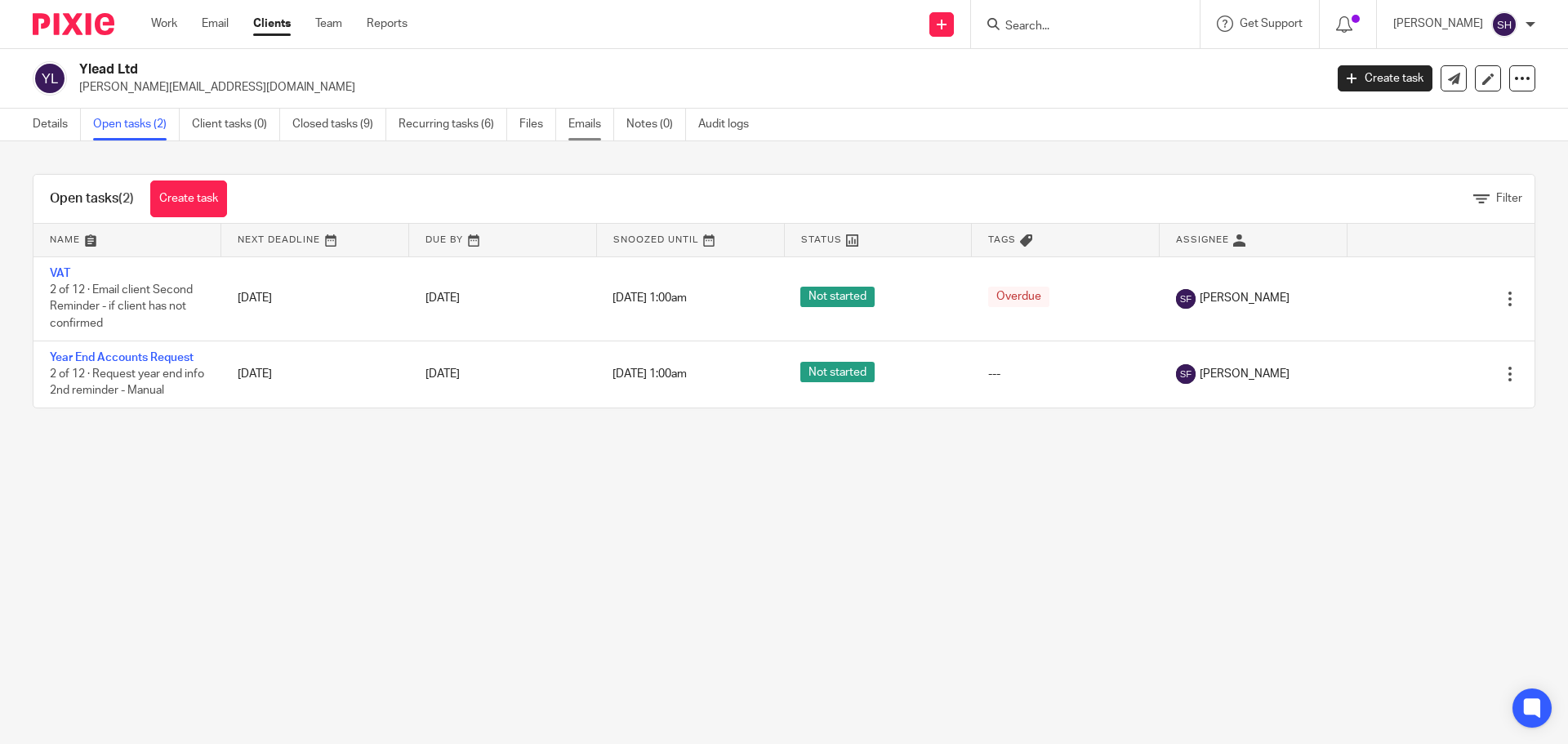
click at [592, 133] on link "Emails" at bounding box center [591, 124] width 46 height 32
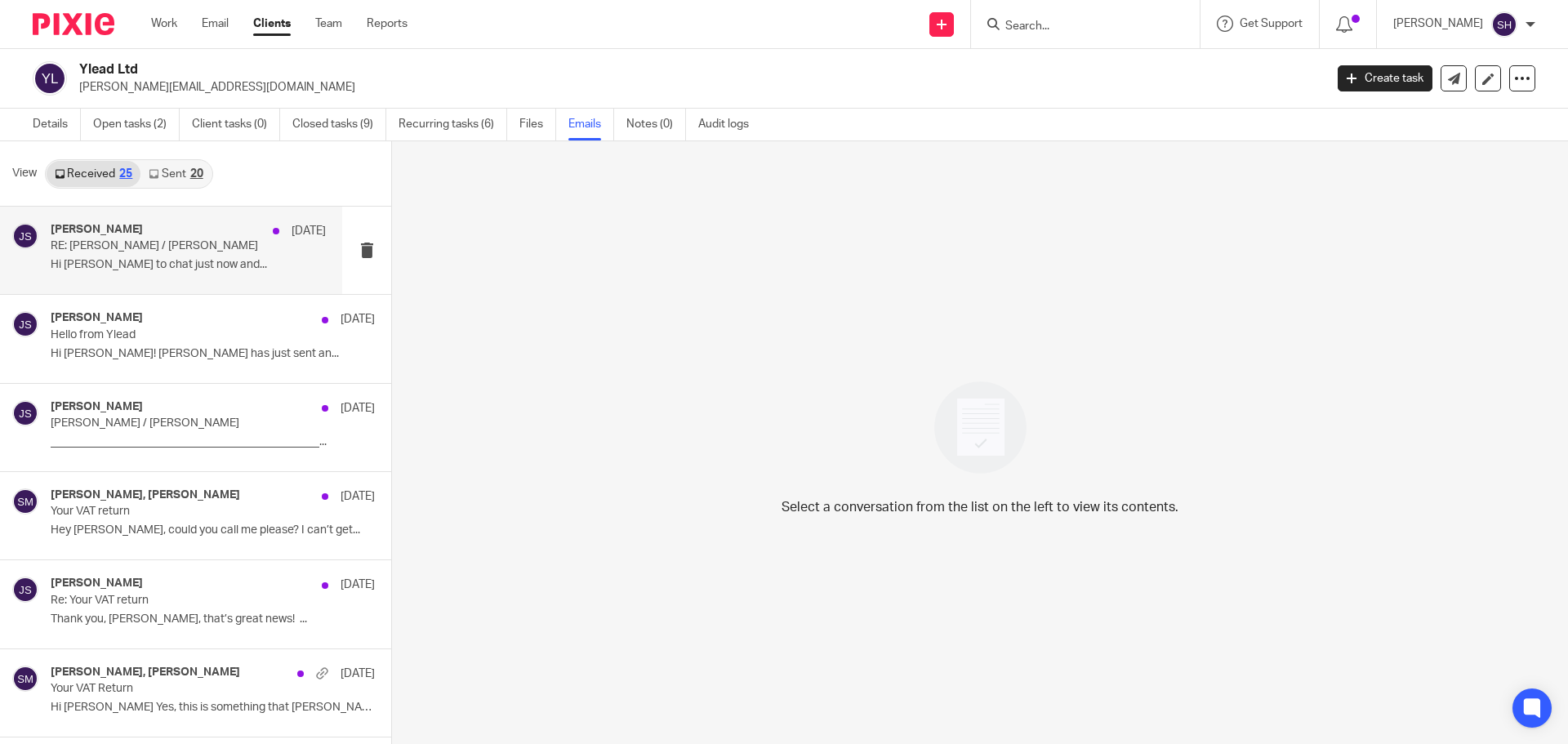
click at [174, 271] on p "Hi Sam Lovely to chat just now and..." at bounding box center [187, 264] width 275 height 14
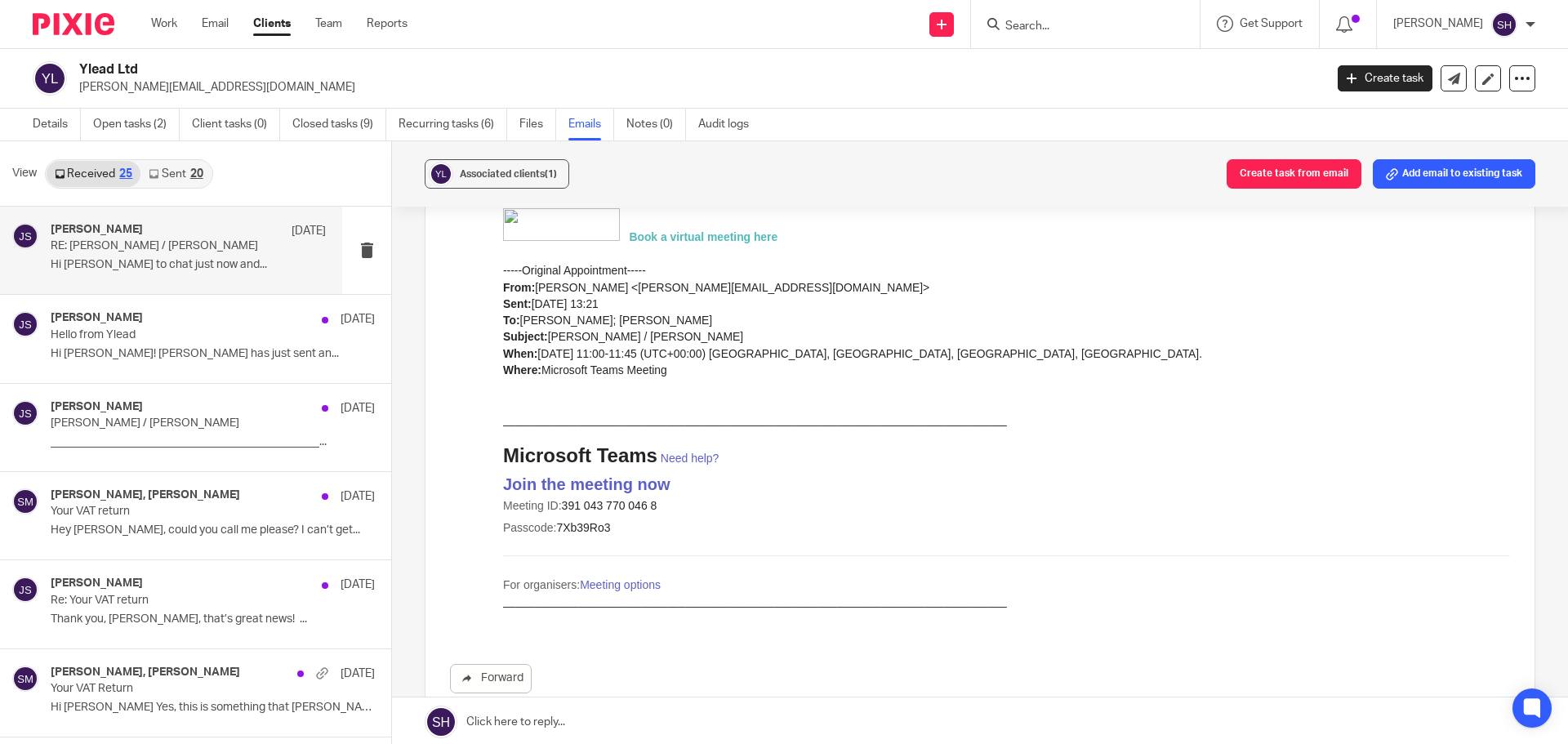
scroll to position [653, 0]
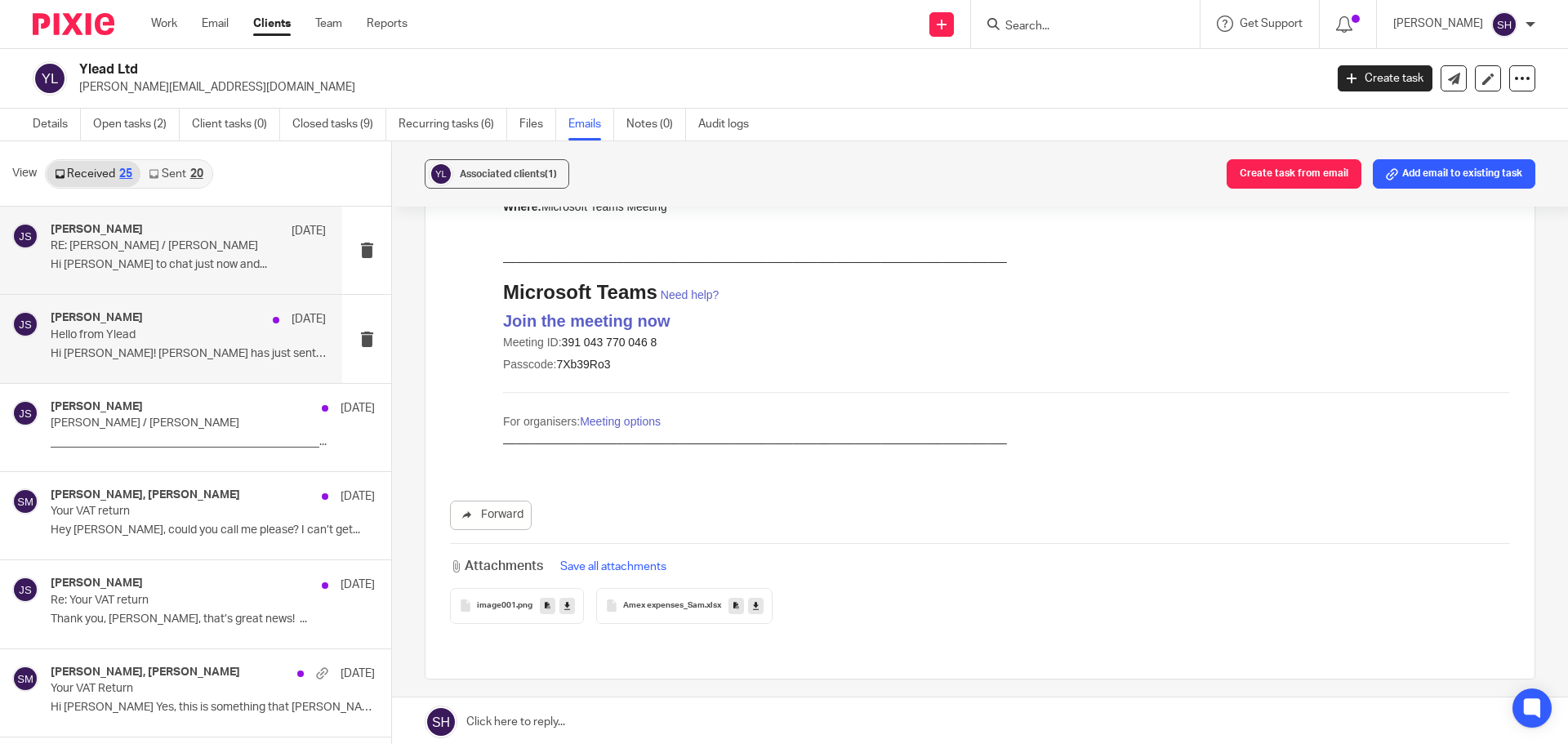
click at [150, 369] on div "Jeremy Stockdale 5 Aug Hello from Ylead Hi Sarah! Sean has just sent an..." at bounding box center [171, 338] width 342 height 88
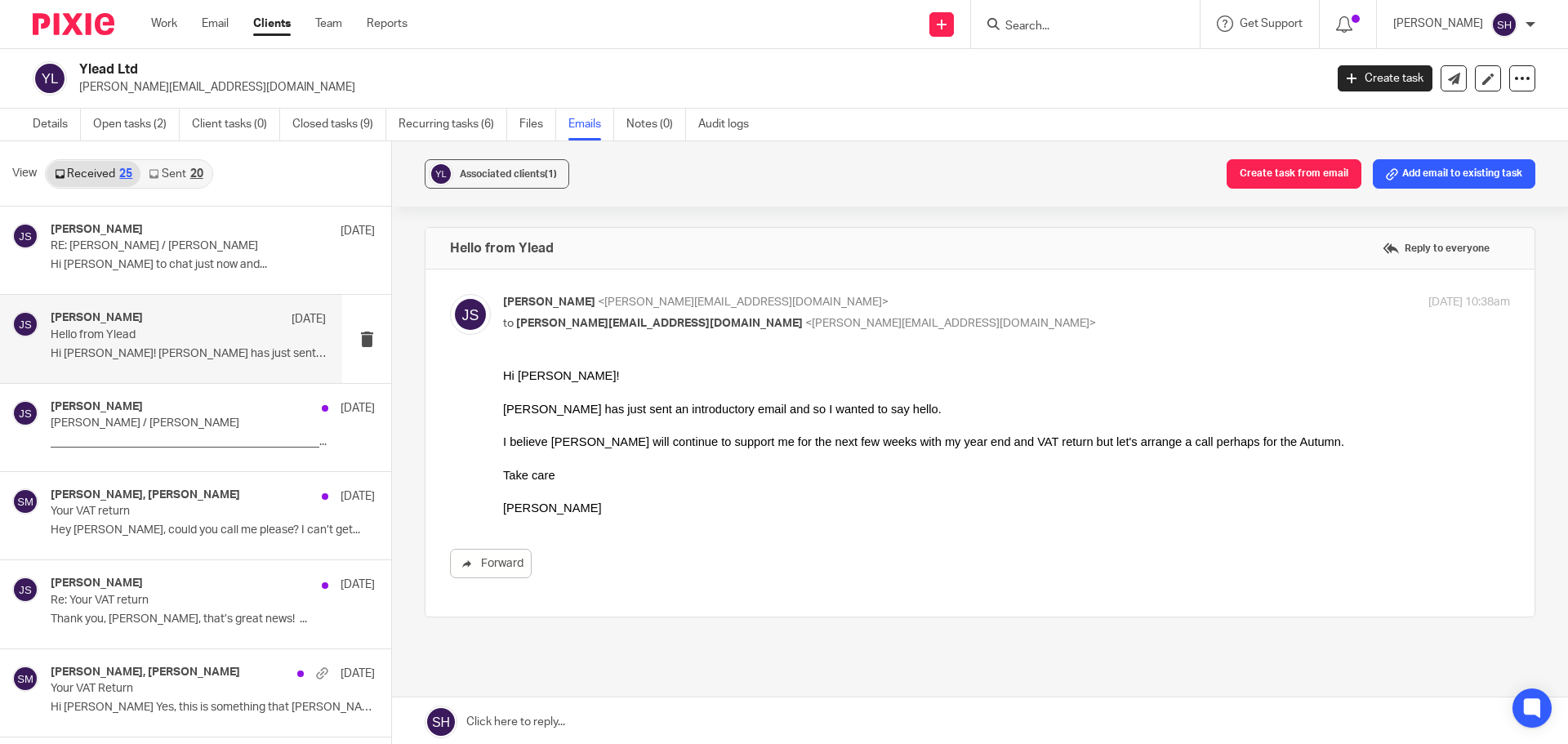
scroll to position [0, 0]
click at [173, 174] on link "Sent 20" at bounding box center [175, 173] width 70 height 26
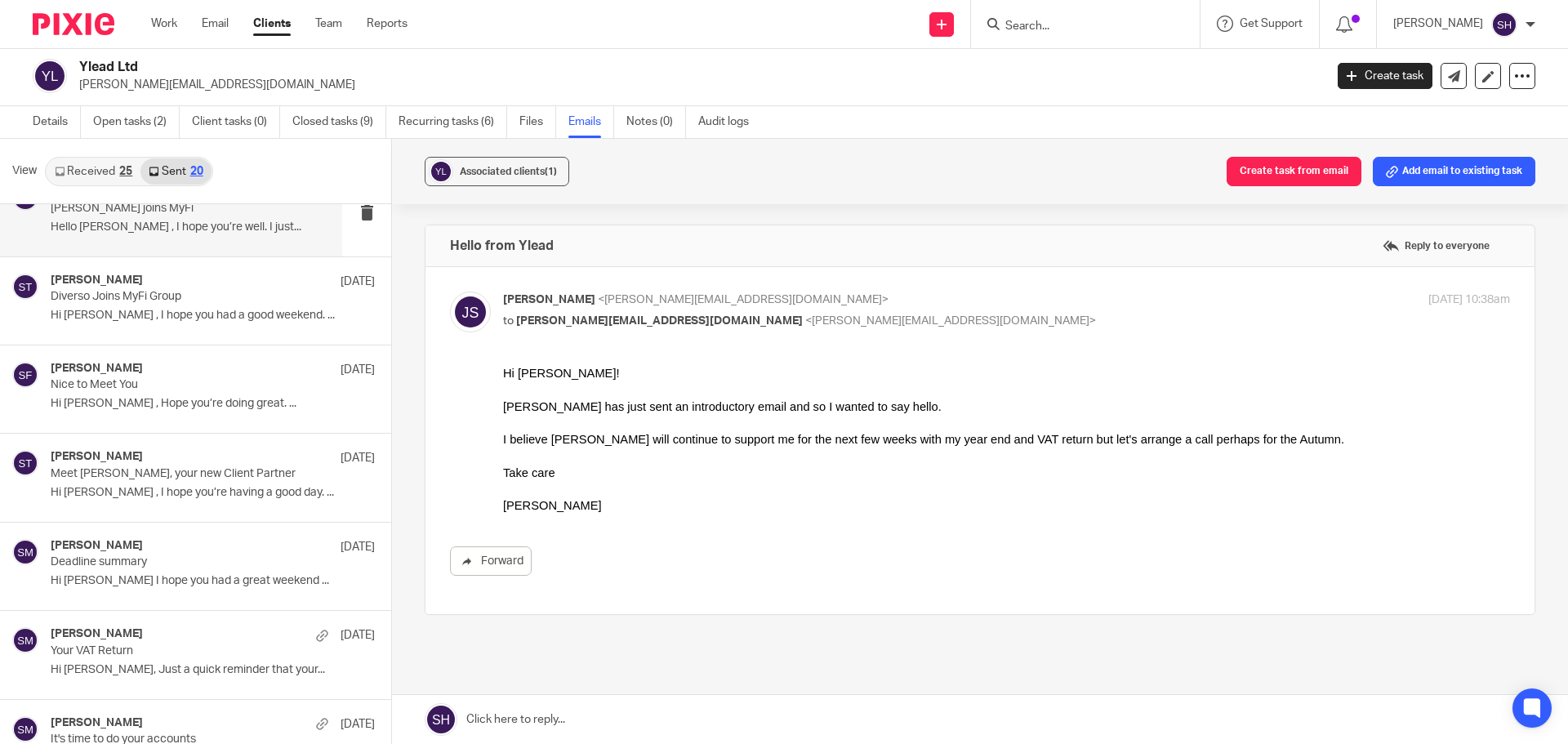
scroll to position [163, 0]
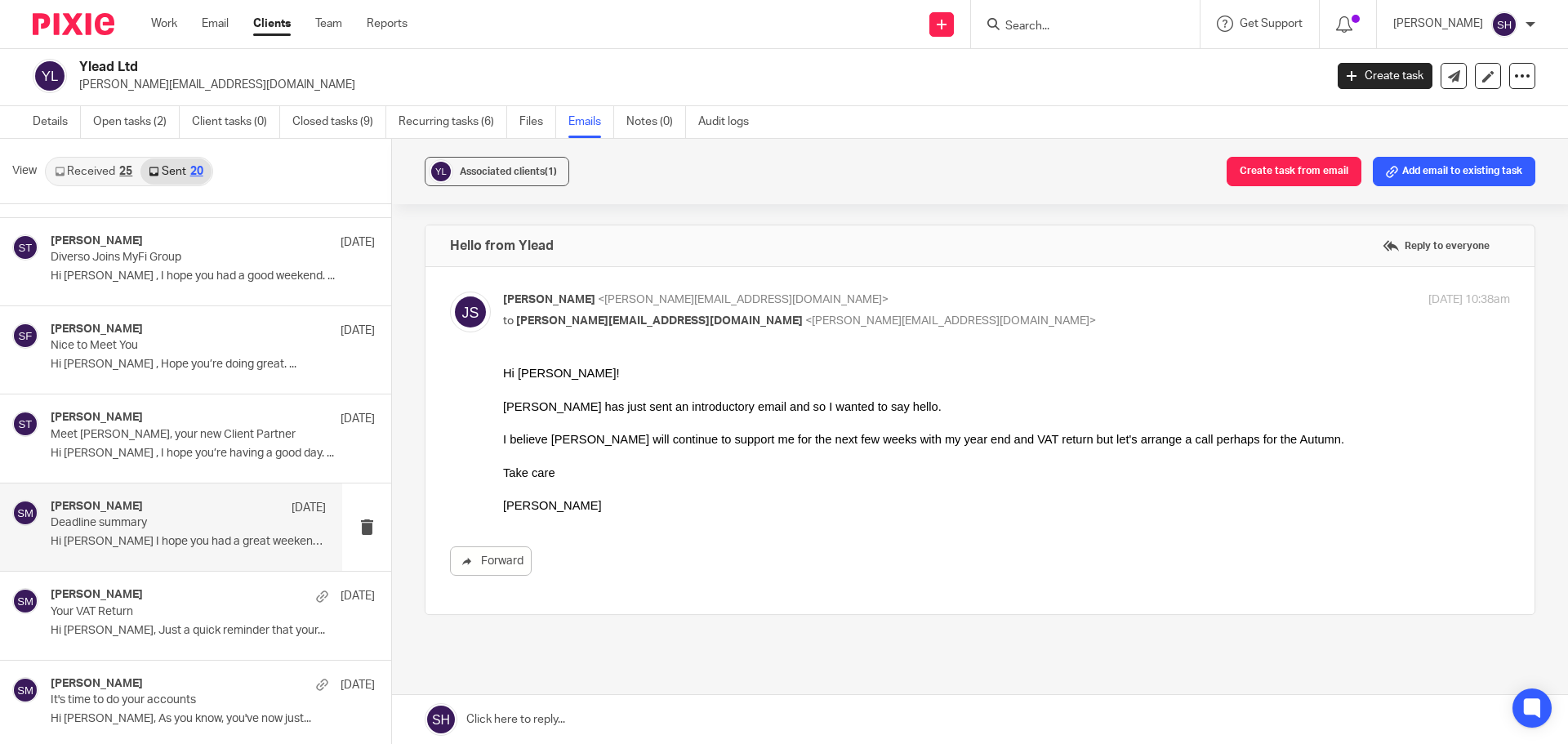
click at [164, 511] on div "Sam McGaley 4 Aug" at bounding box center [187, 507] width 275 height 16
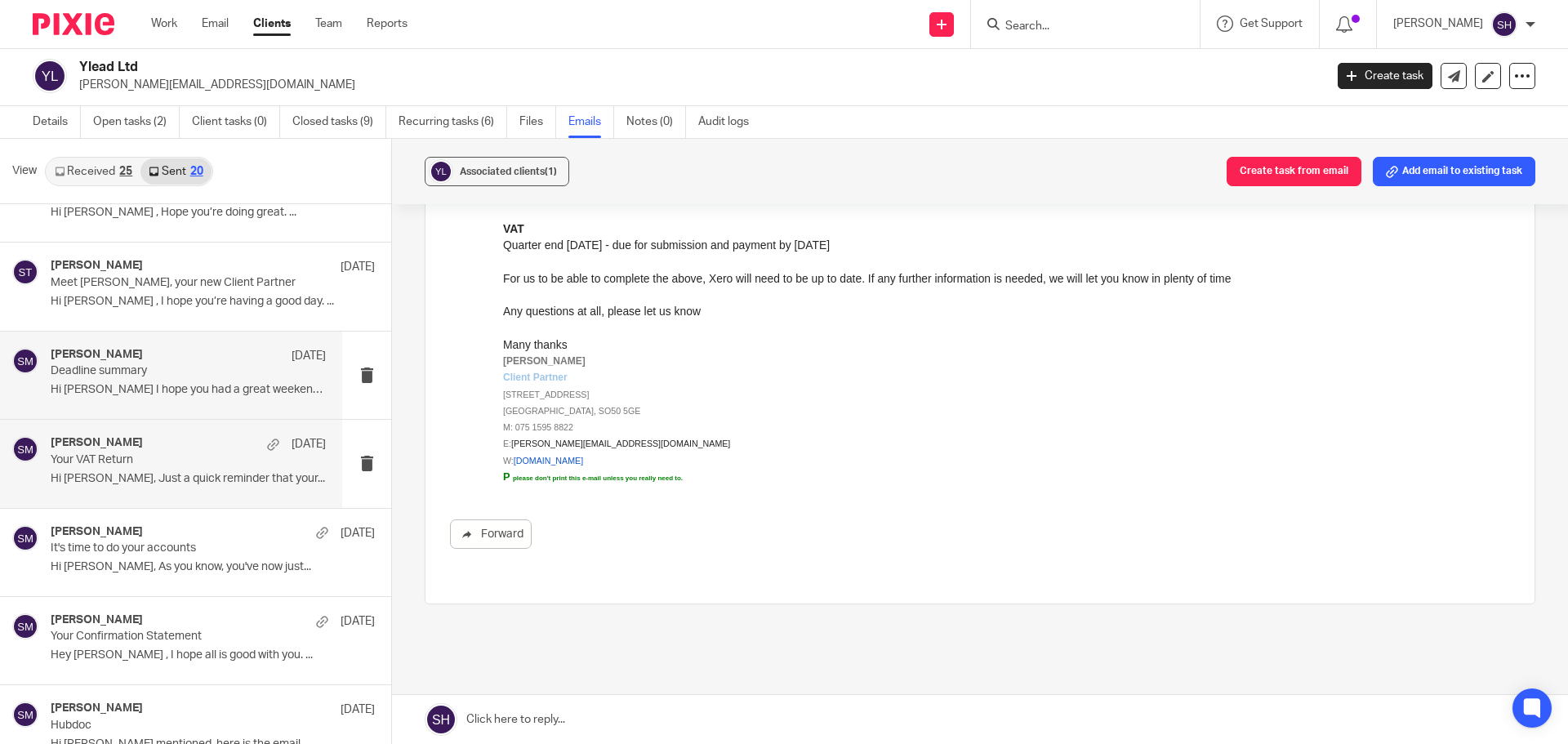
scroll to position [327, 0]
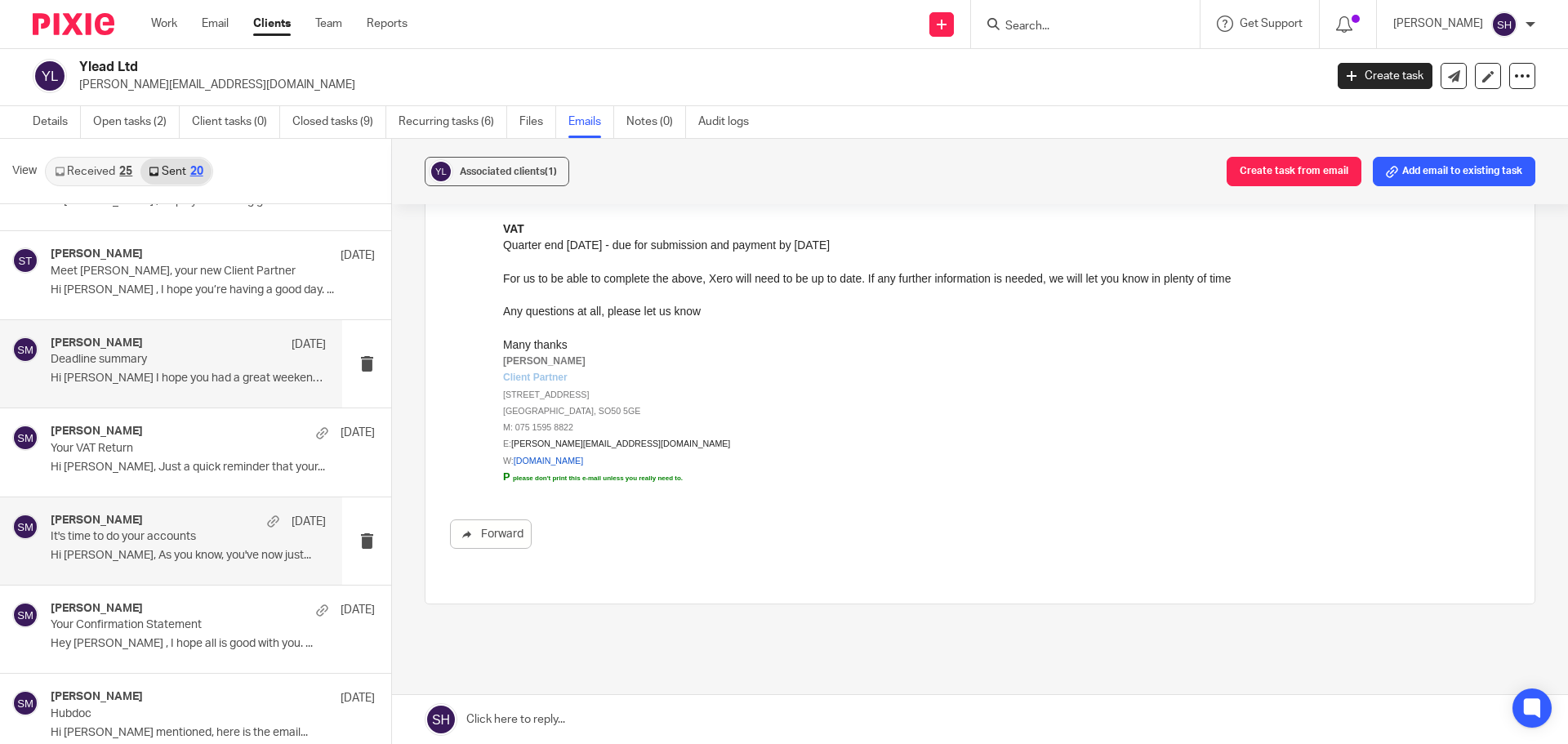
click at [204, 572] on div "Sam McGaley 1 Aug It's time to do your accounts Hi Jeremy, As you know, you've …" at bounding box center [171, 540] width 342 height 88
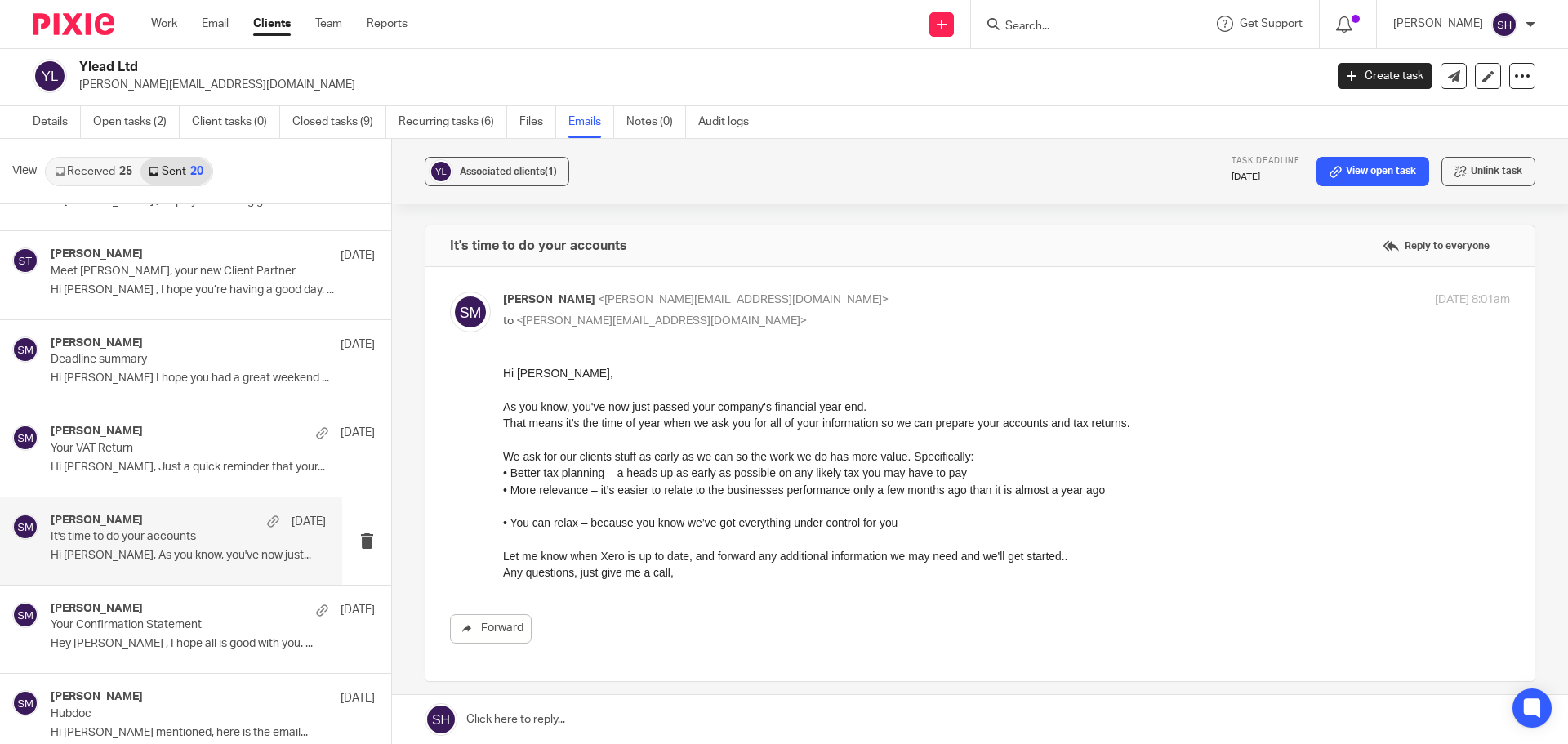
scroll to position [0, 0]
click at [106, 172] on link "Received 25" at bounding box center [94, 172] width 94 height 26
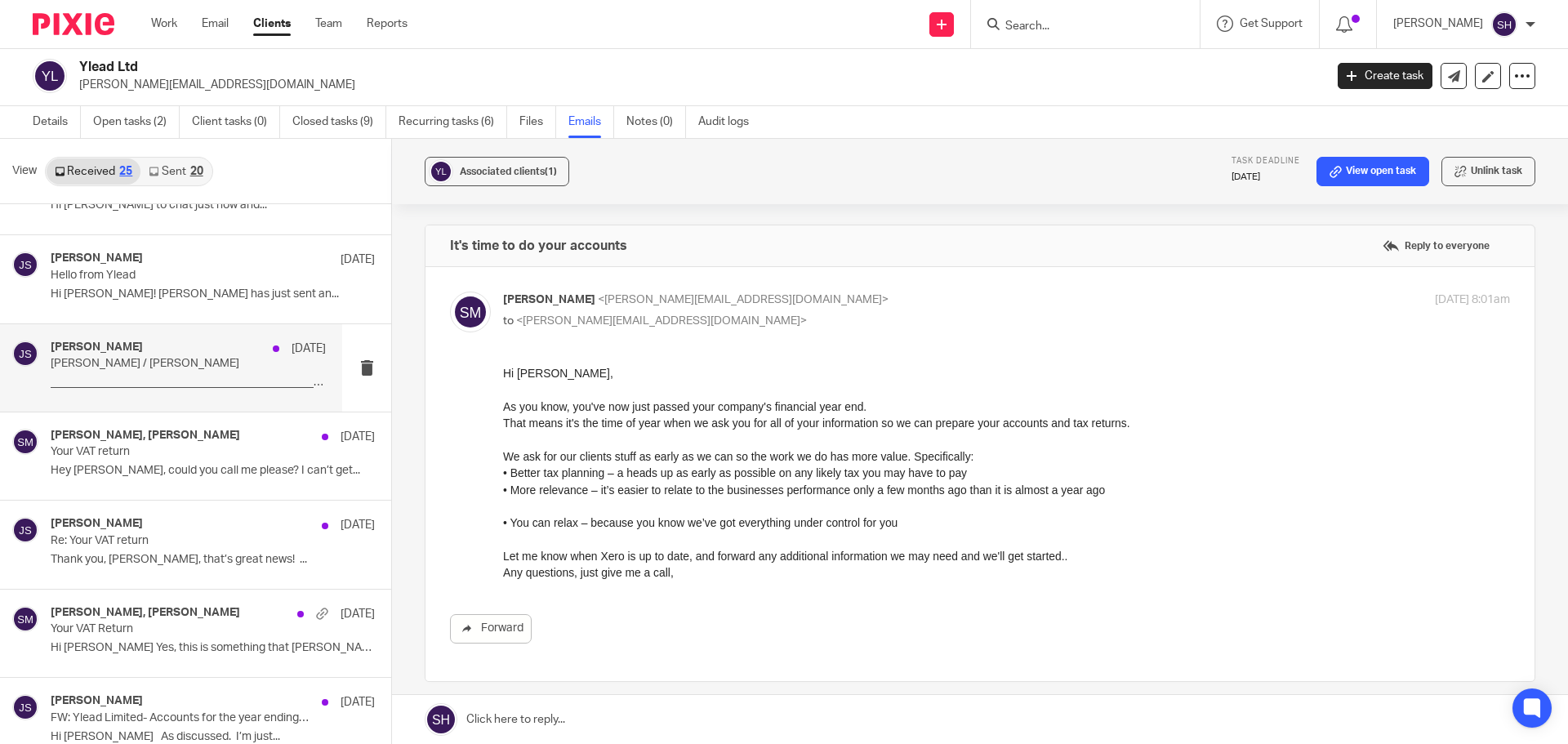
scroll to position [82, 0]
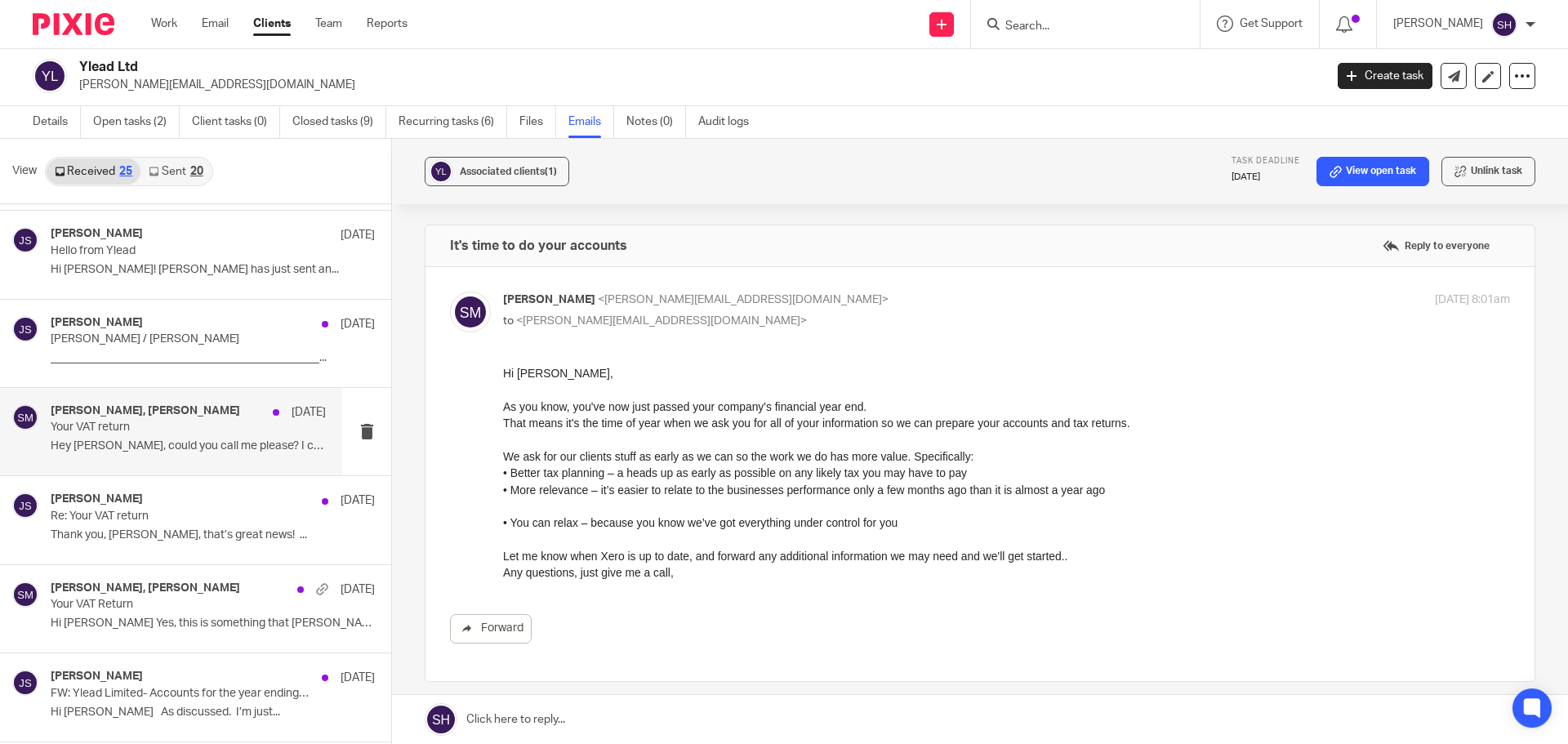
click at [114, 468] on div "Jeremy Stockdale, Sam McGaley 5 Jun Your VAT return Hey Sam, could you call me …" at bounding box center [171, 431] width 342 height 88
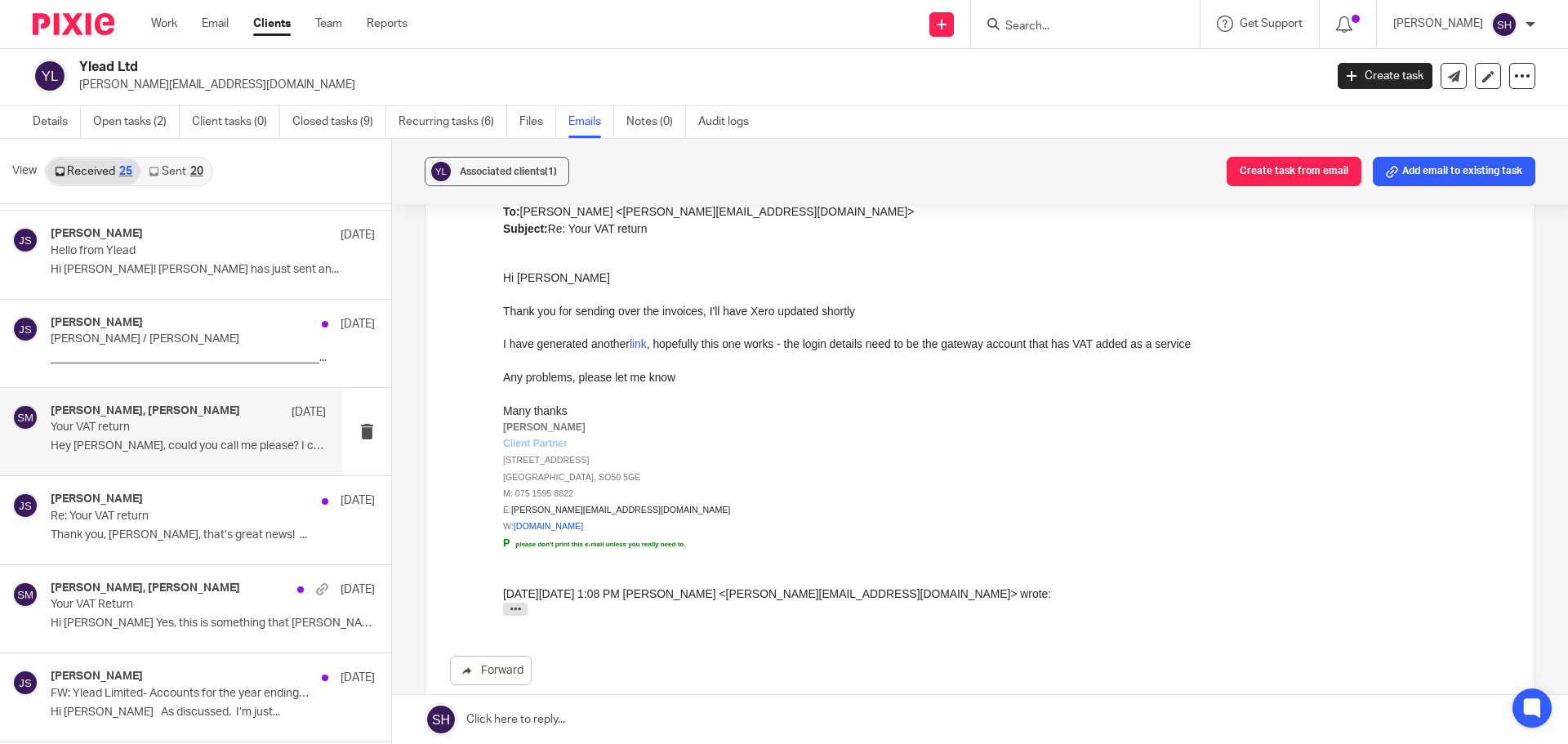
scroll to position [980, 0]
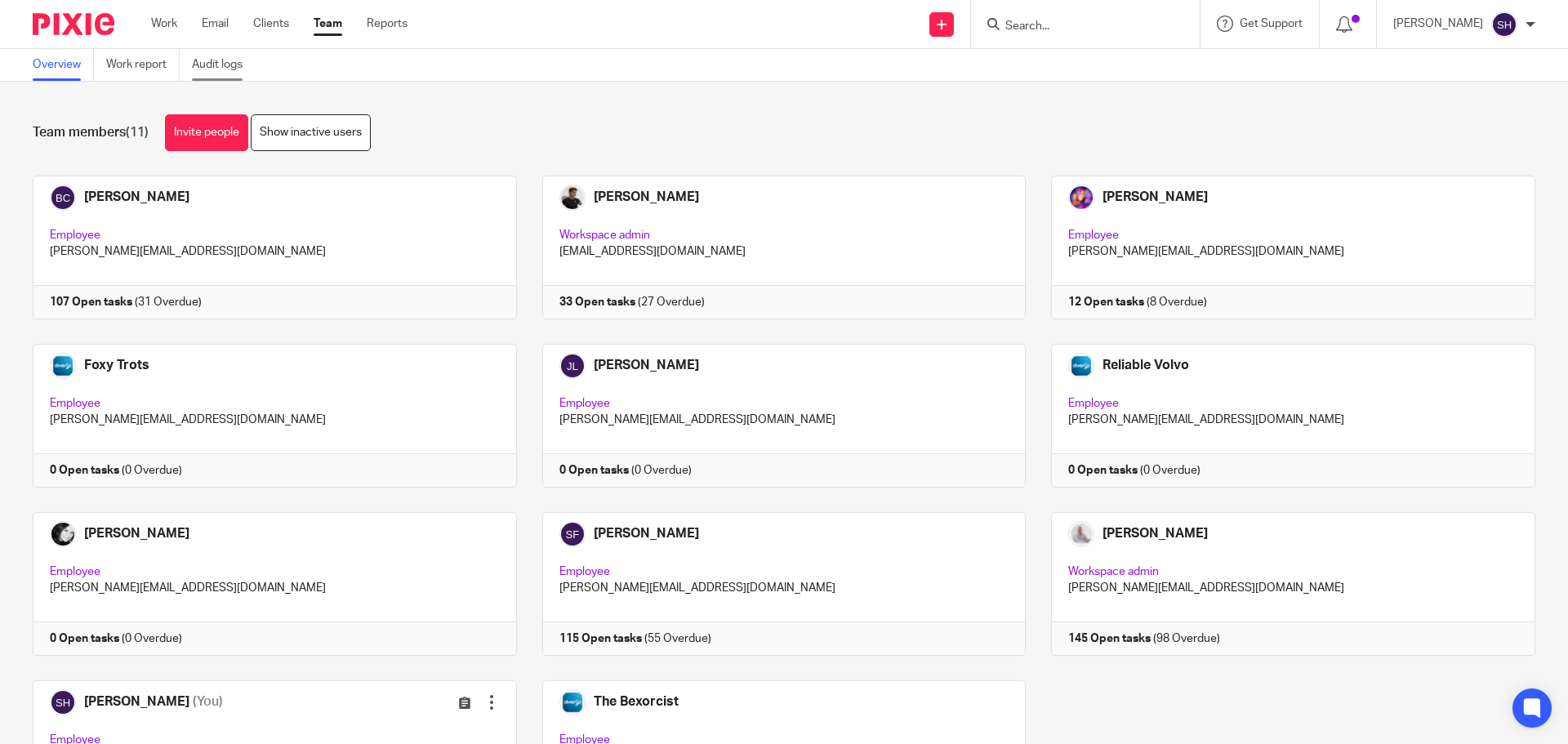
click at [216, 73] on link "Audit logs" at bounding box center [223, 64] width 62 height 32
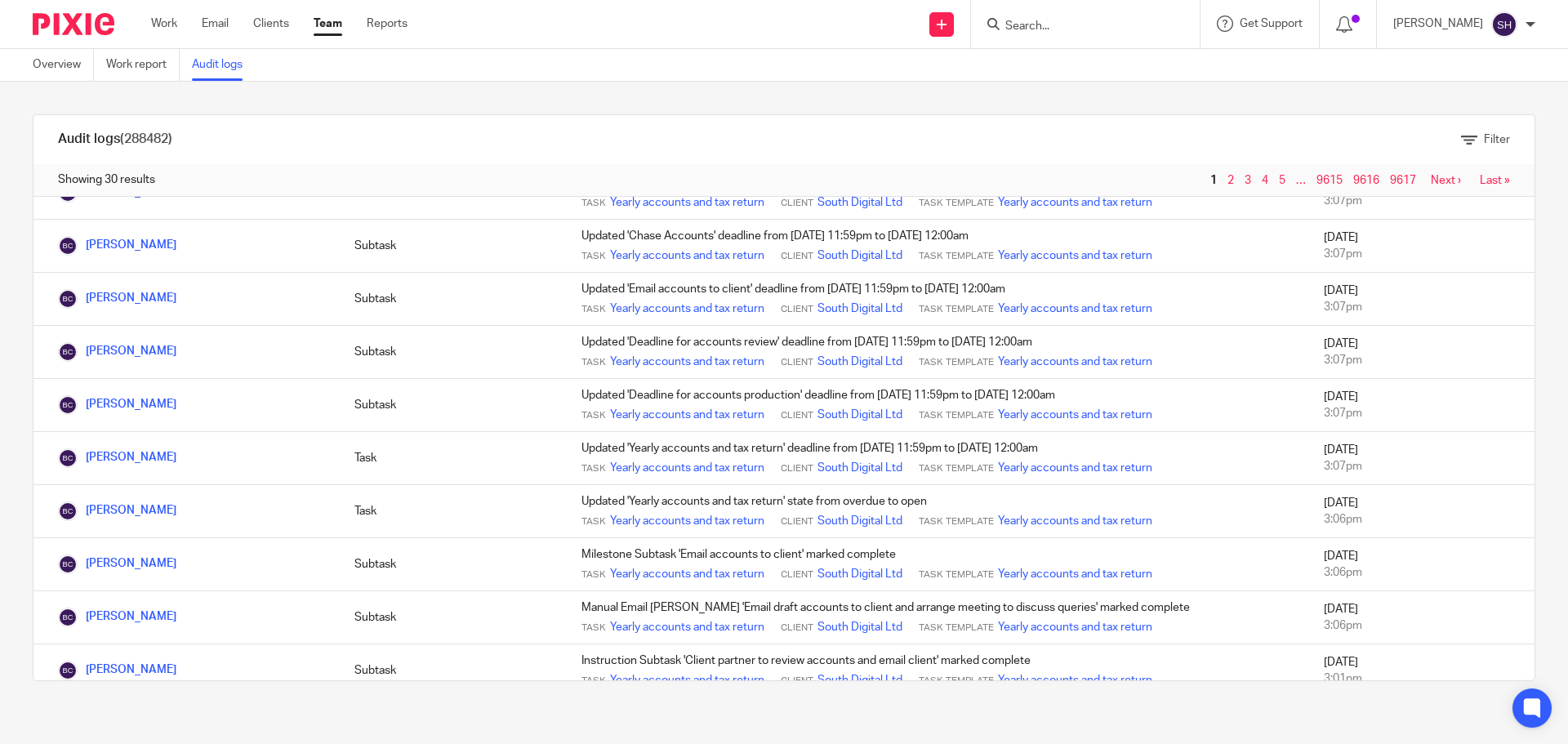
scroll to position [1133, 0]
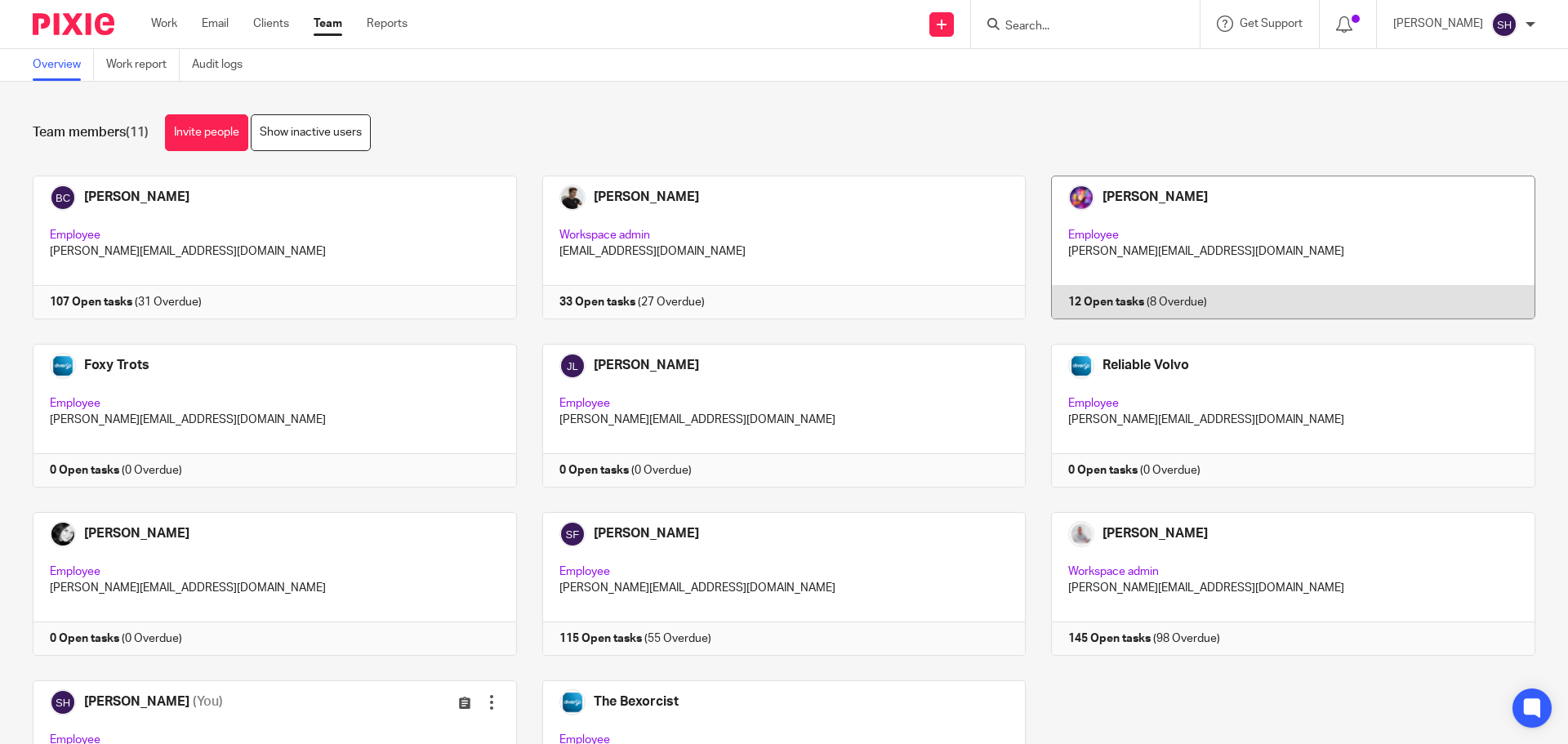
click at [1262, 185] on link at bounding box center [1279, 247] width 509 height 144
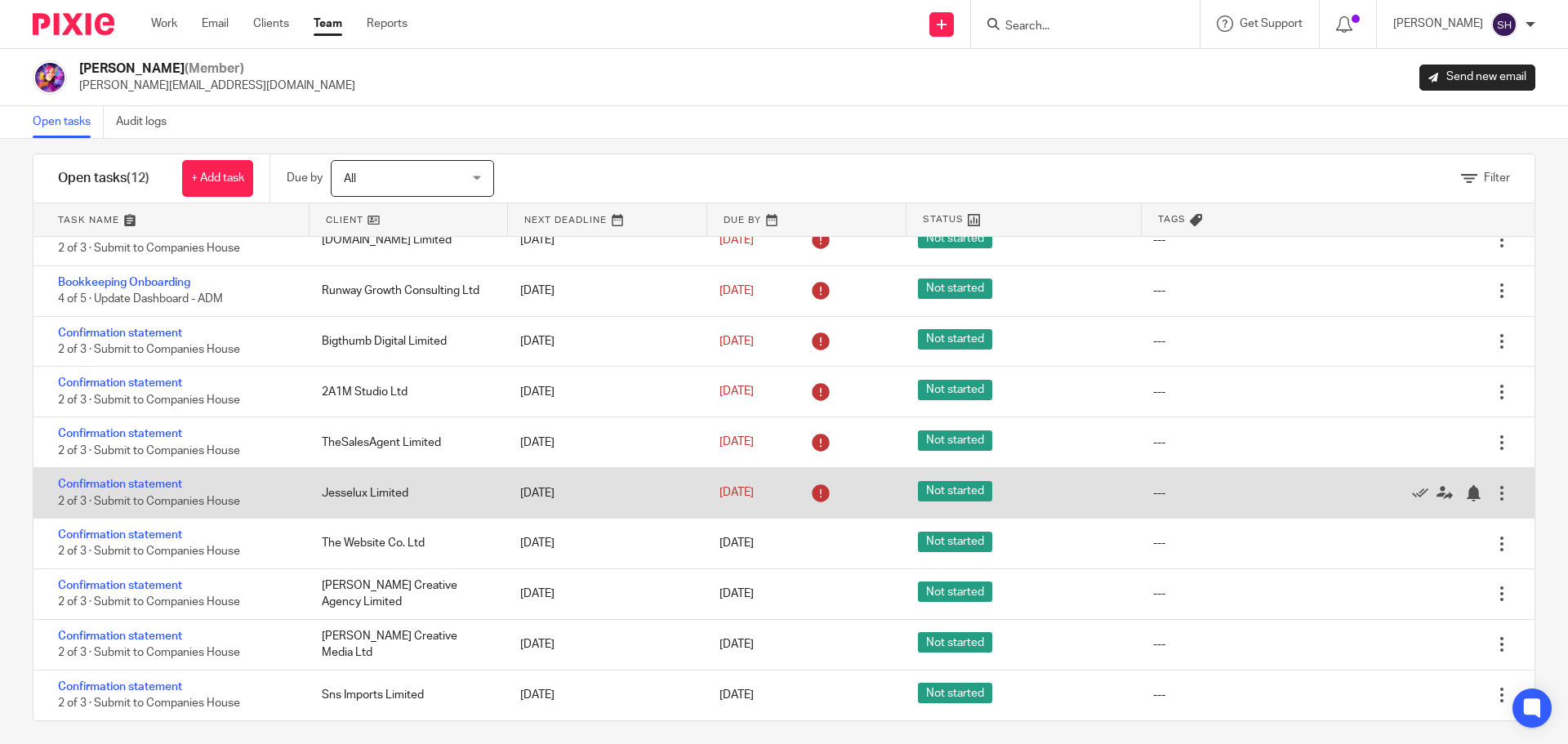
scroll to position [28, 0]
